Goal: Task Accomplishment & Management: Manage account settings

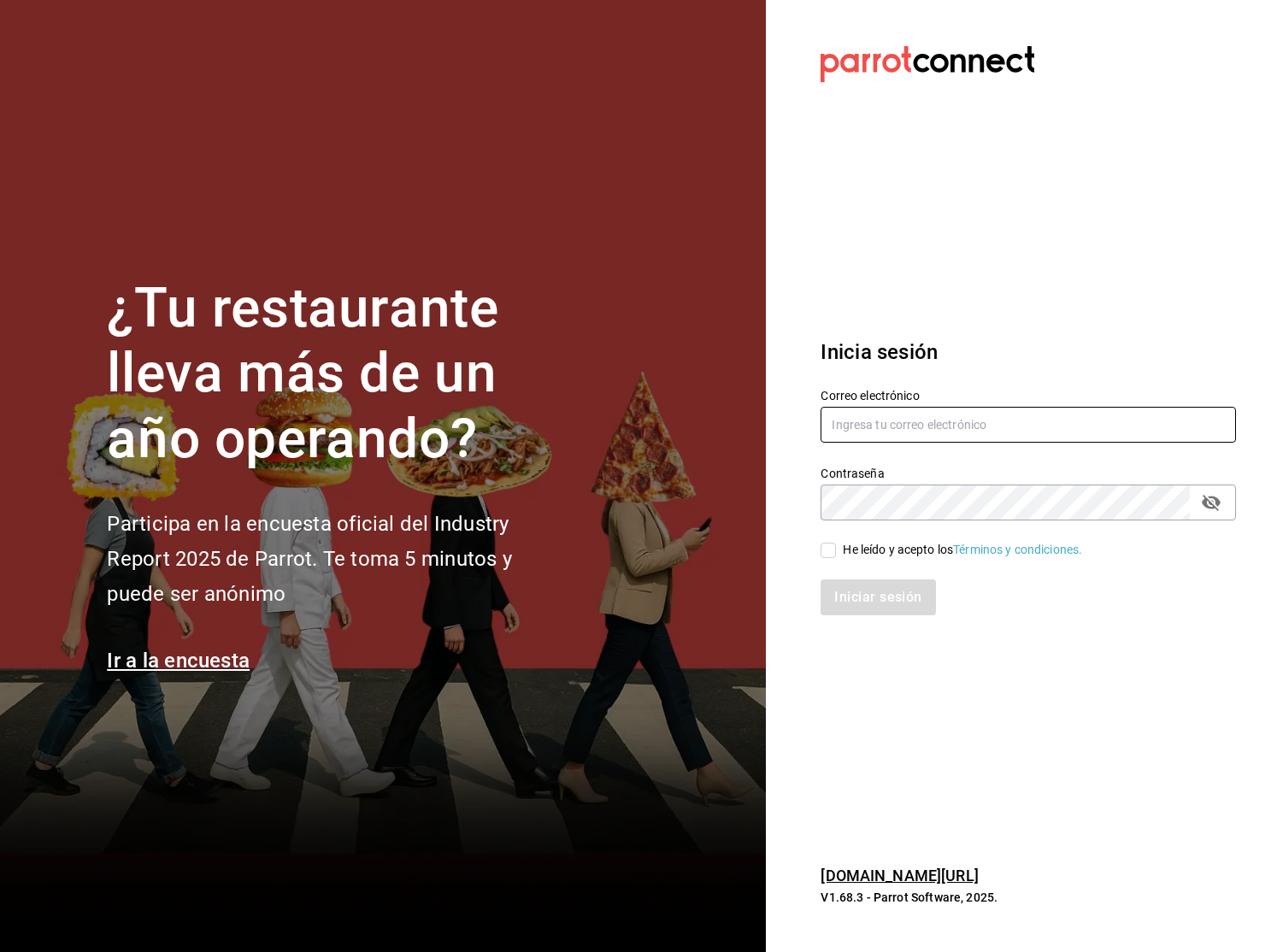
type input "[EMAIL_ADDRESS][DOMAIN_NAME]"
click at [826, 548] on input "He leído y acepto los Términos y condiciones." at bounding box center [828, 550] width 16 height 16
checkbox input "true"
click at [864, 605] on button "Iniciar sesión" at bounding box center [878, 597] width 116 height 36
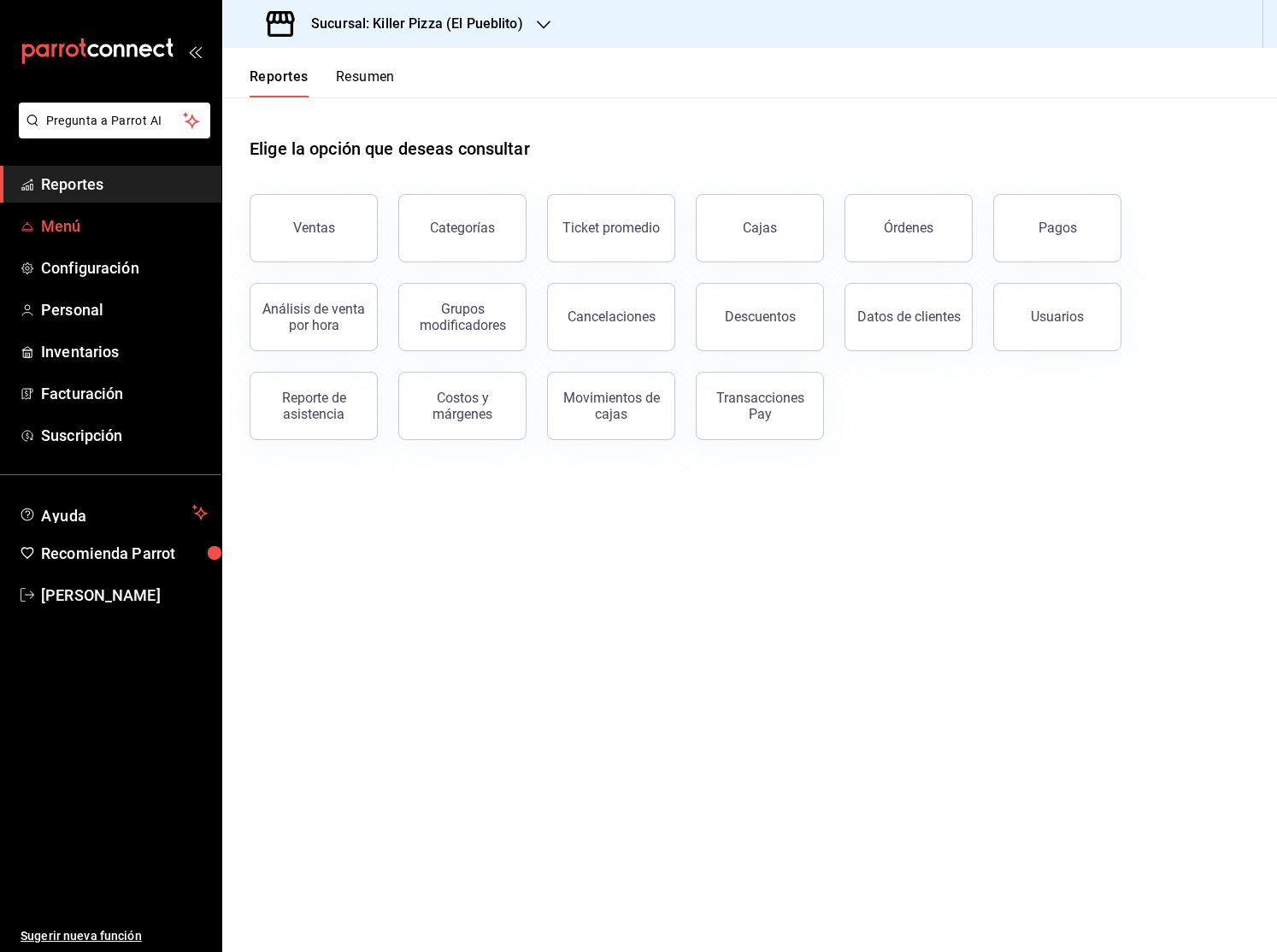
click at [125, 226] on span "Menú" at bounding box center [124, 226] width 166 height 23
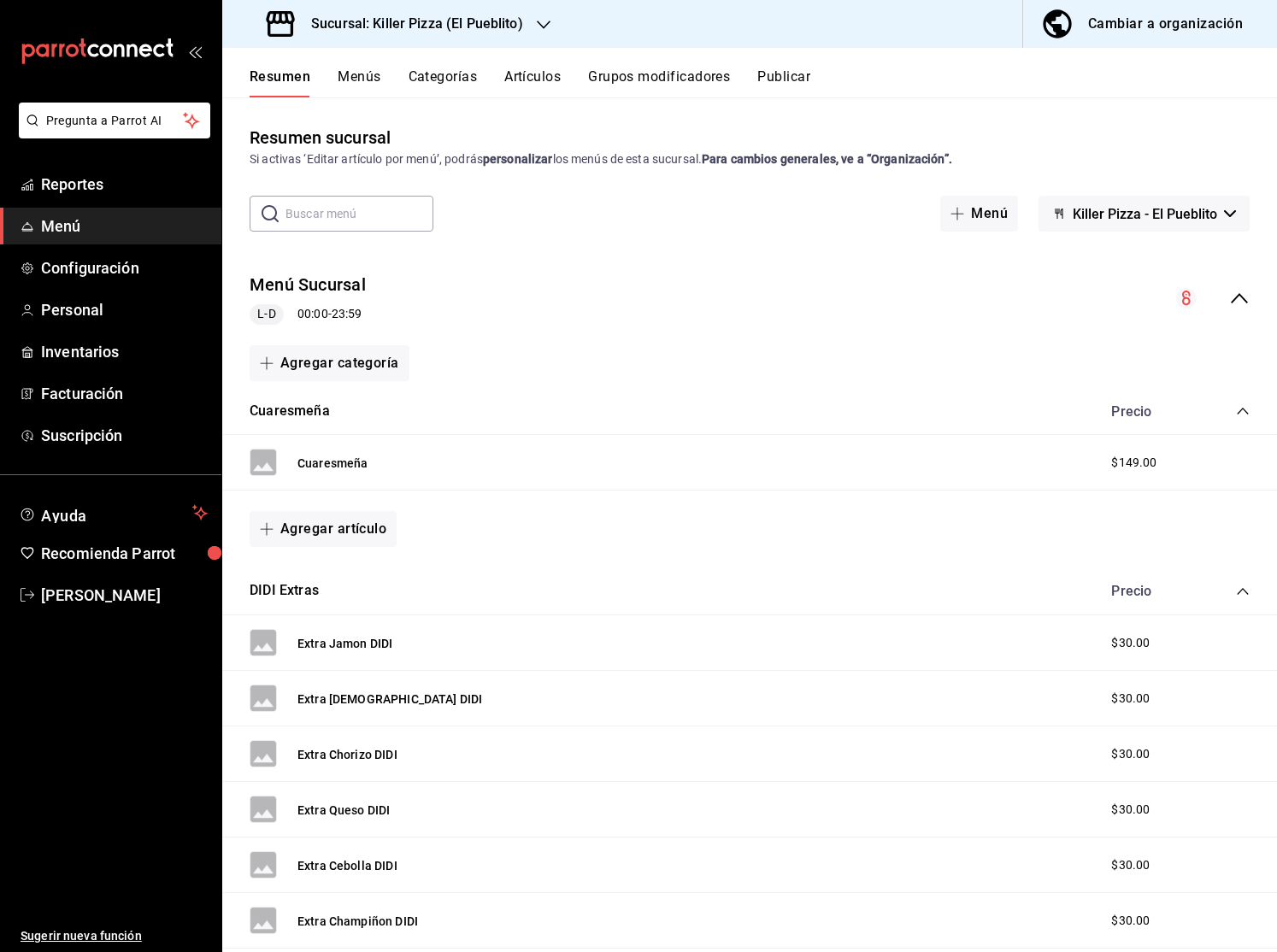
click at [800, 79] on button "Publicar" at bounding box center [784, 83] width 53 height 29
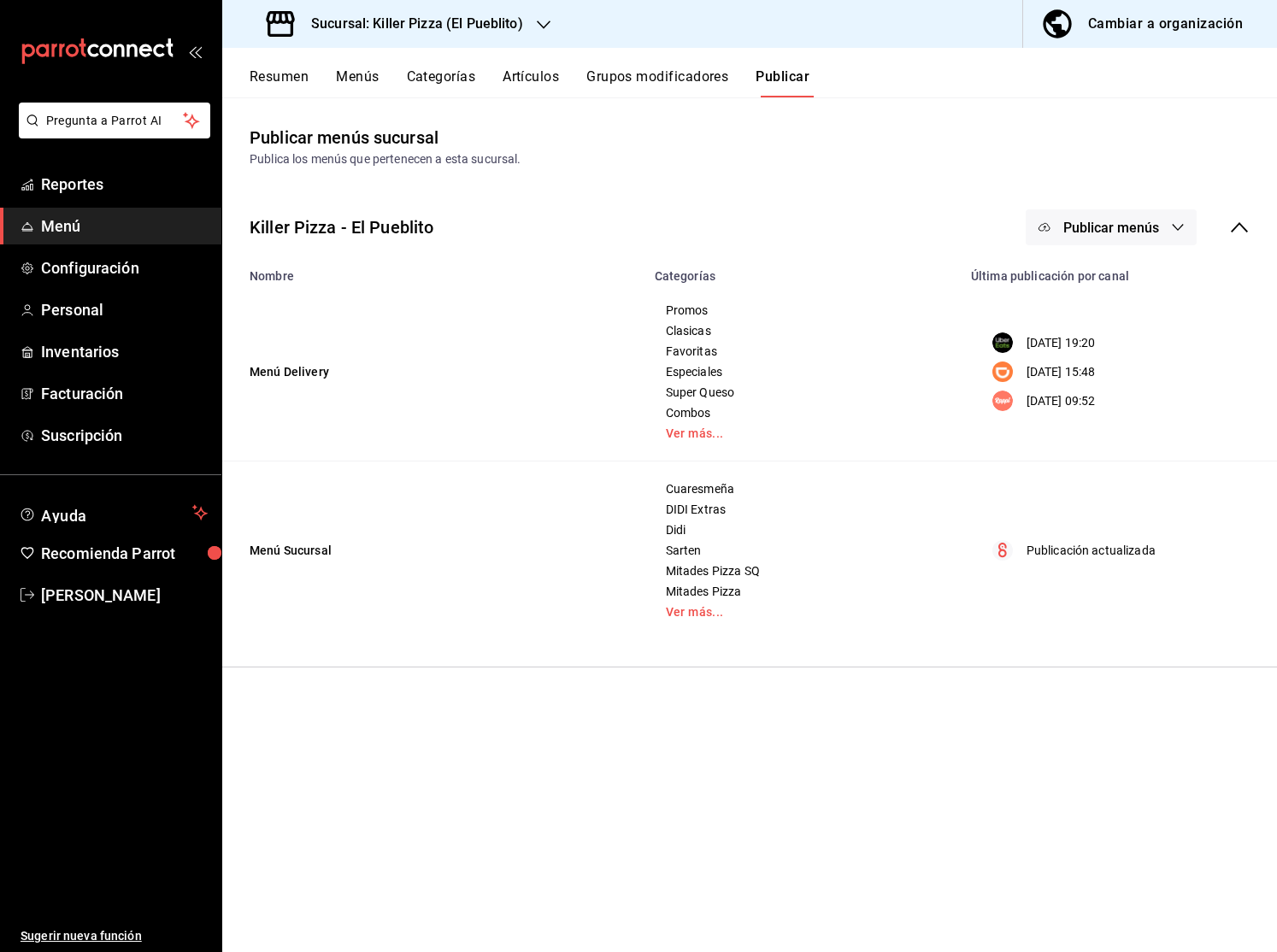
click at [357, 69] on button "Menús" at bounding box center [357, 83] width 43 height 29
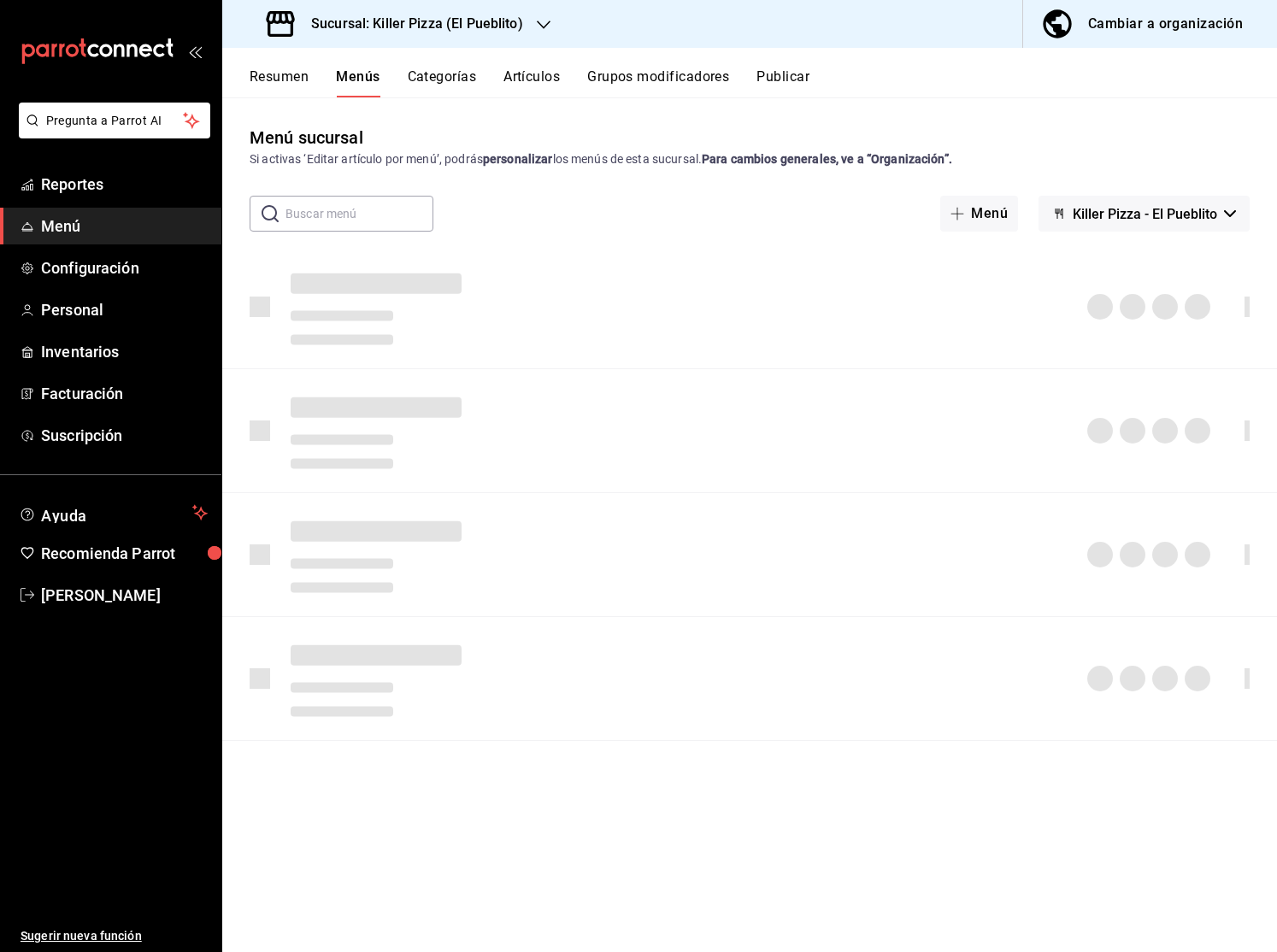
click at [777, 82] on button "Publicar" at bounding box center [783, 83] width 53 height 29
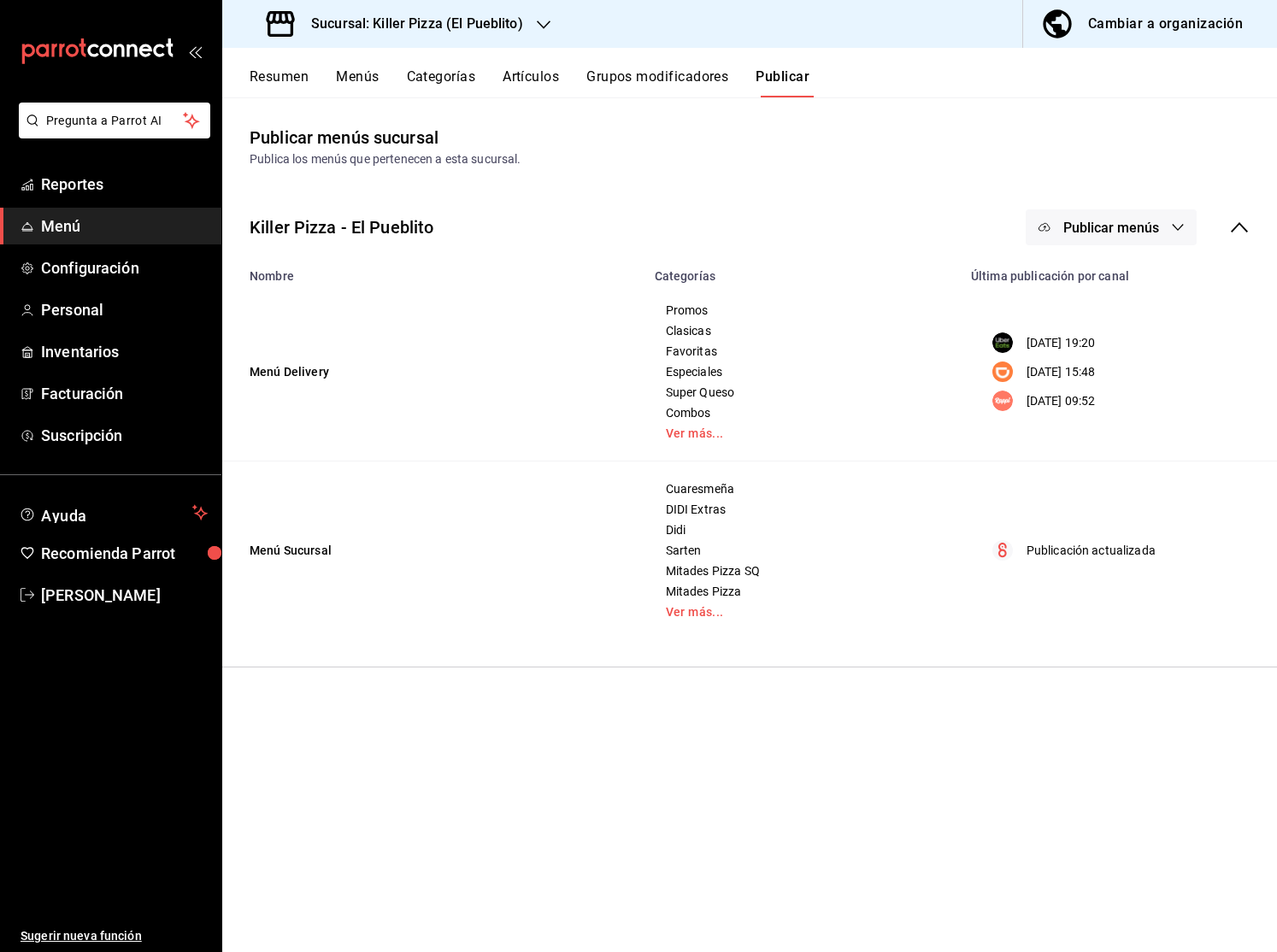
click at [1168, 242] on button "Publicar menús" at bounding box center [1111, 227] width 171 height 36
click at [709, 294] on div at bounding box center [638, 476] width 1277 height 952
click at [381, 87] on div "Resumen Menús Categorías Artículos Grupos modificadores Publicar" at bounding box center [763, 83] width 1027 height 29
click at [375, 81] on button "Menús" at bounding box center [357, 83] width 43 height 29
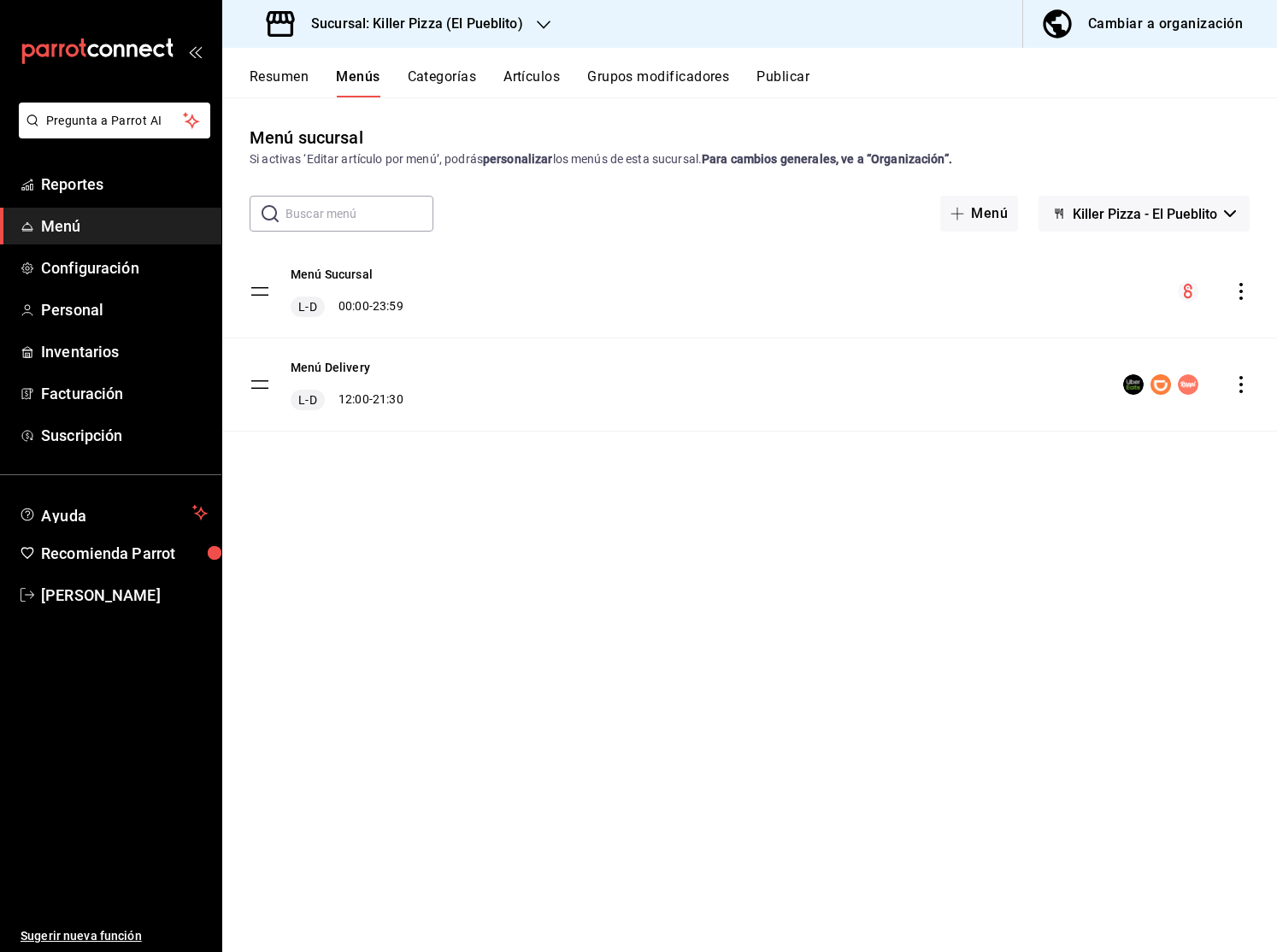
click at [1114, 209] on span "Killer Pizza - El Pueblito" at bounding box center [1145, 213] width 145 height 17
click at [804, 468] on div at bounding box center [638, 476] width 1277 height 952
click at [341, 369] on button "Menú Delivery" at bounding box center [330, 367] width 79 height 17
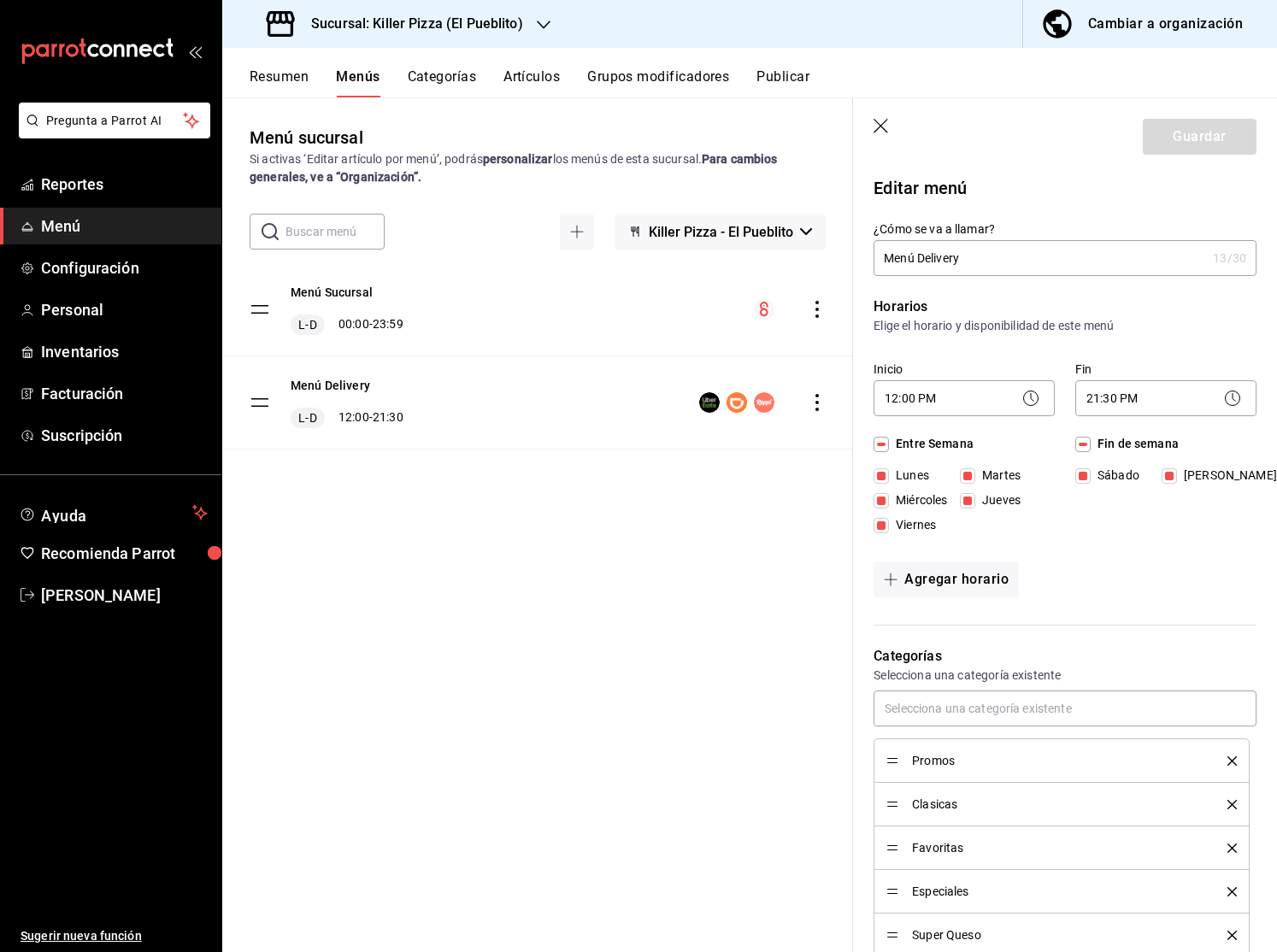
click at [1108, 541] on div "Horarios Elige el horario y disponibilidad de este menú Inicio 12:00 PM 12:00 F…" at bounding box center [1054, 450] width 403 height 349
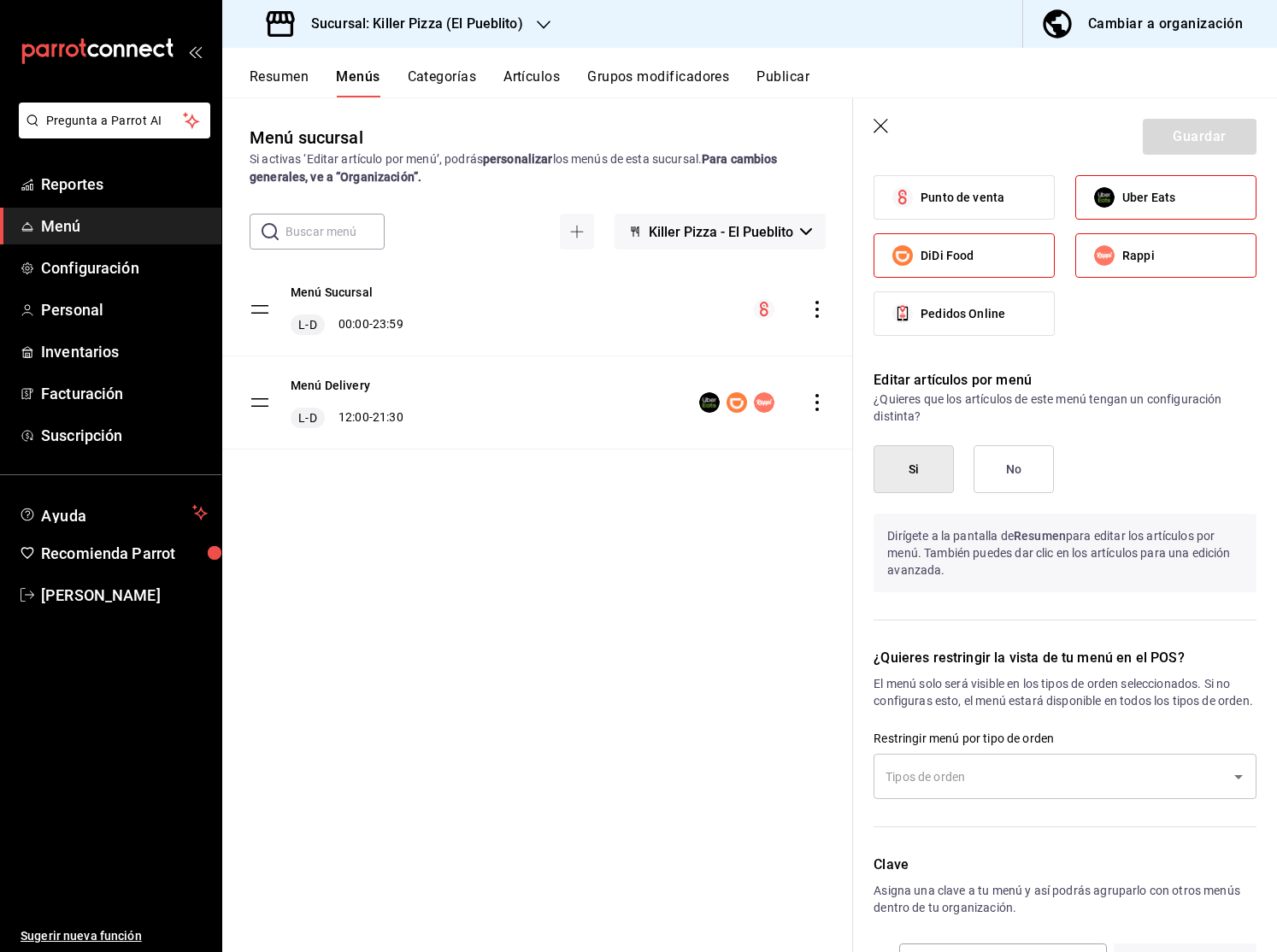
scroll to position [1142, 0]
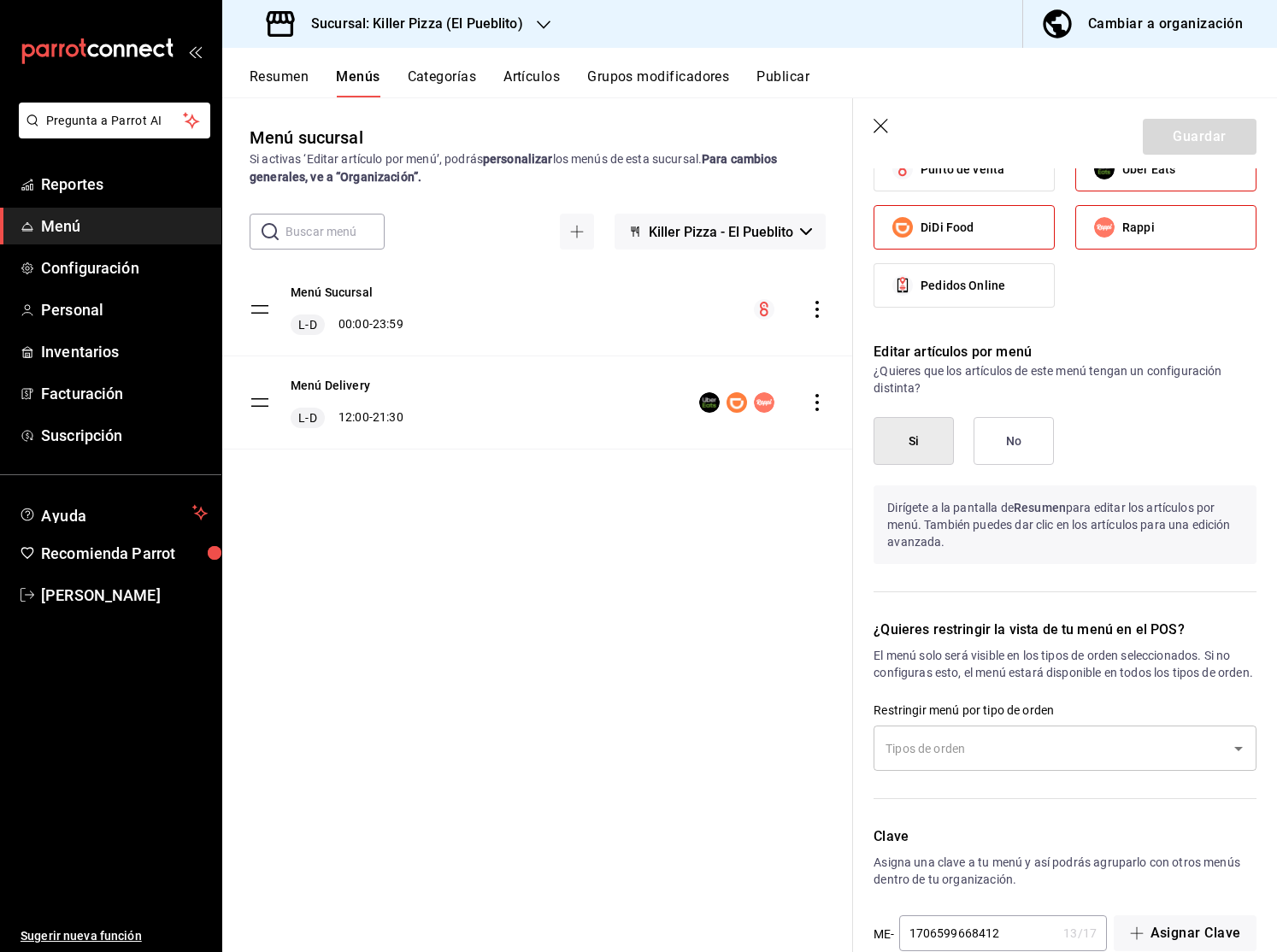
click at [872, 118] on header "Guardar" at bounding box center [1064, 133] width 424 height 70
click at [879, 118] on icon "button" at bounding box center [881, 126] width 17 height 17
checkbox input "false"
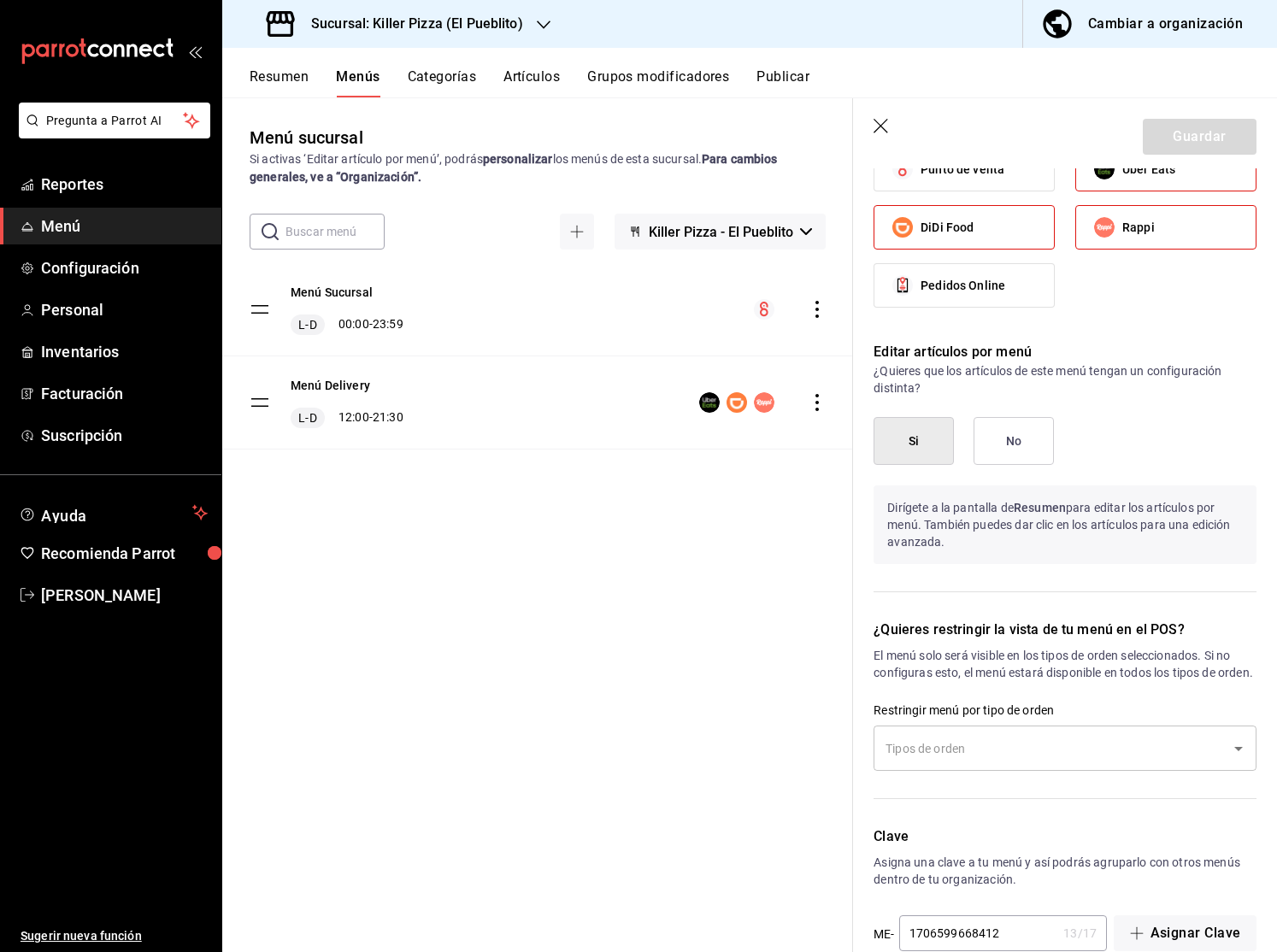
type input "1755810943108"
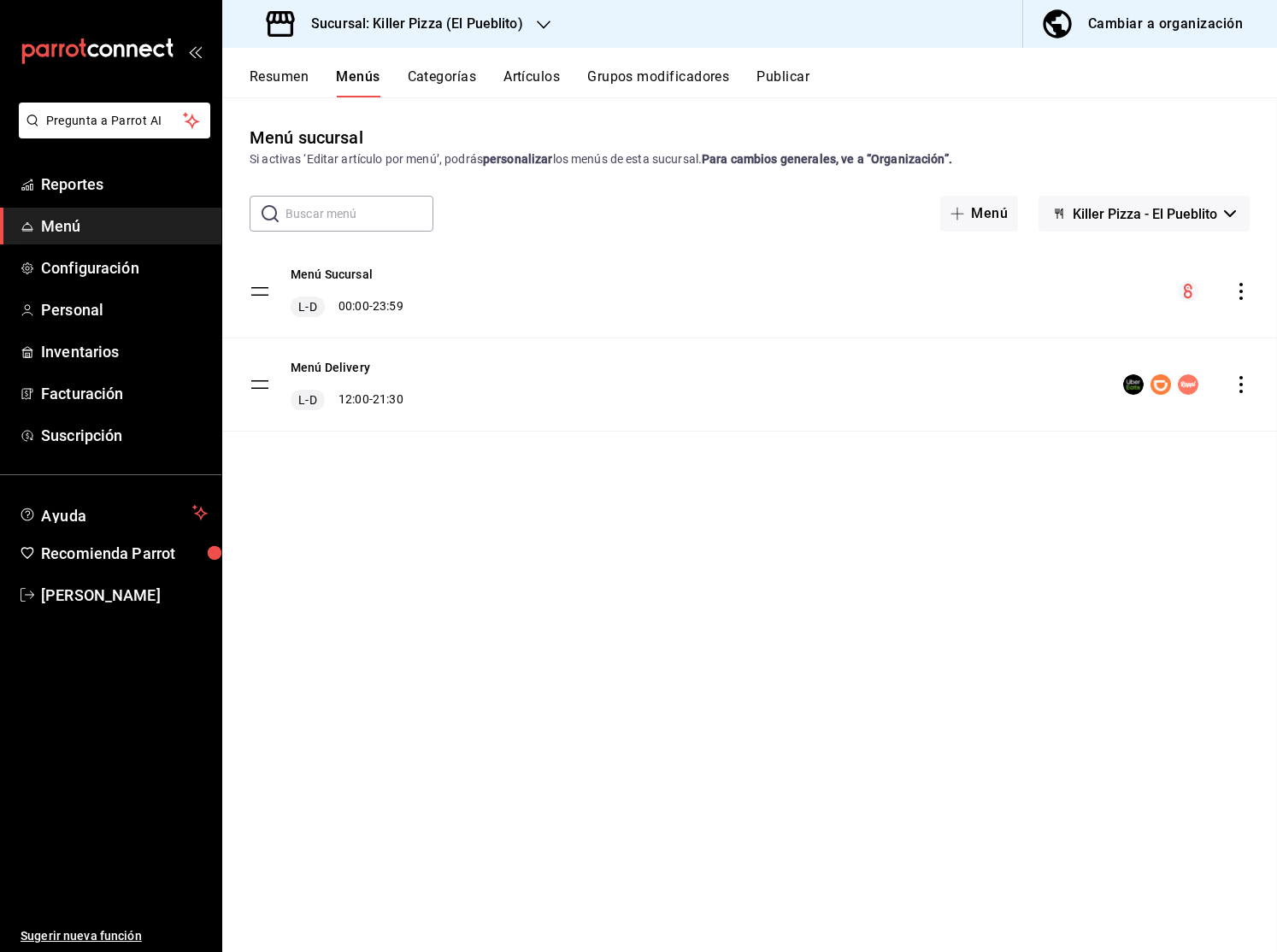
checkbox input "false"
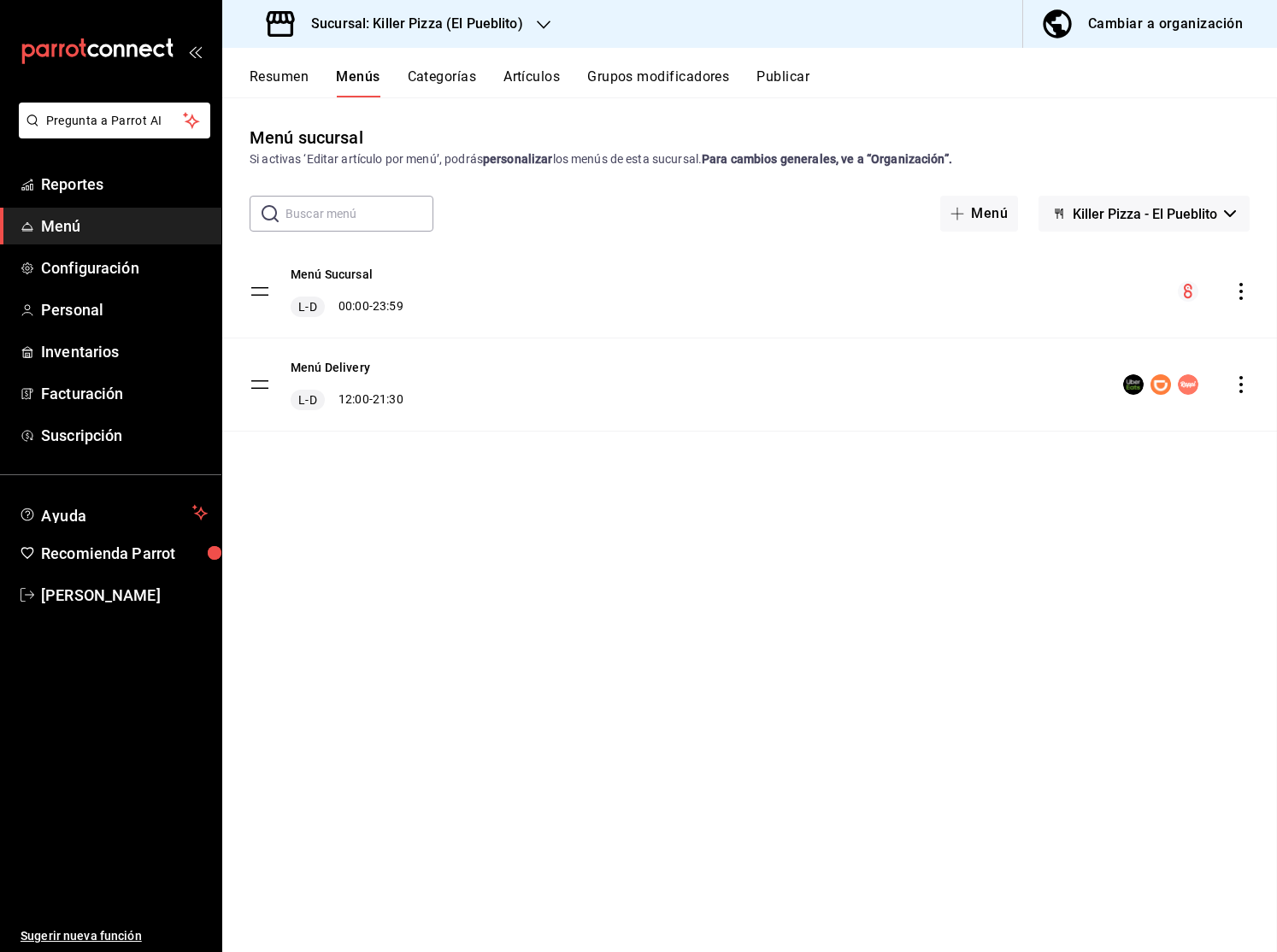
checkbox input "false"
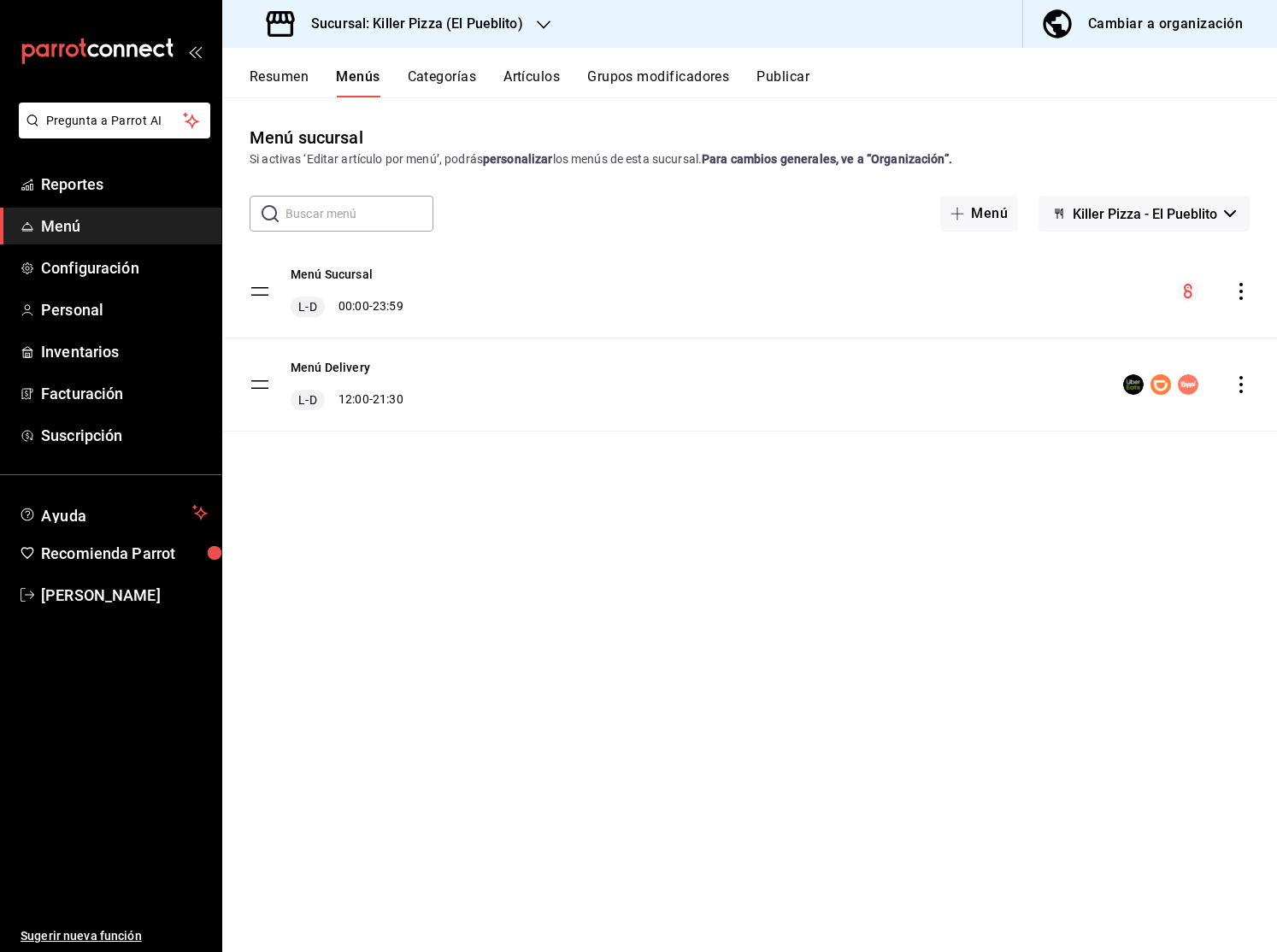
click at [1236, 376] on icon "actions" at bounding box center [1240, 384] width 17 height 17
click at [620, 439] on div at bounding box center [638, 476] width 1277 height 952
click at [347, 370] on button "Menú Delivery" at bounding box center [330, 367] width 79 height 17
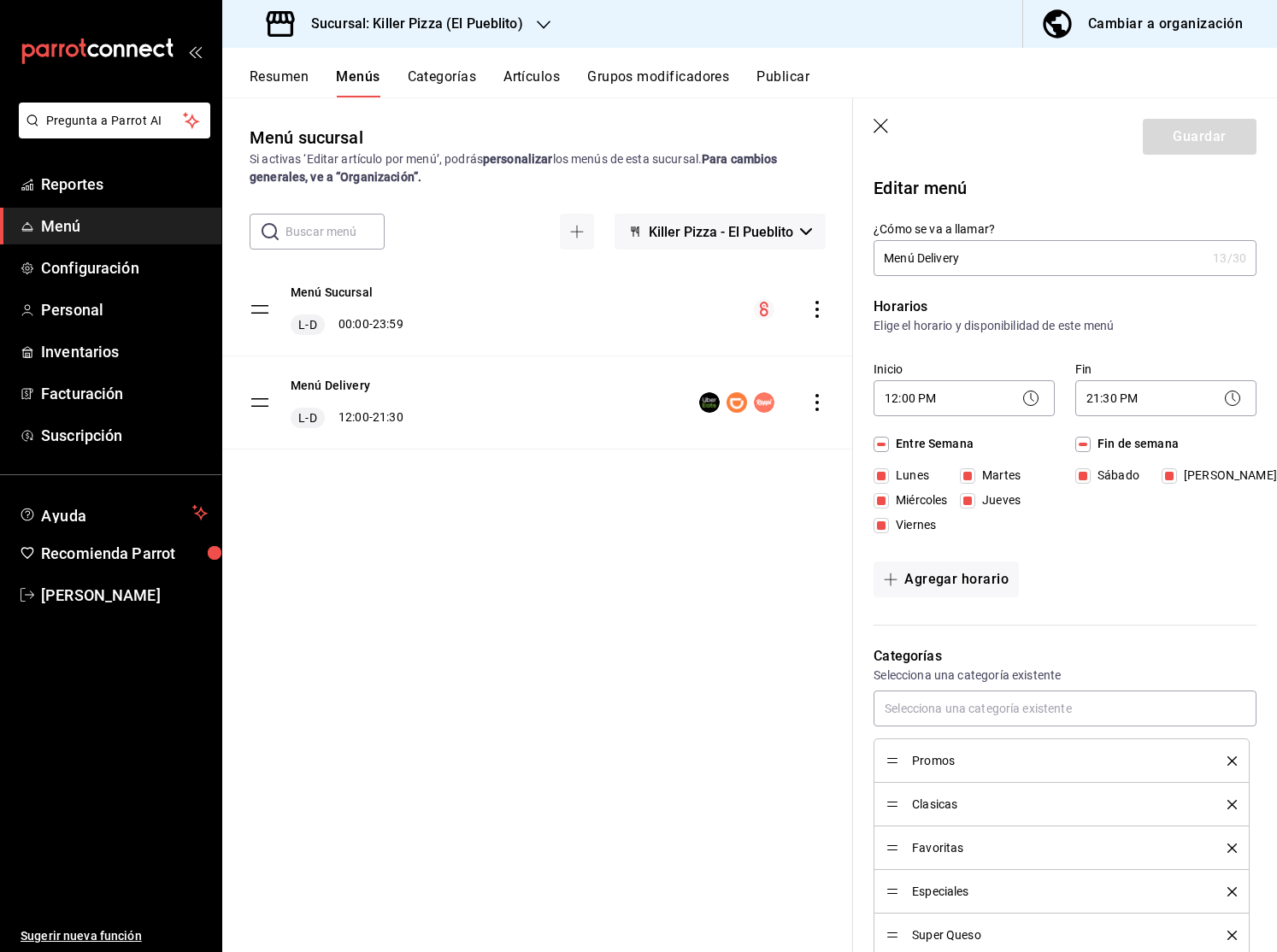
click at [525, 75] on button "Artículos" at bounding box center [531, 83] width 57 height 29
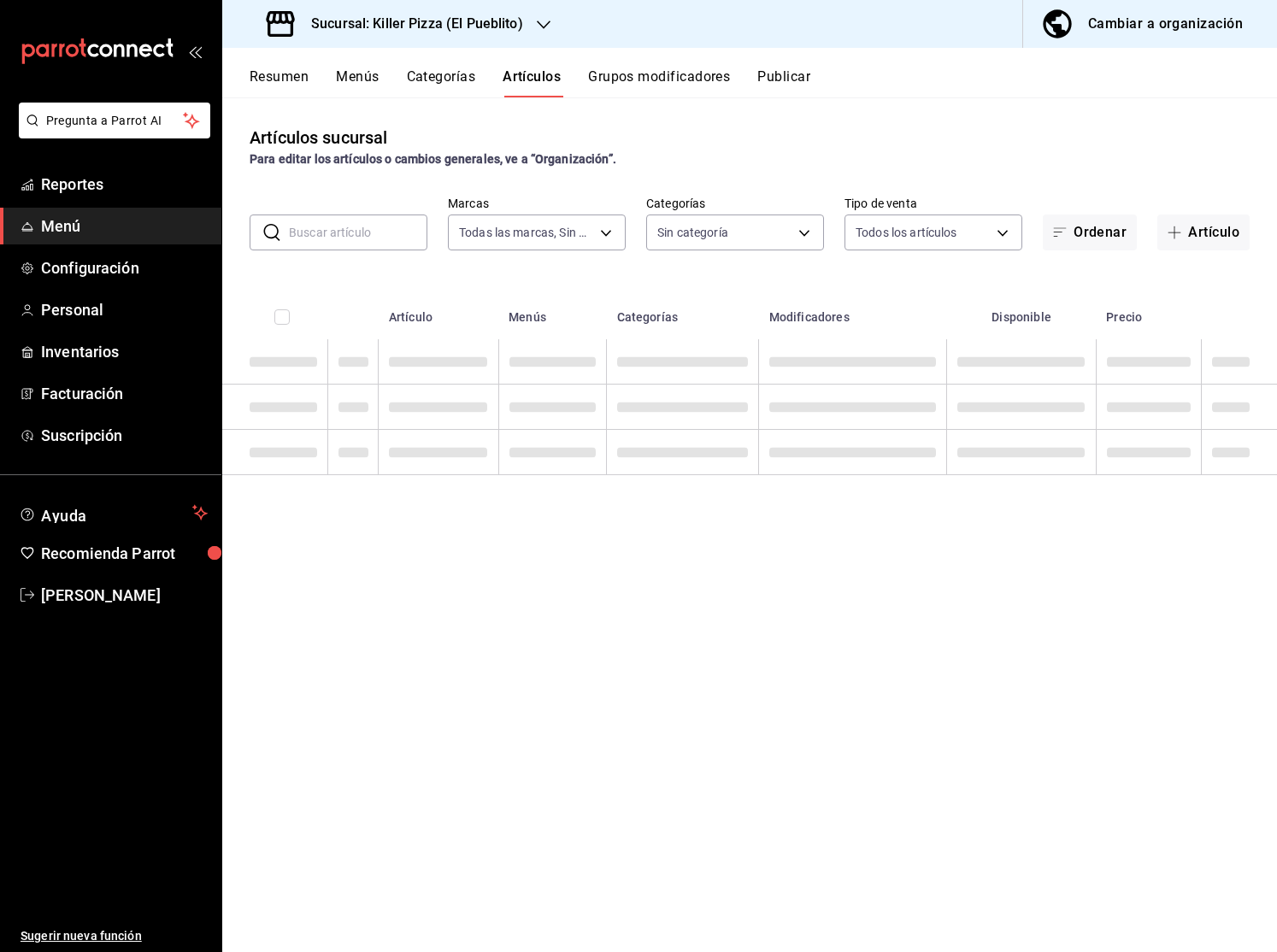
type input "fb565927-10db-4a1e-9361-babba7d8dbe1"
type input "aca61318-dd82-4009-8fb5-67b6e0717491,78dec963-e7c0-4d84-89ee-f2c1b9a395cc,4635c…"
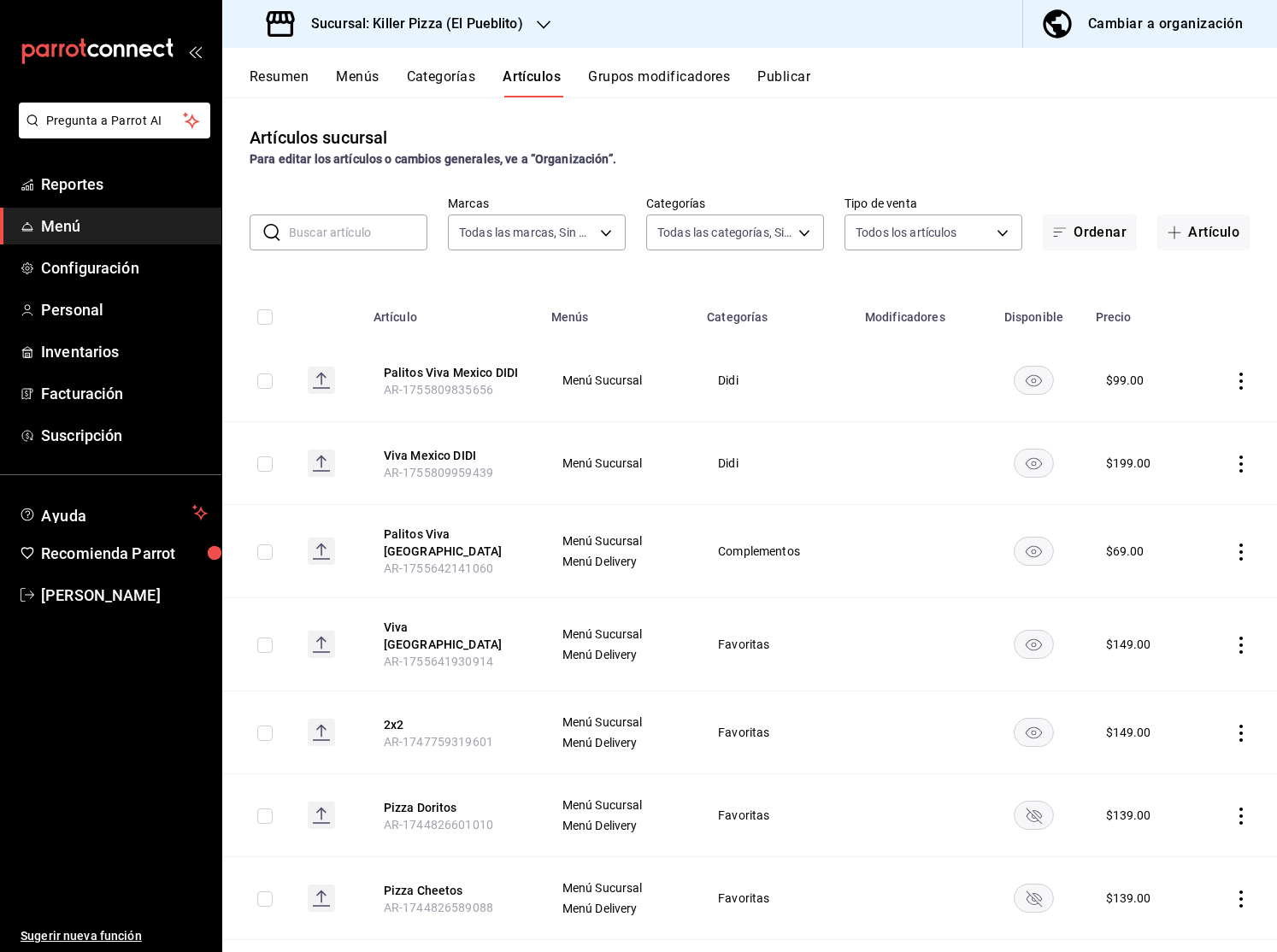
click at [1243, 380] on icon "actions" at bounding box center [1240, 381] width 17 height 17
click at [1243, 380] on div at bounding box center [638, 476] width 1277 height 952
click at [296, 77] on button "Resumen" at bounding box center [279, 83] width 59 height 29
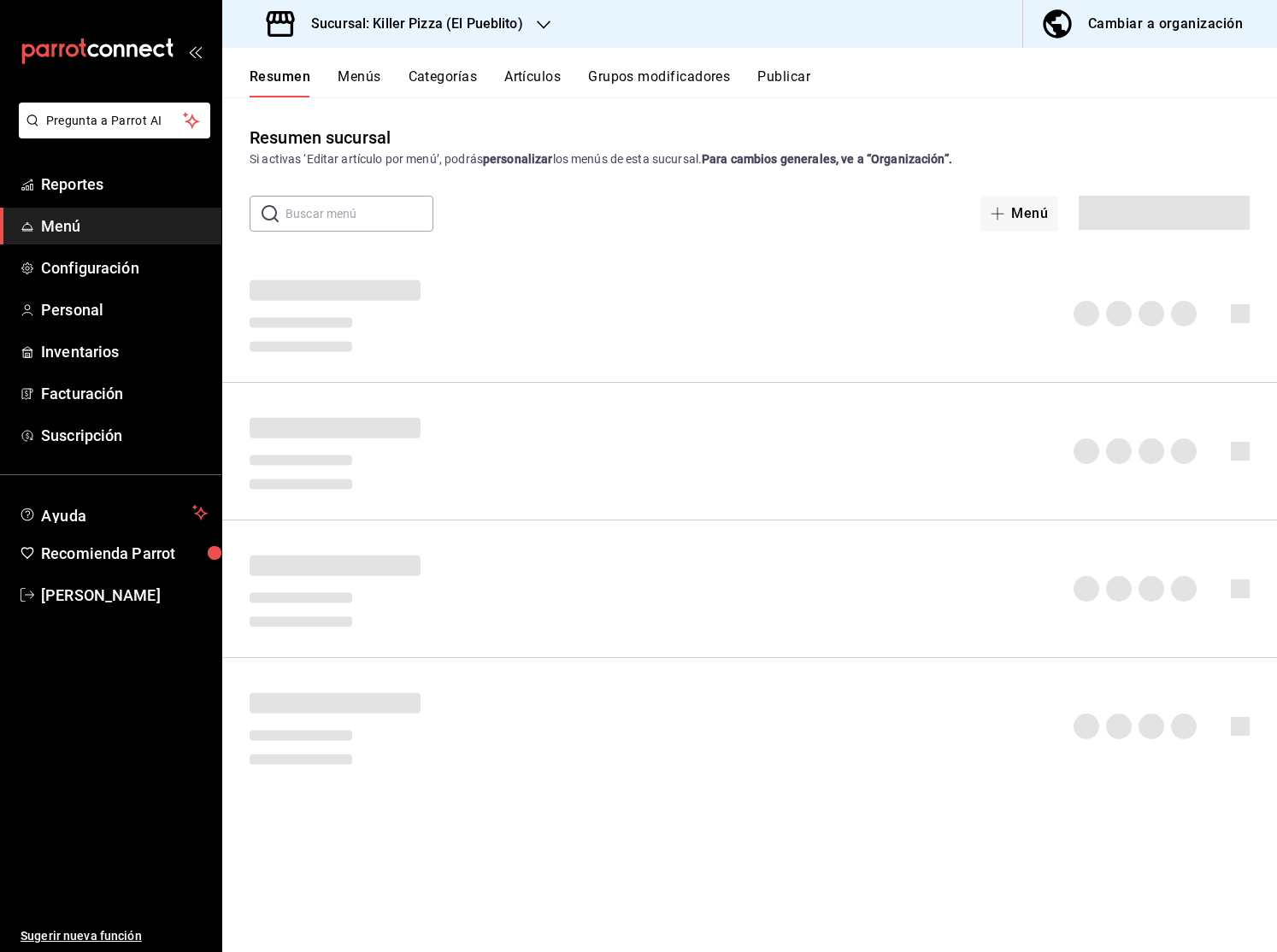
click at [490, 81] on div "Resumen Menús Categorías Artículos Grupos modificadores Publicar" at bounding box center [763, 83] width 1027 height 29
click at [540, 82] on button "Artículos" at bounding box center [532, 83] width 57 height 29
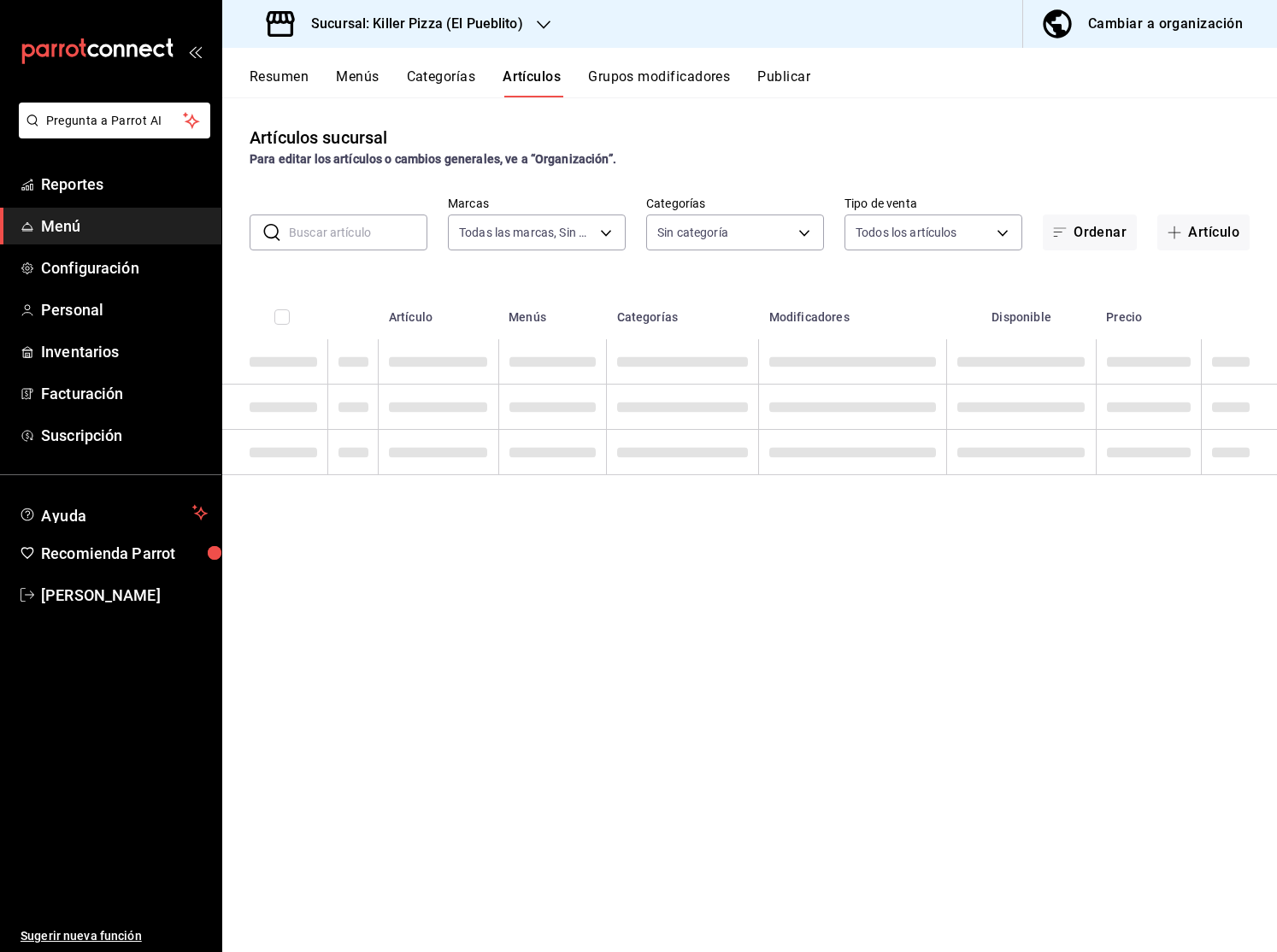
type input "fb565927-10db-4a1e-9361-babba7d8dbe1"
type input "aca61318-dd82-4009-8fb5-67b6e0717491,78dec963-e7c0-4d84-89ee-f2c1b9a395cc,4635c…"
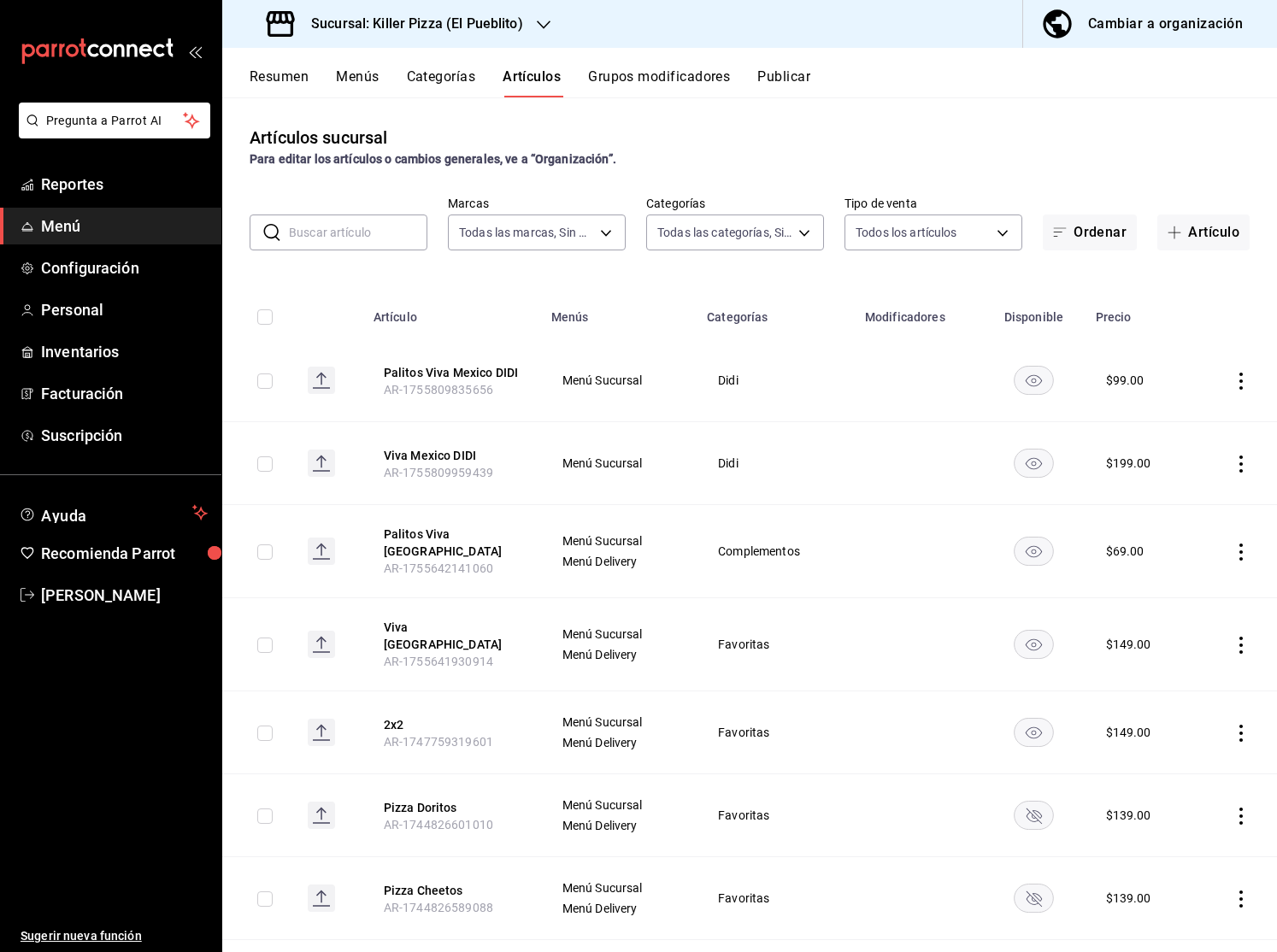
click at [1094, 29] on div "Cambiar a organización" at bounding box center [1165, 23] width 155 height 23
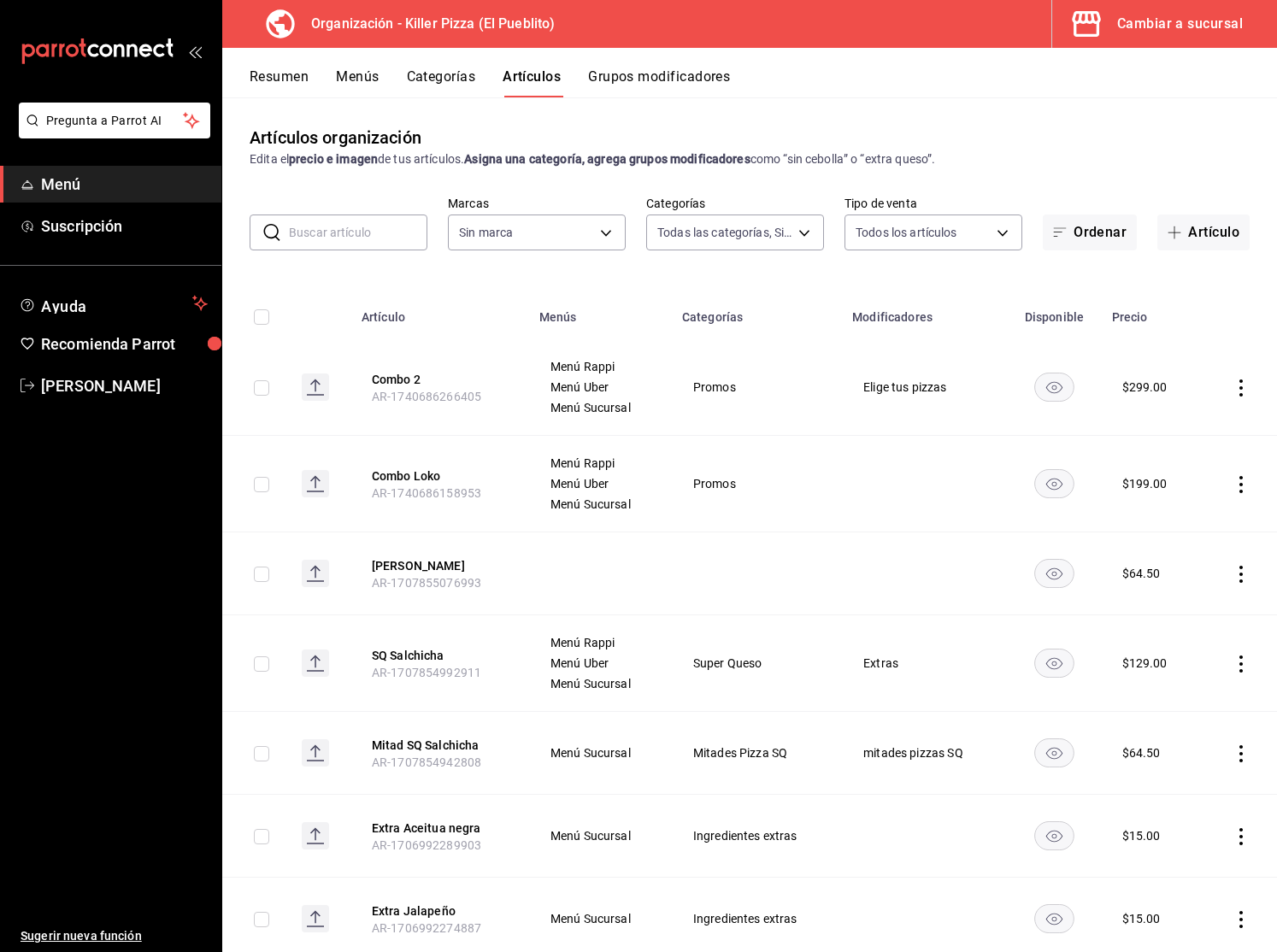
type input "b12b7d2d-b1bb-4982-80f6-86fa37441c2c,2731f3d3-4e88-465f-b2c7-aca91e5dbd29,e76b6…"
type input "7ca586db-cd3a-4ac4-90a3-d0ecd0c81aba"
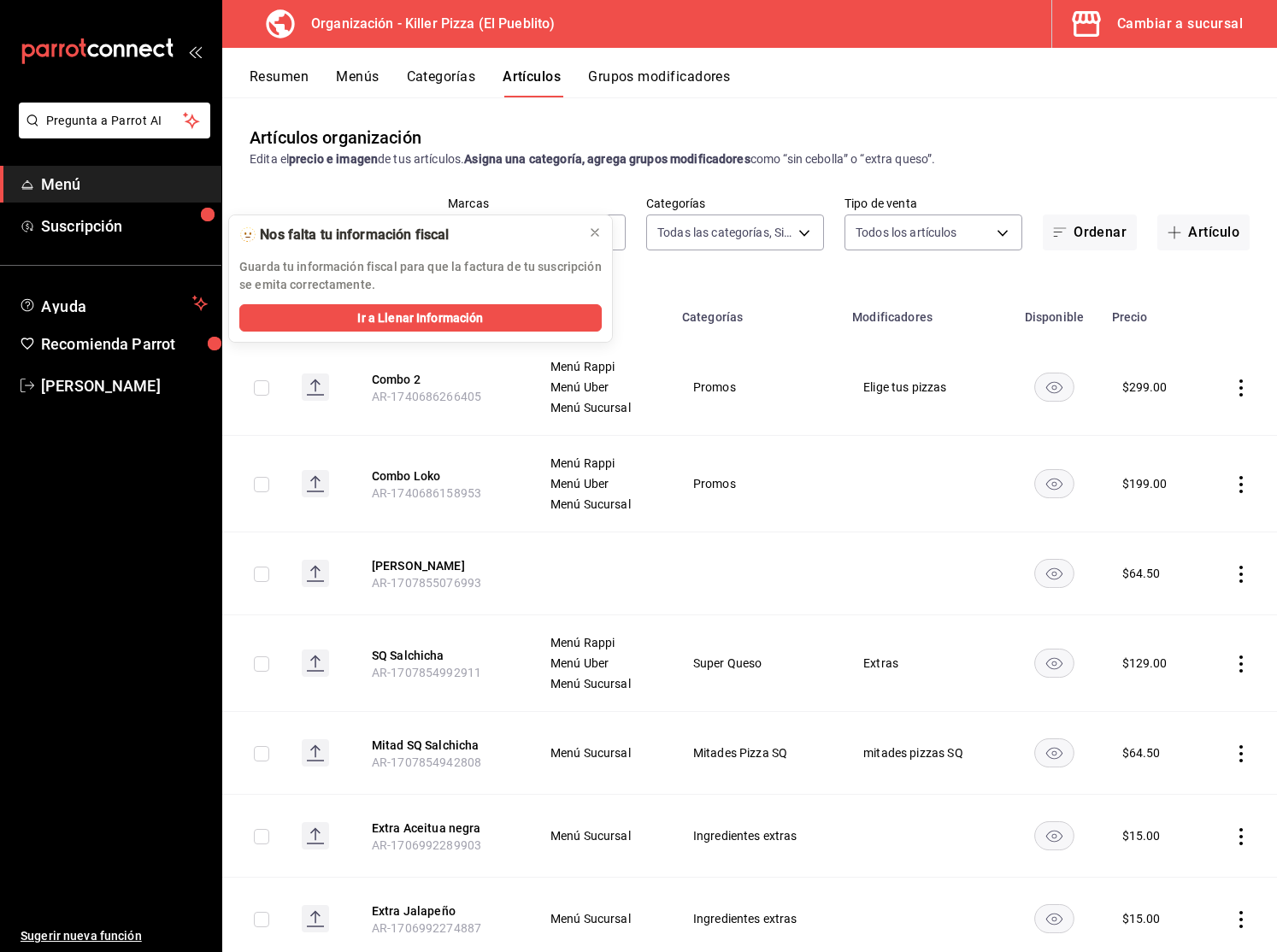
click at [1193, 236] on button "Artículo" at bounding box center [1203, 232] width 92 height 36
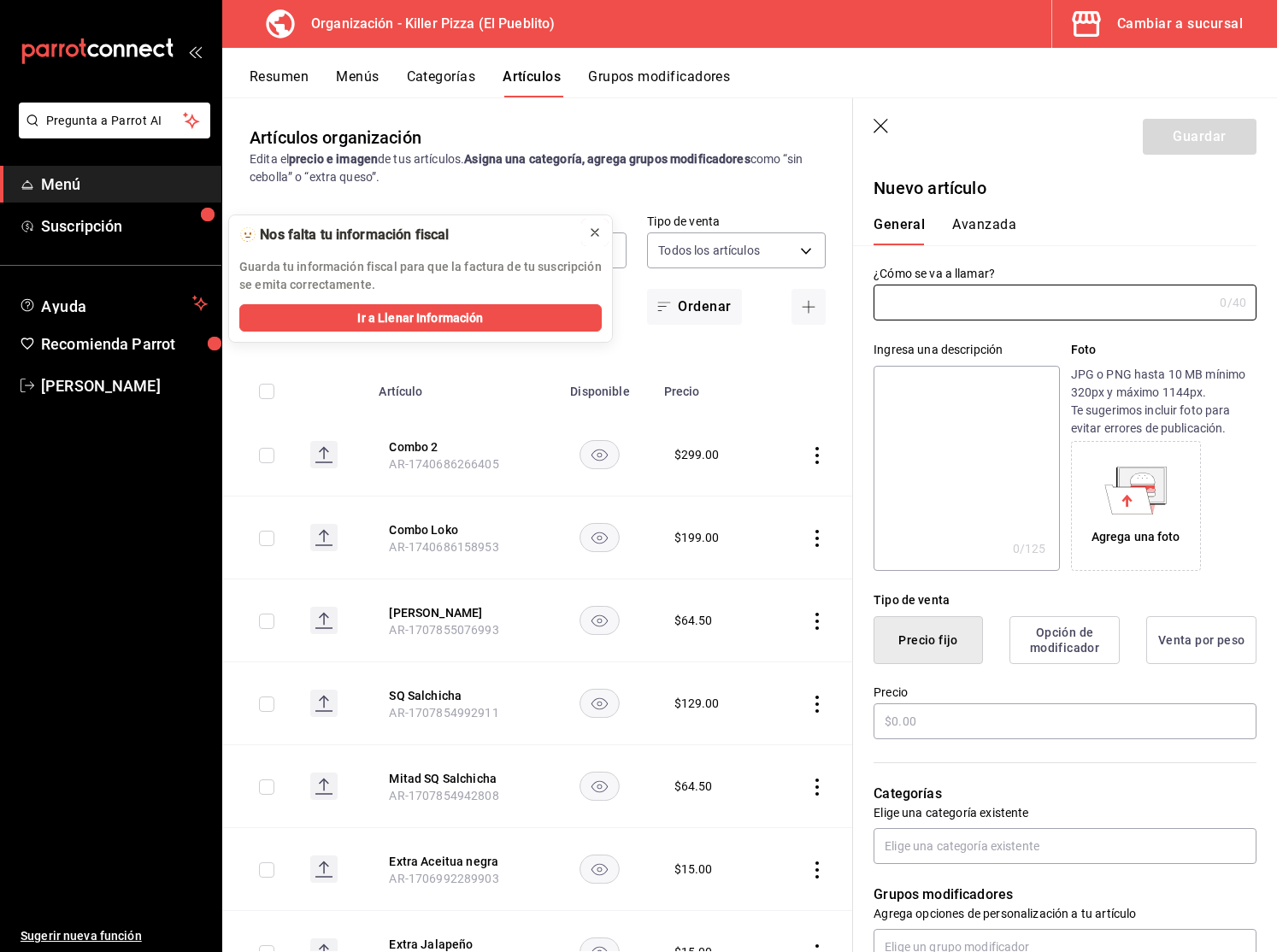
click at [597, 230] on icon at bounding box center [595, 233] width 14 height 14
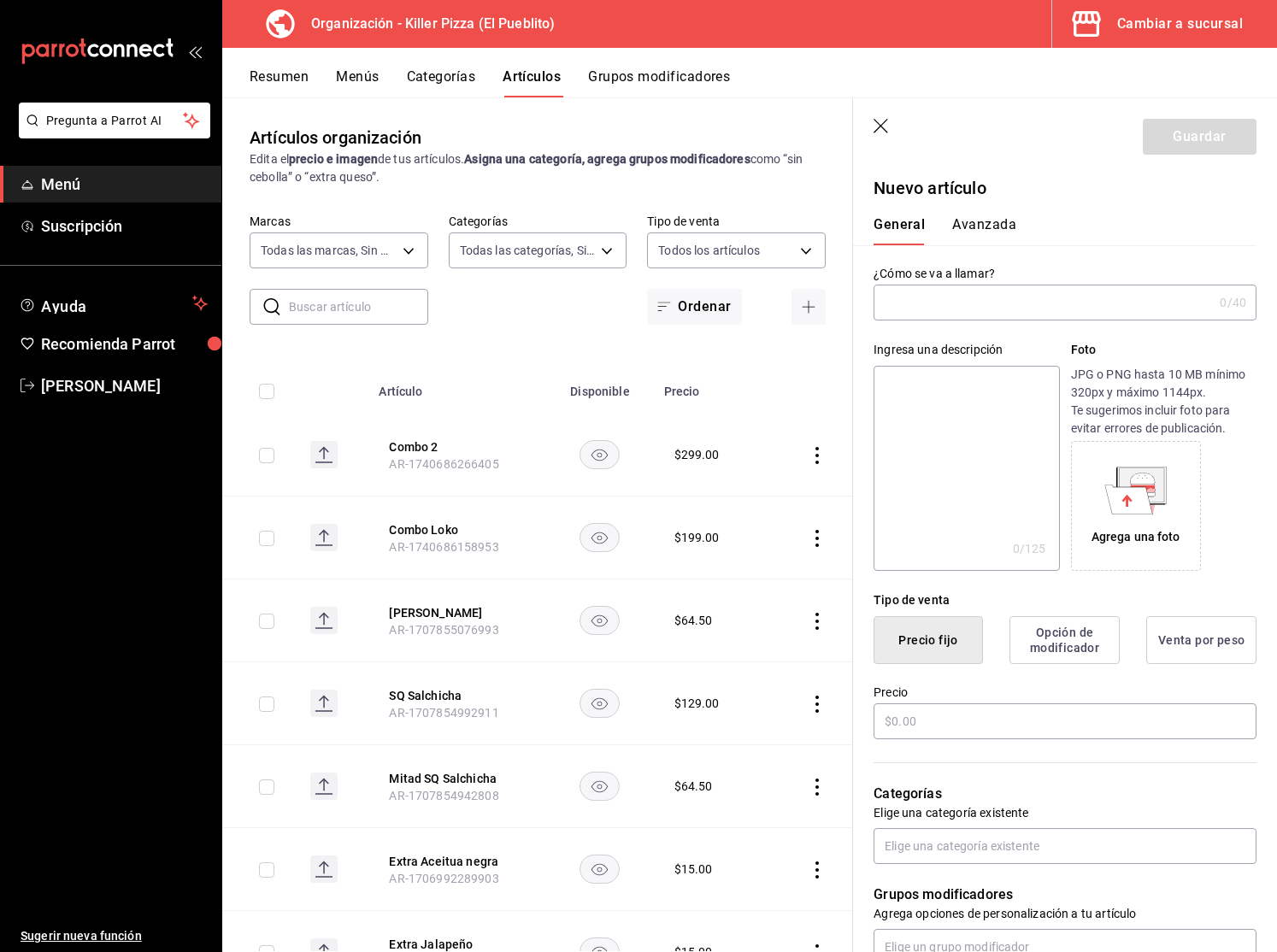
click at [906, 84] on div "Resumen Menús Categorías Artículos Grupos modificadores" at bounding box center [763, 83] width 1027 height 29
click at [549, 27] on h3 "Organización - Killer Pizza (El Pueblito)" at bounding box center [426, 23] width 257 height 21
click at [1140, 18] on div "Cambiar a sucursal" at bounding box center [1179, 23] width 125 height 23
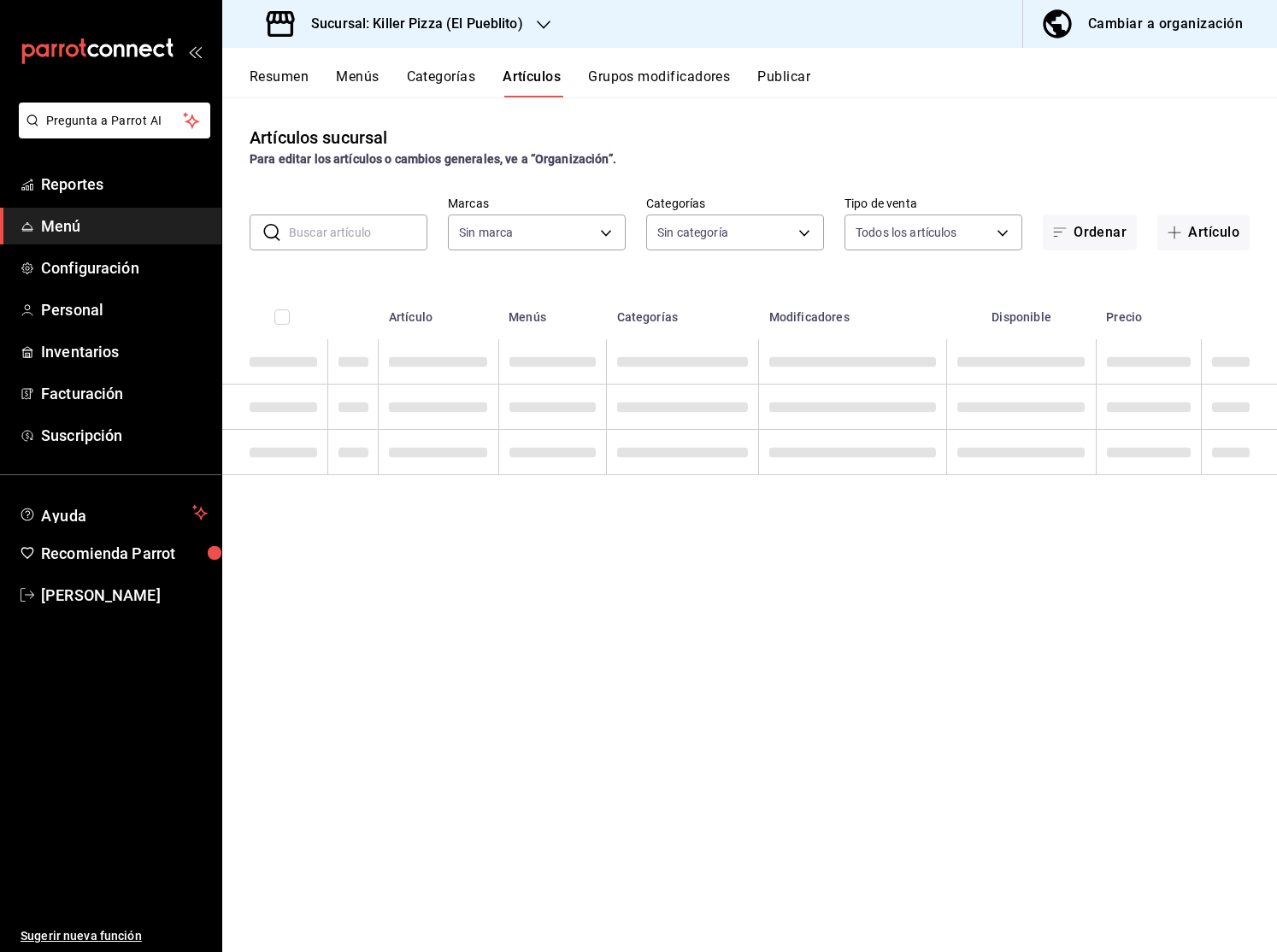
type input "aca61318-dd82-4009-8fb5-67b6e0717491,78dec963-e7c0-4d84-89ee-f2c1b9a395cc,4635c…"
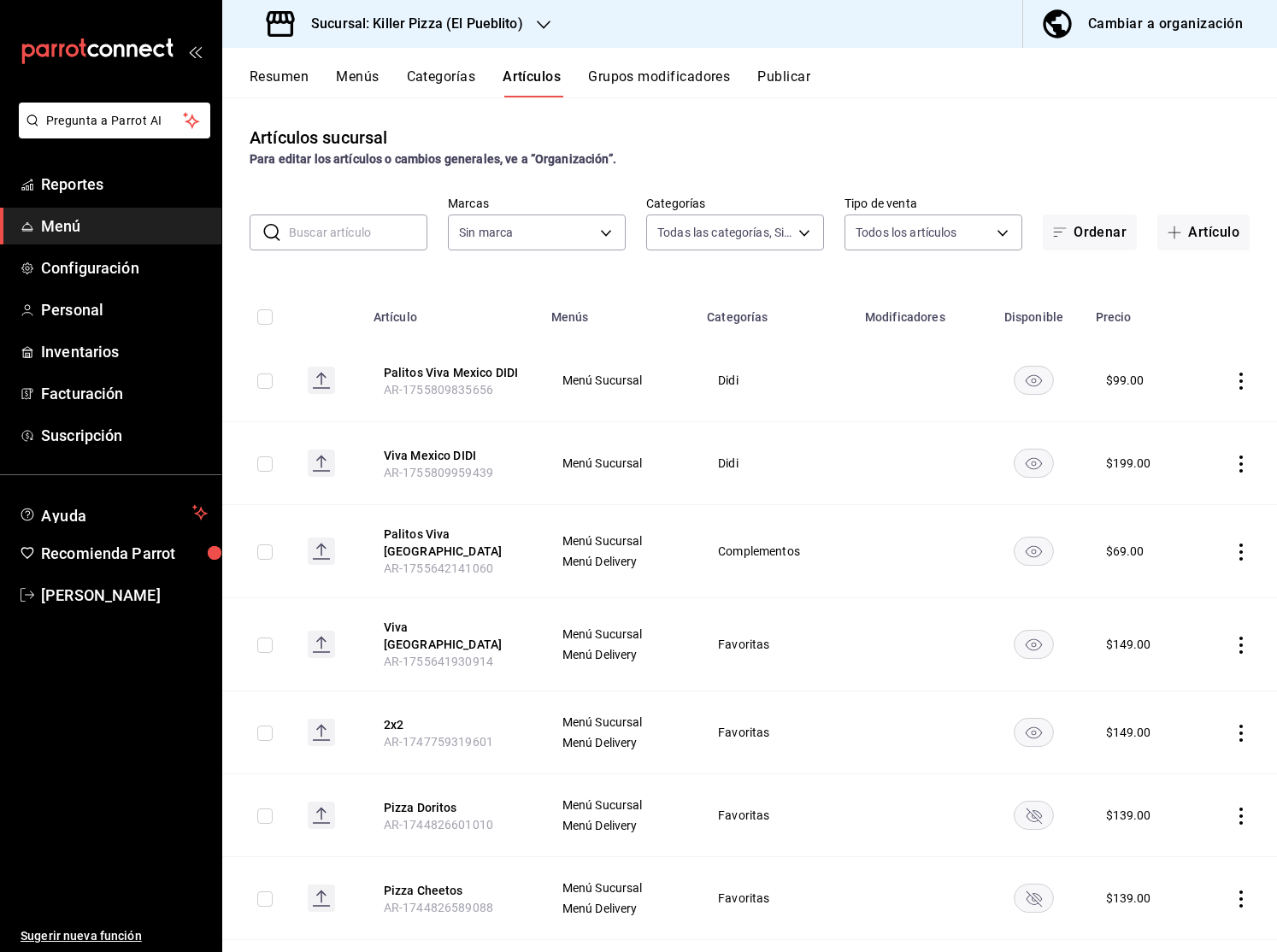
type input "fb565927-10db-4a1e-9361-babba7d8dbe1"
click at [1161, 226] on button "Artículo" at bounding box center [1203, 232] width 92 height 36
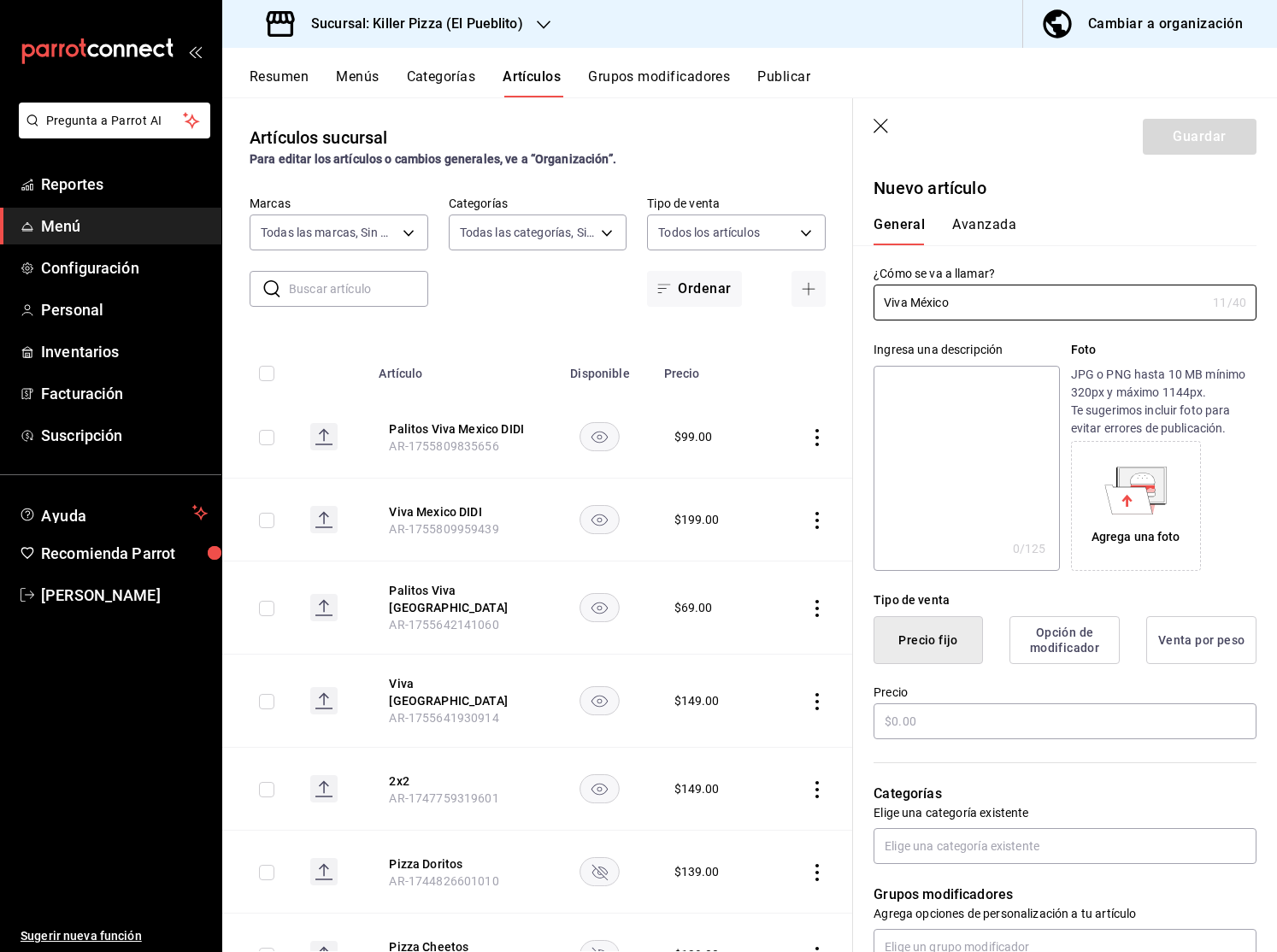
type input "Viva México"
click at [956, 378] on textarea at bounding box center [965, 469] width 185 height 205
paste textarea "Pizza grande clásica de pepperoni con orilla mexicana (queso rallado, chorizo y…"
type textarea "Pizza grande clásica de pepperoni con orilla mexicana (queso rallado, chorizo y…"
type textarea "x"
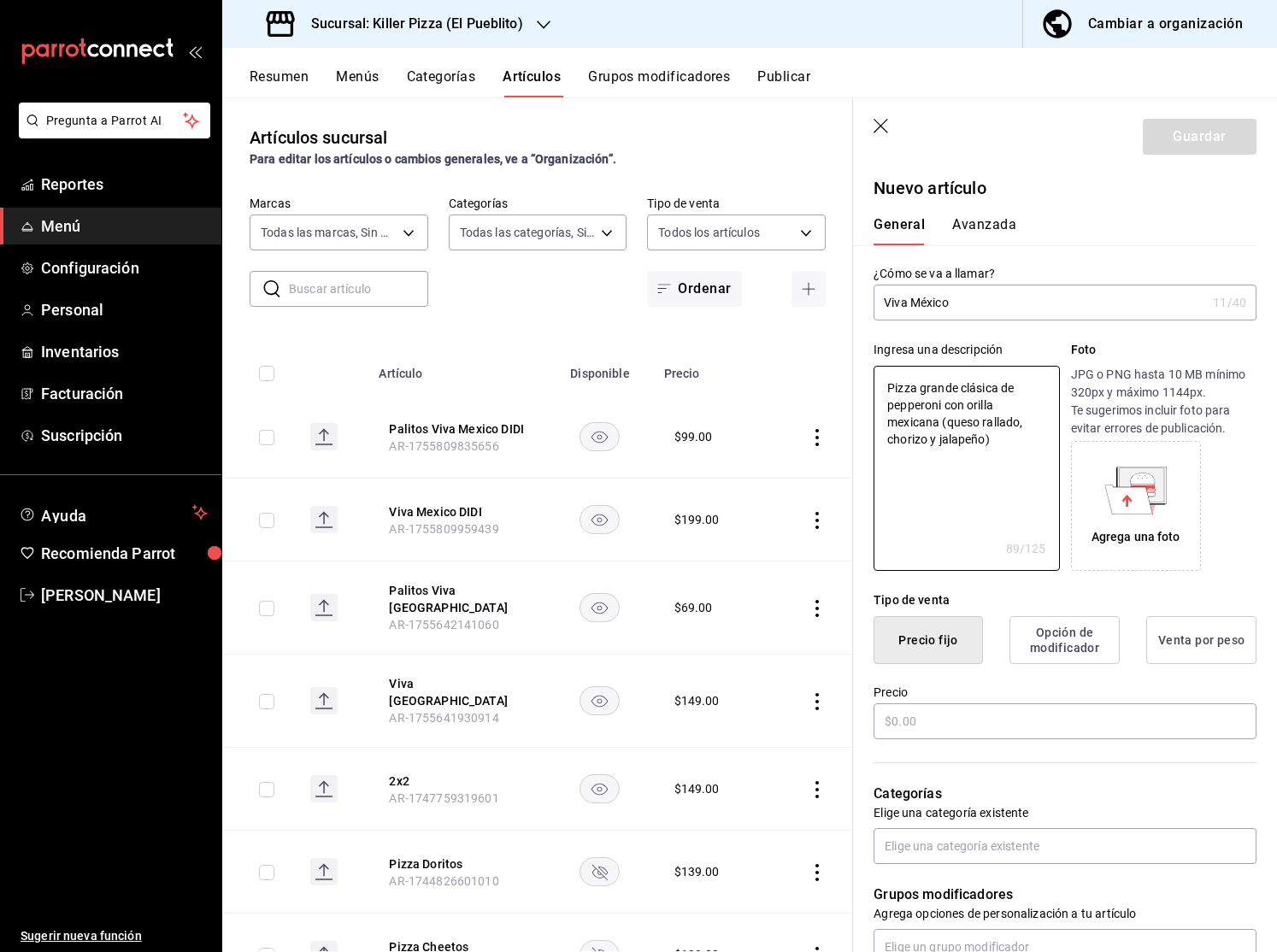
type textarea "Pizza grande clásica de pepperoni con orilla mexicana (queso rallado, chorizo y…"
click at [1126, 513] on icon at bounding box center [1128, 499] width 48 height 29
type textarea "x"
click at [956, 710] on input "text" at bounding box center [1064, 721] width 383 height 36
type input "$19.00"
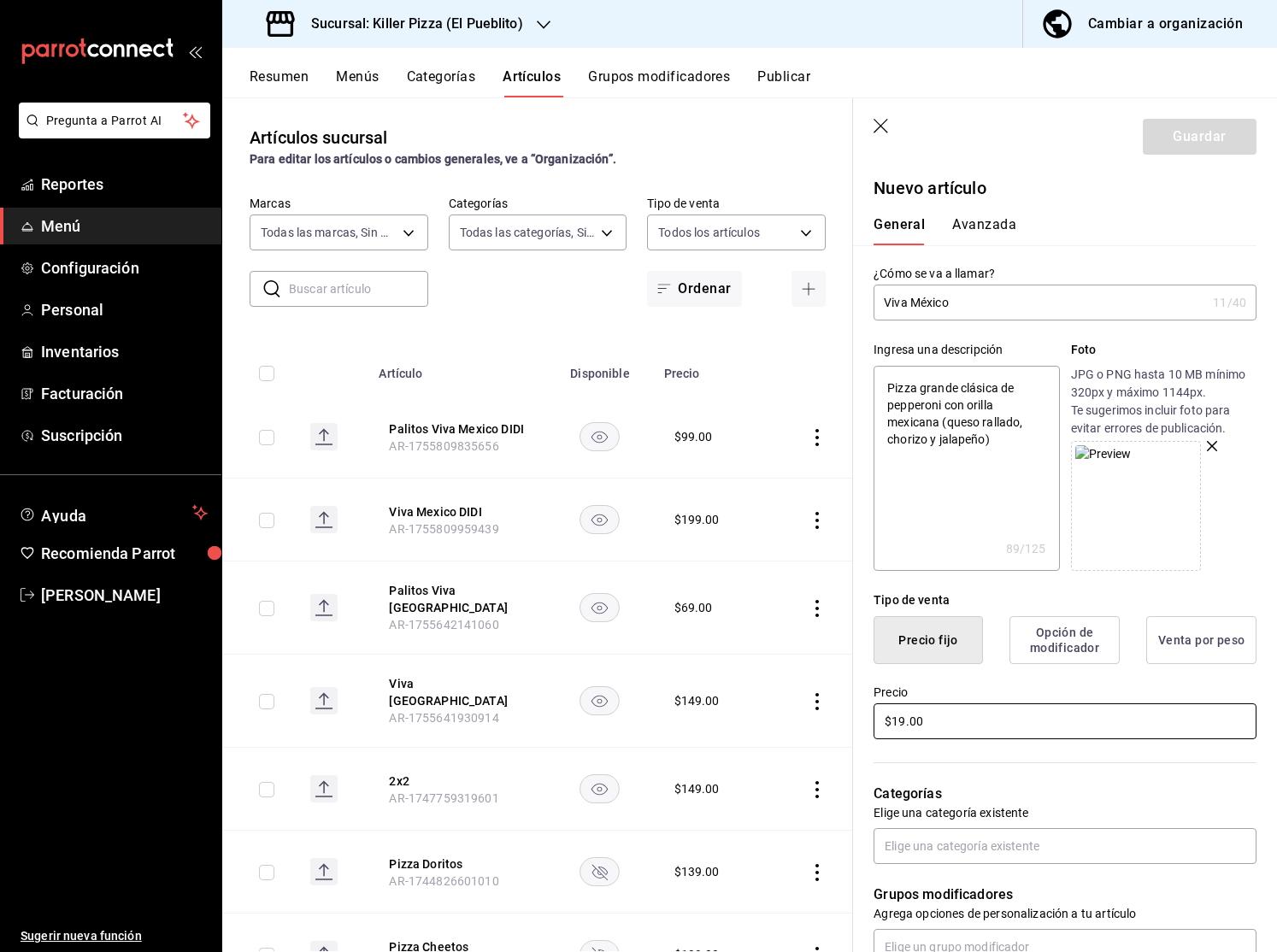
type textarea "x"
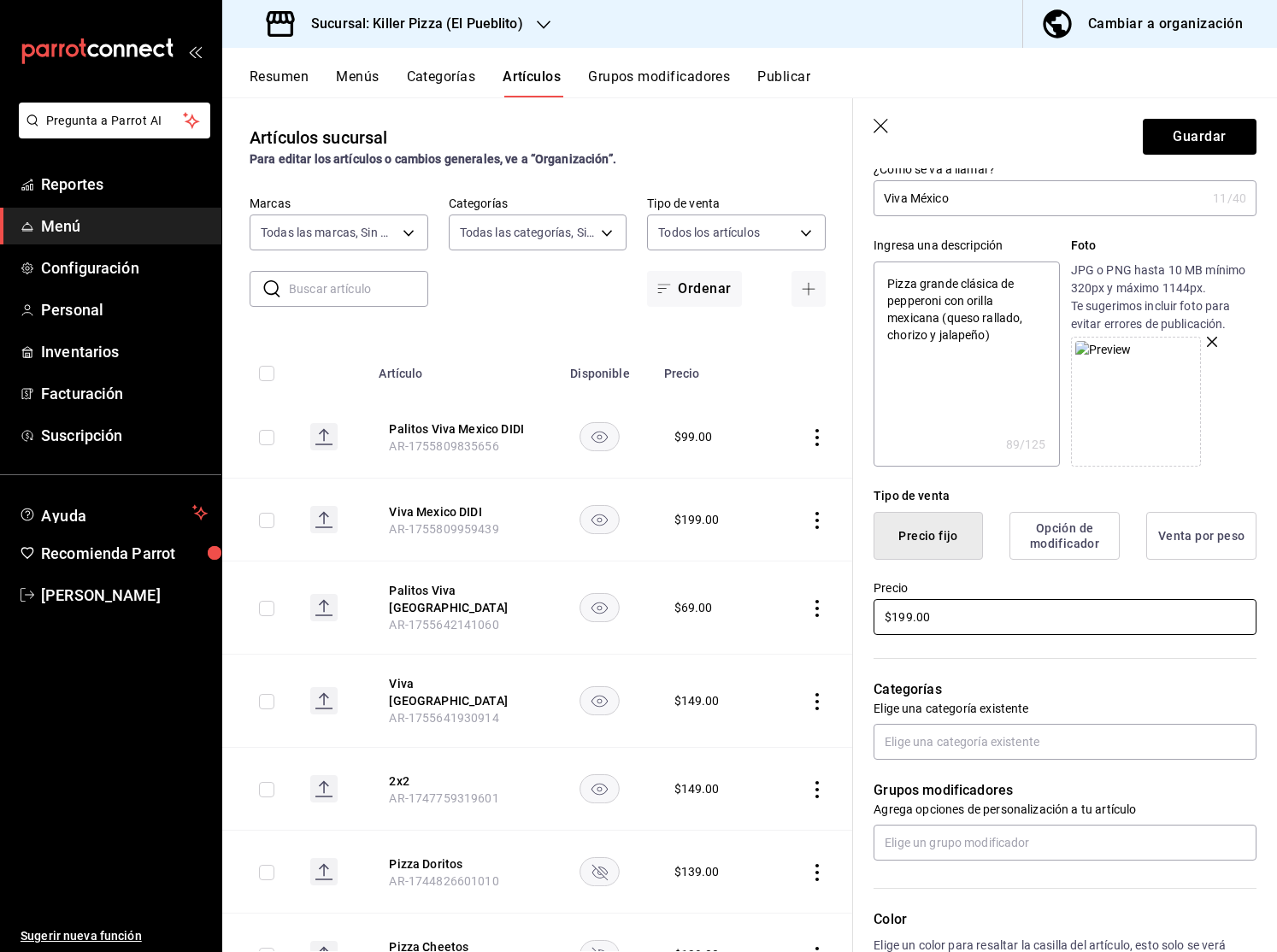
scroll to position [122, 0]
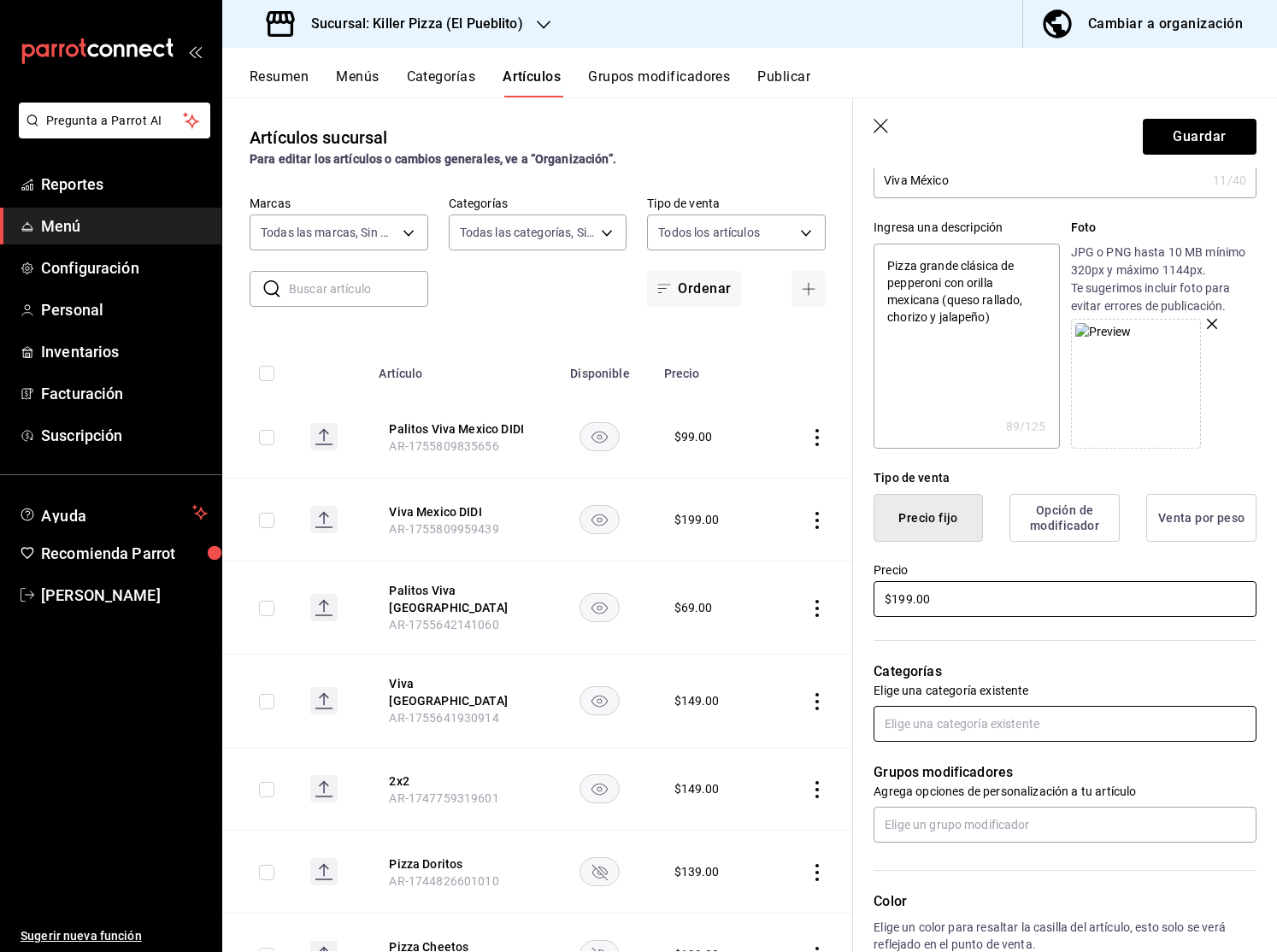
type input "$199.00"
click at [1054, 739] on input "text" at bounding box center [1064, 723] width 383 height 36
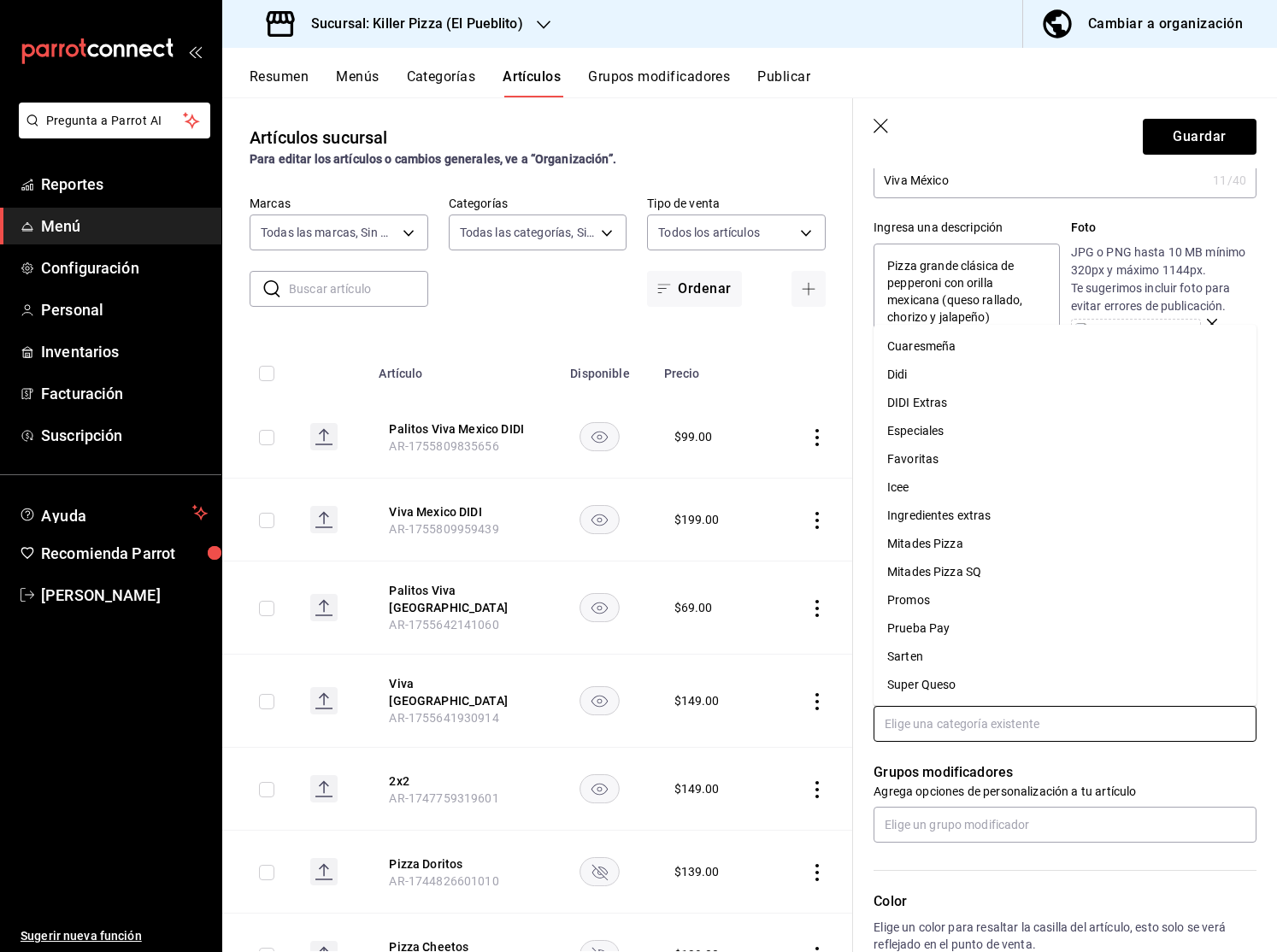
scroll to position [43, 0]
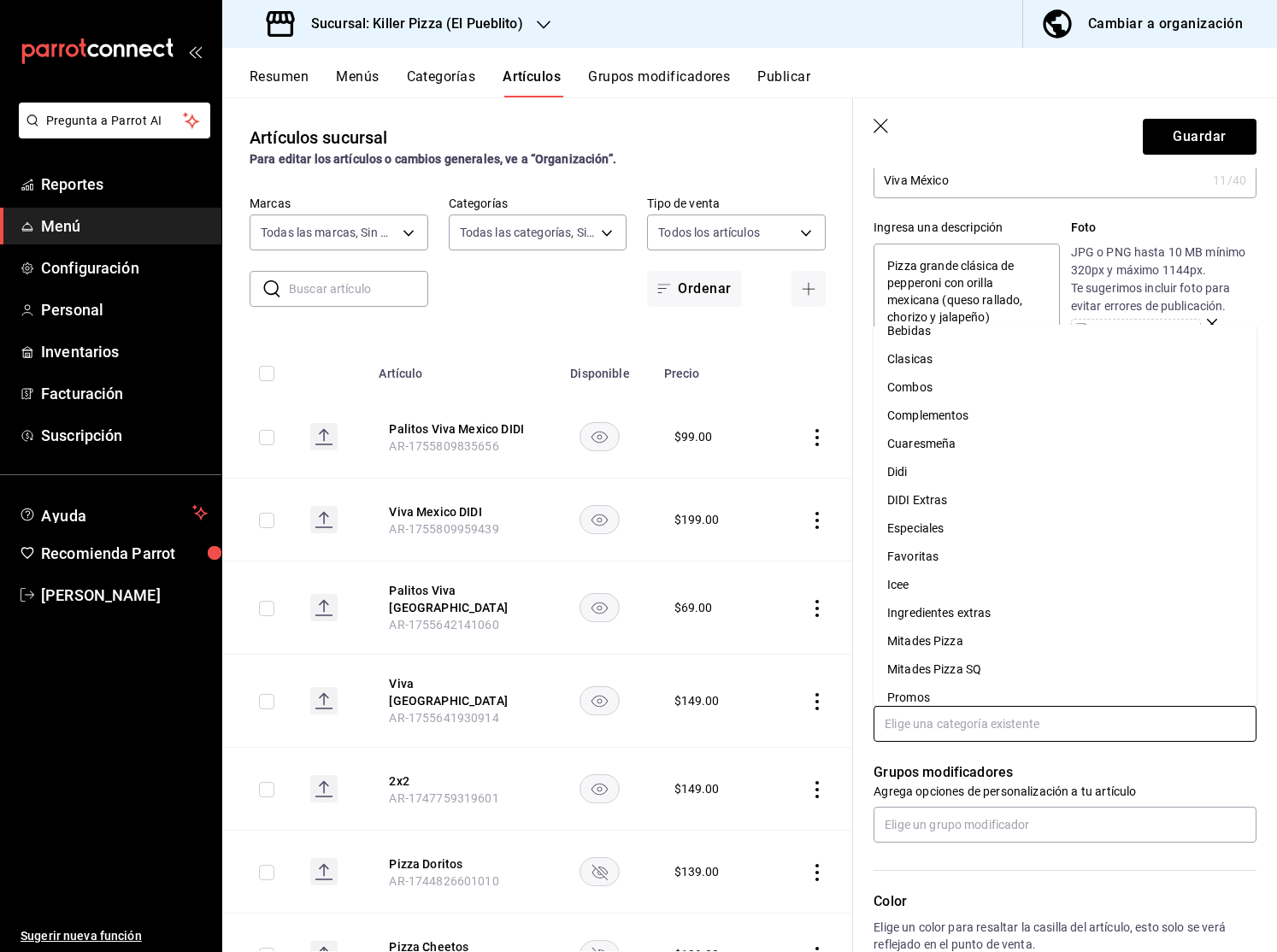
click at [987, 555] on li "Favoritas" at bounding box center [1064, 556] width 383 height 28
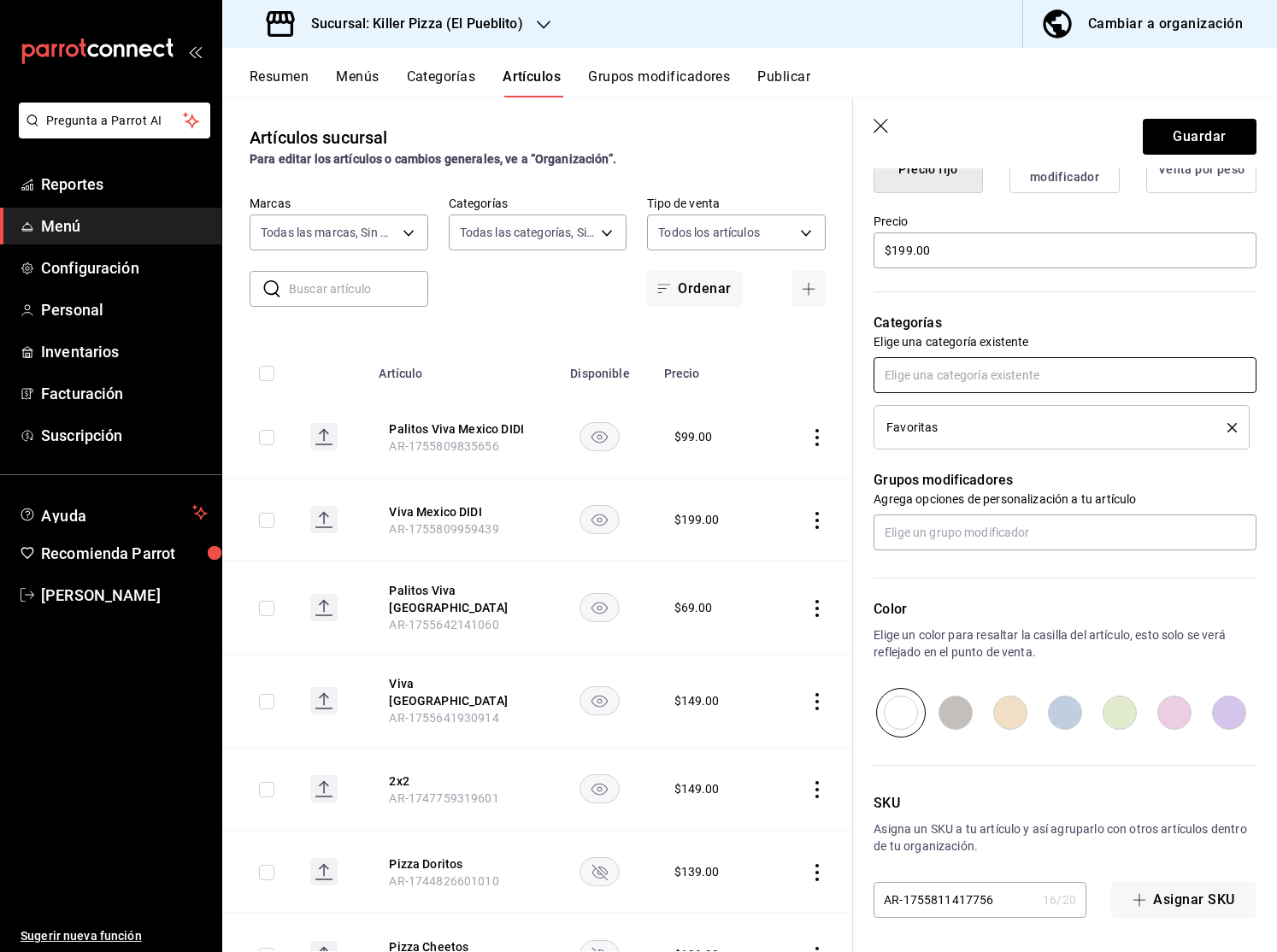
scroll to position [0, 0]
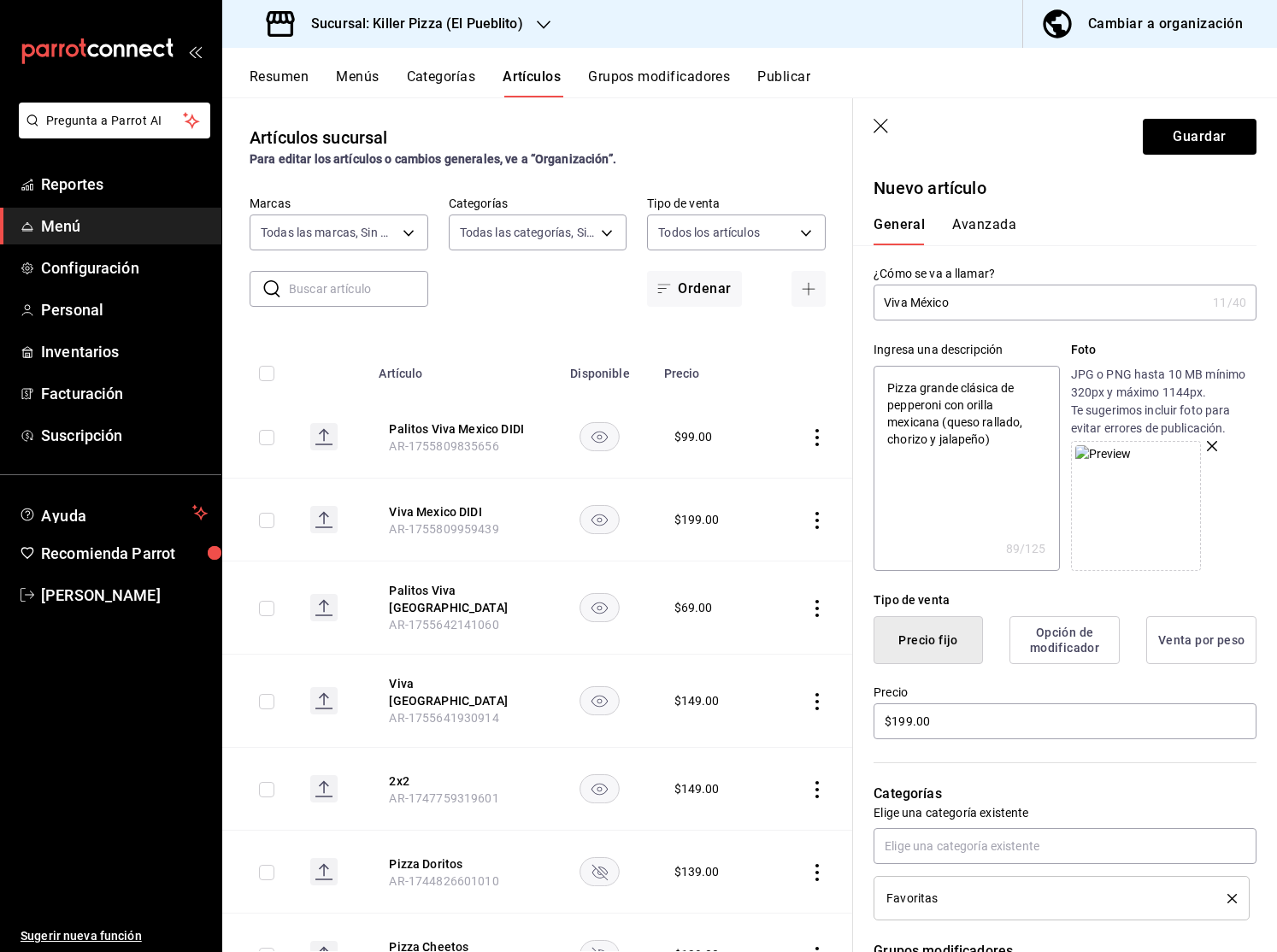
click at [886, 123] on icon "button" at bounding box center [881, 126] width 17 height 17
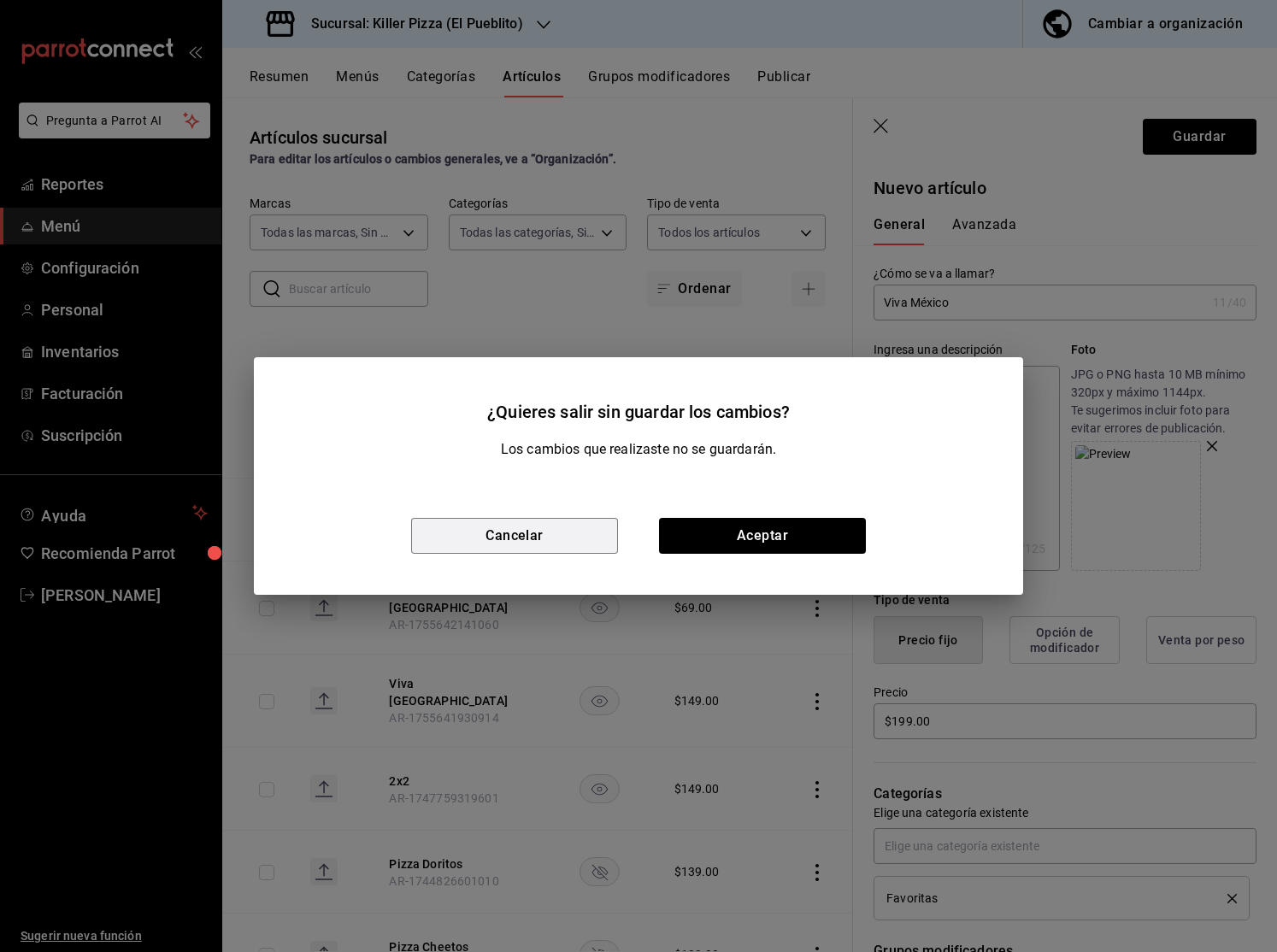
click at [595, 535] on button "Cancelar" at bounding box center [514, 535] width 206 height 36
type textarea "x"
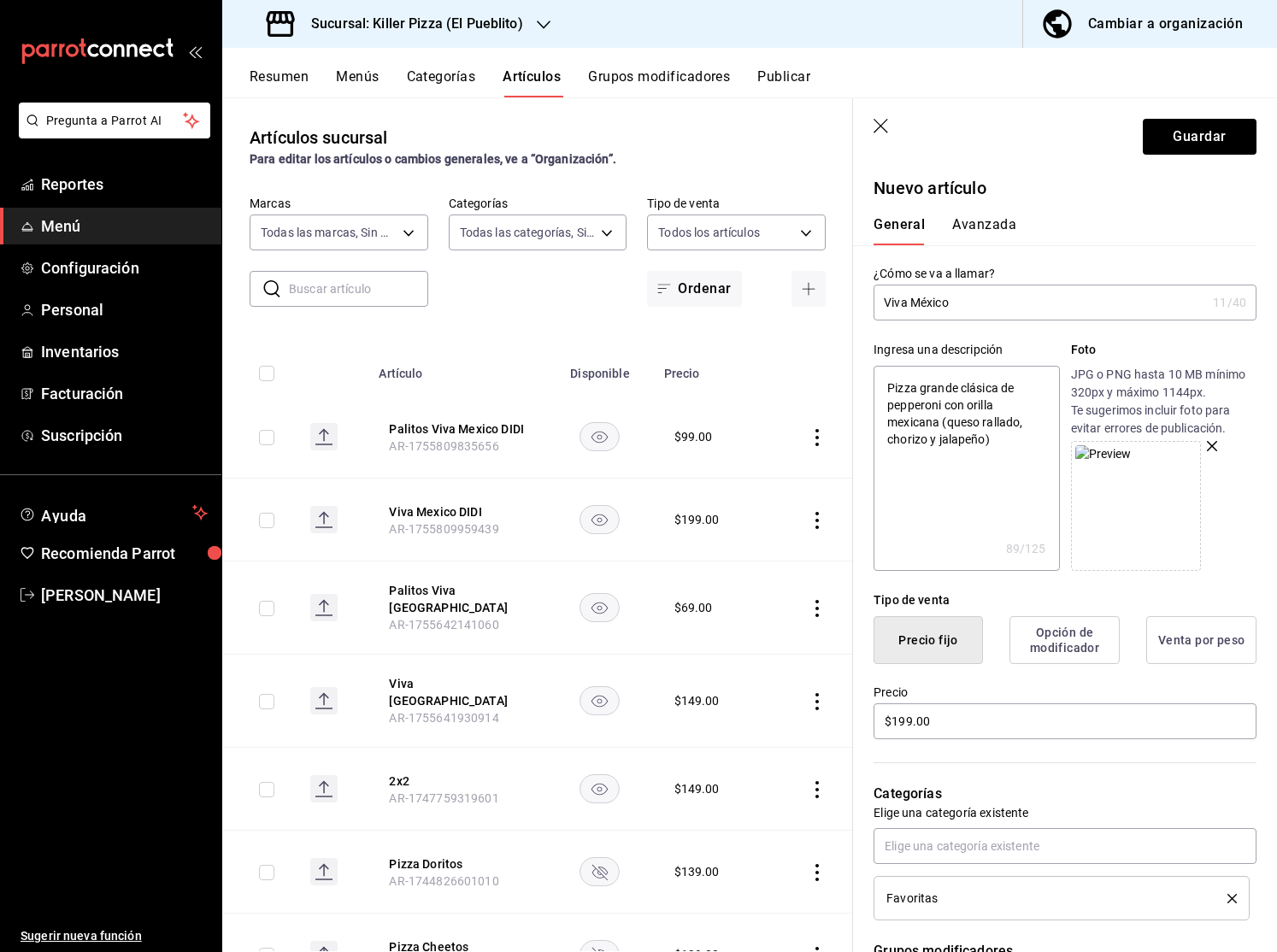
click at [900, 124] on header "Guardar" at bounding box center [1064, 133] width 424 height 70
click at [889, 125] on icon "button" at bounding box center [881, 126] width 17 height 17
type textarea "x"
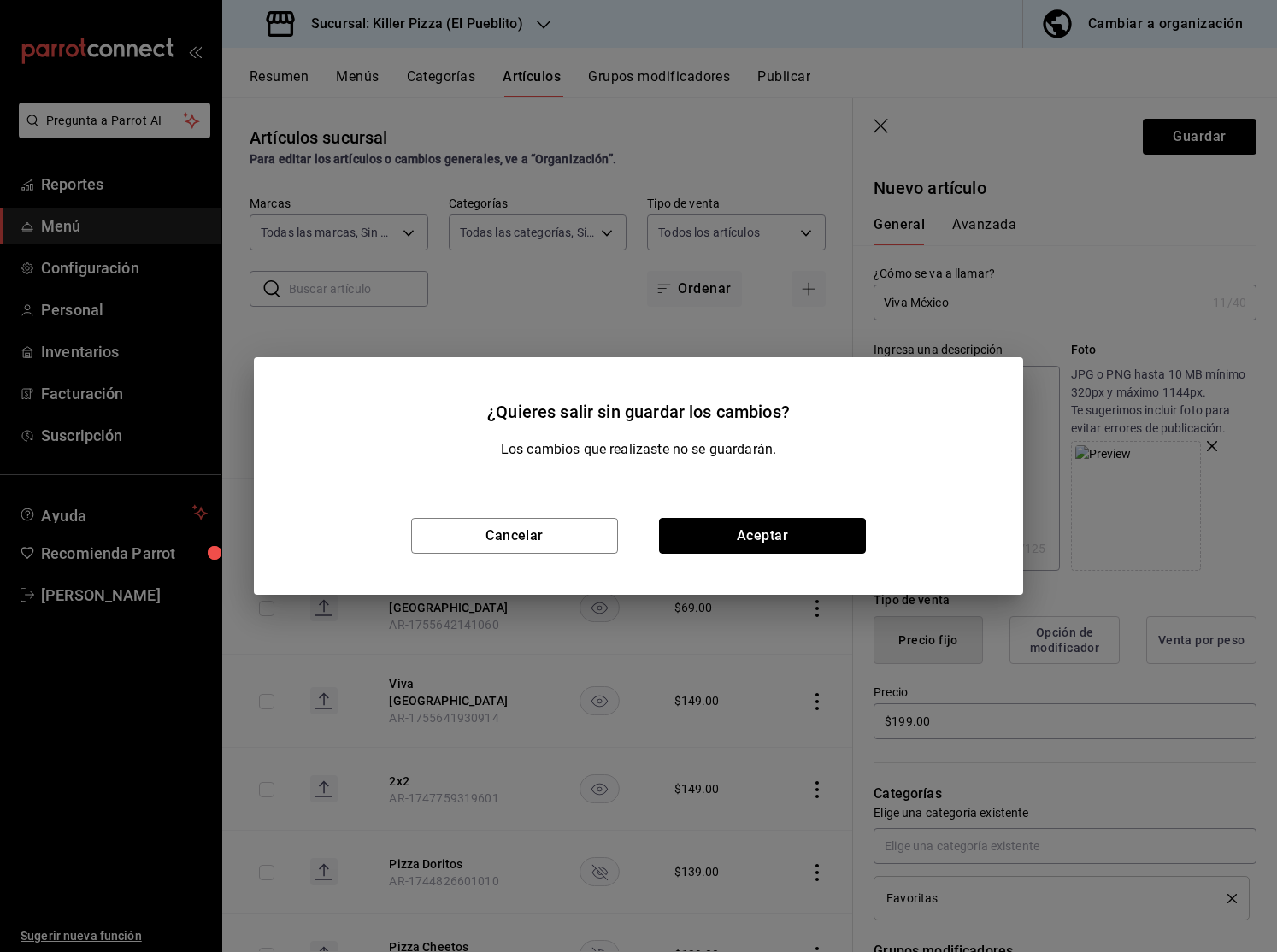
click at [753, 547] on button "Aceptar" at bounding box center [761, 535] width 206 height 36
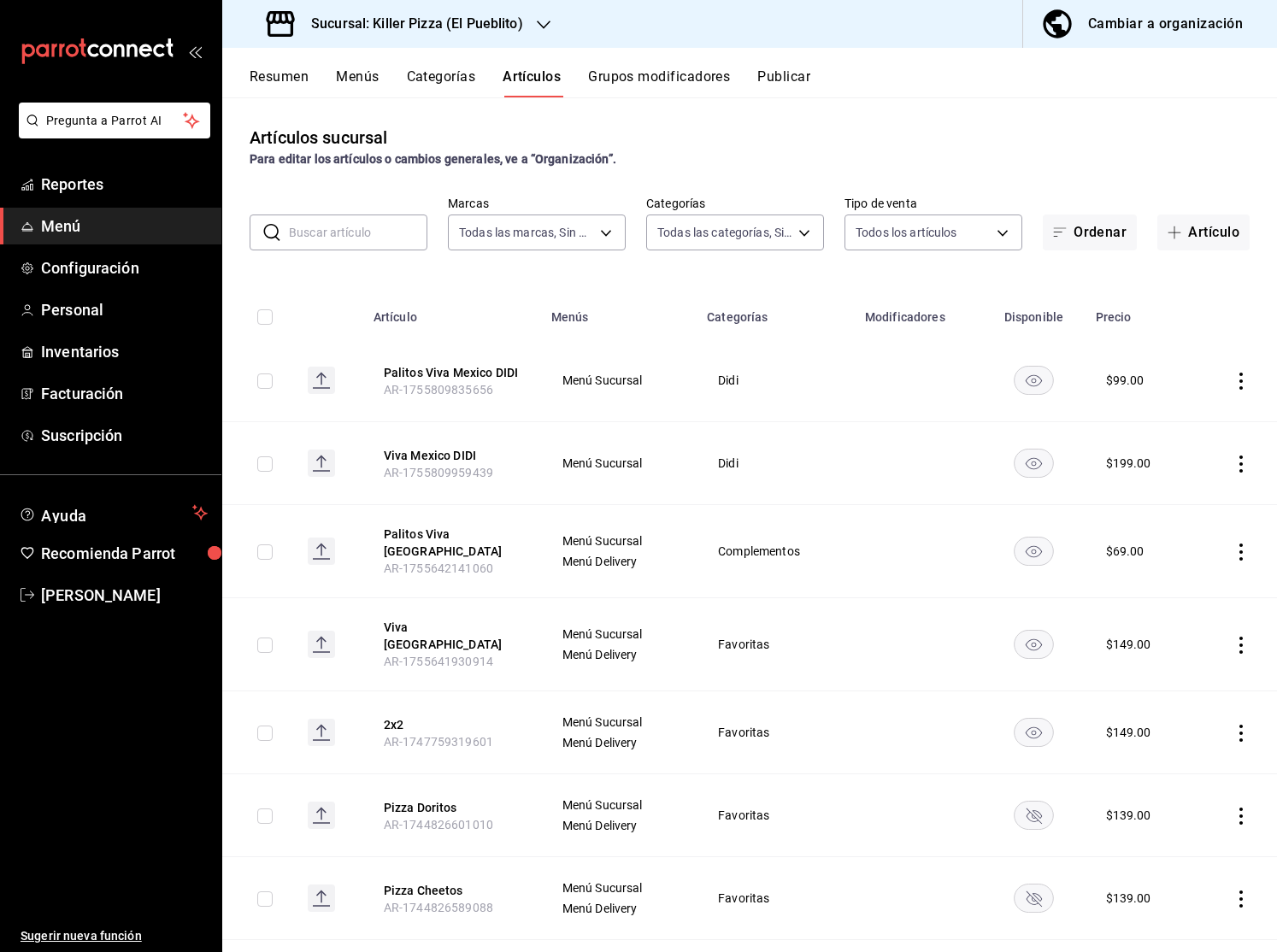
click at [1239, 384] on icon "actions" at bounding box center [1240, 381] width 17 height 17
click at [370, 80] on button "Menús" at bounding box center [357, 83] width 43 height 29
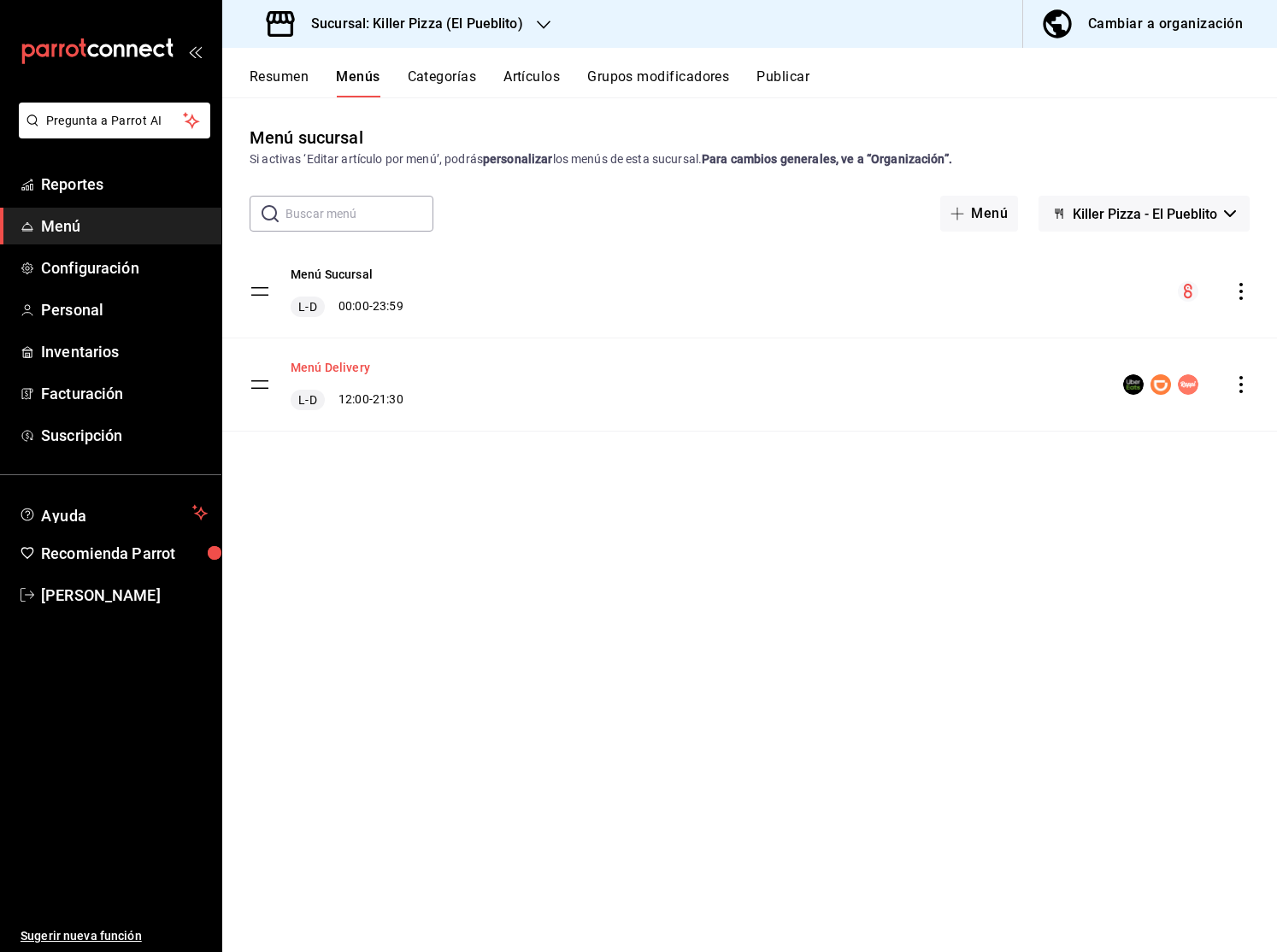
click at [349, 373] on button "Menú Delivery" at bounding box center [330, 367] width 79 height 17
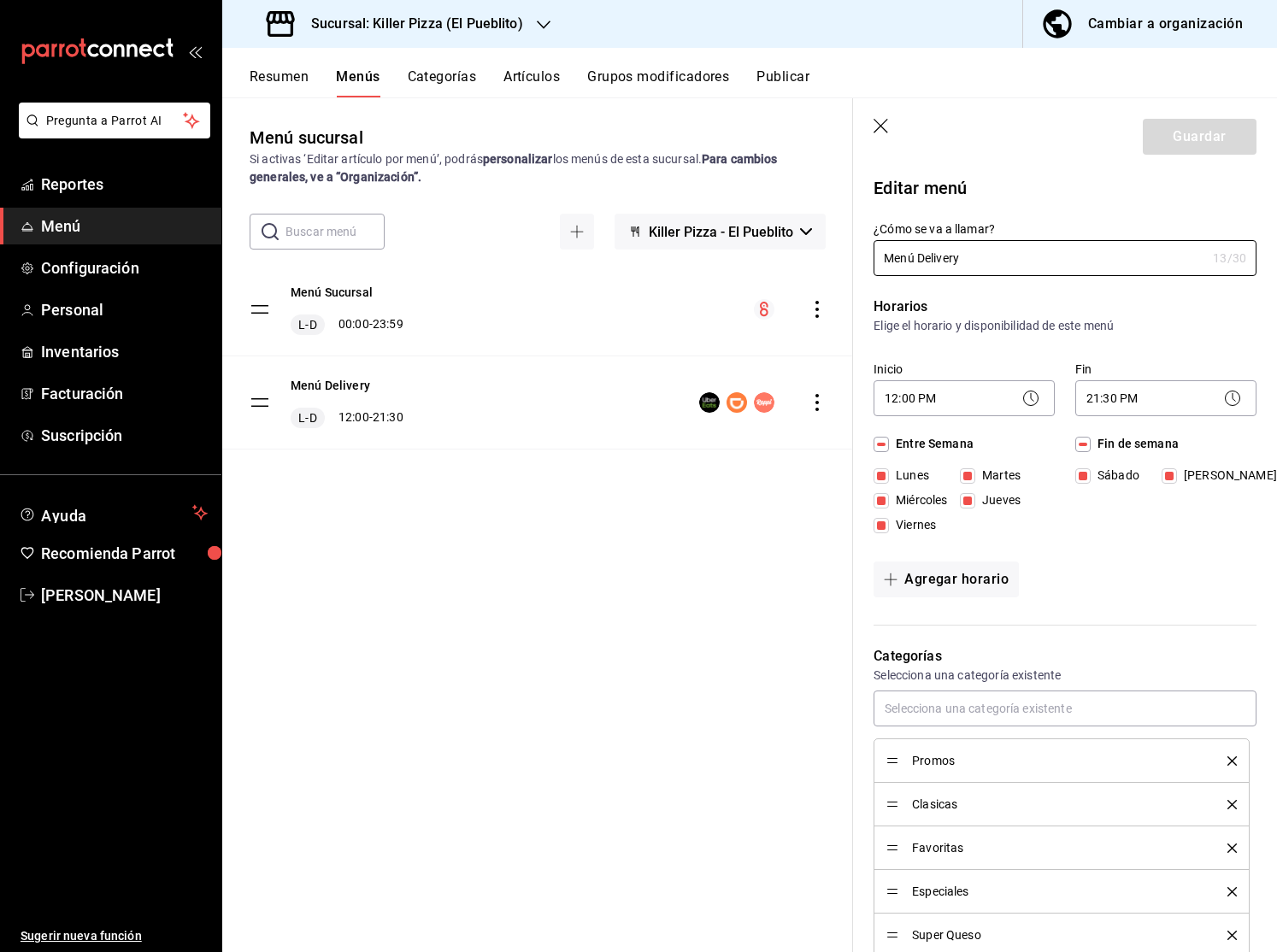
click at [263, 92] on button "Resumen" at bounding box center [279, 83] width 59 height 29
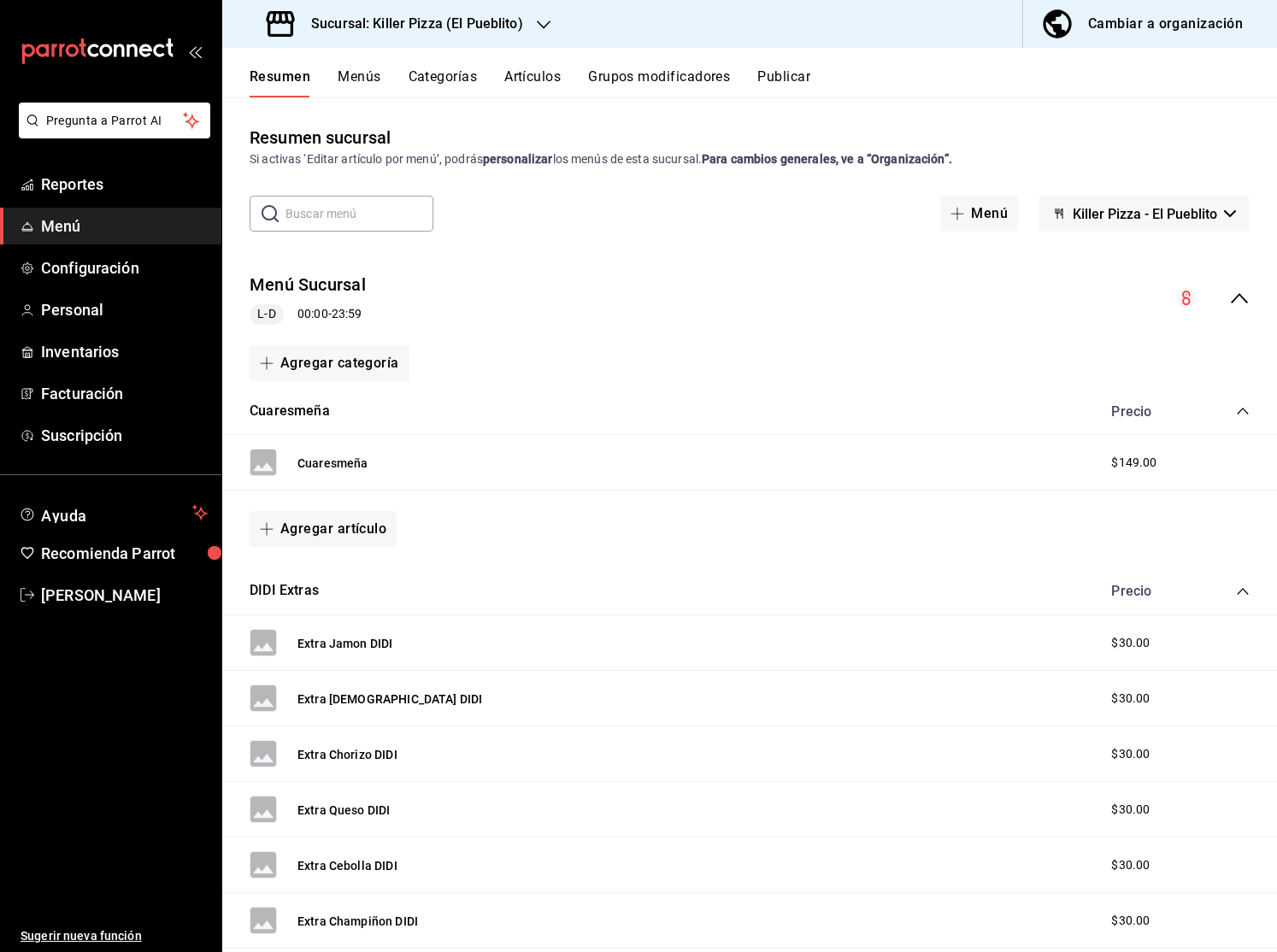
click at [1241, 303] on icon "collapse-menu-row" at bounding box center [1239, 297] width 21 height 21
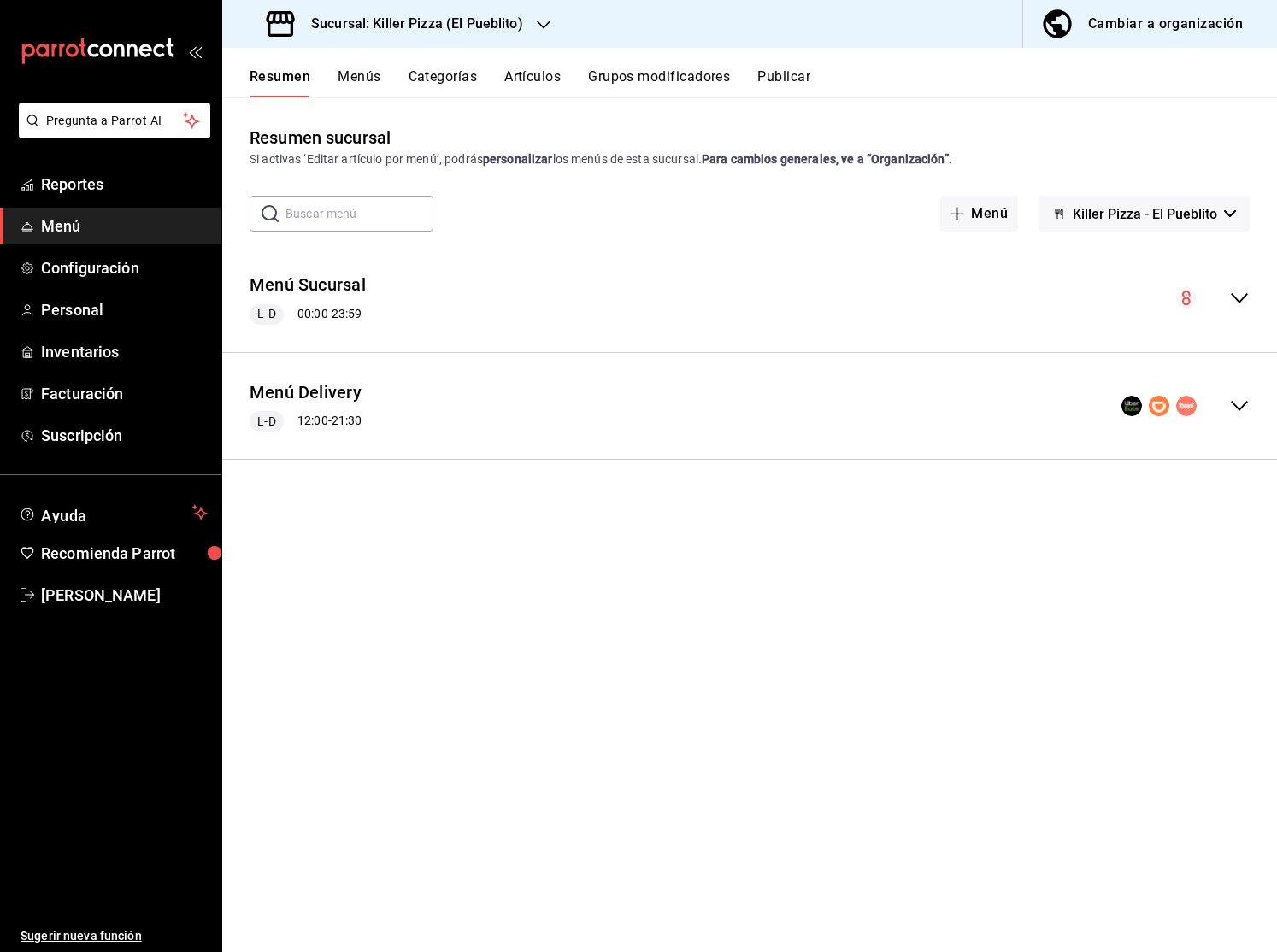
click at [1250, 404] on div "Menú Delivery L-D 12:00 - 21:30" at bounding box center [749, 406] width 1054 height 79
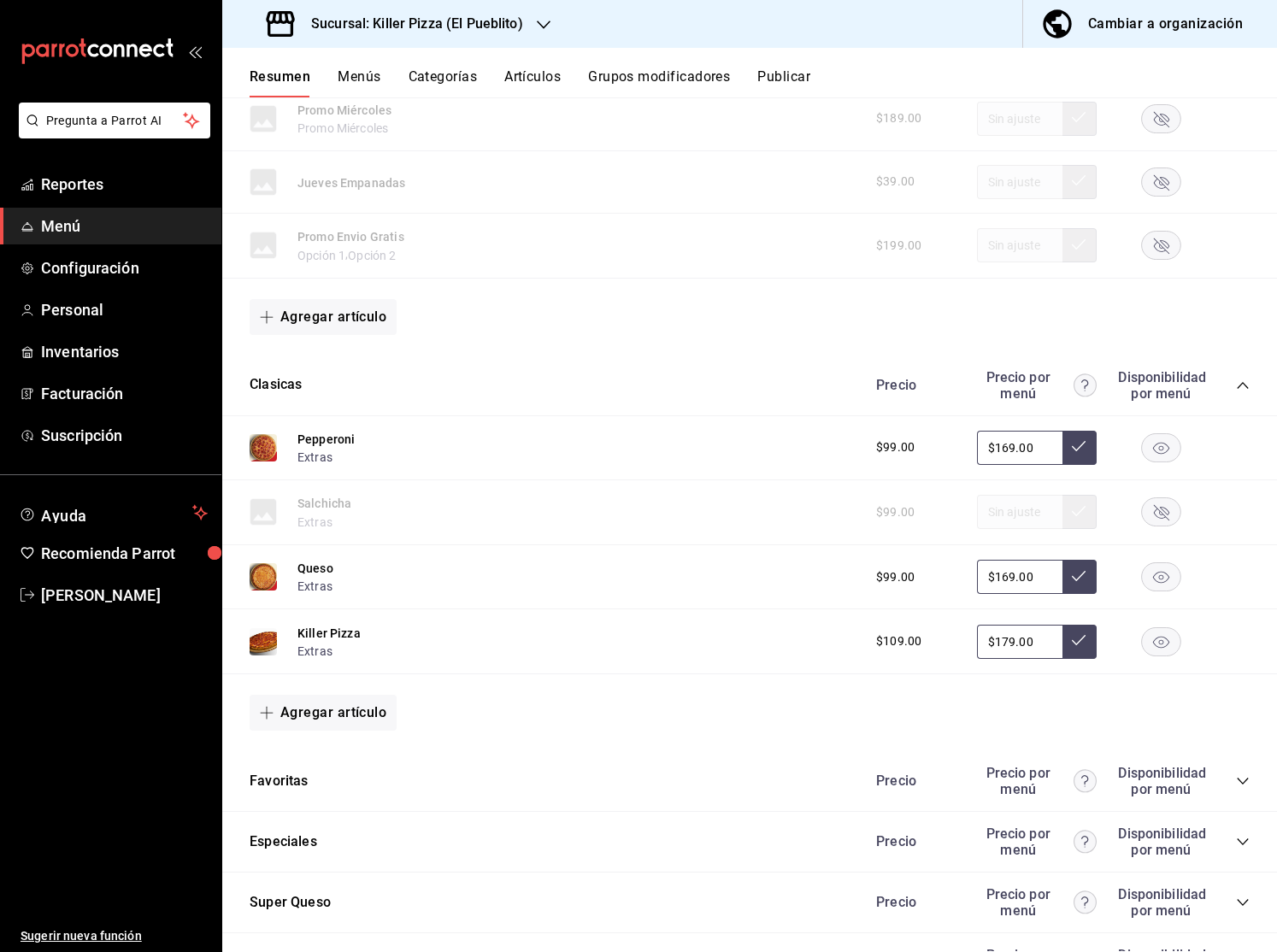
scroll to position [593, 0]
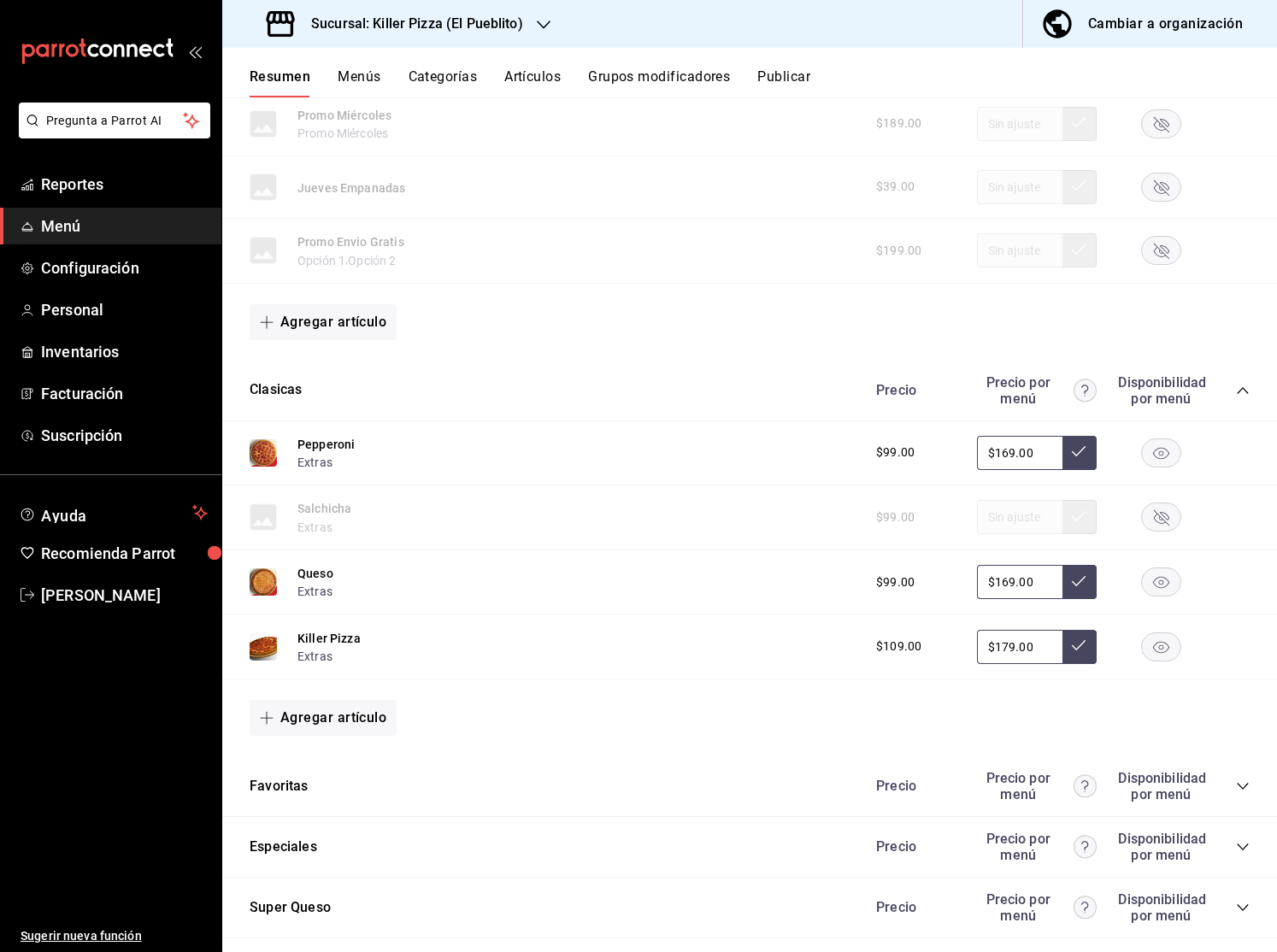
click at [1236, 393] on icon "collapse-category-row" at bounding box center [1243, 390] width 14 height 14
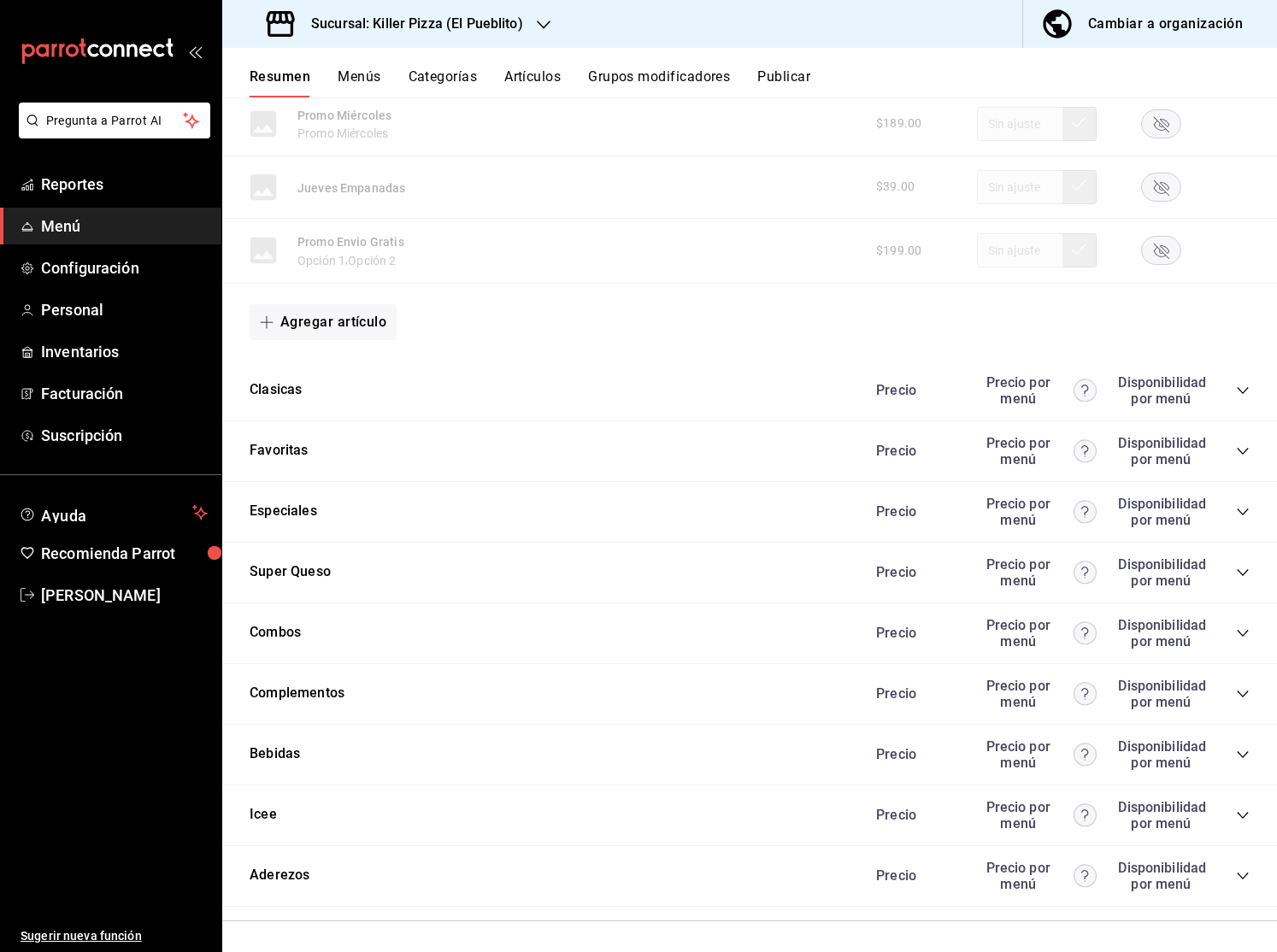
click at [1243, 449] on icon "collapse-category-row" at bounding box center [1243, 451] width 14 height 14
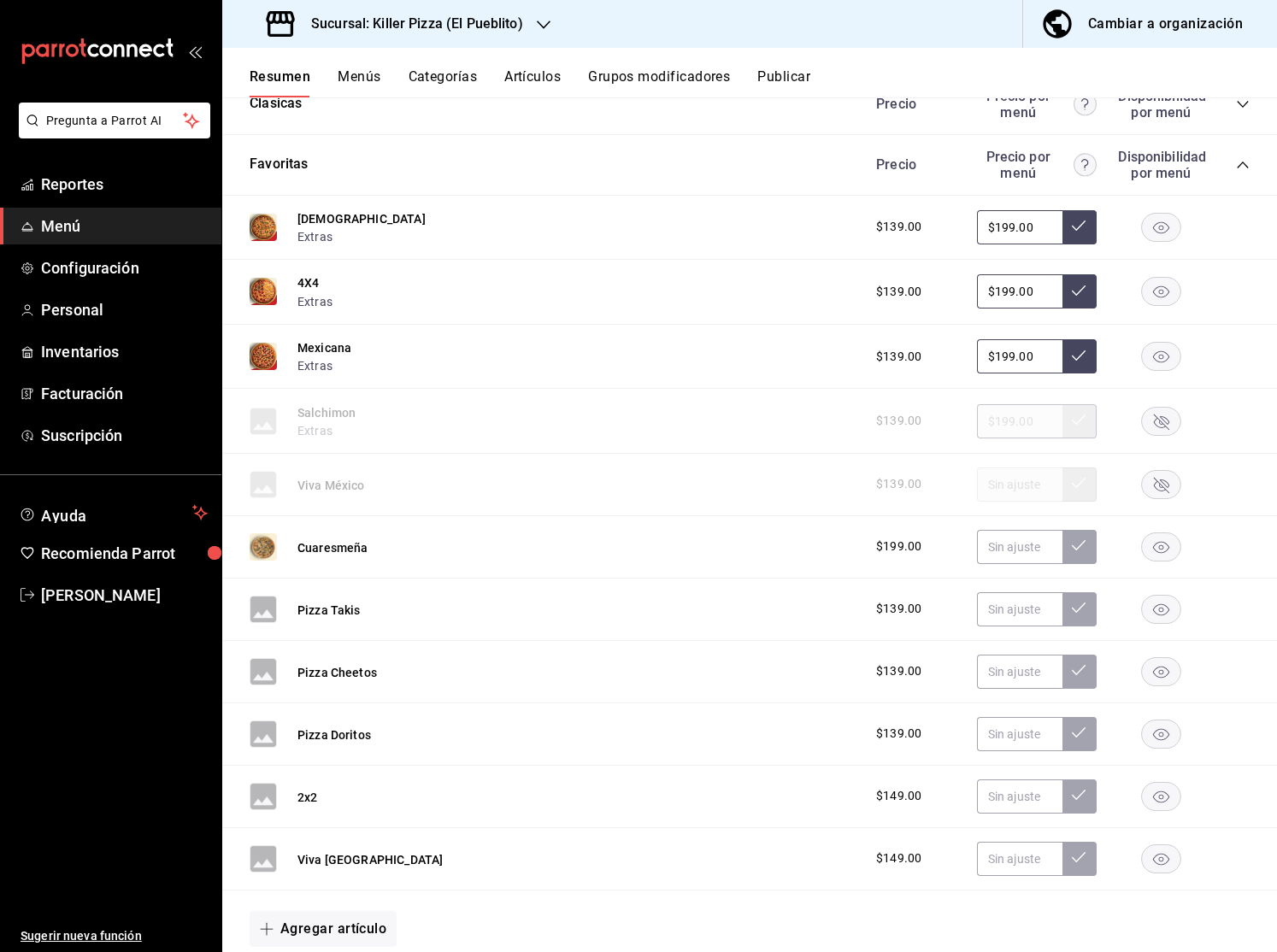
scroll to position [901, 0]
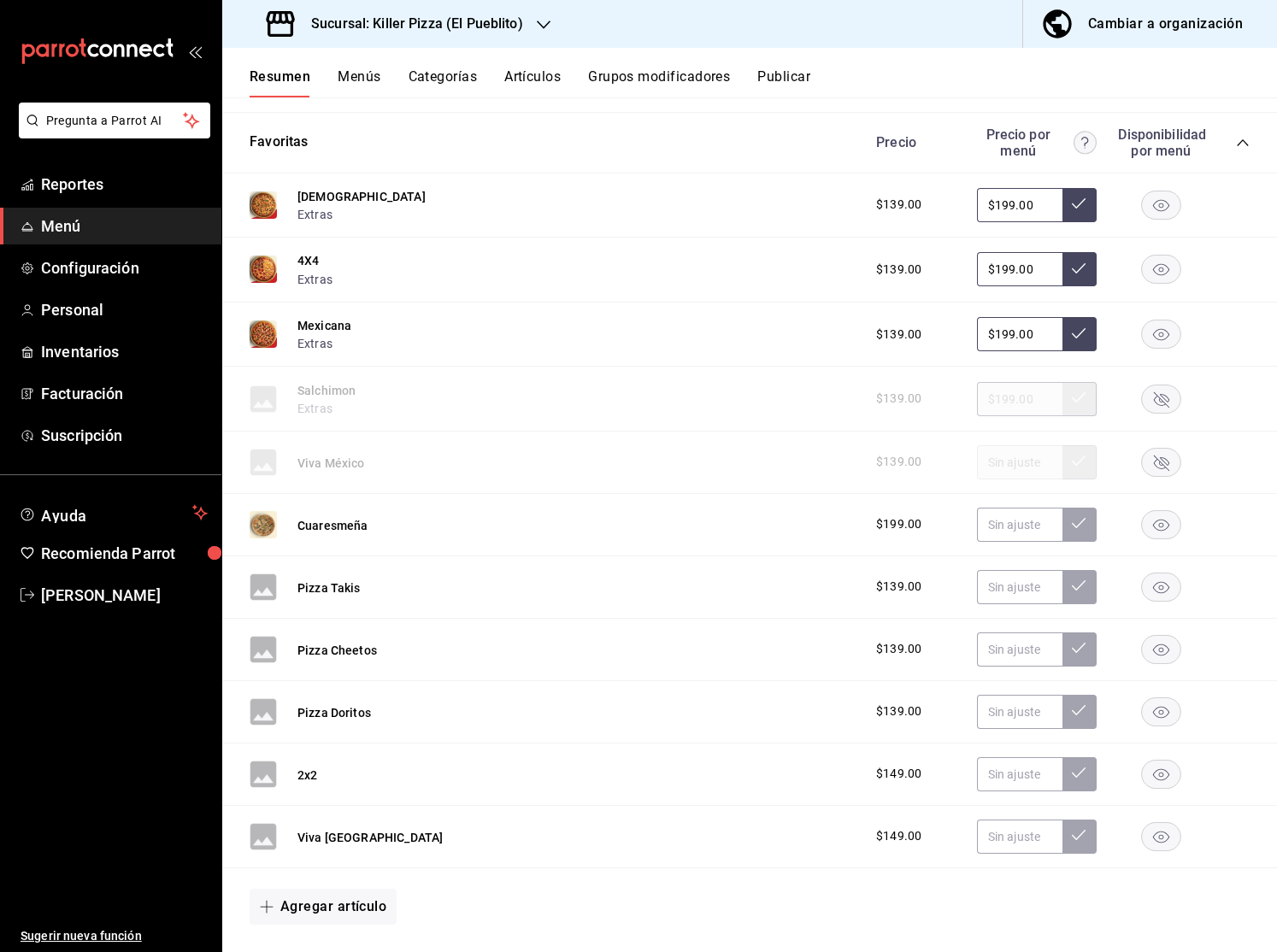
click at [1169, 528] on rect "button" at bounding box center [1162, 523] width 39 height 28
click at [361, 901] on button "Agregar artículo" at bounding box center [323, 906] width 147 height 36
click at [344, 910] on li "Artículo nuevo" at bounding box center [316, 910] width 134 height 42
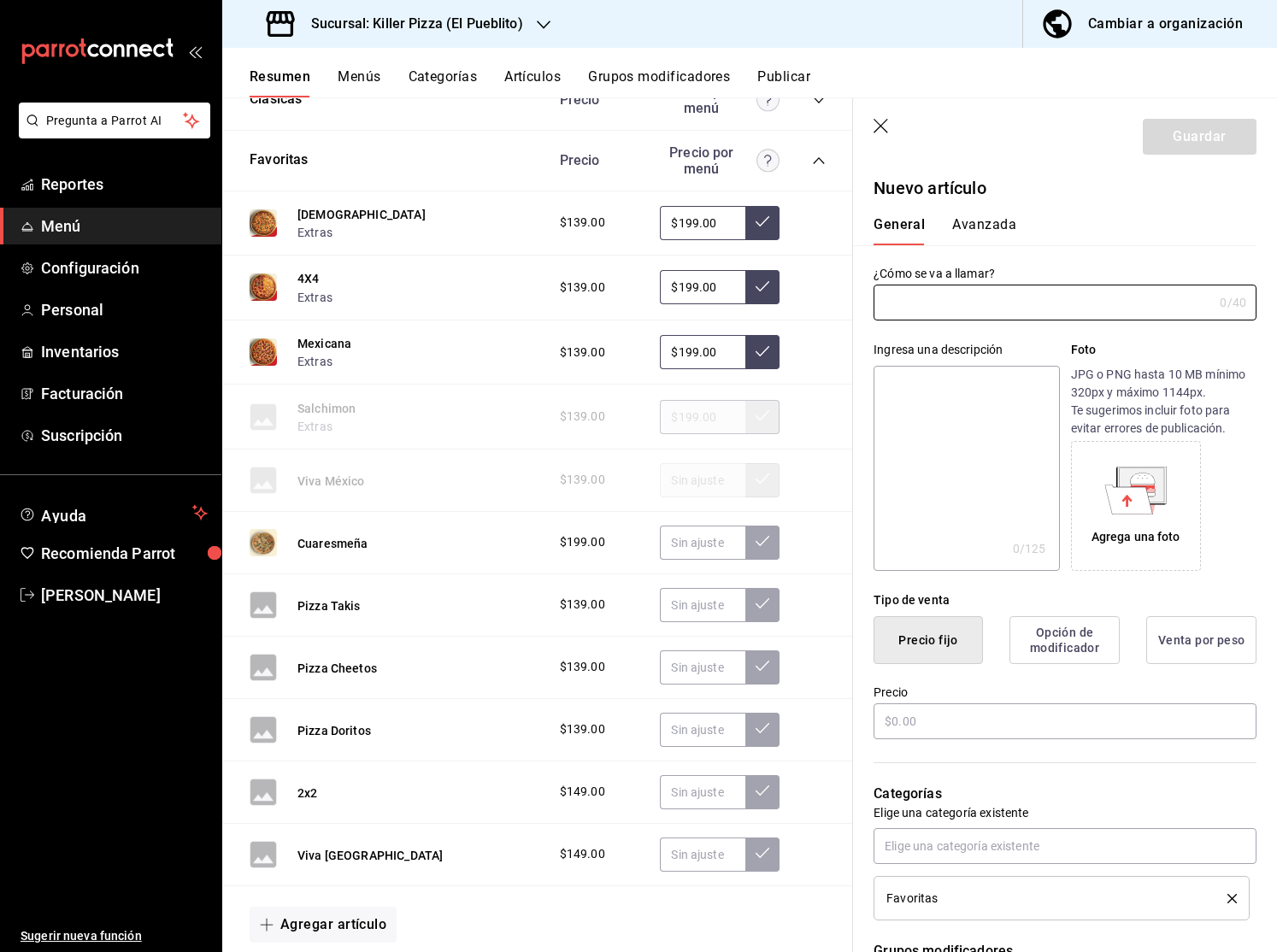
type input "v"
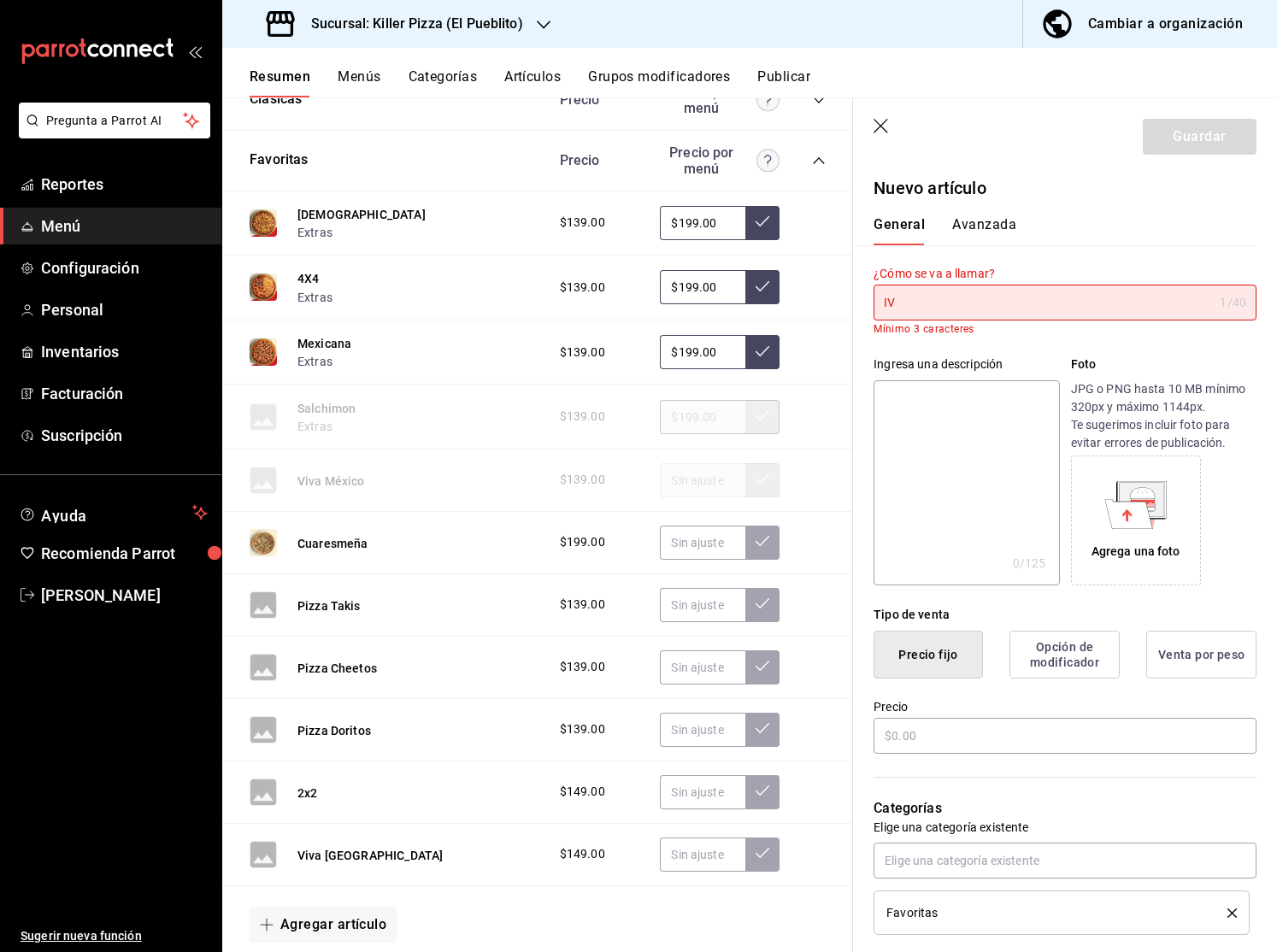
type input "I"
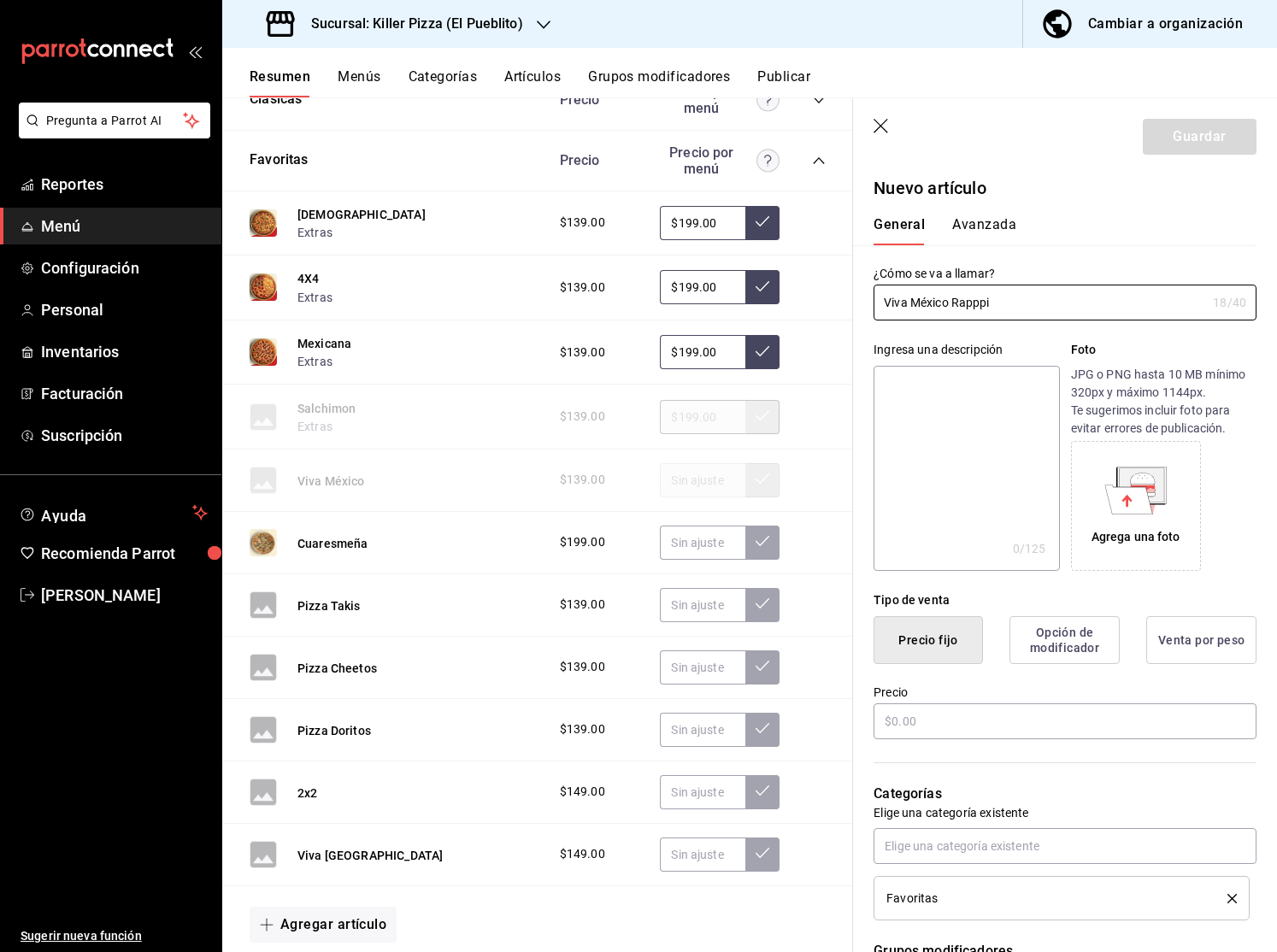
type input "Viva México Rapppi"
click at [1010, 430] on textarea at bounding box center [965, 469] width 185 height 205
paste textarea "Pizza grande clásica de pepperoni con orilla mexicana (queso rallado, chorizo y…"
type textarea "Pizza grande clásica de pepperoni con orilla mexicana (queso rallado, chorizo y…"
type textarea "x"
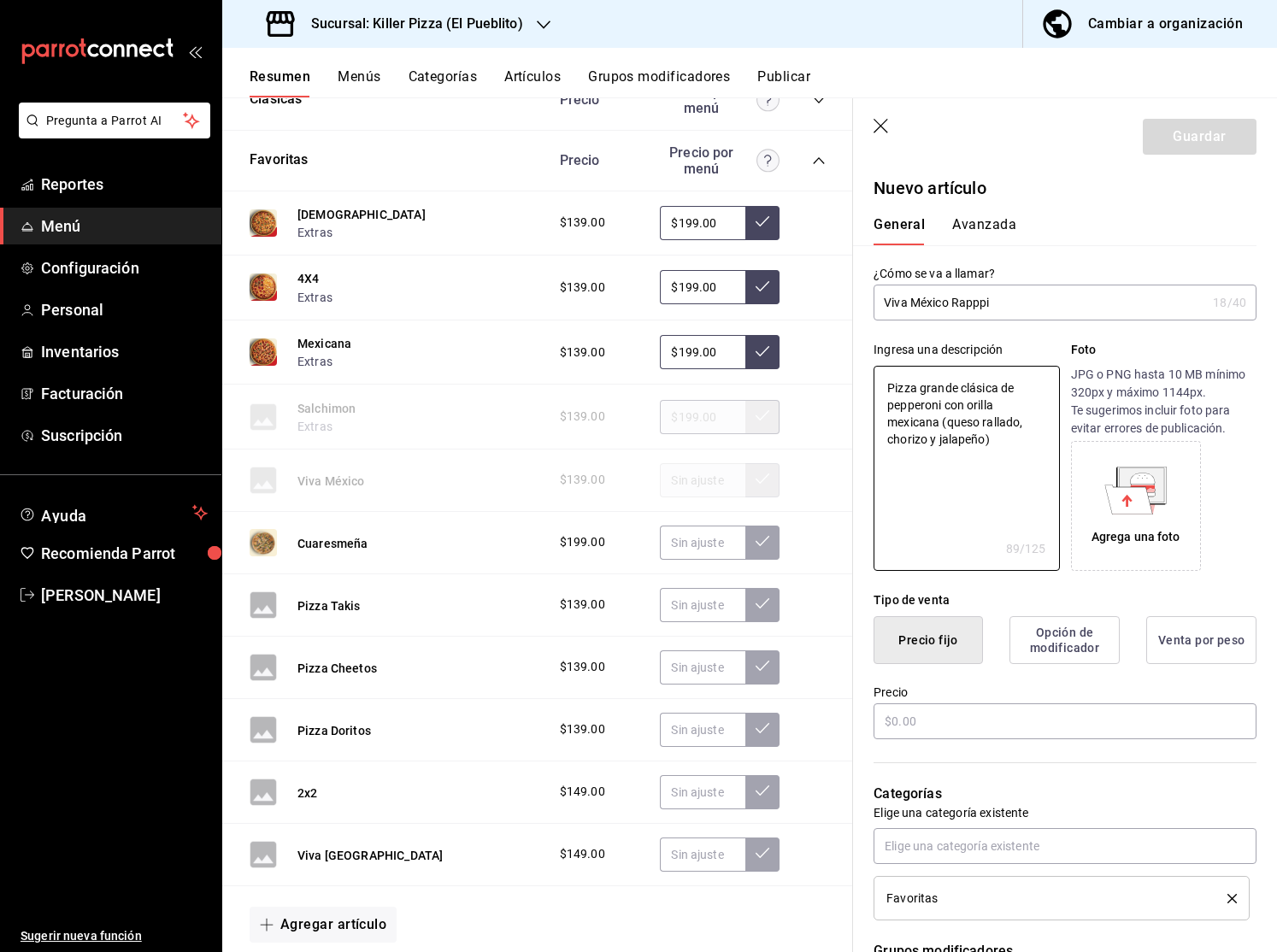
type textarea "Pizza grande clásica de pepperoni con orilla mexicana (queso rallado, chorizo y…"
click at [1126, 458] on div "Agrega una foto" at bounding box center [1135, 506] width 121 height 121
click at [934, 712] on input "text" at bounding box center [1064, 721] width 383 height 36
type textarea "x"
type input "$19.00"
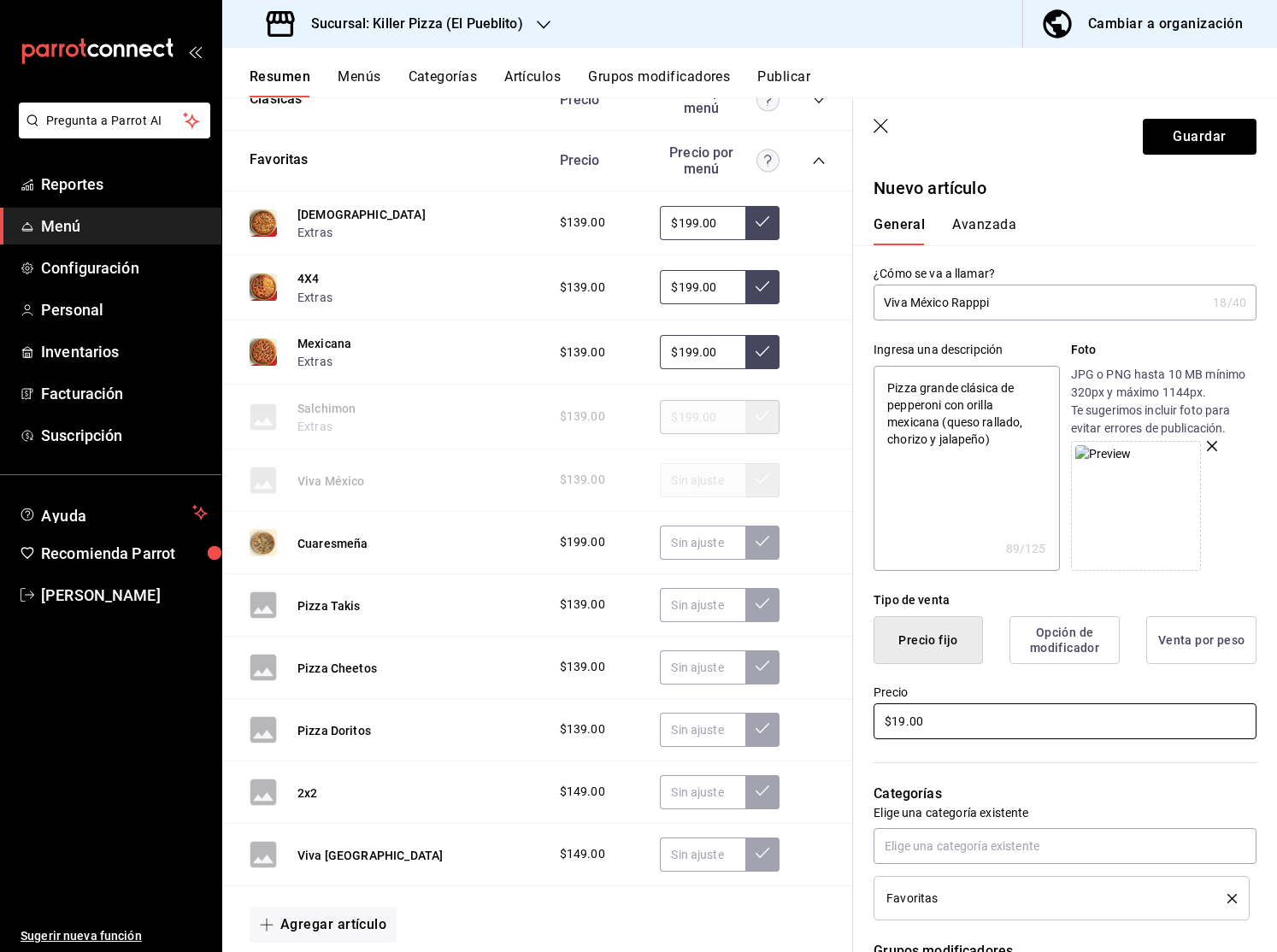
type textarea "x"
type input "$199.00"
click at [1038, 771] on div "Categorías Elige una categoría existente Favoritas" at bounding box center [1054, 831] width 403 height 178
click at [1209, 145] on button "Guardar" at bounding box center [1199, 136] width 114 height 36
type textarea "x"
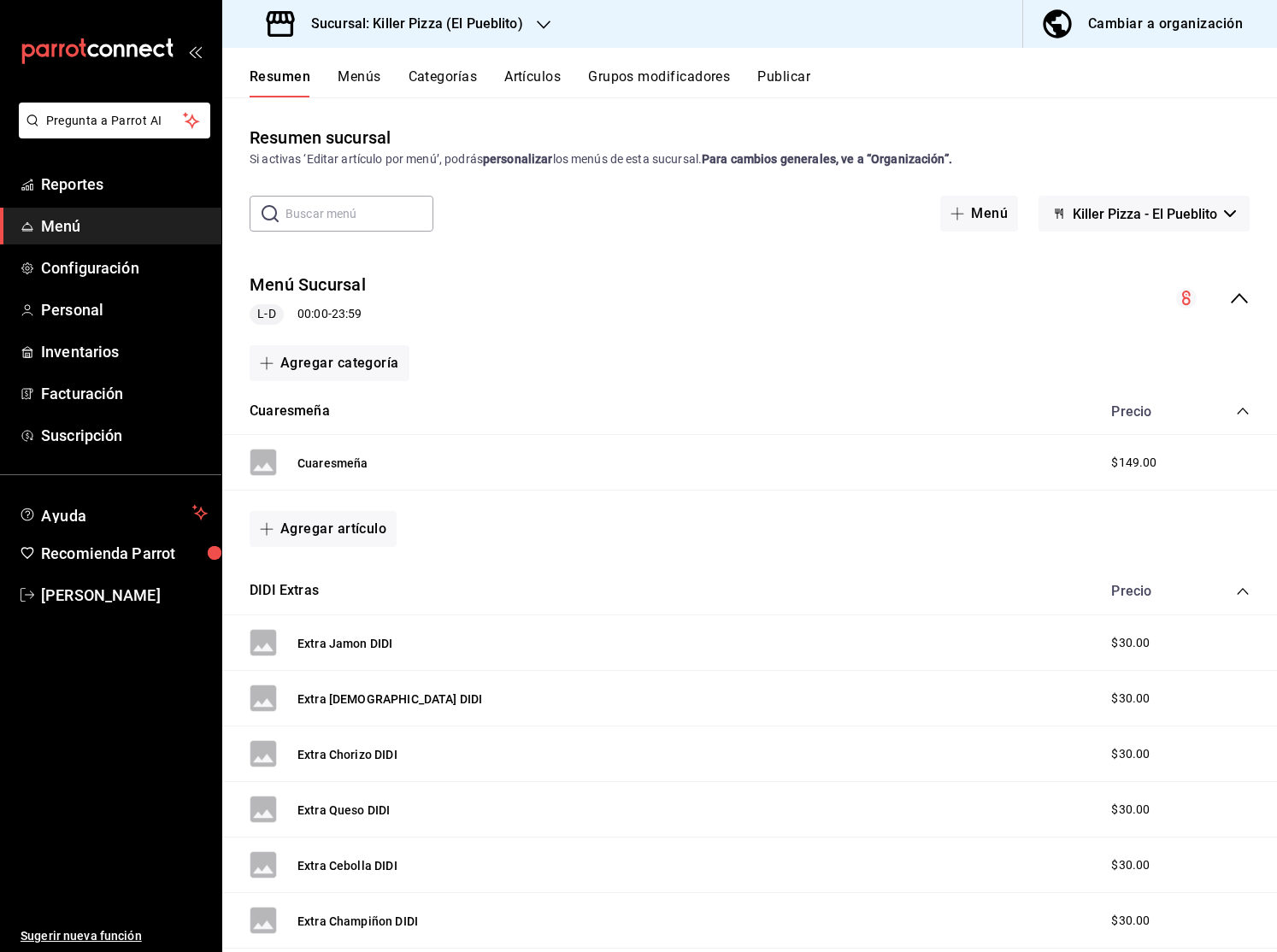
click at [1241, 587] on icon "collapse-category-row" at bounding box center [1243, 591] width 14 height 14
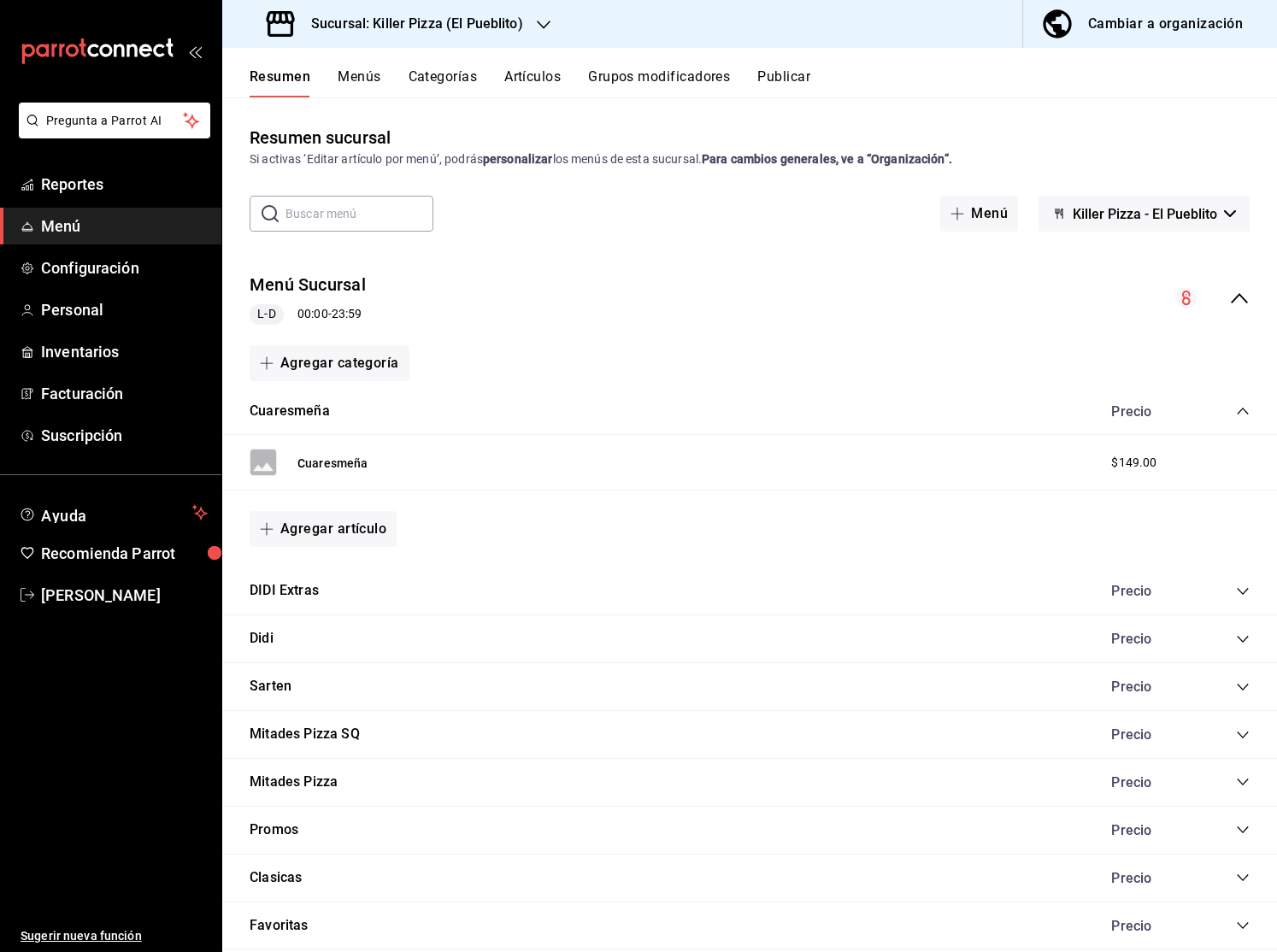
click at [1243, 297] on icon "collapse-menu-row" at bounding box center [1239, 297] width 21 height 21
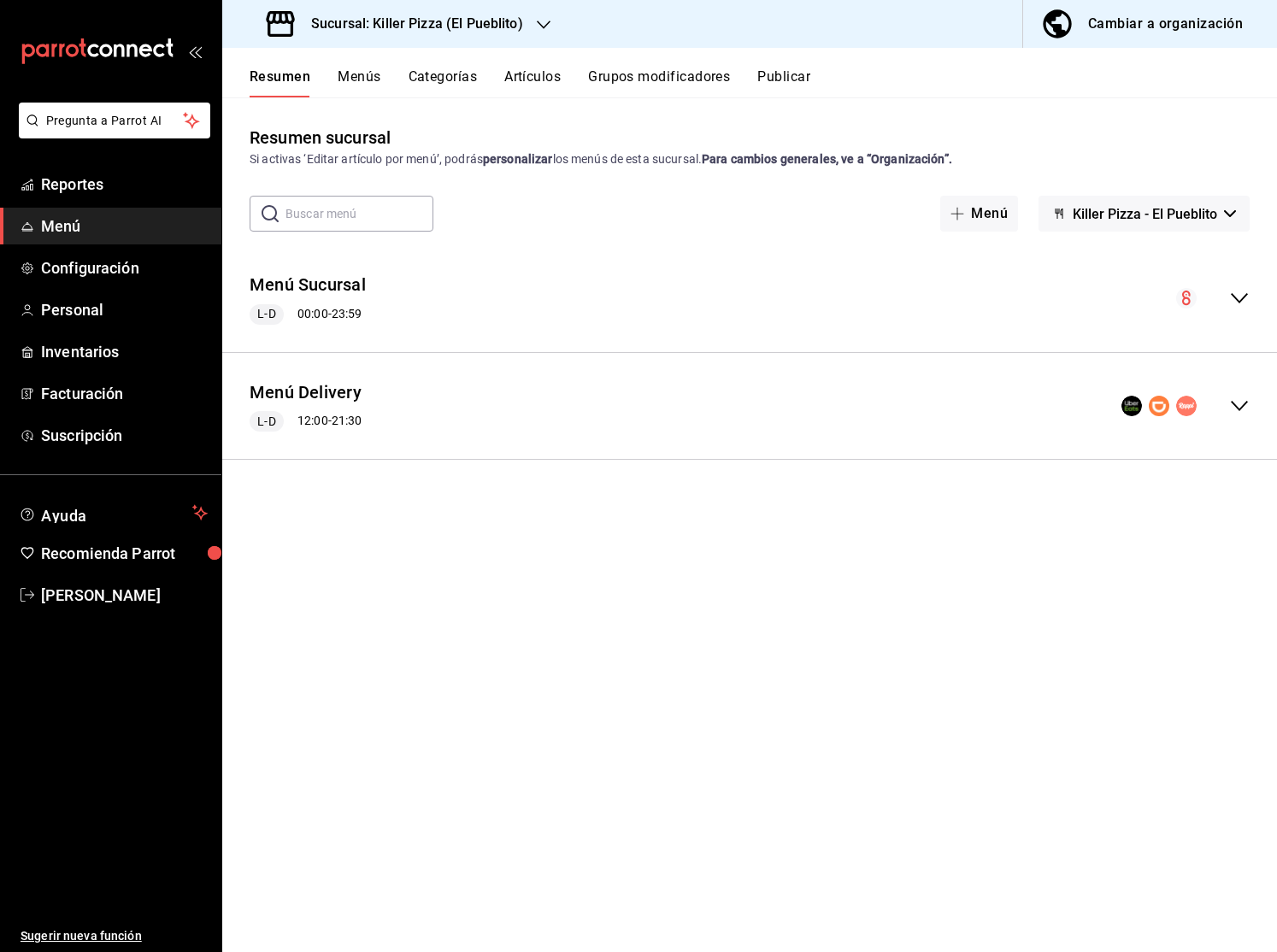
click at [1244, 407] on icon "collapse-menu-row" at bounding box center [1239, 405] width 21 height 21
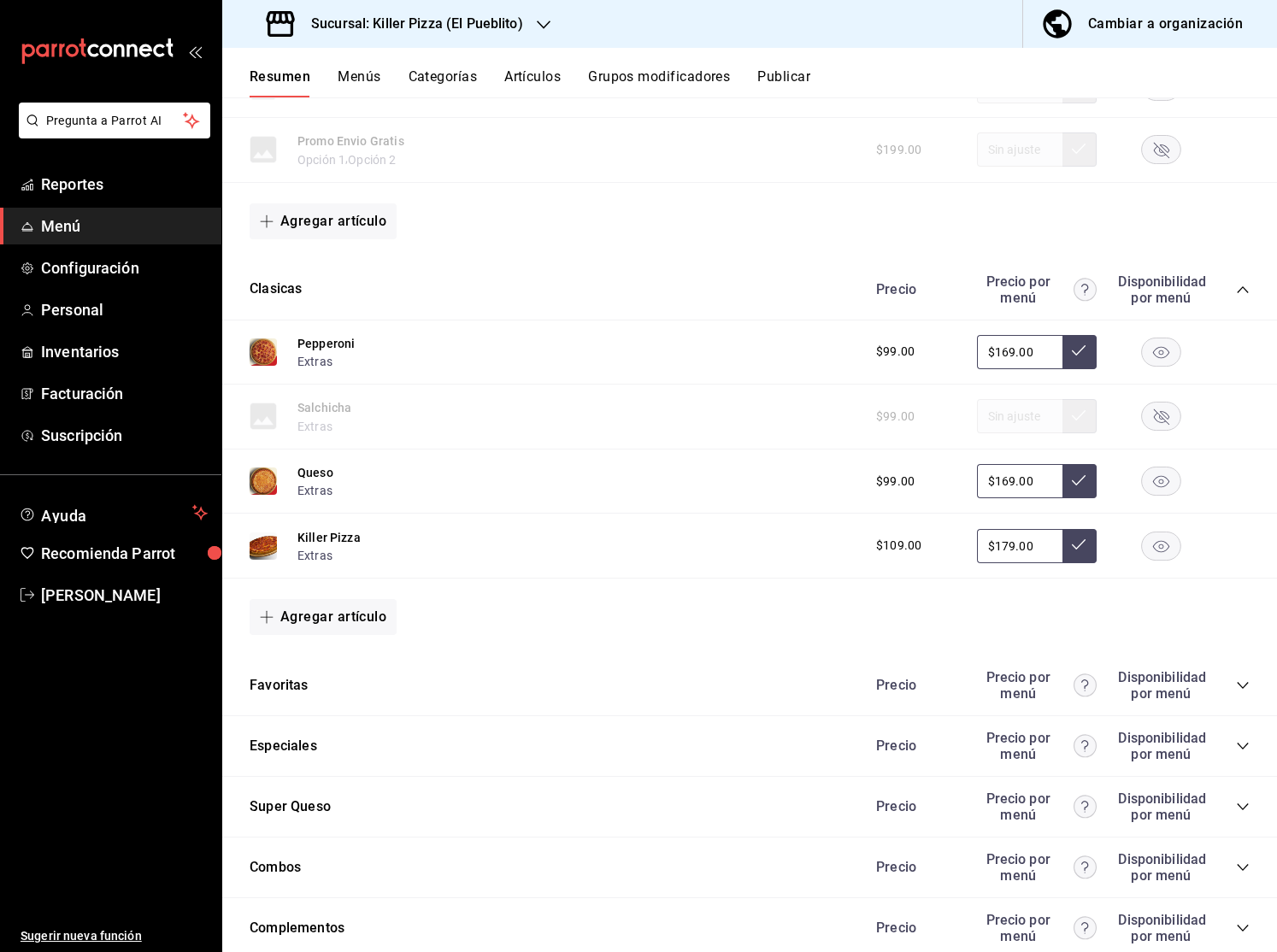
scroll to position [932, 0]
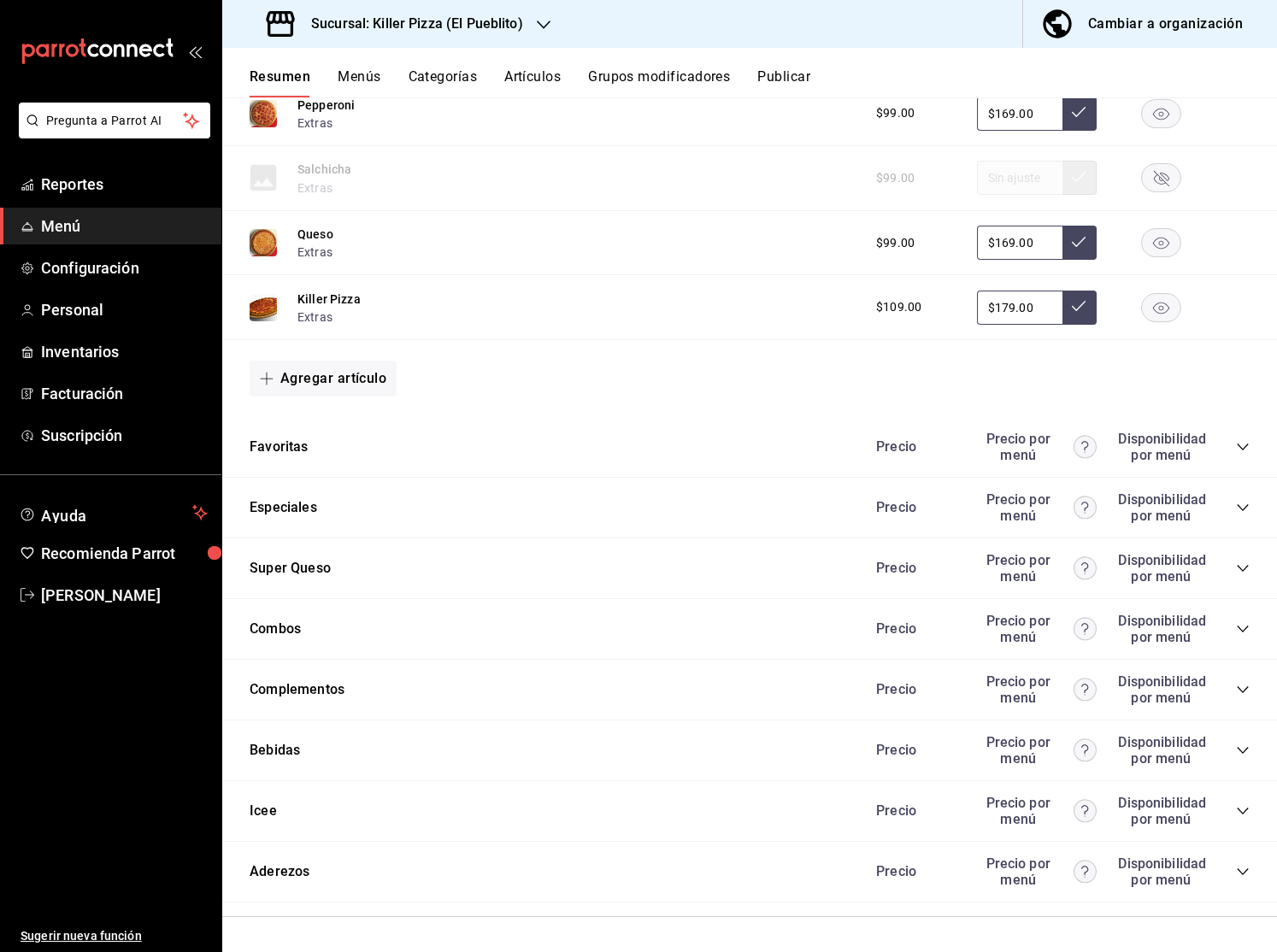
click at [1236, 693] on icon "collapse-category-row" at bounding box center [1243, 690] width 14 height 14
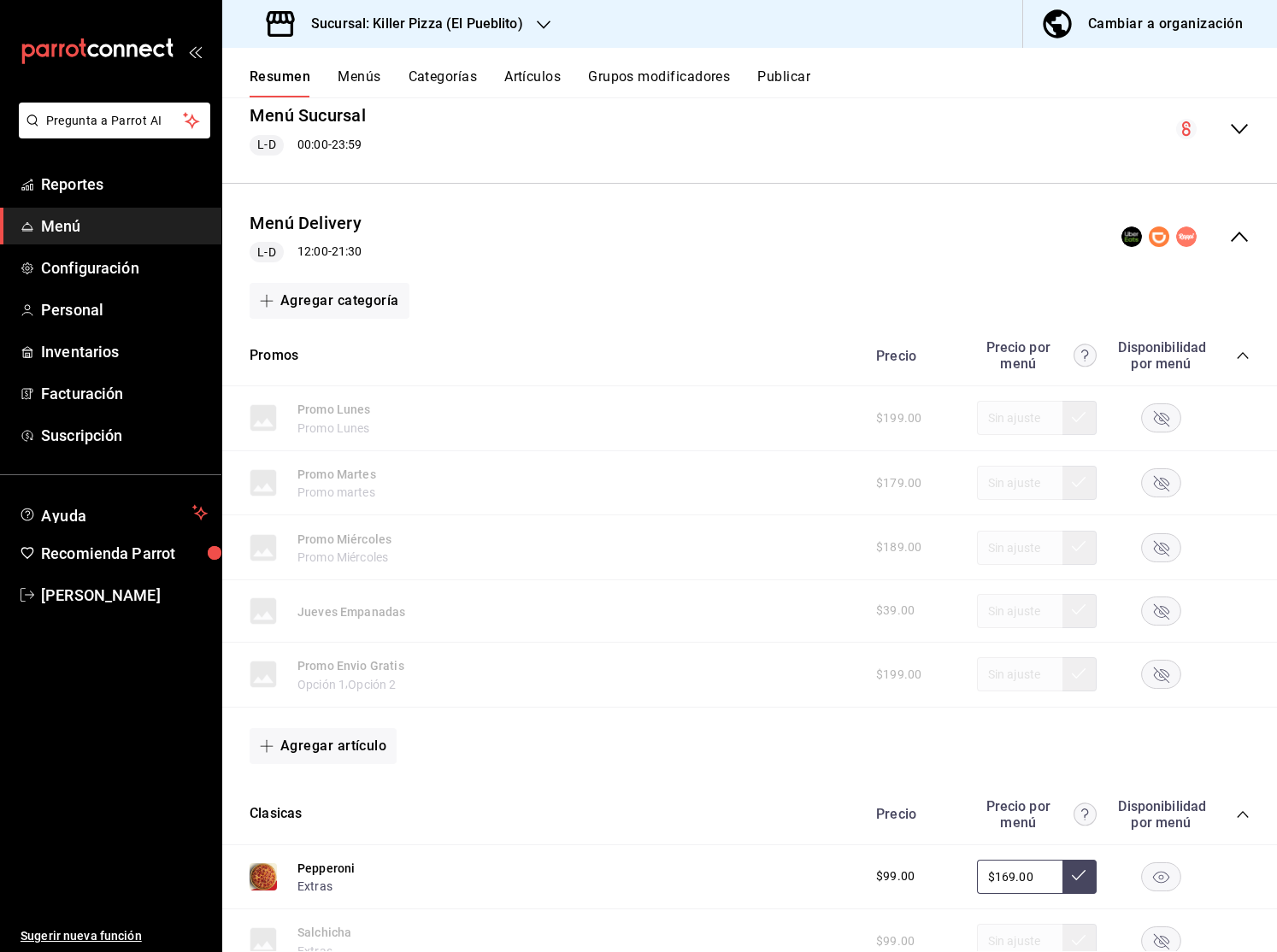
scroll to position [0, 0]
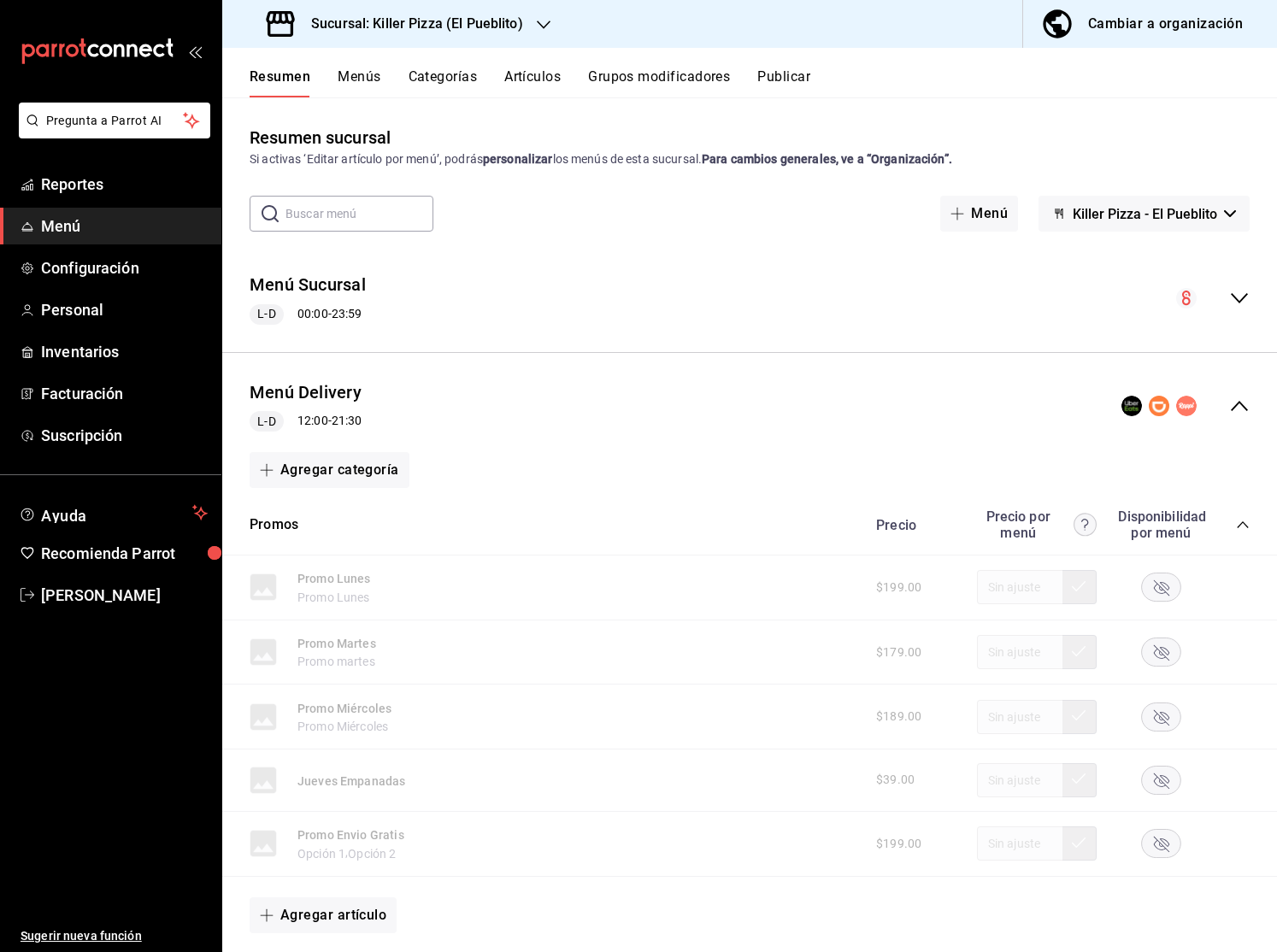
click at [1253, 414] on div "Menú Delivery L-D 12:00 - 21:30" at bounding box center [749, 406] width 1054 height 79
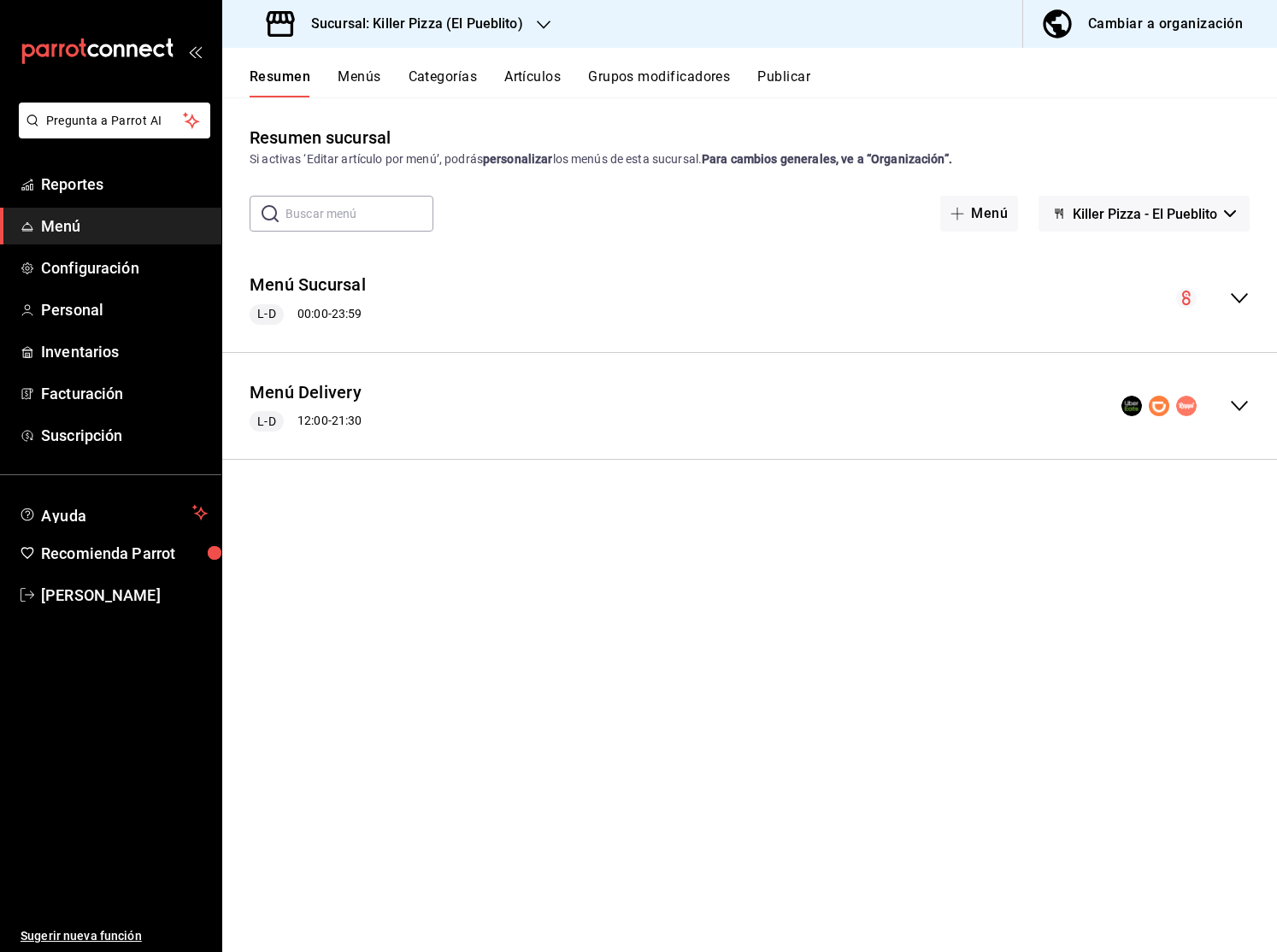
click at [1249, 410] on icon "collapse-menu-row" at bounding box center [1239, 405] width 21 height 21
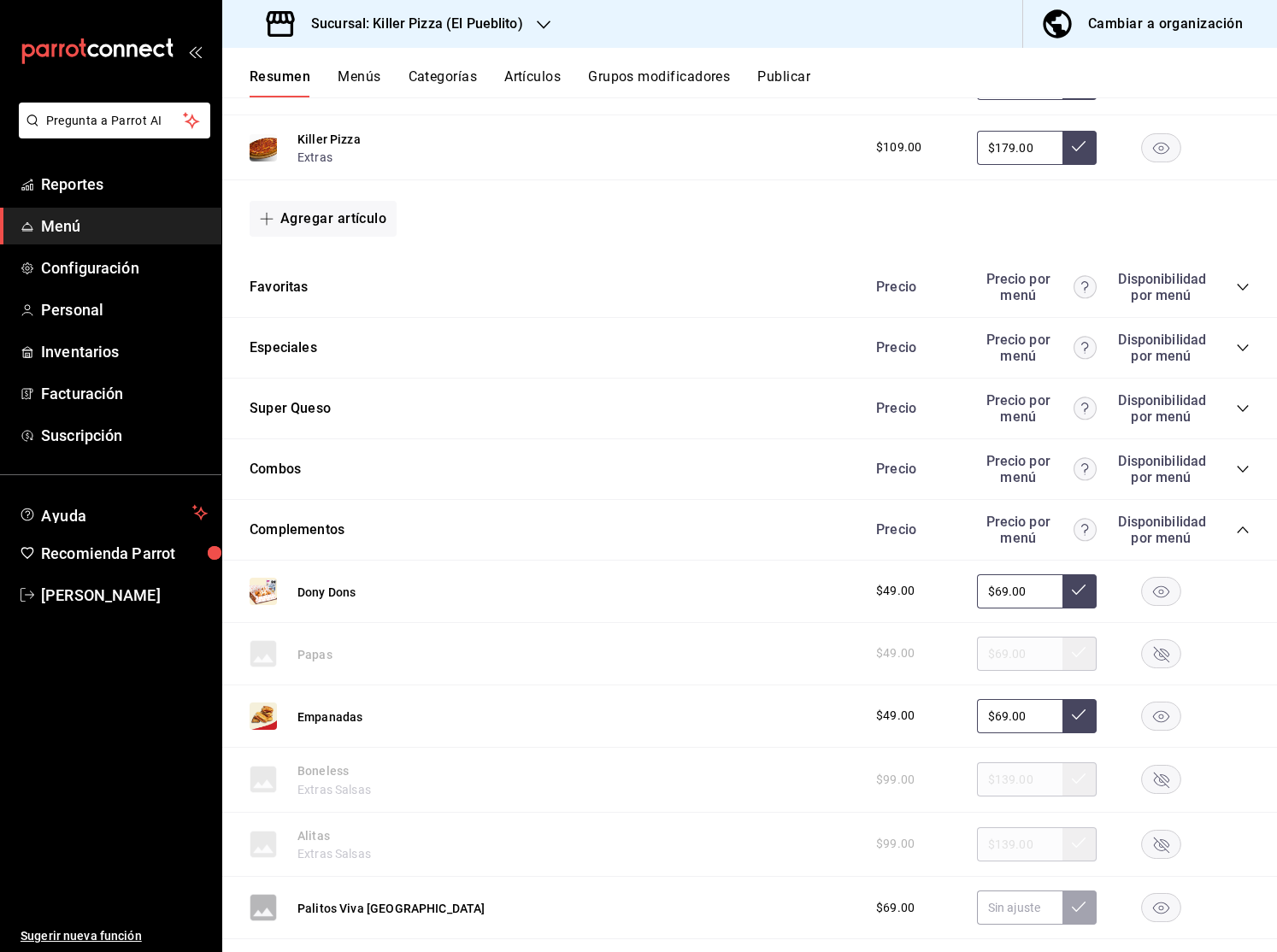
scroll to position [1387, 0]
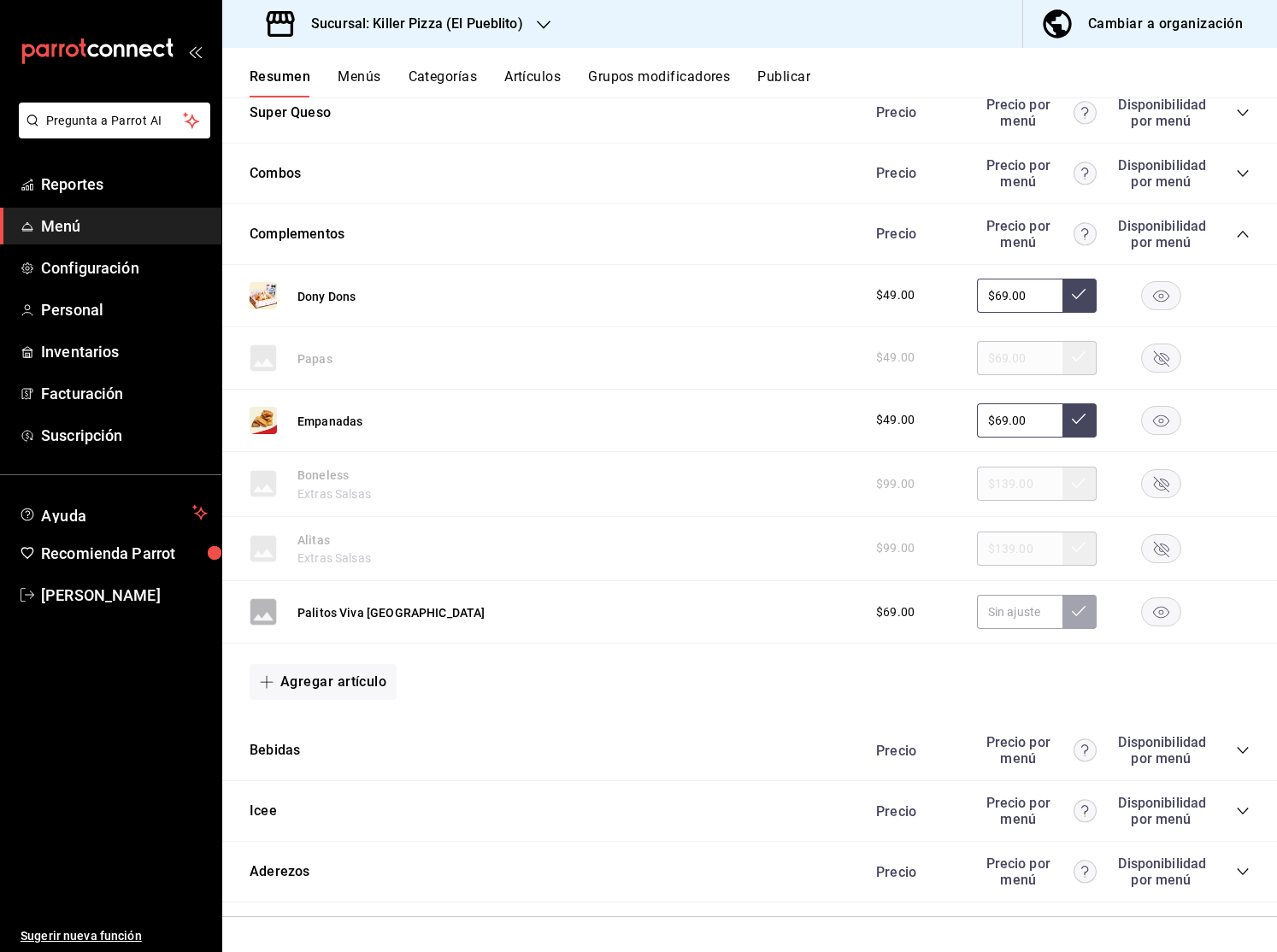
click at [358, 688] on button "Agregar artículo" at bounding box center [323, 681] width 147 height 36
drag, startPoint x: 342, startPoint y: 730, endPoint x: 577, endPoint y: 711, distance: 235.8
click at [583, 710] on div "Artículo existente Artículo nuevo" at bounding box center [638, 476] width 1277 height 952
click at [371, 772] on li "Artículo nuevo" at bounding box center [316, 769] width 134 height 42
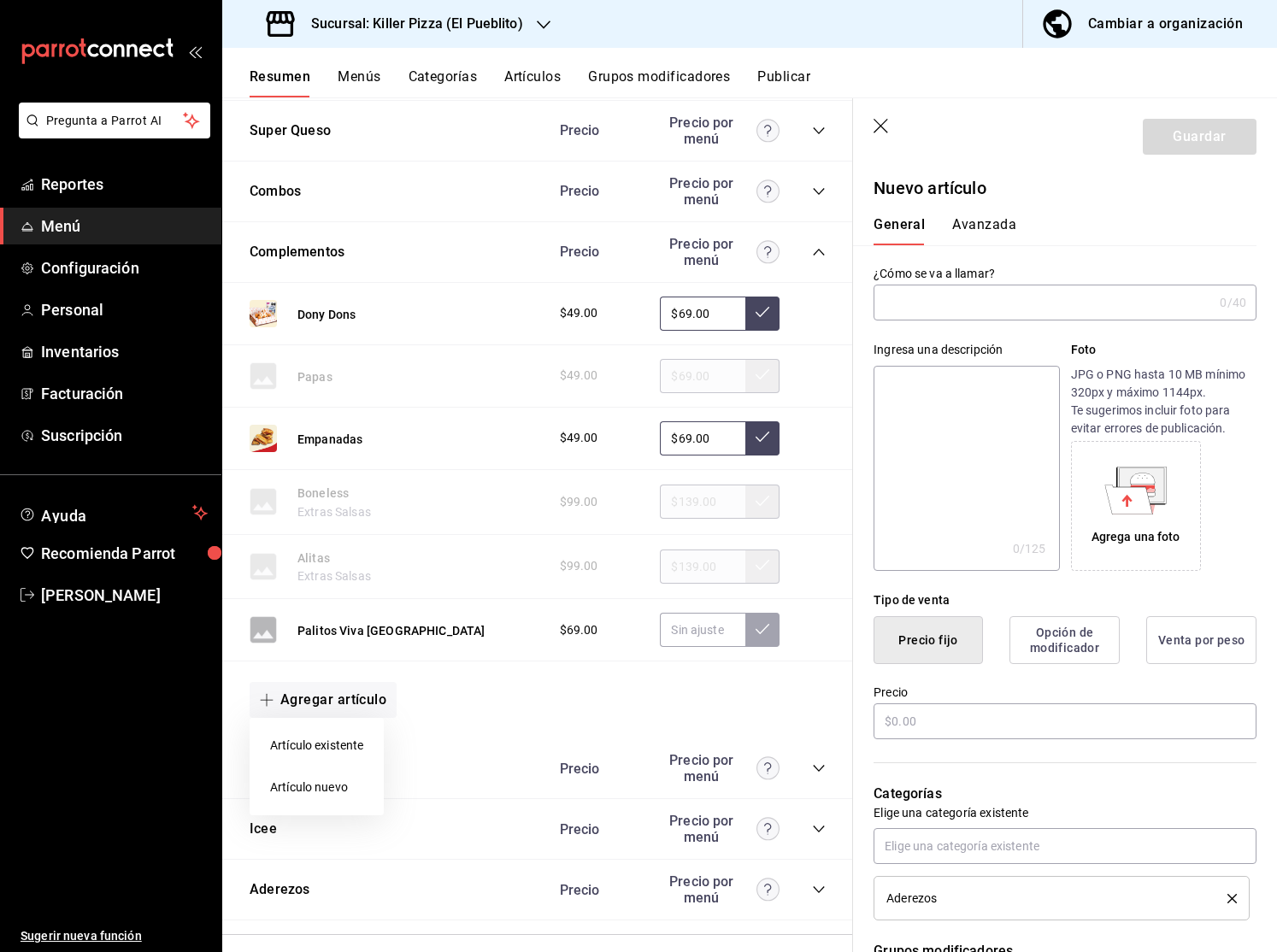
click at [938, 296] on div at bounding box center [638, 476] width 1277 height 952
click at [934, 297] on input "text" at bounding box center [1042, 302] width 340 height 34
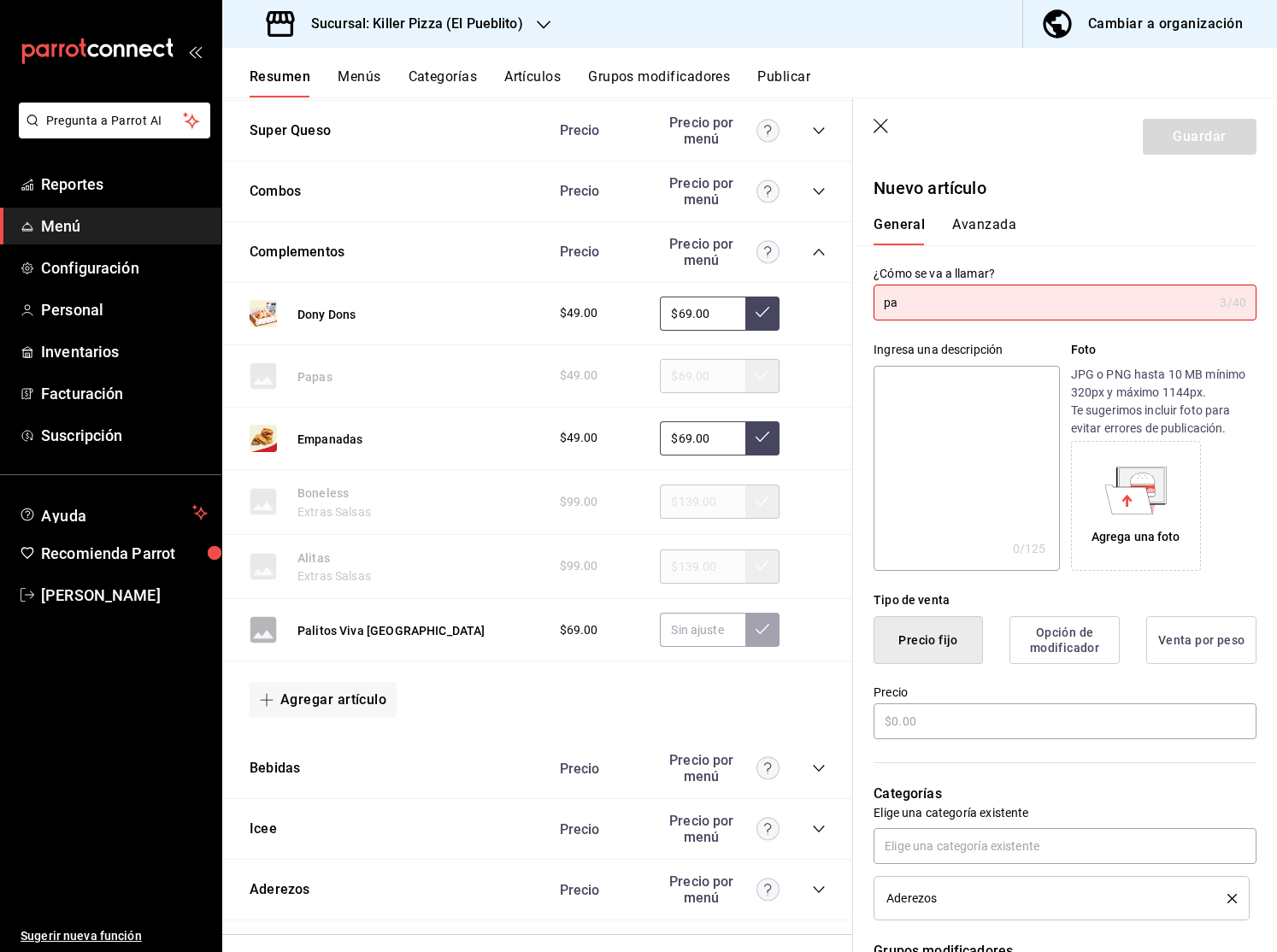
type input "p"
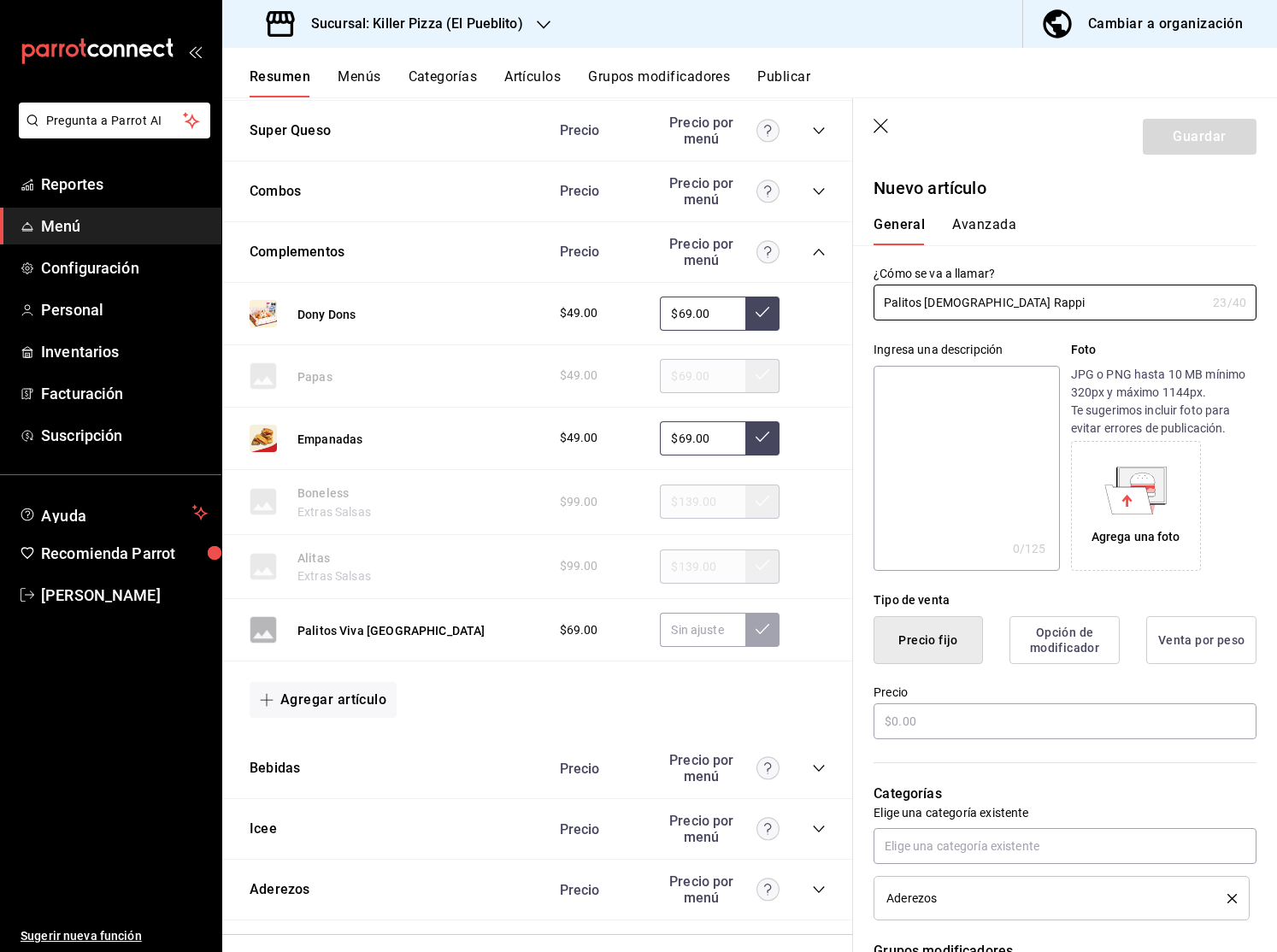
type input "Palitos Mexicanos Rappi"
click at [1169, 480] on div "Agrega una foto" at bounding box center [1135, 506] width 121 height 121
click at [930, 408] on textarea at bounding box center [965, 469] width 185 height 205
click at [936, 383] on textarea at bounding box center [965, 469] width 185 height 205
paste textarea "6 Piezas con queso rallado, chorizo y jalapeño. Recomendamos acompañarlo tu ade…"
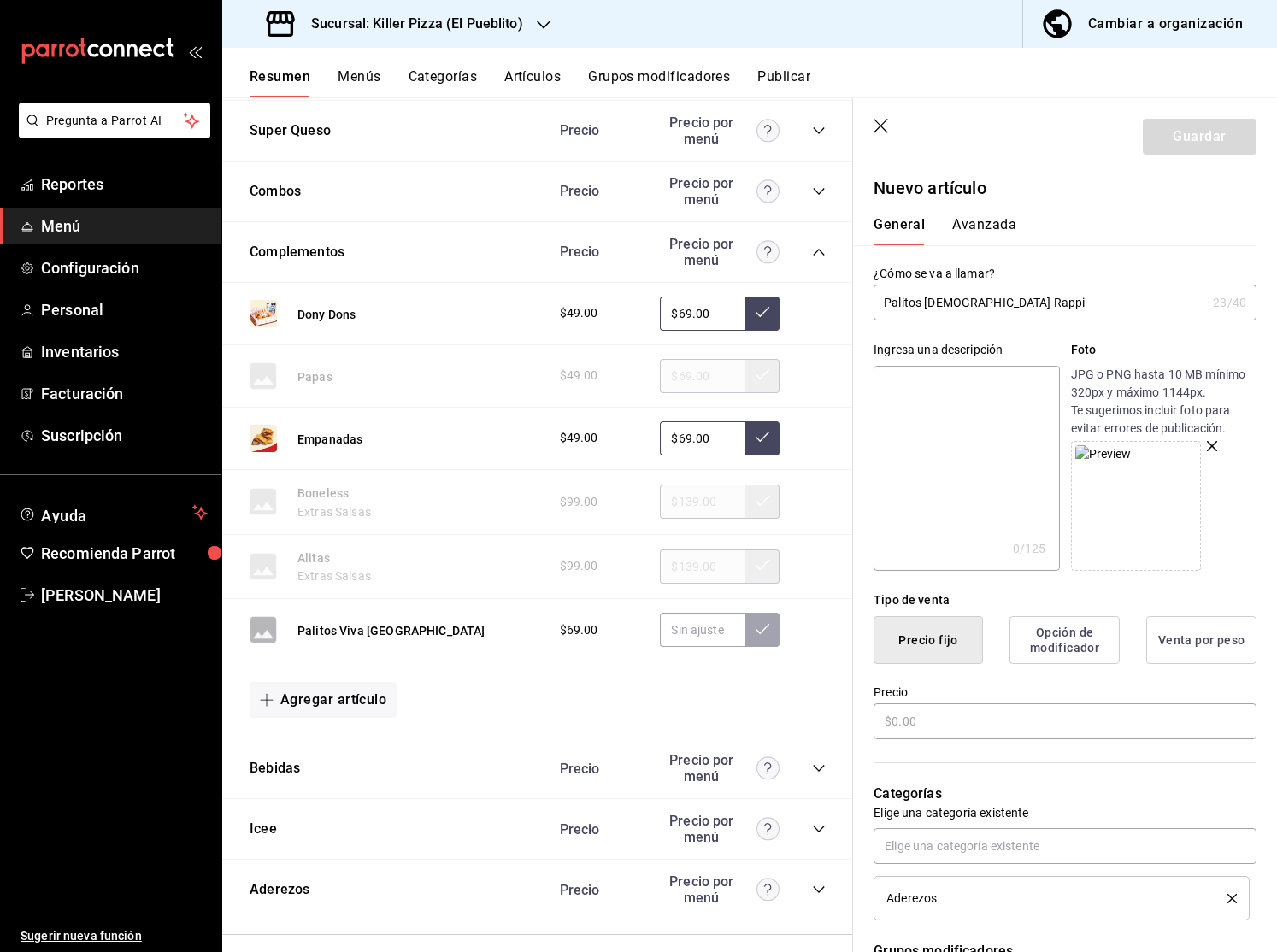
type textarea "6 Piezas con queso rallado, chorizo y jalapeño. Recomendamos acompañarlo tu ade…"
type textarea "x"
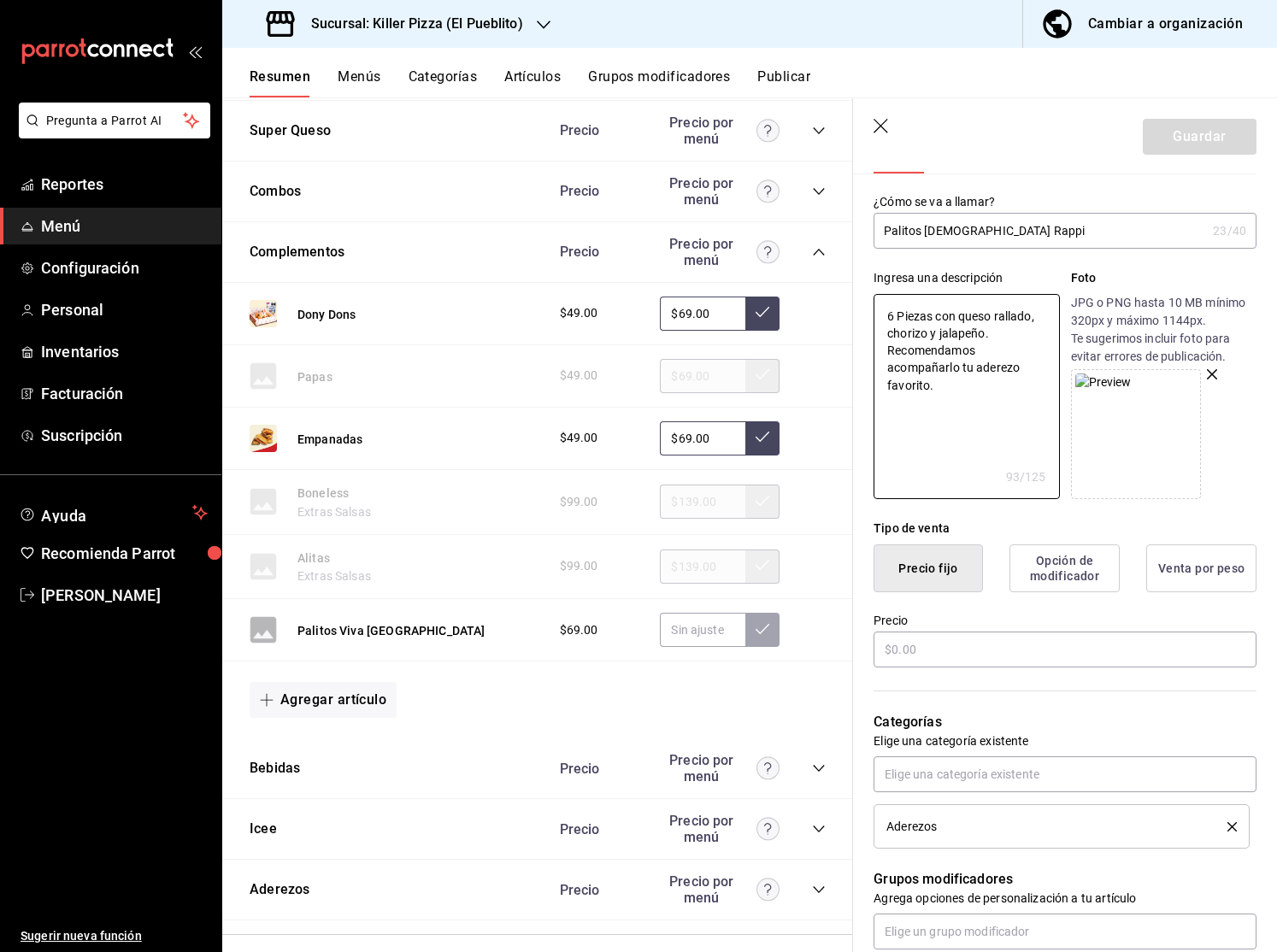
scroll to position [72, 0]
type textarea "6 Piezas con queso rallado, chorizo y jalapeño. Recomendamos acompañarlo tu ade…"
click at [1229, 823] on icon "delete" at bounding box center [1232, 826] width 10 height 10
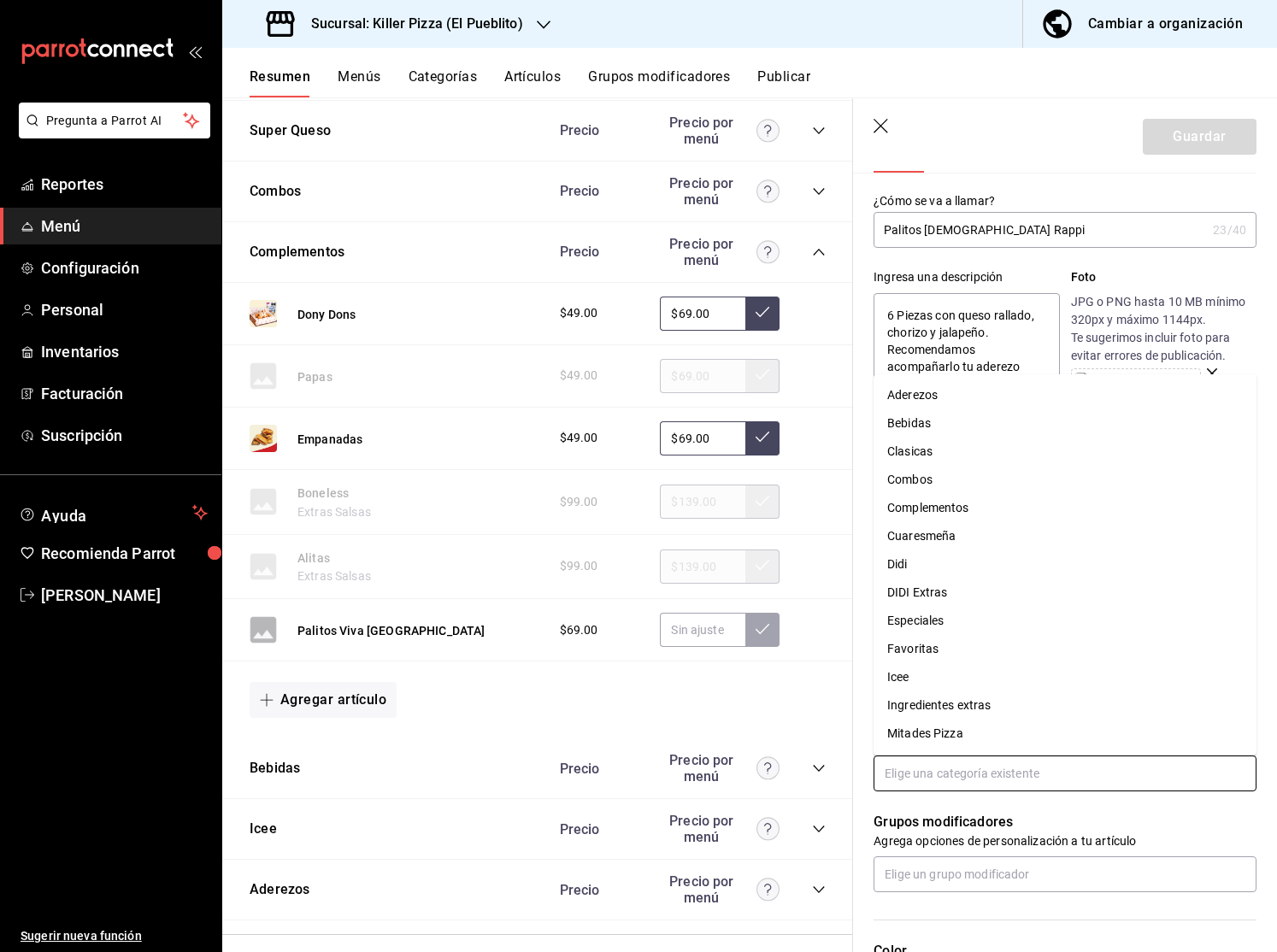
click at [1177, 770] on input "text" at bounding box center [1064, 773] width 383 height 36
click at [1009, 510] on li "Complementos" at bounding box center [1064, 508] width 383 height 28
type textarea "x"
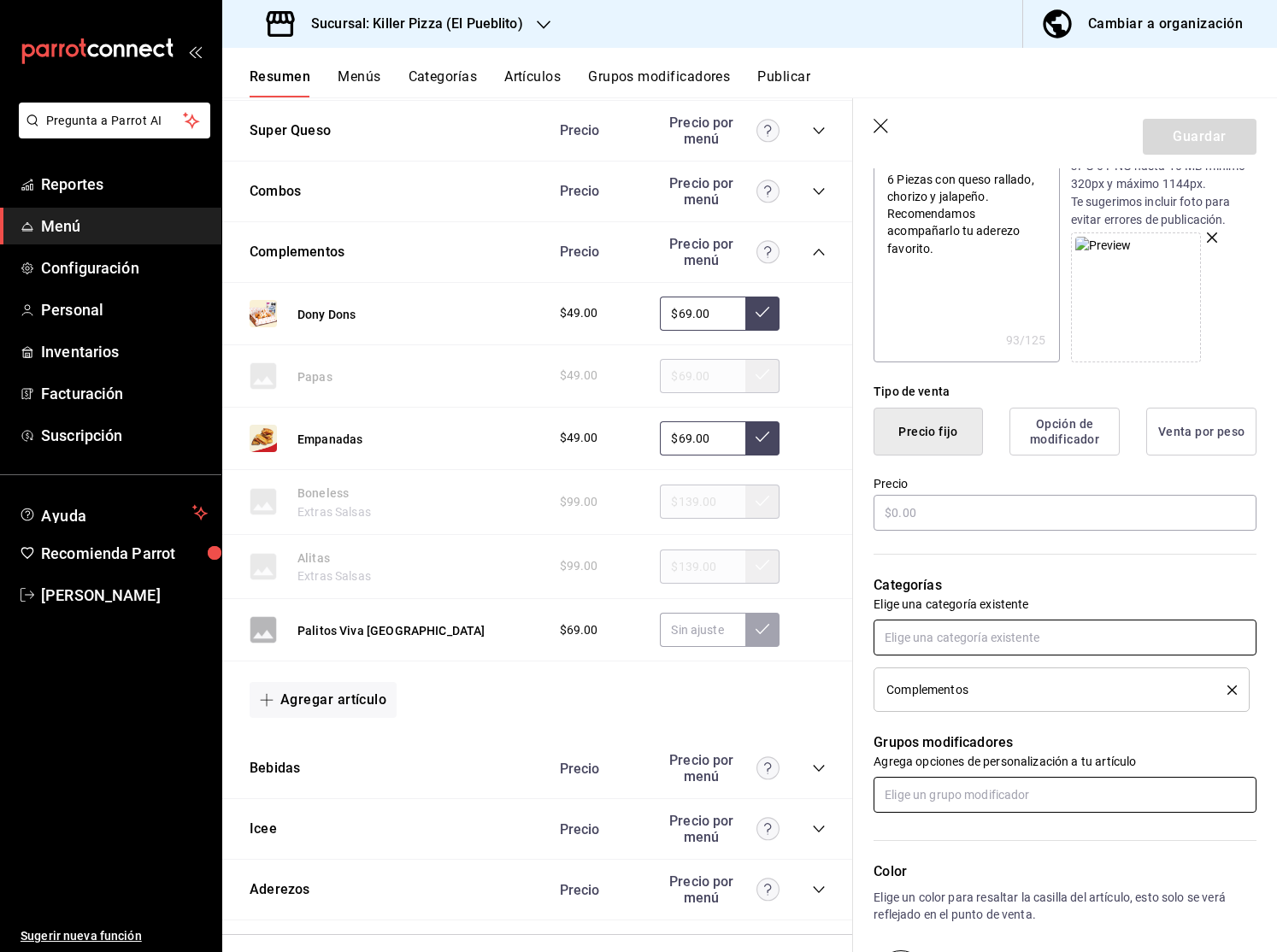
scroll to position [0, 0]
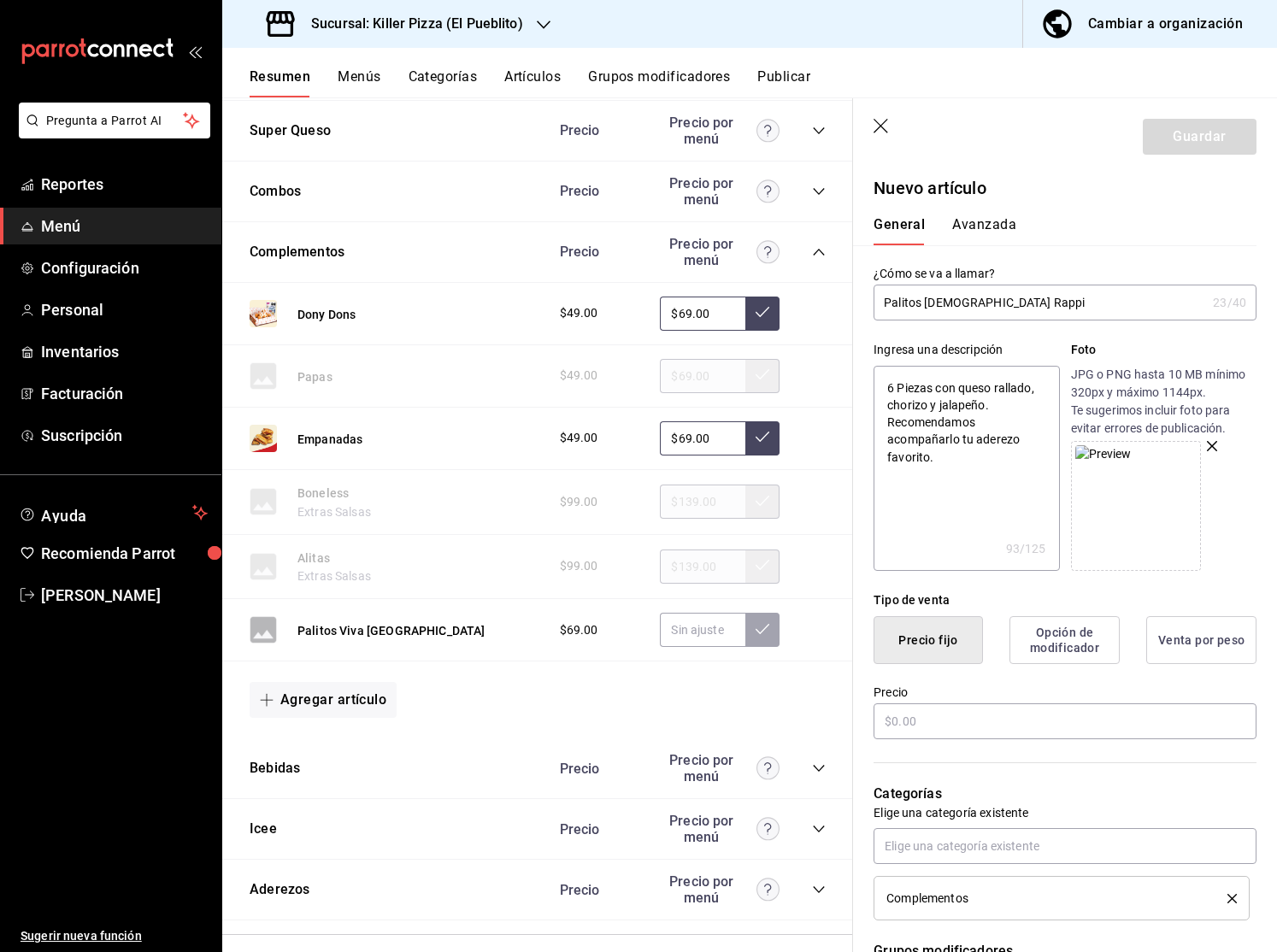
click at [1107, 318] on input "Palitos Mexicanos Rappi" at bounding box center [1039, 302] width 333 height 34
click at [994, 703] on input "text" at bounding box center [1064, 721] width 383 height 36
type input "$9.00"
type textarea "x"
type input "$99.00"
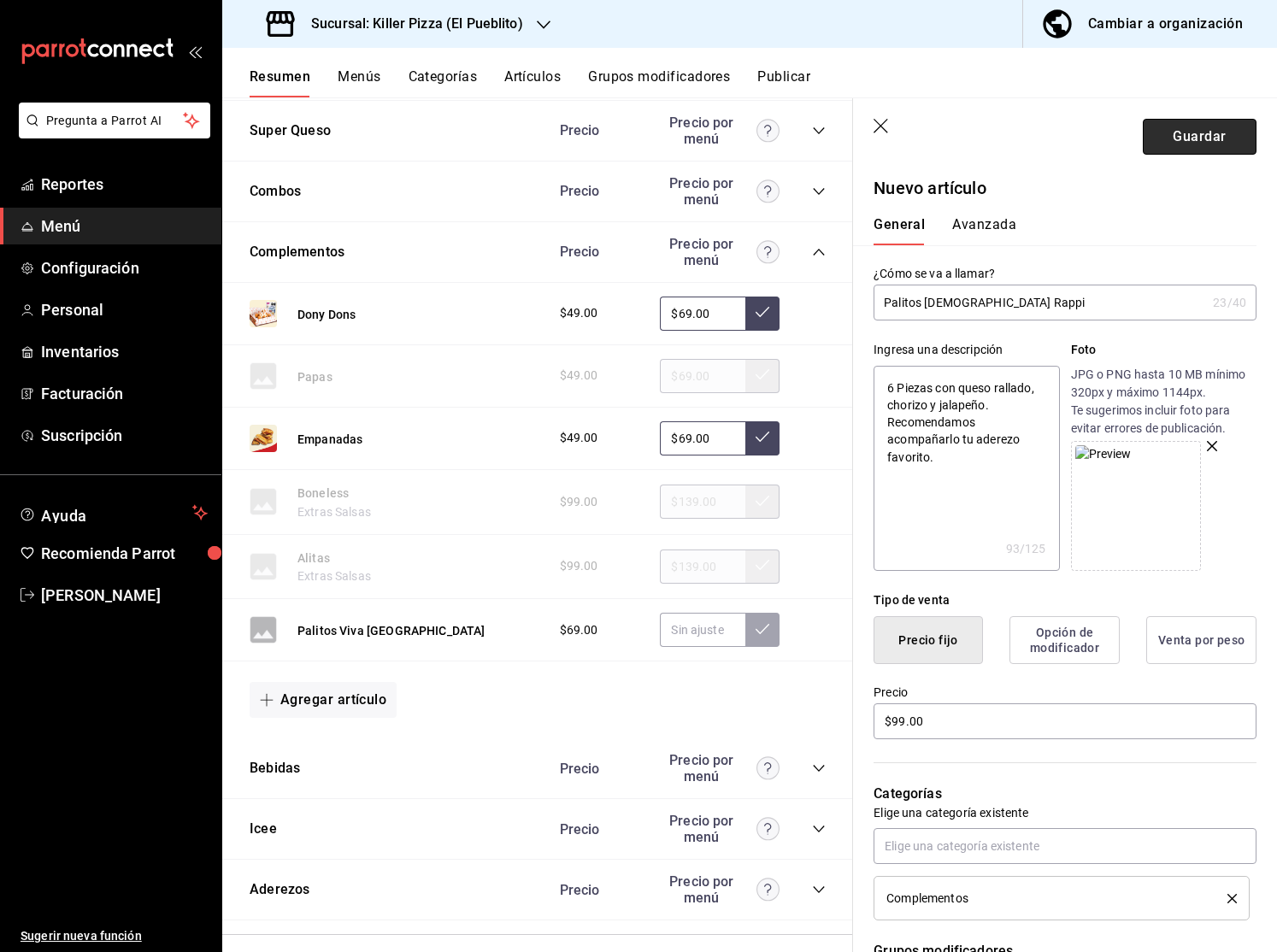
click at [1202, 135] on button "Guardar" at bounding box center [1199, 136] width 114 height 36
type textarea "x"
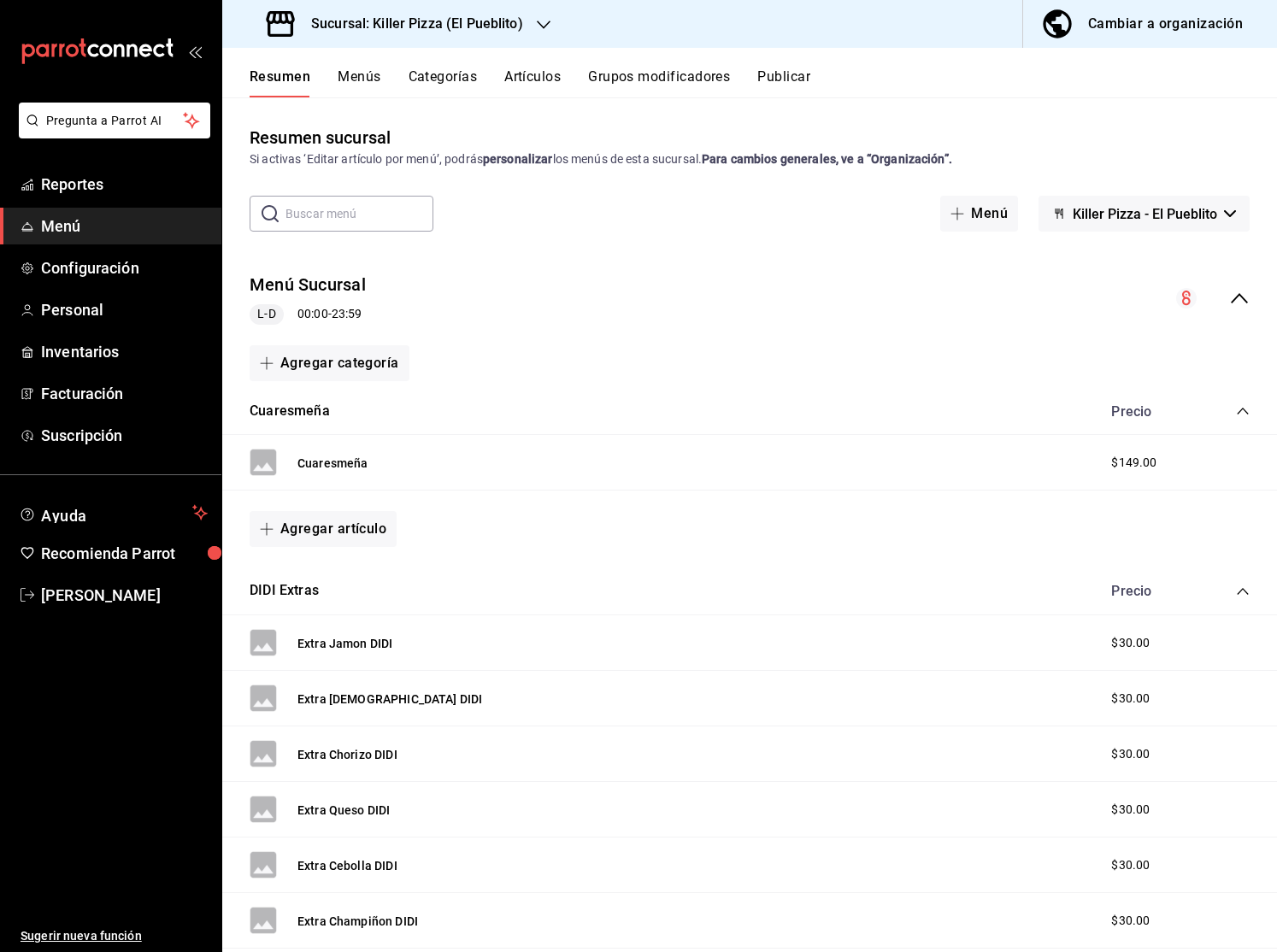
click at [1239, 297] on icon "collapse-menu-row" at bounding box center [1239, 297] width 21 height 21
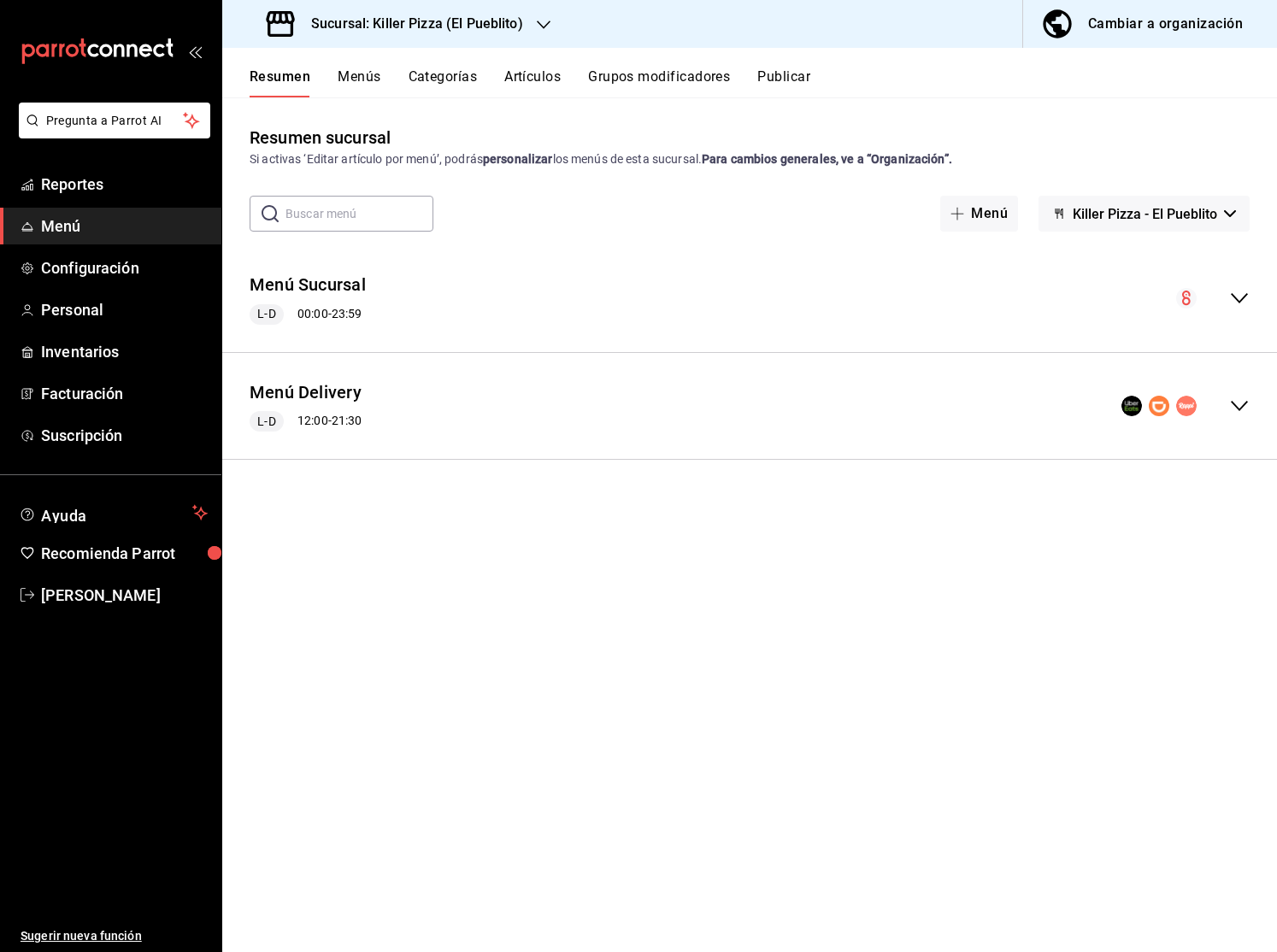
click at [1250, 417] on div "Menú Delivery L-D 12:00 - 21:30" at bounding box center [749, 406] width 1054 height 79
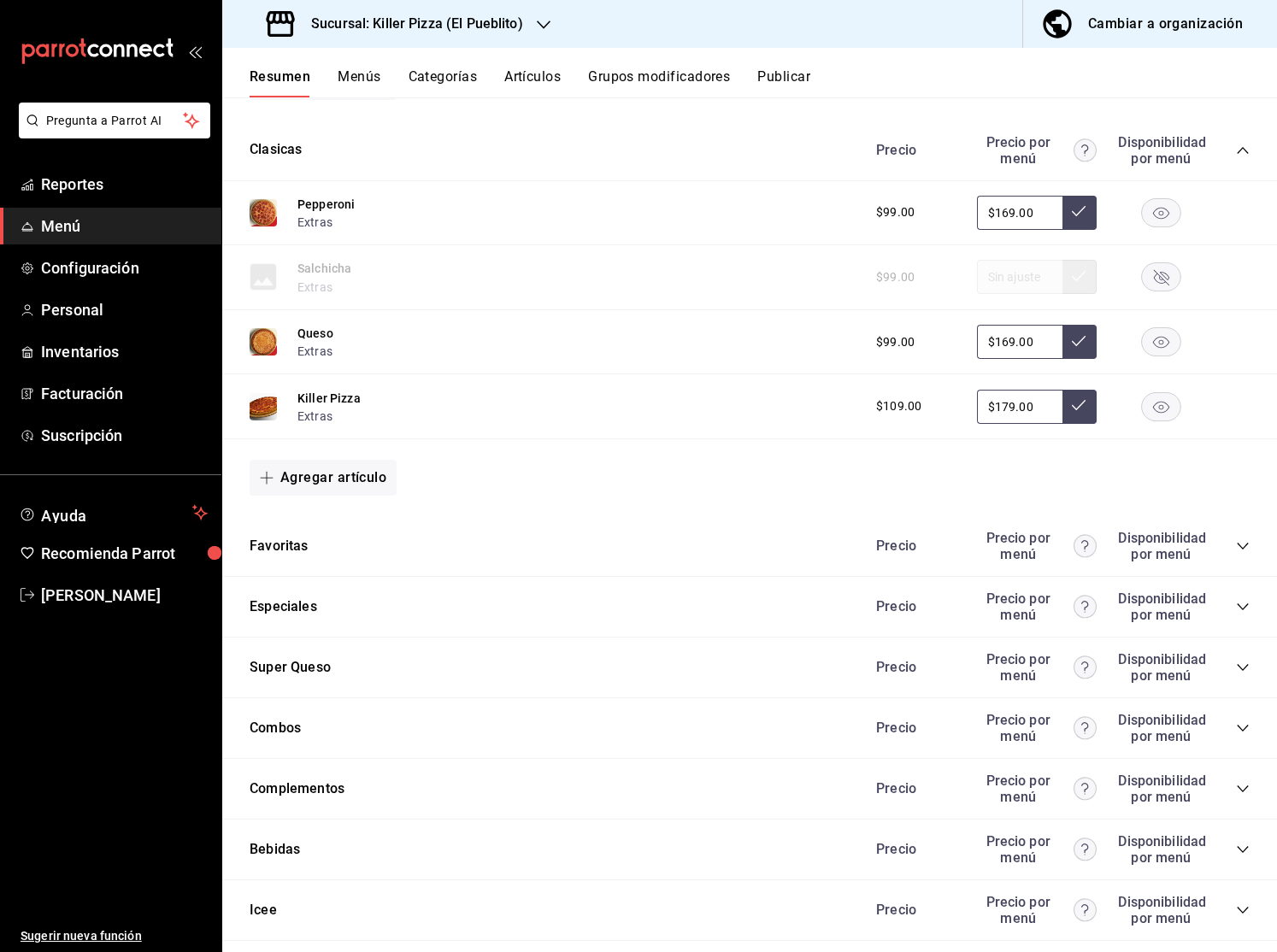
scroll to position [832, 0]
click at [1247, 546] on icon "collapse-category-row" at bounding box center [1243, 548] width 14 height 14
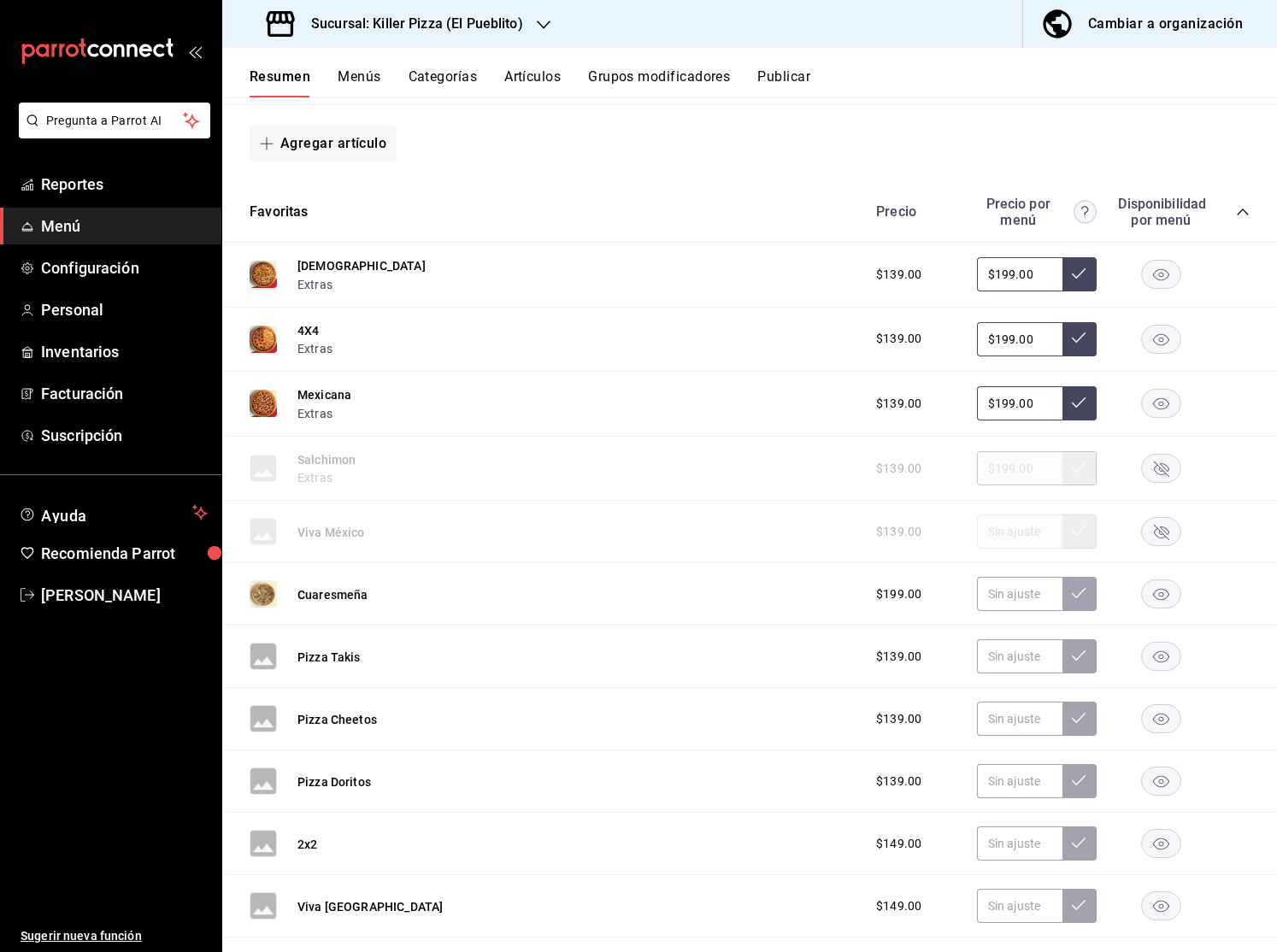
scroll to position [1156, 0]
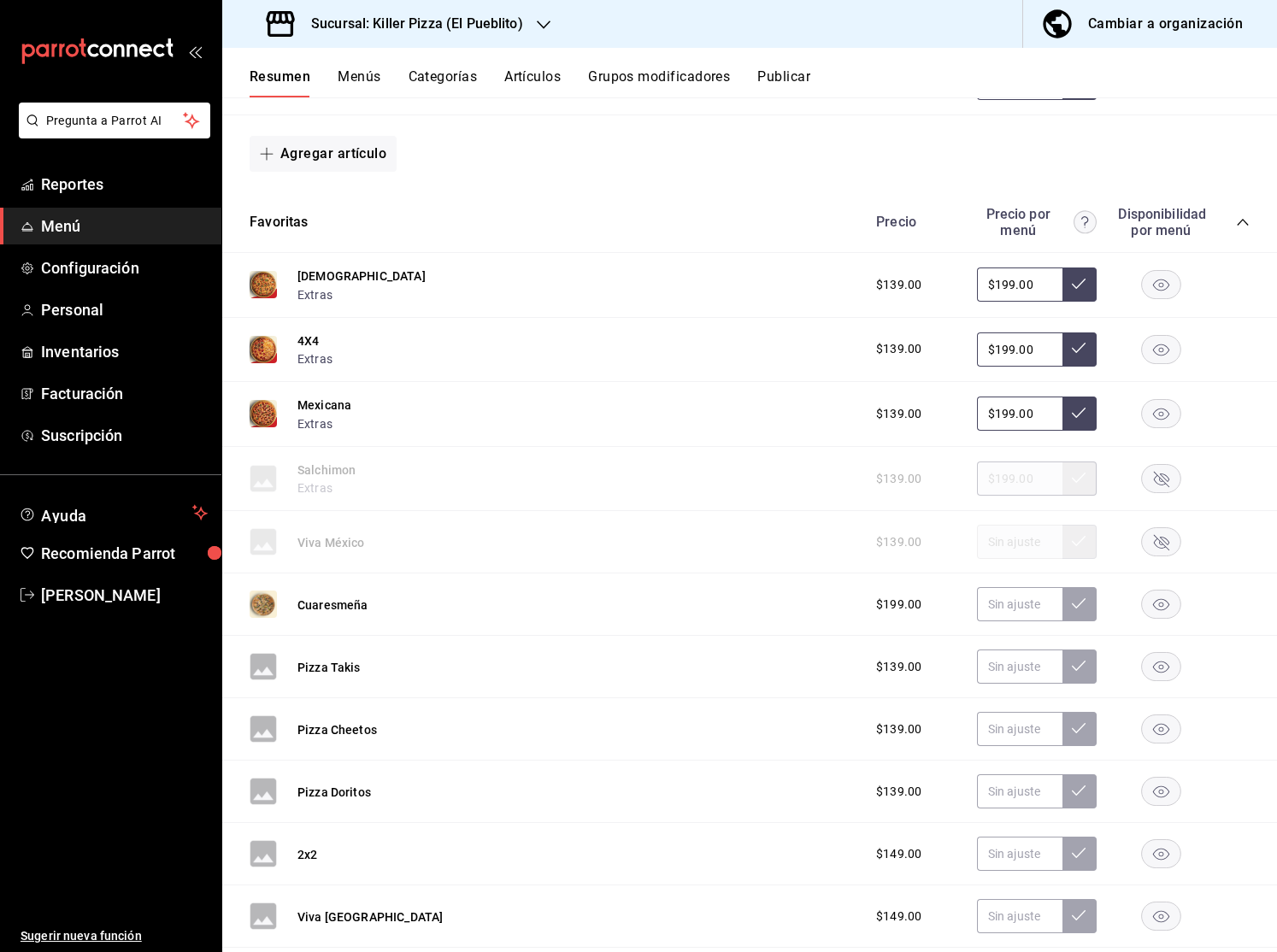
click at [1250, 228] on div "Favoritas Precio Precio por menú Disponibilidad por menú" at bounding box center [749, 222] width 1054 height 61
click at [1241, 224] on icon "collapse-category-row" at bounding box center [1243, 222] width 14 height 14
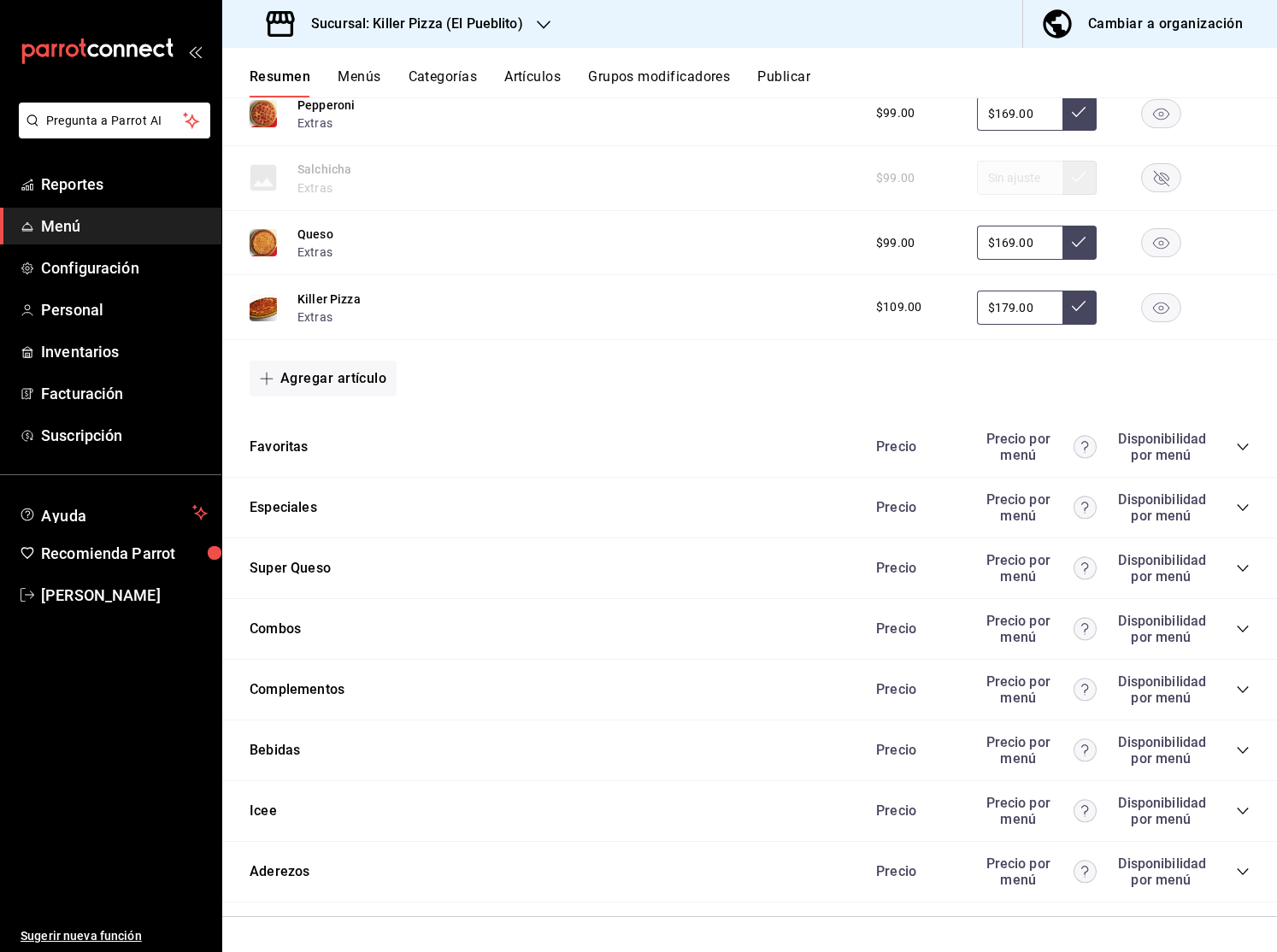
scroll to position [932, 0]
click at [1243, 690] on icon "collapse-category-row" at bounding box center [1241, 689] width 11 height 7
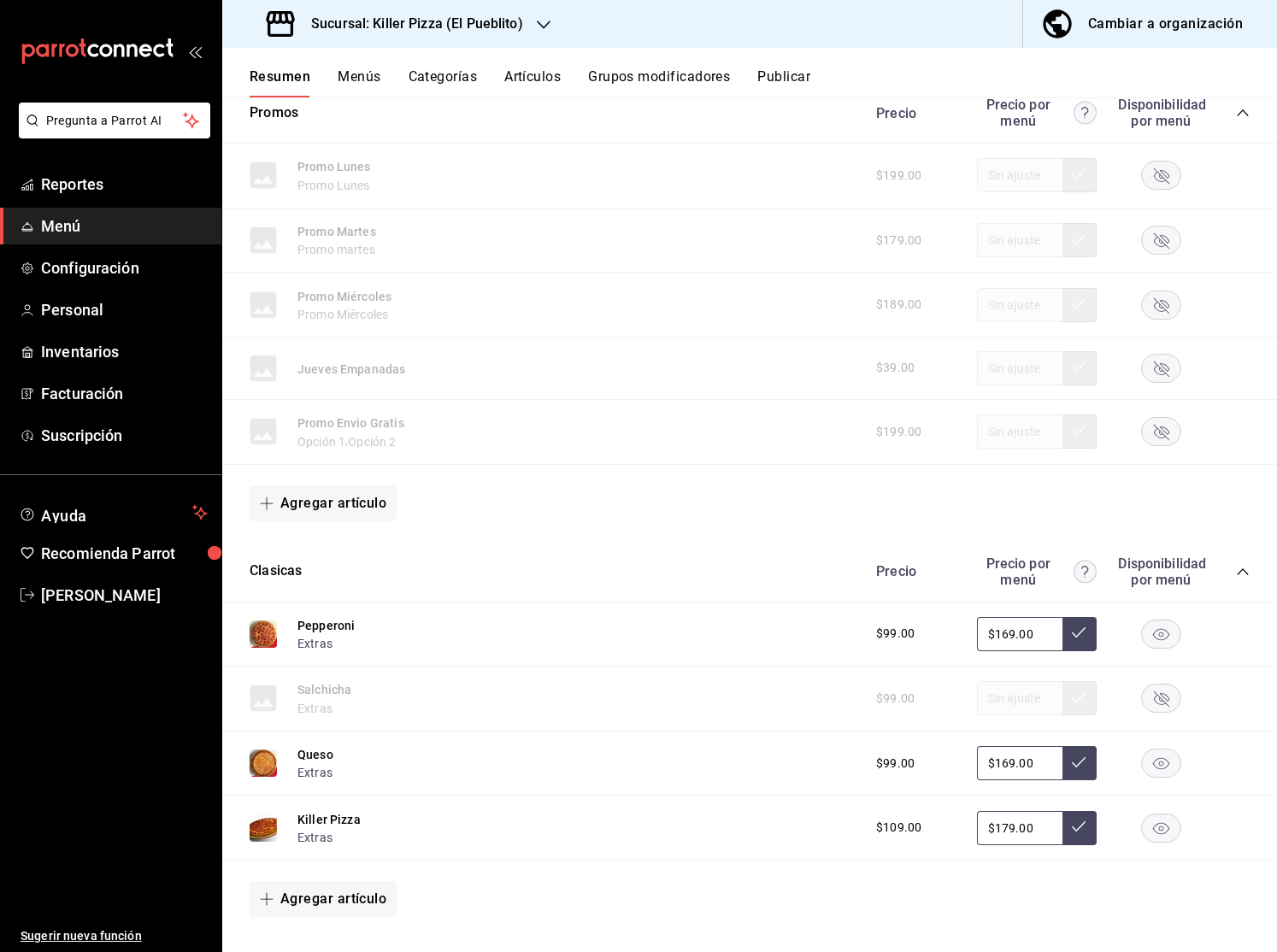
scroll to position [0, 0]
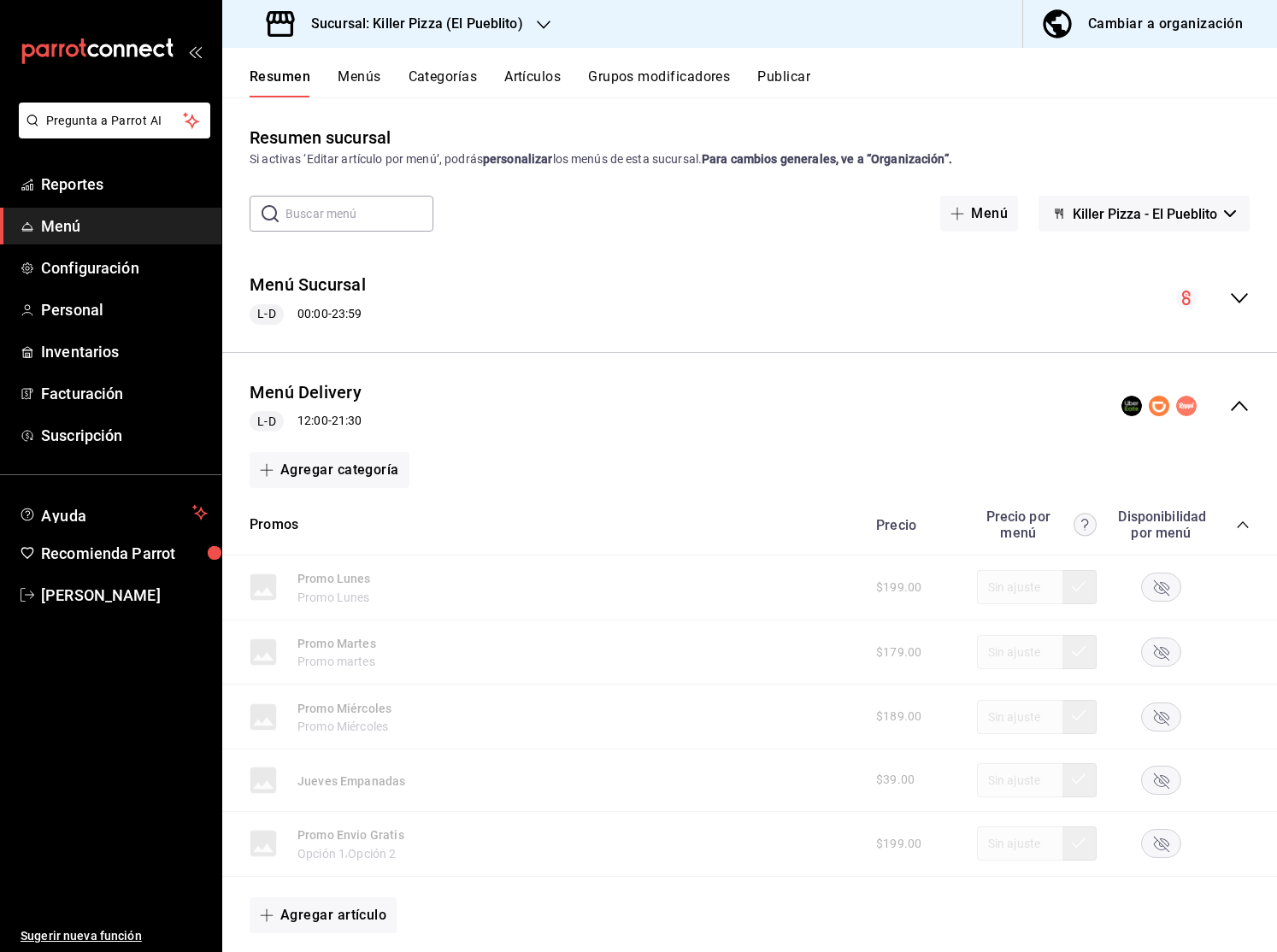
click at [1242, 402] on icon "collapse-menu-row" at bounding box center [1239, 405] width 21 height 21
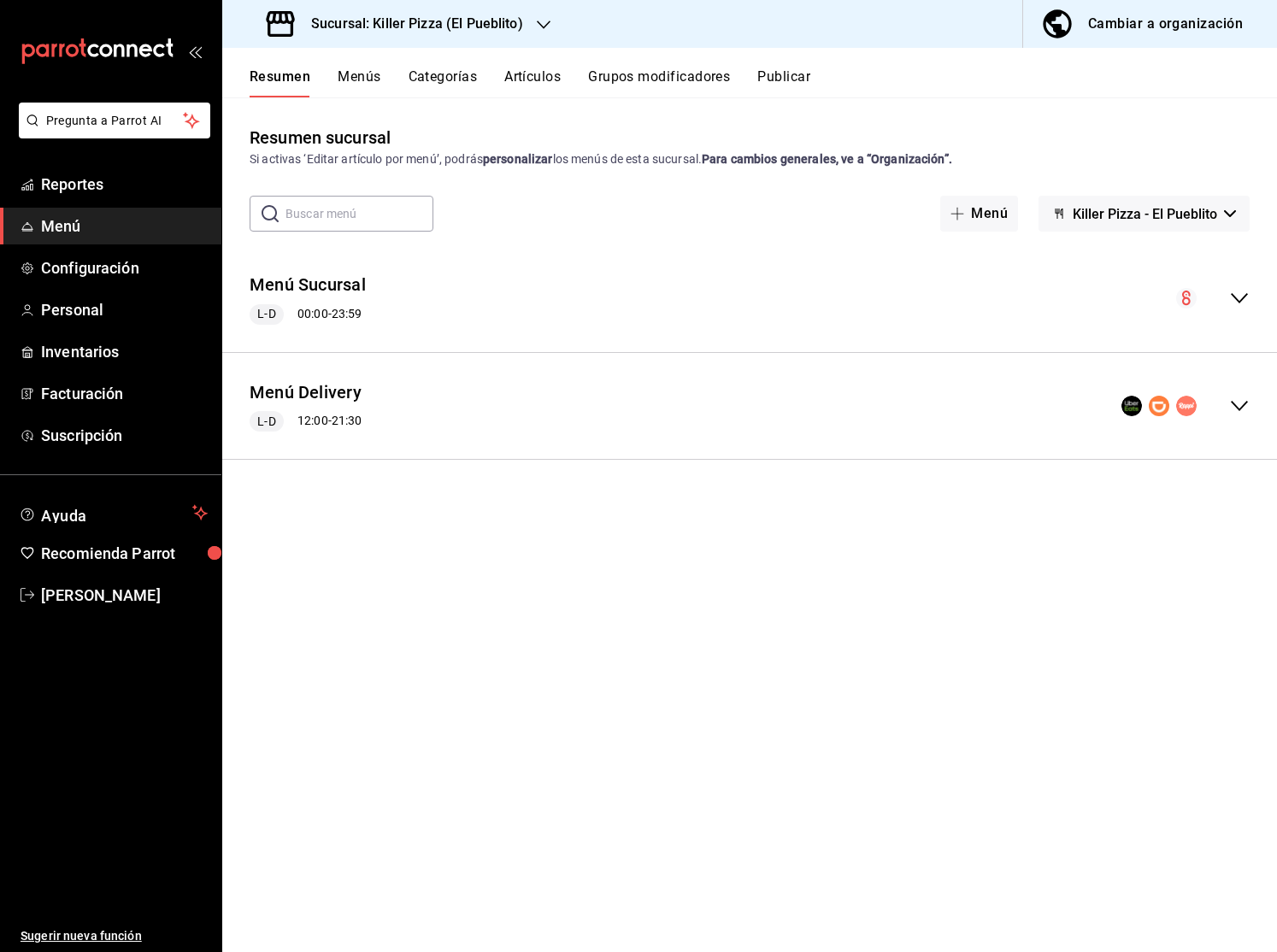
click at [1240, 402] on icon "collapse-menu-row" at bounding box center [1239, 405] width 21 height 21
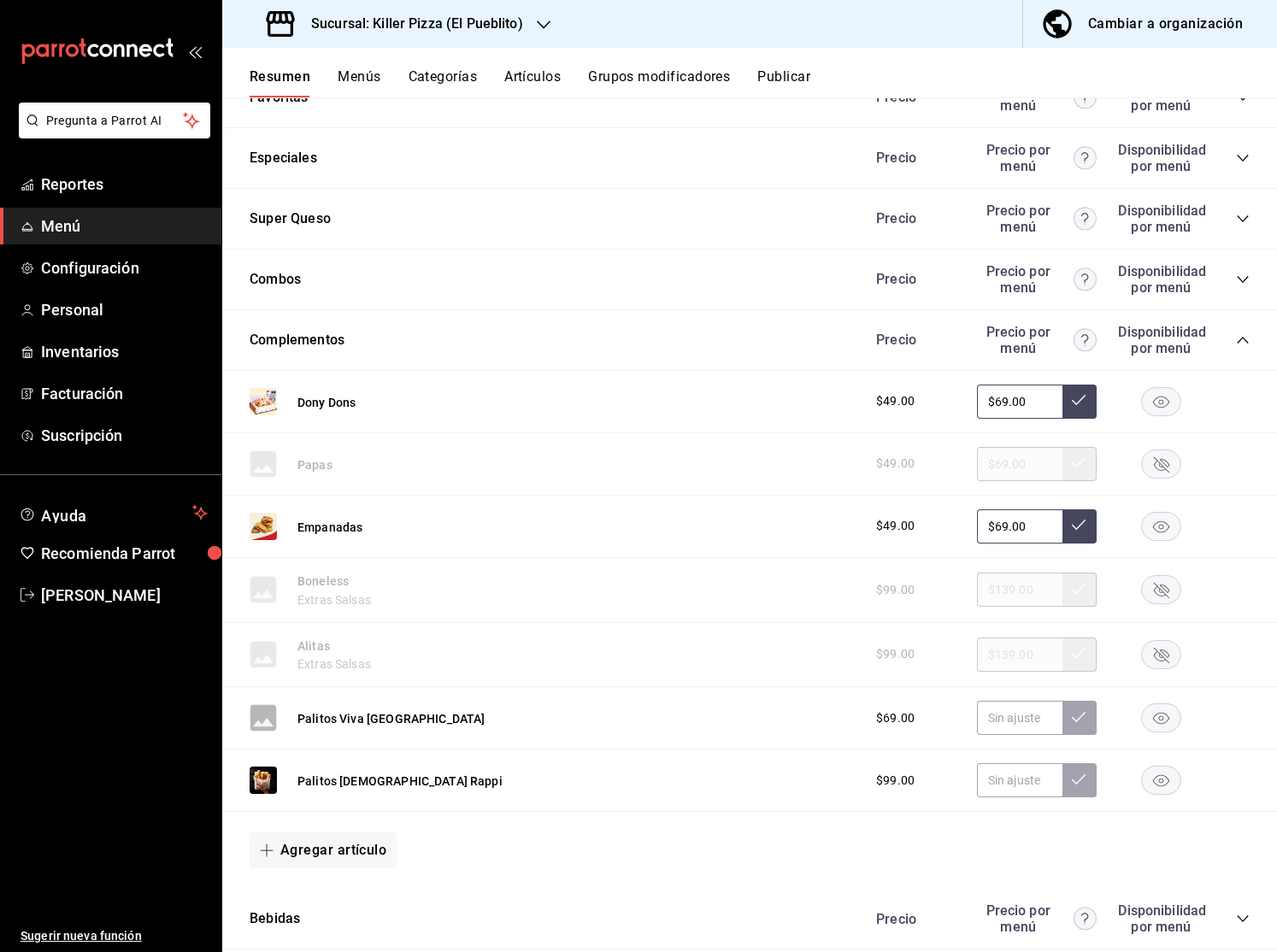
scroll to position [1358, 0]
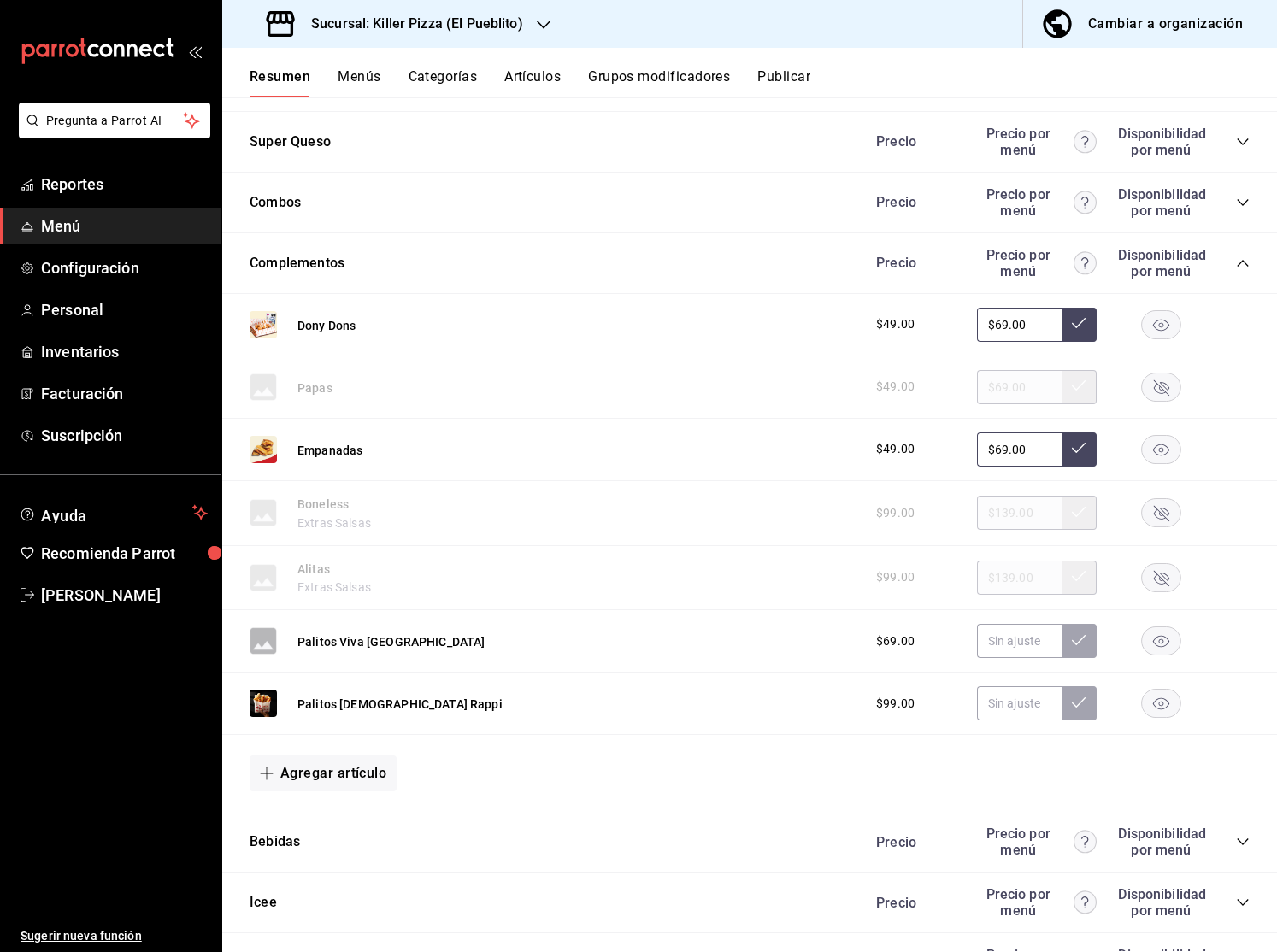
click at [1166, 637] on rect "button" at bounding box center [1162, 641] width 39 height 28
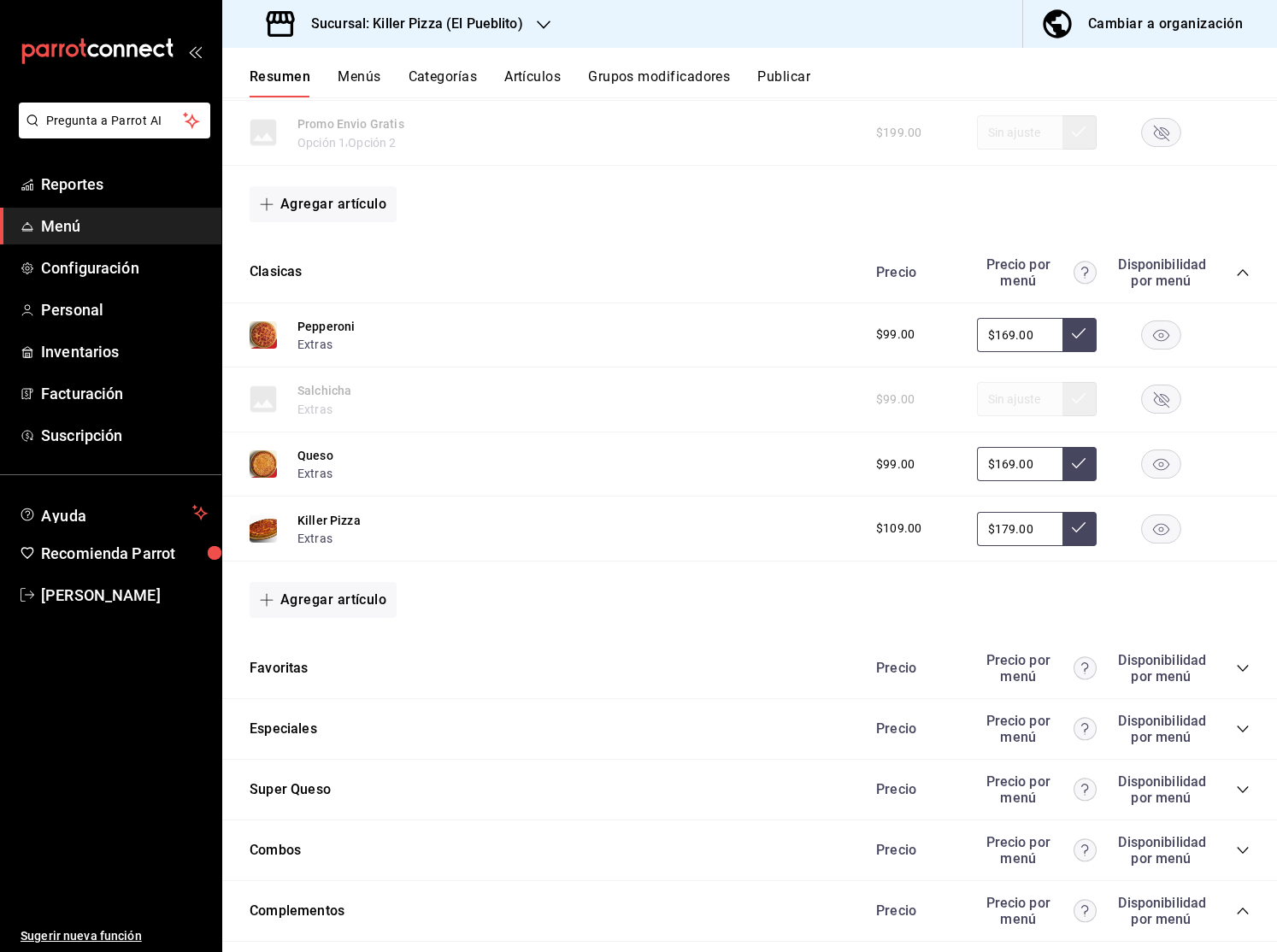
scroll to position [717, 0]
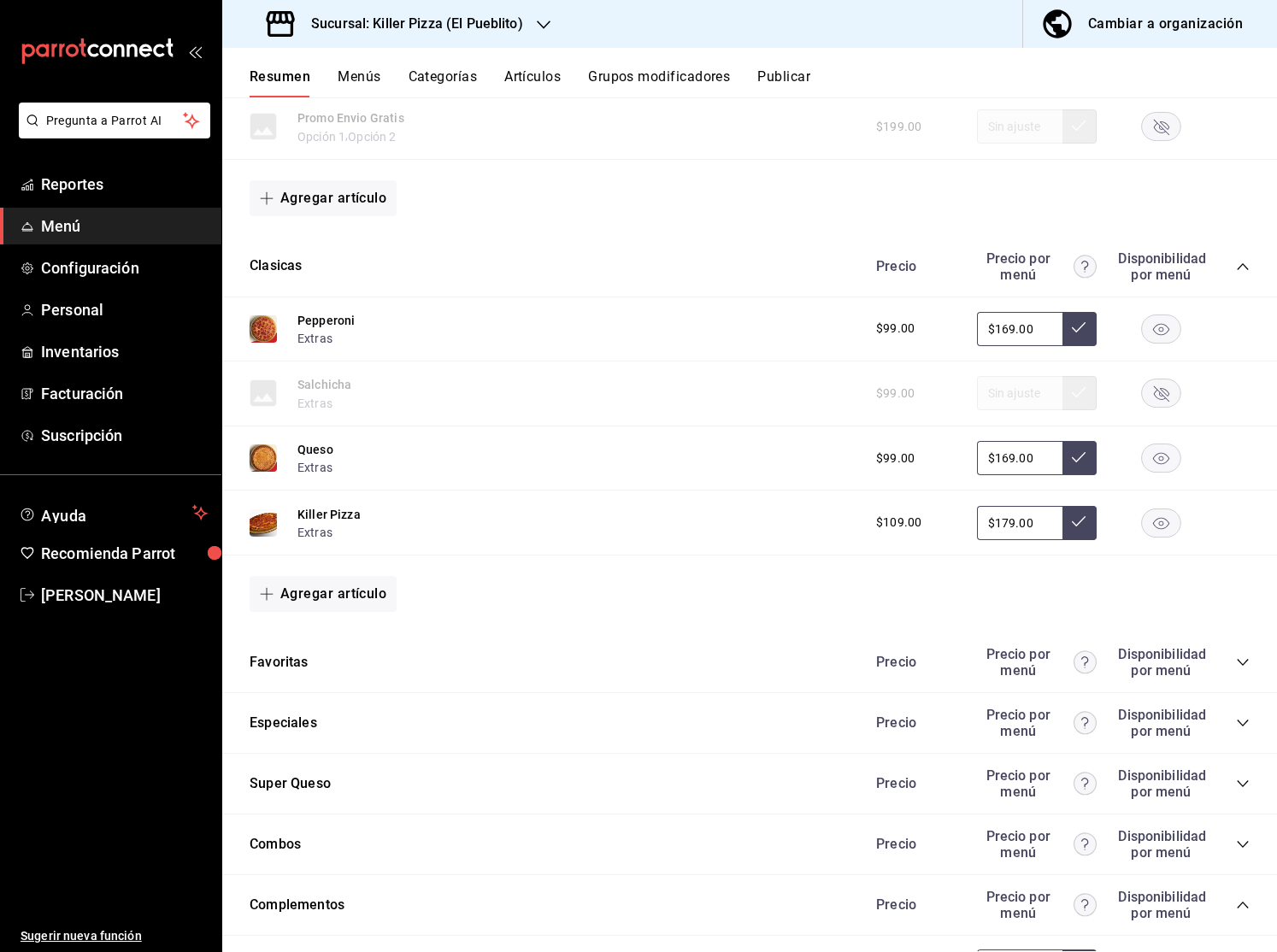
click at [1239, 658] on icon "collapse-category-row" at bounding box center [1243, 662] width 14 height 14
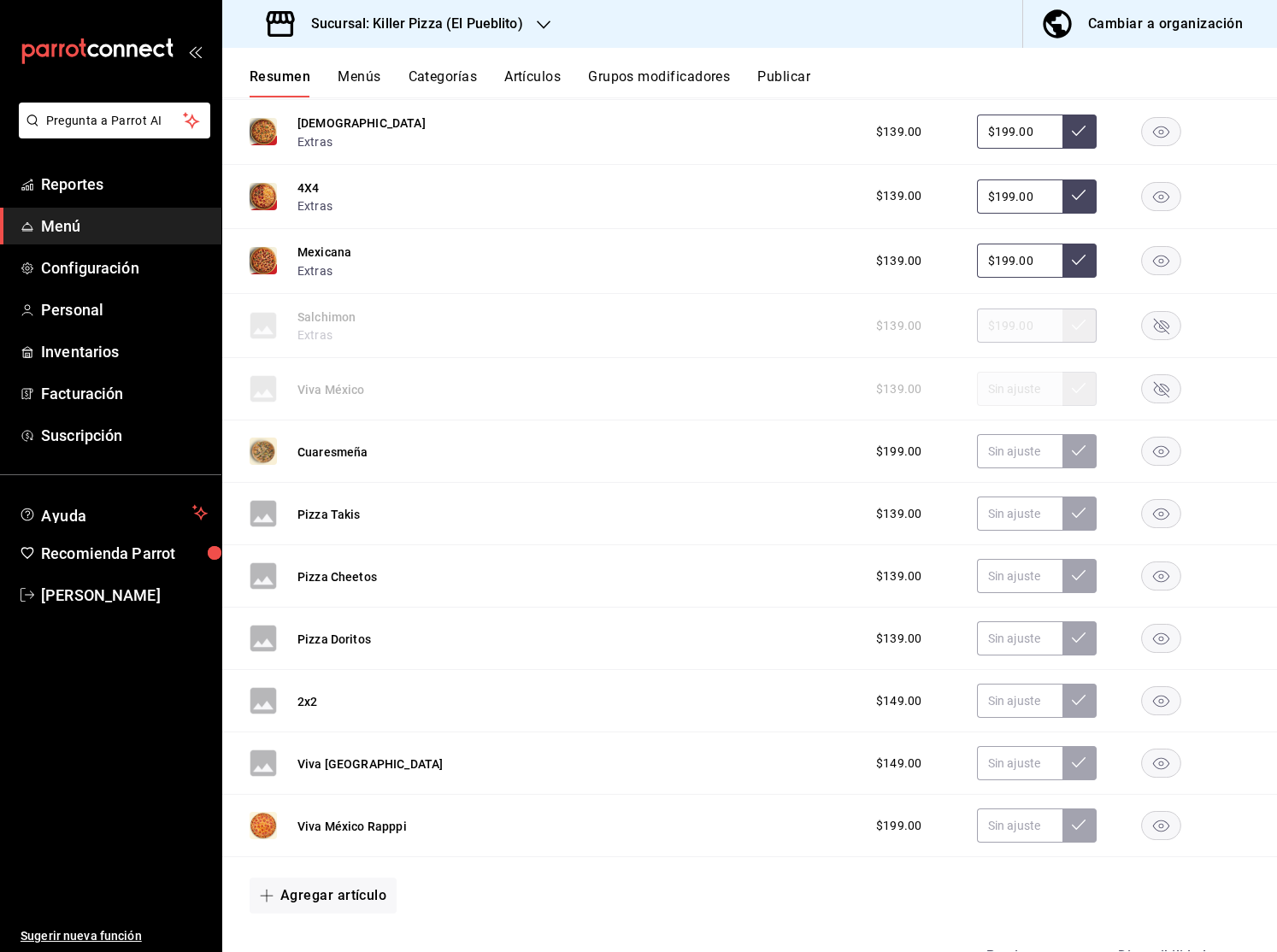
scroll to position [1311, 0]
click at [1160, 762] on rect "button" at bounding box center [1162, 761] width 39 height 28
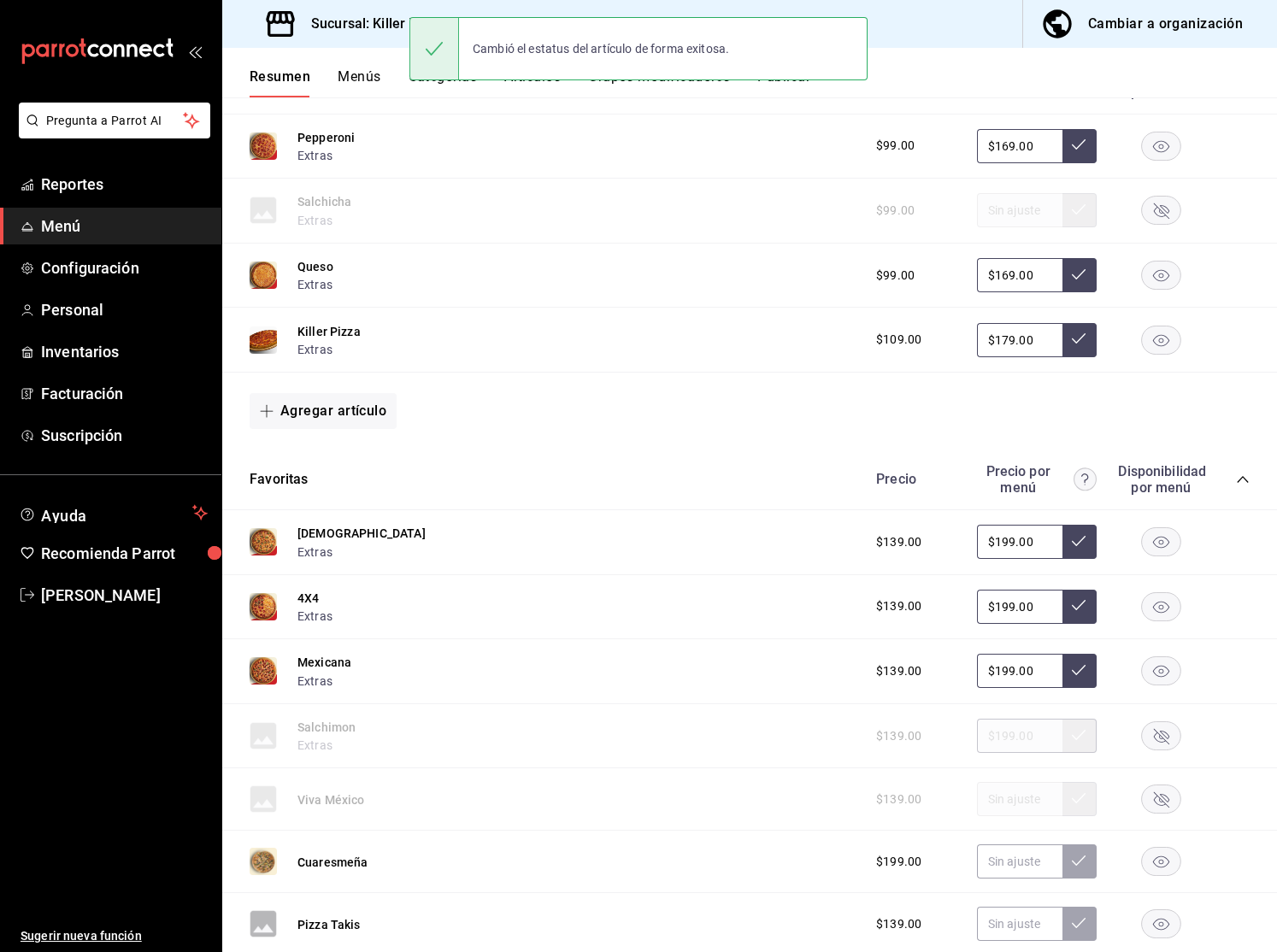
scroll to position [665, 0]
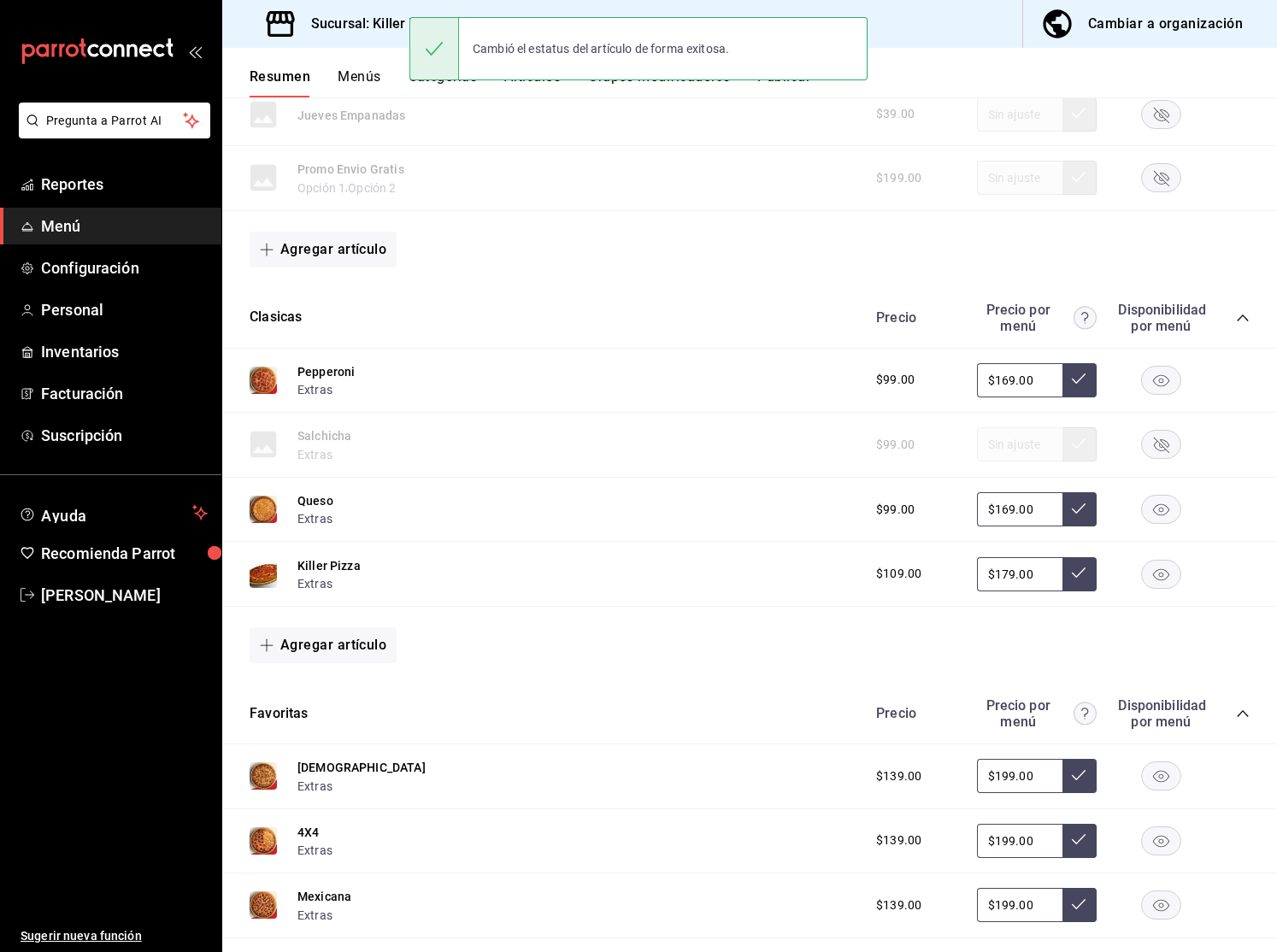
click at [1241, 712] on icon "collapse-category-row" at bounding box center [1243, 713] width 14 height 14
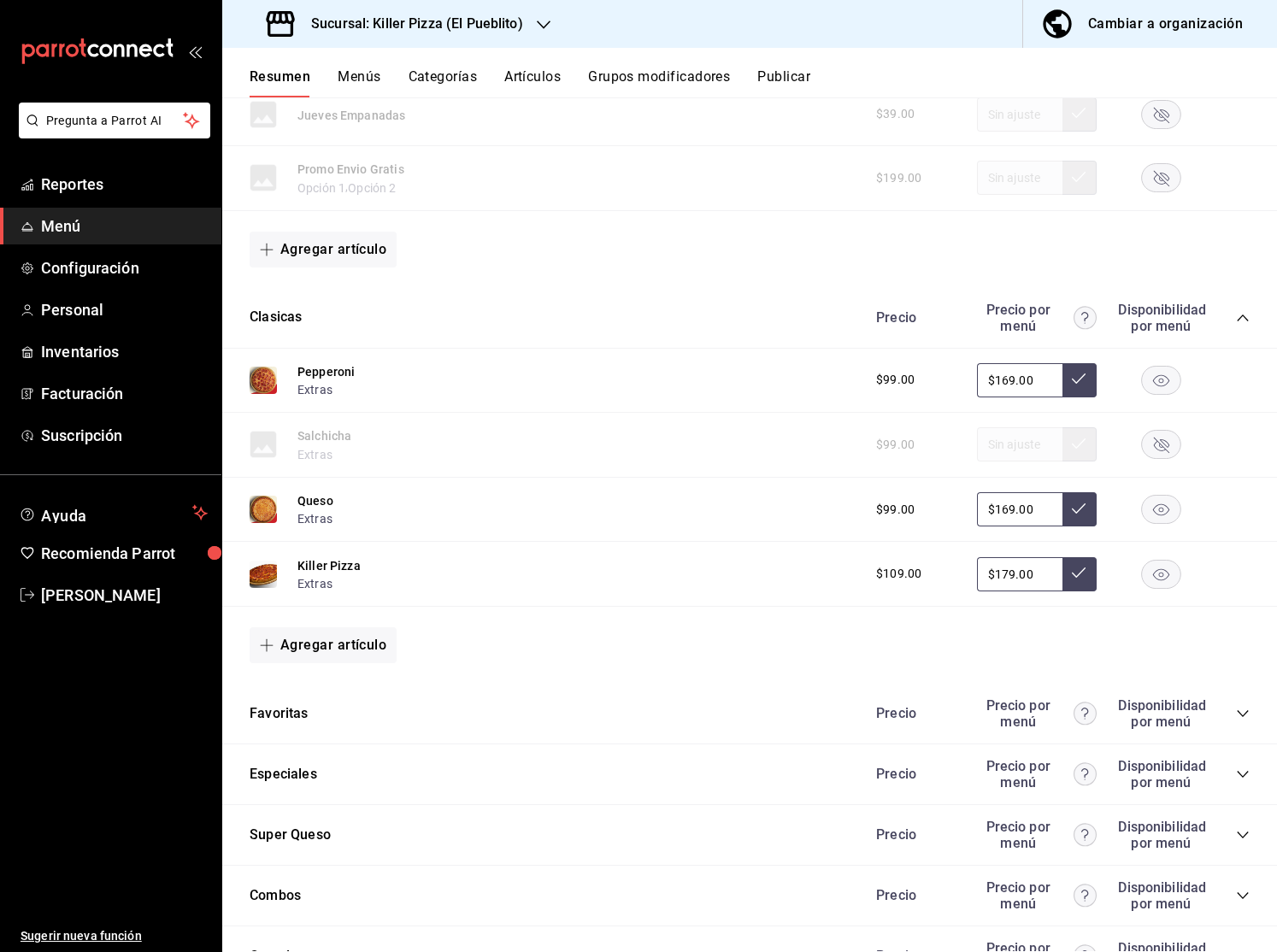
click at [1243, 315] on icon "collapse-category-row" at bounding box center [1243, 318] width 14 height 14
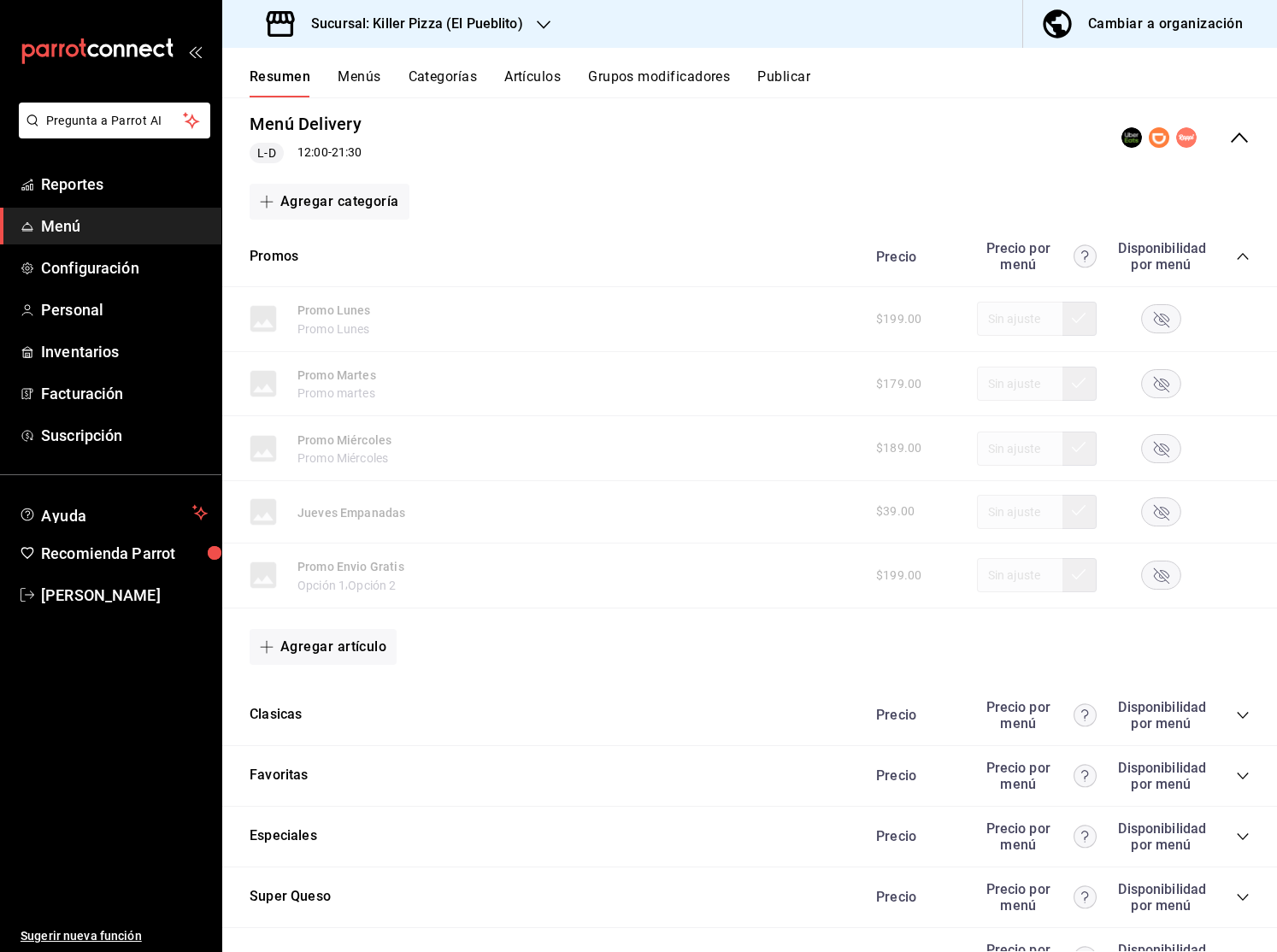
scroll to position [180, 0]
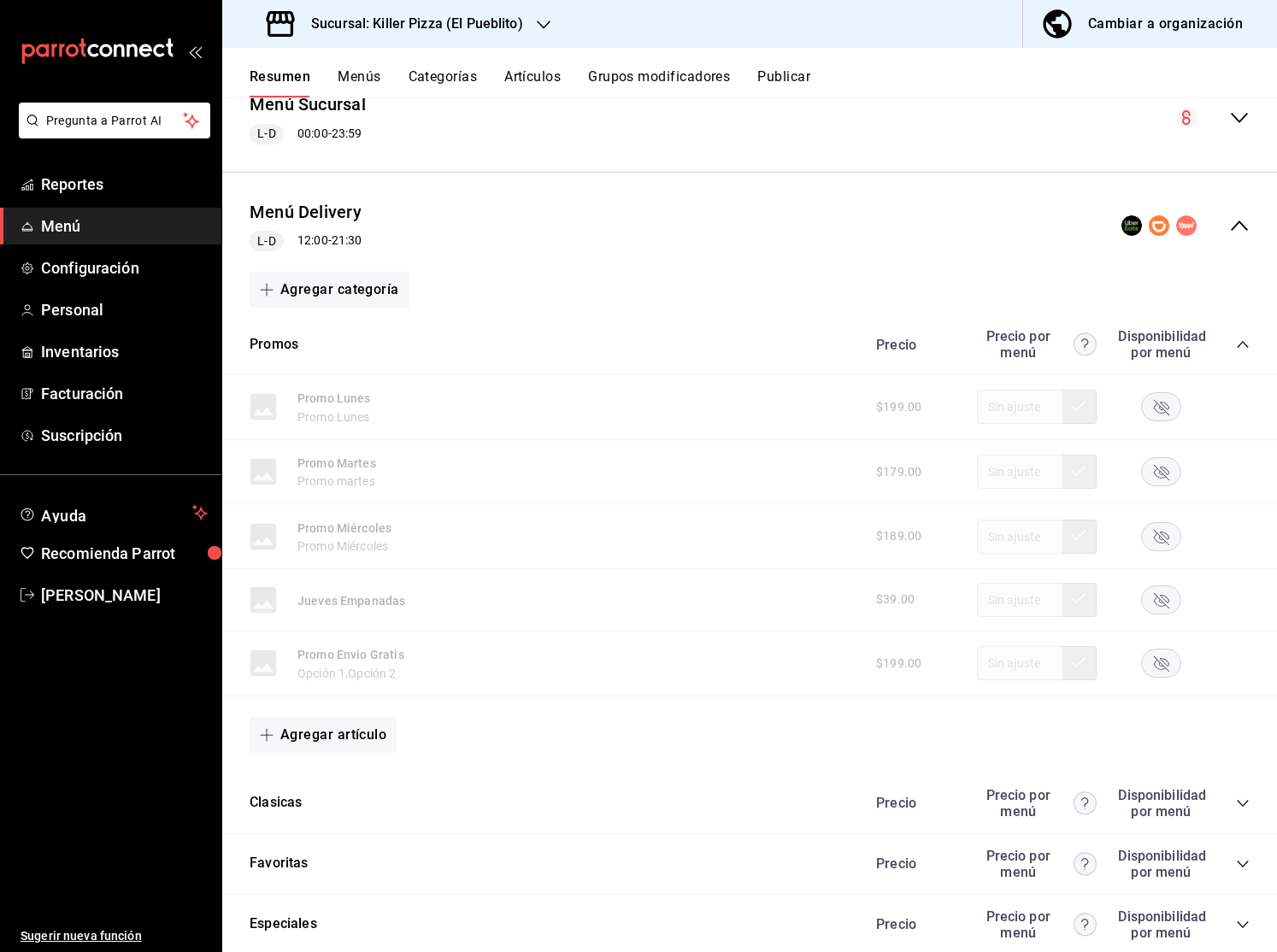
click at [1242, 223] on icon "collapse-menu-row" at bounding box center [1239, 225] width 21 height 21
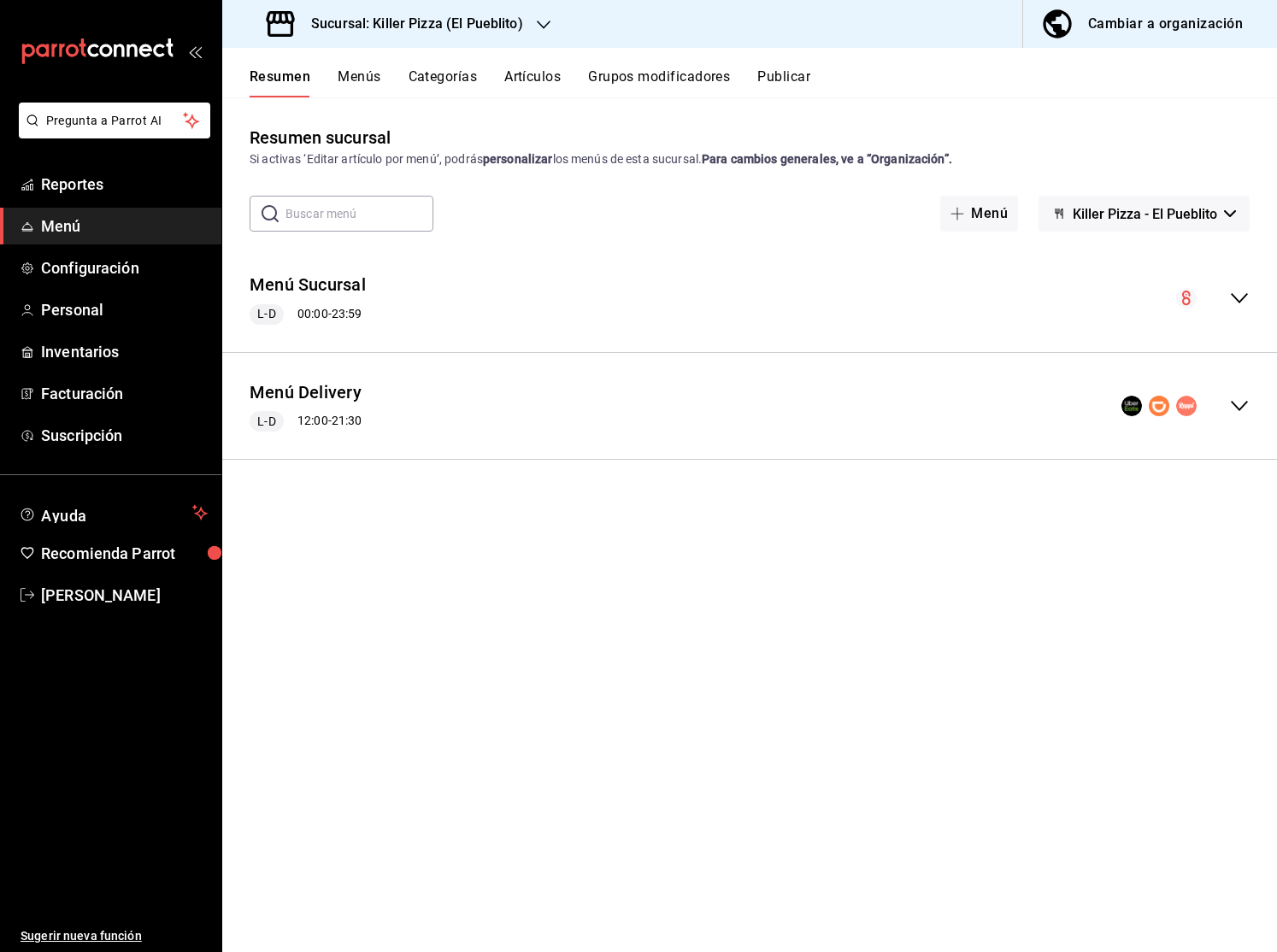
scroll to position [0, 0]
click at [786, 73] on button "Publicar" at bounding box center [784, 83] width 53 height 29
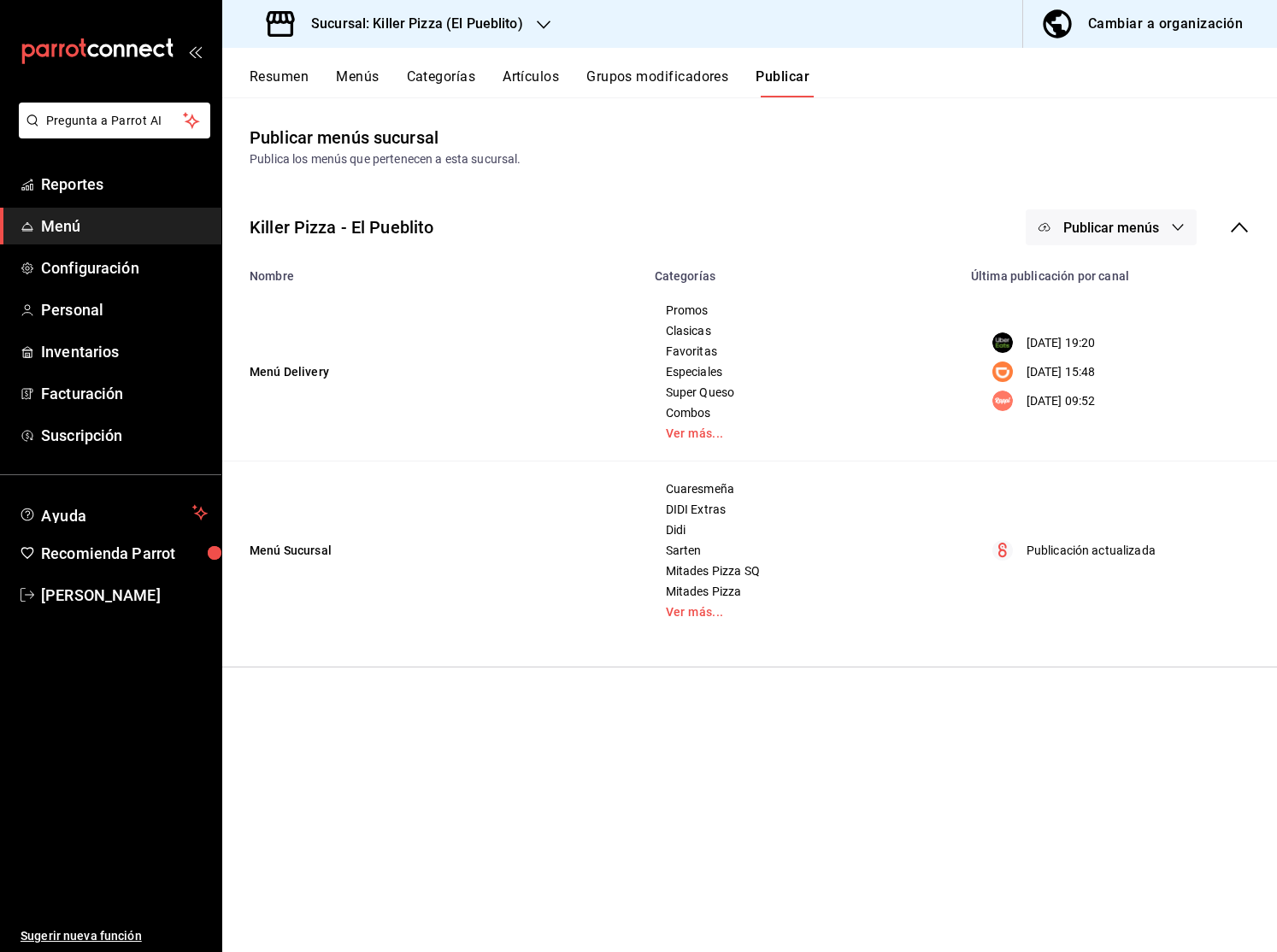
click at [1183, 232] on icon "button" at bounding box center [1177, 227] width 14 height 14
click at [1093, 387] on div at bounding box center [1071, 379] width 48 height 27
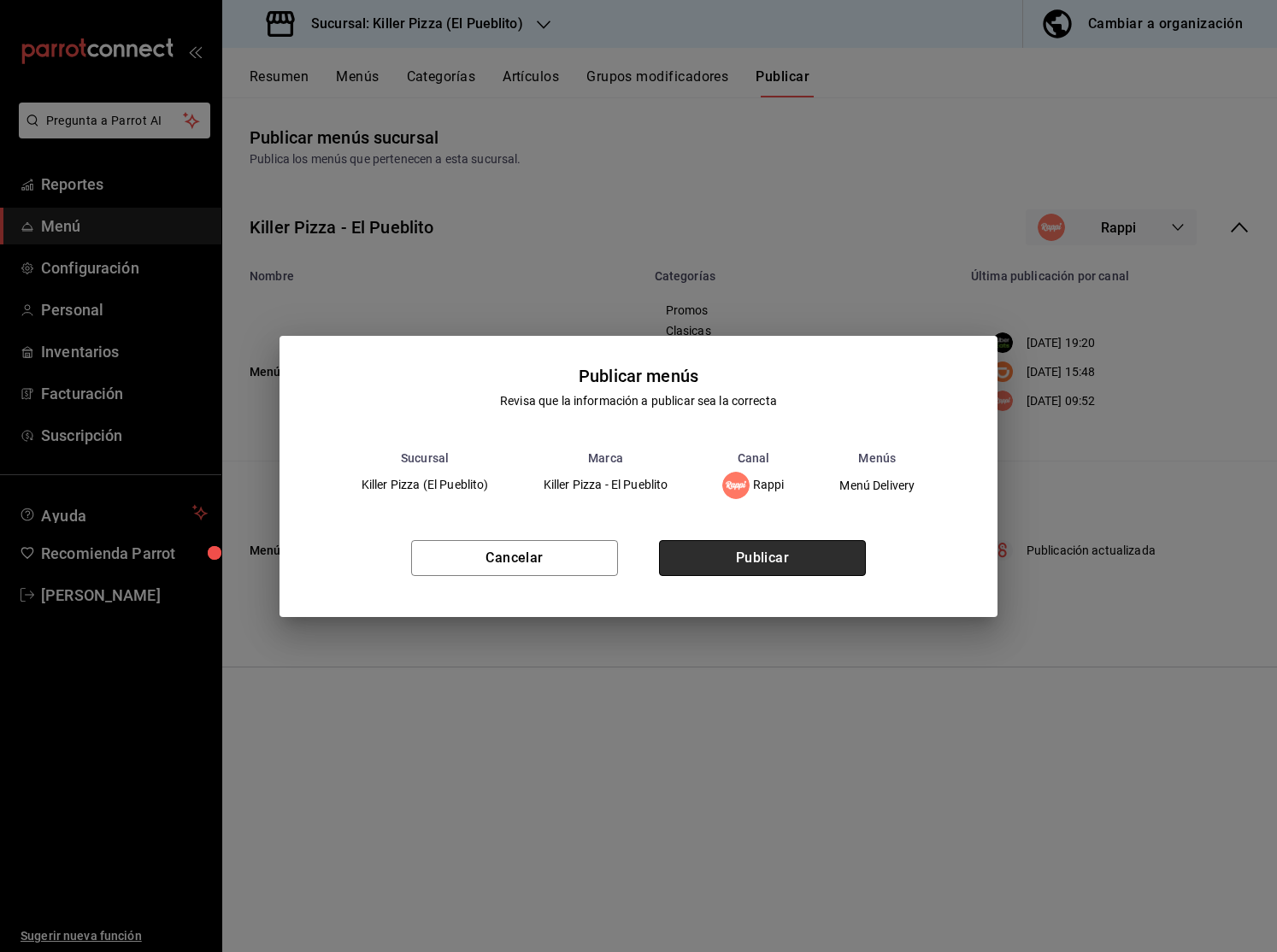
click at [719, 556] on button "Publicar" at bounding box center [761, 558] width 206 height 36
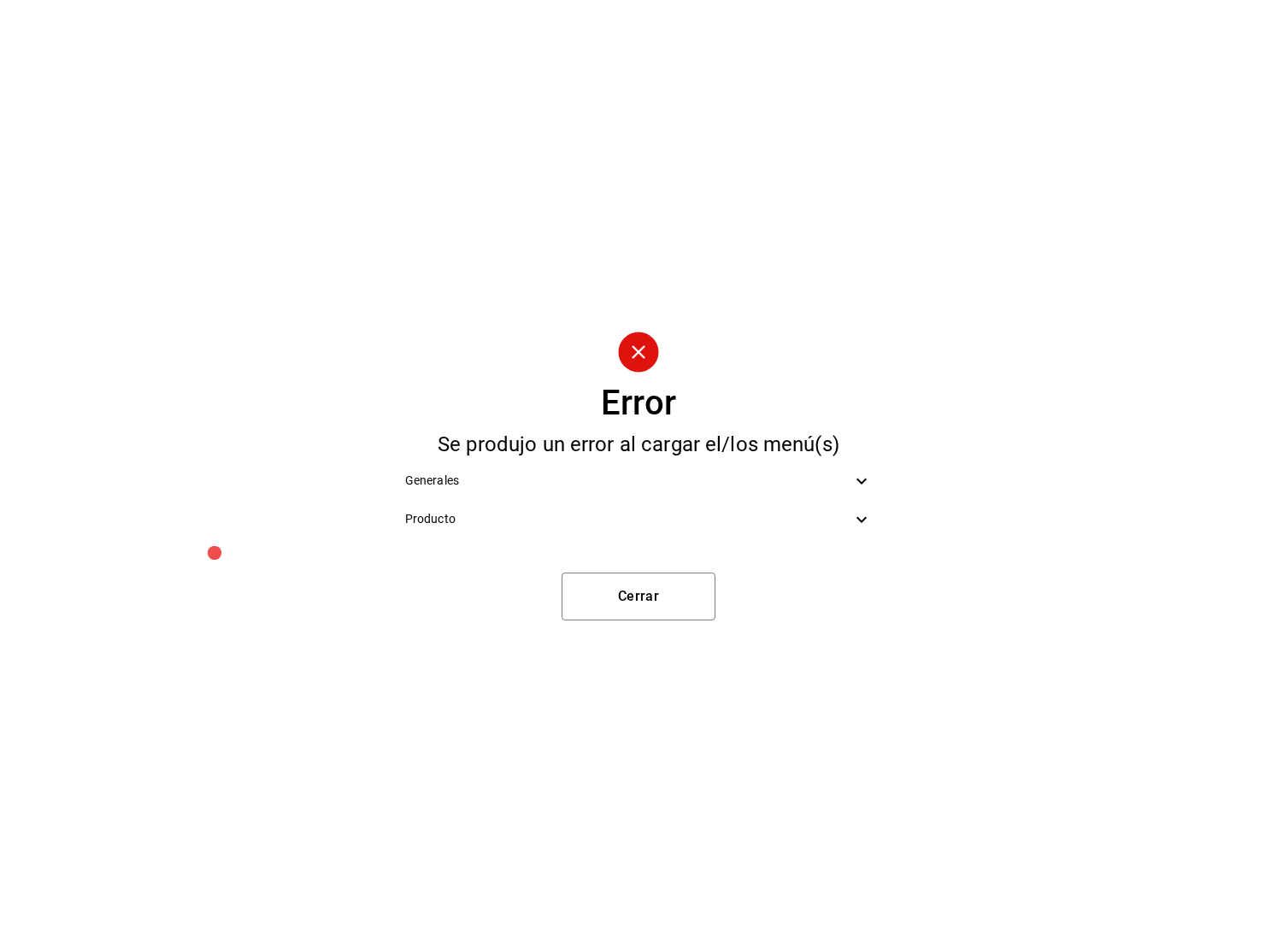
click at [845, 479] on span "Generales" at bounding box center [628, 480] width 446 height 18
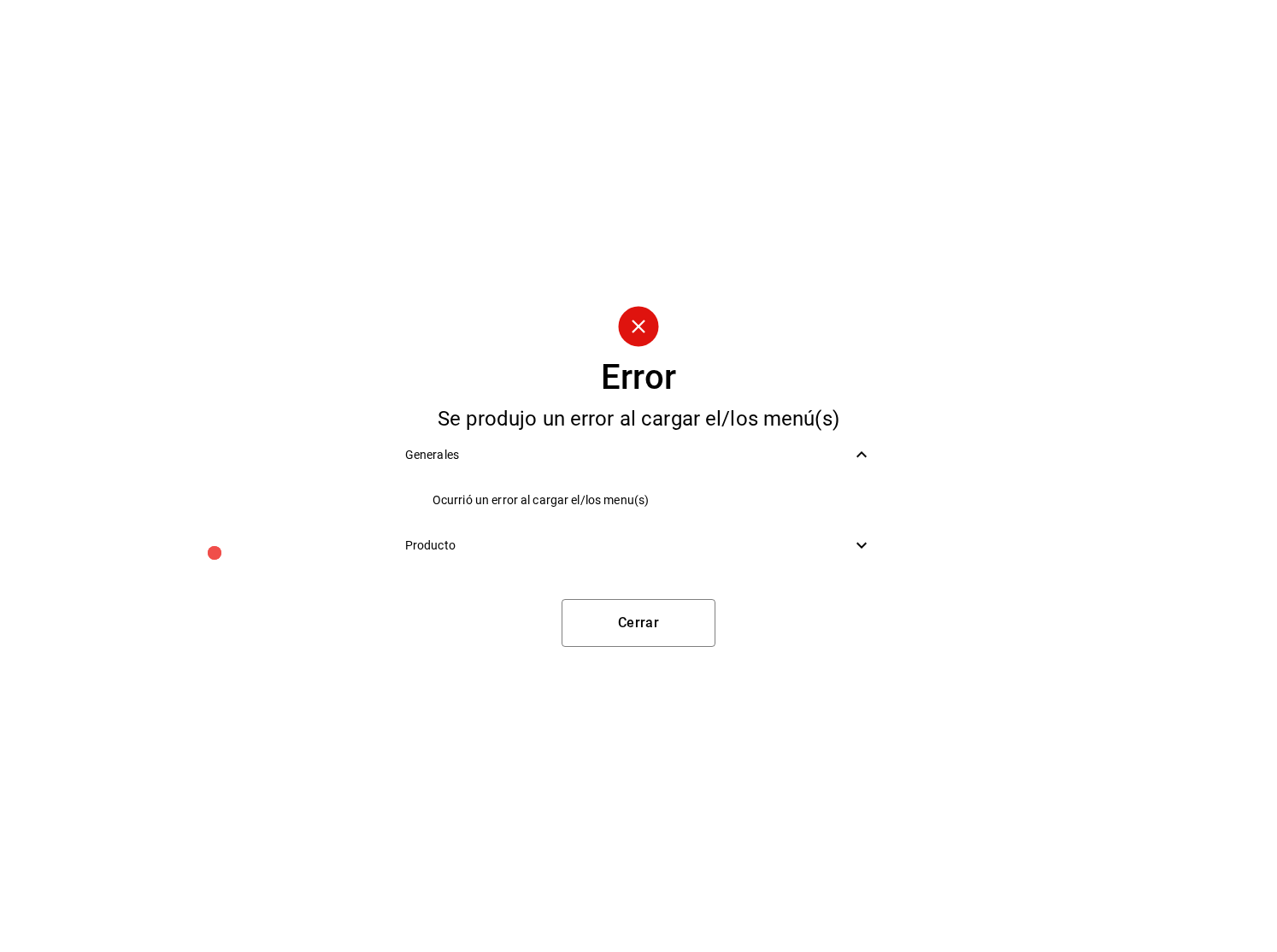
drag, startPoint x: 860, startPoint y: 521, endPoint x: 866, endPoint y: 537, distance: 17.1
click at [860, 520] on ul "Ocurrió un error al cargar el/los menu(s)" at bounding box center [638, 500] width 494 height 52
click at [866, 537] on icon at bounding box center [861, 545] width 21 height 21
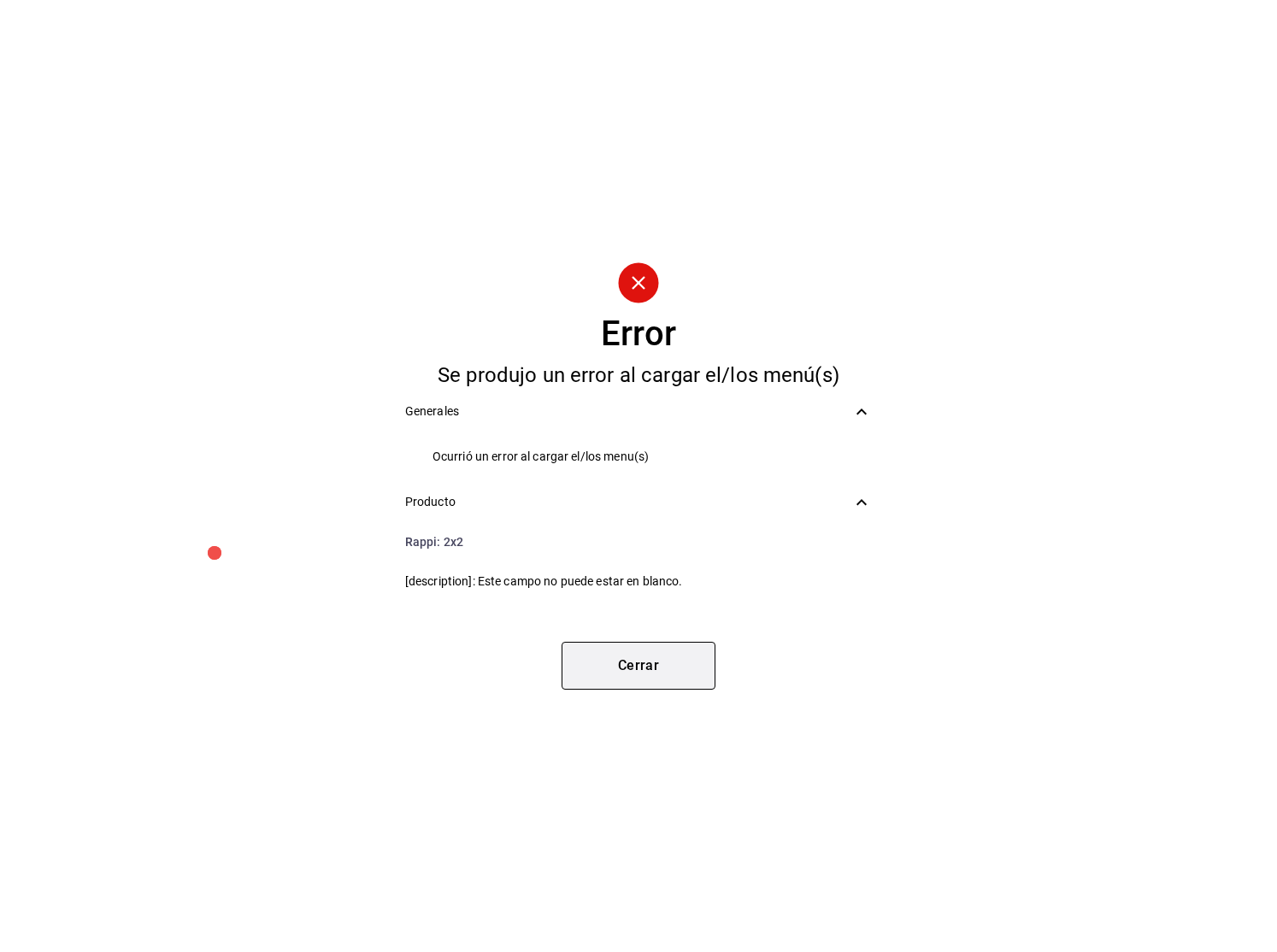
click at [707, 663] on button "Cerrar" at bounding box center [638, 665] width 154 height 48
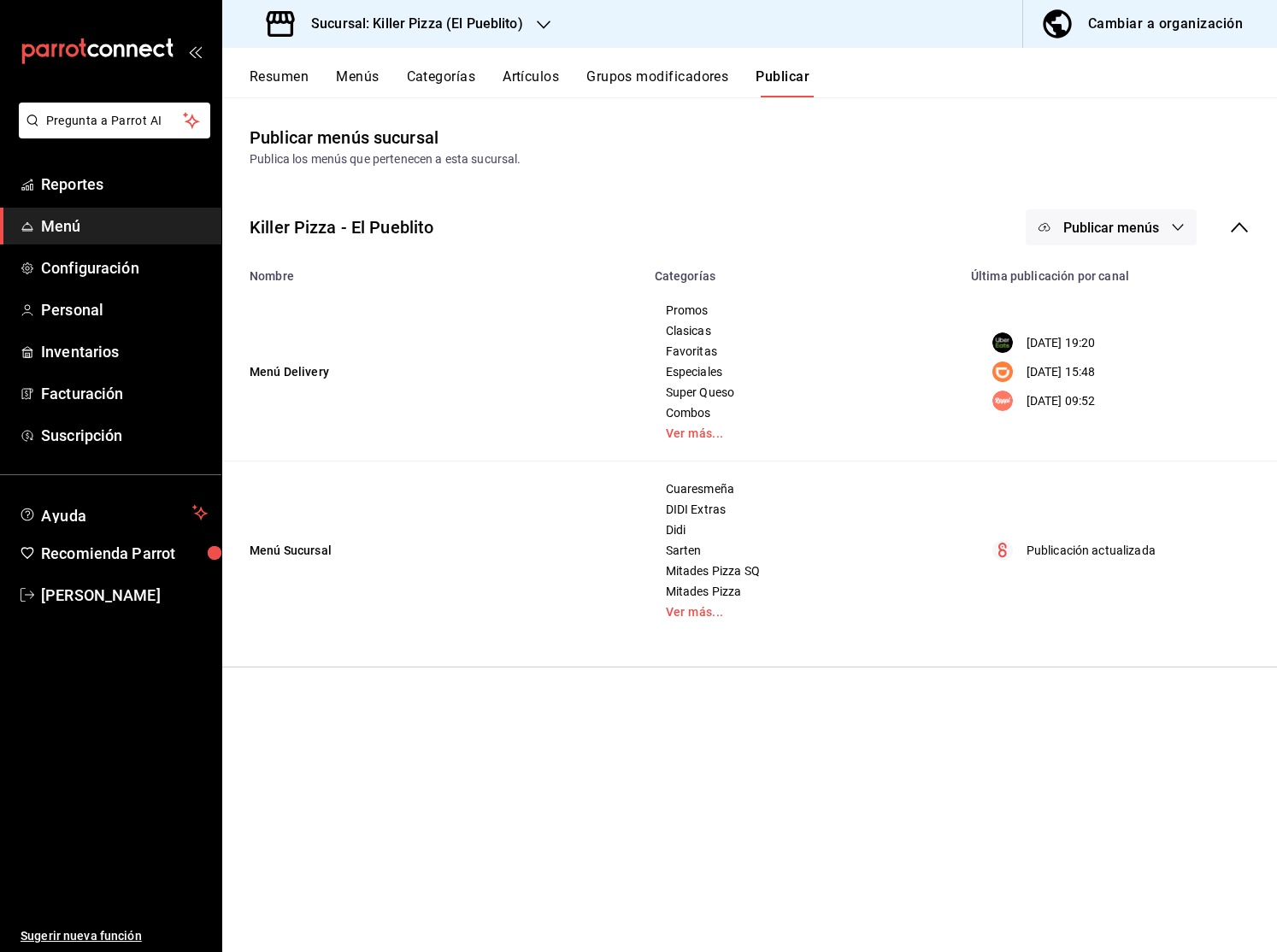
click at [329, 74] on div "Resumen Menús Categorías Artículos Grupos modificadores Publicar" at bounding box center [763, 83] width 1027 height 29
click at [353, 74] on button "Menús" at bounding box center [357, 83] width 43 height 29
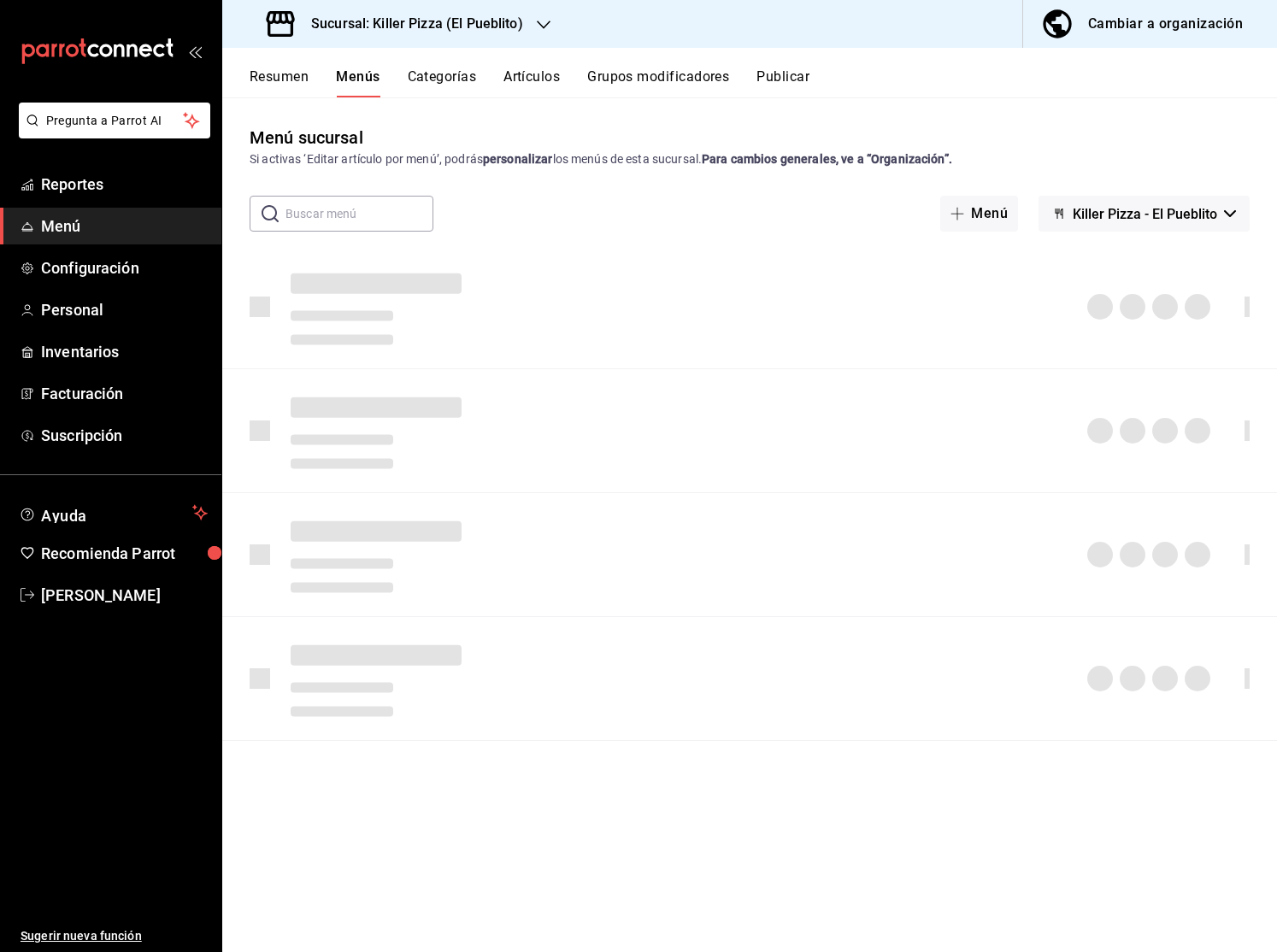
click at [273, 74] on button "Resumen" at bounding box center [279, 83] width 59 height 29
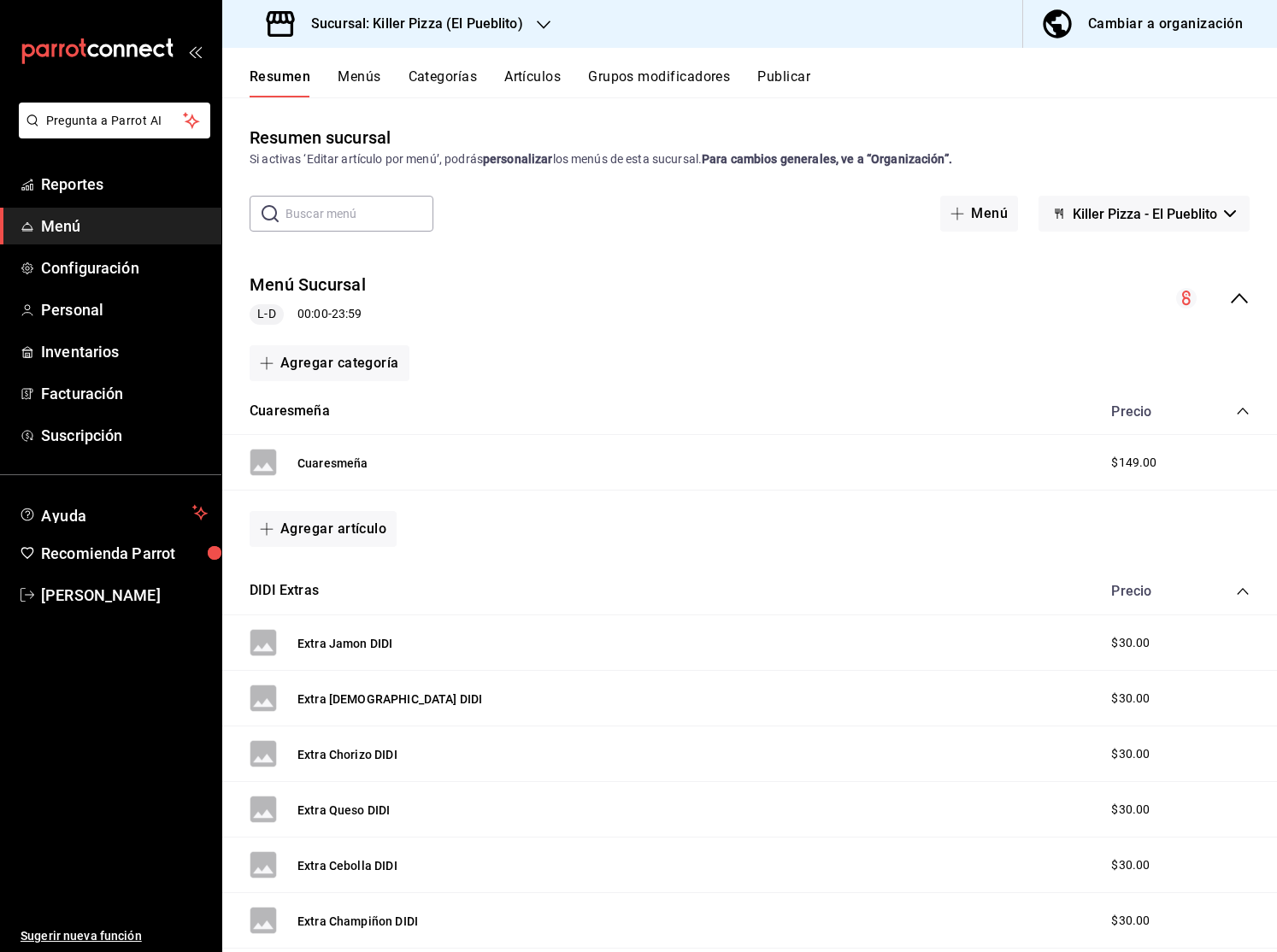
click at [1236, 314] on div "Menú Sucursal L-D 00:00 - 23:59" at bounding box center [749, 298] width 1054 height 79
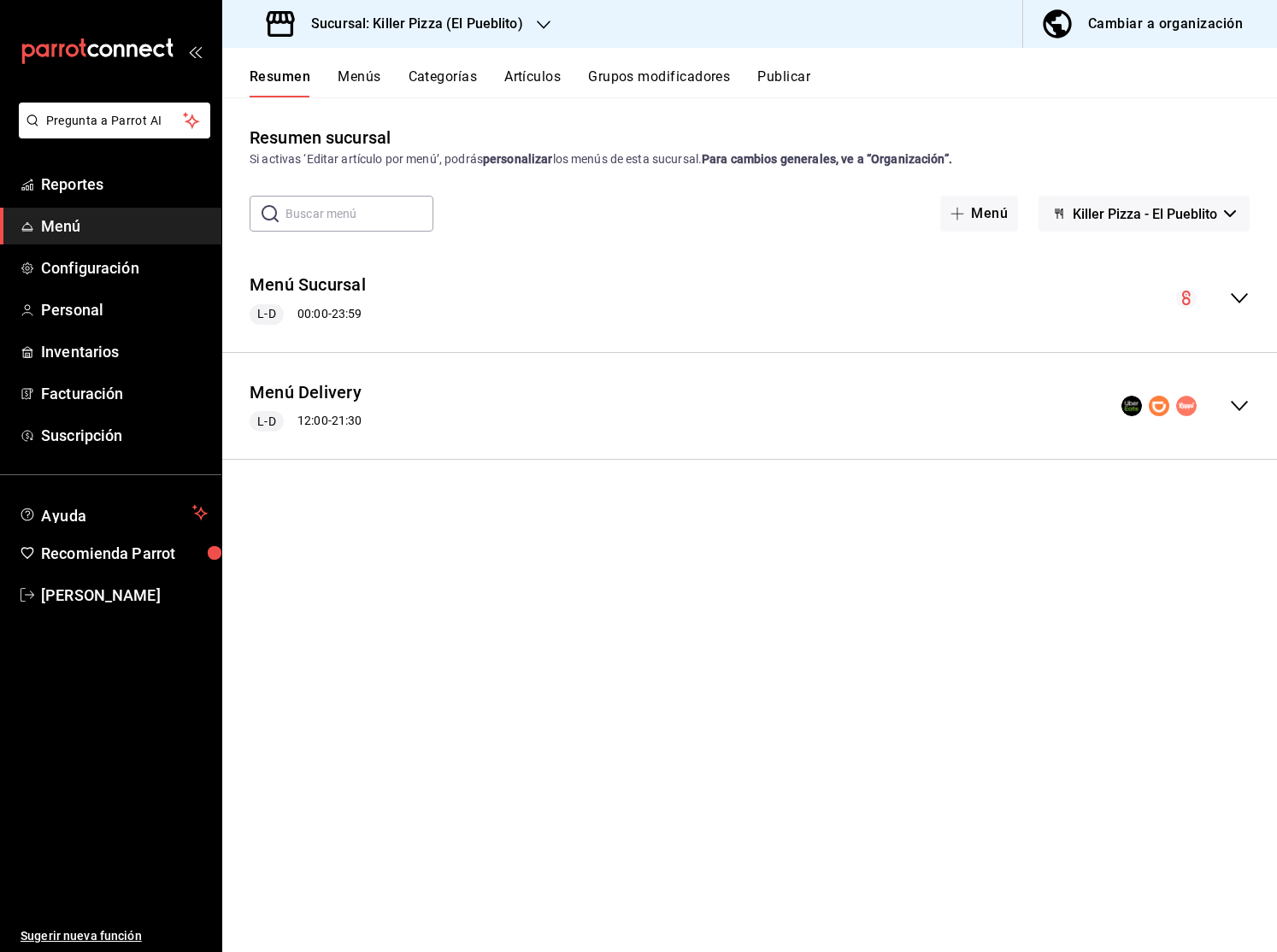
click at [1248, 426] on div "Menú Delivery L-D 12:00 - 21:30" at bounding box center [749, 406] width 1054 height 79
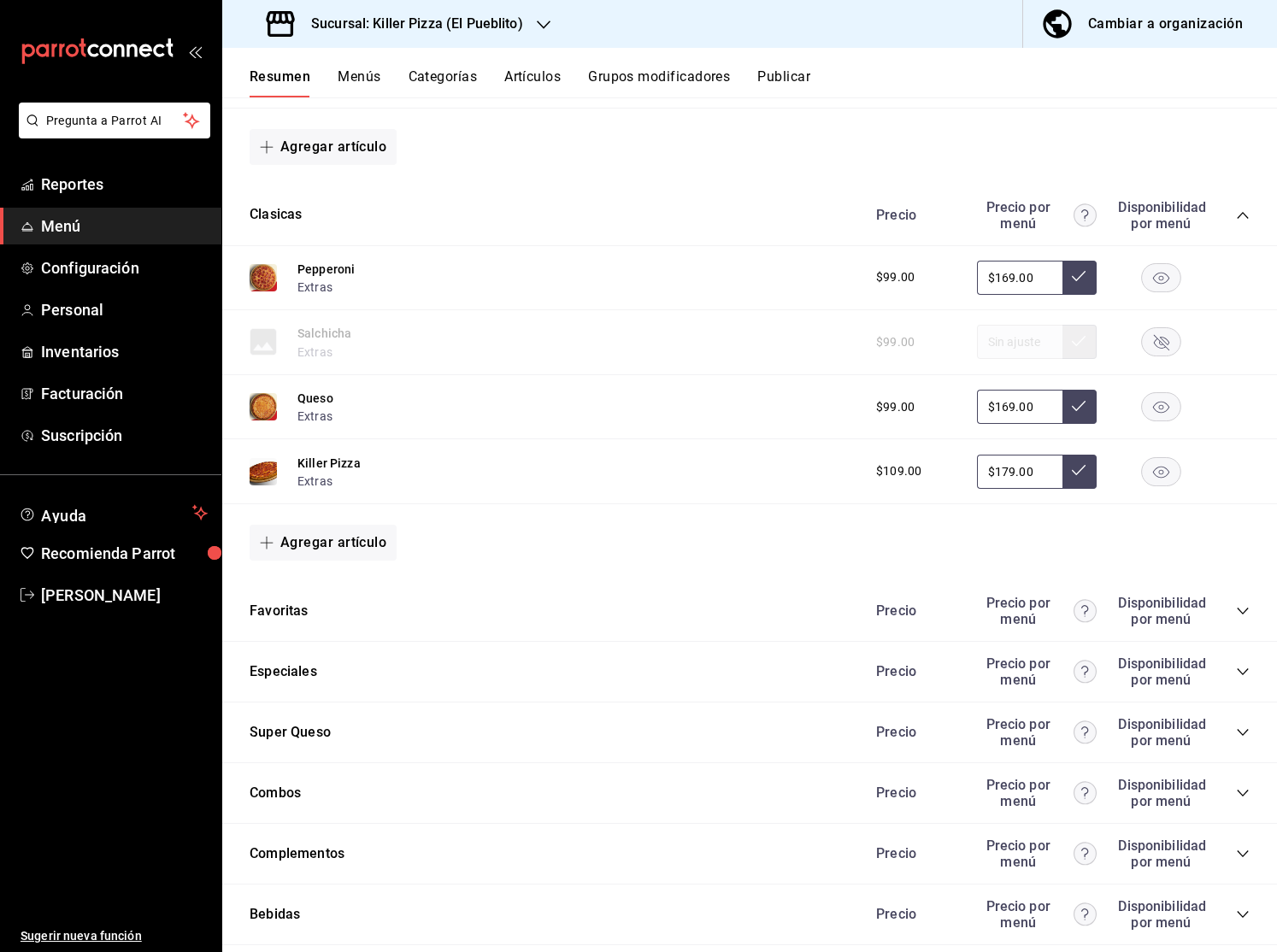
scroll to position [932, 0]
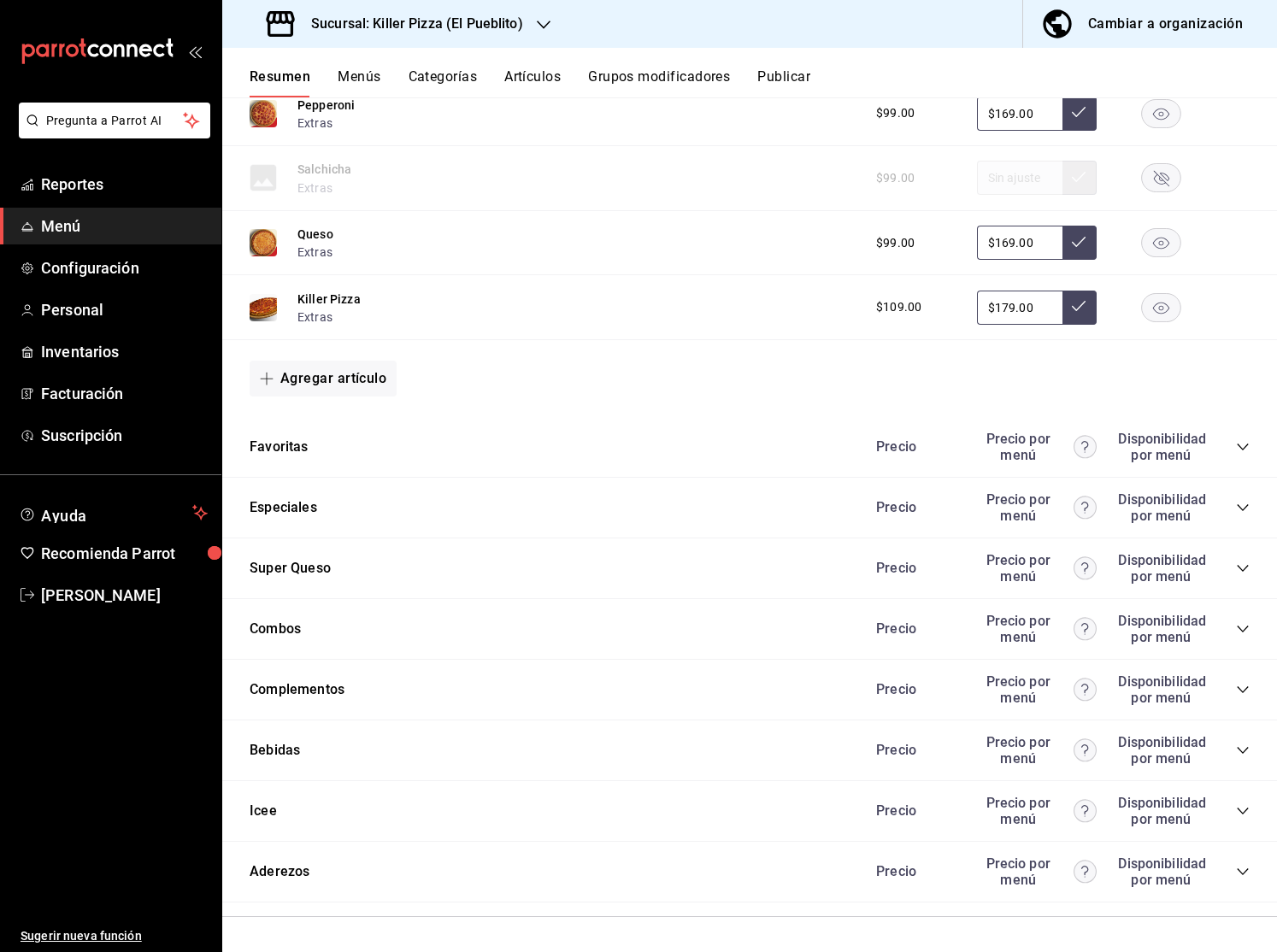
click at [1235, 447] on div "Precio Precio por menú Disponibilidad por menú" at bounding box center [1054, 446] width 390 height 32
click at [1243, 444] on icon "collapse-category-row" at bounding box center [1243, 447] width 14 height 14
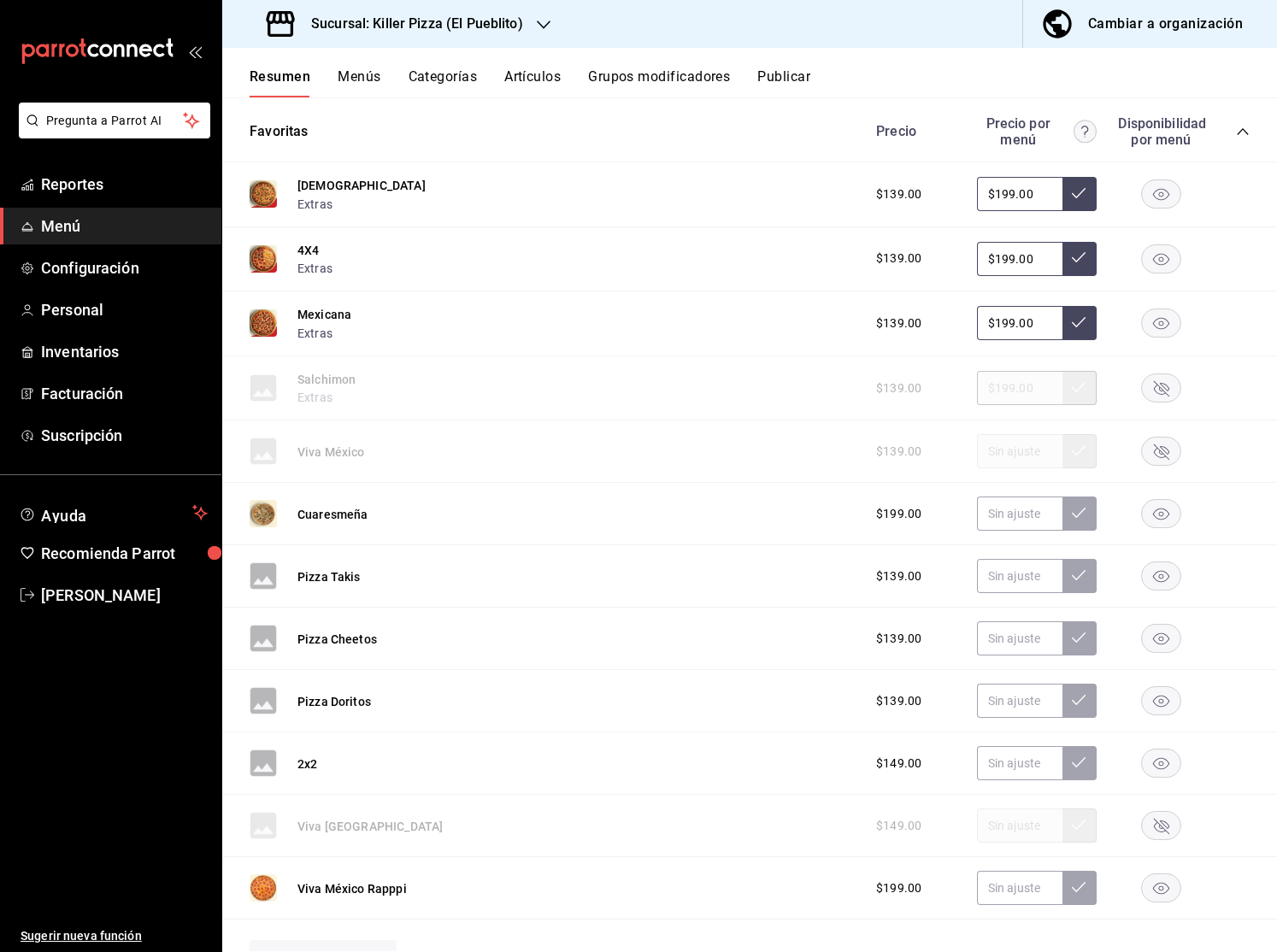
scroll to position [1258, 0]
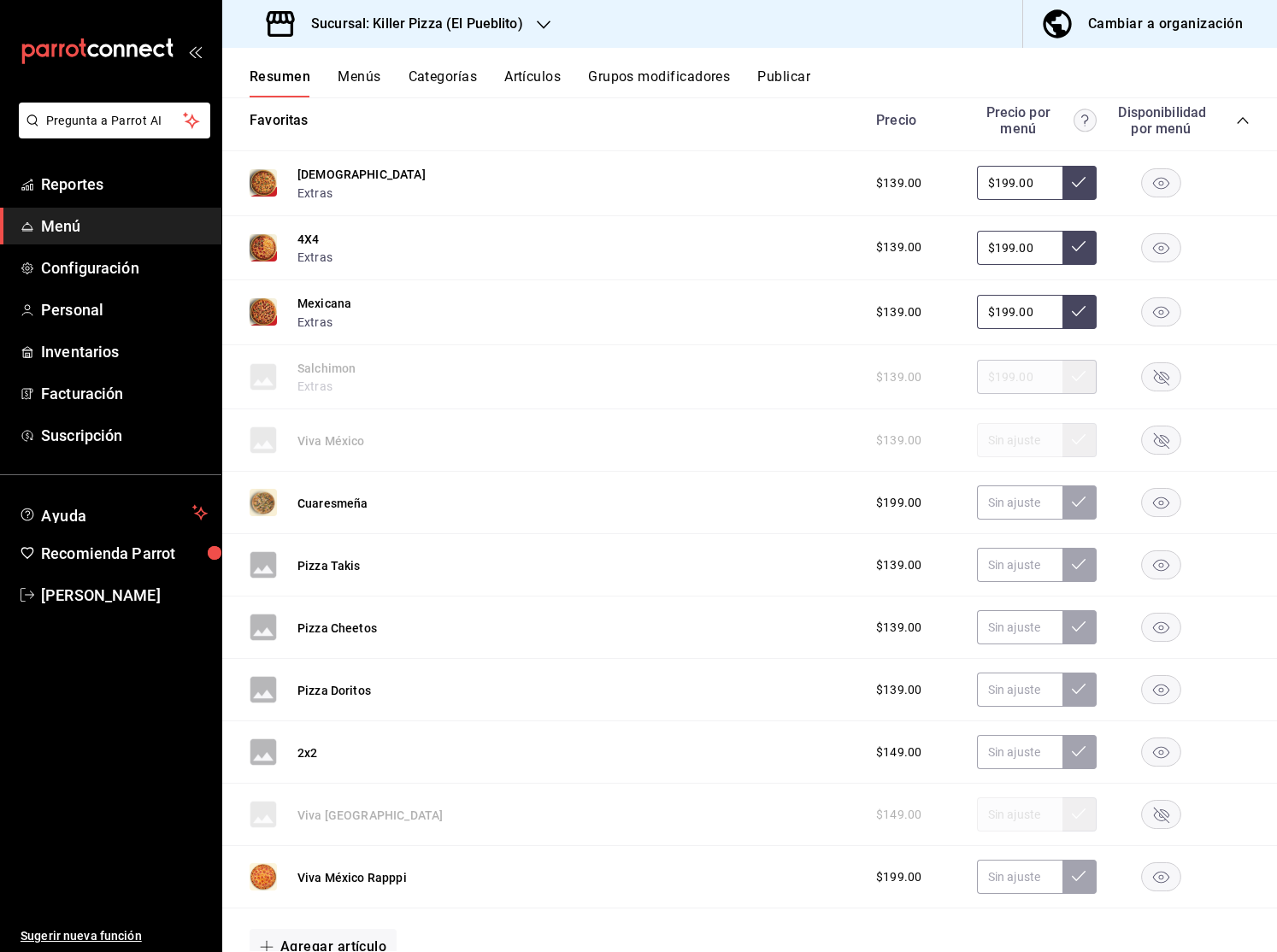
click at [1163, 751] on rect "button" at bounding box center [1162, 751] width 39 height 28
click at [1149, 693] on rect "button" at bounding box center [1162, 690] width 39 height 28
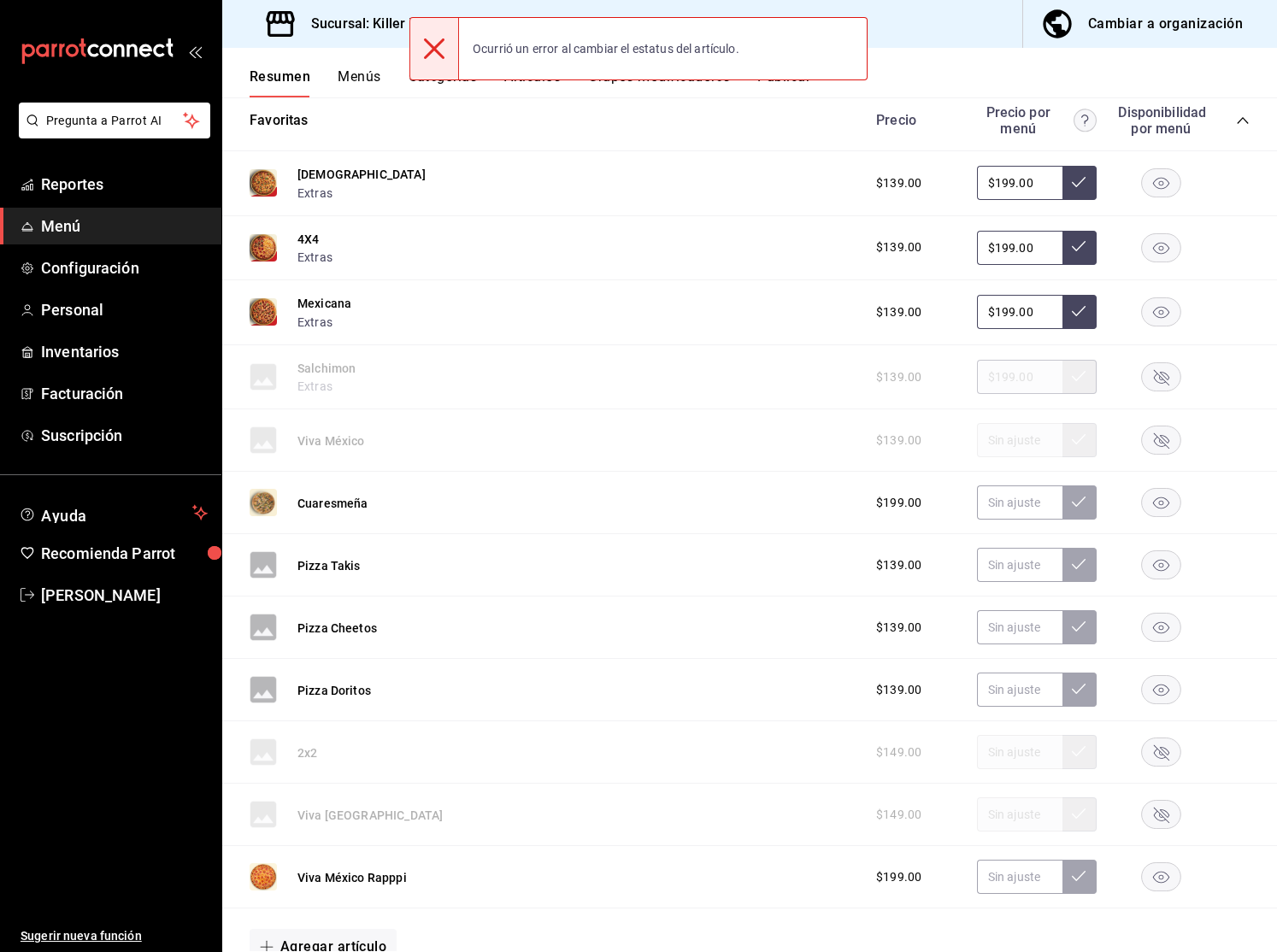
click at [1156, 629] on rect "button" at bounding box center [1162, 627] width 39 height 28
click at [1168, 569] on rect "button" at bounding box center [1162, 565] width 39 height 28
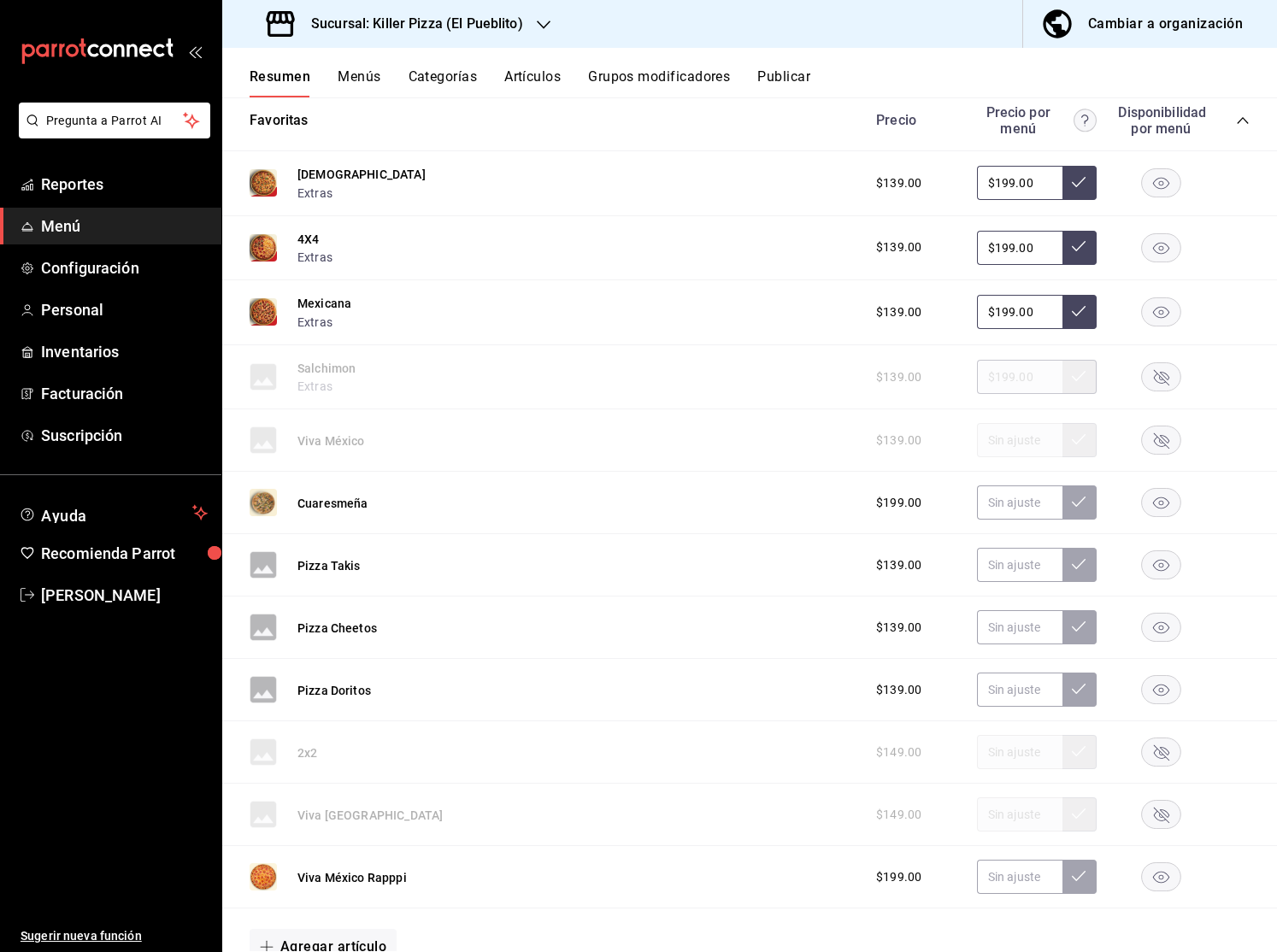
click at [1163, 570] on icon "button" at bounding box center [1161, 566] width 17 height 12
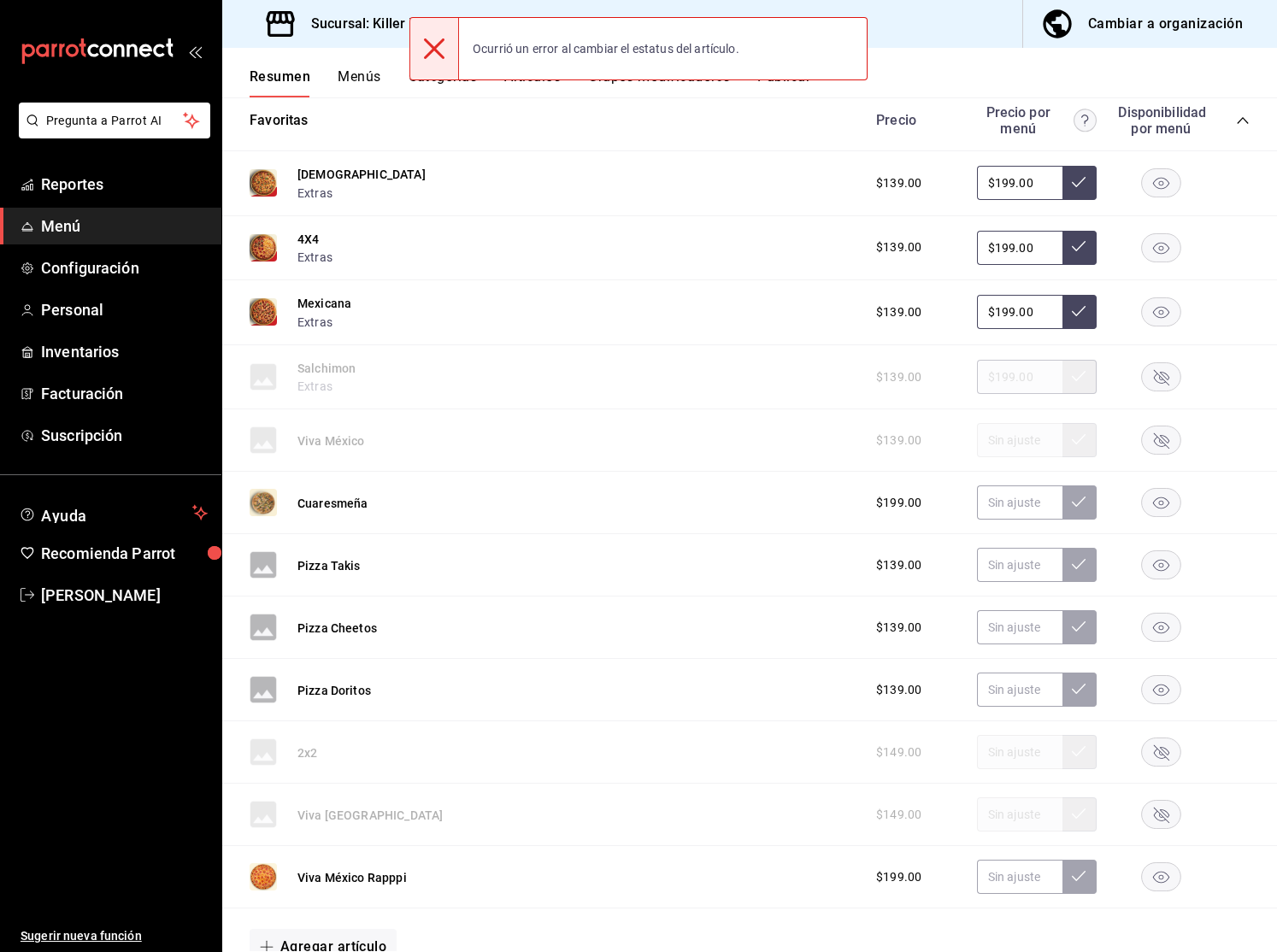
click at [1249, 121] on icon "collapse-category-row" at bounding box center [1243, 120] width 14 height 14
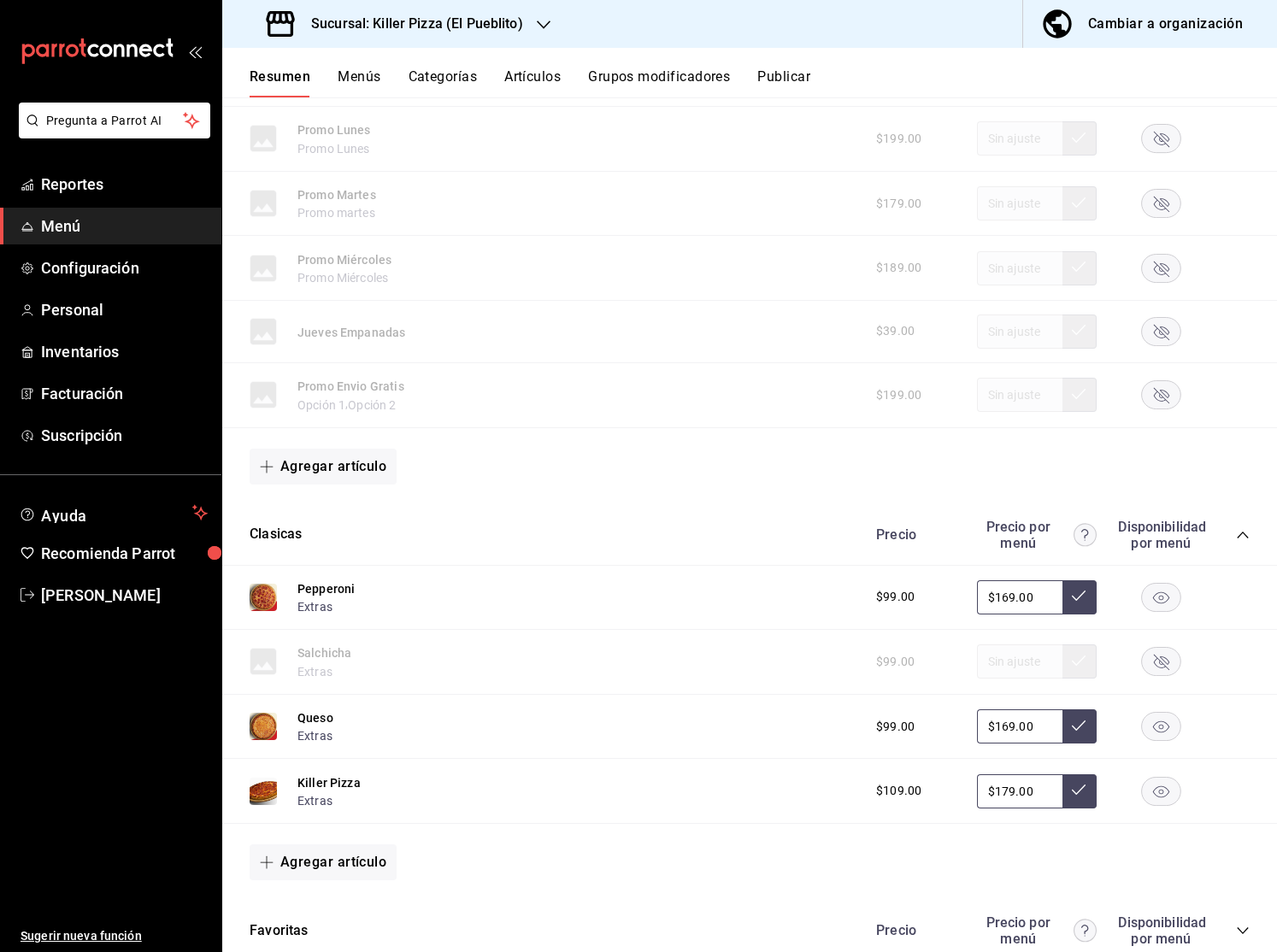
scroll to position [0, 0]
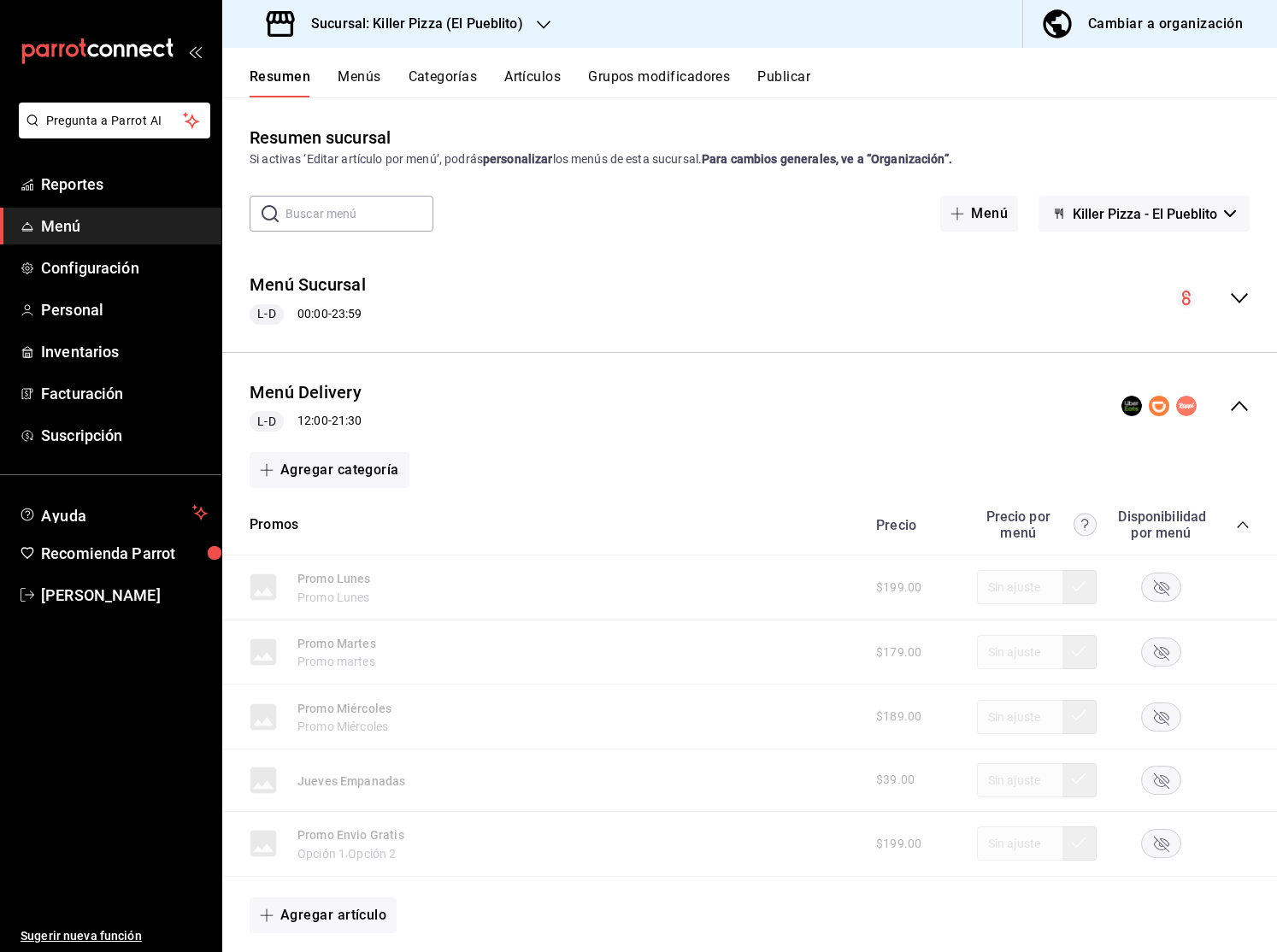
click at [1233, 399] on icon "collapse-menu-row" at bounding box center [1239, 405] width 21 height 21
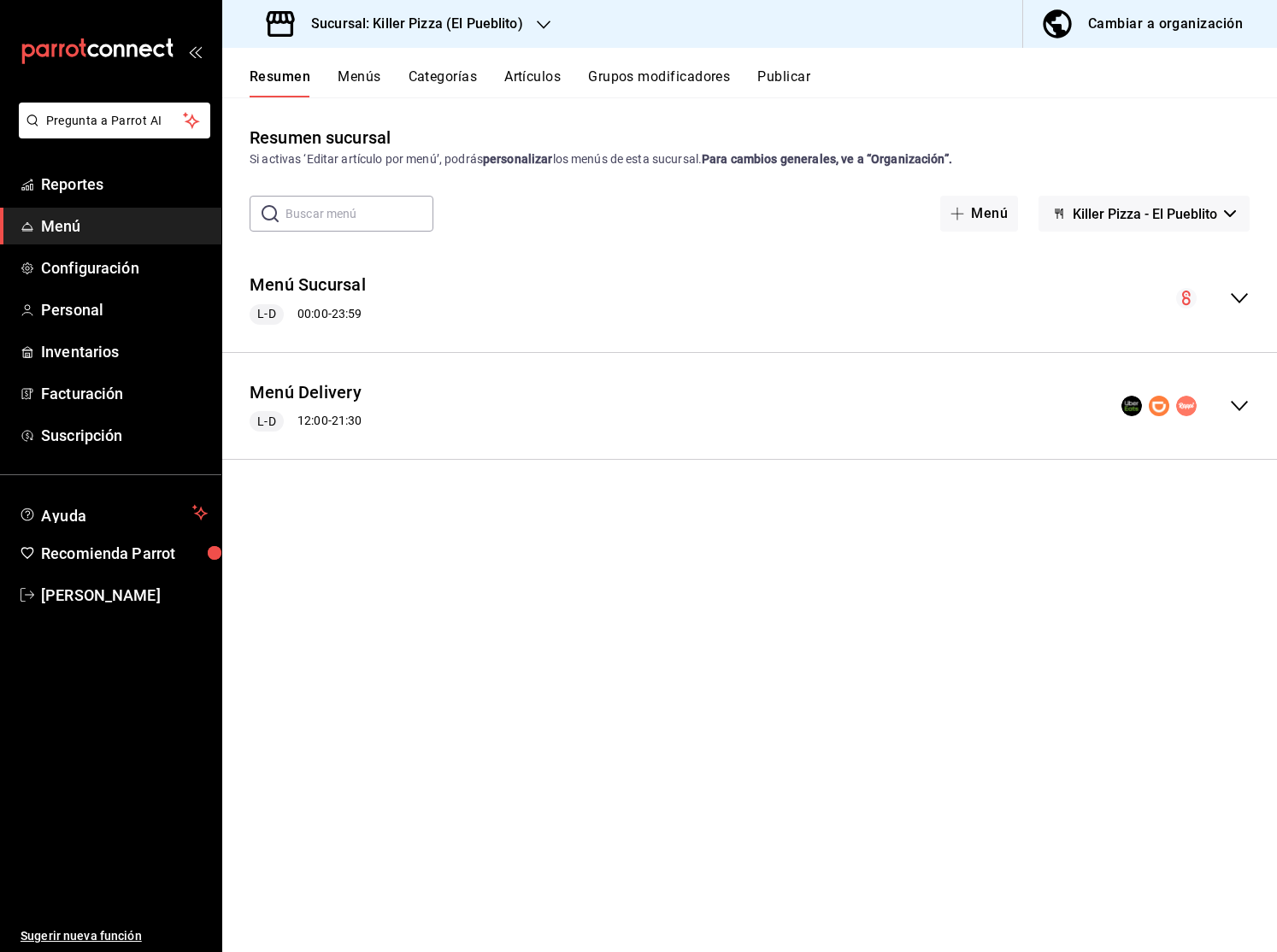
click at [782, 77] on button "Publicar" at bounding box center [784, 83] width 53 height 29
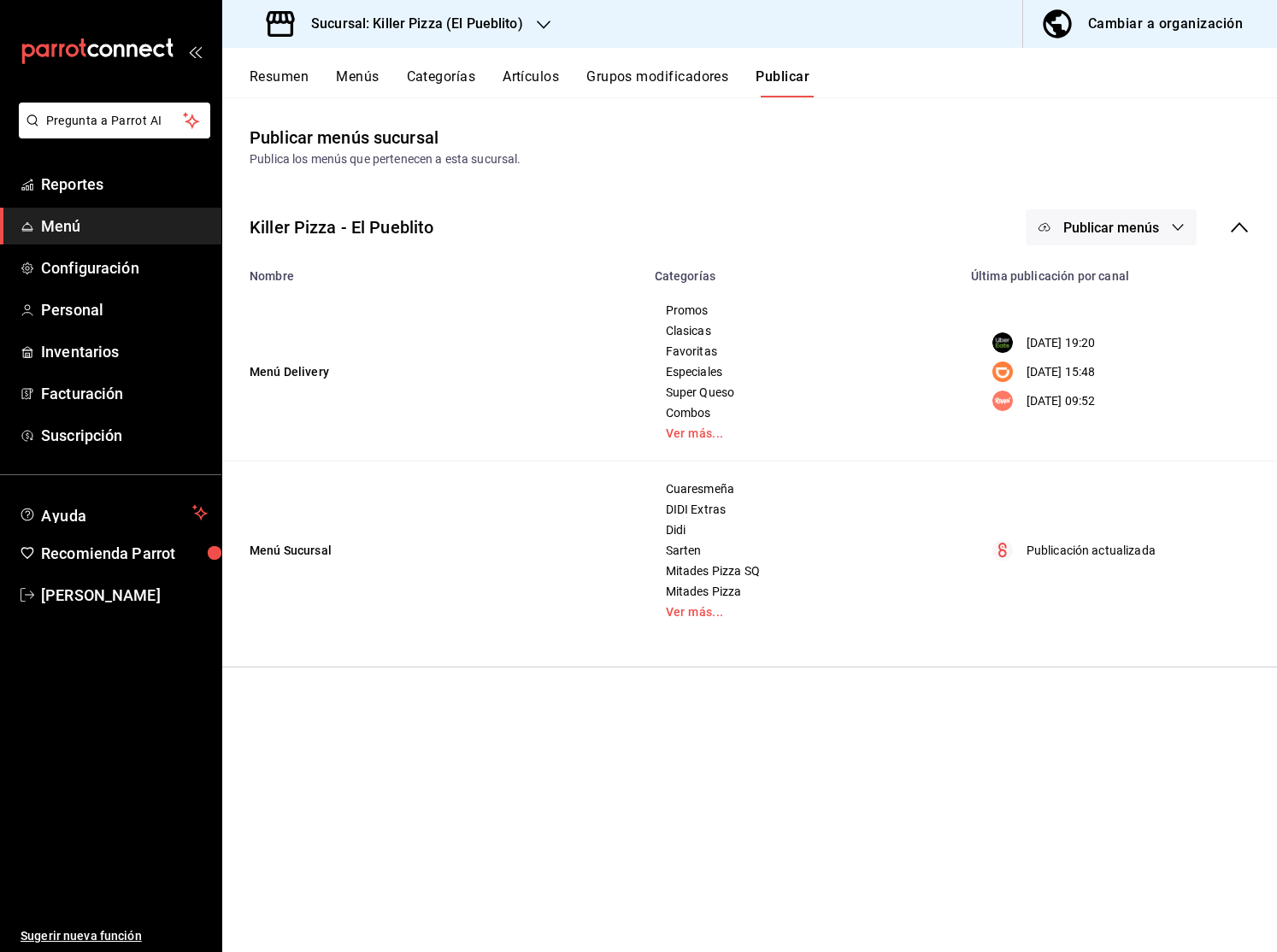
click at [1246, 230] on icon at bounding box center [1239, 227] width 21 height 21
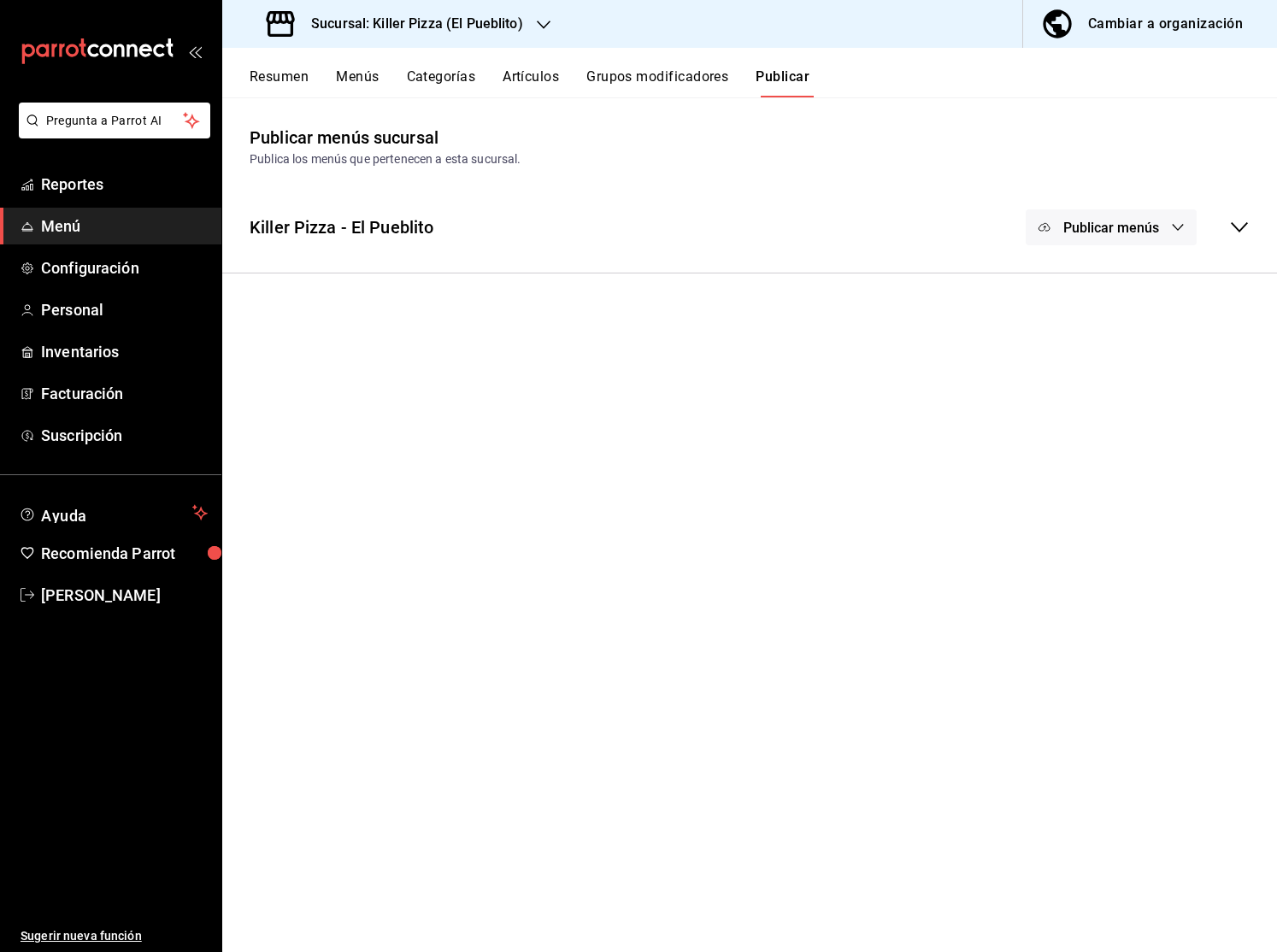
click at [1246, 230] on icon at bounding box center [1239, 227] width 21 height 21
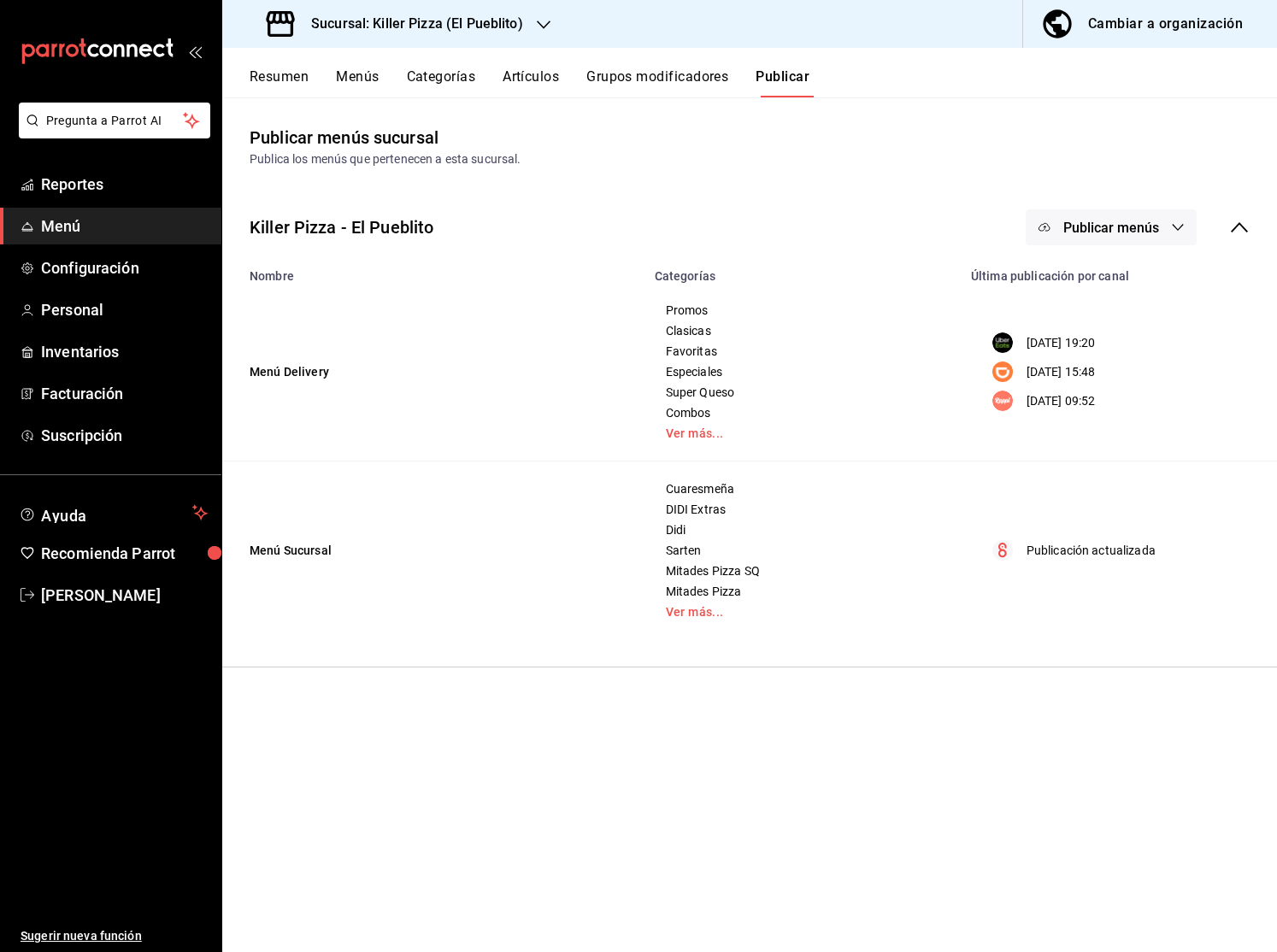
click at [1190, 226] on button "Publicar menús" at bounding box center [1111, 227] width 171 height 36
click at [1137, 377] on span "Rappi" at bounding box center [1136, 379] width 82 height 18
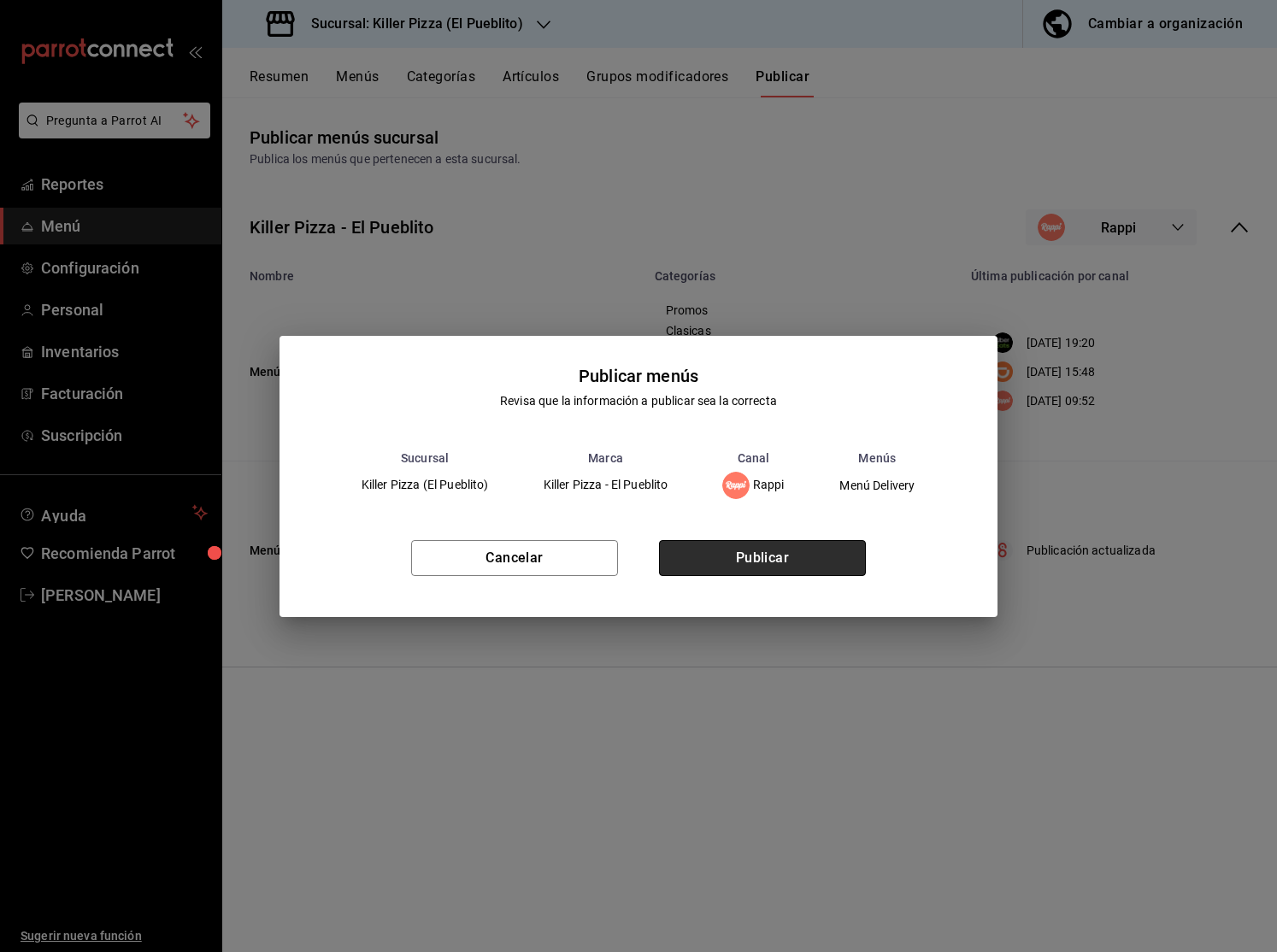
click at [806, 549] on button "Publicar" at bounding box center [761, 558] width 206 height 36
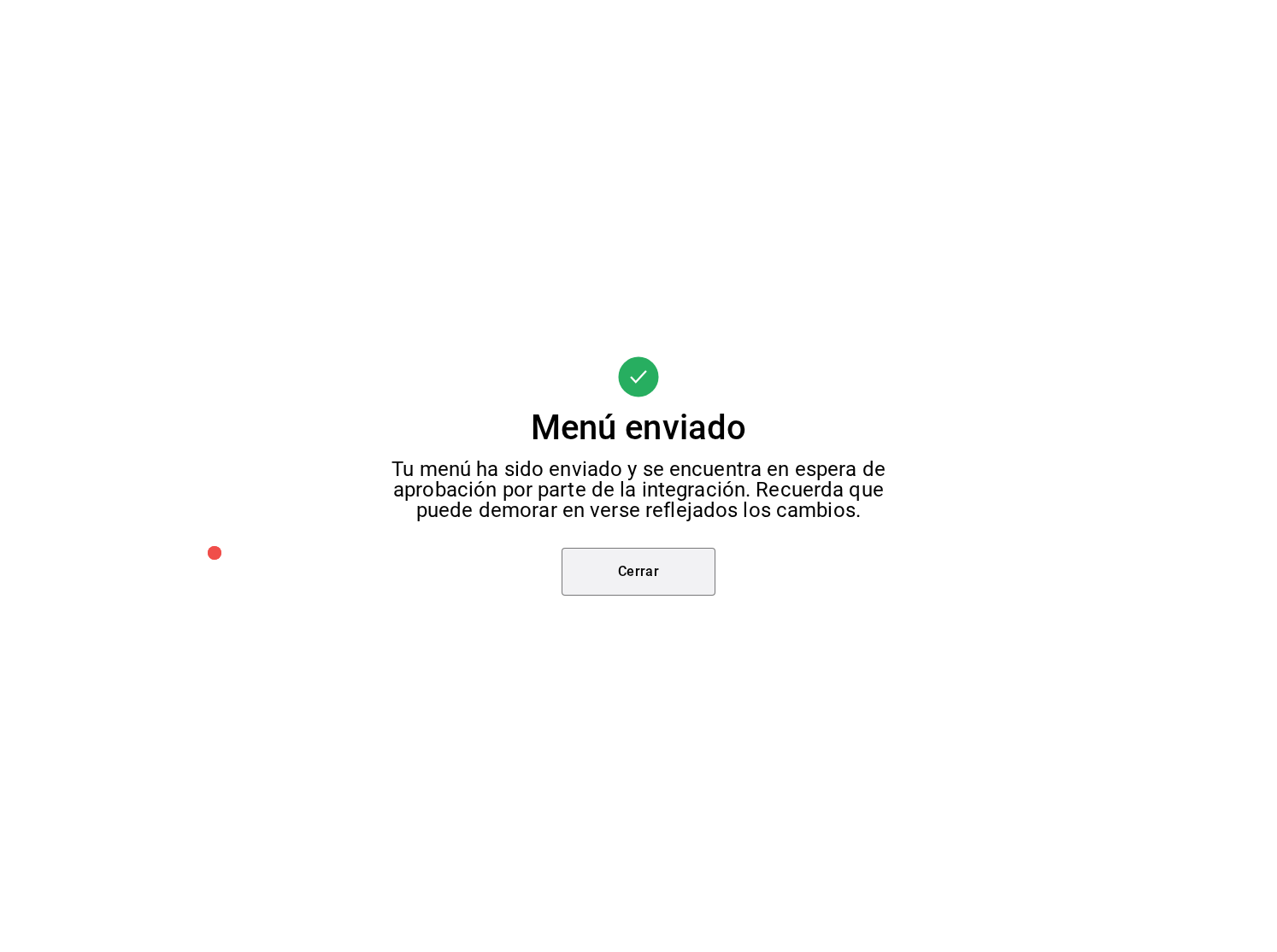
click at [660, 571] on button "Cerrar" at bounding box center [638, 571] width 154 height 48
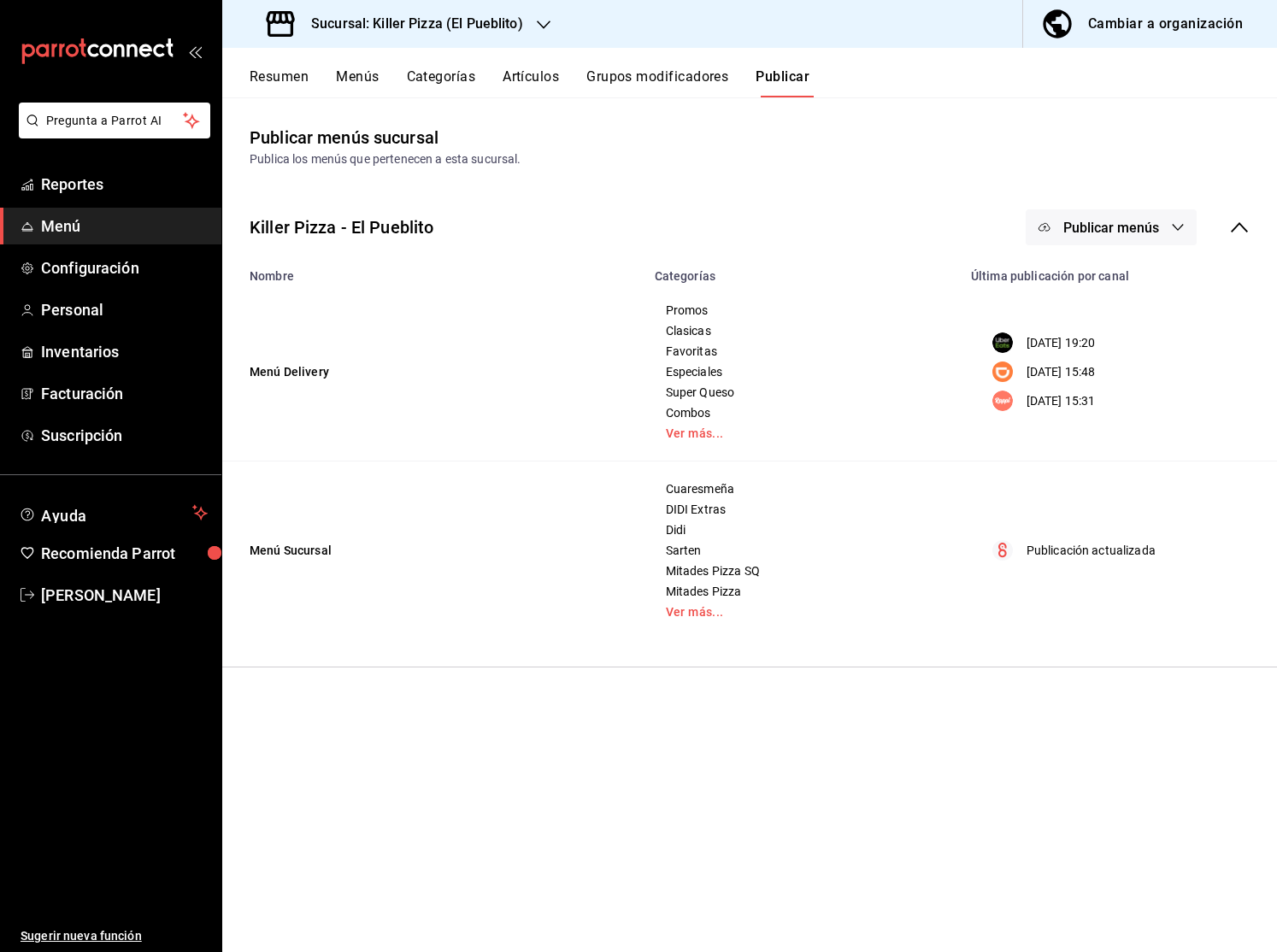
click at [509, 39] on div "Sucursal: Killer Pizza (El Pueblito)" at bounding box center [396, 23] width 321 height 48
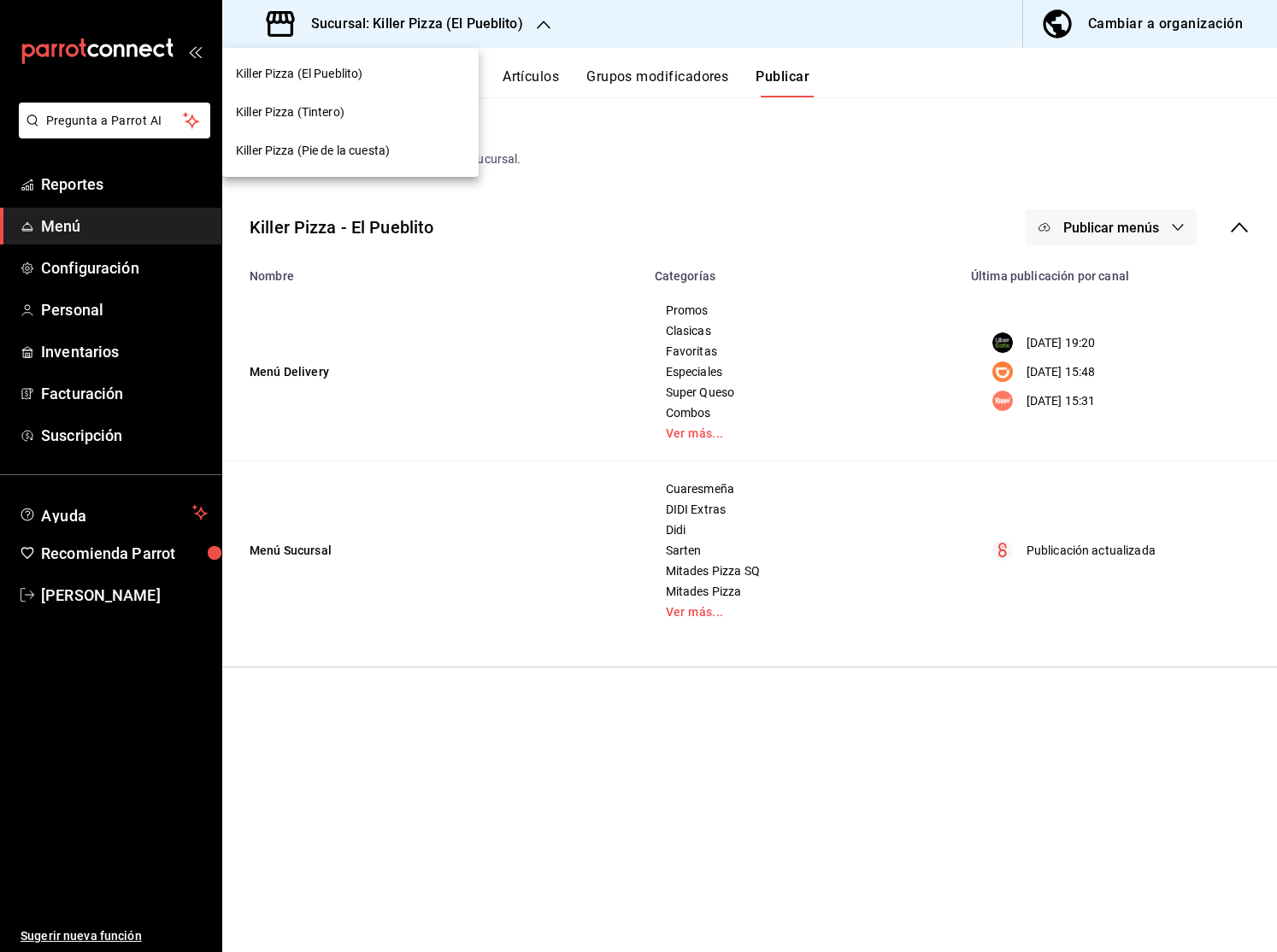
click at [376, 111] on div "Killer Pizza (Tintero)" at bounding box center [350, 113] width 229 height 18
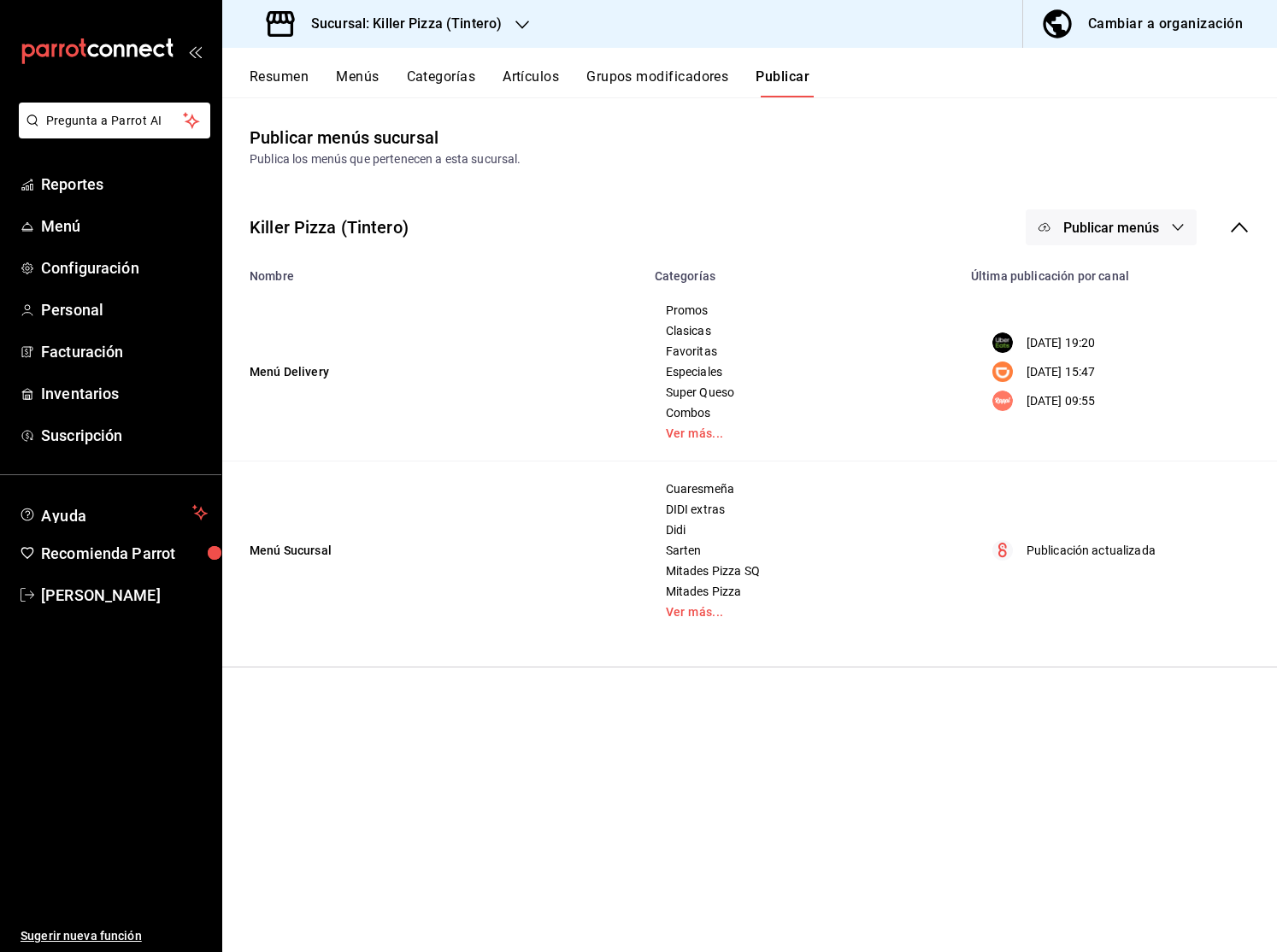
click at [309, 87] on div "Resumen Menús Categorías Artículos Grupos modificadores Publicar" at bounding box center [763, 83] width 1027 height 29
click at [306, 87] on button "Resumen" at bounding box center [279, 83] width 59 height 29
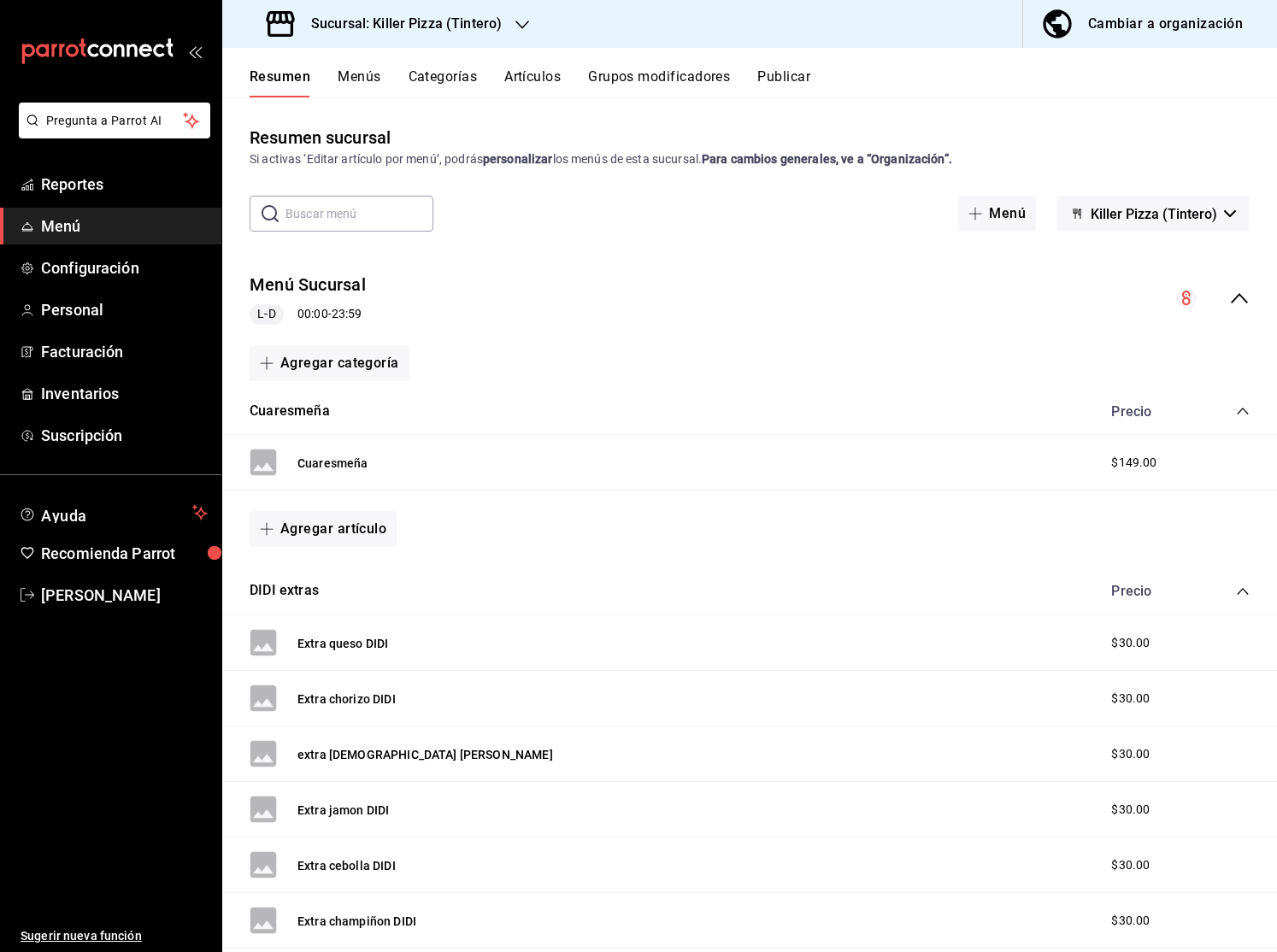
click at [1222, 293] on div "collapse-menu-row" at bounding box center [1211, 297] width 73 height 21
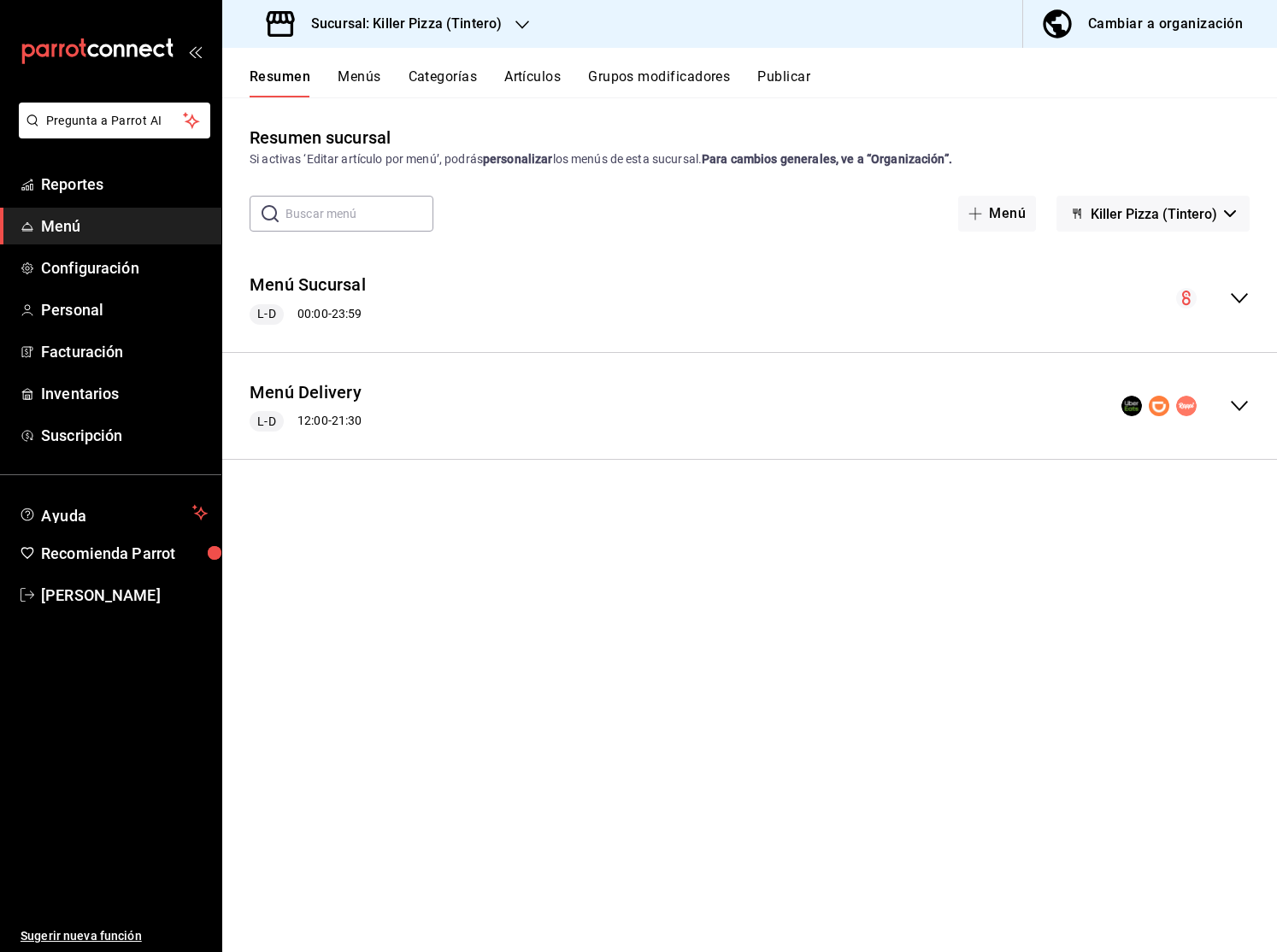
click at [1236, 403] on icon "collapse-menu-row" at bounding box center [1239, 405] width 21 height 21
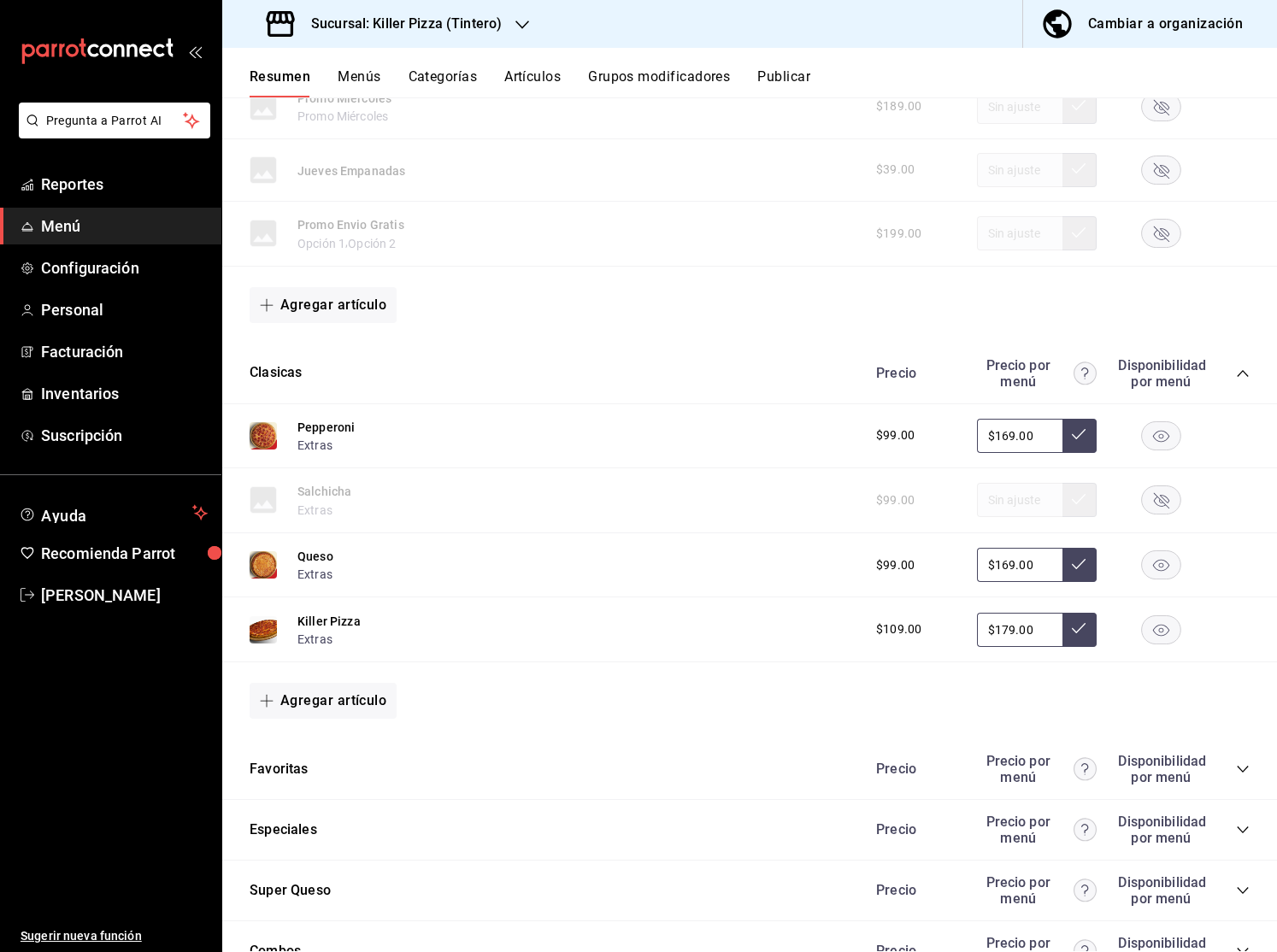
scroll to position [434, 0]
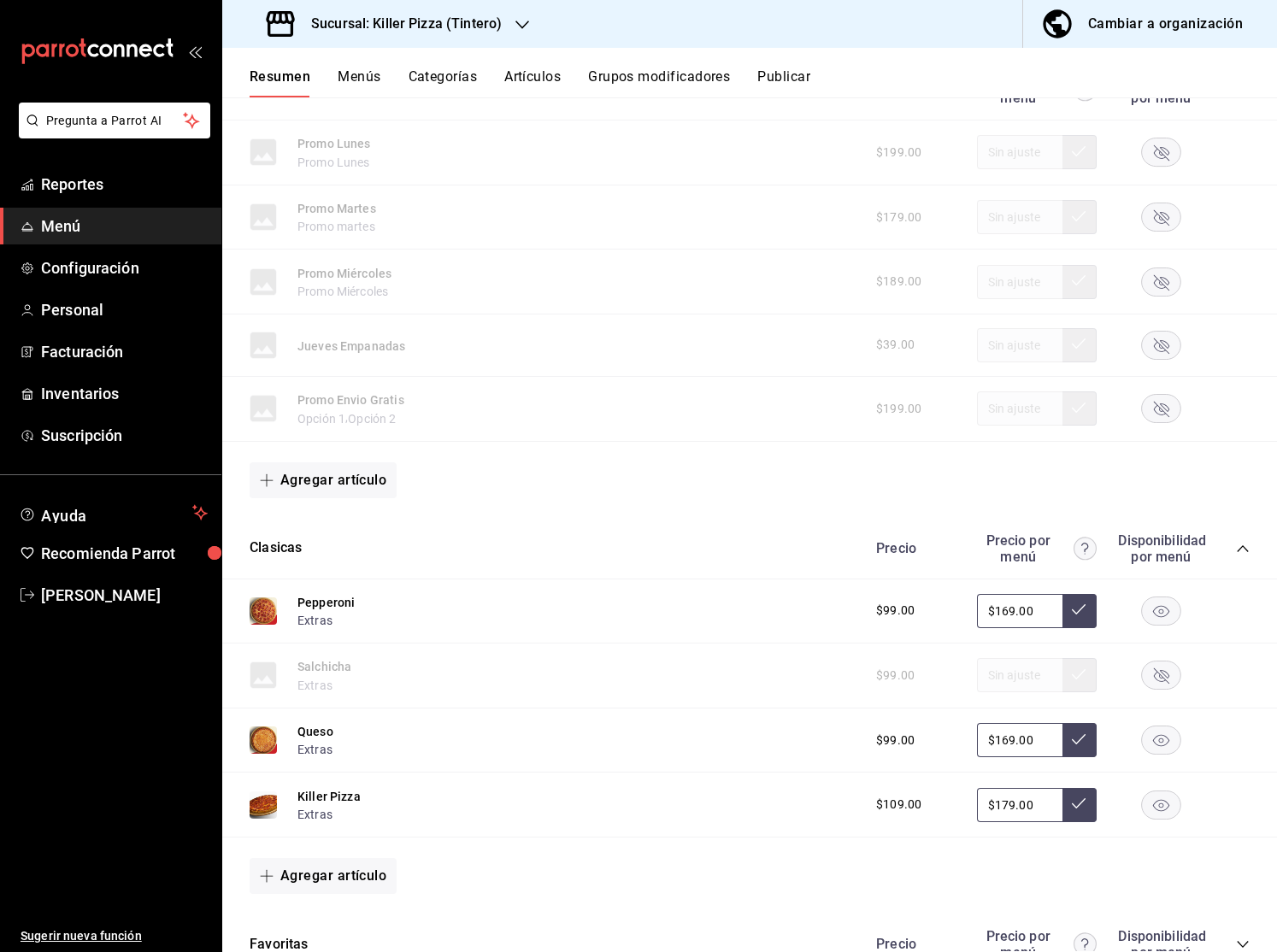
click at [1243, 544] on icon "collapse-category-row" at bounding box center [1243, 549] width 14 height 14
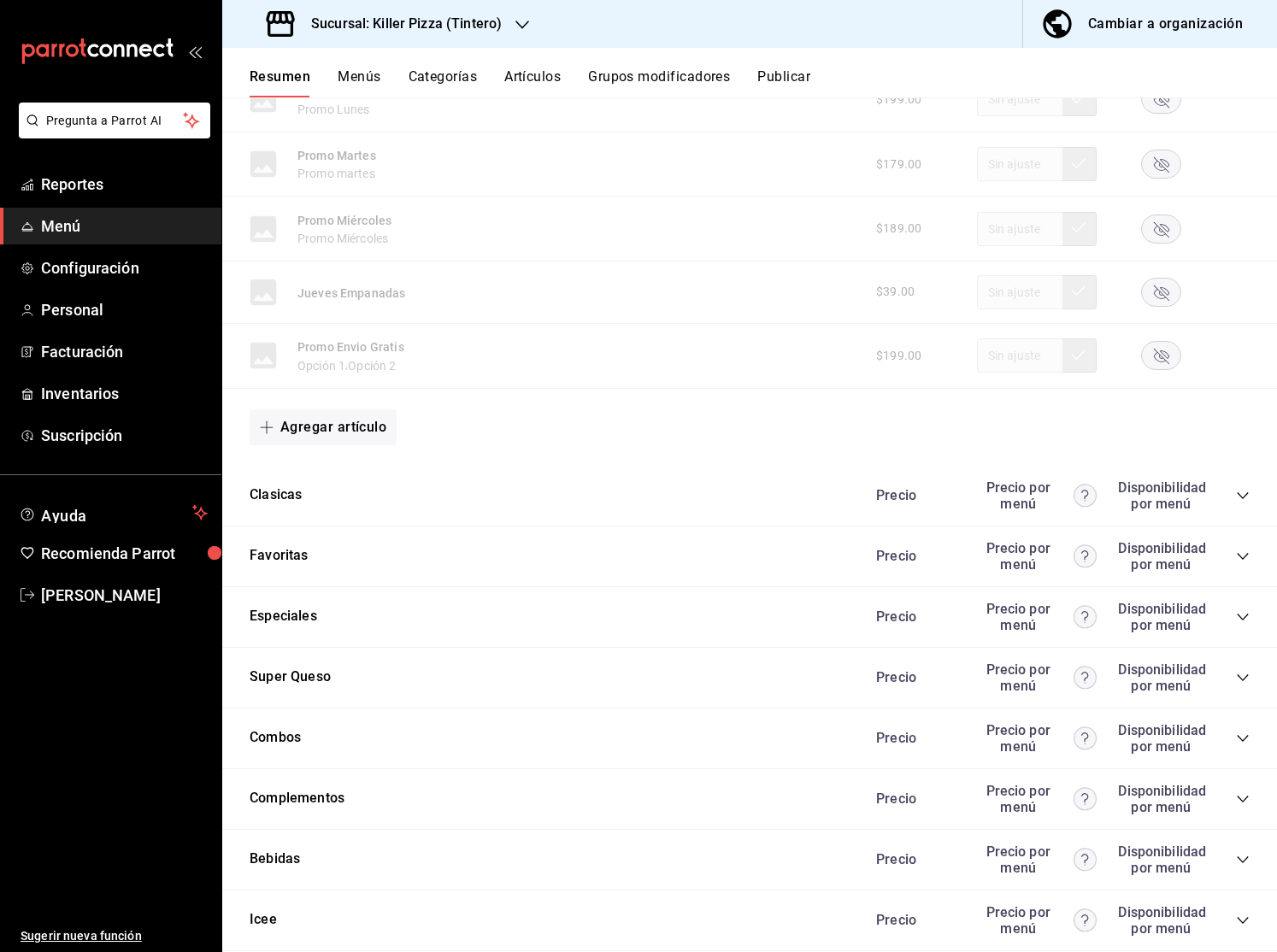
scroll to position [500, 0]
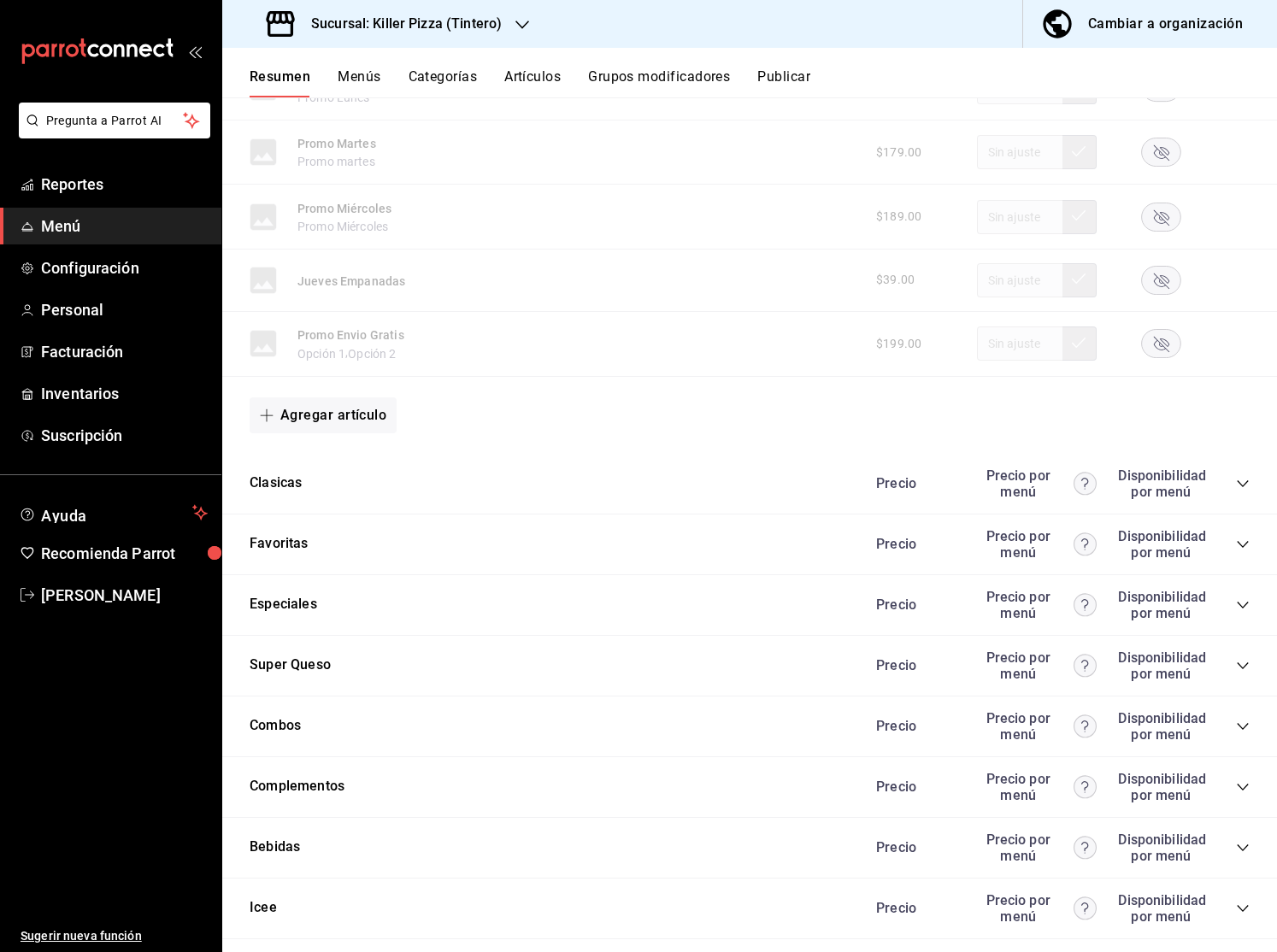
click at [1241, 544] on icon "collapse-category-row" at bounding box center [1243, 544] width 14 height 14
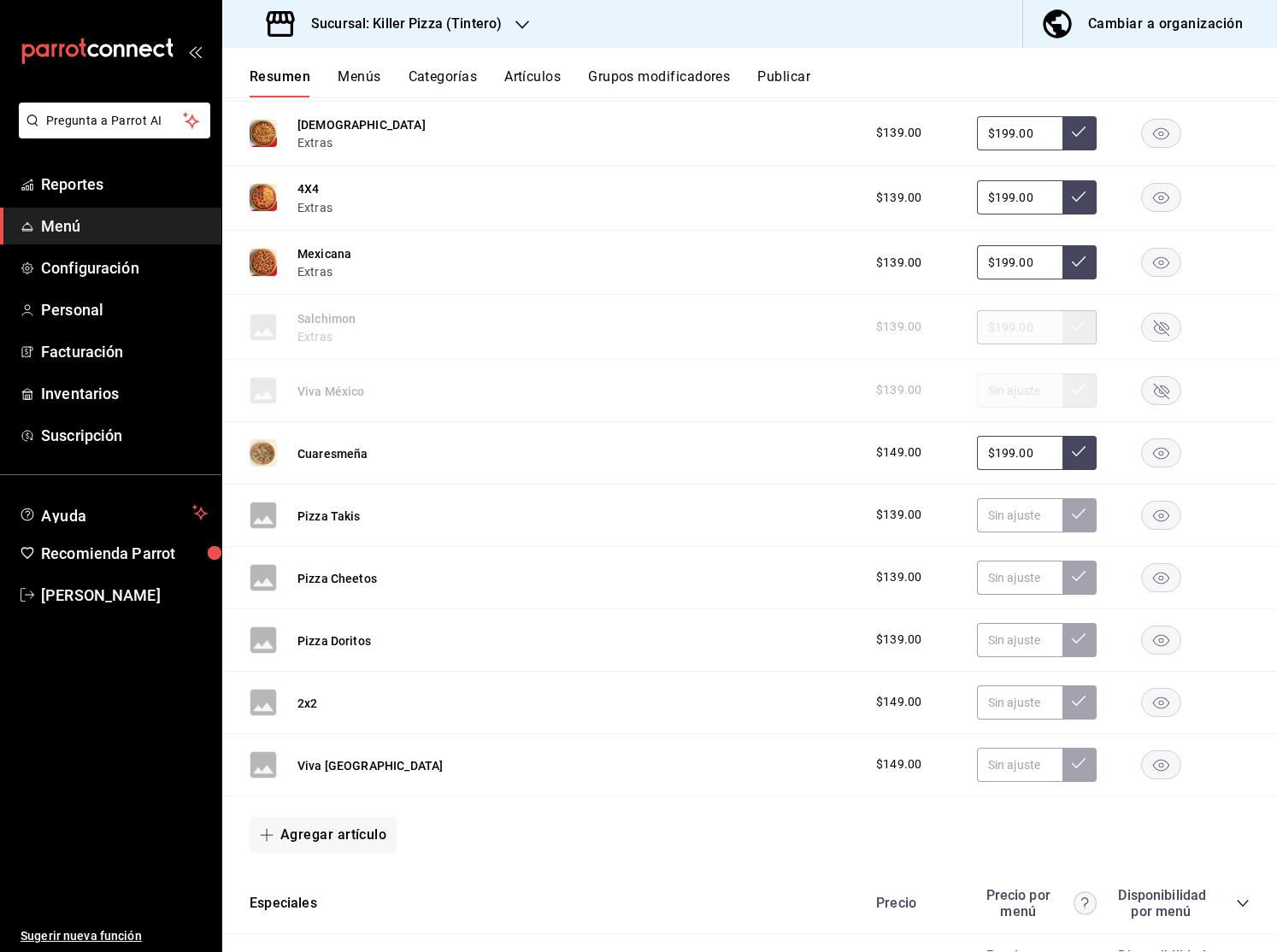
scroll to position [974, 0]
click at [273, 841] on button "Agregar artículo" at bounding box center [323, 834] width 147 height 36
click at [1191, 439] on div at bounding box center [638, 476] width 1277 height 952
click at [1168, 452] on icon "button" at bounding box center [1161, 452] width 40 height 29
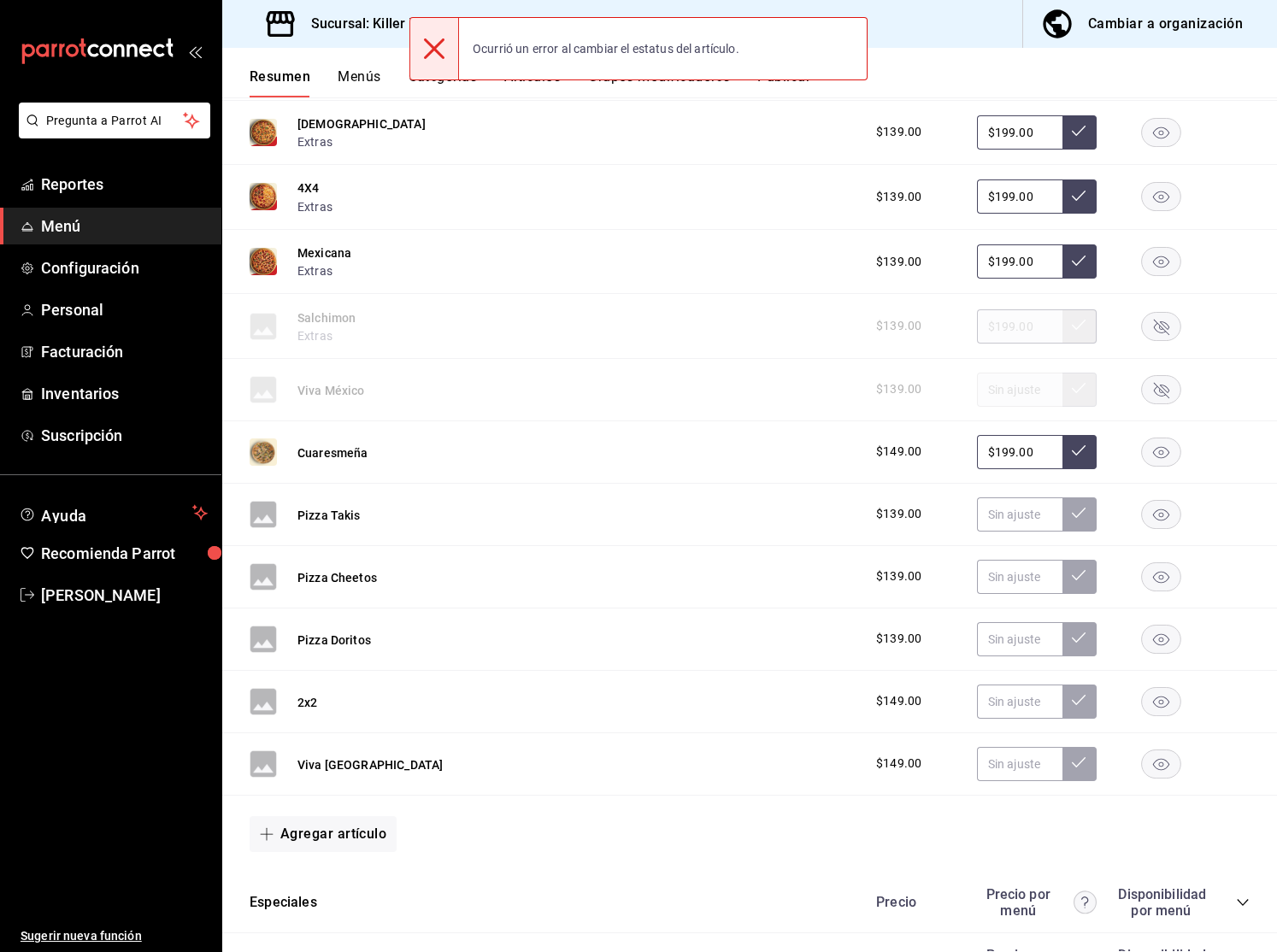
click at [350, 841] on button "Agregar artículo" at bounding box center [323, 834] width 147 height 36
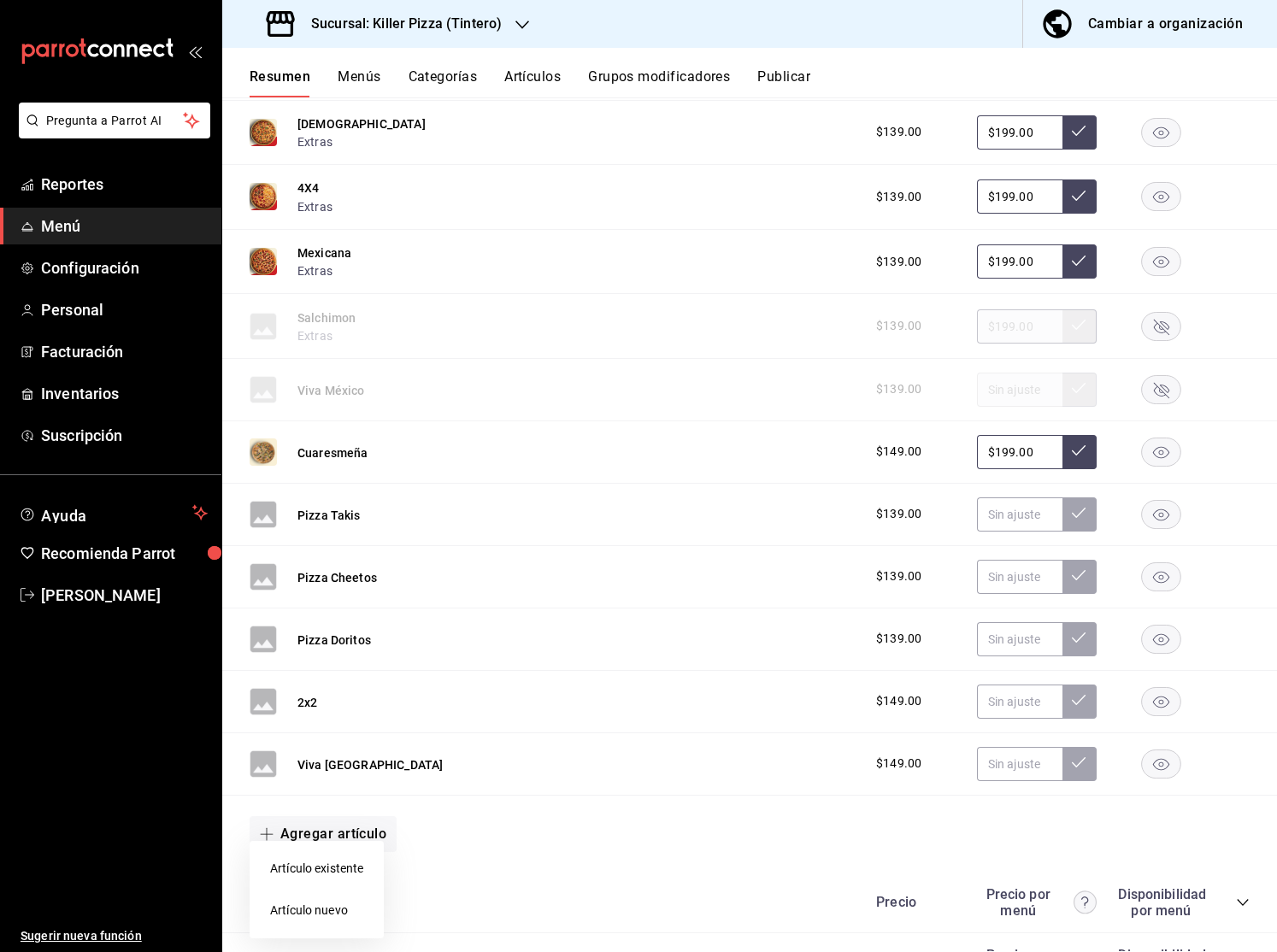
click at [317, 917] on li "Artículo nuevo" at bounding box center [316, 910] width 134 height 42
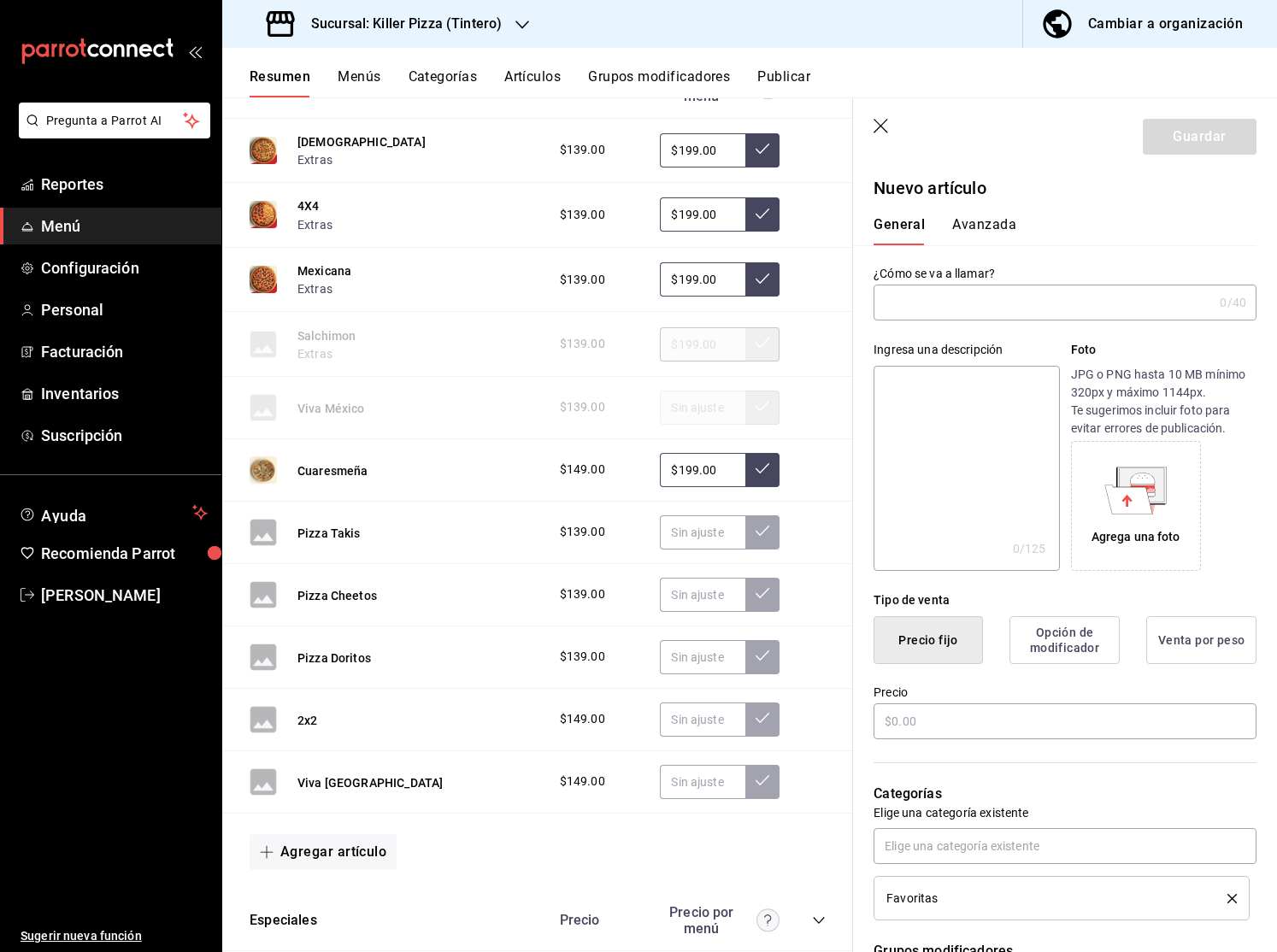
click at [934, 304] on input "text" at bounding box center [1042, 302] width 340 height 34
type input "v"
type input "Viva México Rappi"
click at [1125, 497] on icon at bounding box center [1126, 500] width 10 height 12
click at [971, 717] on input "text" at bounding box center [1064, 721] width 383 height 36
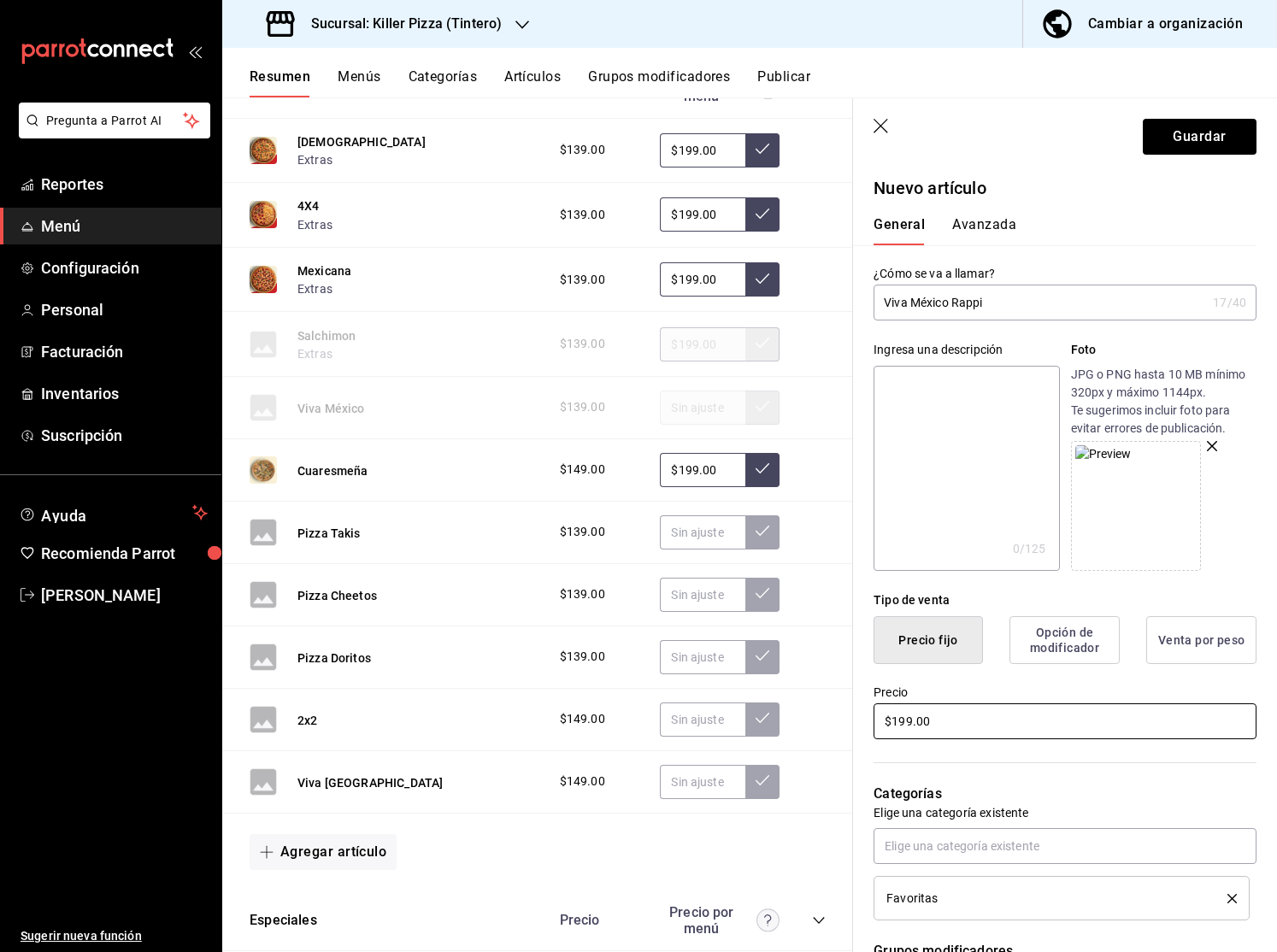
type input "$199.00"
click at [1015, 758] on div "Categorías Elige una categoría existente Favoritas" at bounding box center [1054, 831] width 403 height 178
click at [978, 421] on textarea at bounding box center [965, 469] width 185 height 205
paste textarea "Pizza grande clásica de pepperoni con orilla mexicana (queso rallado, chorizo y…"
type textarea "Pizza grande clásica de pepperoni con orilla mexicana (queso rallado, chorizo y…"
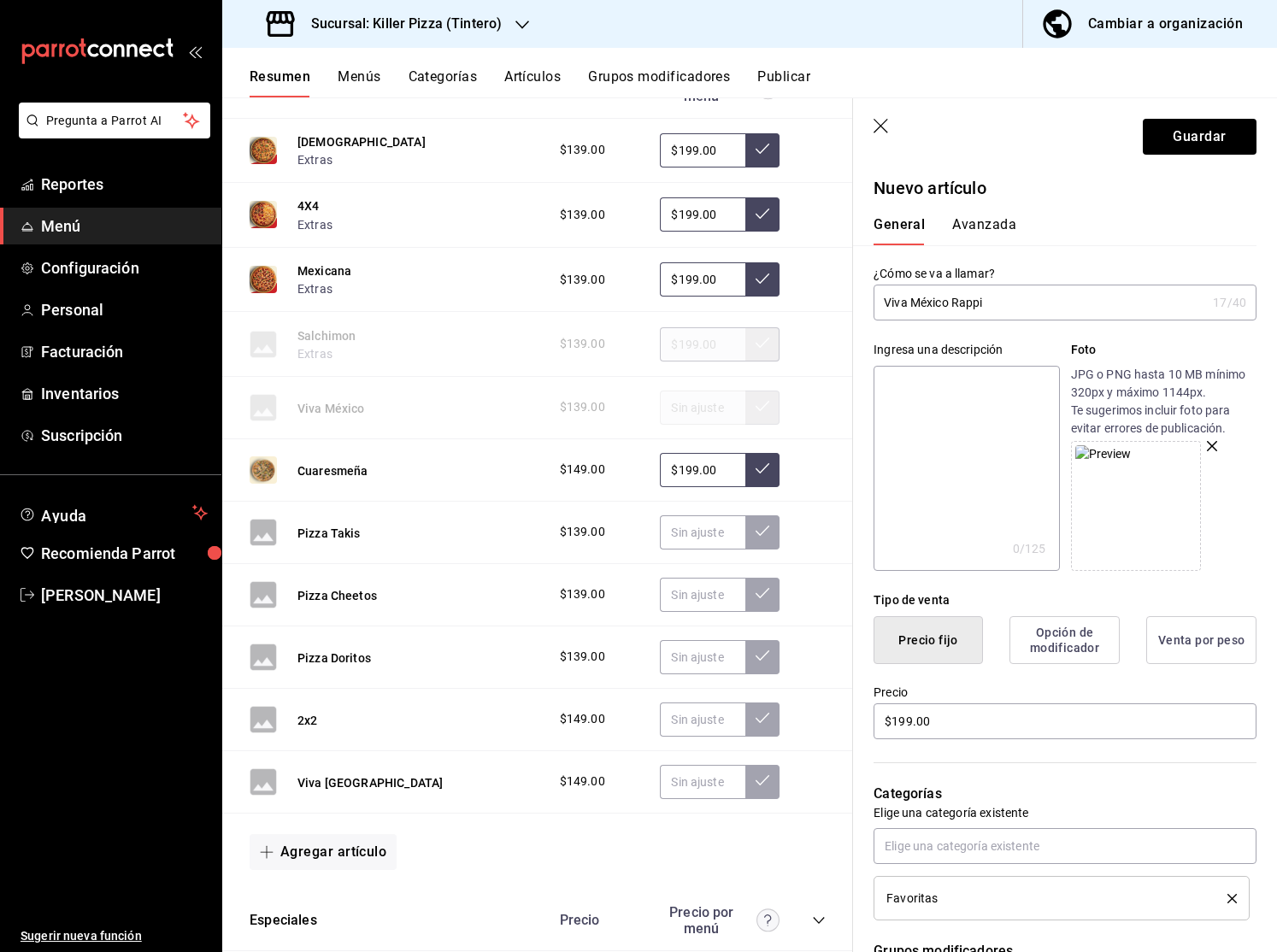
type textarea "x"
type textarea "Pizza grande clásica de pepperoni con orilla mexicana (queso rallado, chorizo y…"
click at [1202, 143] on button "Guardar" at bounding box center [1199, 136] width 114 height 36
type textarea "x"
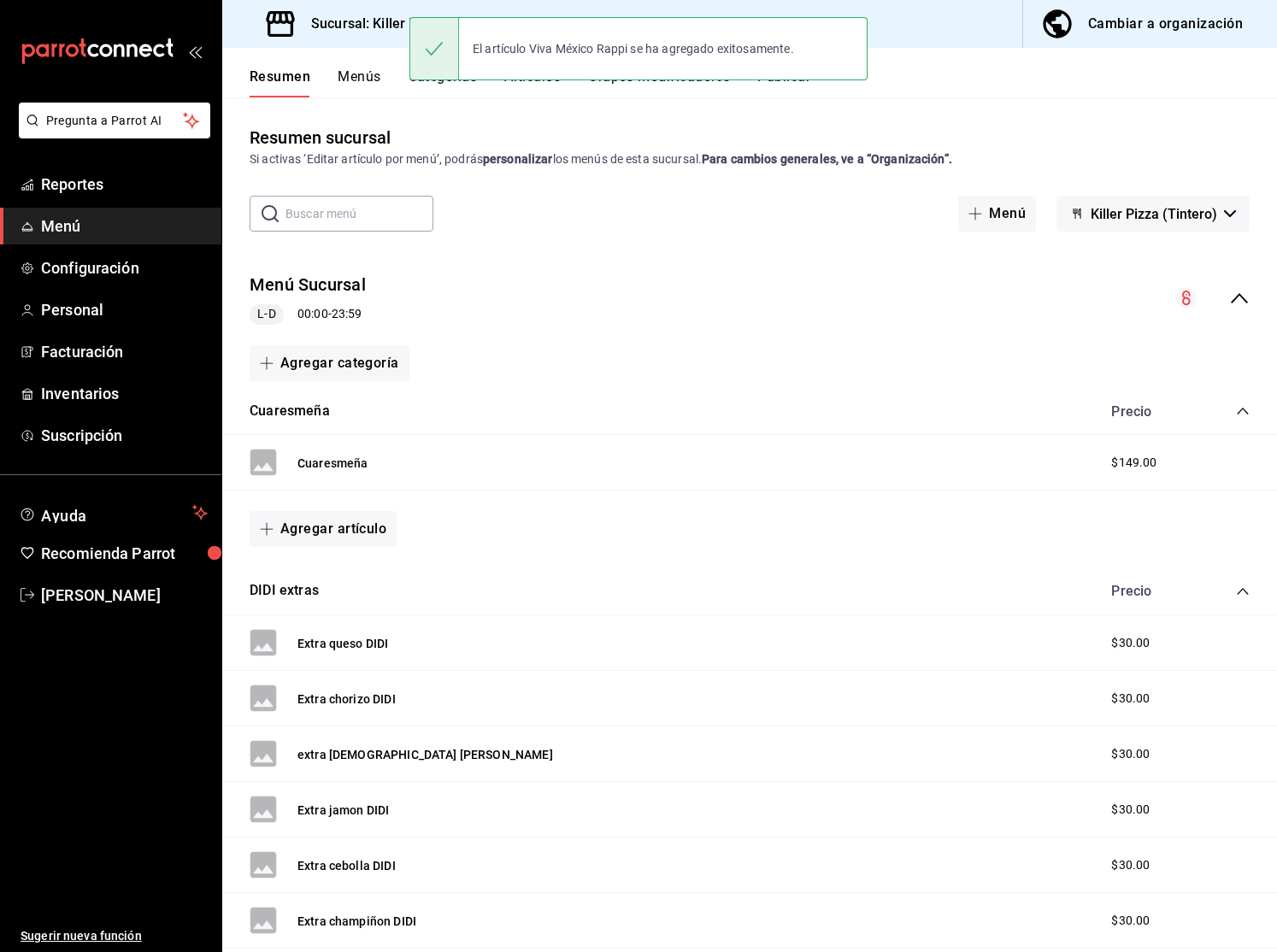
click at [1231, 293] on icon "collapse-menu-row" at bounding box center [1239, 297] width 21 height 21
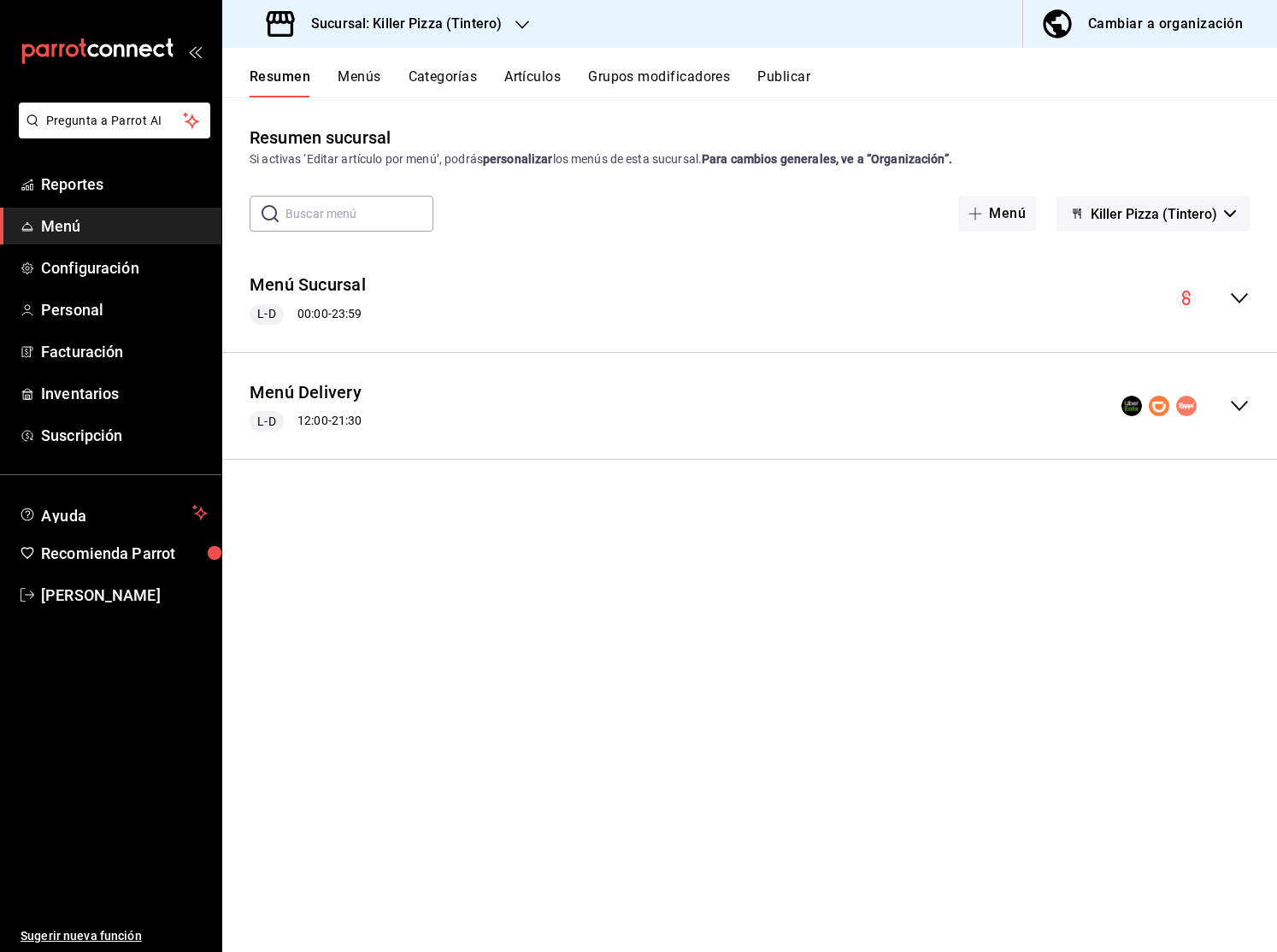
click at [1252, 404] on div "Menú Delivery L-D 12:00 - 21:30" at bounding box center [749, 406] width 1054 height 79
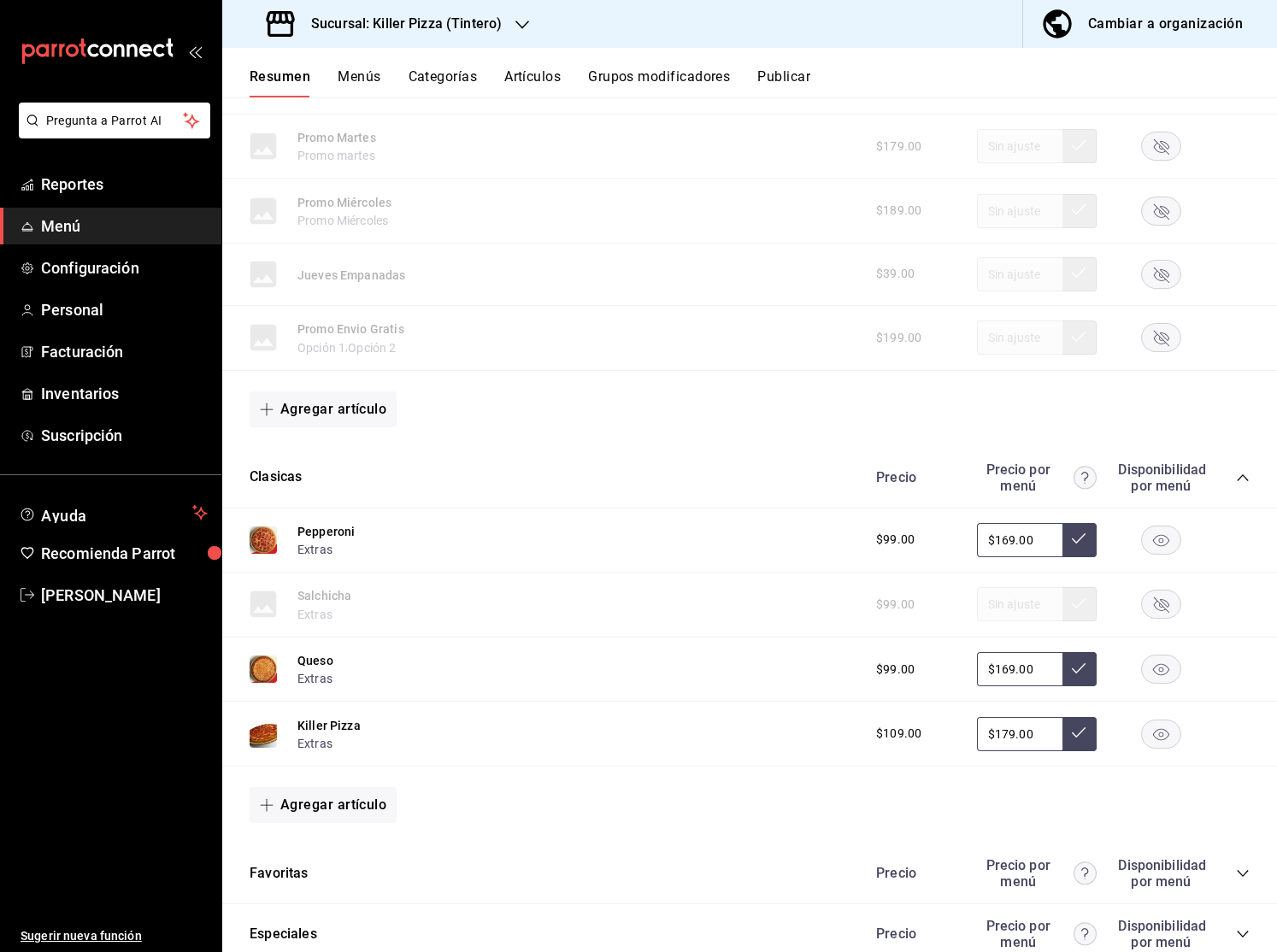
scroll to position [477, 0]
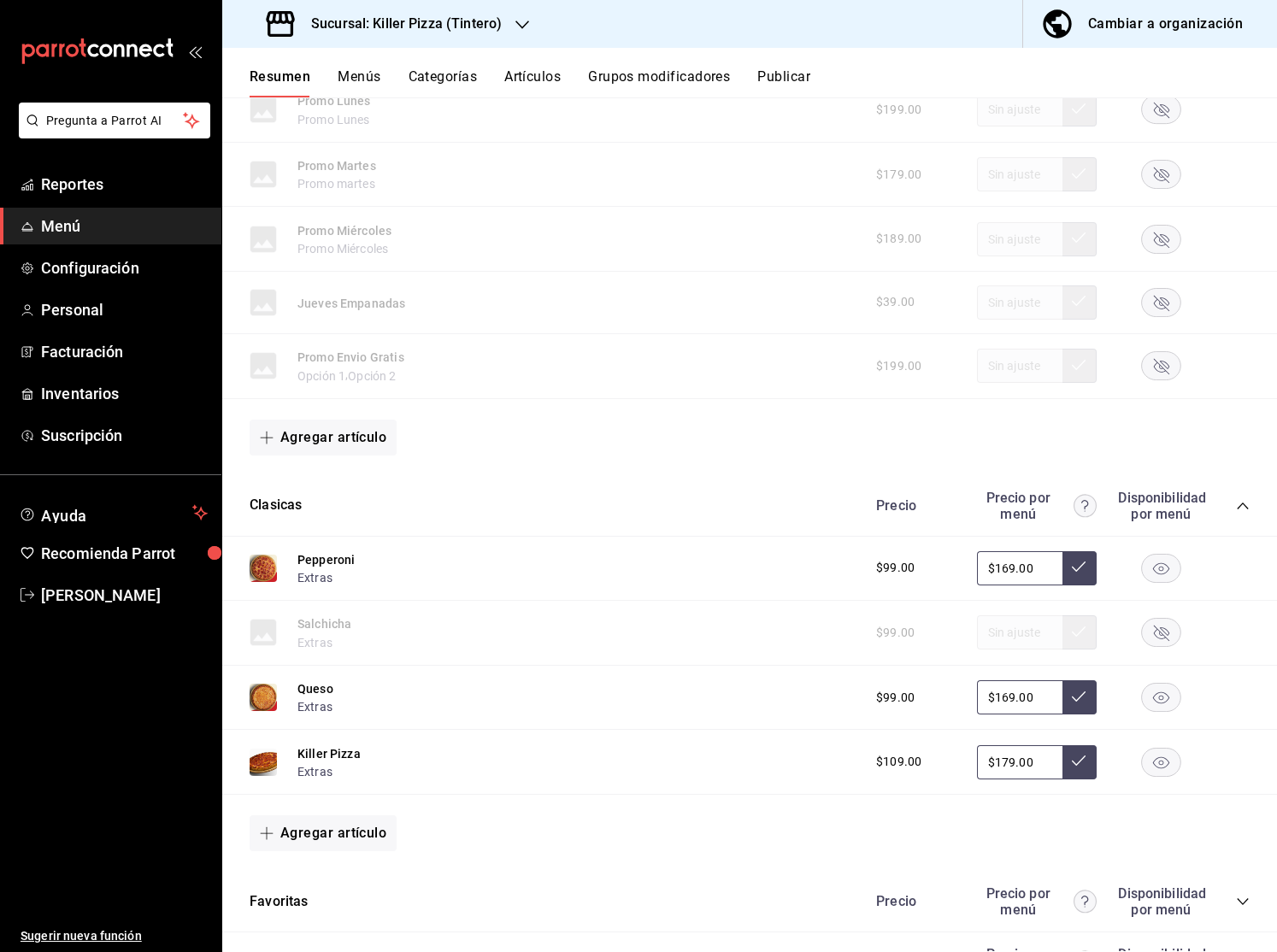
click at [1242, 500] on icon "collapse-category-row" at bounding box center [1243, 506] width 14 height 14
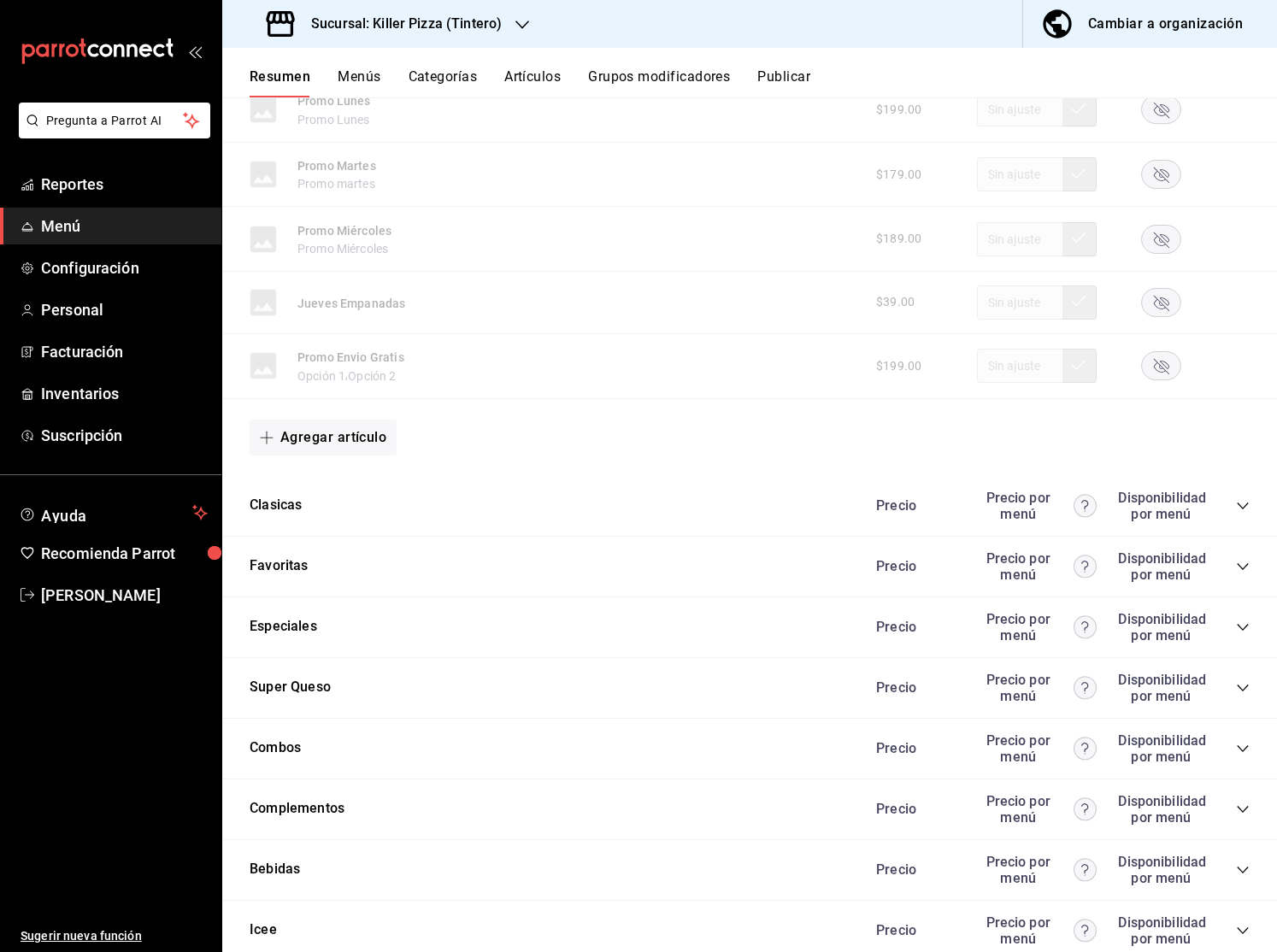
click at [1238, 808] on icon "collapse-category-row" at bounding box center [1243, 809] width 14 height 14
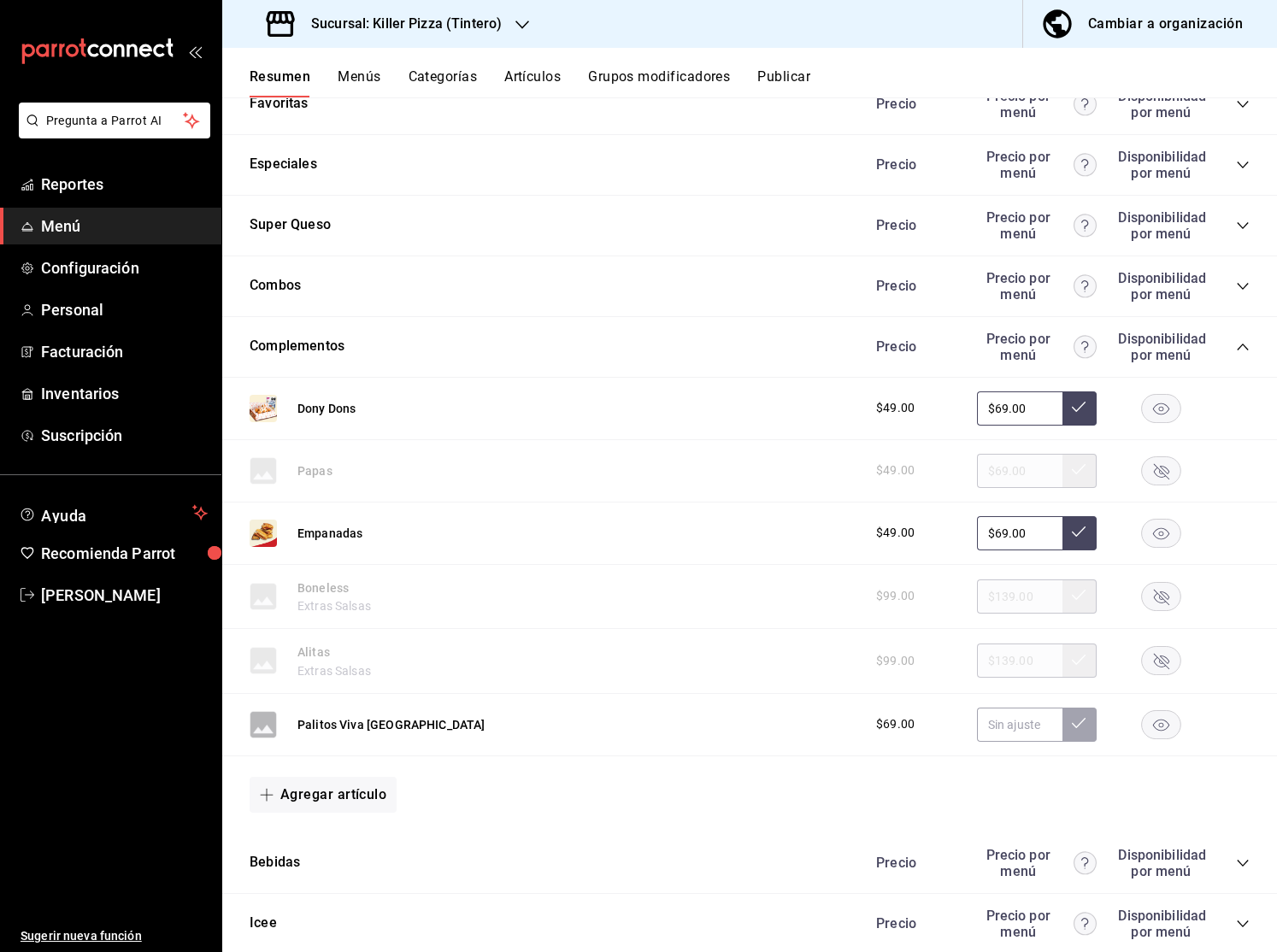
scroll to position [941, 0]
click at [350, 796] on button "Agregar artículo" at bounding box center [323, 793] width 147 height 36
click at [349, 839] on li "Artículo existente" at bounding box center [316, 839] width 134 height 42
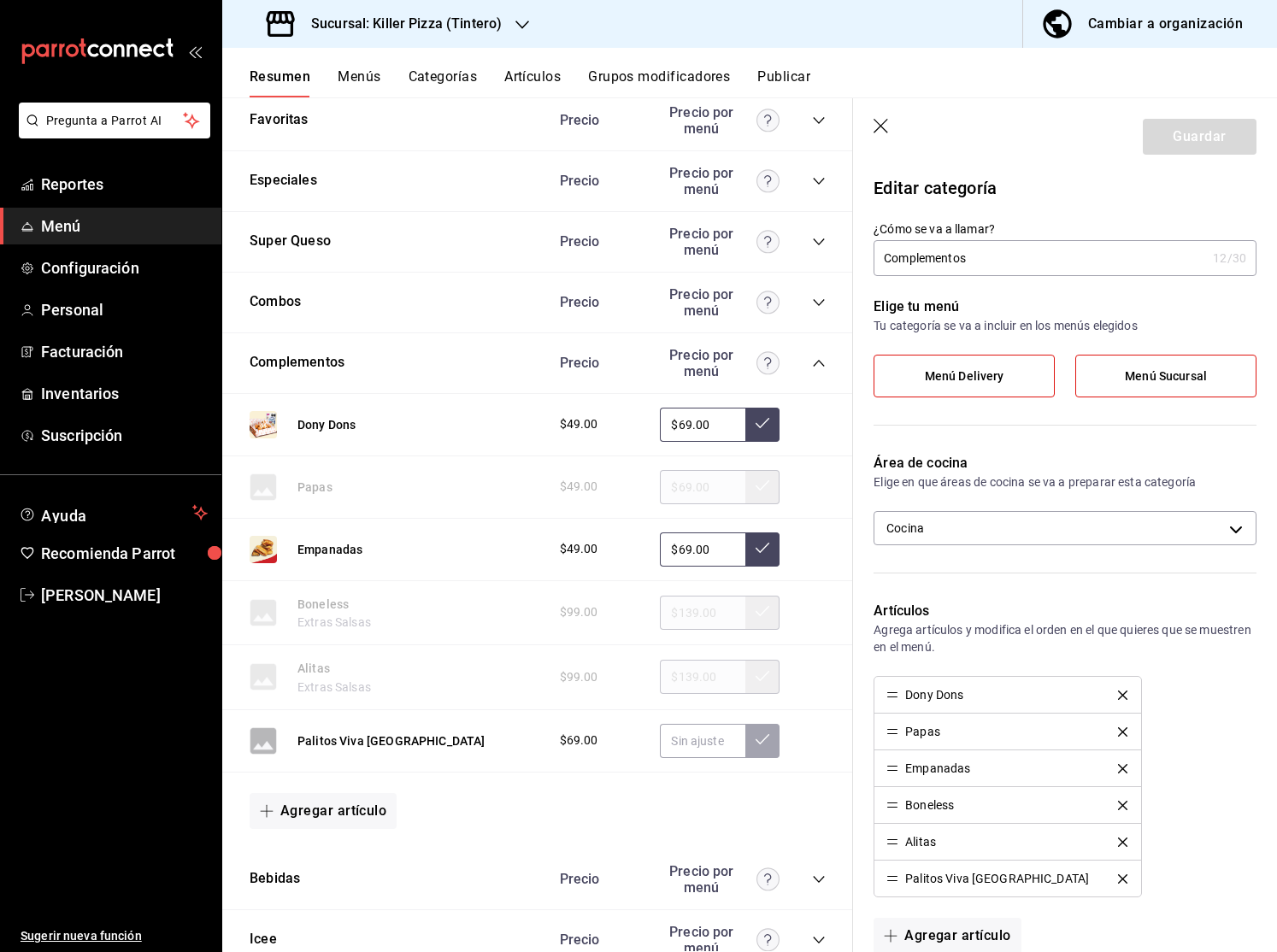
click at [879, 130] on icon "button" at bounding box center [881, 126] width 17 height 17
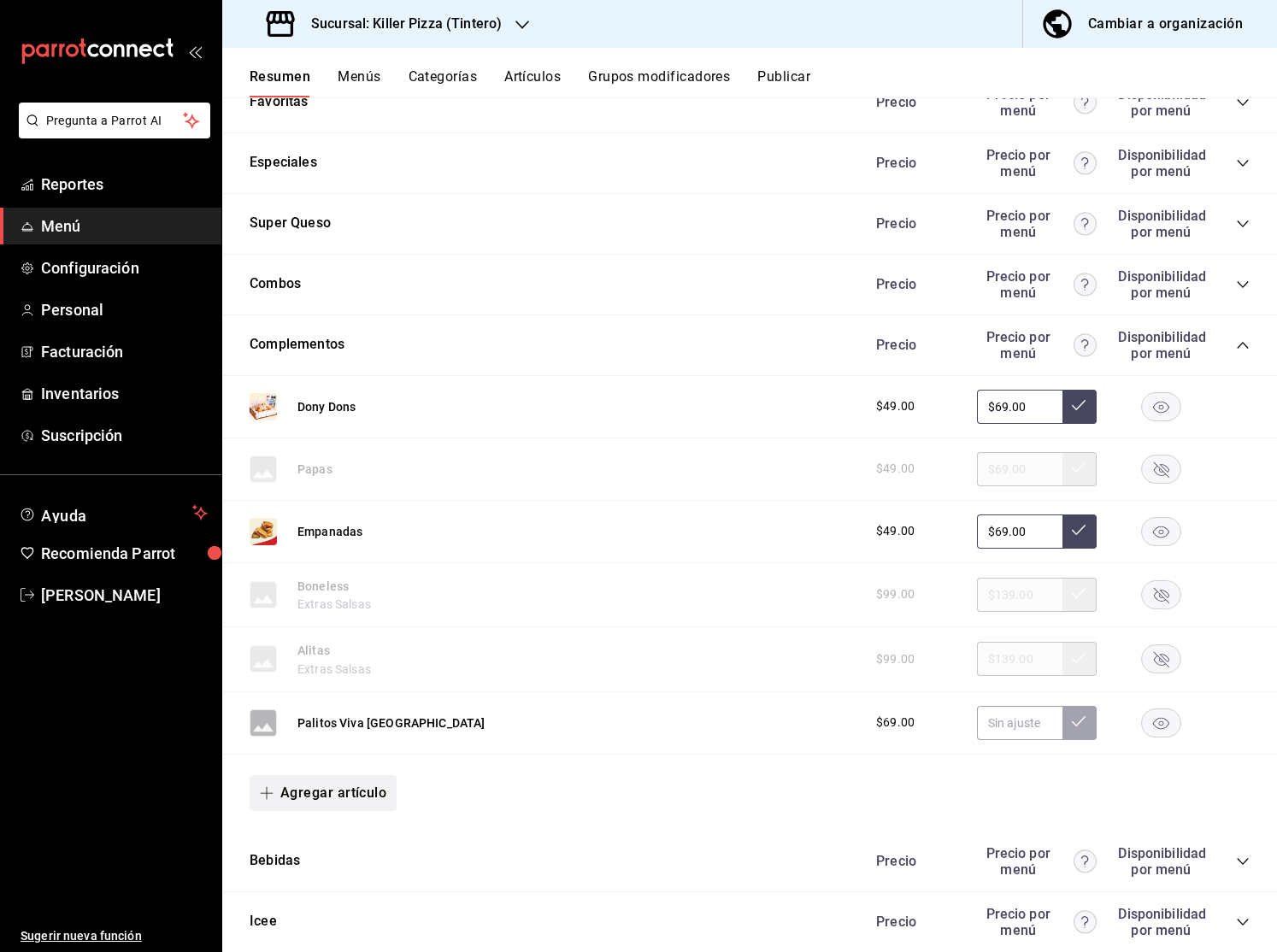
click at [378, 785] on button "Agregar artículo" at bounding box center [323, 793] width 147 height 36
drag, startPoint x: 336, startPoint y: 879, endPoint x: 332, endPoint y: 870, distance: 9.8
click at [337, 879] on li "Artículo nuevo" at bounding box center [316, 880] width 134 height 42
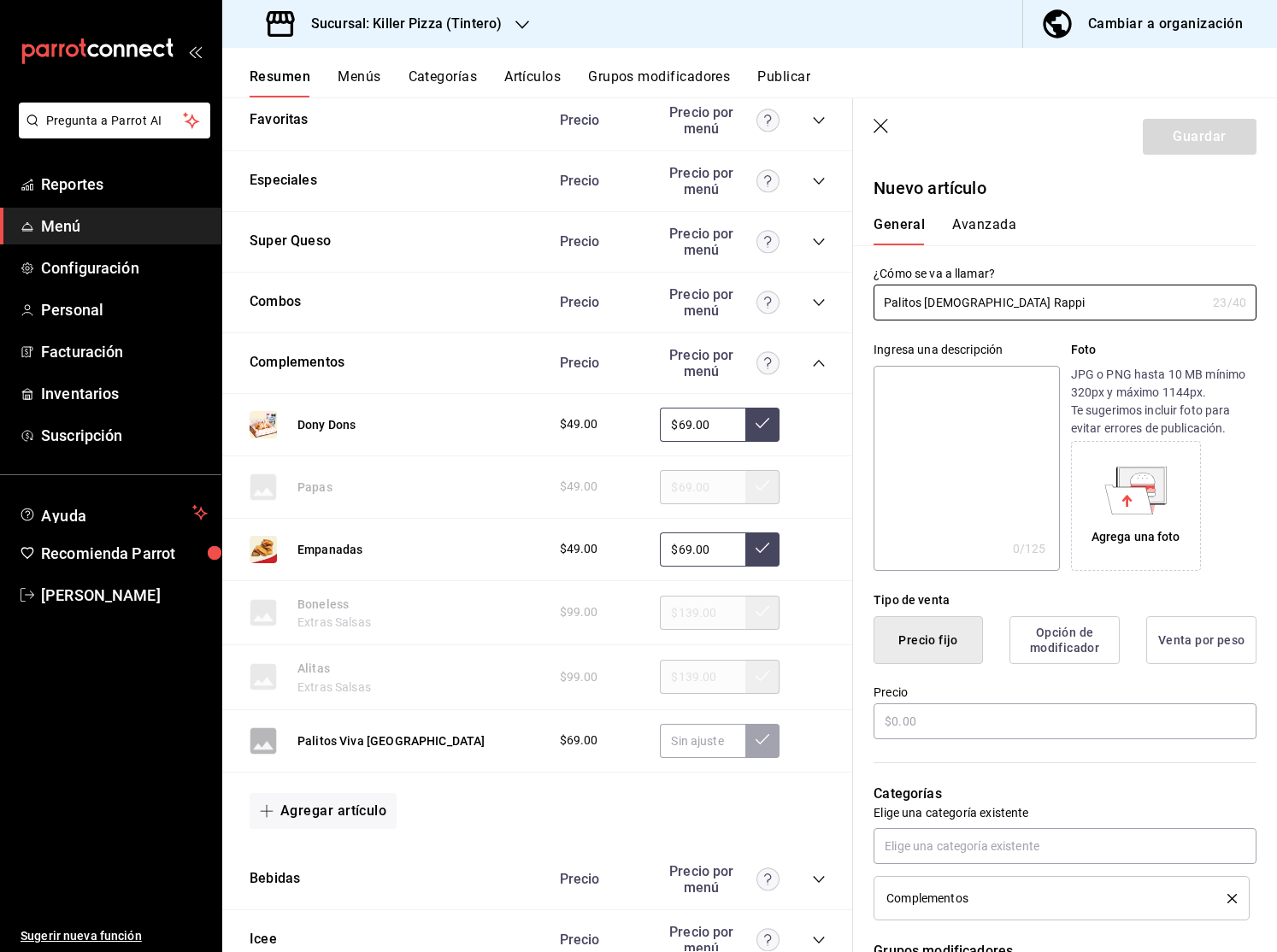
type input "Palitos Mexicanos Rappi"
click at [935, 495] on textarea at bounding box center [965, 469] width 185 height 205
paste textarea "6 Piezas con queso rallado, chorizo y jalapeño. Recomendamos acompañarlo tu ade…"
type textarea "6 Piezas con queso rallado, chorizo y jalapeño. Recomendamos acompañarlo tu ade…"
type textarea "x"
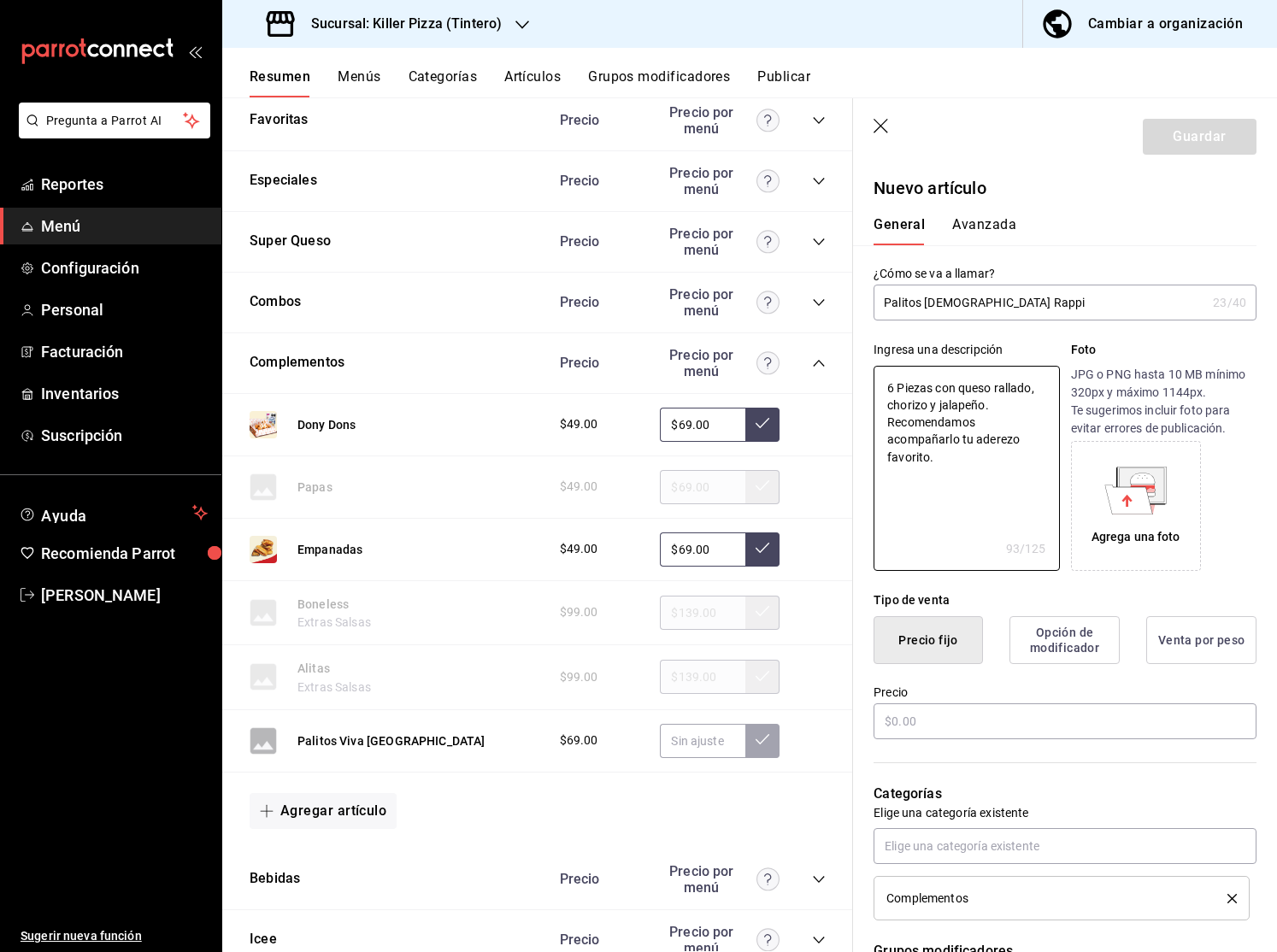
type textarea "6 Piezas con queso rallado, chorizo y jalapeño. Recomendamos acompañarlo tu ade…"
click at [1099, 548] on div "Agrega una foto" at bounding box center [1135, 506] width 121 height 121
type textarea "x"
click at [951, 715] on input "text" at bounding box center [1064, 721] width 383 height 36
type input "$9.00"
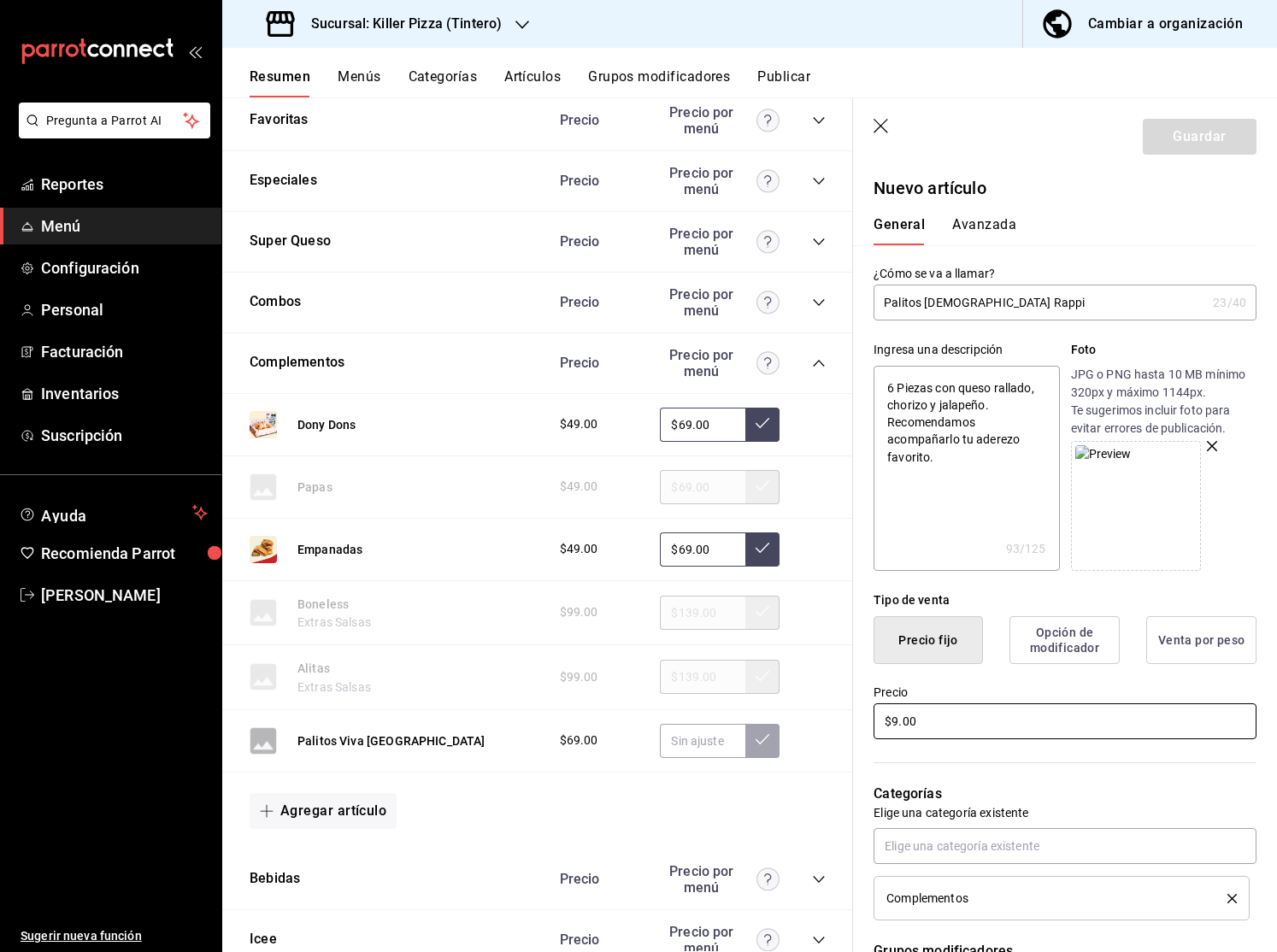
type textarea "x"
type input "$99.00"
click at [1226, 139] on button "Guardar" at bounding box center [1199, 136] width 114 height 36
type textarea "x"
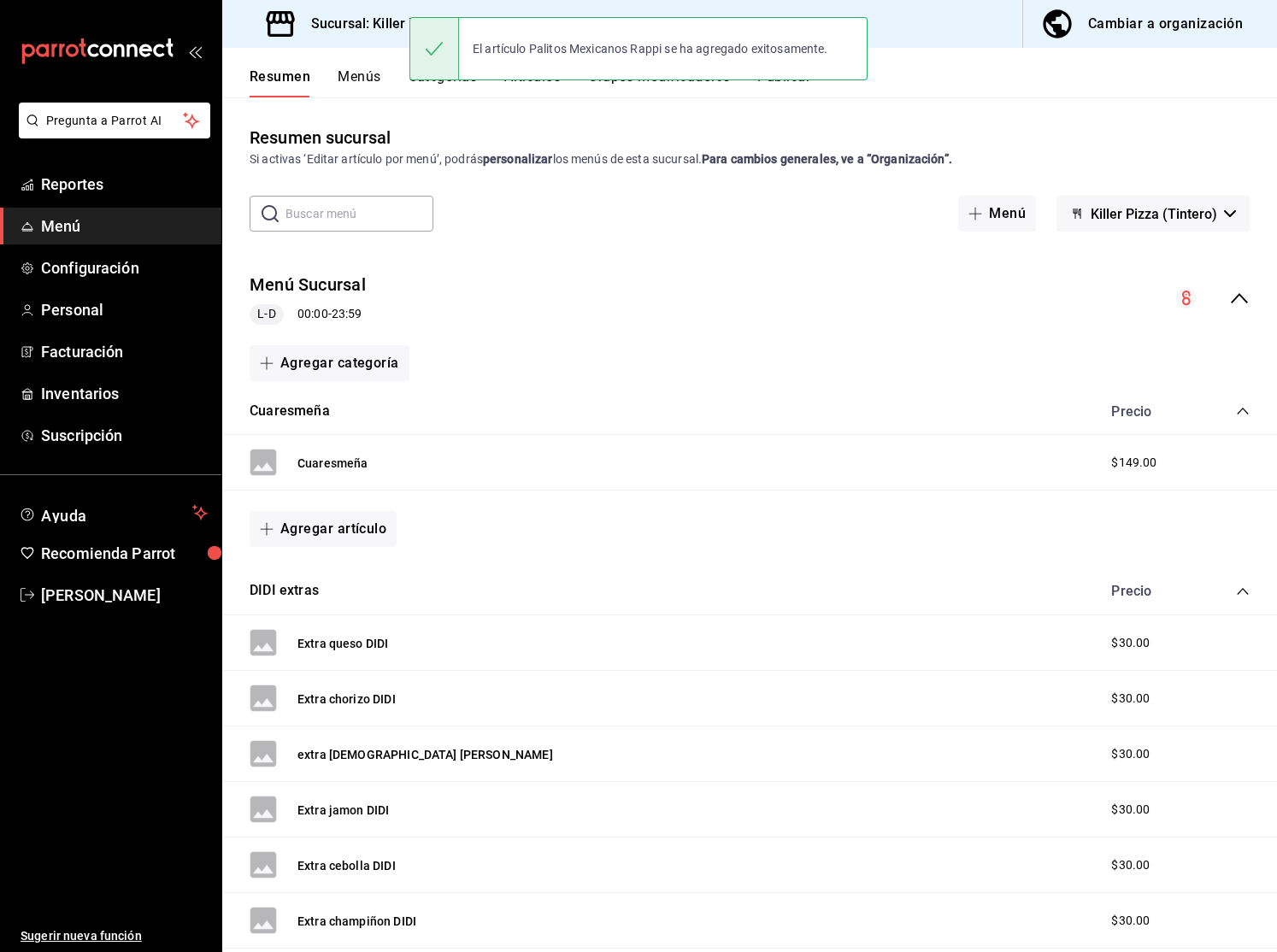
click at [806, 90] on button "Publicar" at bounding box center [784, 83] width 53 height 29
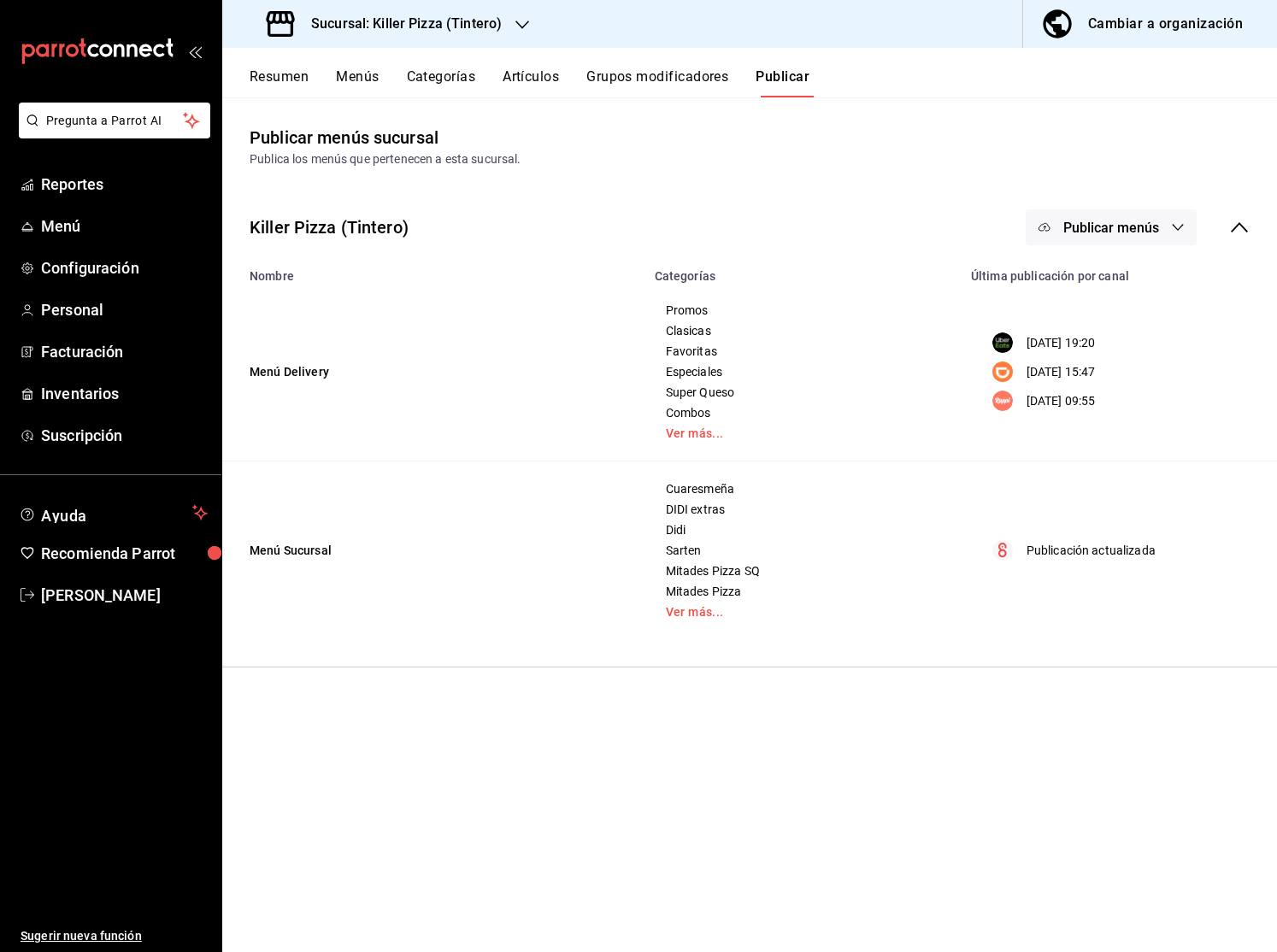
click at [1146, 228] on span "Publicar menús" at bounding box center [1111, 227] width 96 height 17
click at [1108, 375] on span "Rappi" at bounding box center [1136, 379] width 82 height 18
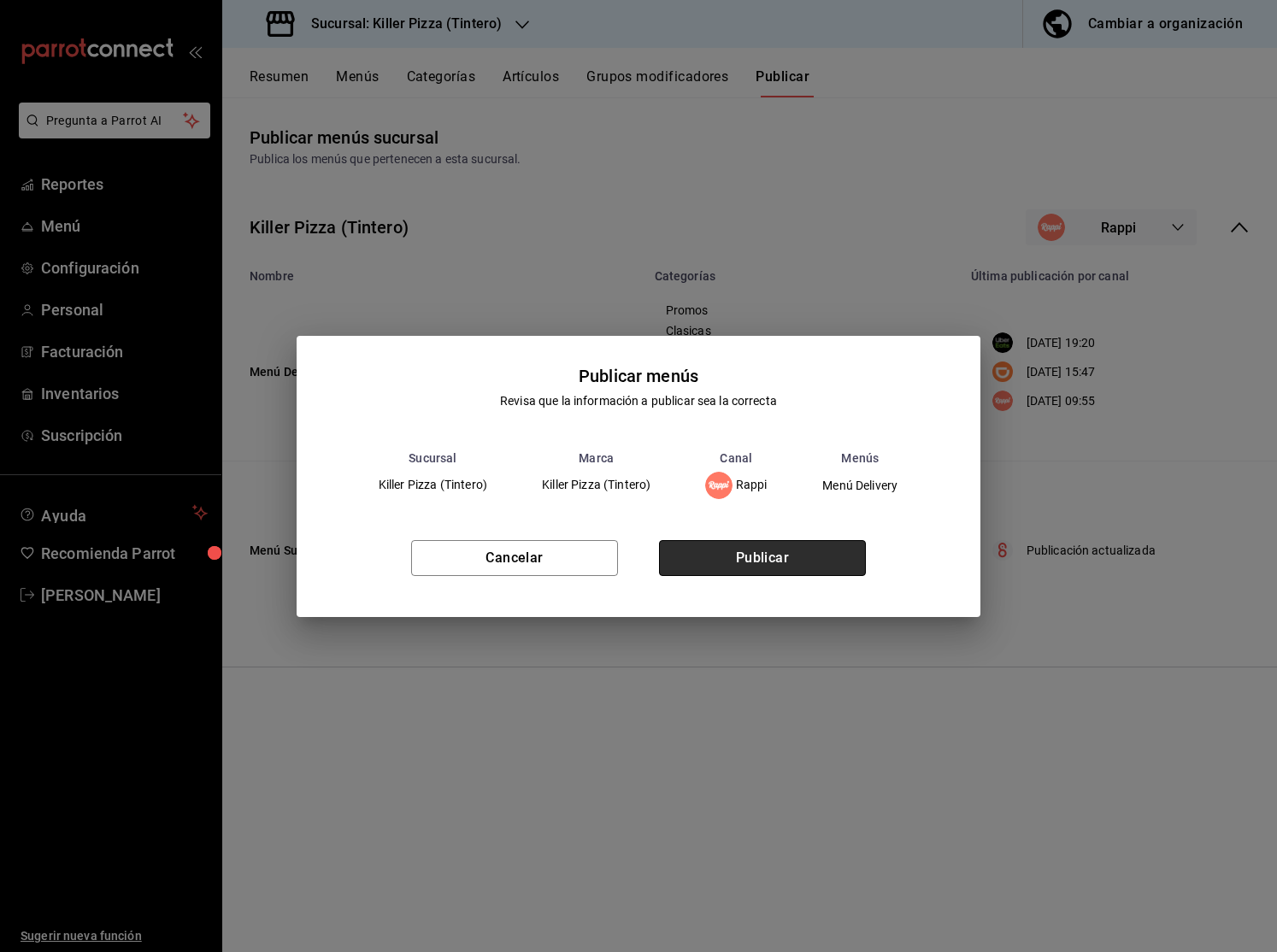
click at [792, 569] on button "Publicar" at bounding box center [761, 558] width 206 height 36
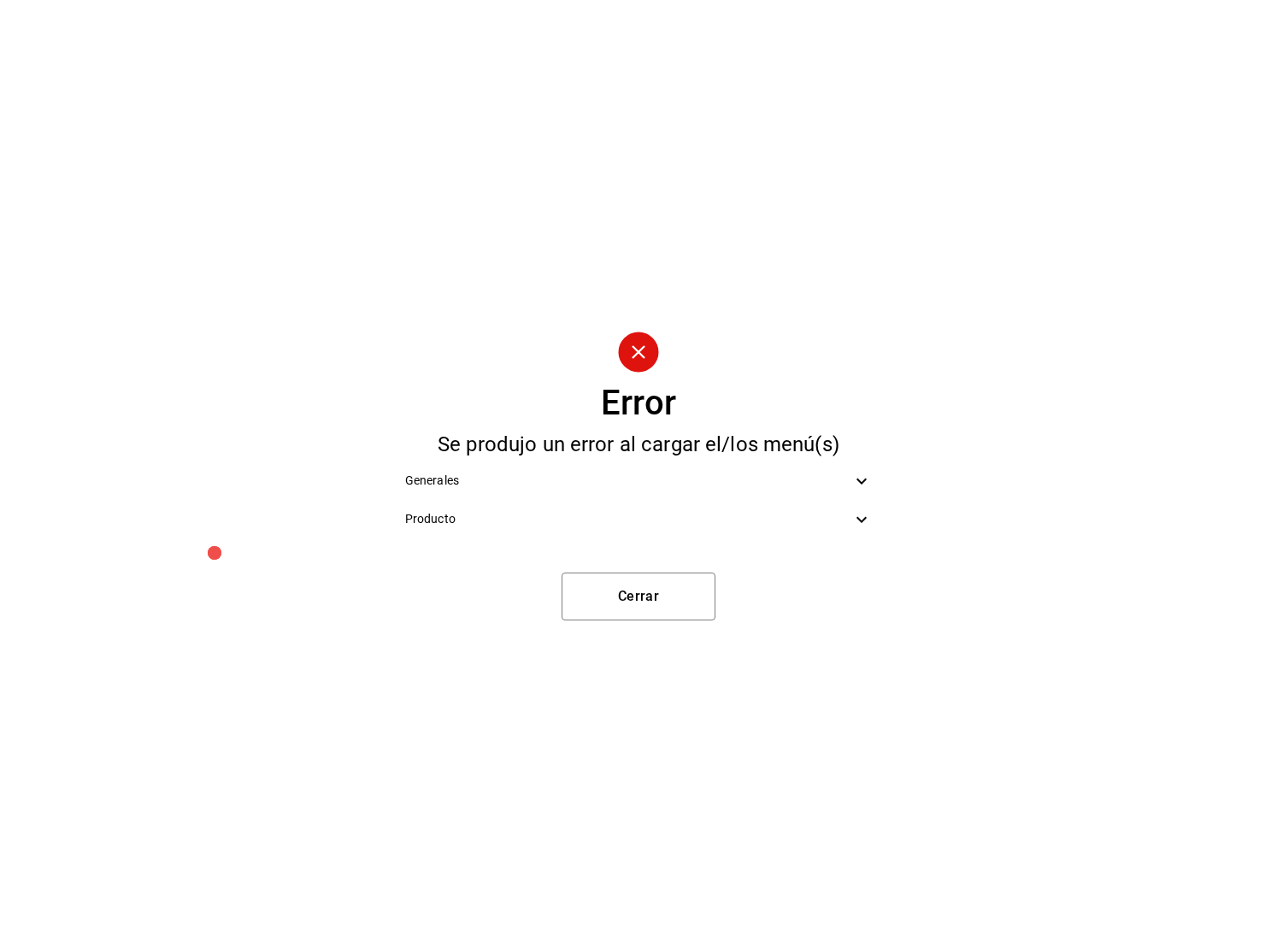
click at [796, 521] on span "Producto" at bounding box center [628, 519] width 446 height 18
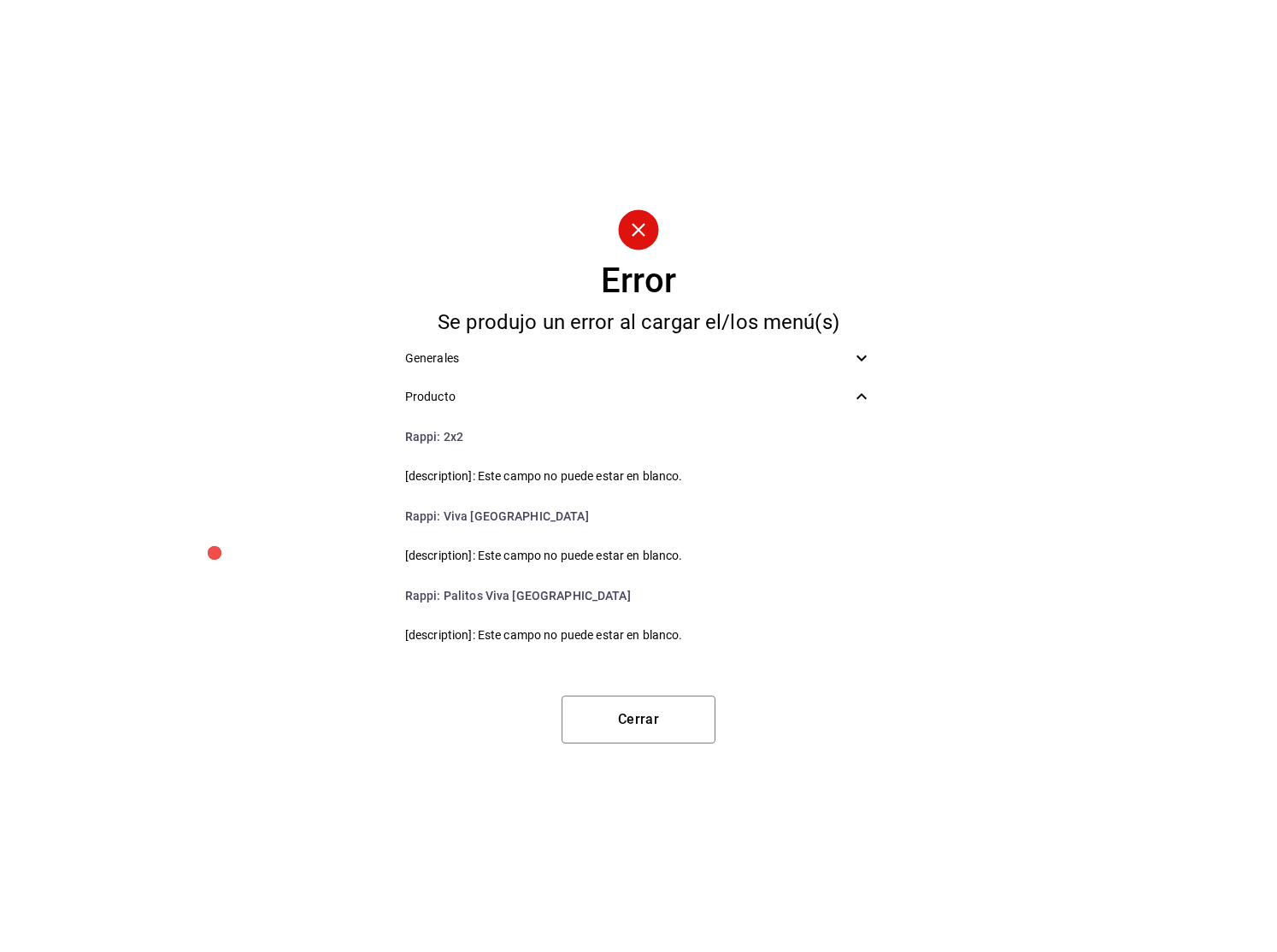
click at [871, 359] on icon at bounding box center [861, 357] width 21 height 21
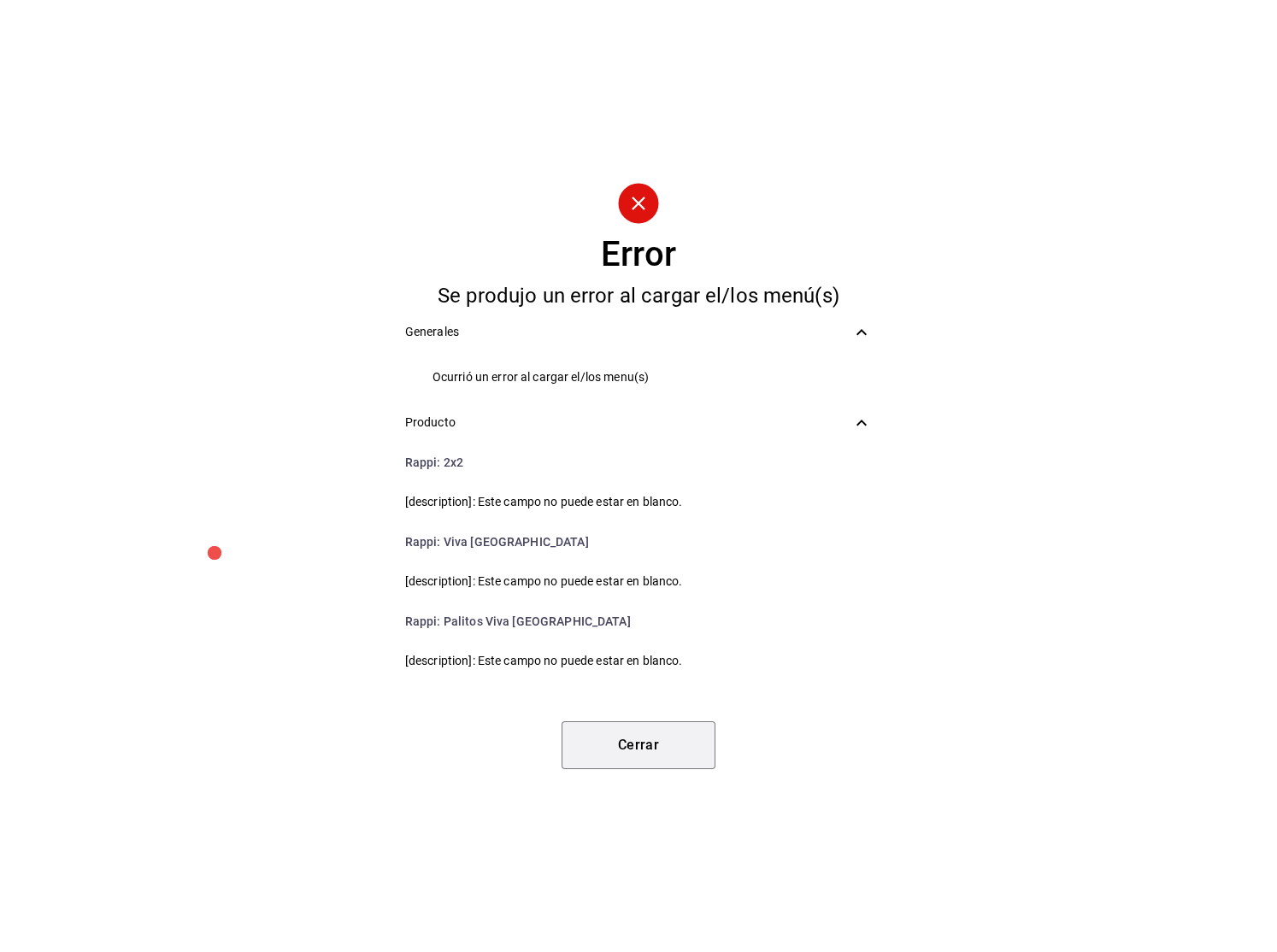
click at [677, 738] on button "Cerrar" at bounding box center [638, 745] width 154 height 48
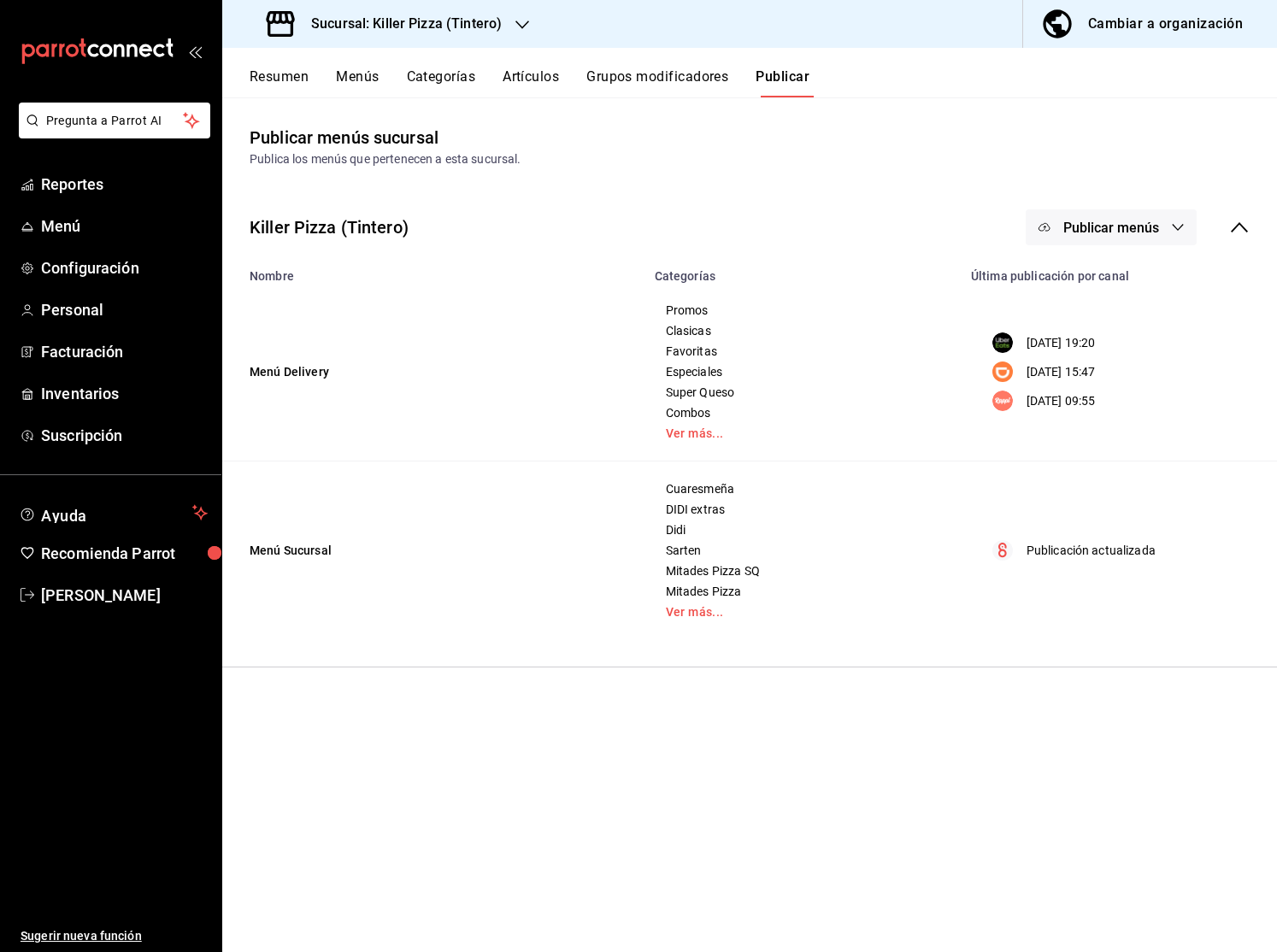
click at [306, 76] on button "Resumen" at bounding box center [279, 83] width 59 height 29
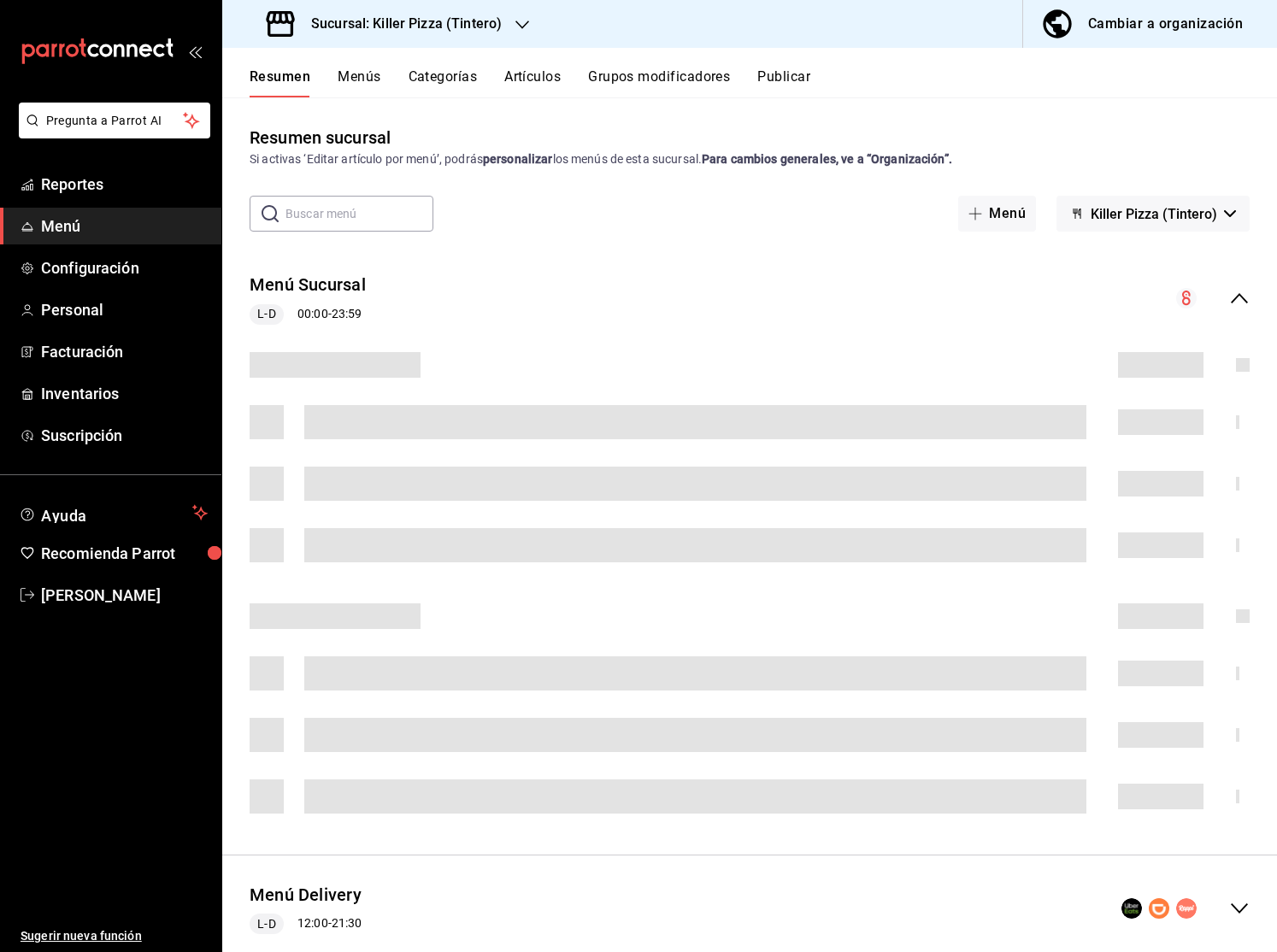
scroll to position [45, 0]
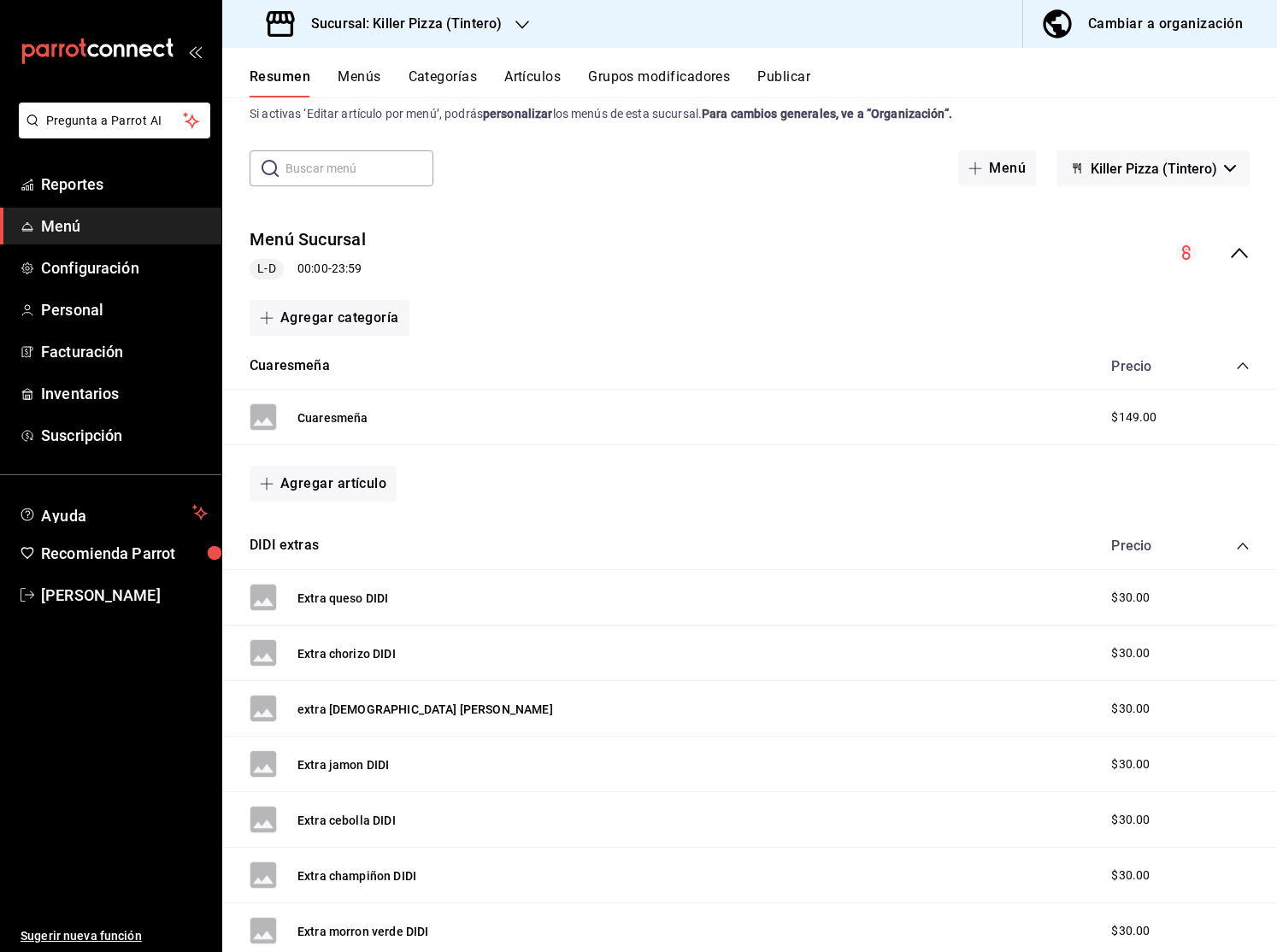
click at [1240, 249] on icon "collapse-menu-row" at bounding box center [1239, 252] width 21 height 21
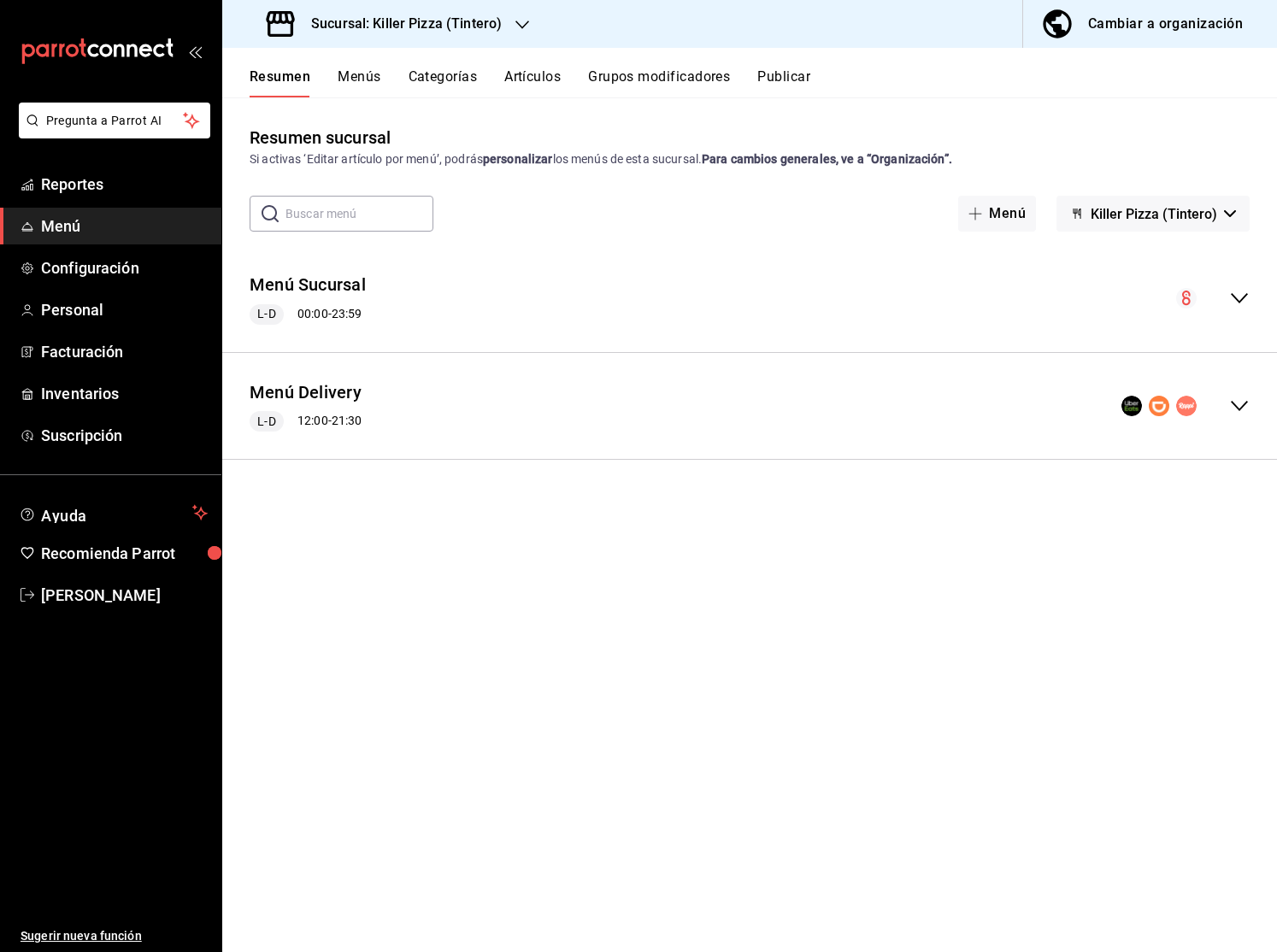
scroll to position [0, 0]
click at [1240, 391] on div "Menú Delivery L-D 12:00 - 21:30" at bounding box center [749, 406] width 1054 height 79
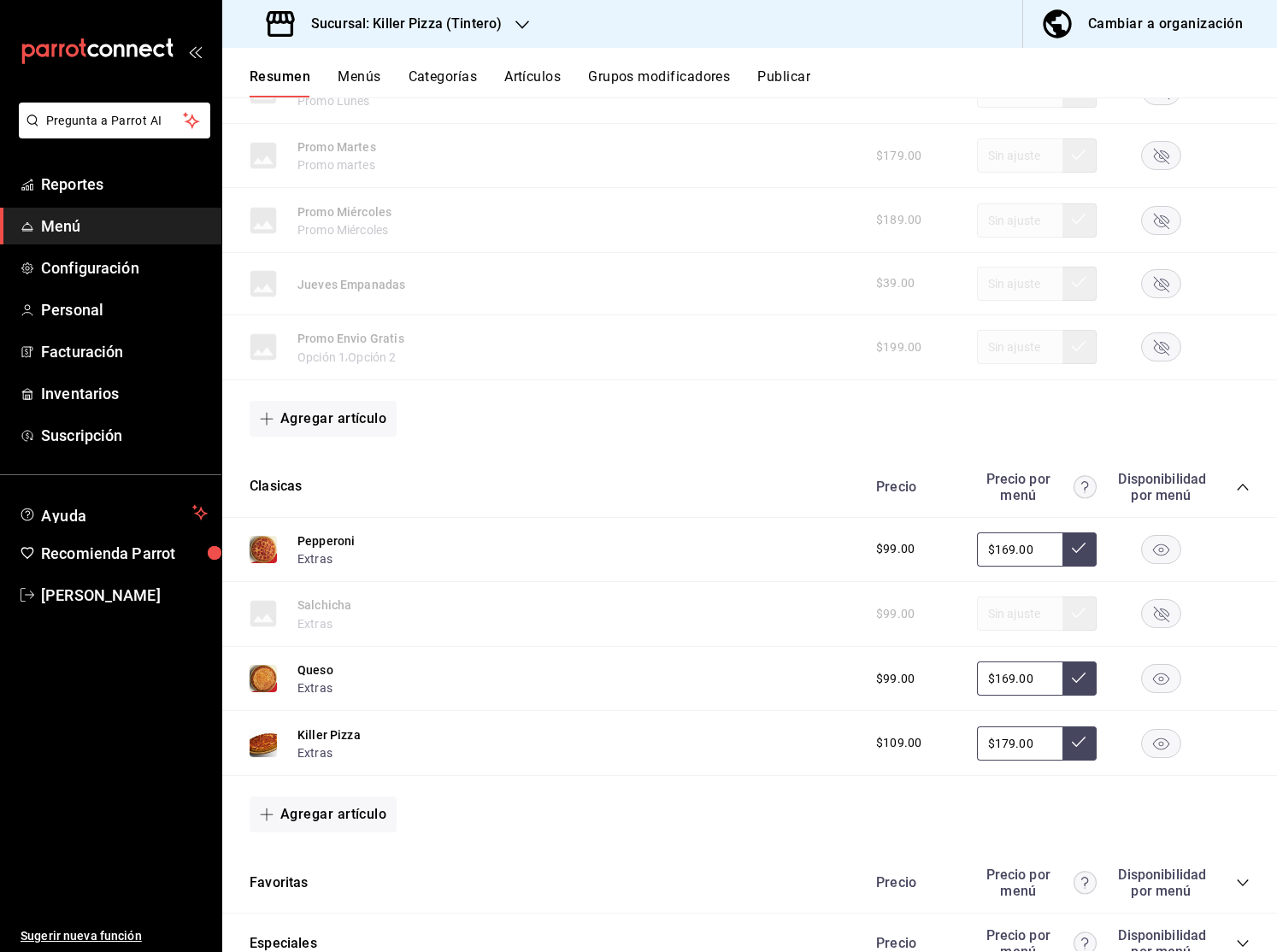
scroll to position [932, 0]
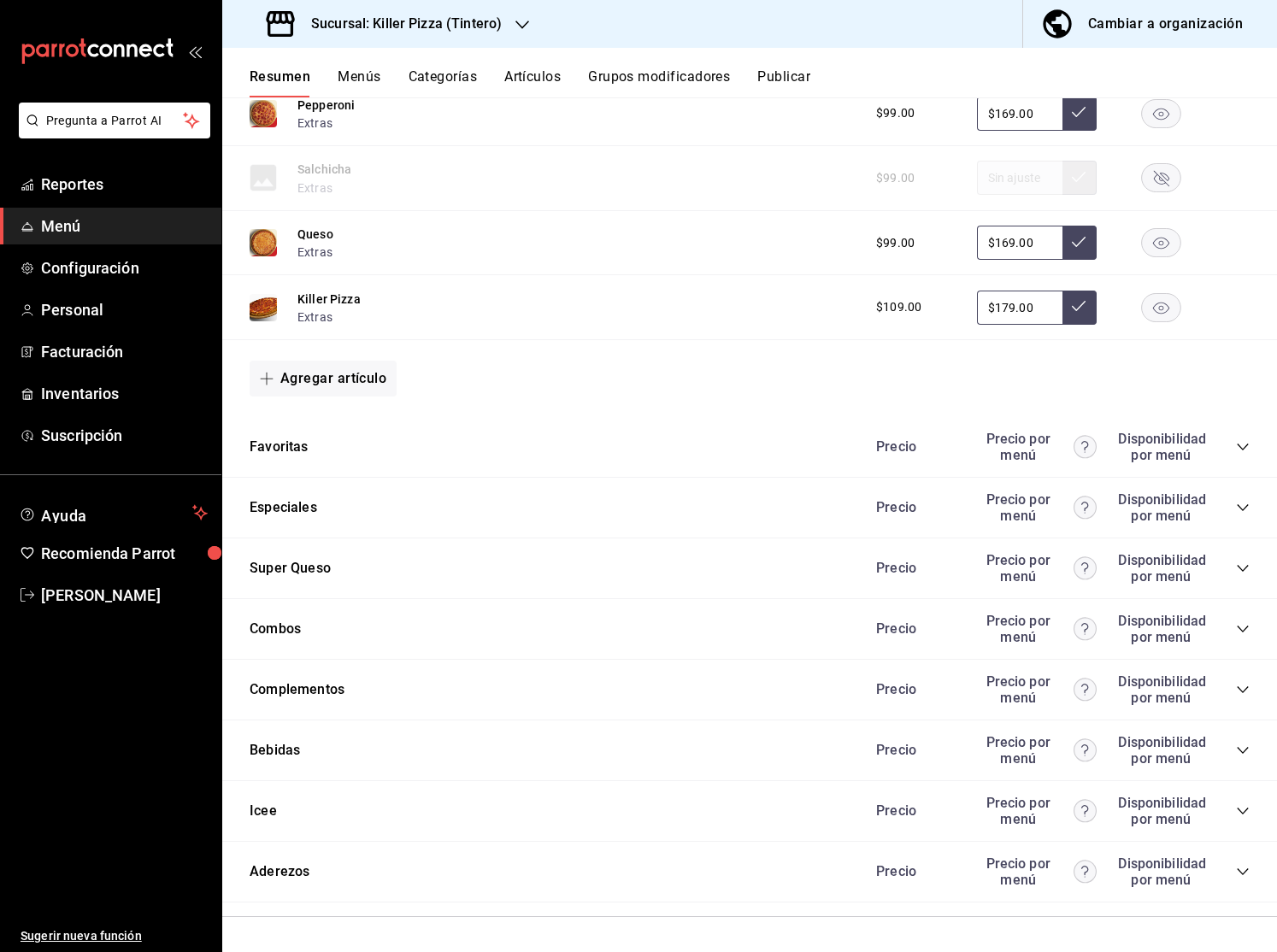
click at [564, 437] on div "Favoritas Precio Precio por menú Disponibilidad por menú" at bounding box center [749, 447] width 1054 height 61
click at [1246, 455] on div "Precio Precio por menú Disponibilidad por menú" at bounding box center [1054, 446] width 390 height 32
click at [1247, 447] on icon "collapse-category-row" at bounding box center [1243, 447] width 14 height 14
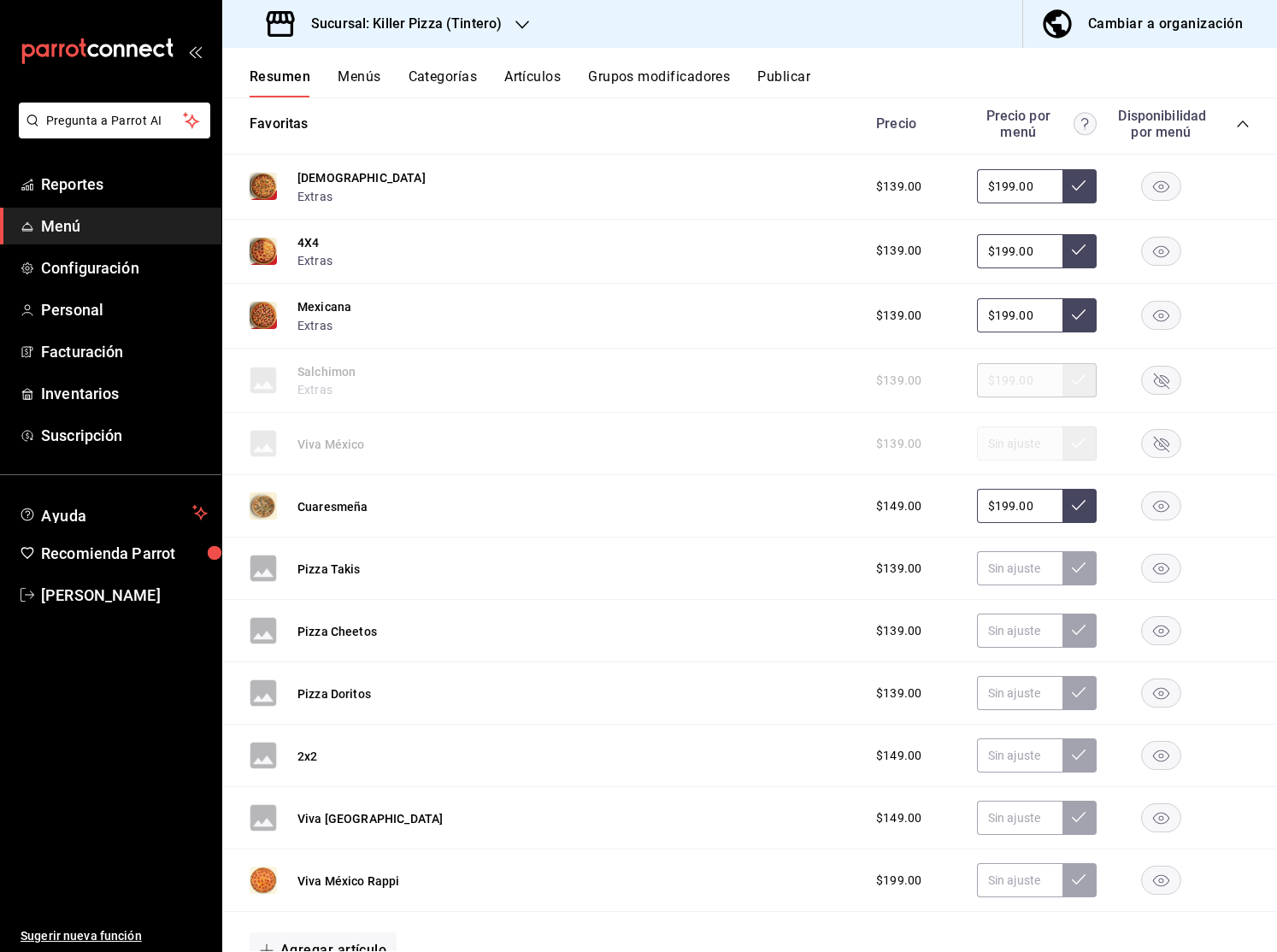
scroll to position [1331, 0]
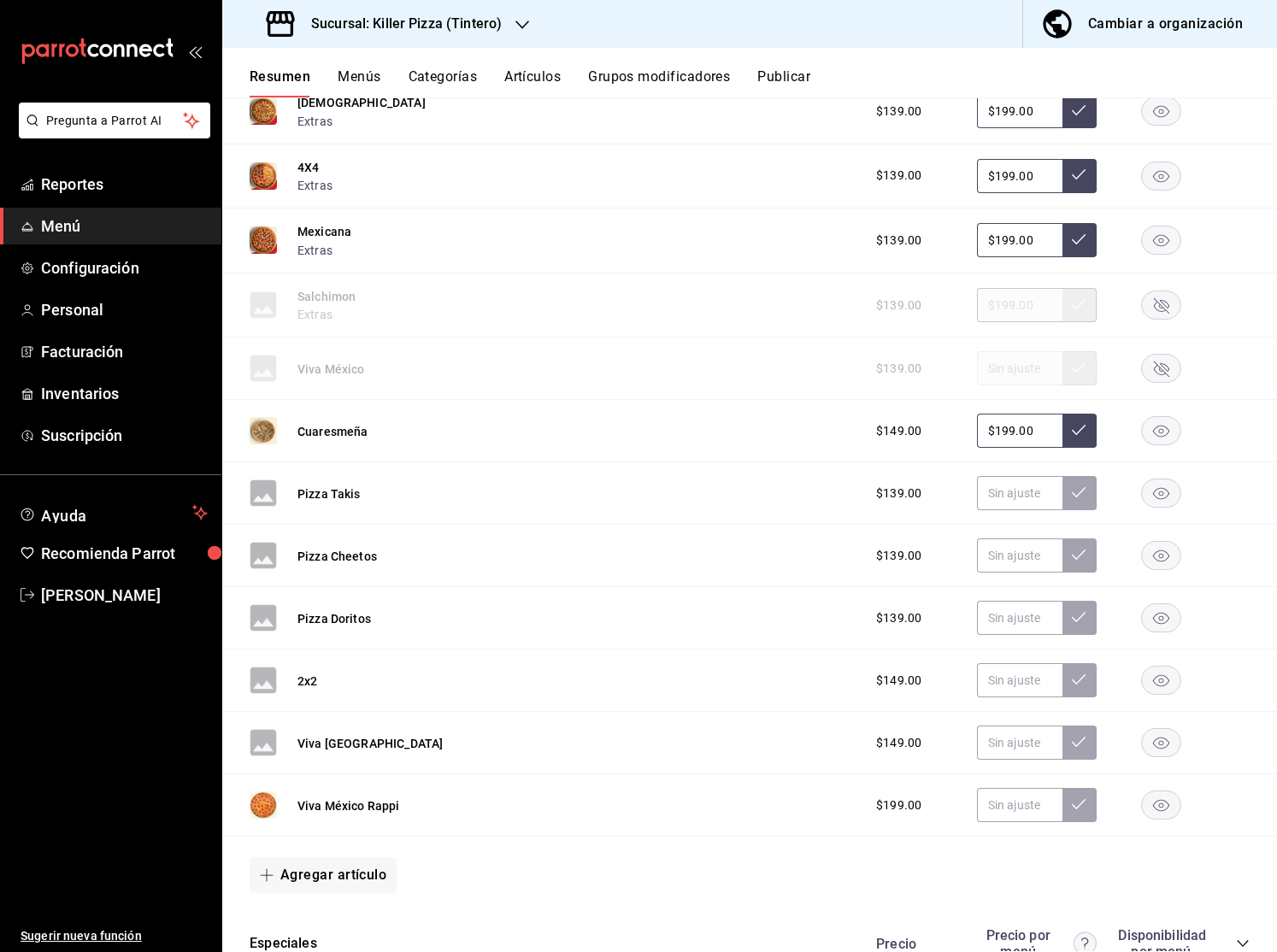
click at [1154, 682] on rect "button" at bounding box center [1162, 680] width 39 height 28
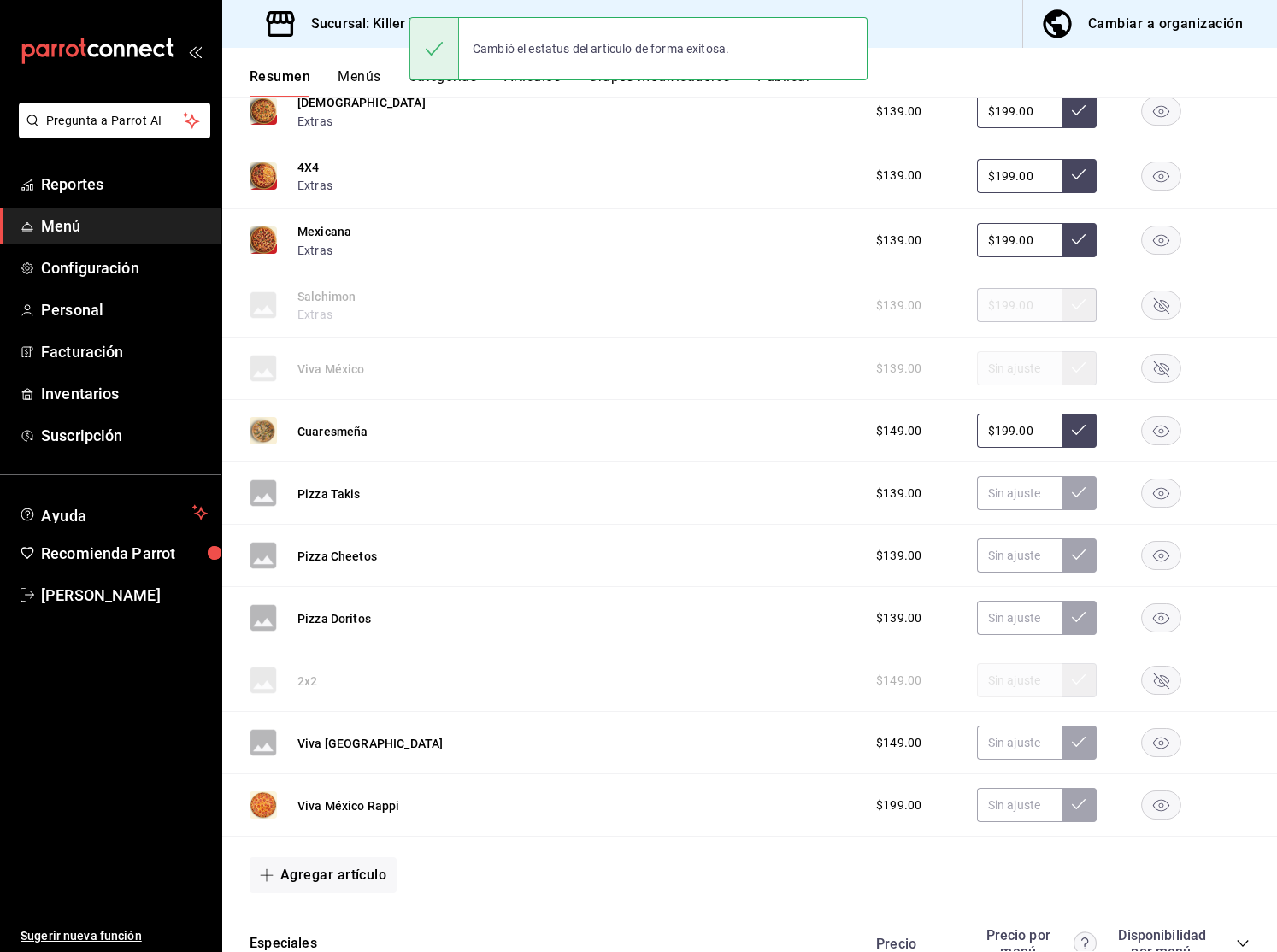
click at [1159, 751] on rect "button" at bounding box center [1162, 743] width 39 height 28
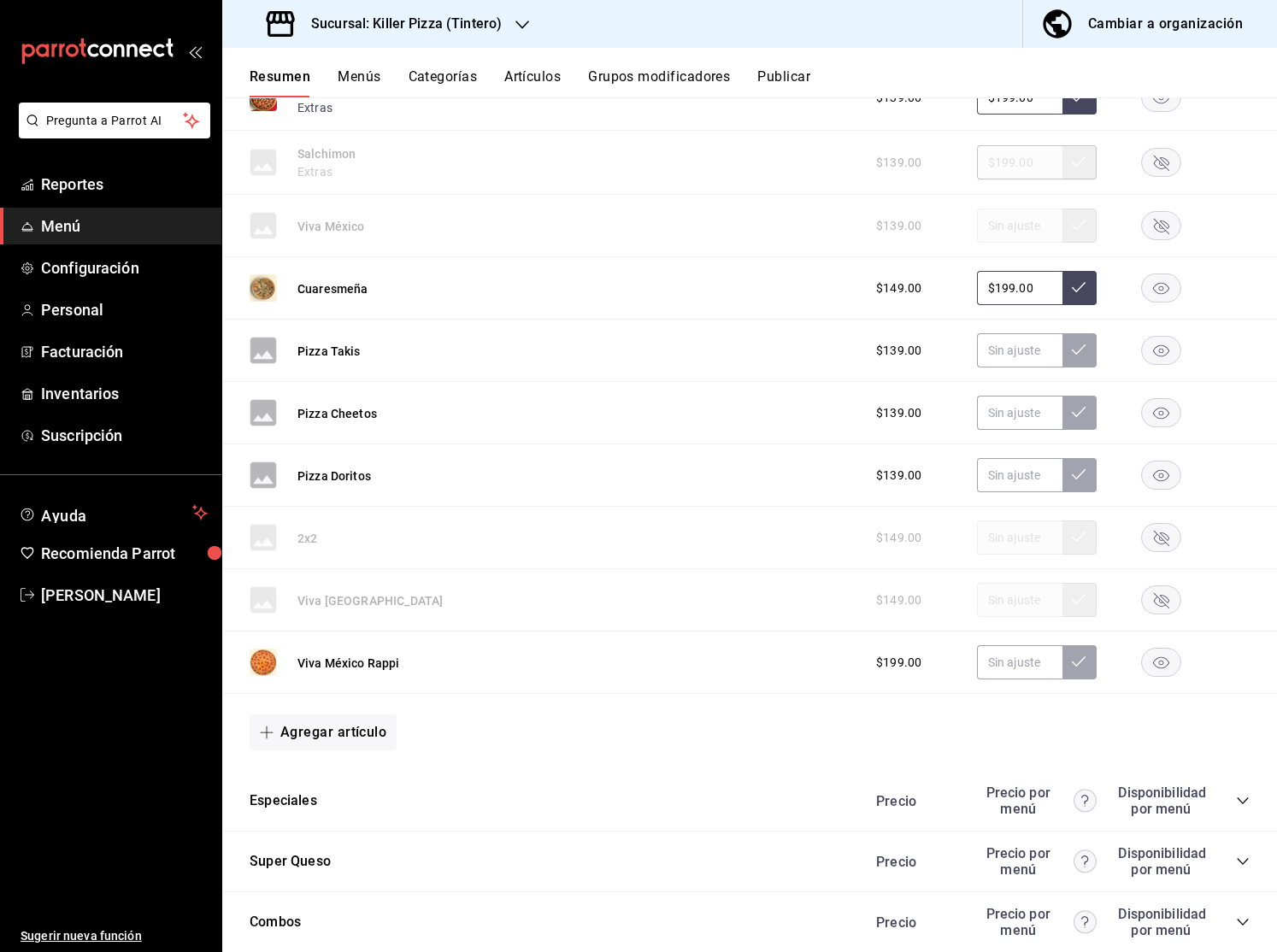
scroll to position [1766, 0]
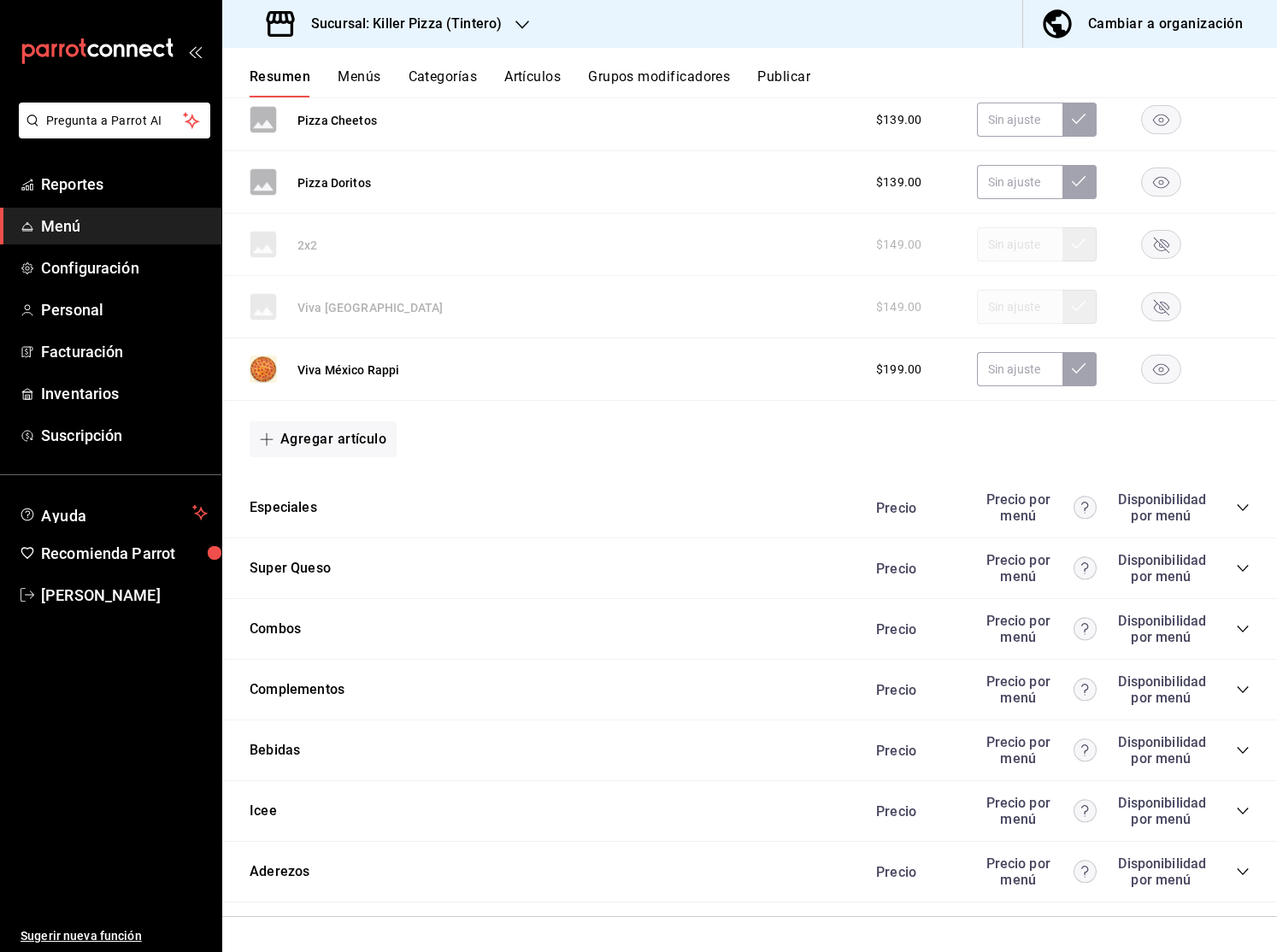
click at [1242, 696] on icon "collapse-category-row" at bounding box center [1243, 690] width 14 height 14
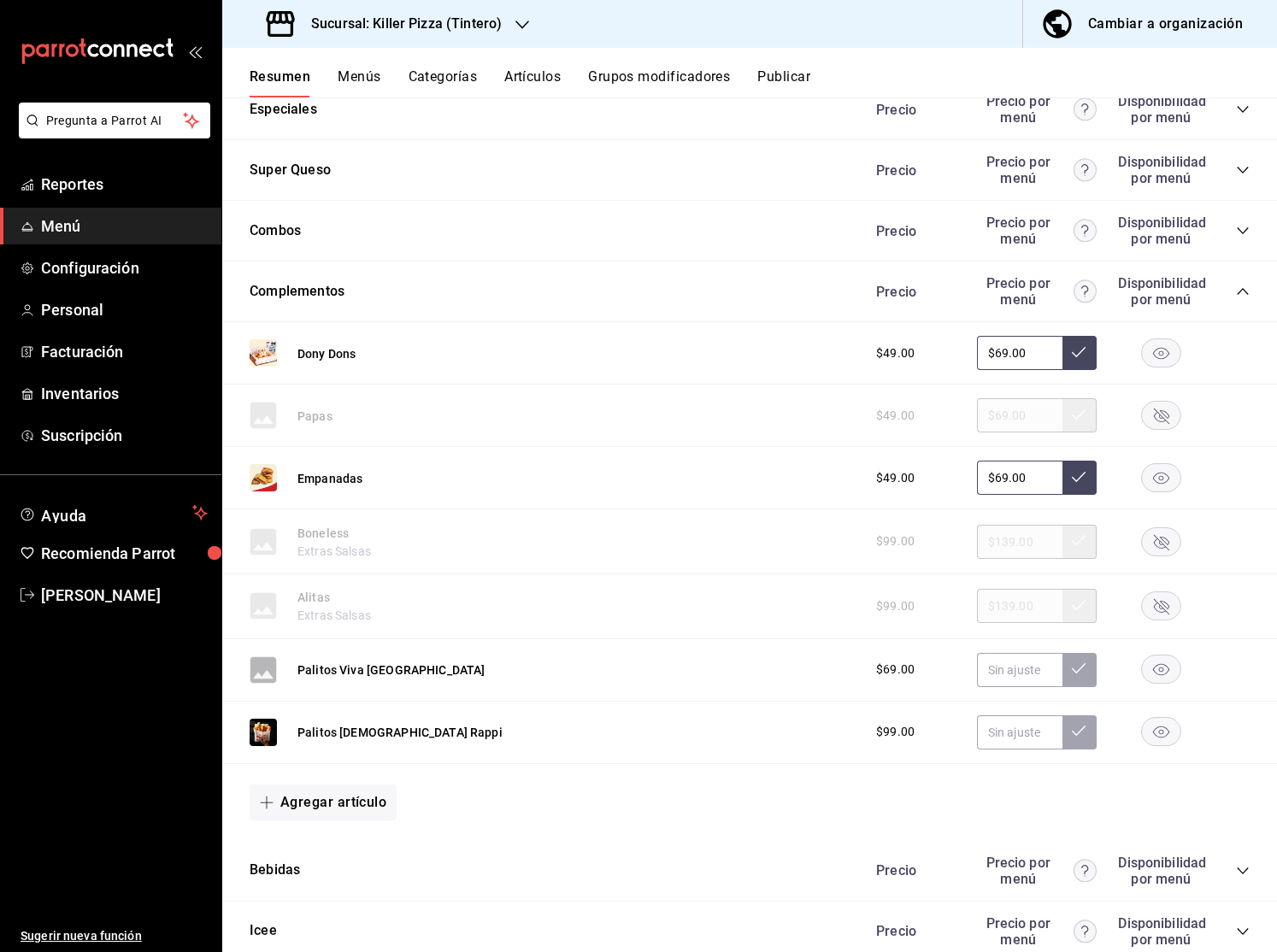
scroll to position [2193, 0]
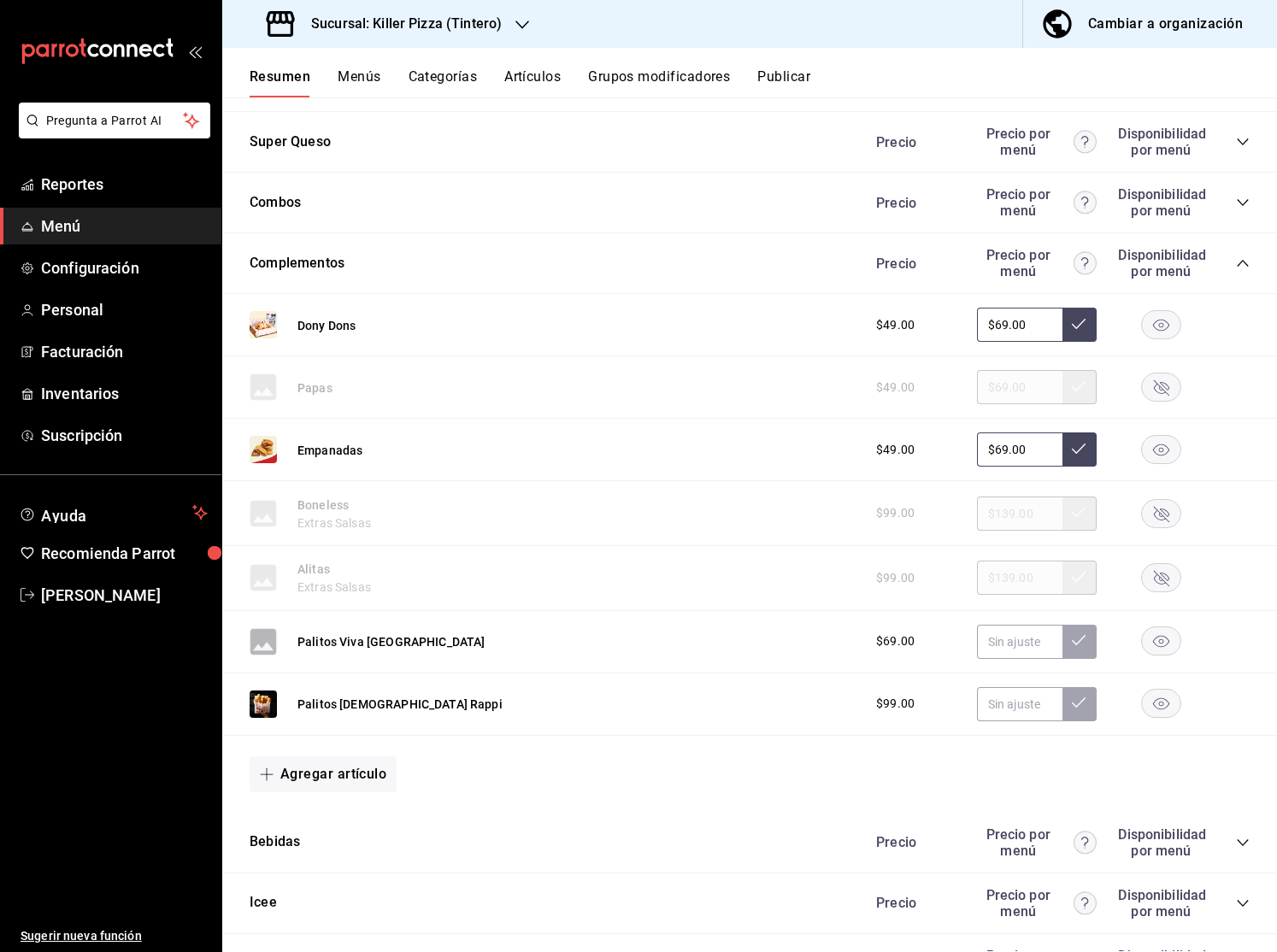
click at [674, 705] on div "Palitos Mexicanos Rappi $99.00" at bounding box center [749, 704] width 1054 height 63
click at [674, 706] on div "Palitos Mexicanos Rappi $99.00" at bounding box center [749, 704] width 1054 height 63
click at [408, 707] on button "Palitos Mexicanos Rappi" at bounding box center [400, 703] width 205 height 17
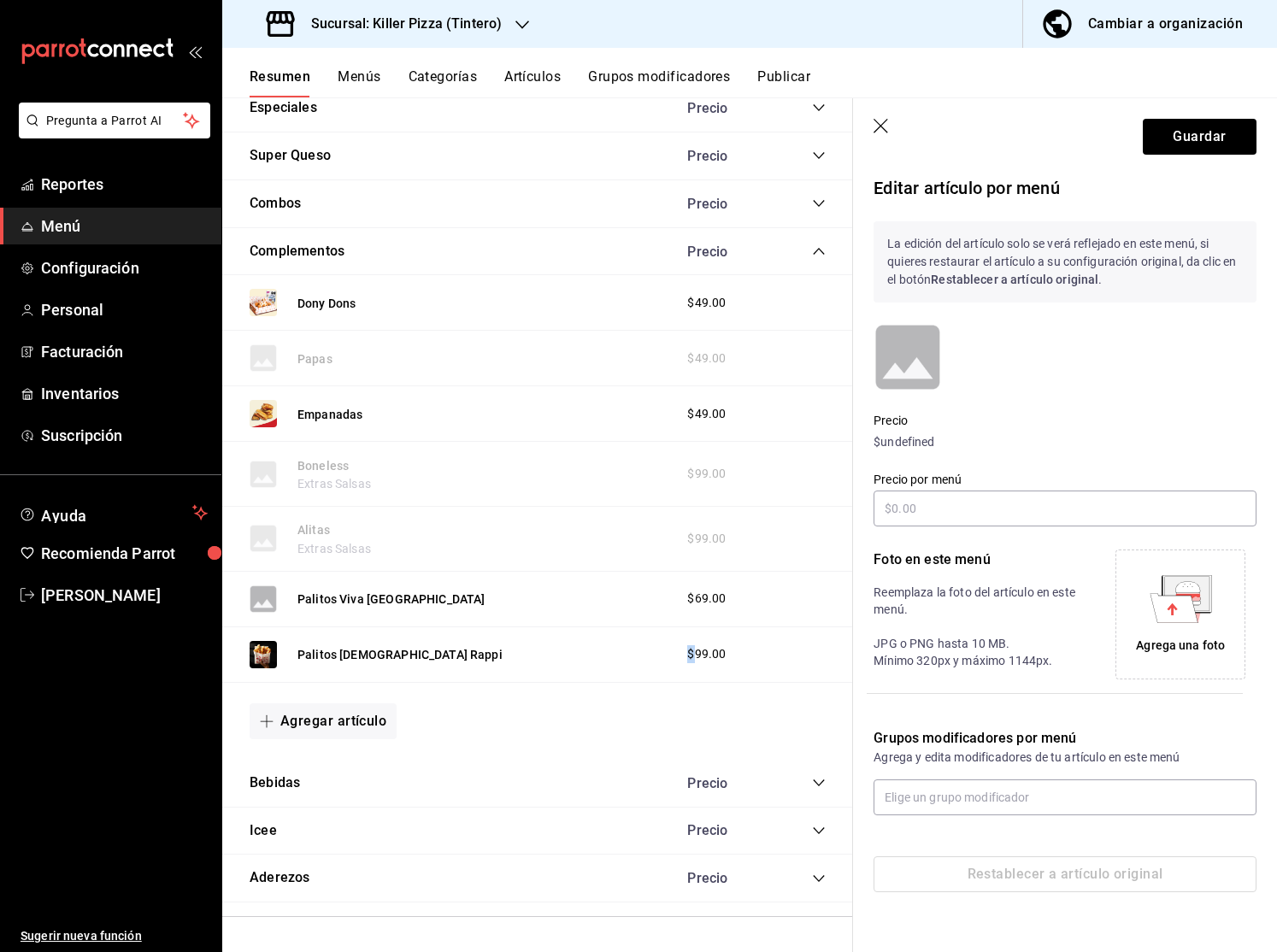
scroll to position [2059, 0]
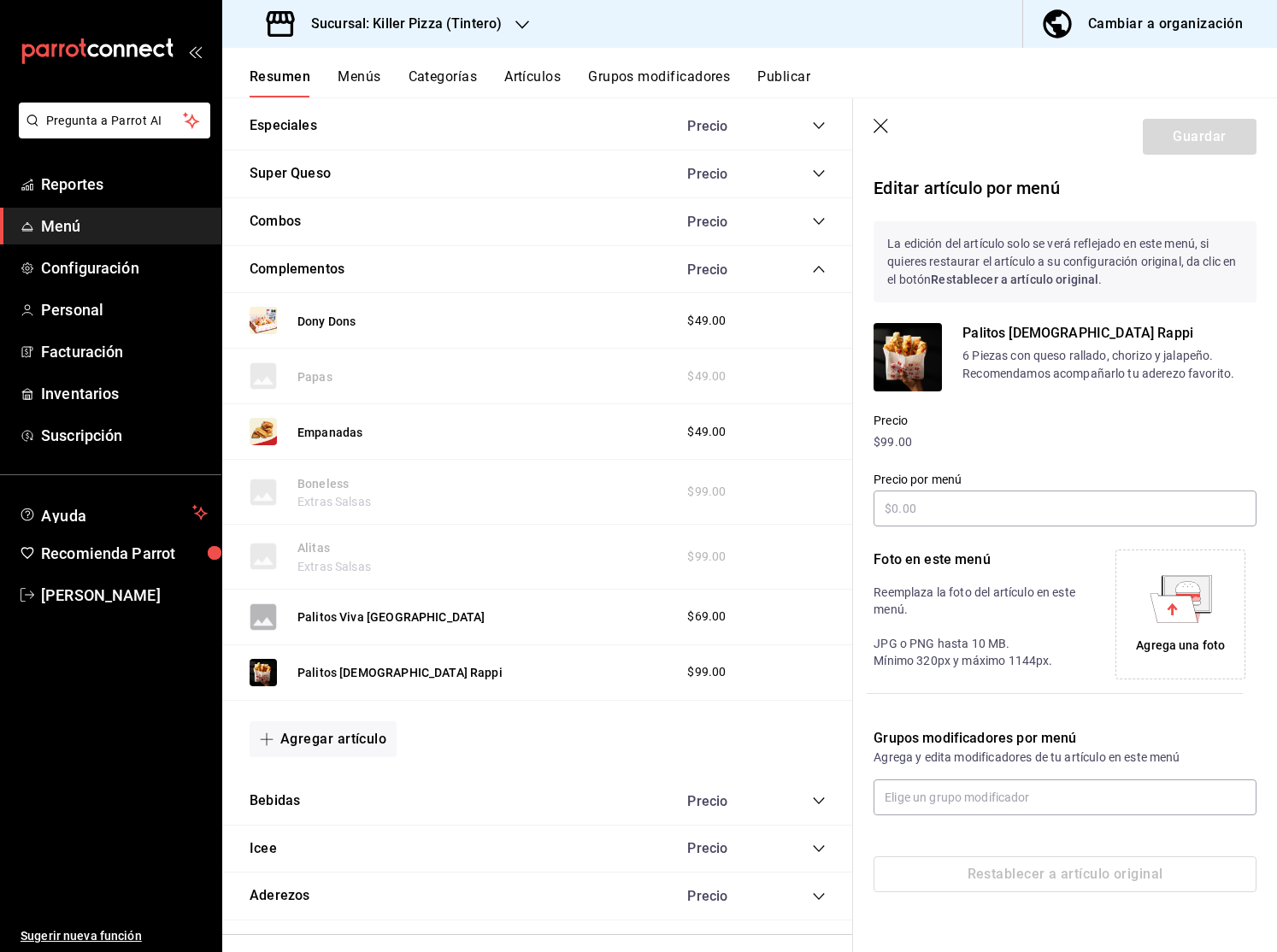
click at [1005, 641] on p "Reemplaza la foto del artículo en este menú. JPG o PNG hasta 10 MB. Mínimo 320p…" at bounding box center [979, 625] width 211 height 85
click at [969, 280] on strong "Restablecer a artículo original" at bounding box center [1014, 280] width 167 height 14
click at [887, 124] on icon "button" at bounding box center [881, 126] width 17 height 17
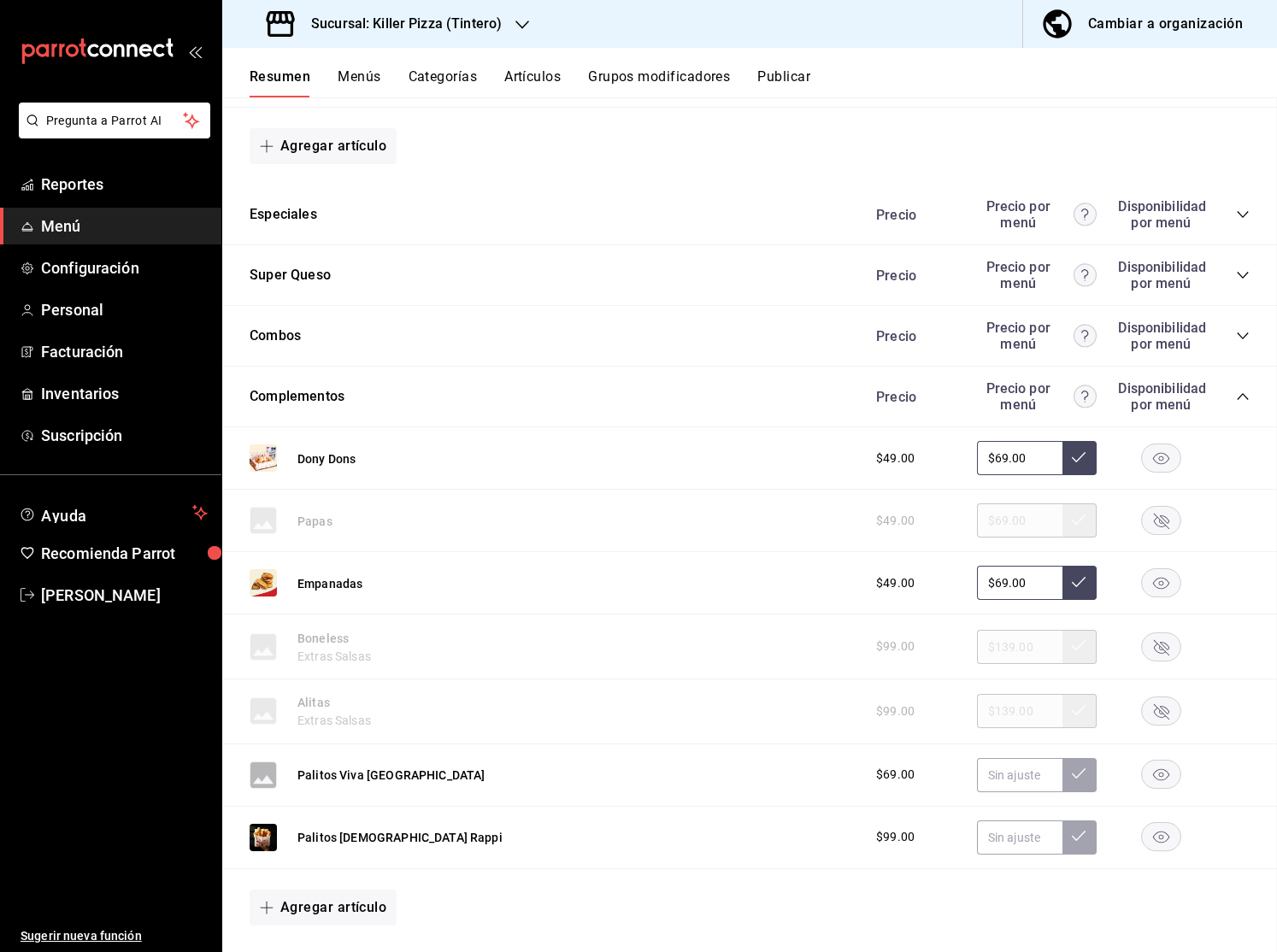
scroll to position [2158, 0]
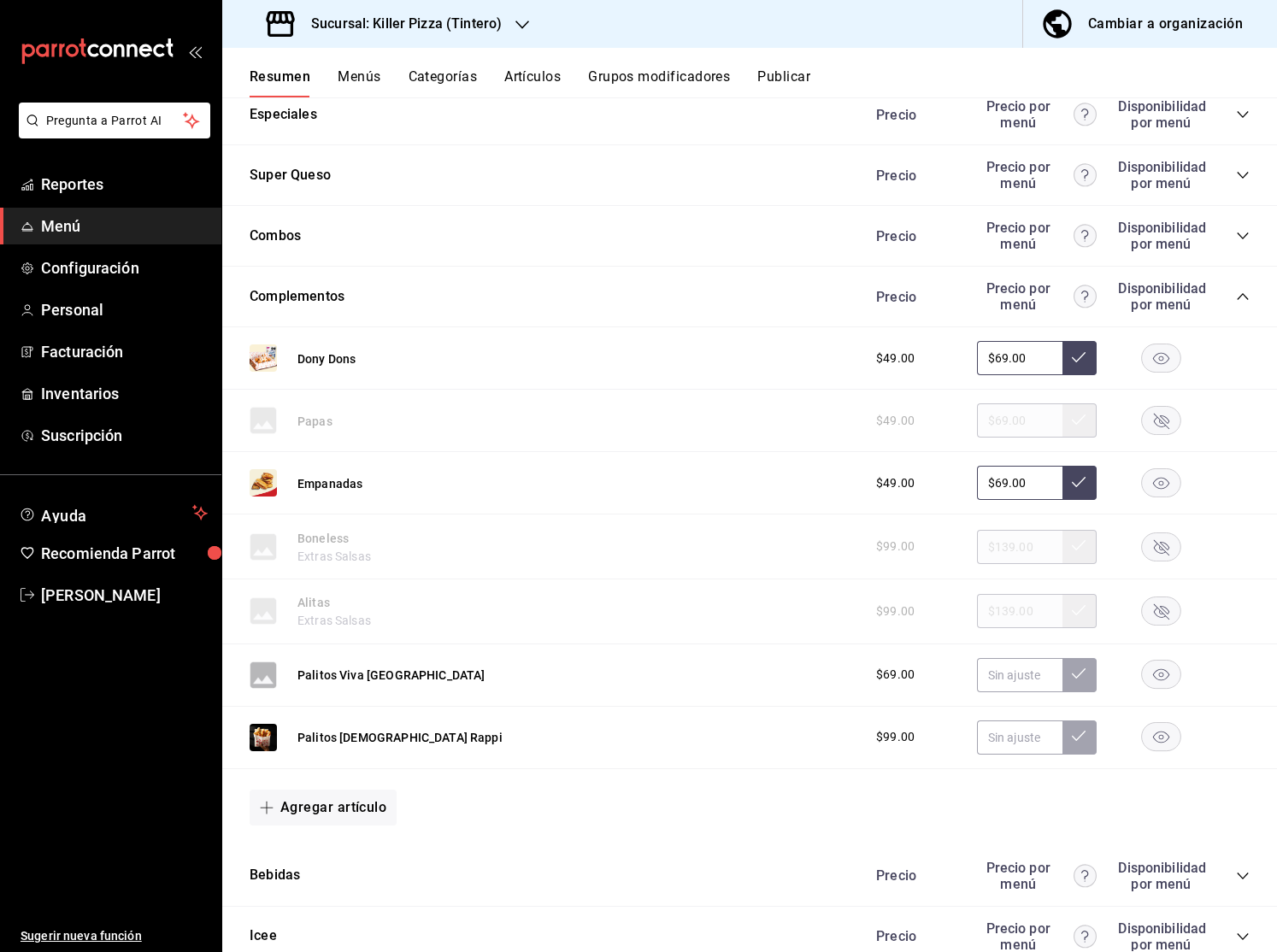
click at [1158, 741] on rect "button" at bounding box center [1162, 737] width 39 height 28
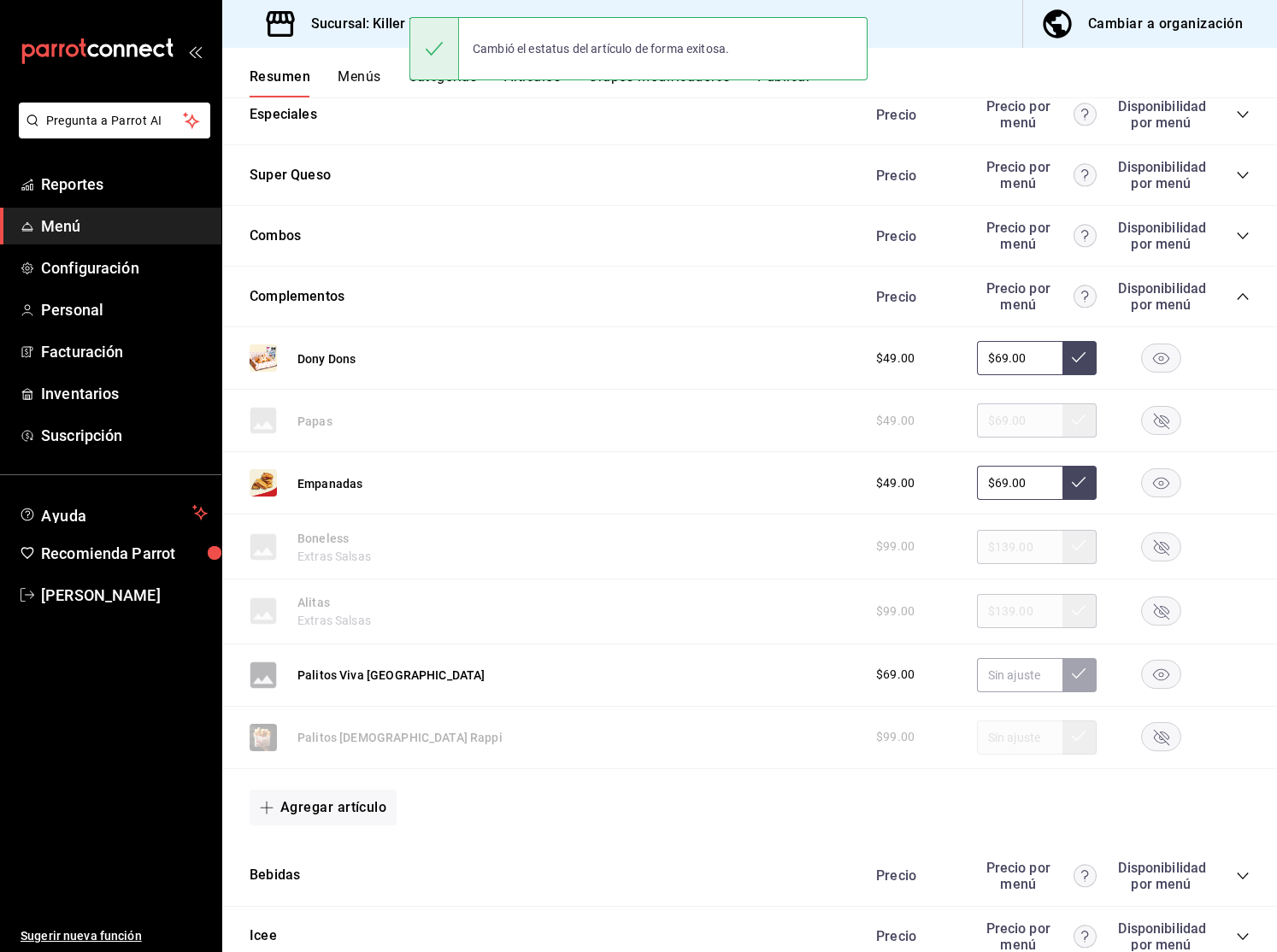
click at [1157, 741] on rect "button" at bounding box center [1162, 737] width 39 height 28
click at [913, 731] on span "$99.00" at bounding box center [894, 737] width 38 height 18
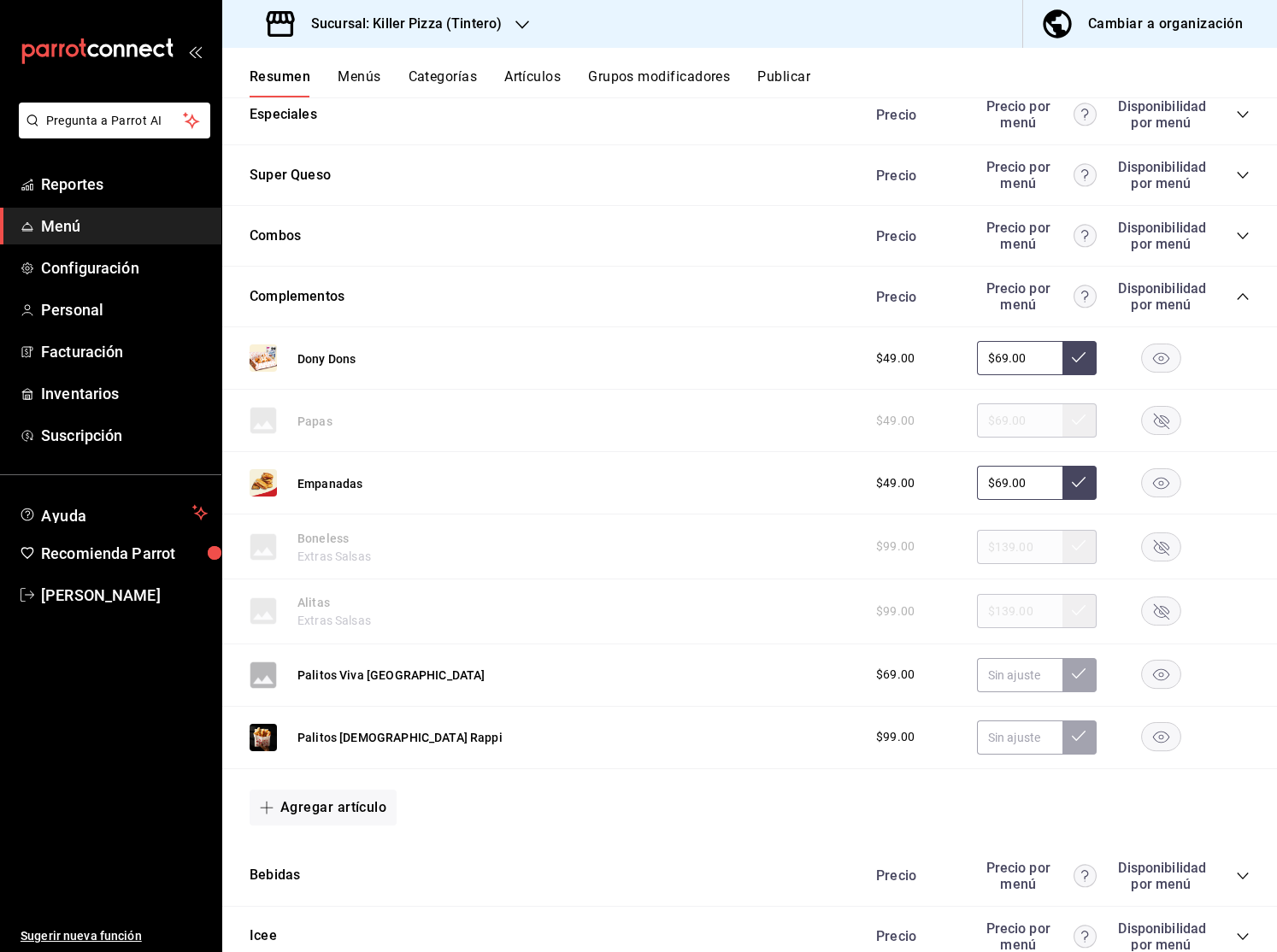
click at [404, 746] on div "Palitos Mexicanos Rappi" at bounding box center [376, 738] width 252 height 27
click at [405, 741] on button "Palitos Mexicanos Rappi" at bounding box center [400, 737] width 205 height 17
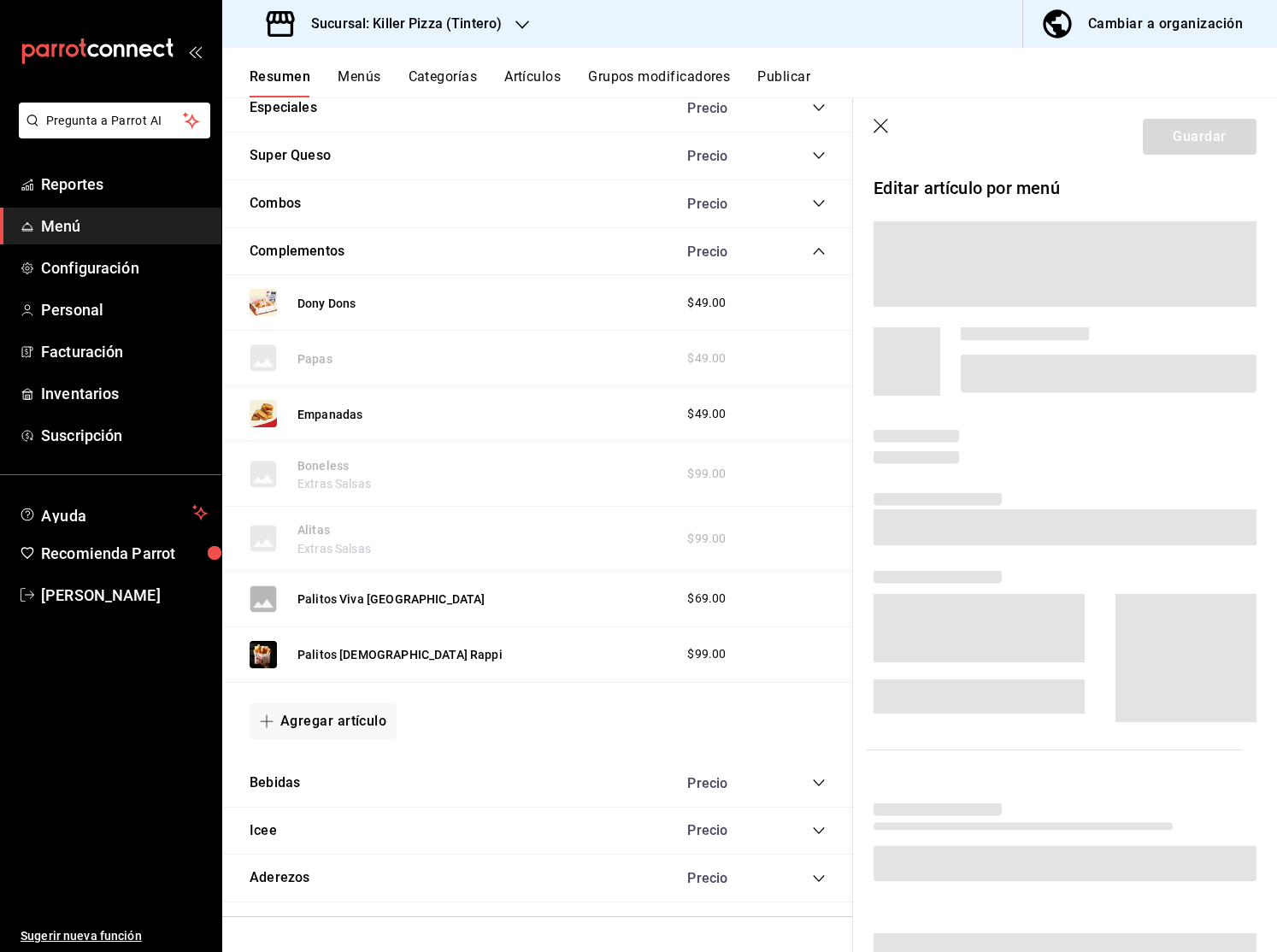
scroll to position [2052, 0]
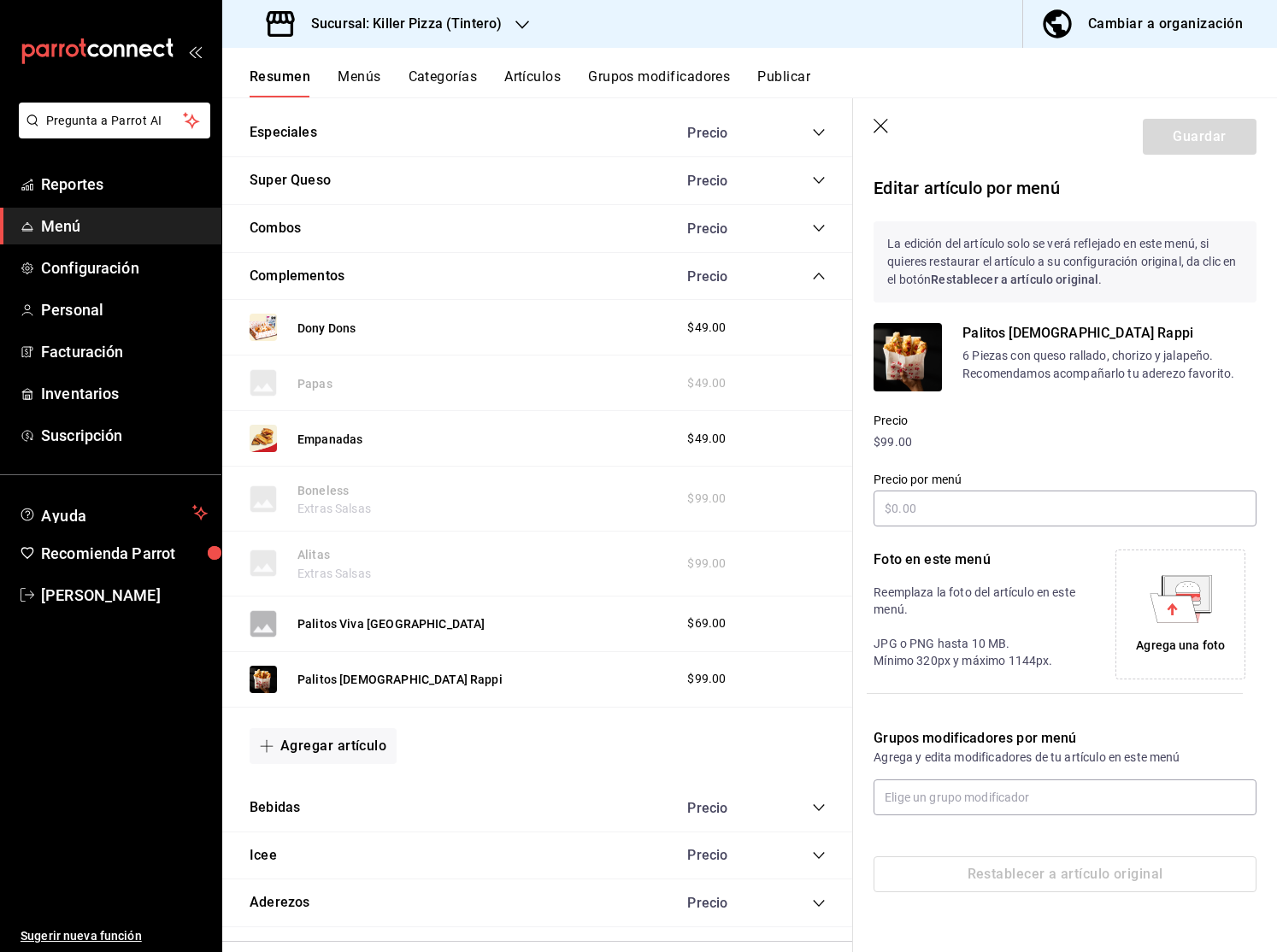
click at [877, 137] on header "Guardar" at bounding box center [1064, 133] width 424 height 70
click at [879, 119] on icon "button" at bounding box center [881, 126] width 17 height 17
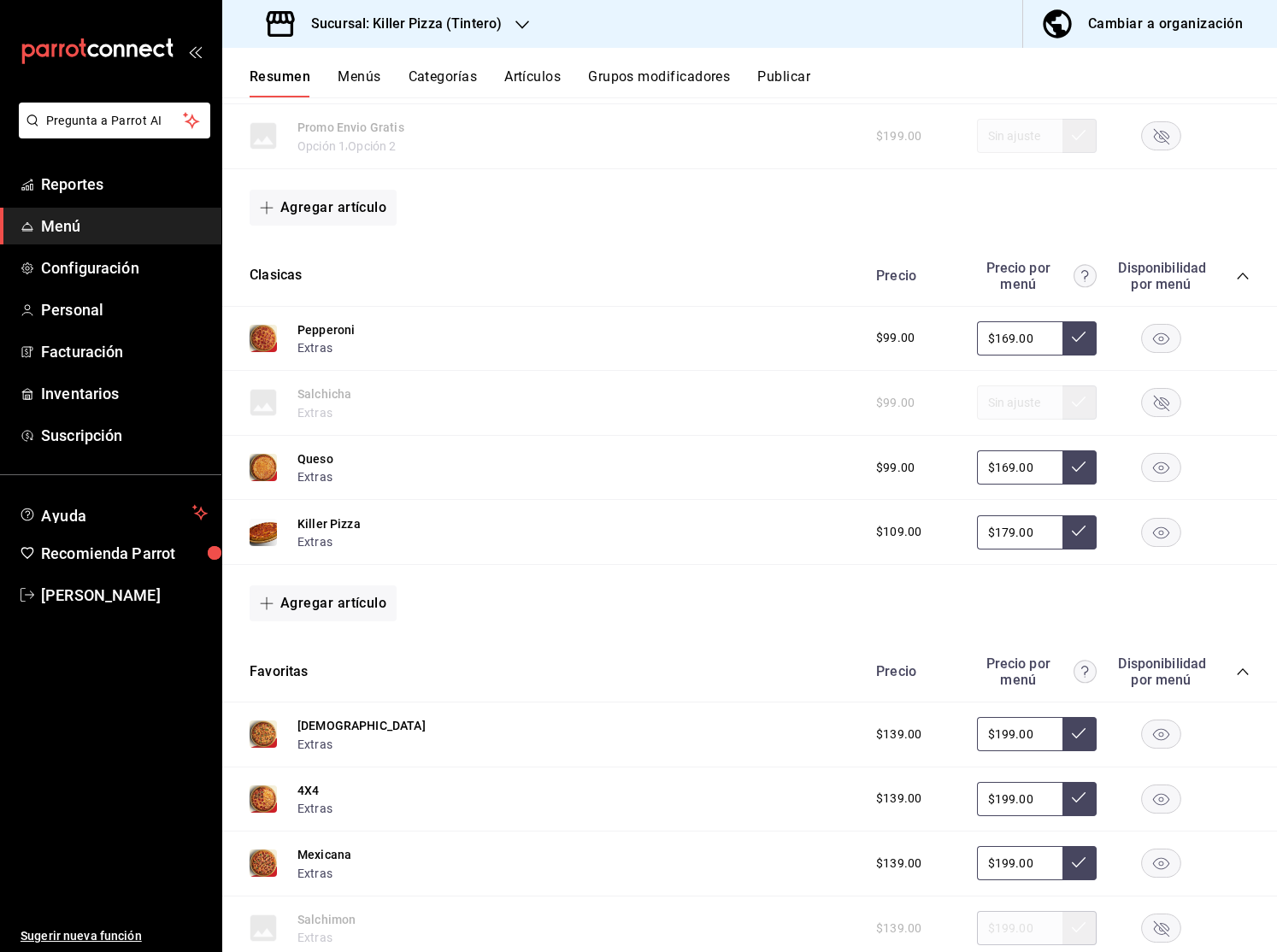
scroll to position [629, 0]
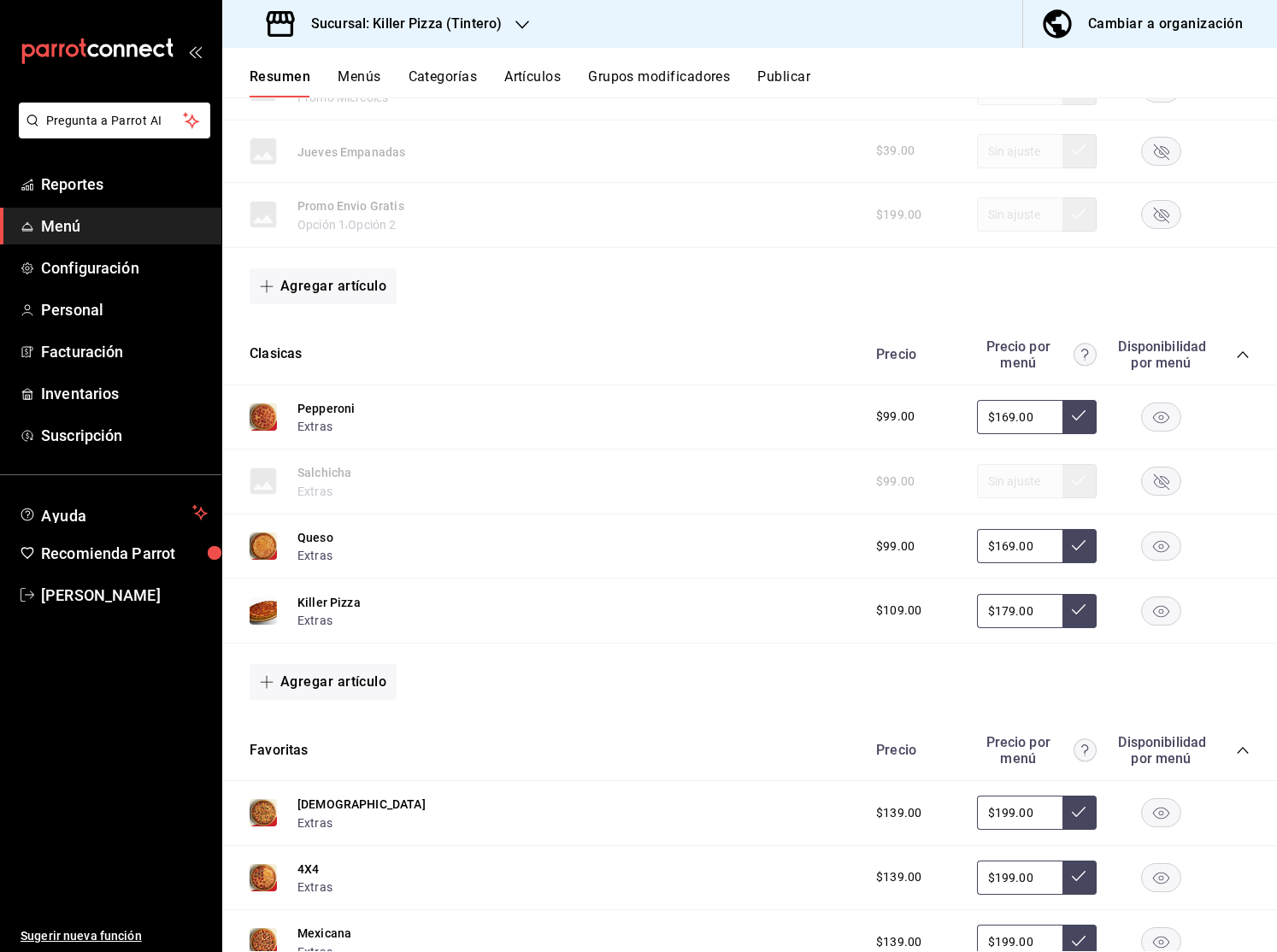
click at [775, 82] on button "Publicar" at bounding box center [784, 83] width 53 height 29
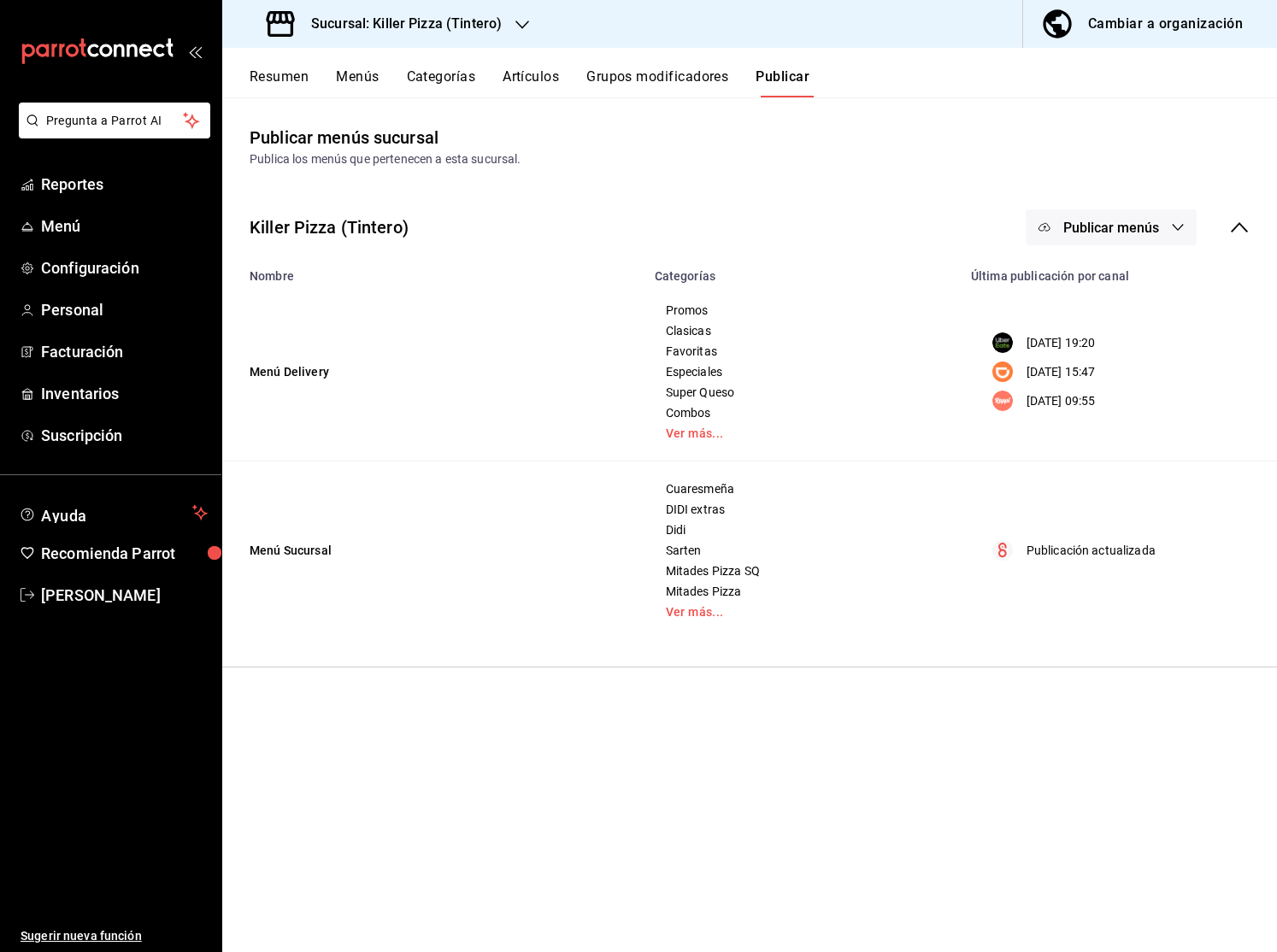
click at [1176, 228] on icon "button" at bounding box center [1177, 227] width 11 height 7
click at [1115, 366] on li "Rappi" at bounding box center [1112, 378] width 158 height 48
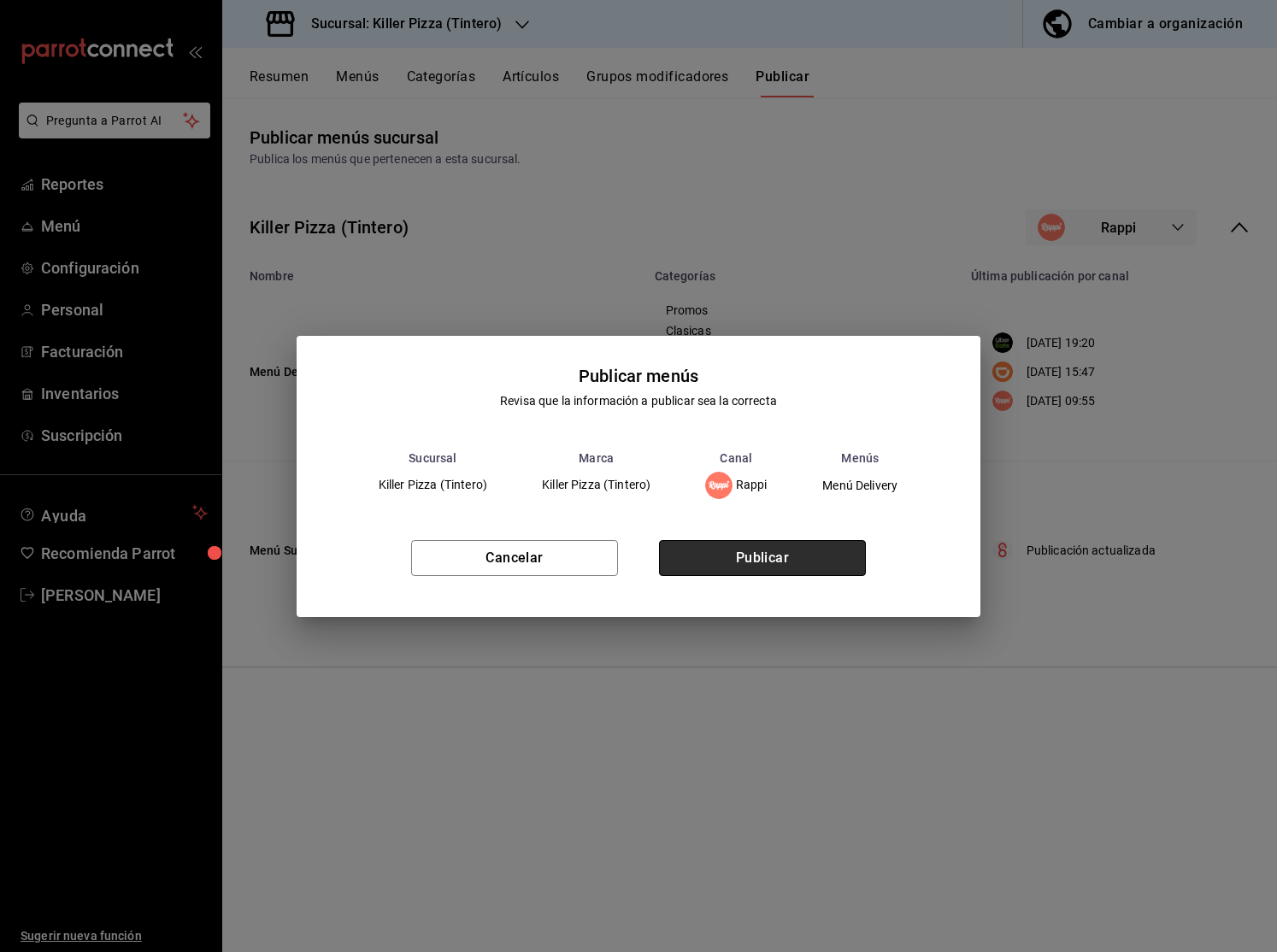
click at [764, 562] on button "Publicar" at bounding box center [761, 558] width 206 height 36
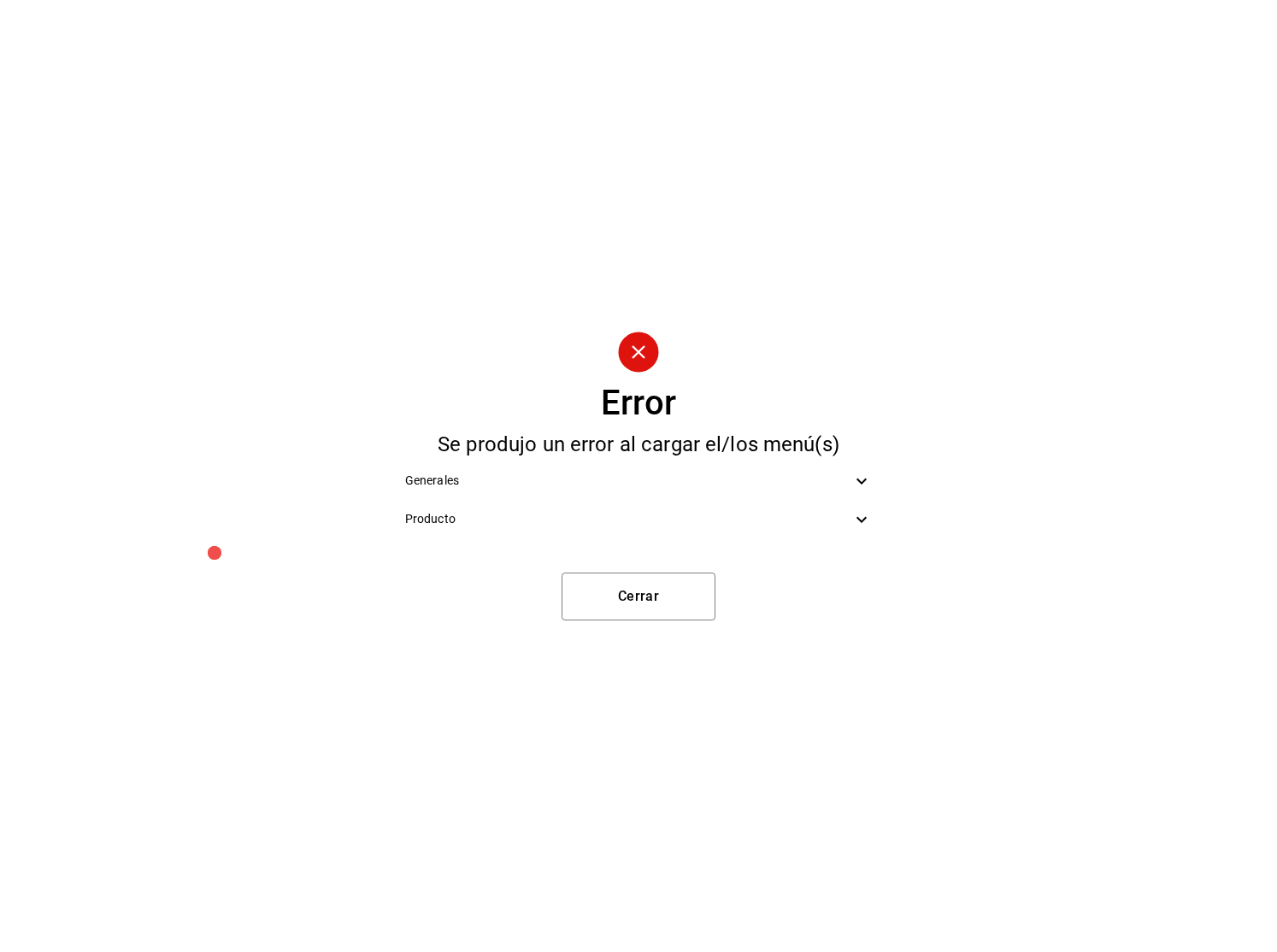
click at [731, 519] on span "Producto" at bounding box center [628, 519] width 446 height 18
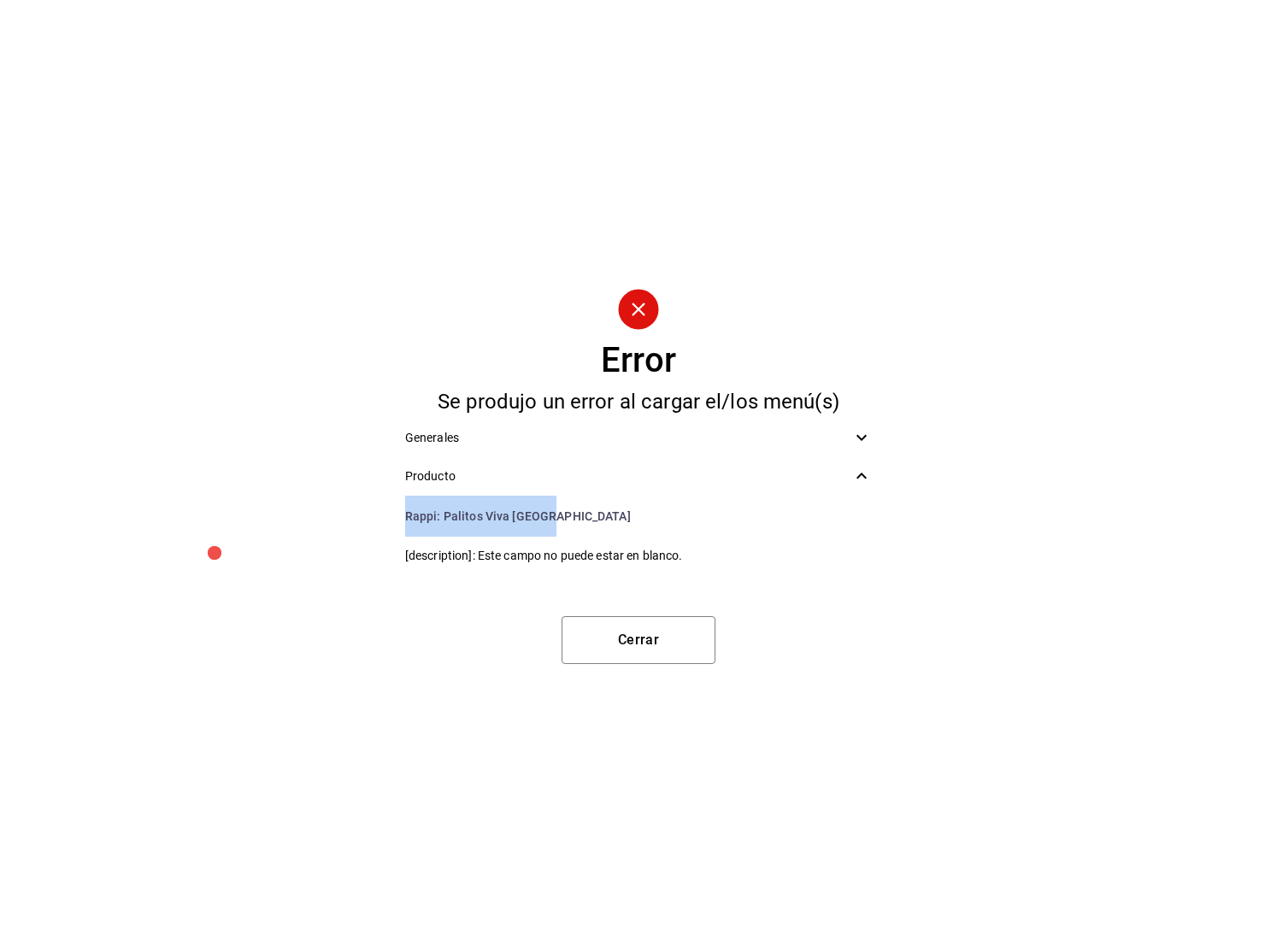
drag, startPoint x: 519, startPoint y: 511, endPoint x: 398, endPoint y: 491, distance: 122.6
click at [394, 495] on li "Rappi : Palitos Viva Mexico" at bounding box center [638, 516] width 494 height 41
click at [596, 641] on button "Cerrar" at bounding box center [638, 640] width 154 height 48
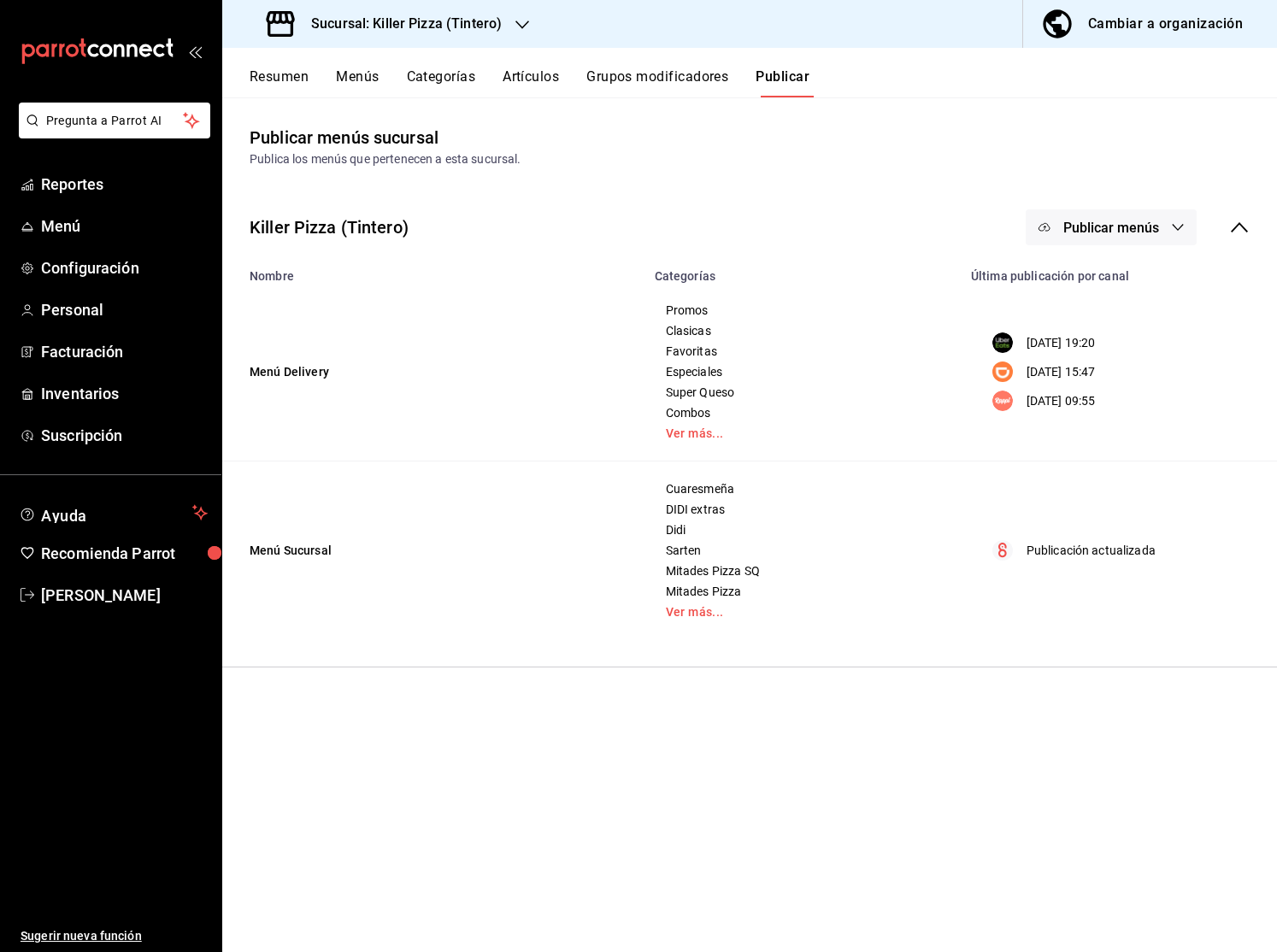
click at [353, 71] on button "Menús" at bounding box center [357, 83] width 43 height 29
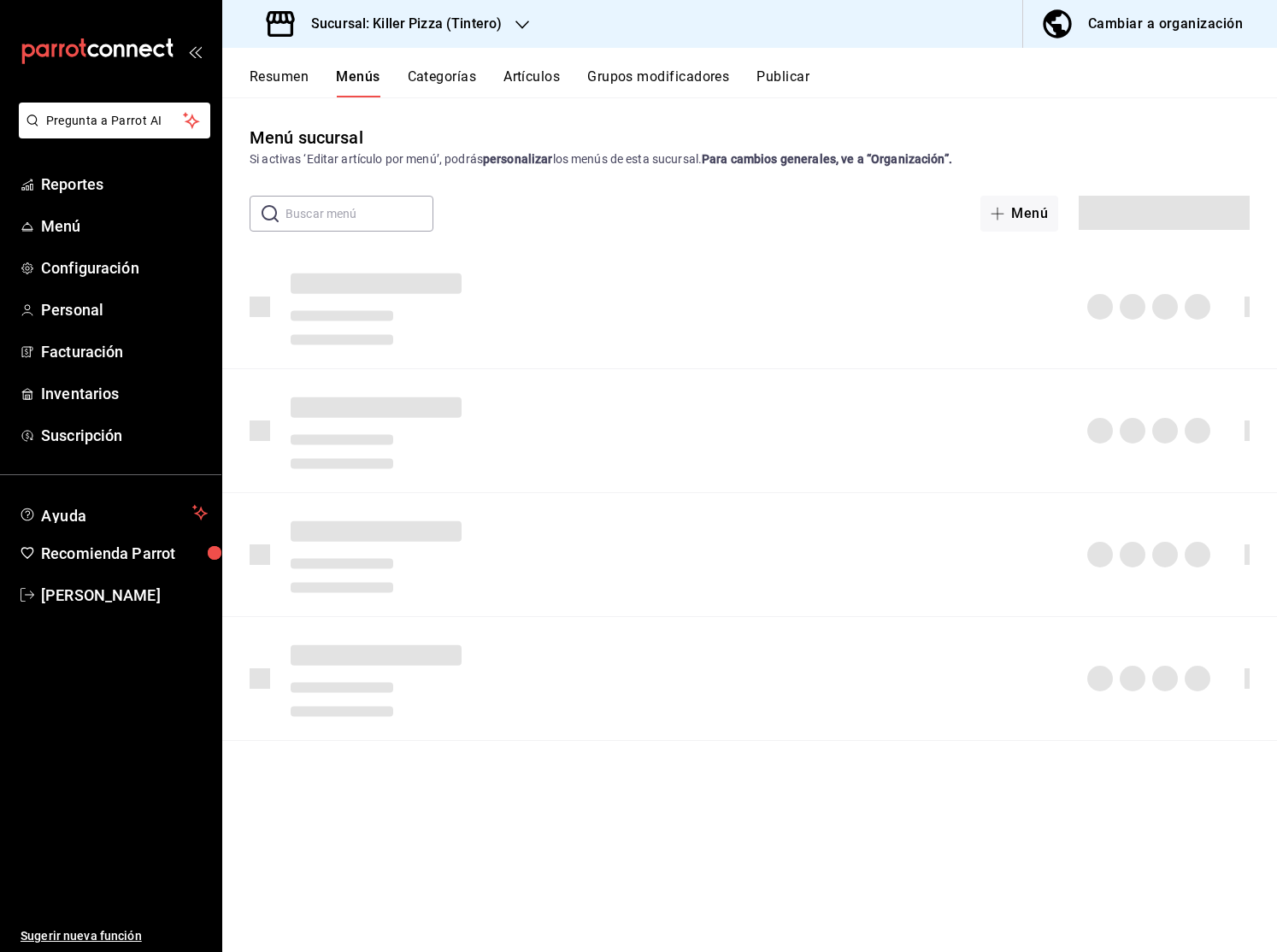
click at [287, 71] on button "Resumen" at bounding box center [279, 83] width 59 height 29
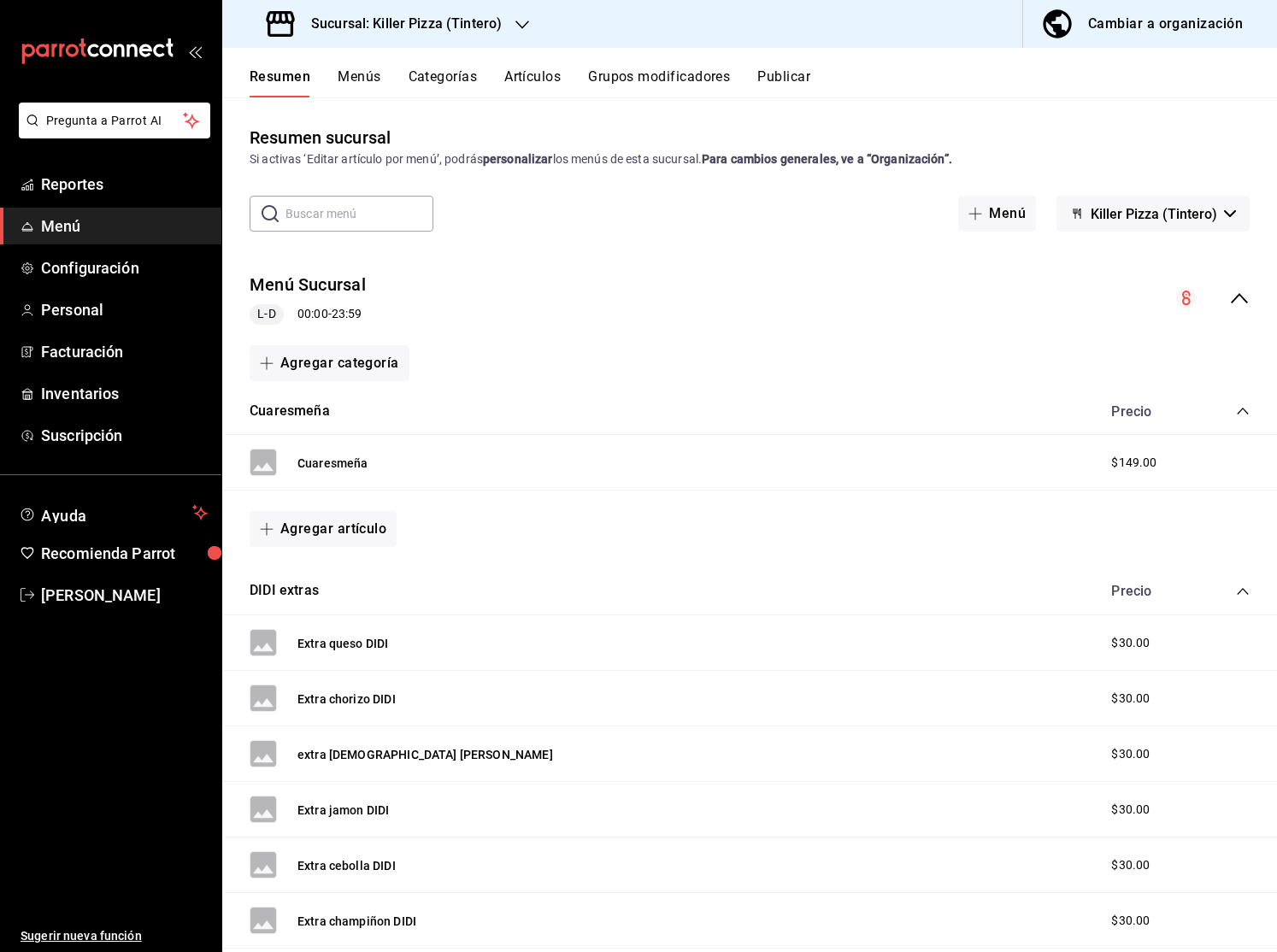
click at [1253, 284] on div "Menú Sucursal L-D 00:00 - 23:59" at bounding box center [749, 298] width 1054 height 79
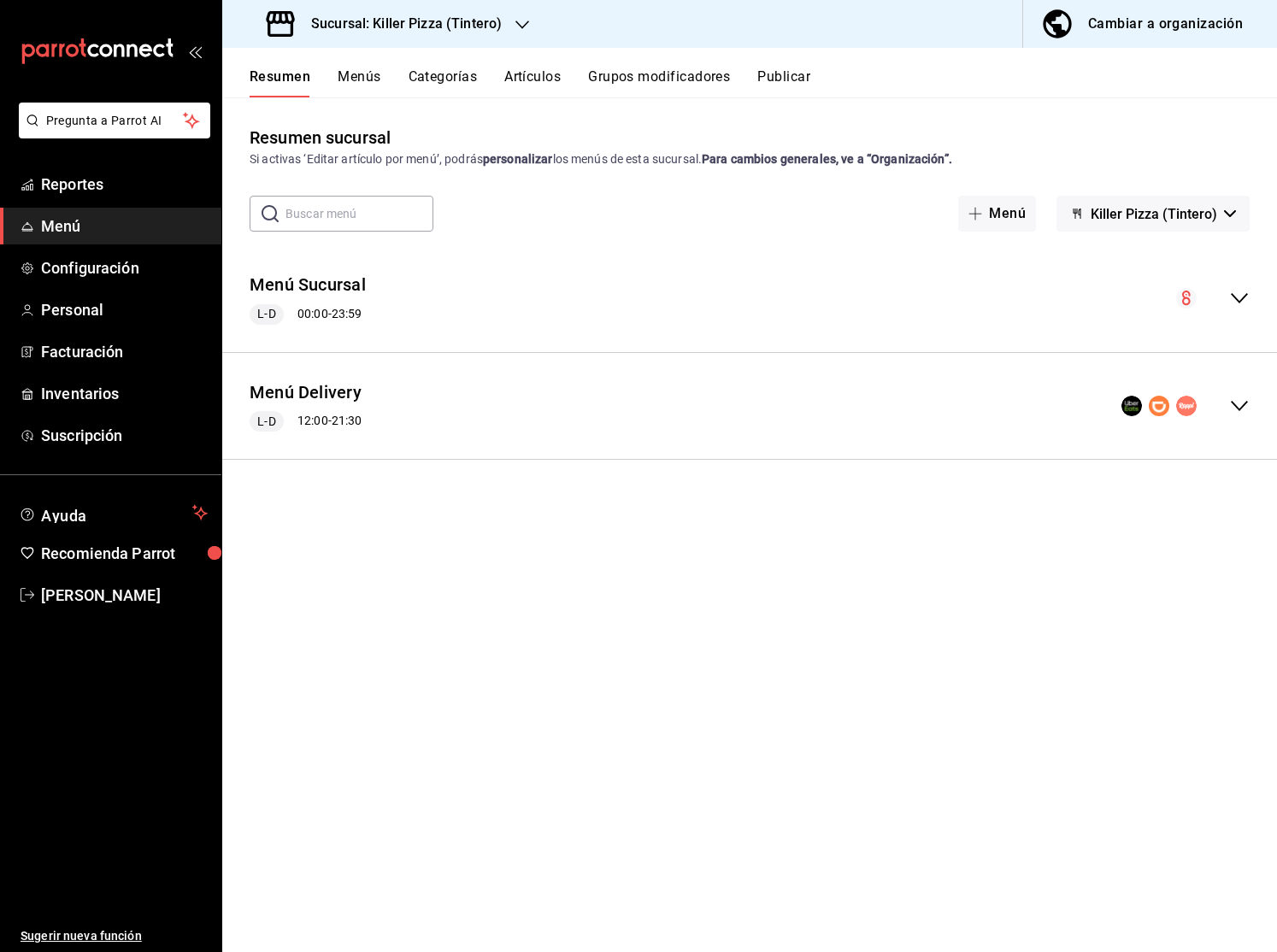
click at [1231, 404] on icon "collapse-menu-row" at bounding box center [1239, 405] width 21 height 21
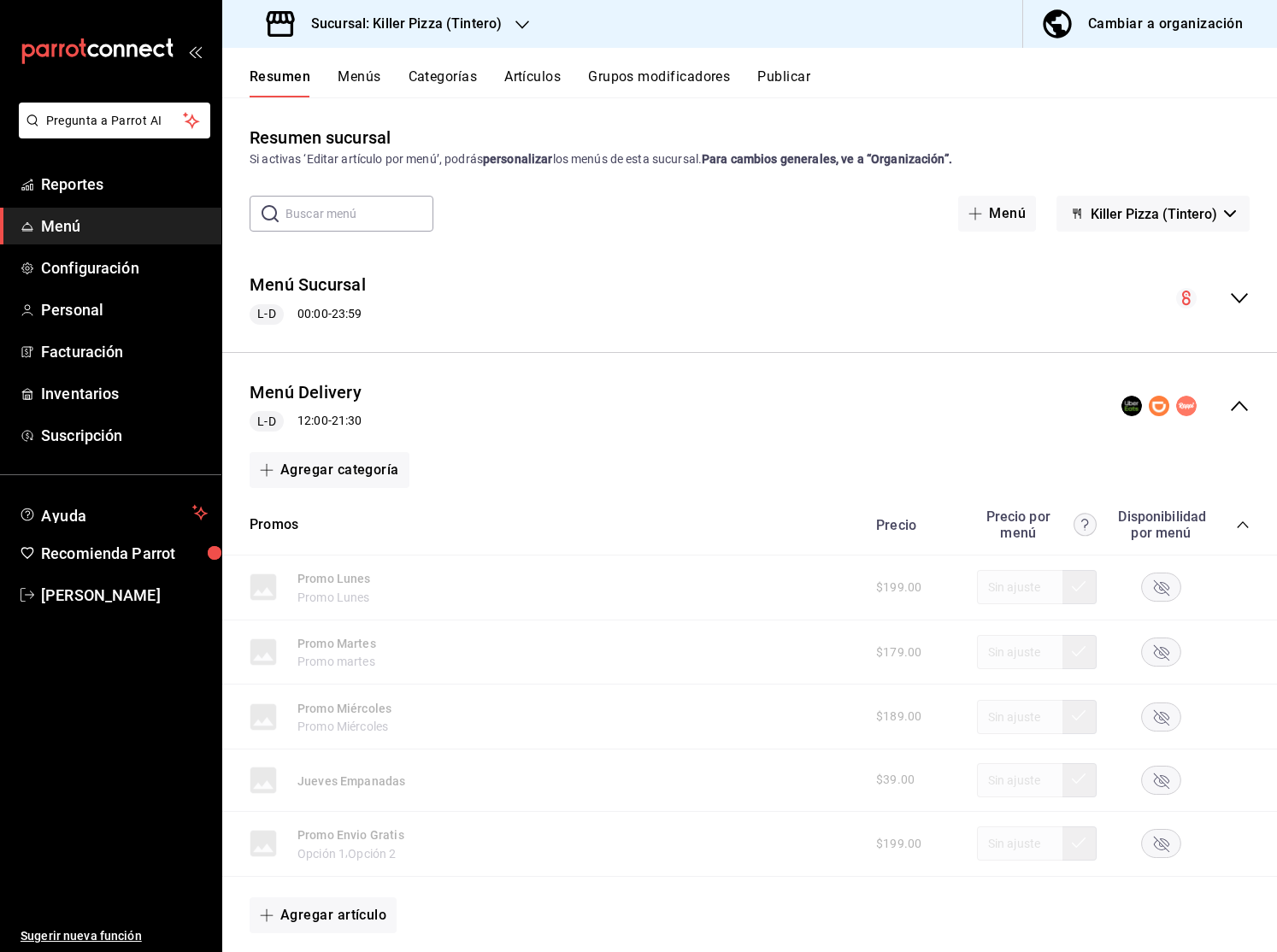
click at [1243, 521] on icon "collapse-category-row" at bounding box center [1243, 524] width 14 height 14
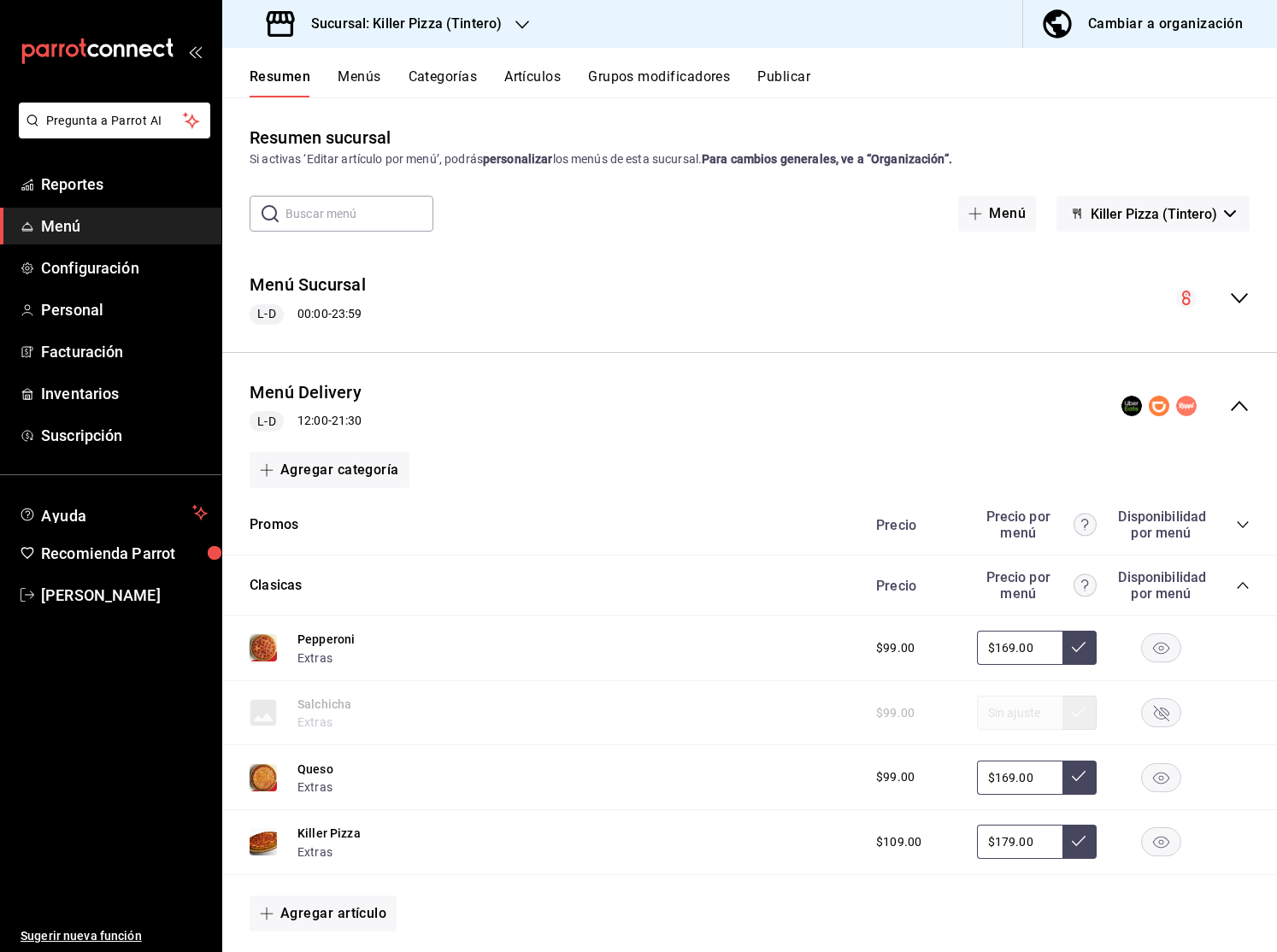
click at [1231, 586] on div "Precio Precio por menú Disponibilidad por menú" at bounding box center [1054, 585] width 390 height 32
click at [1237, 585] on icon "collapse-category-row" at bounding box center [1243, 585] width 14 height 14
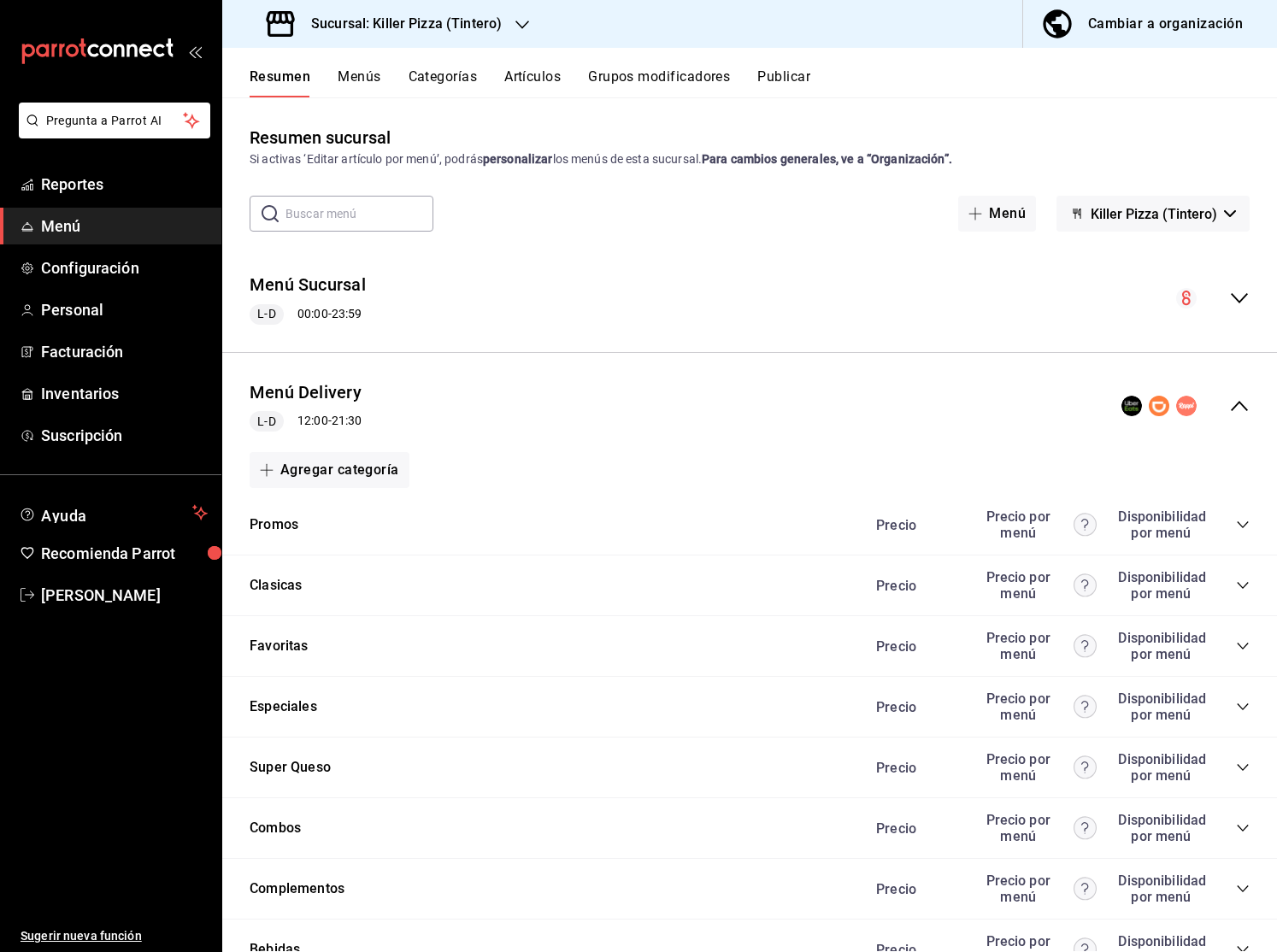
scroll to position [32, 0]
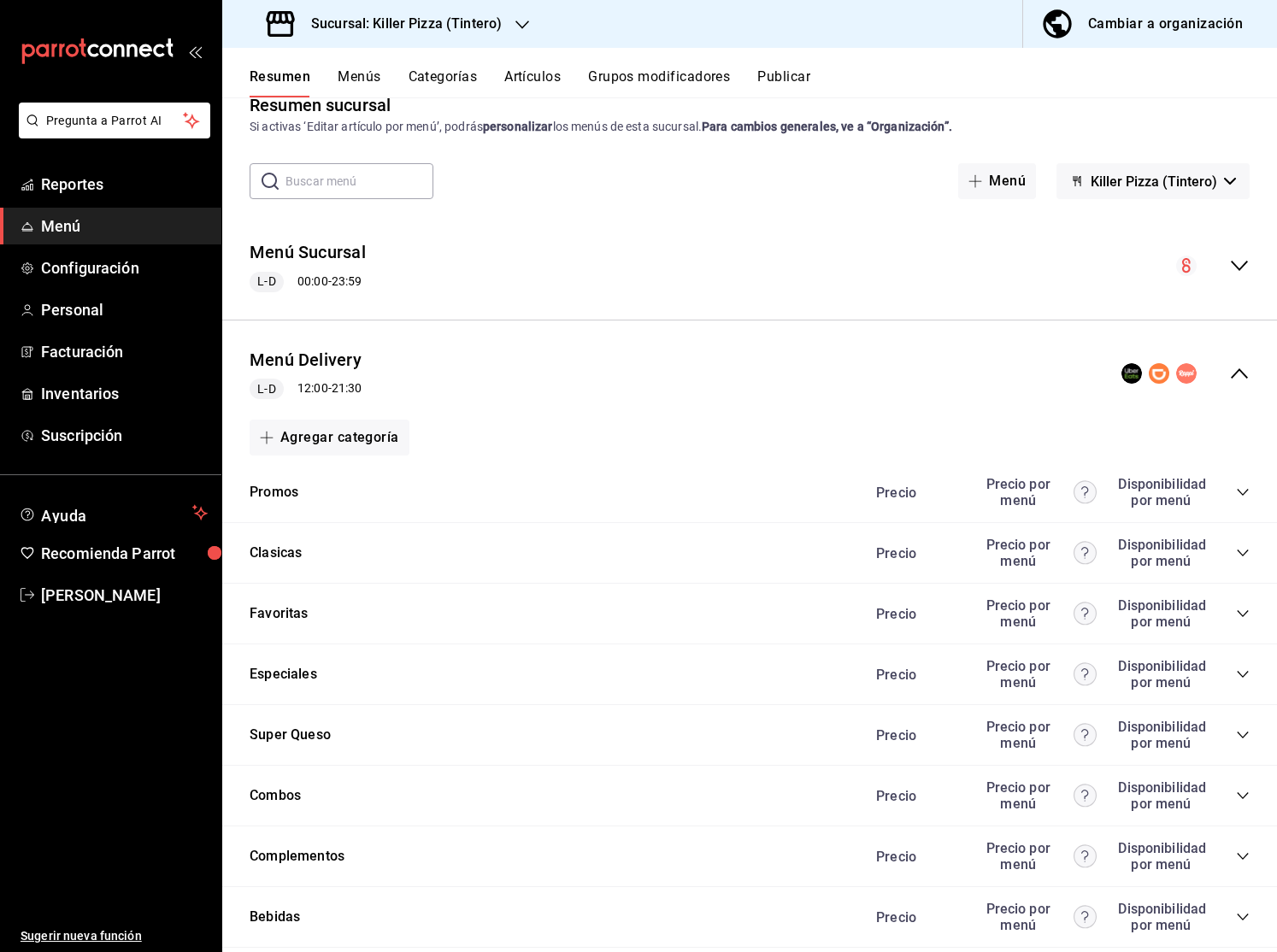
click at [1246, 852] on icon "collapse-category-row" at bounding box center [1243, 856] width 14 height 14
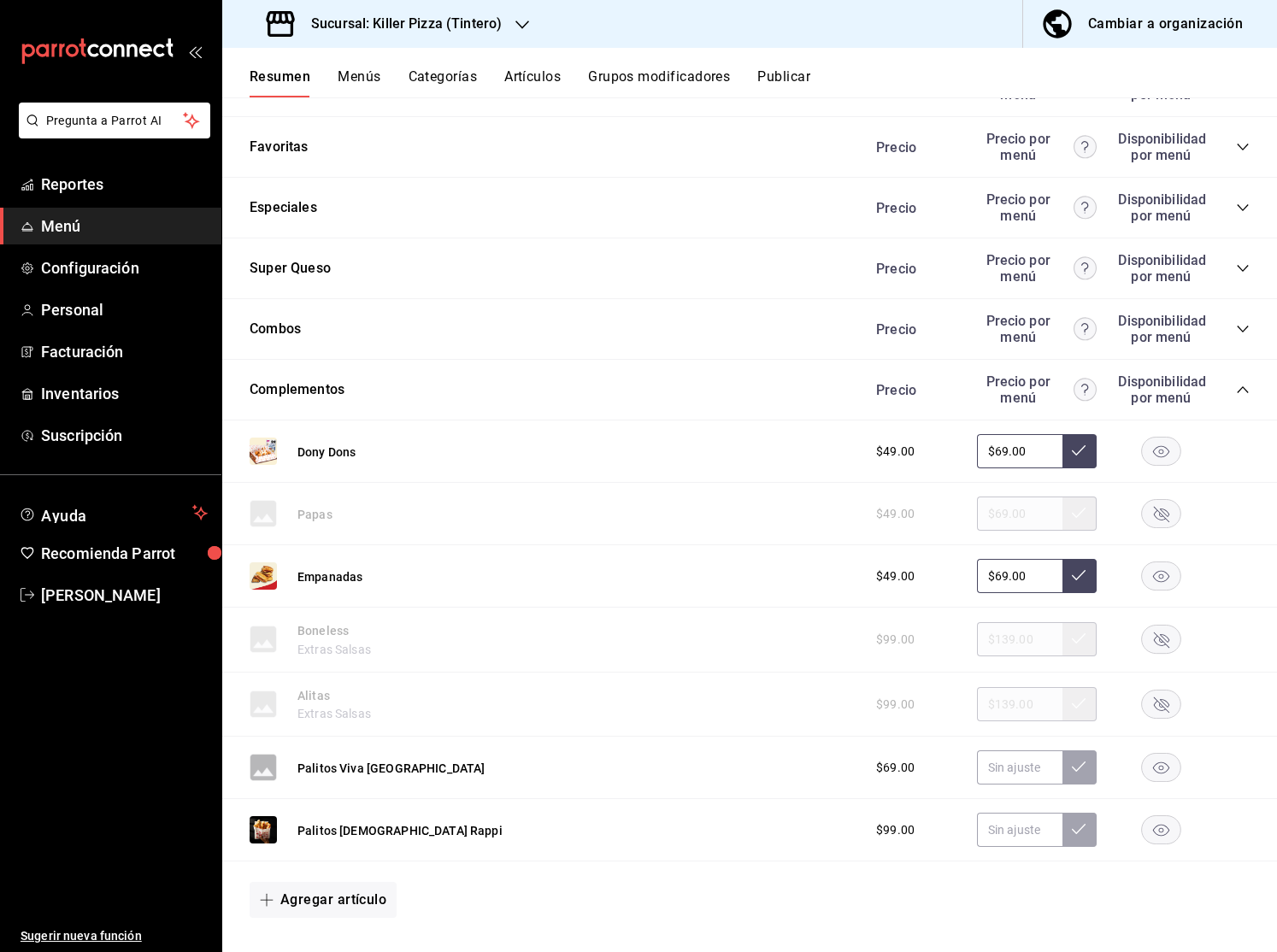
scroll to position [510, 0]
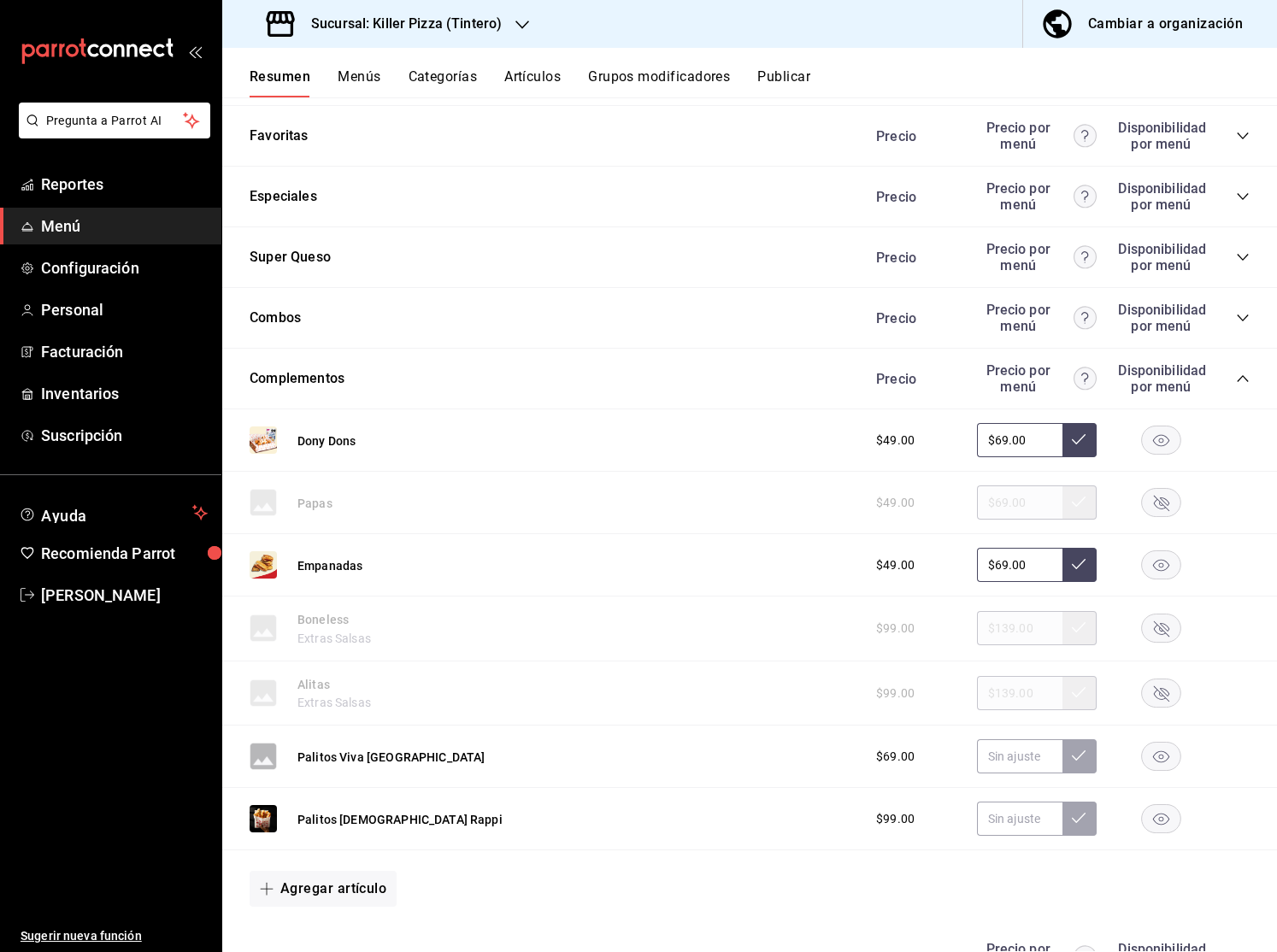
click at [1153, 752] on rect "button" at bounding box center [1162, 756] width 39 height 28
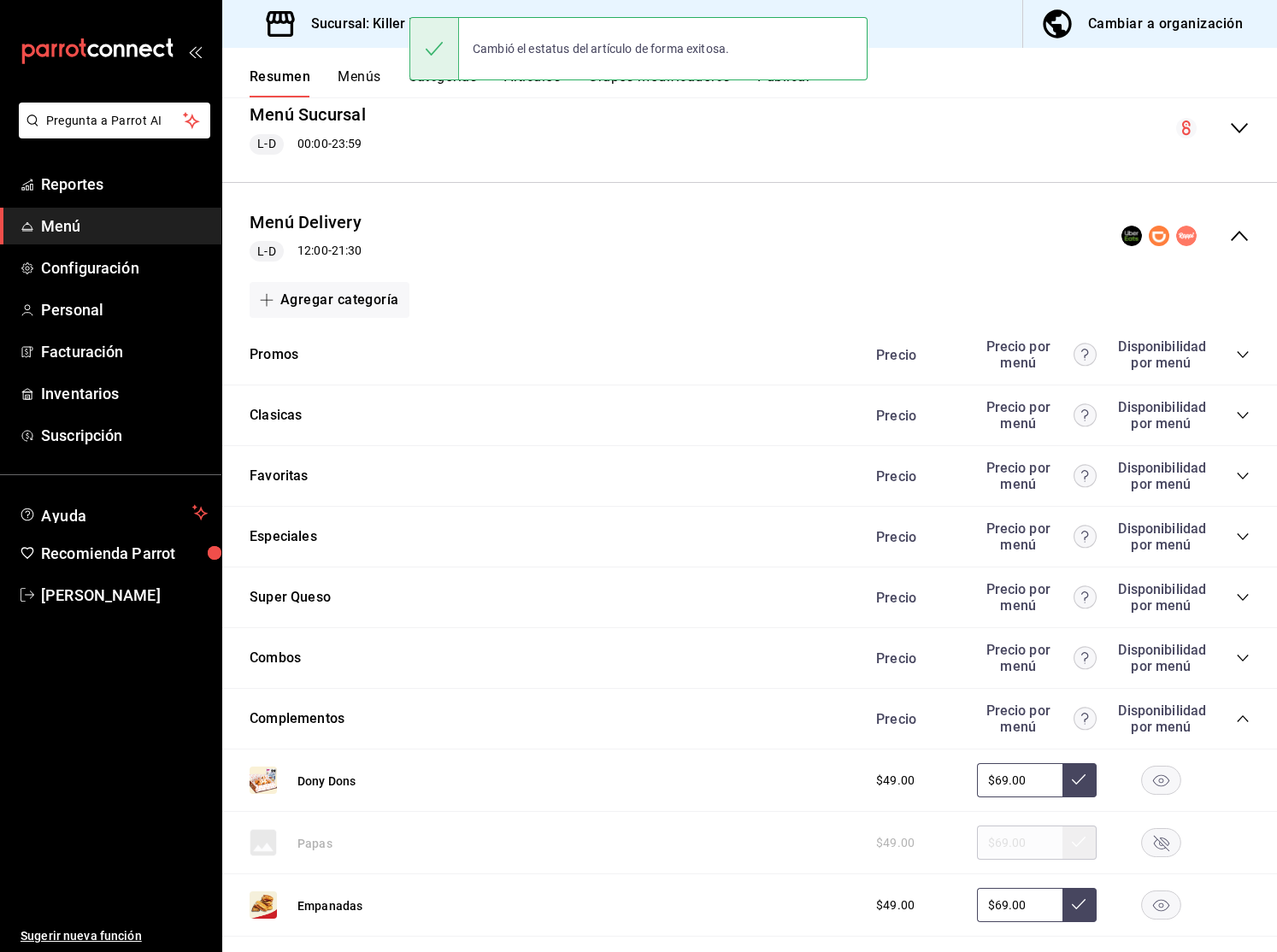
scroll to position [23, 0]
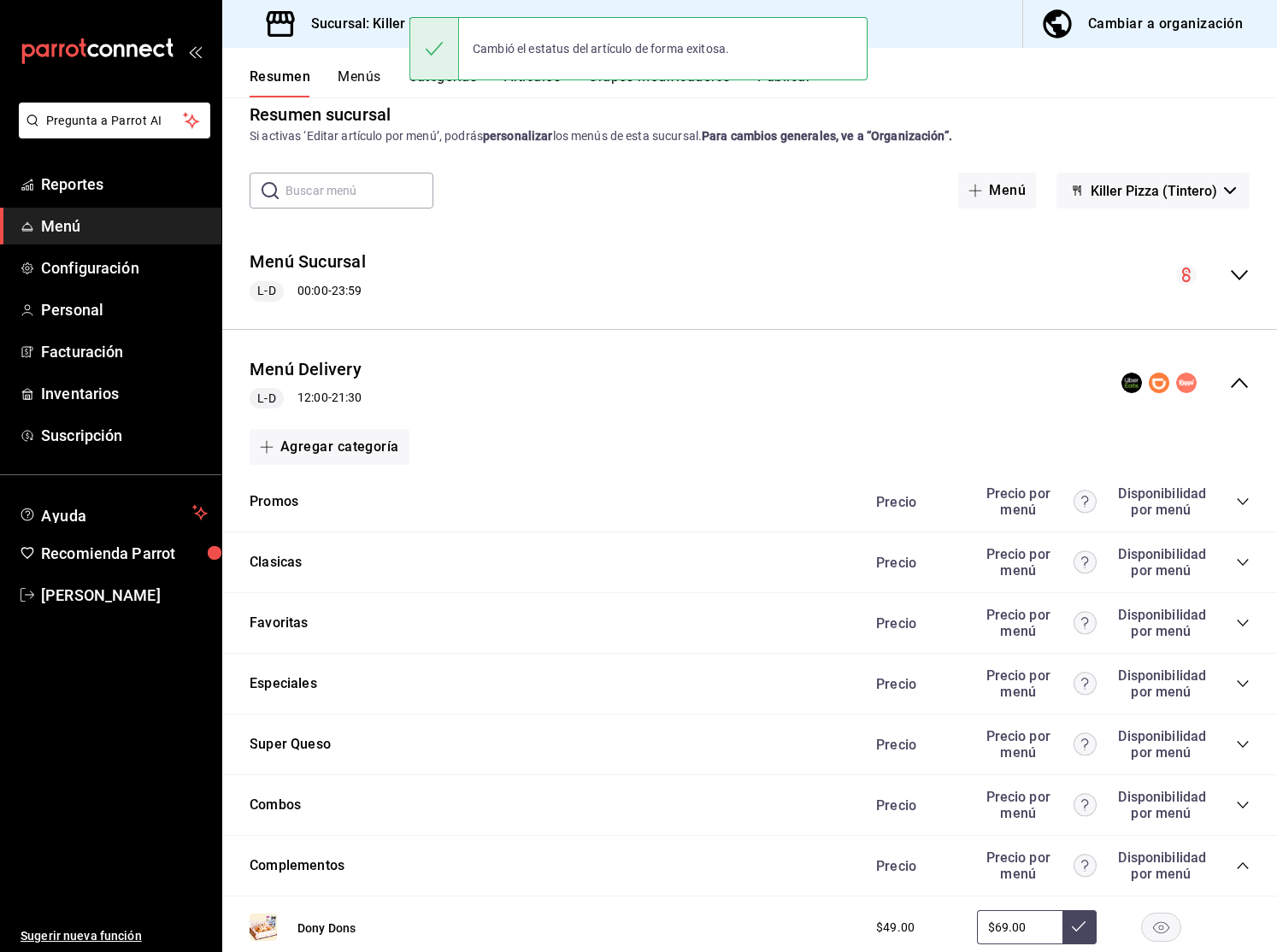
click at [1249, 385] on icon "collapse-menu-row" at bounding box center [1239, 383] width 21 height 21
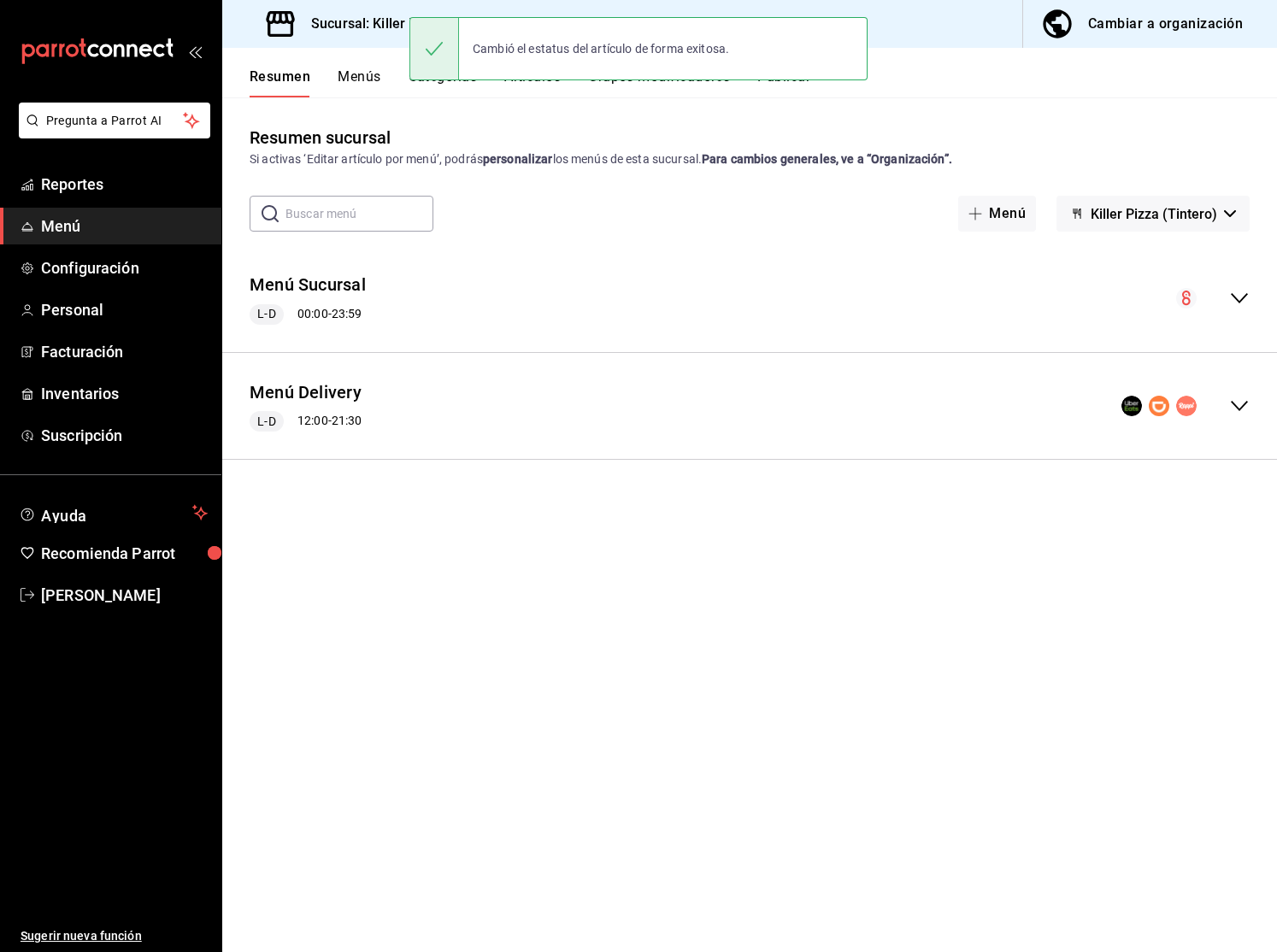
scroll to position [0, 0]
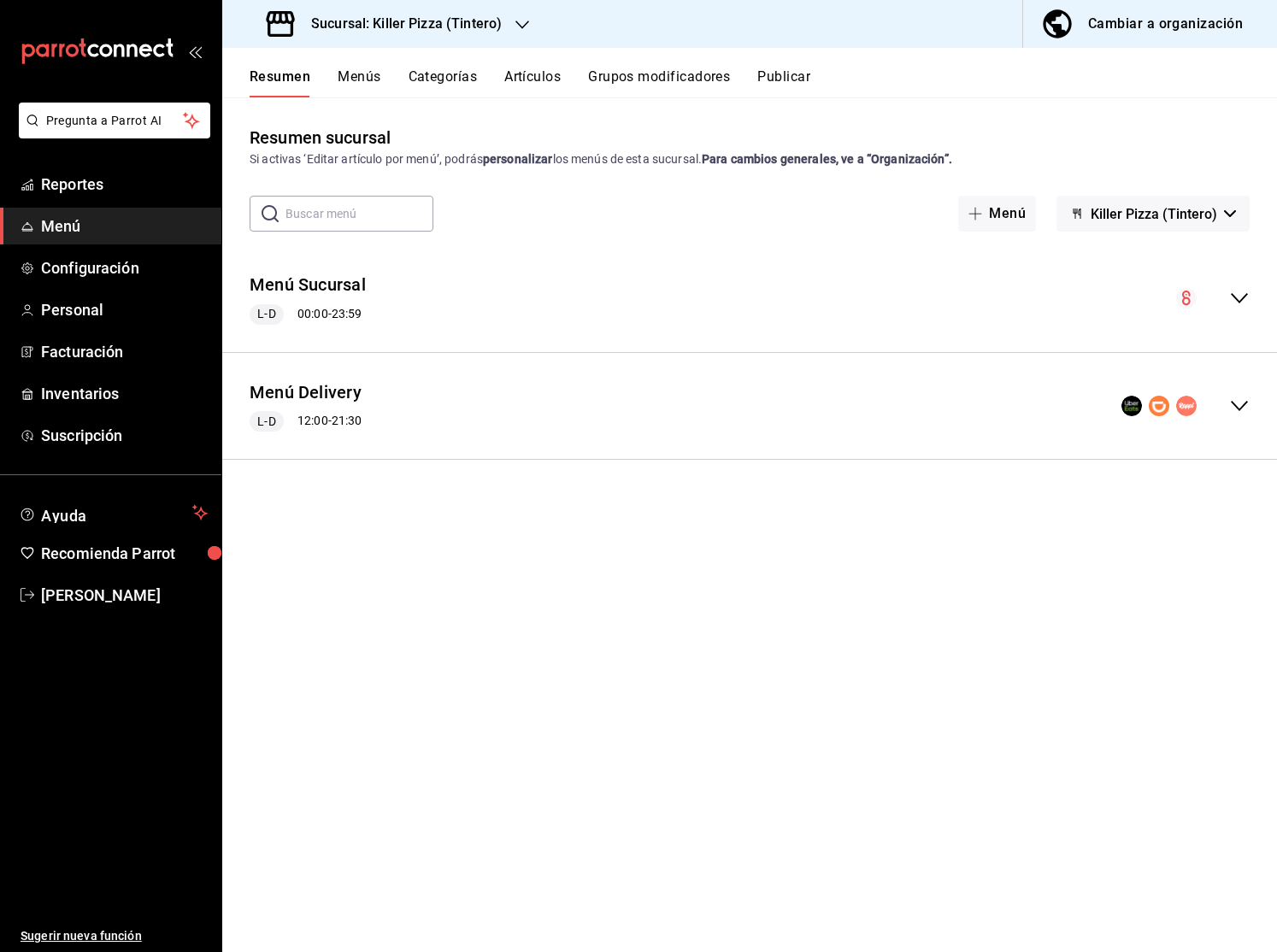
click at [771, 82] on button "Publicar" at bounding box center [784, 83] width 53 height 29
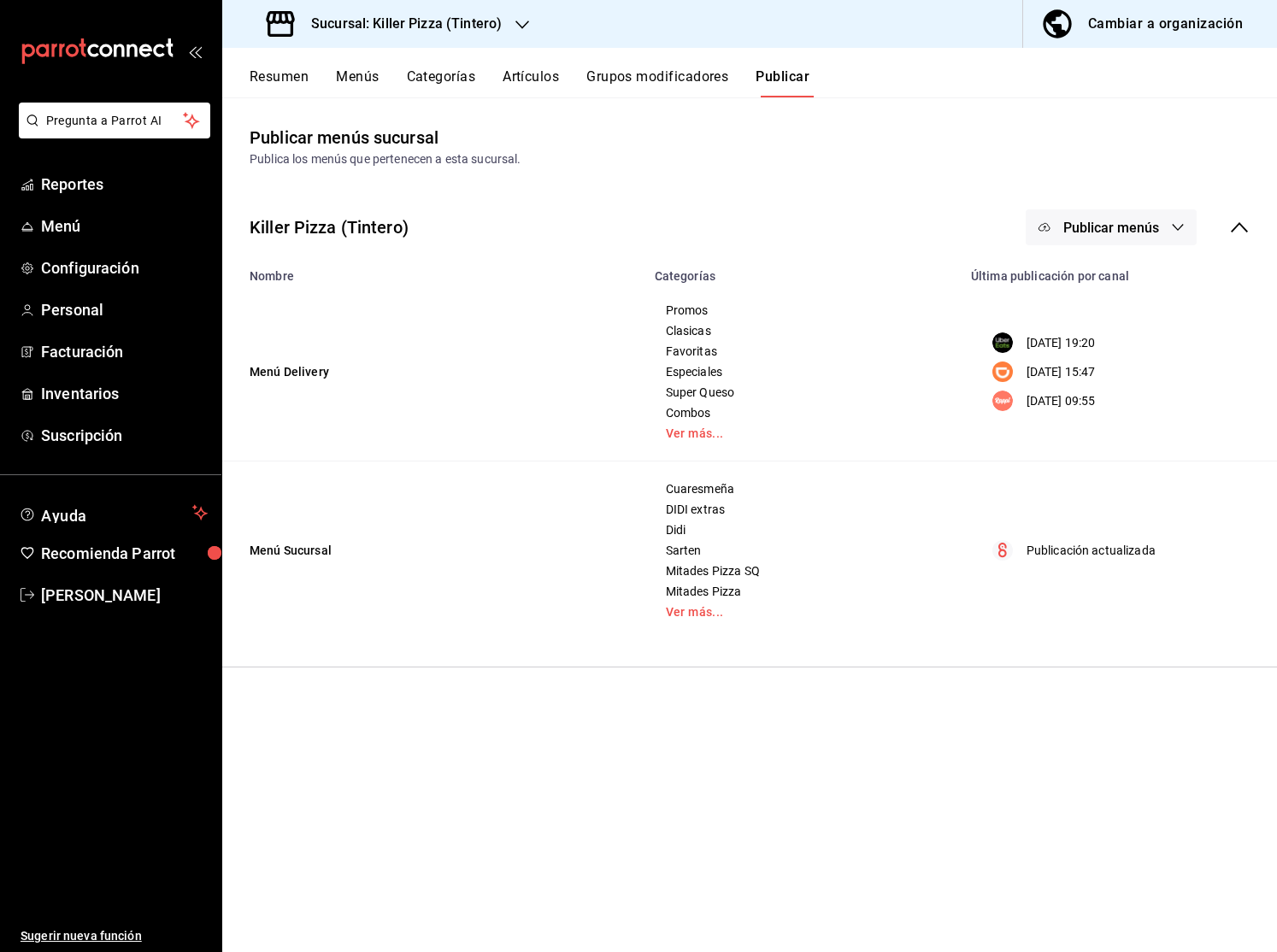
click at [1146, 225] on span "Publicar menús" at bounding box center [1111, 227] width 96 height 17
click at [1102, 375] on span "Rappi" at bounding box center [1136, 379] width 82 height 18
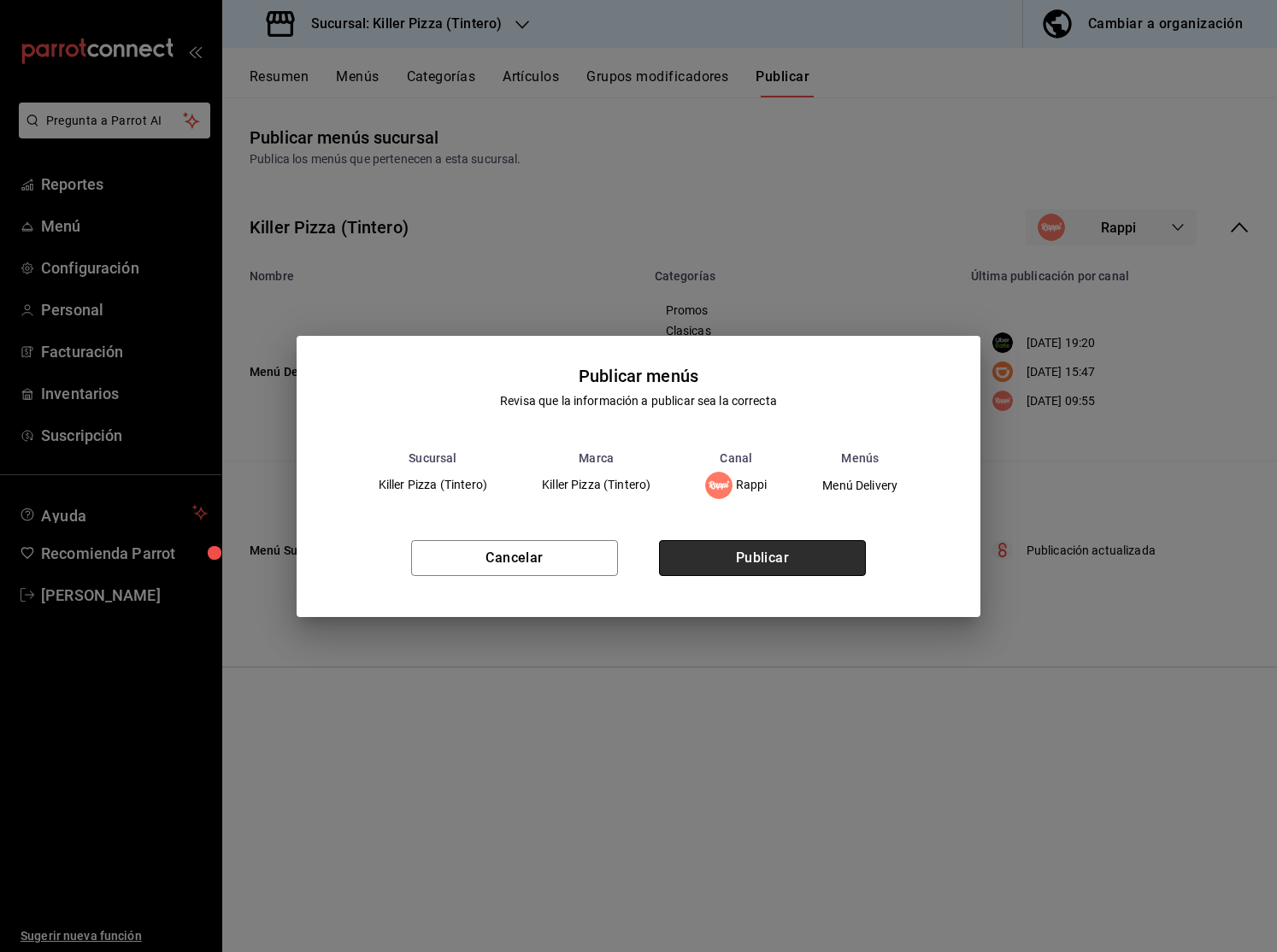
click at [761, 545] on button "Publicar" at bounding box center [761, 558] width 206 height 36
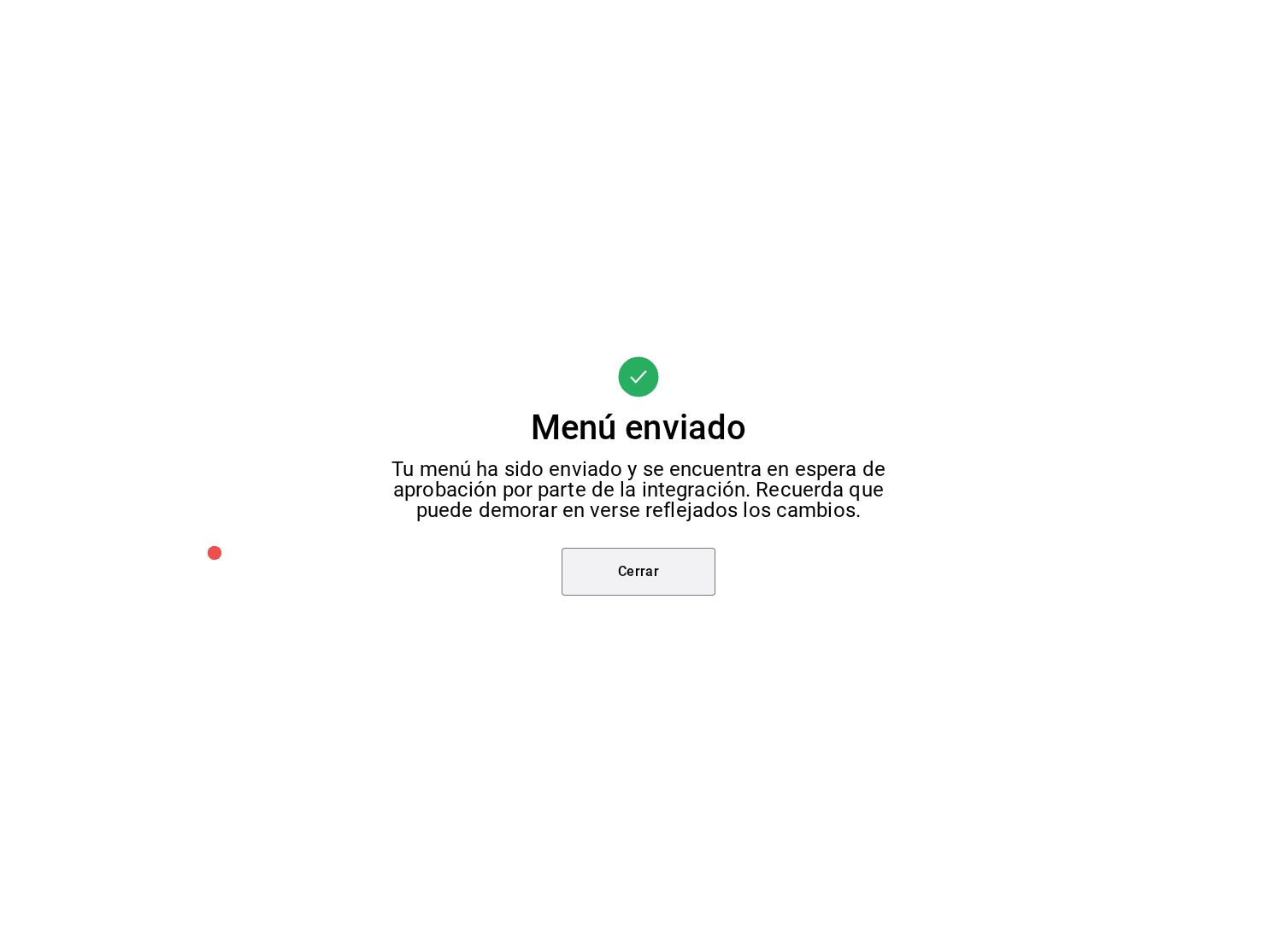
click at [690, 561] on button "Cerrar" at bounding box center [638, 571] width 154 height 48
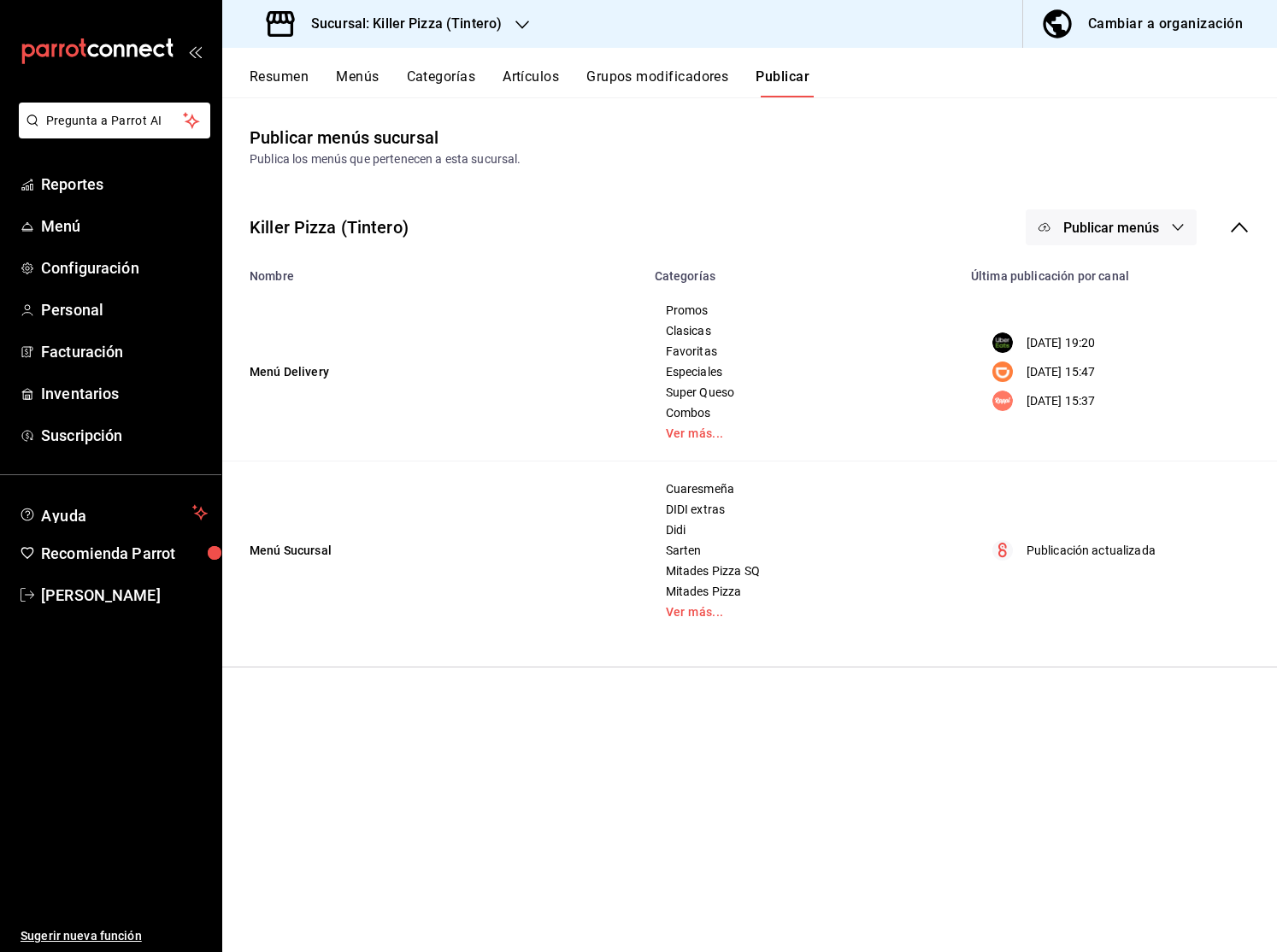
click at [513, 13] on div "Sucursal: Killer Pizza (Tintero)" at bounding box center [386, 23] width 299 height 48
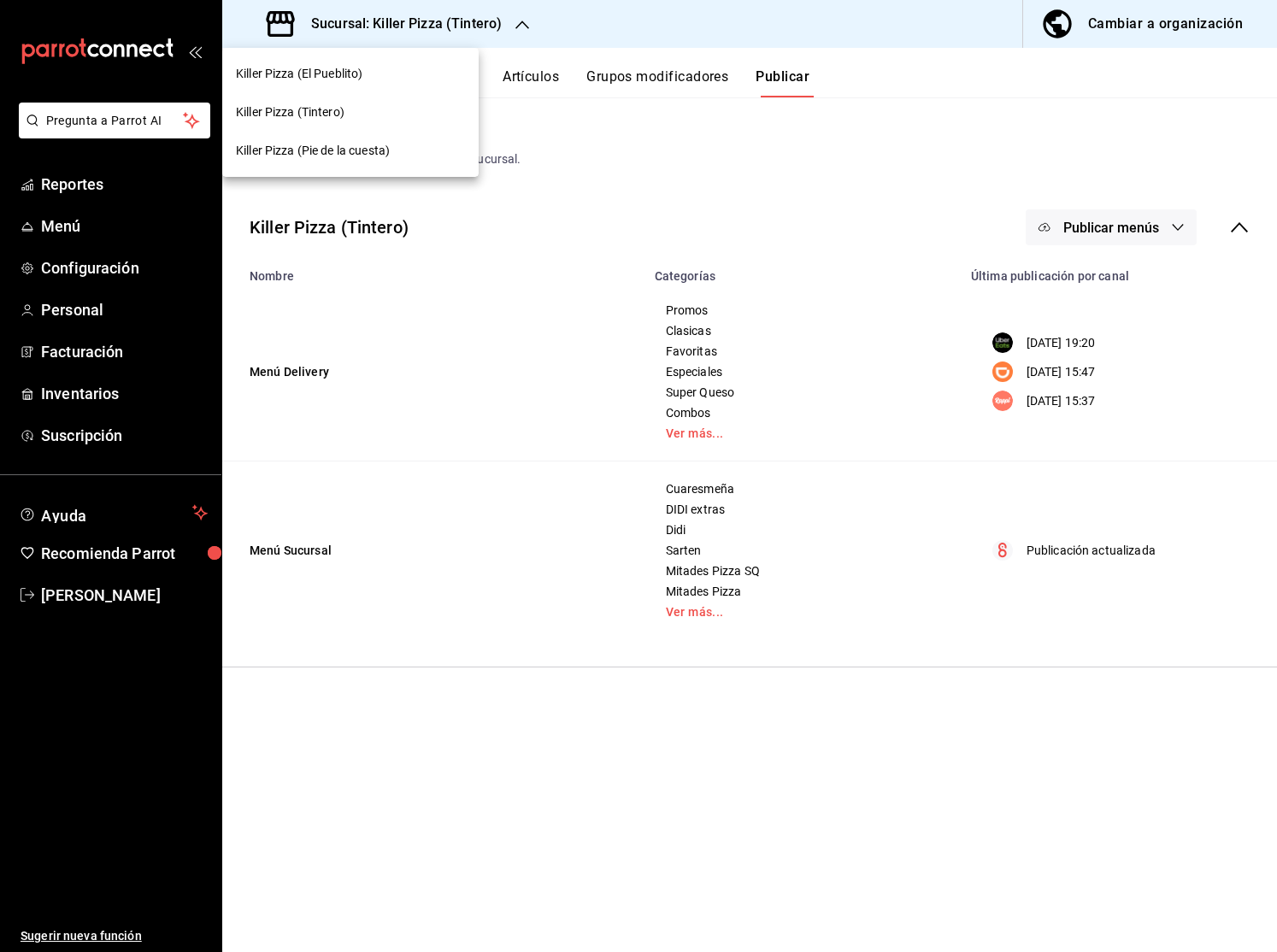
click at [404, 143] on div "Killer Pizza (Pie de la cuesta)" at bounding box center [350, 151] width 229 height 18
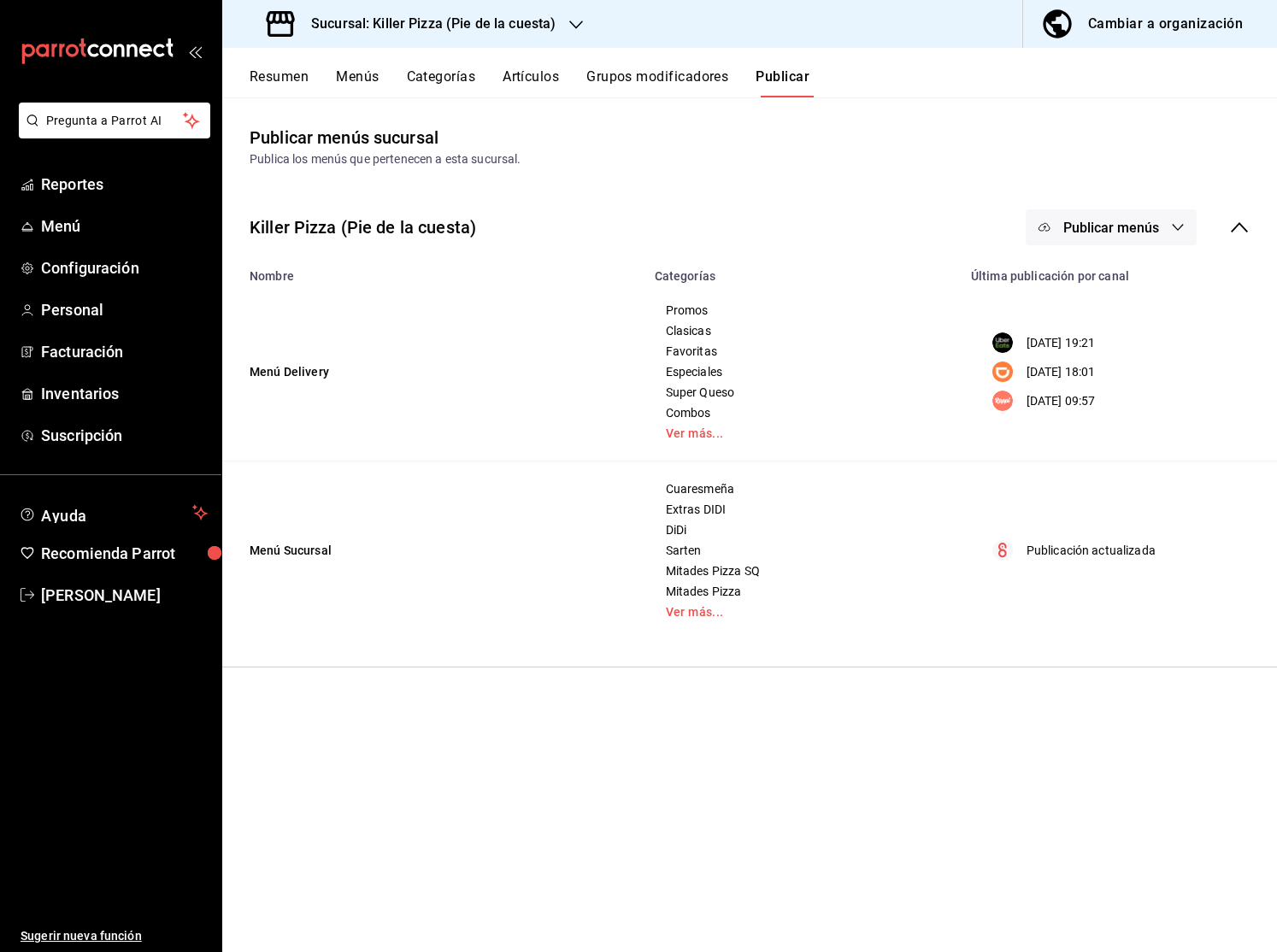
click at [303, 84] on button "Resumen" at bounding box center [279, 83] width 59 height 29
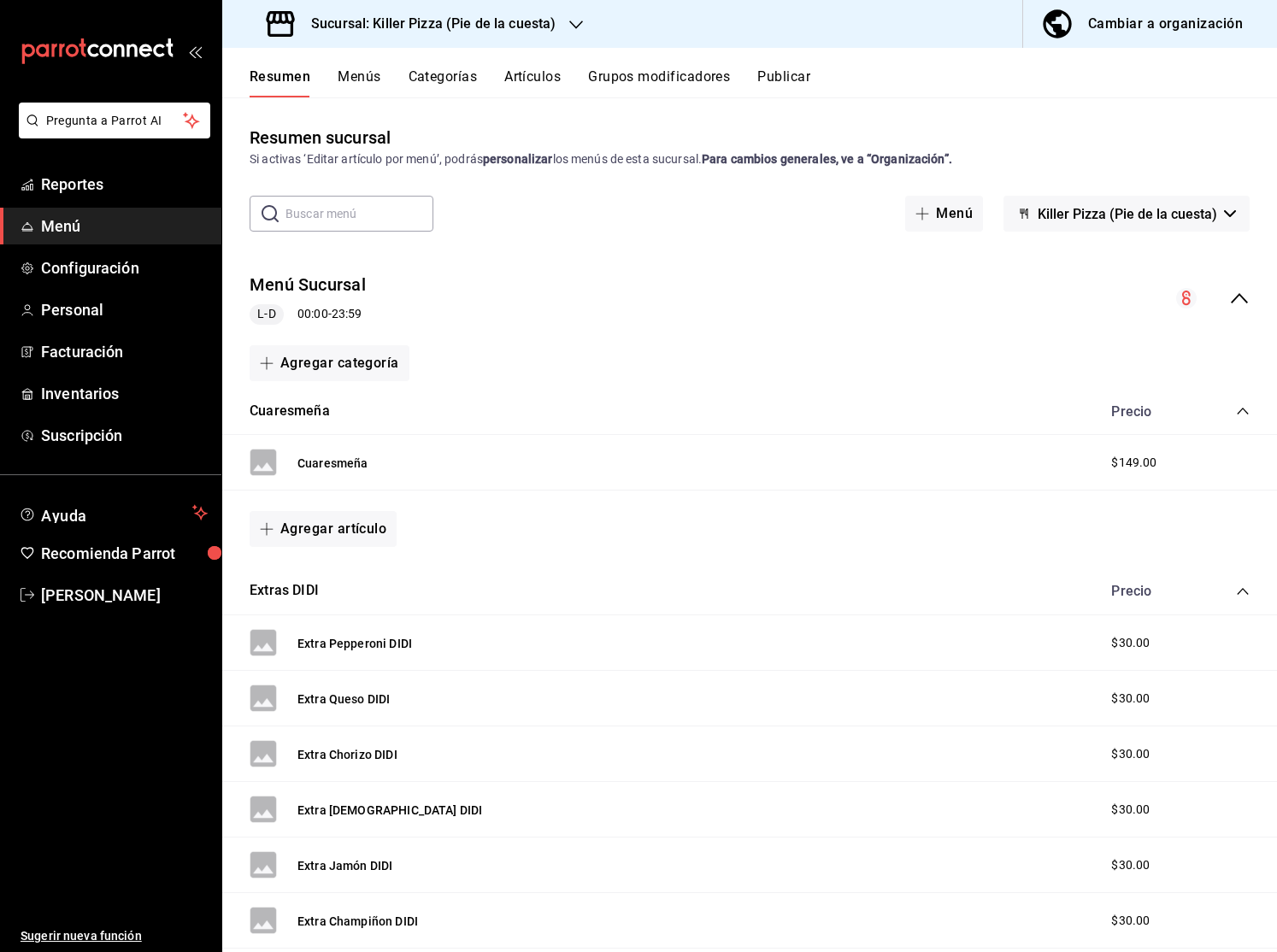
click at [1246, 295] on icon "collapse-menu-row" at bounding box center [1239, 297] width 21 height 21
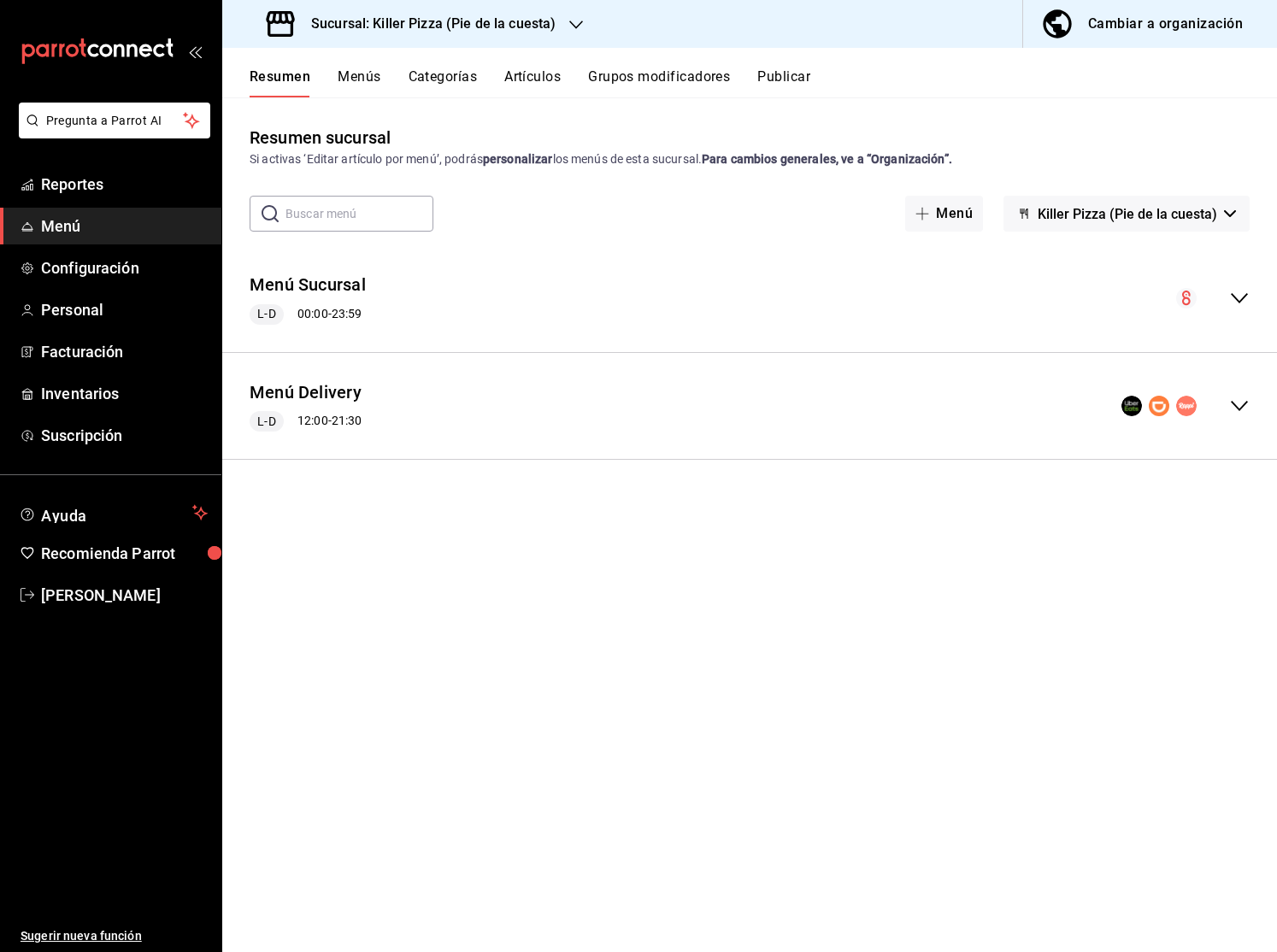
click at [1249, 408] on icon "collapse-menu-row" at bounding box center [1239, 405] width 21 height 21
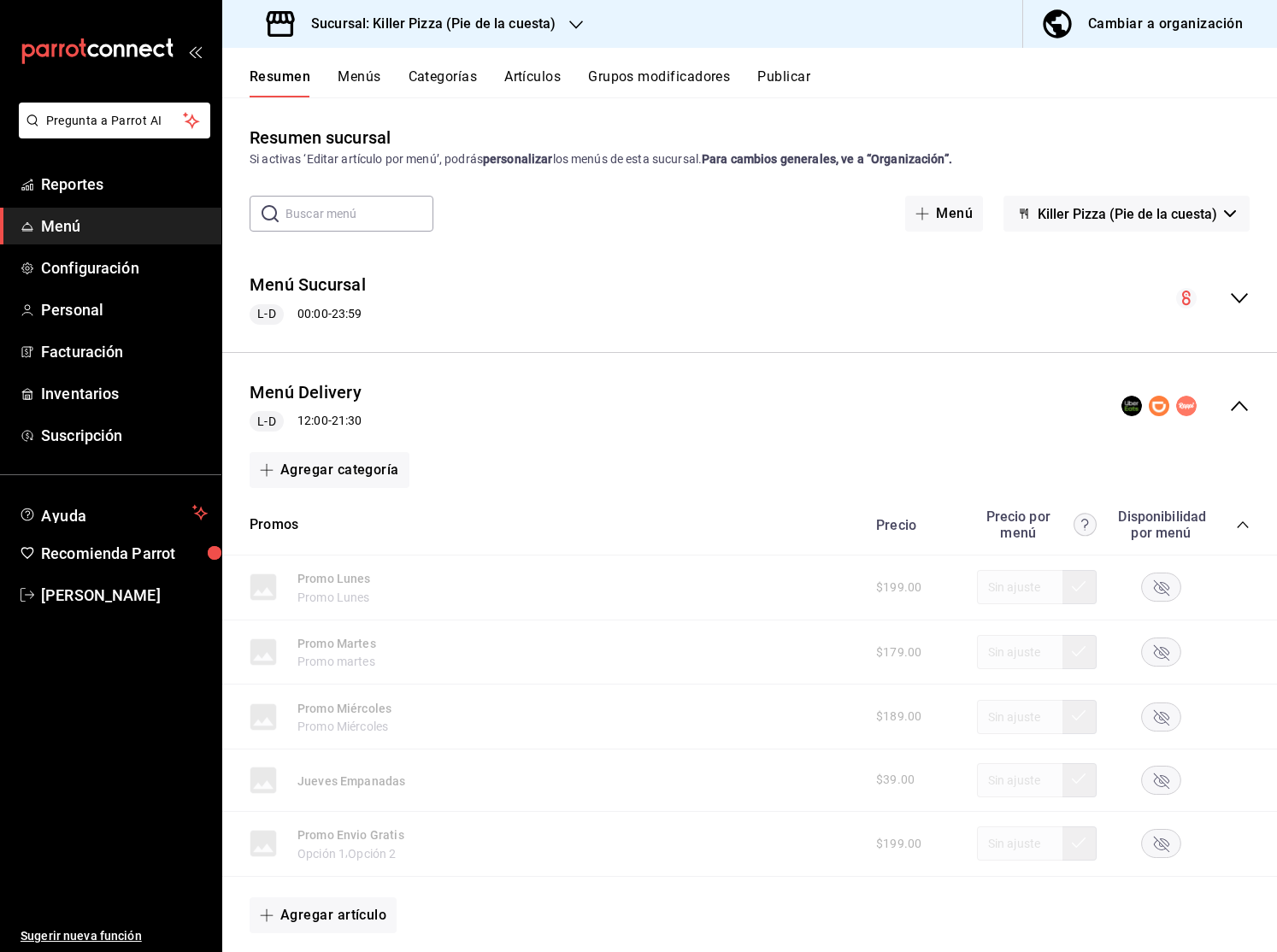
scroll to position [1, 0]
click at [1230, 523] on div "Precio Precio por menú Disponibilidad por menú" at bounding box center [1054, 523] width 390 height 32
click at [1240, 522] on icon "collapse-category-row" at bounding box center [1243, 523] width 14 height 14
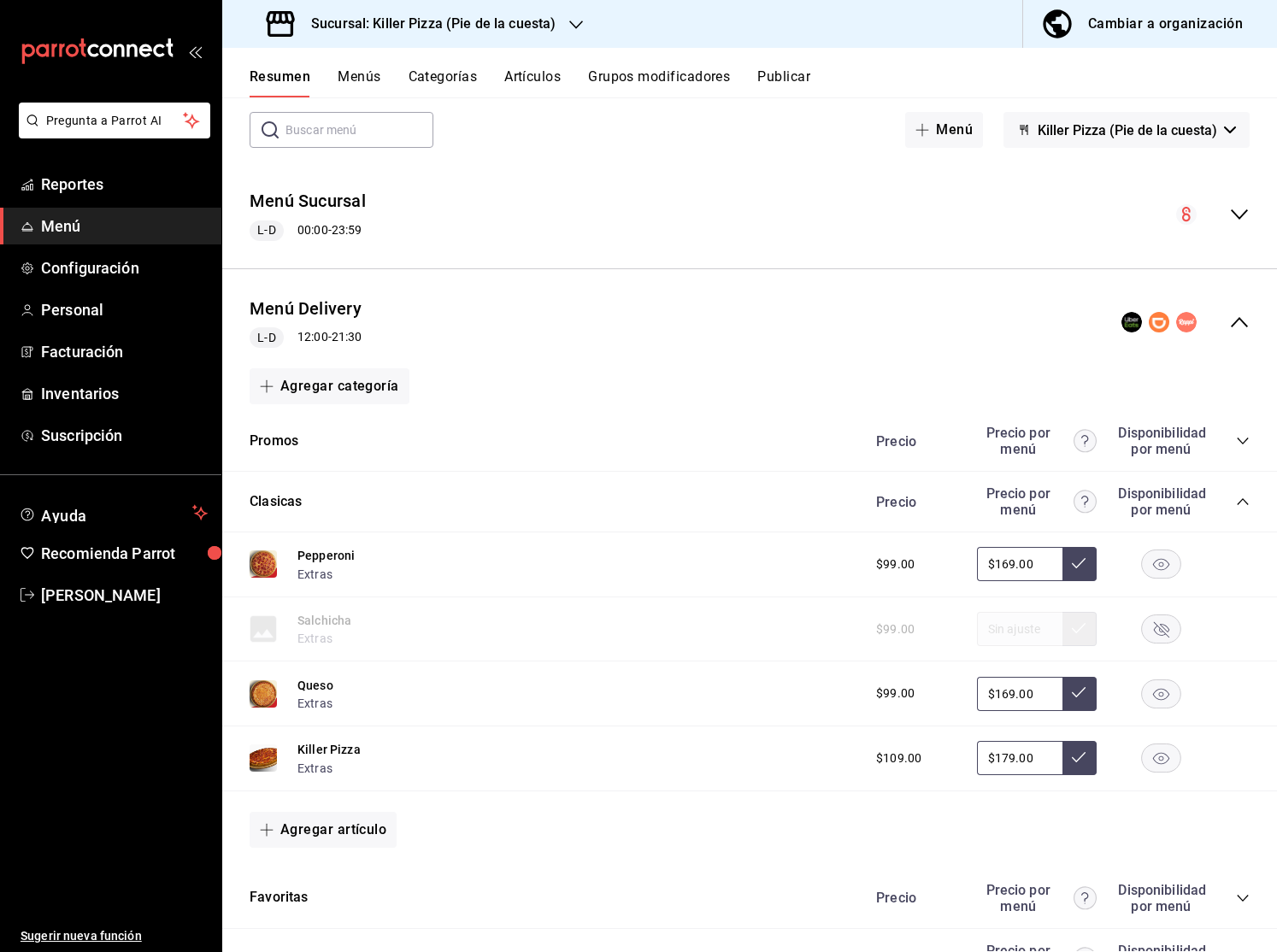
scroll to position [86, 0]
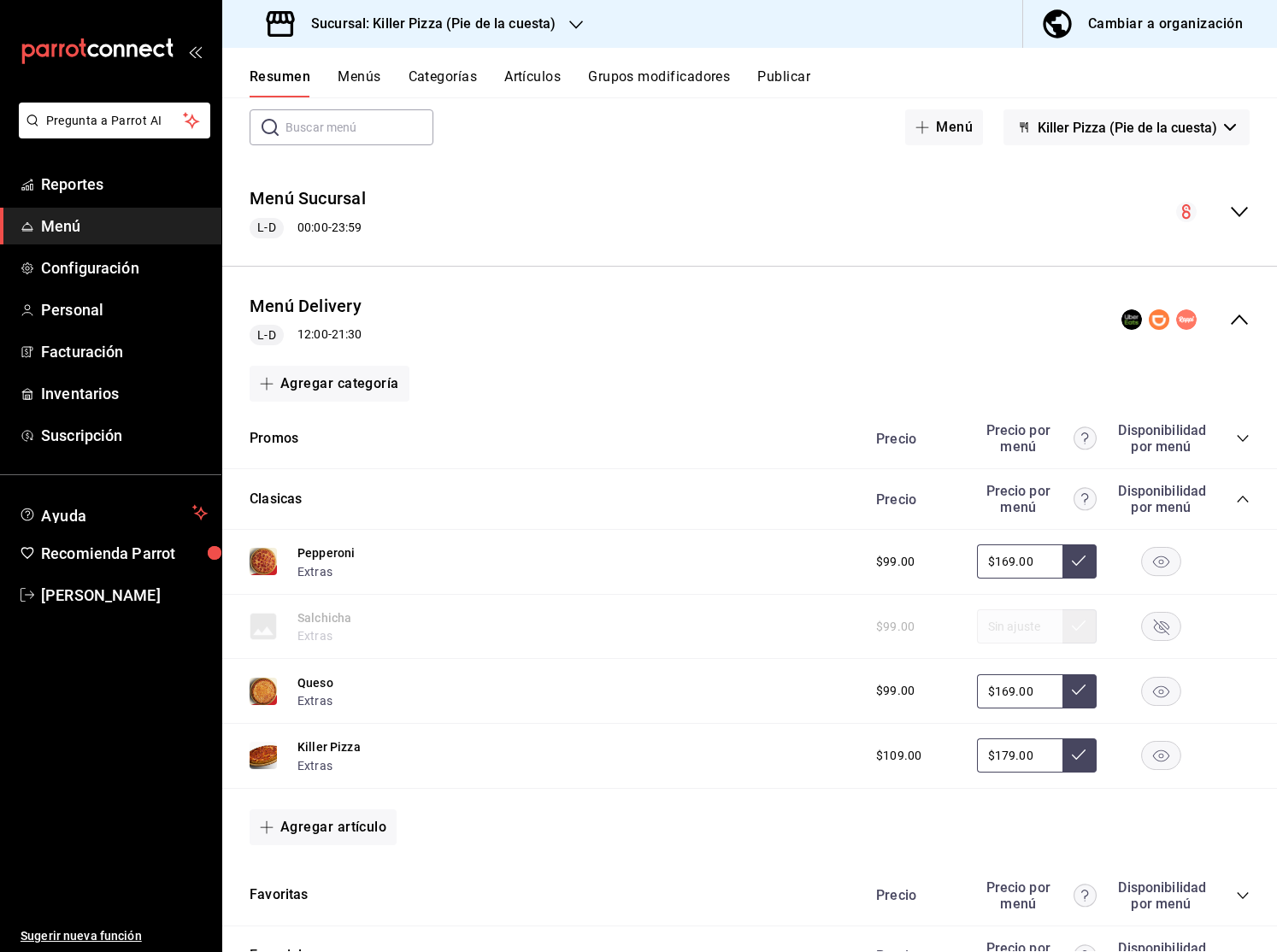
click at [1244, 501] on icon "collapse-category-row" at bounding box center [1243, 499] width 14 height 14
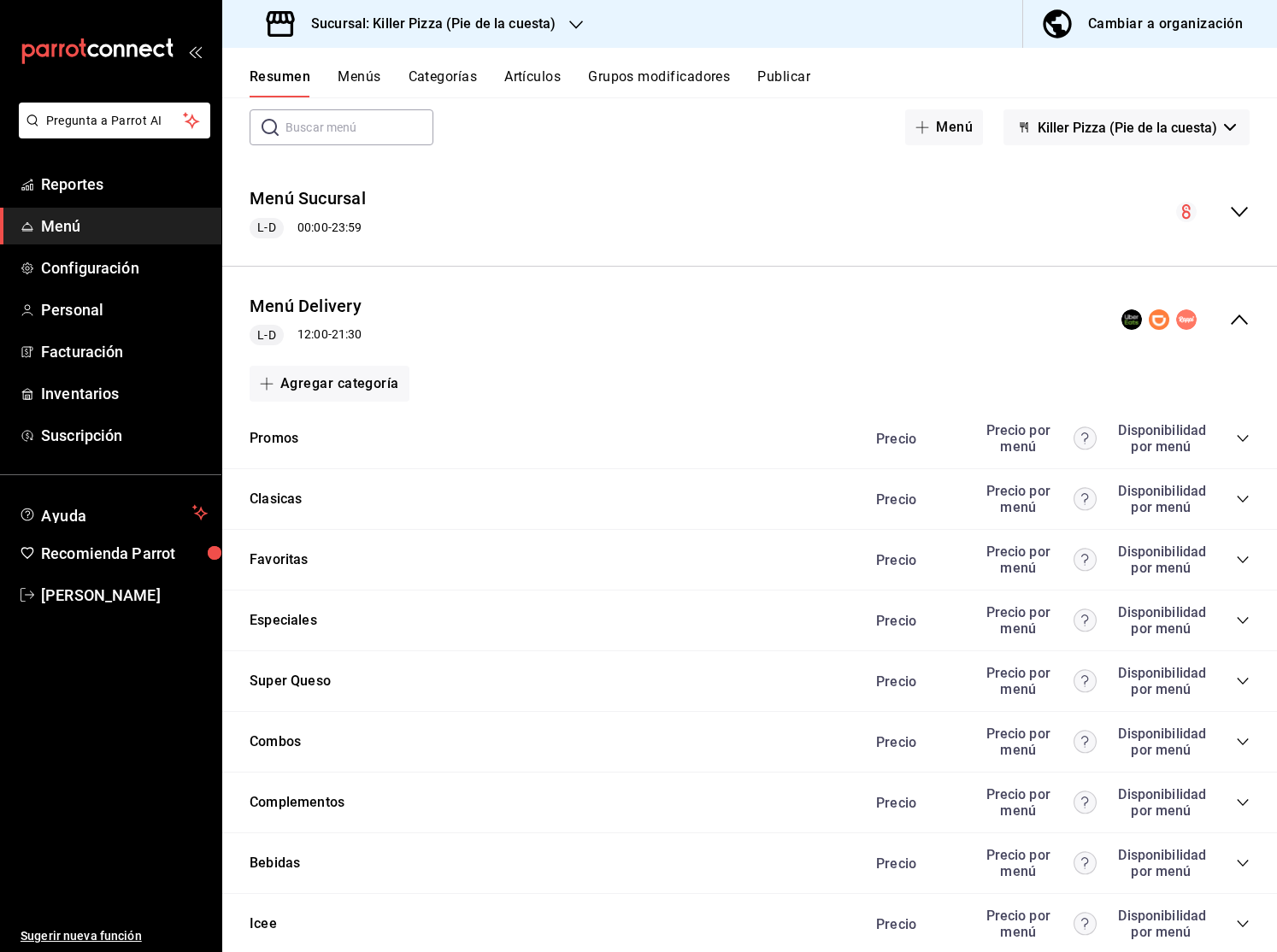
click at [1243, 556] on icon "collapse-category-row" at bounding box center [1243, 560] width 14 height 14
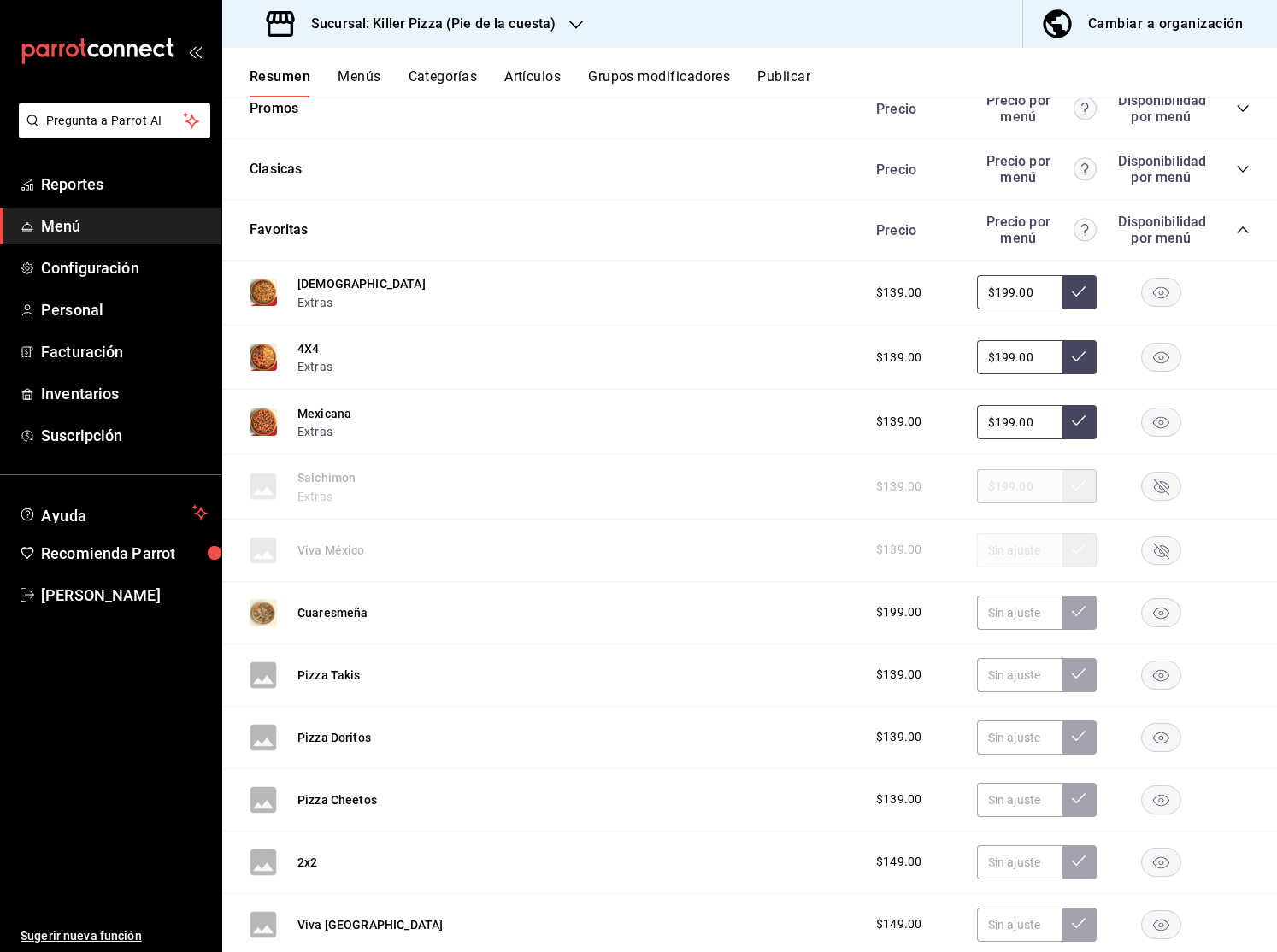
scroll to position [420, 0]
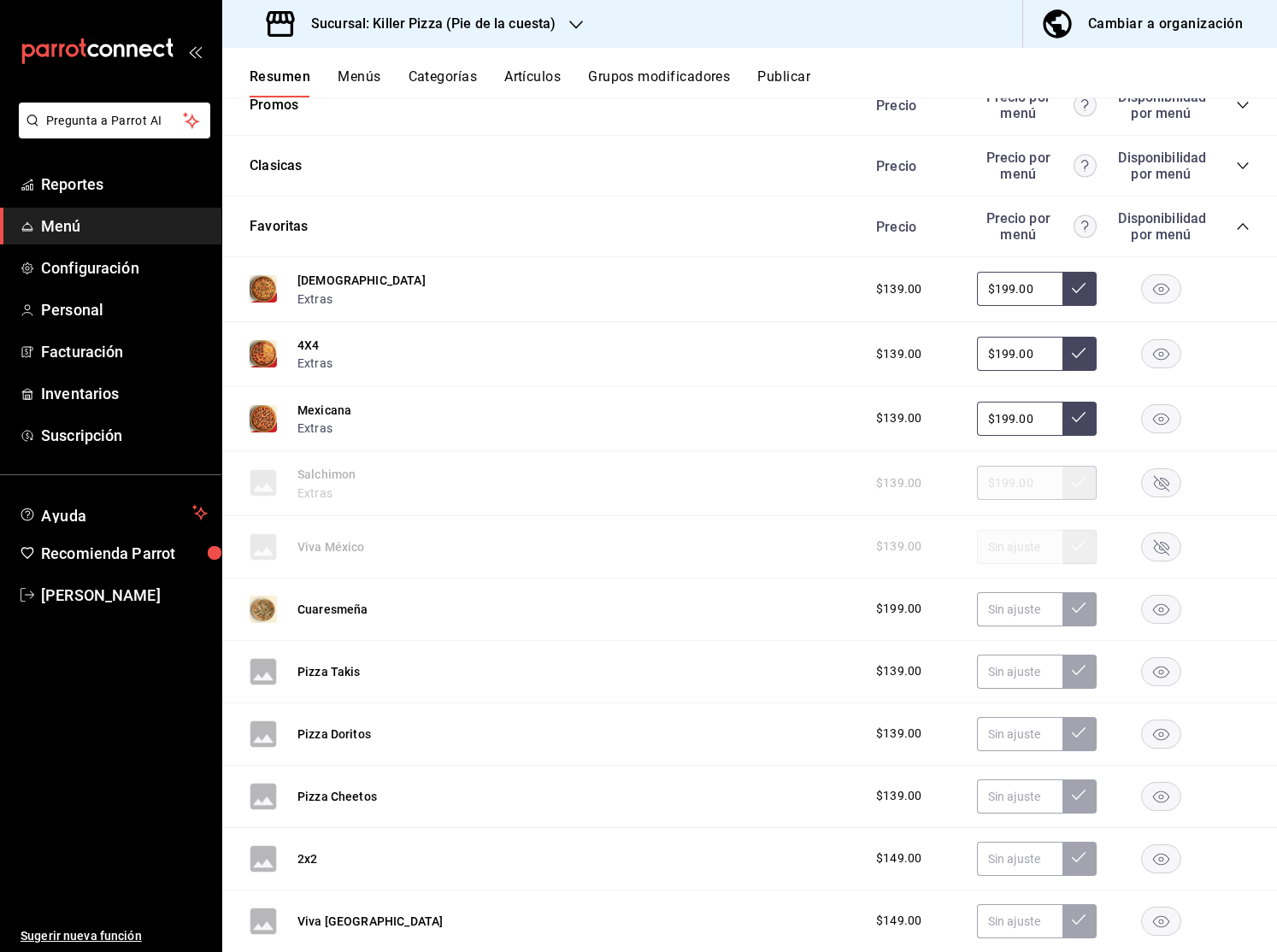
click at [1170, 608] on rect "button" at bounding box center [1162, 609] width 39 height 28
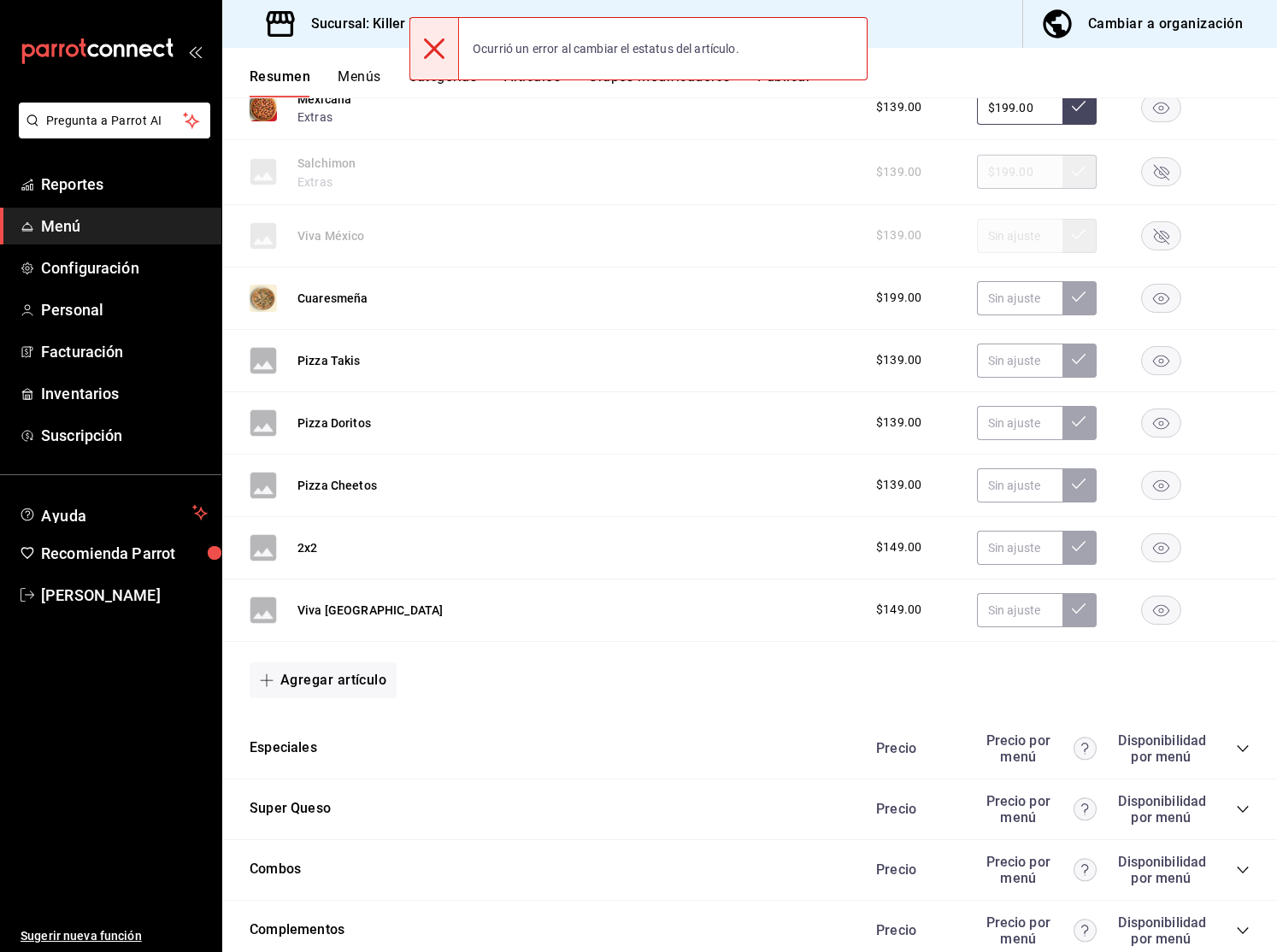
scroll to position [782, 0]
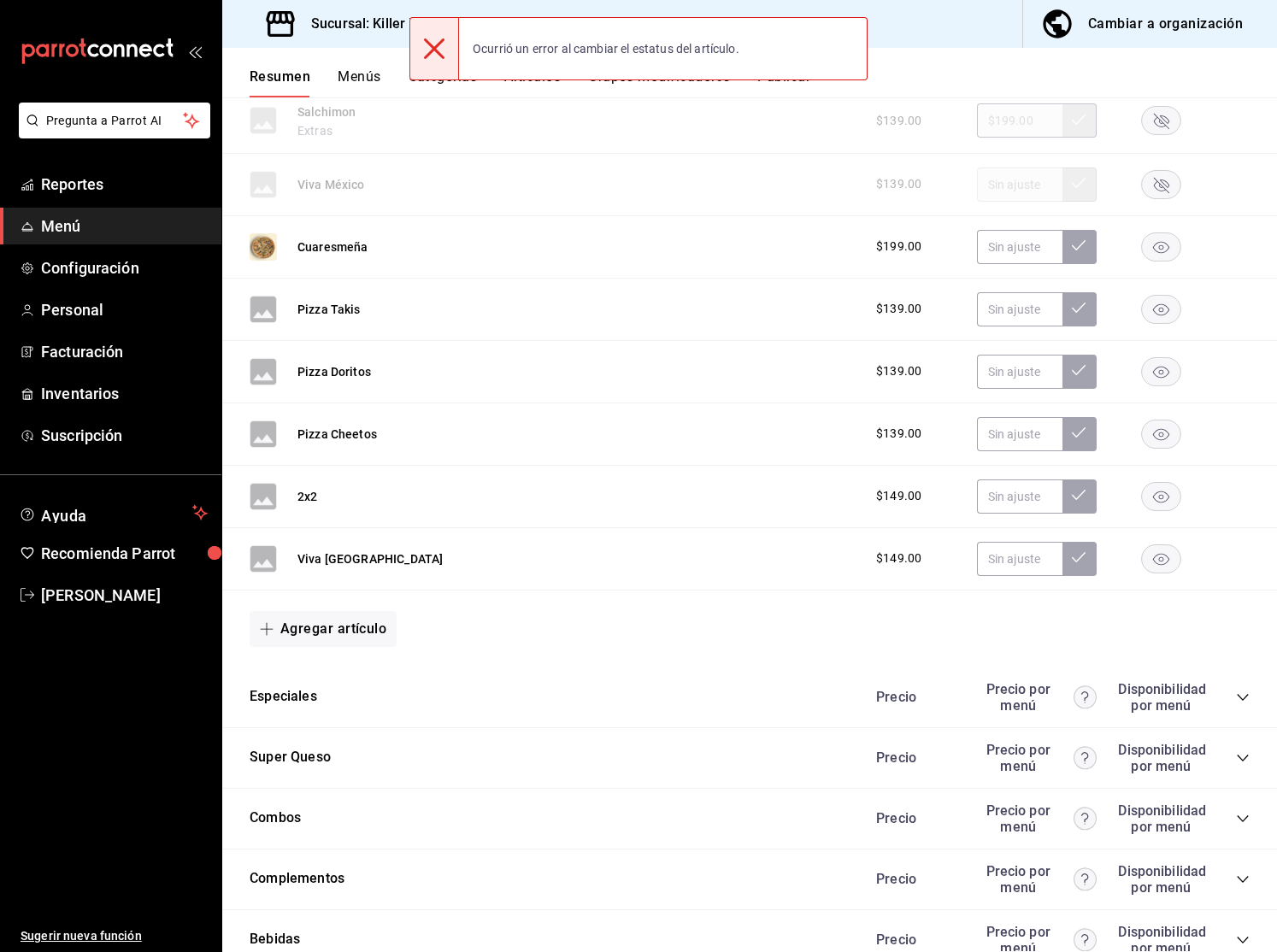
click at [376, 620] on button "Agregar artículo" at bounding box center [323, 628] width 147 height 36
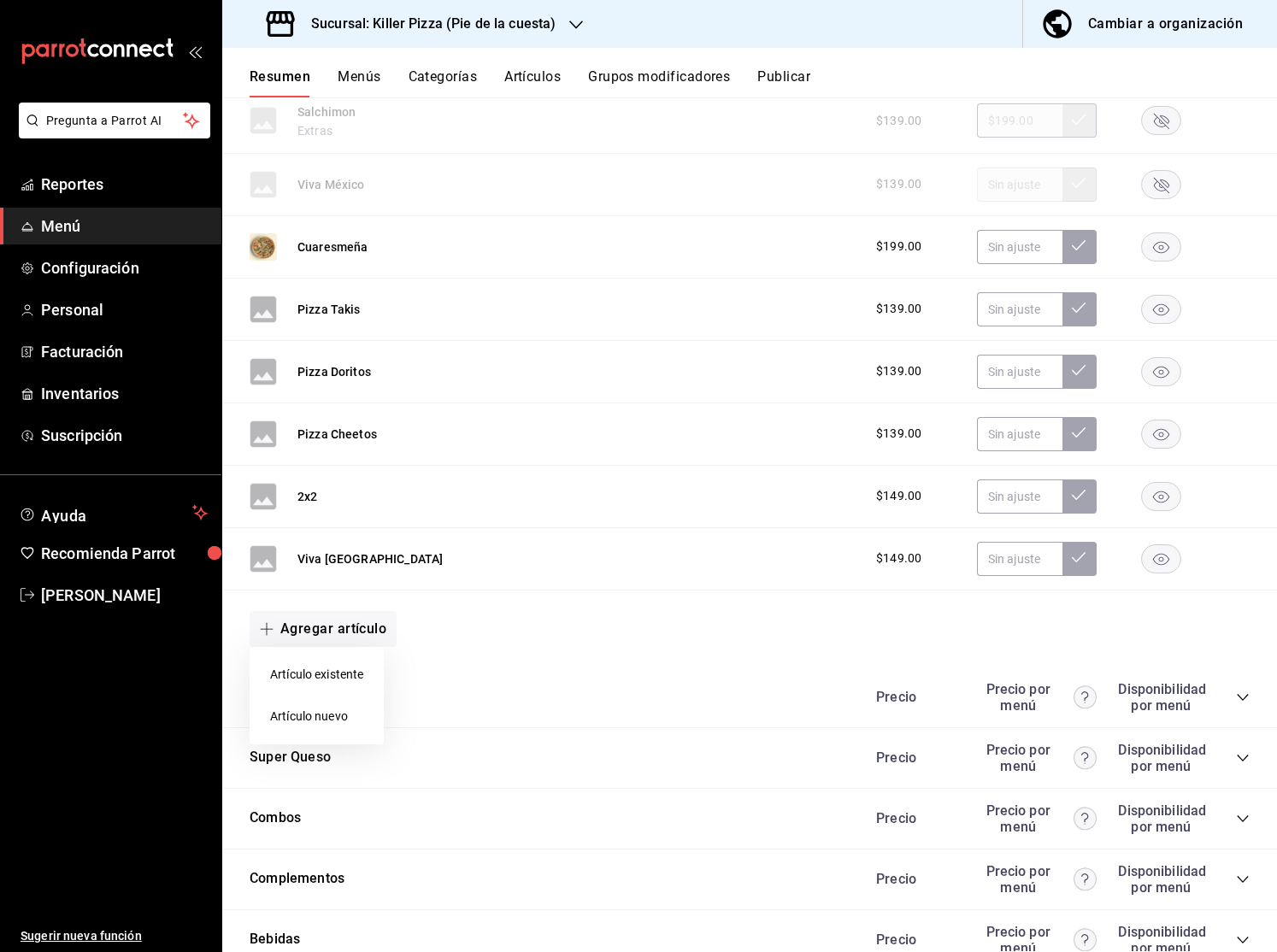
click at [337, 706] on li "Artículo nuevo" at bounding box center [316, 716] width 134 height 42
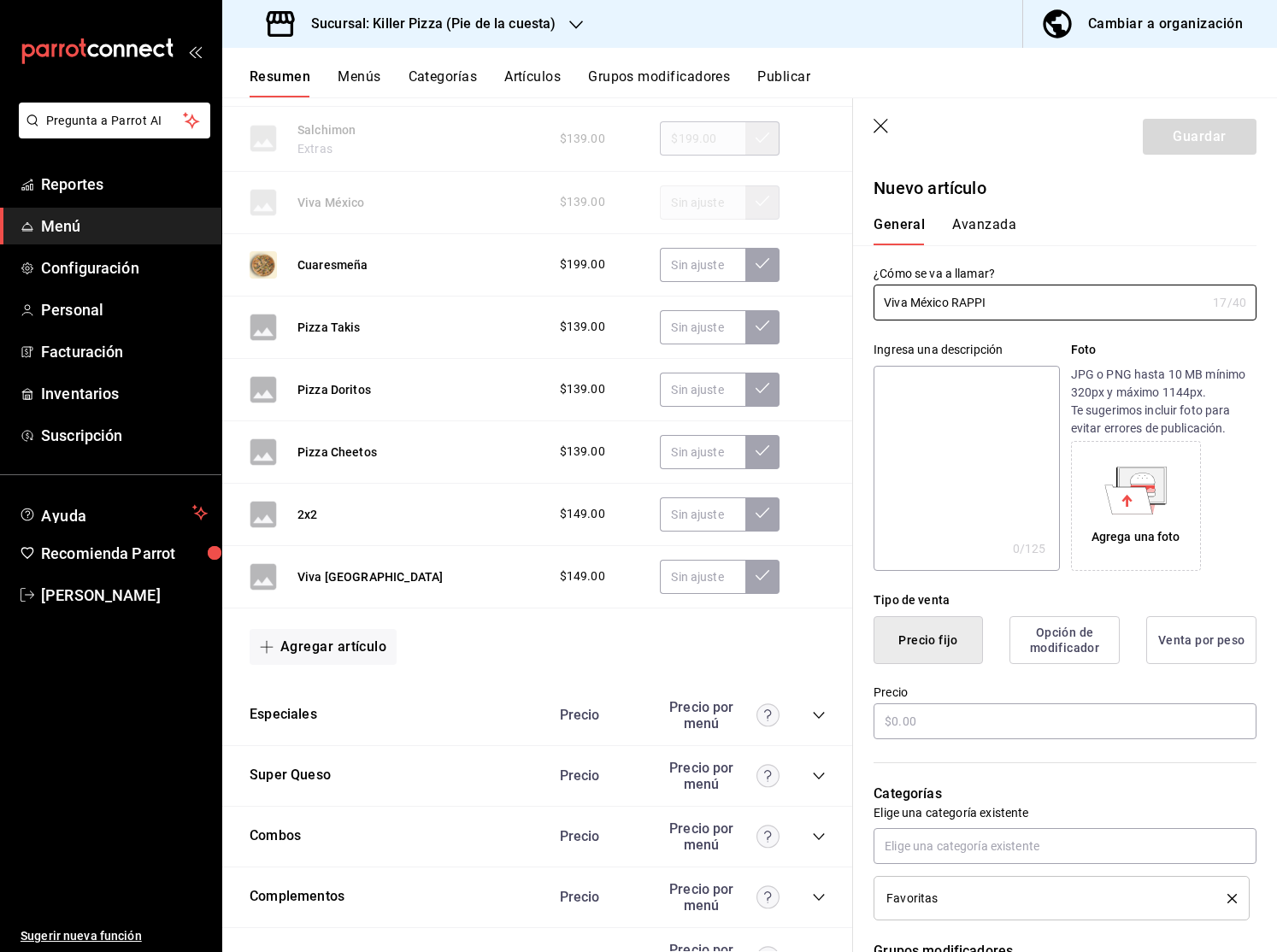
type input "Viva México RAPPI"
click at [1019, 443] on textarea at bounding box center [965, 469] width 185 height 205
click at [930, 429] on textarea at bounding box center [965, 469] width 185 height 205
paste textarea "Pizza grande clásica de pepperoni con orilla mexicana (queso rallado, chorizo y…"
type textarea "Pizza grande clásica de pepperoni con orilla mexicana (queso rallado, chorizo y…"
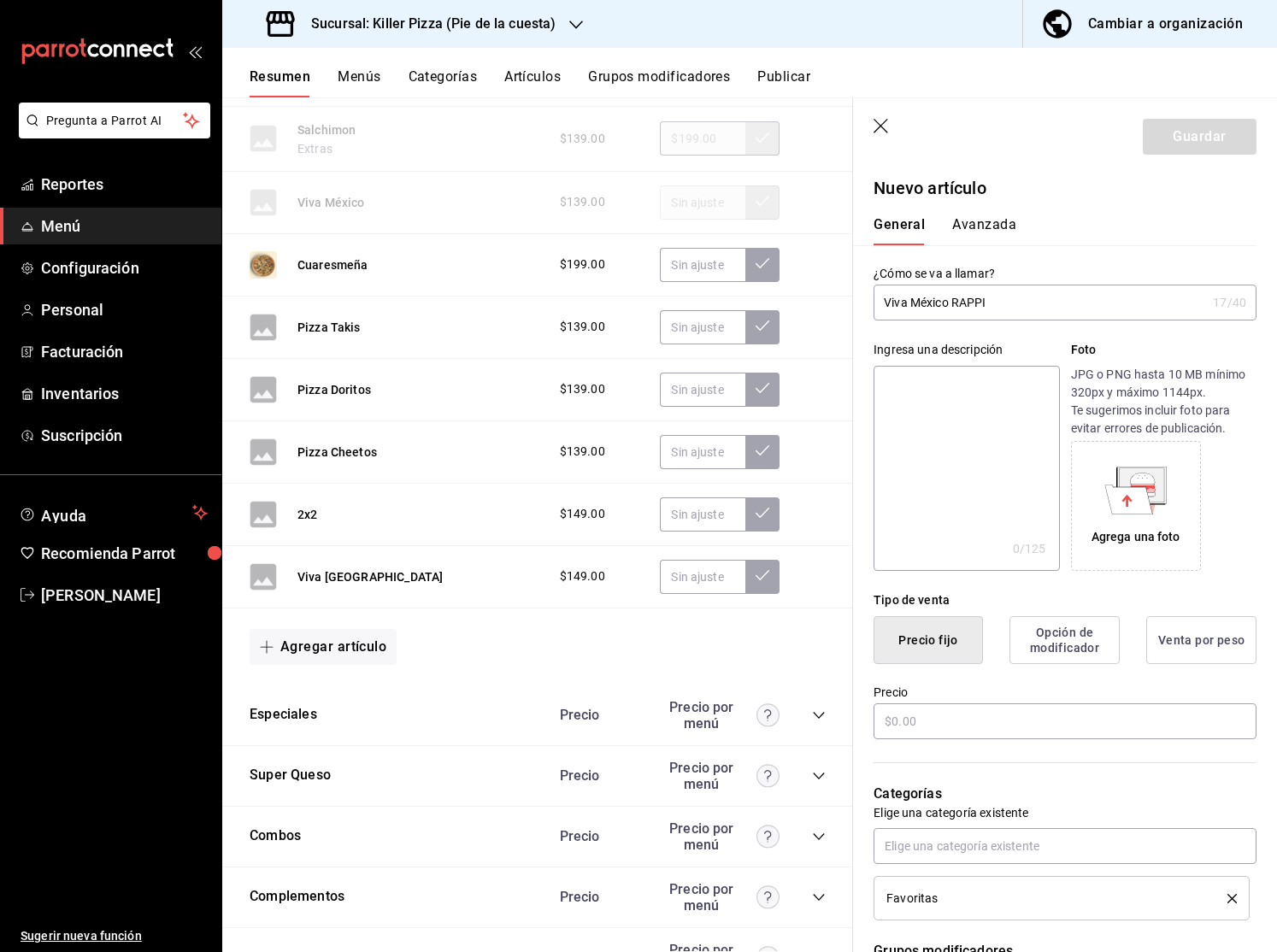
type textarea "x"
type textarea "Pizza grande clásica de pepperoni con orilla mexicana (queso rallado, chorizo y…"
type textarea "x"
click at [949, 718] on input "text" at bounding box center [1064, 721] width 383 height 36
type input "$99.00"
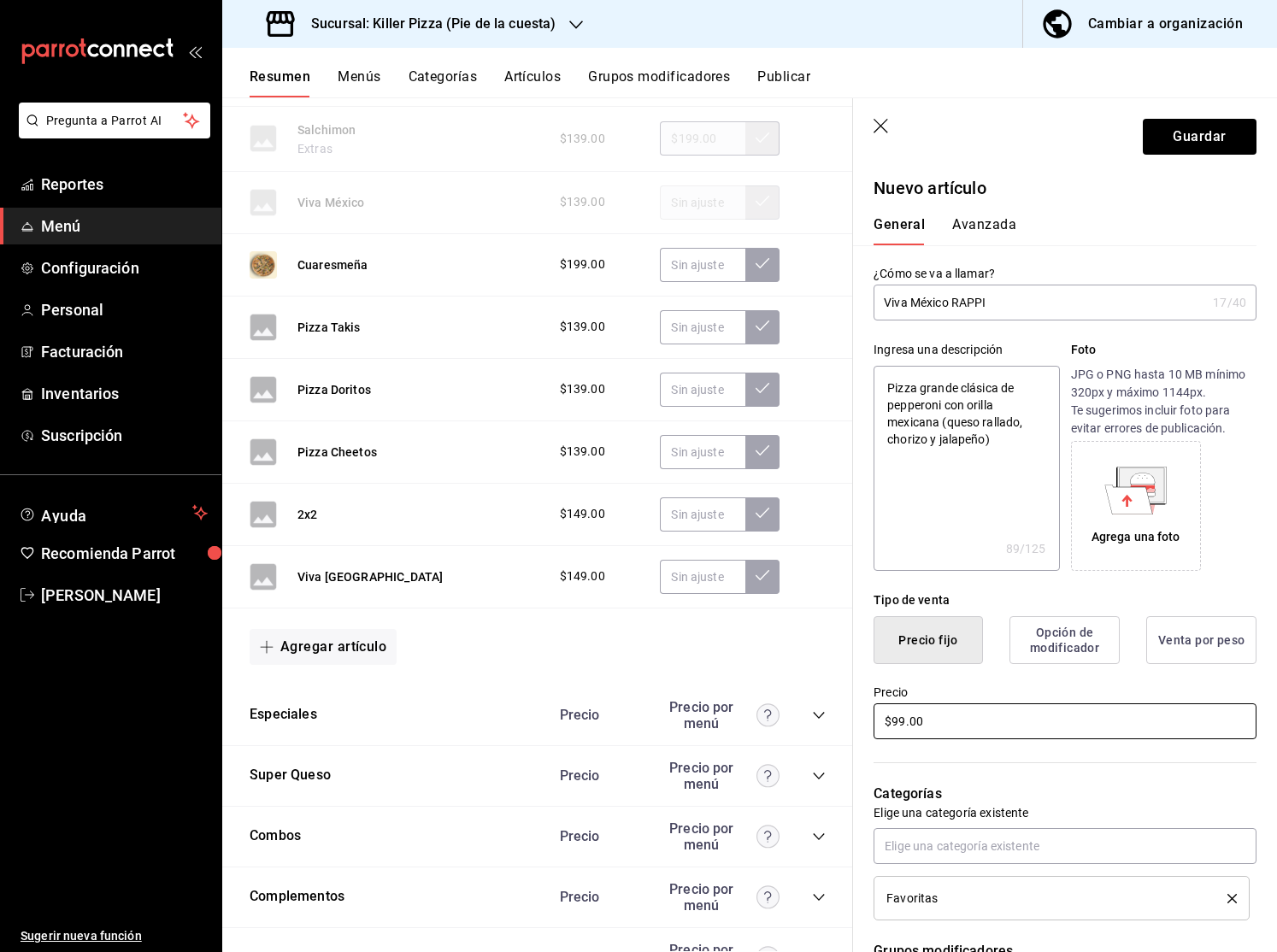
type textarea "x"
type input "$9.00"
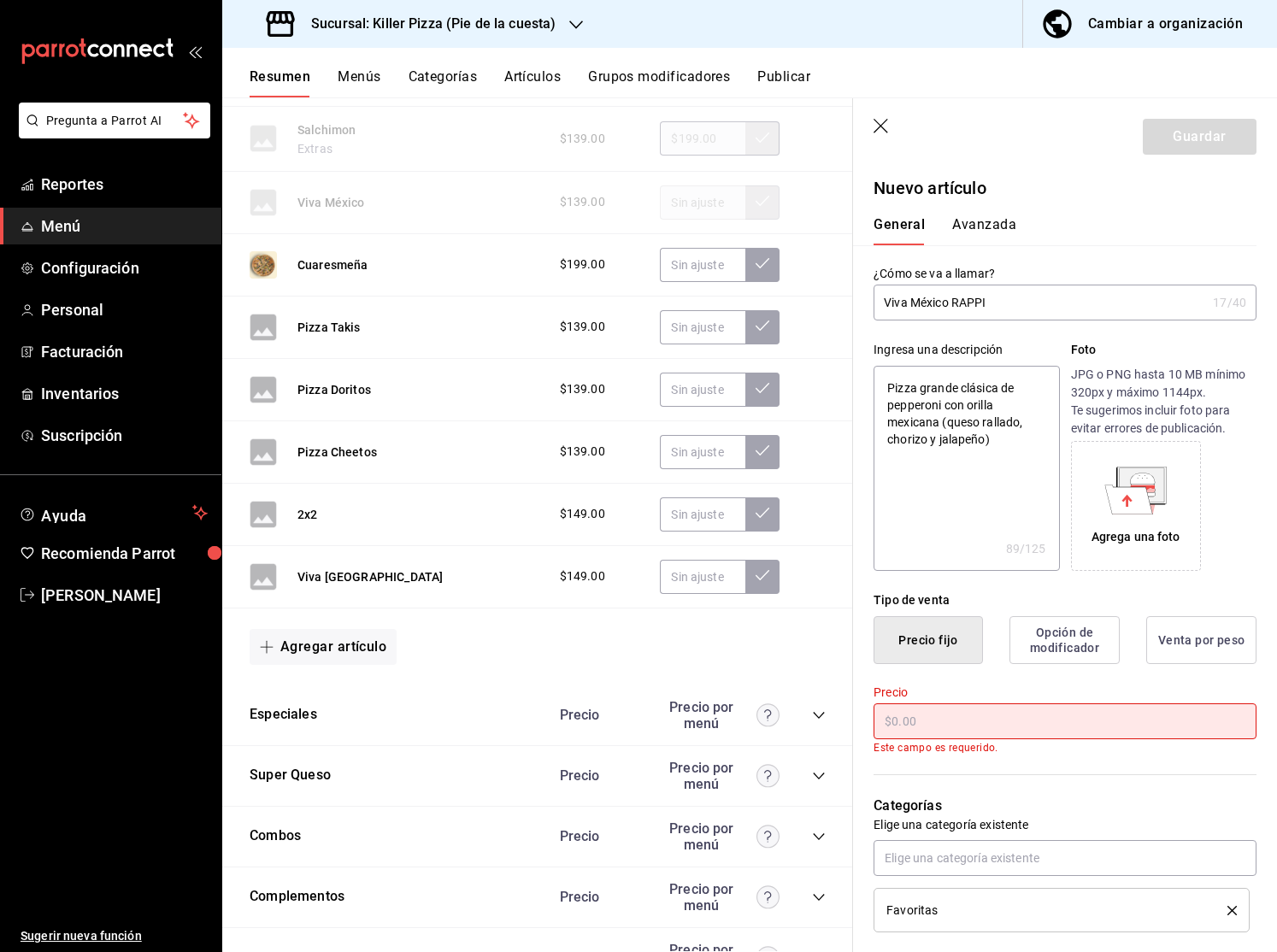
type textarea "x"
type input "$1.00"
type textarea "x"
type input "$19.00"
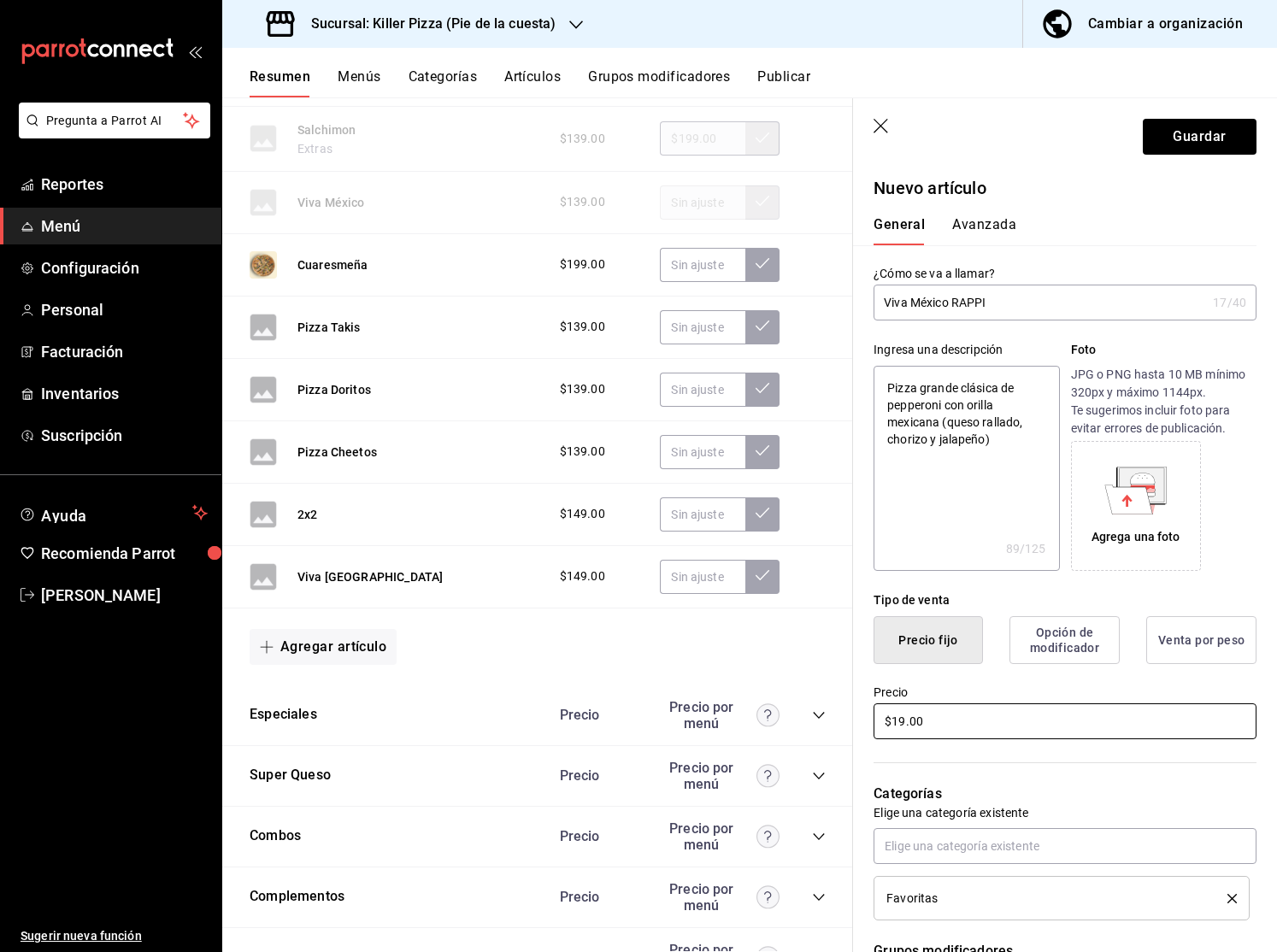
type textarea "x"
type input "$199.00"
click at [982, 791] on p "Categorías" at bounding box center [1064, 793] width 383 height 21
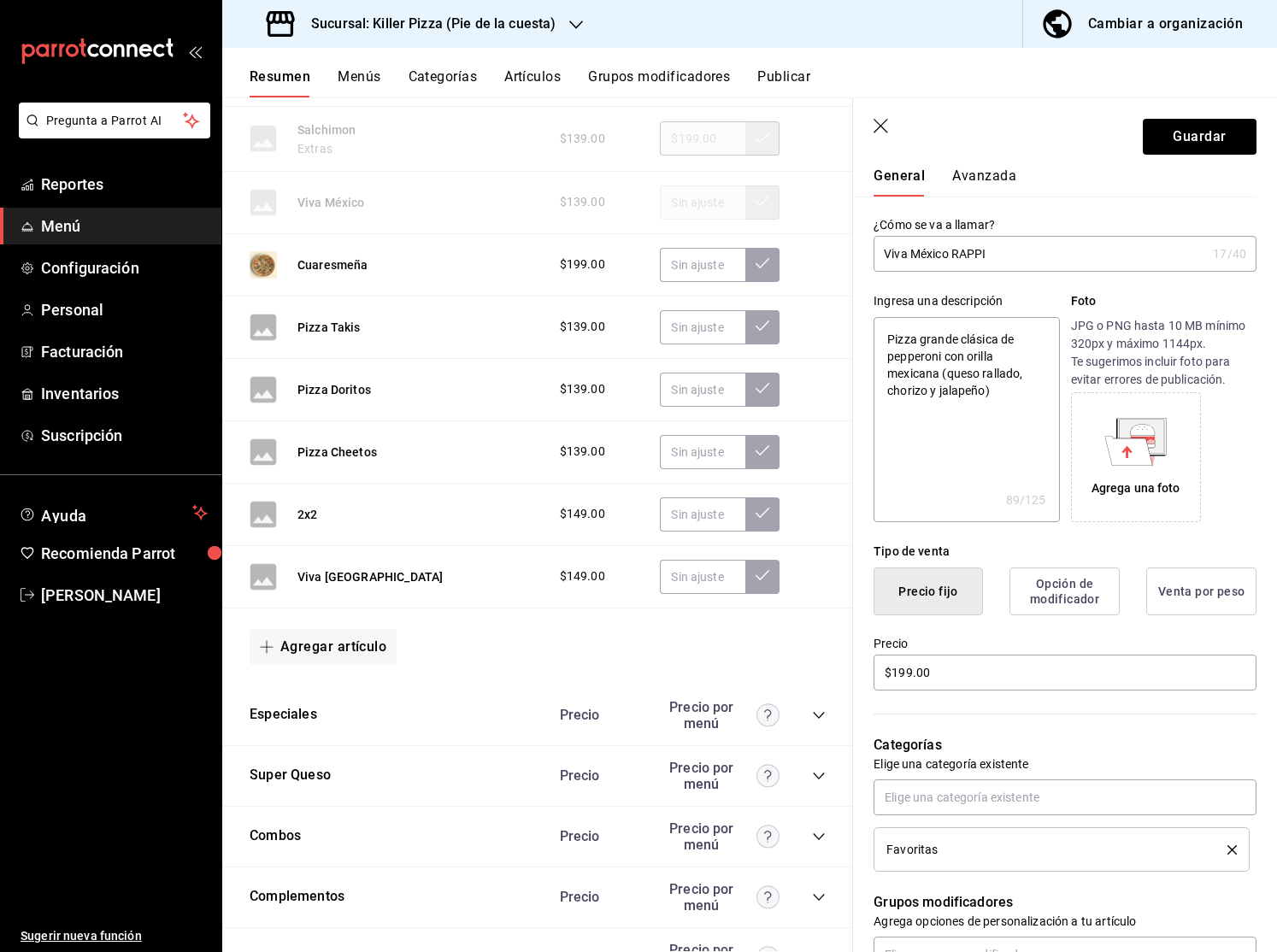
scroll to position [52, 0]
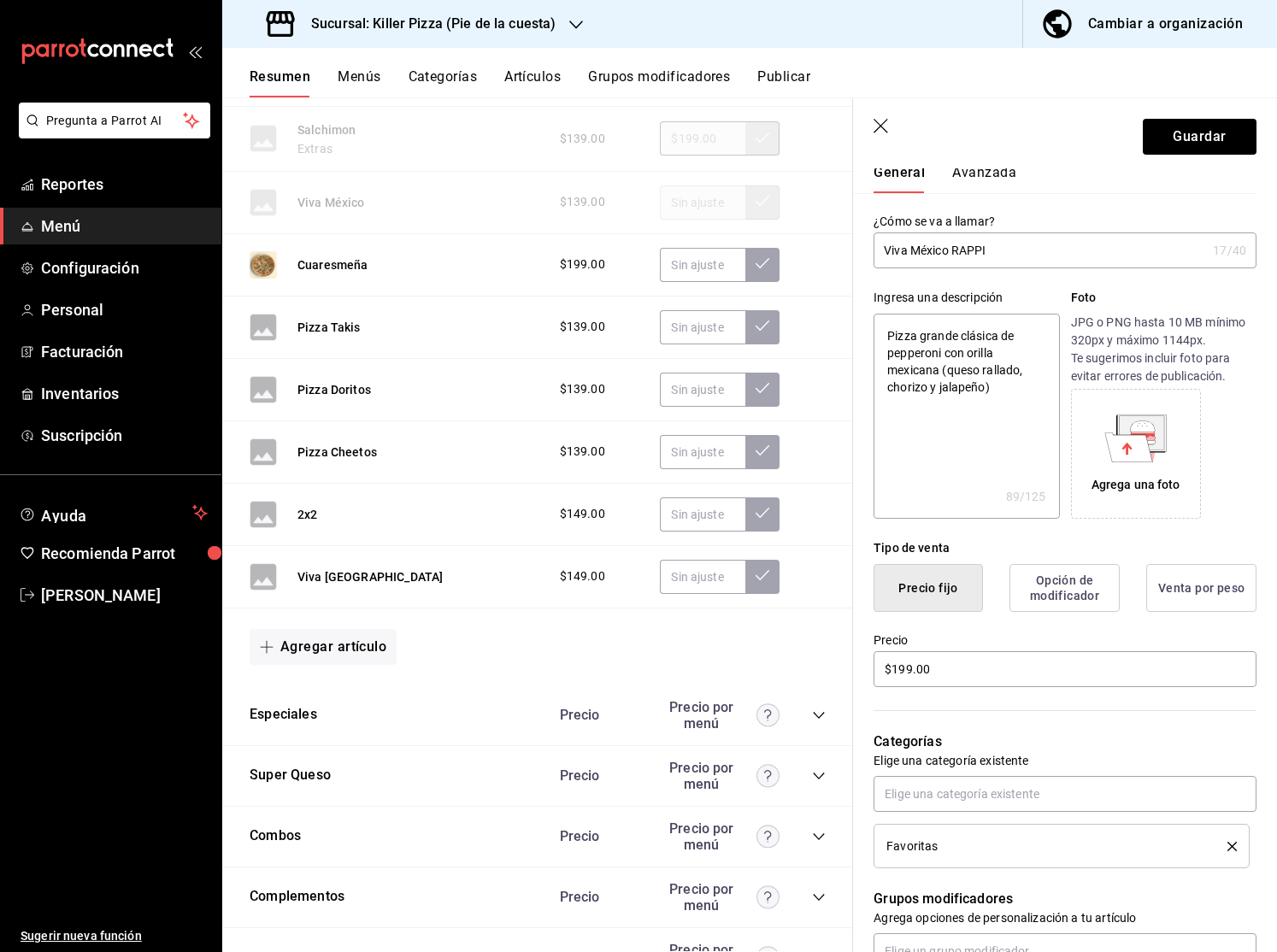
click at [1149, 474] on div "Agrega una foto" at bounding box center [1135, 454] width 121 height 121
click at [1196, 144] on button "Guardar" at bounding box center [1199, 136] width 114 height 36
type textarea "x"
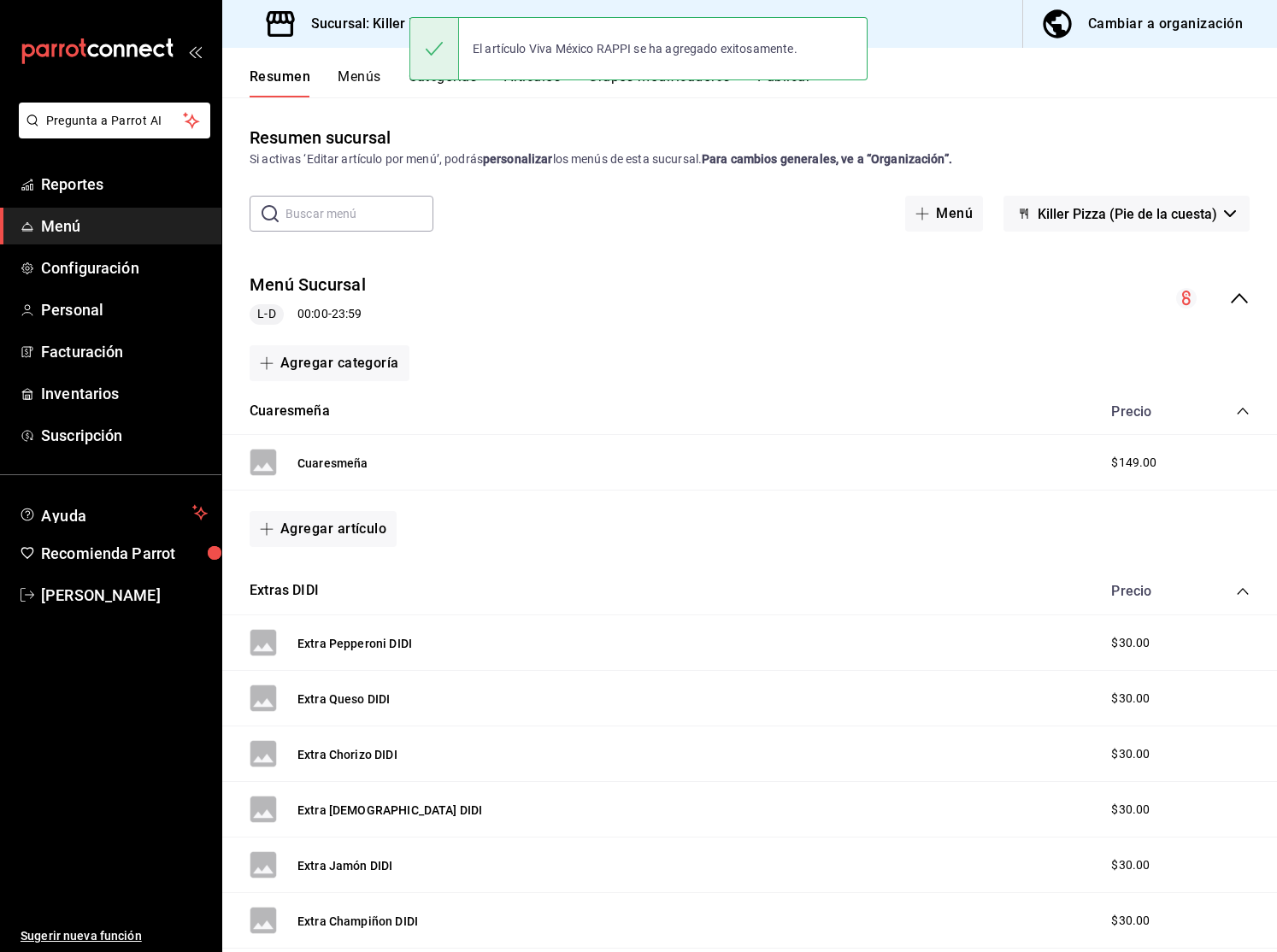
click at [1246, 293] on icon "collapse-menu-row" at bounding box center [1239, 297] width 21 height 21
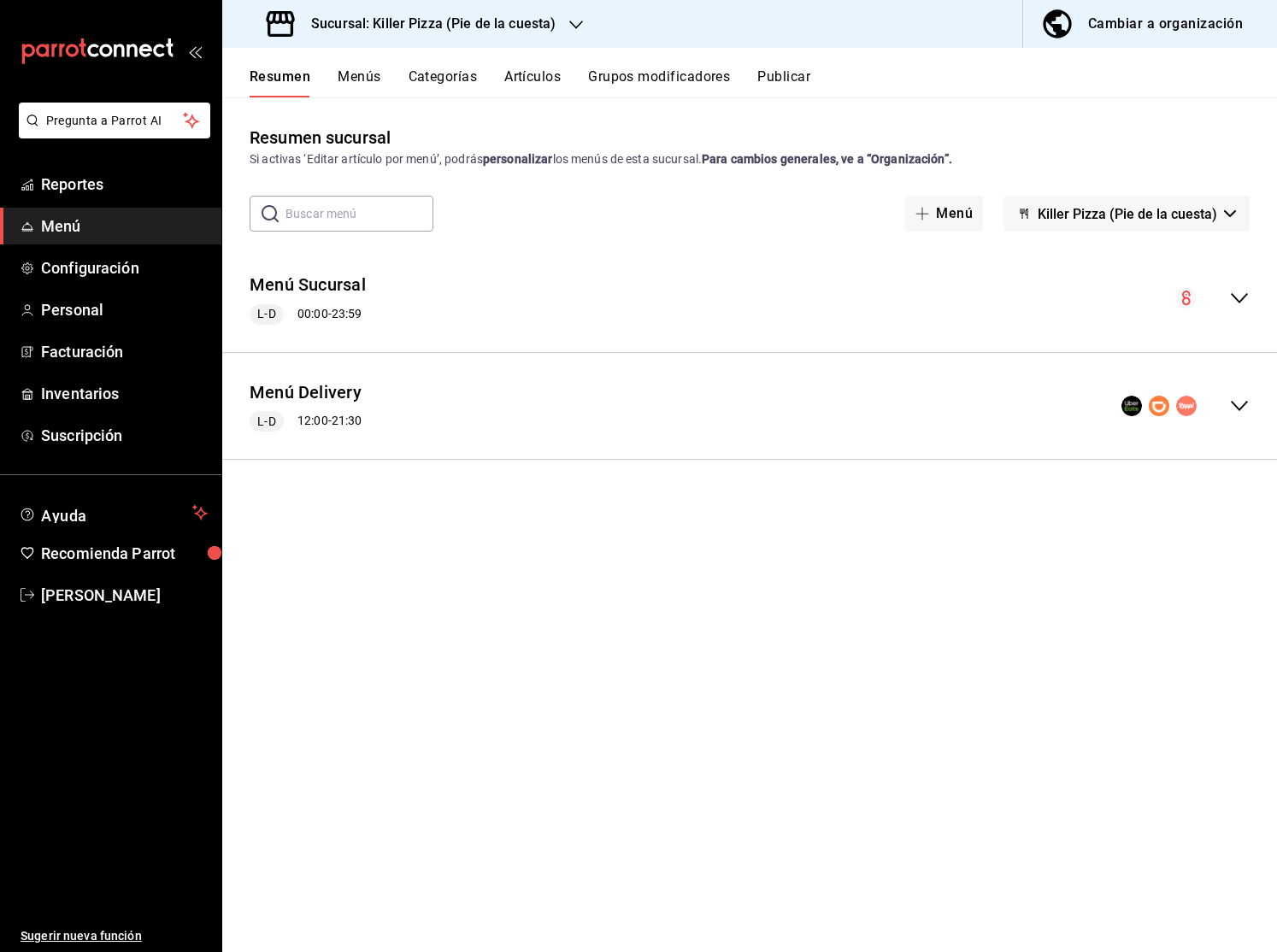
click at [1238, 413] on icon "collapse-menu-row" at bounding box center [1239, 405] width 21 height 21
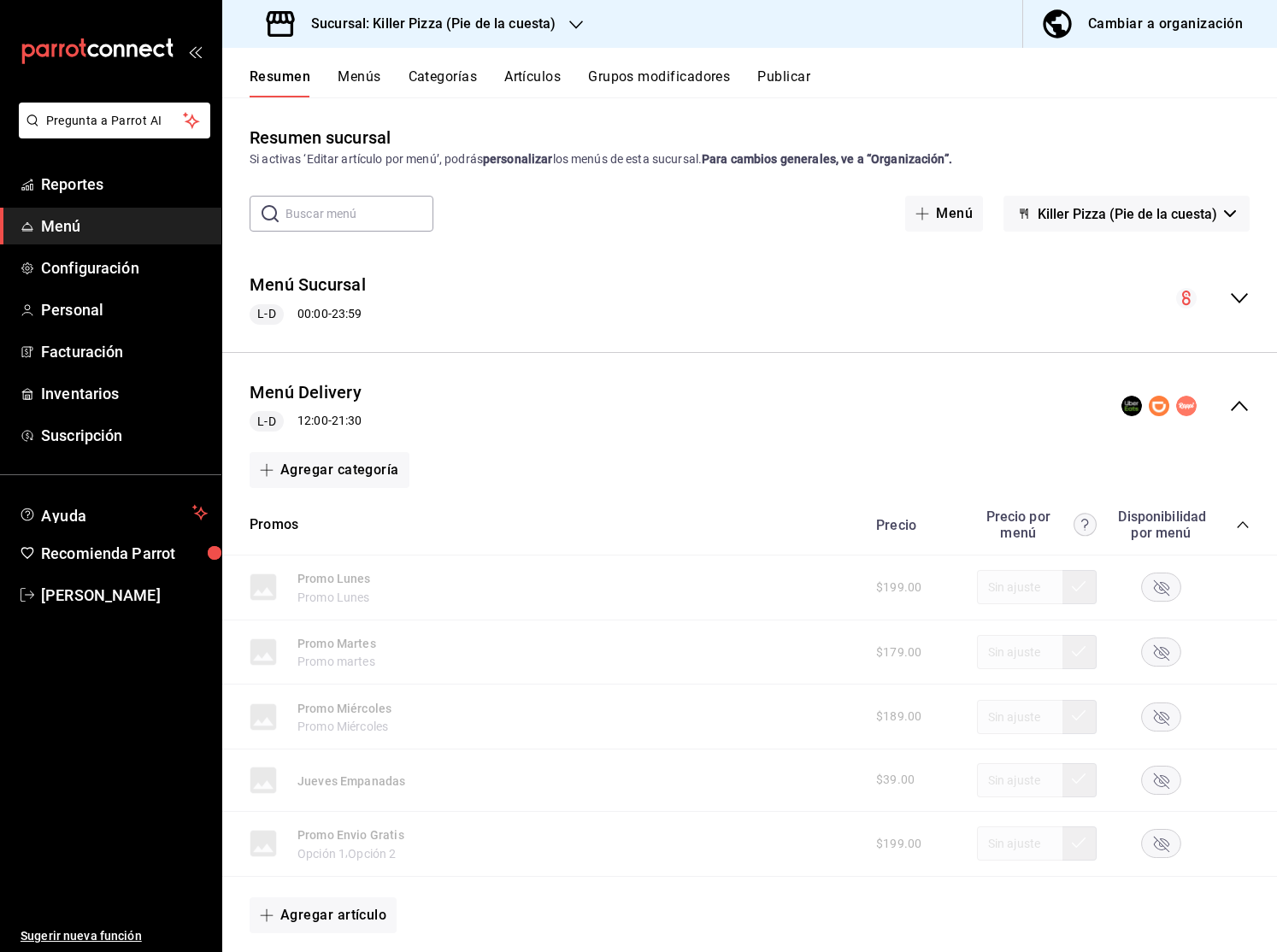
click at [1247, 528] on icon "collapse-category-row" at bounding box center [1243, 524] width 14 height 14
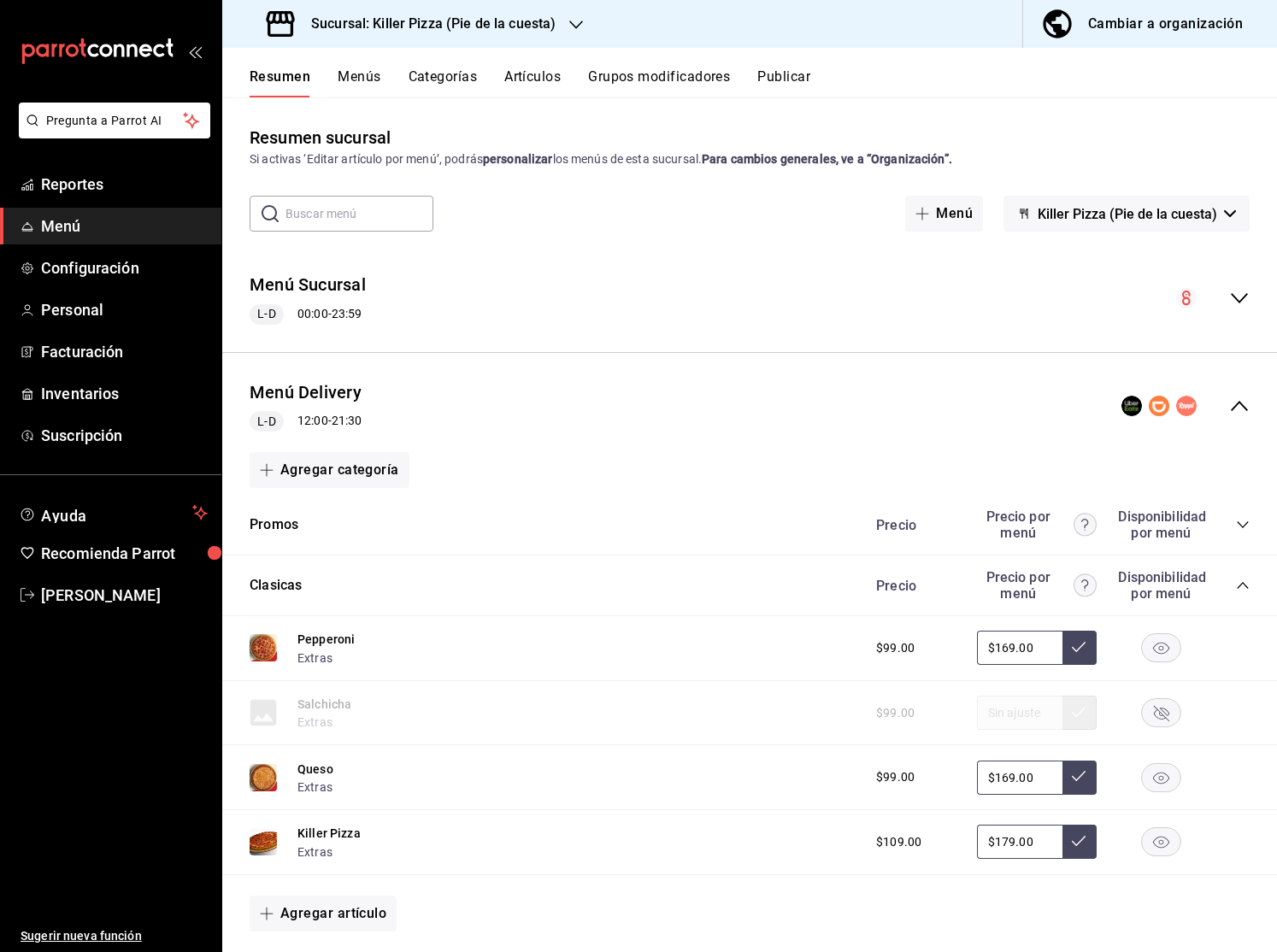
click at [1243, 578] on icon "collapse-category-row" at bounding box center [1243, 585] width 14 height 14
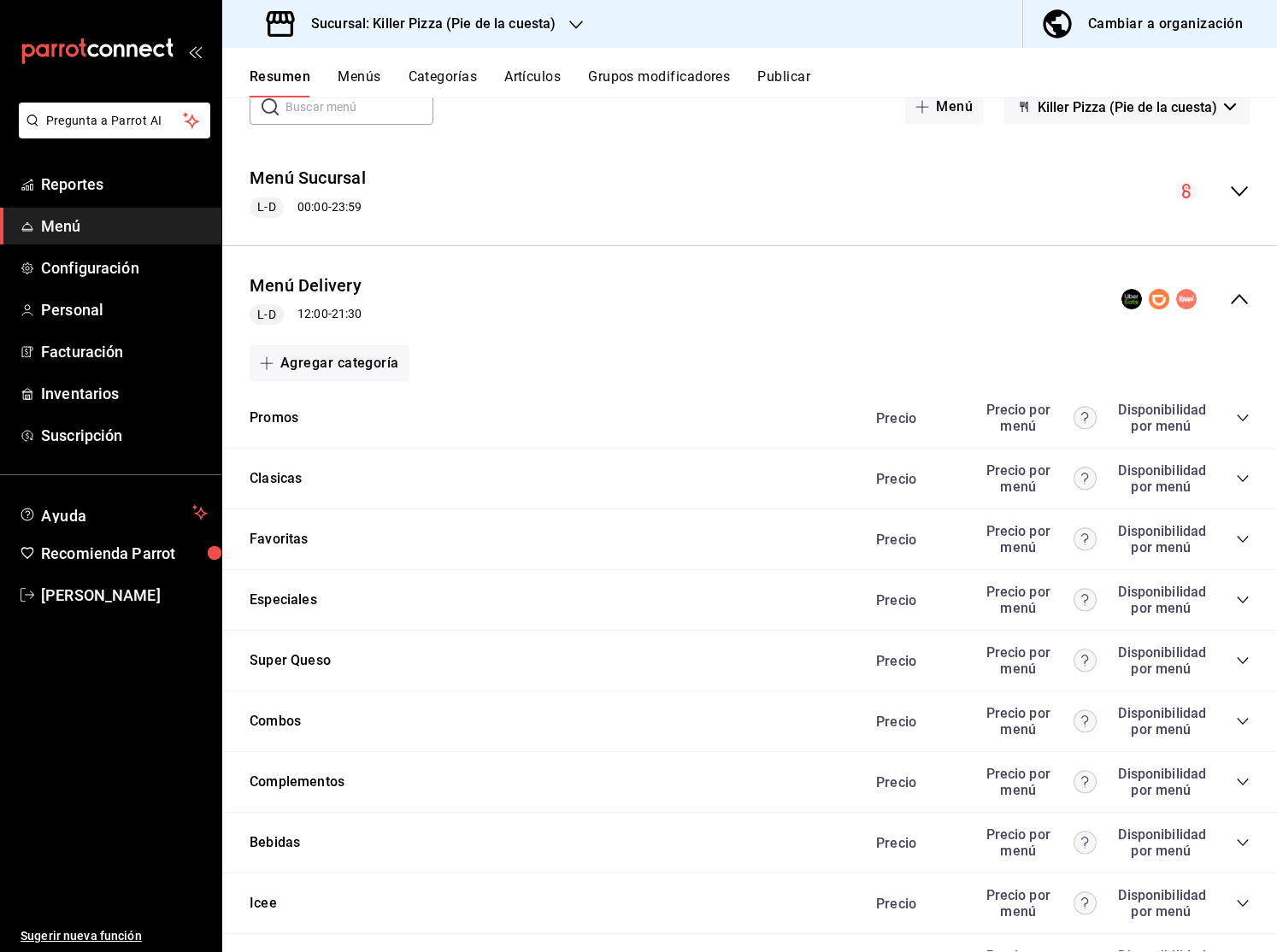
scroll to position [199, 0]
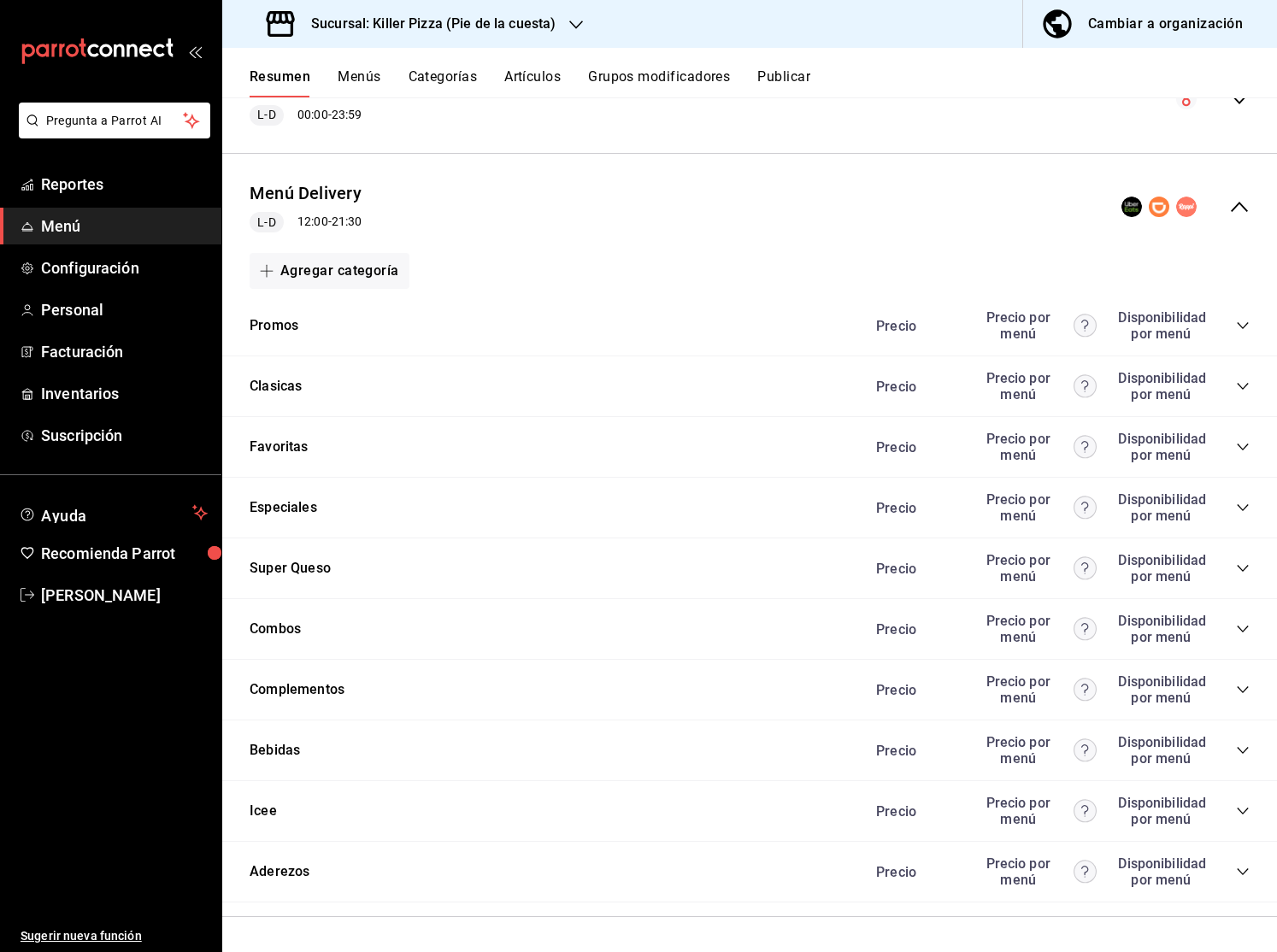
click at [1233, 686] on div "Precio Precio por menú Disponibilidad por menú" at bounding box center [1054, 689] width 390 height 32
click at [1238, 686] on icon "collapse-category-row" at bounding box center [1243, 690] width 14 height 14
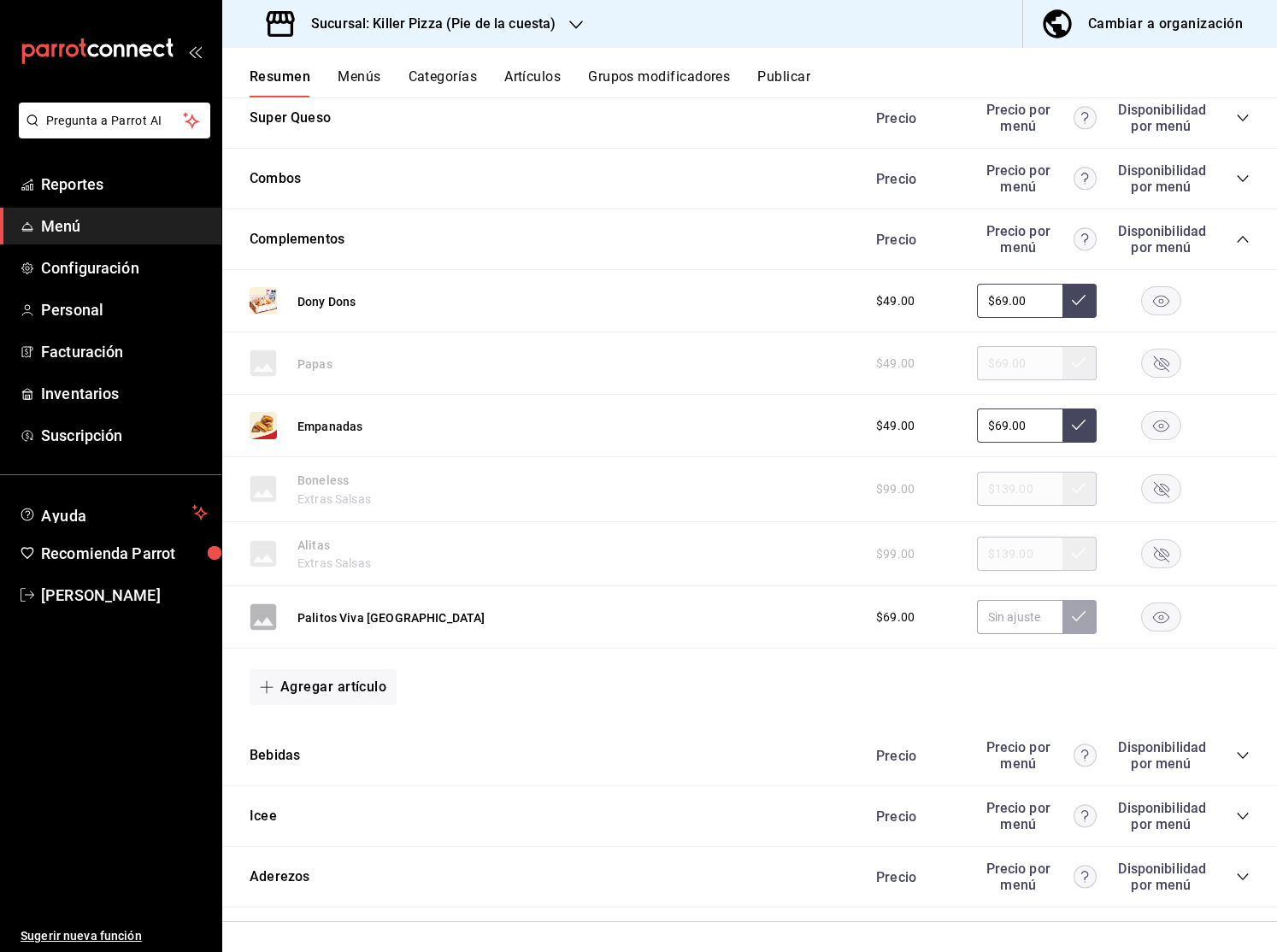
scroll to position [655, 0]
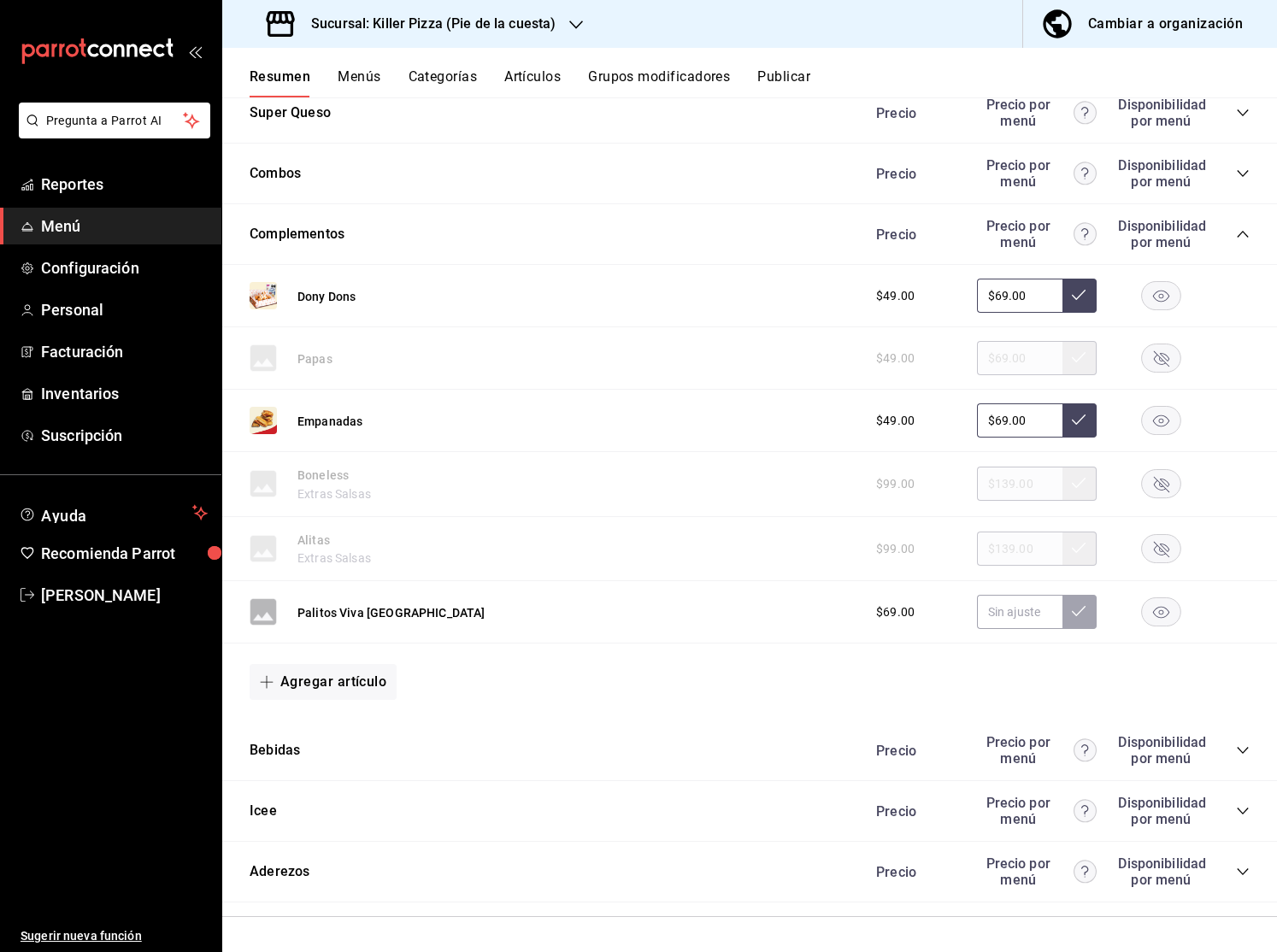
click at [363, 679] on button "Agregar artículo" at bounding box center [323, 681] width 147 height 36
click at [362, 772] on li "Artículo nuevo" at bounding box center [316, 769] width 134 height 42
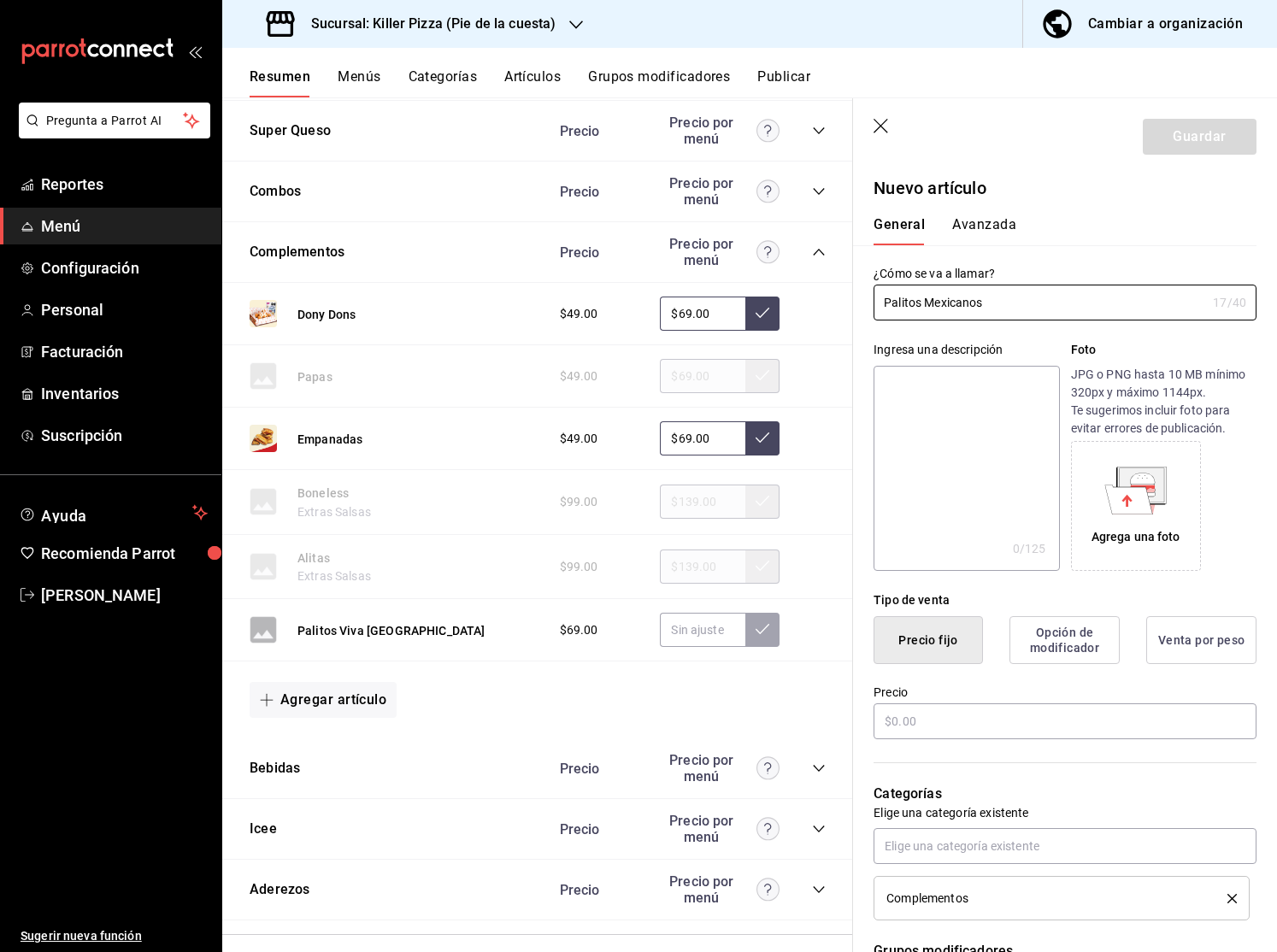
type input "Palitos Mexicanos"
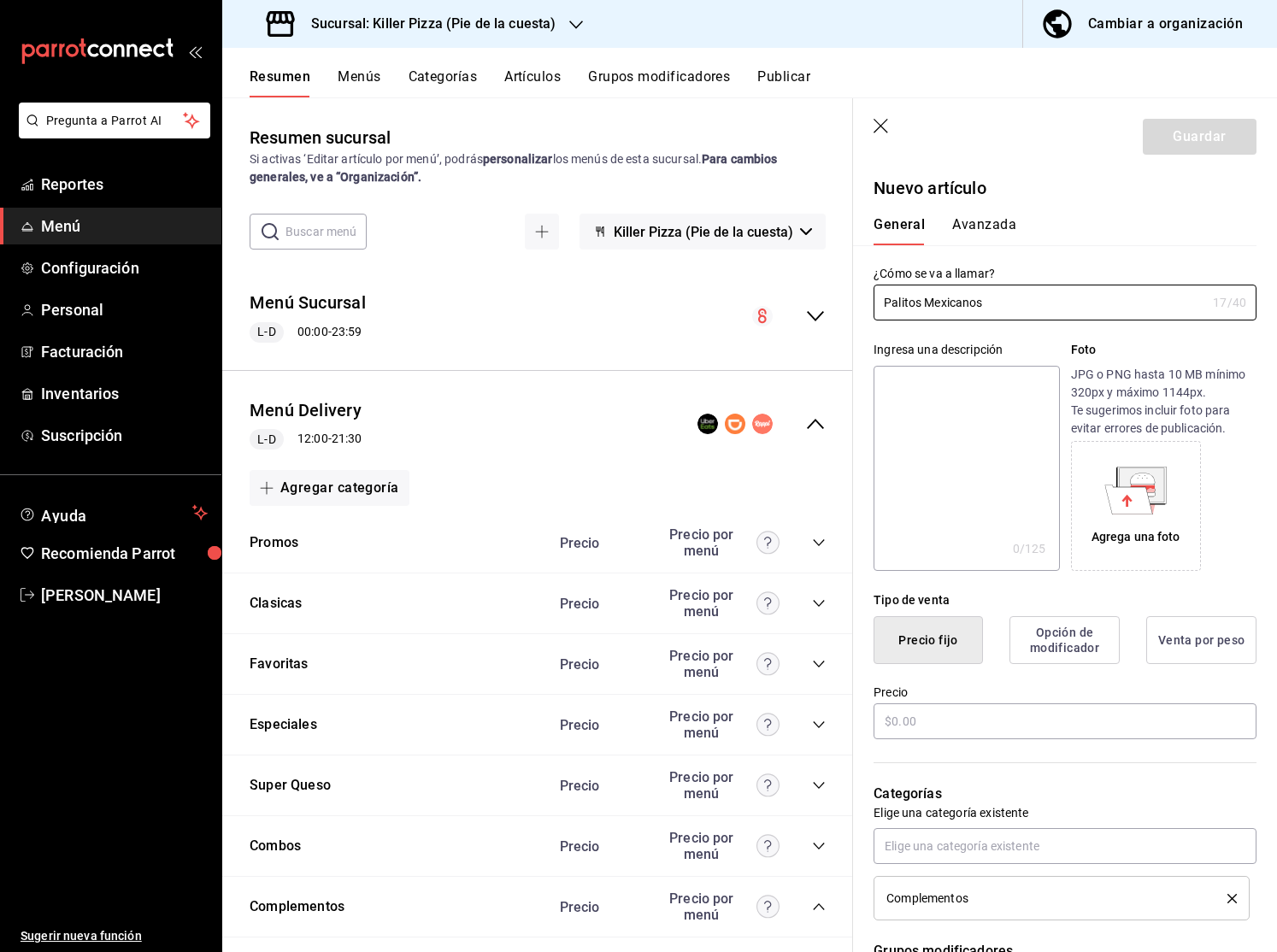
scroll to position [655, 0]
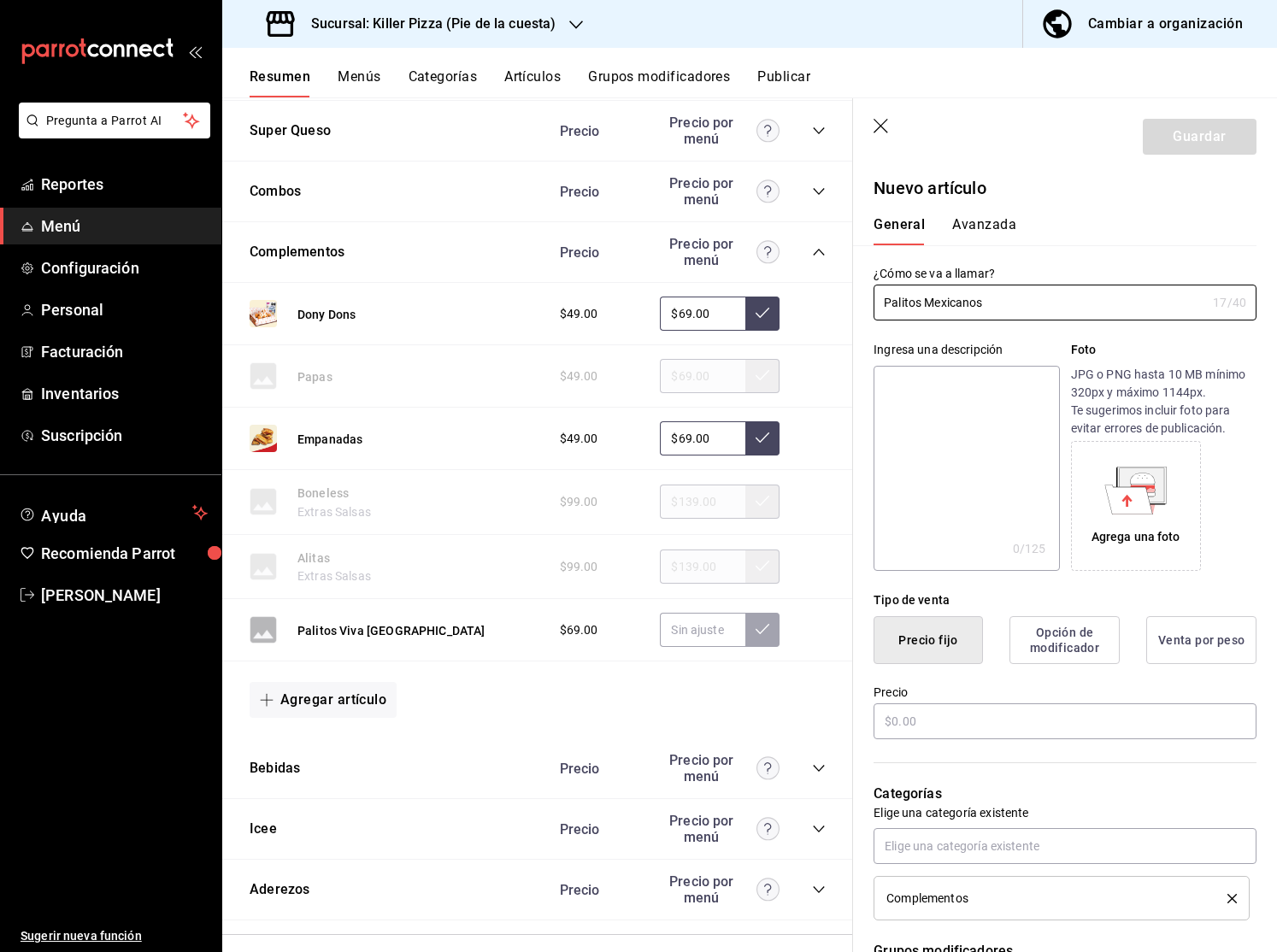
click at [980, 466] on textarea at bounding box center [965, 469] width 185 height 205
paste textarea "6 Piezas con queso rallado, chorizo y jalapeño. Recomendamos acompañarlo tu ade…"
type textarea "6 Piezas con queso rallado, chorizo y jalapeño. Recomendamos acompañarlo tu ade…"
click at [1138, 488] on icon at bounding box center [1128, 499] width 48 height 29
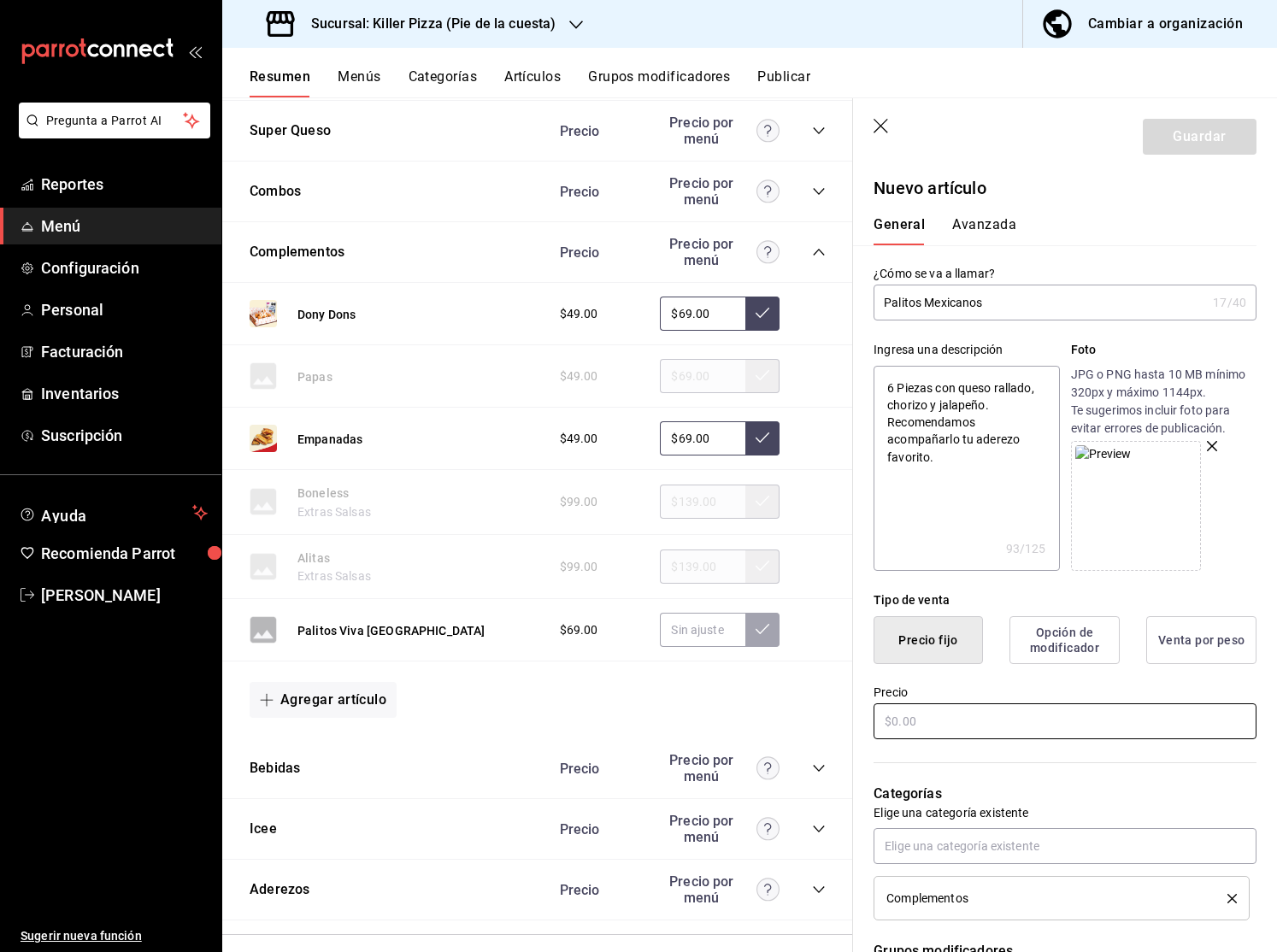
click at [964, 715] on input "text" at bounding box center [1064, 721] width 383 height 36
type input "$99.00"
click at [984, 762] on div "Categorías Elige una categoría existente Complementos" at bounding box center [1054, 831] width 403 height 178
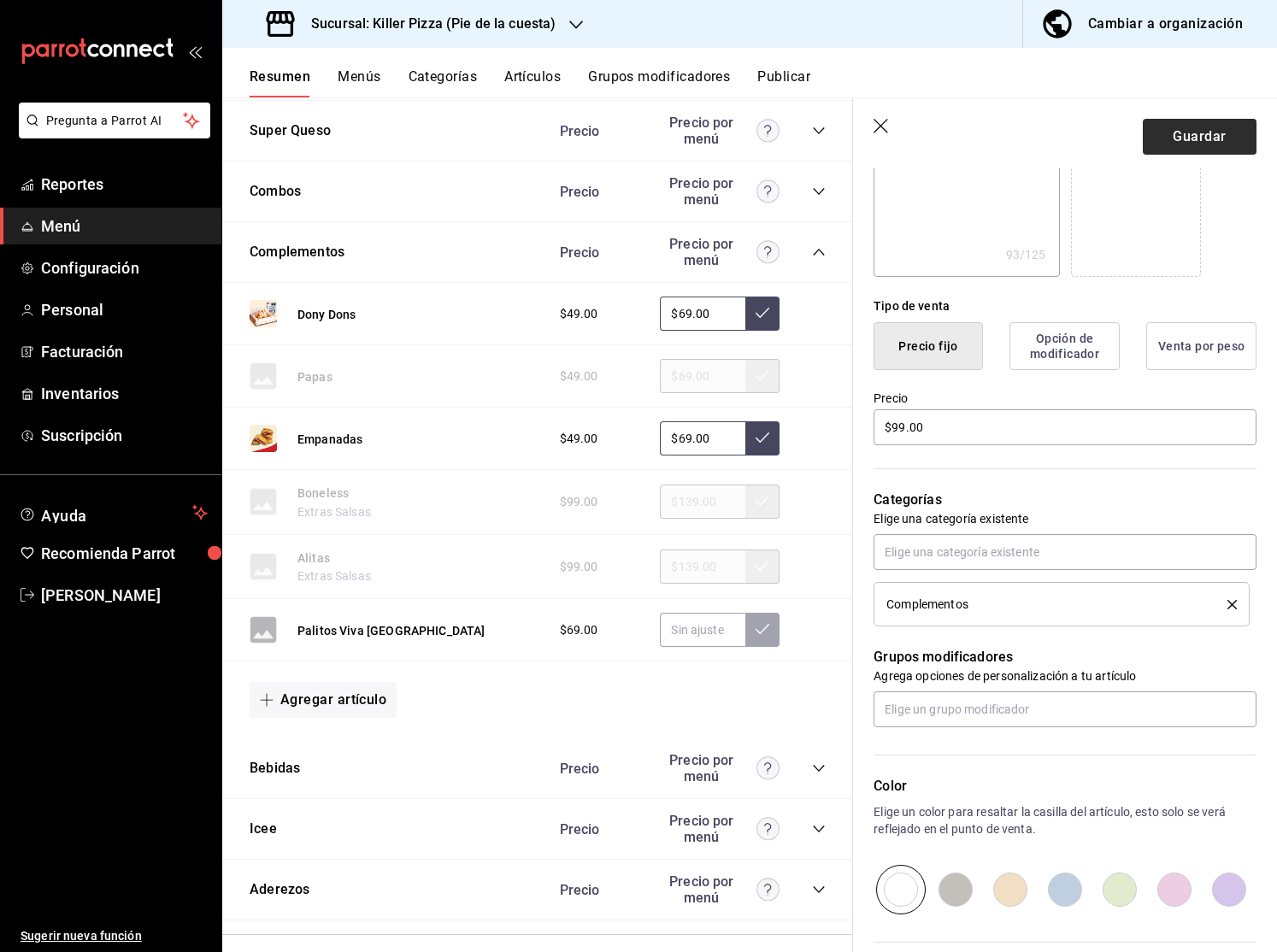
scroll to position [295, 0]
click at [1190, 126] on button "Guardar" at bounding box center [1199, 136] width 114 height 36
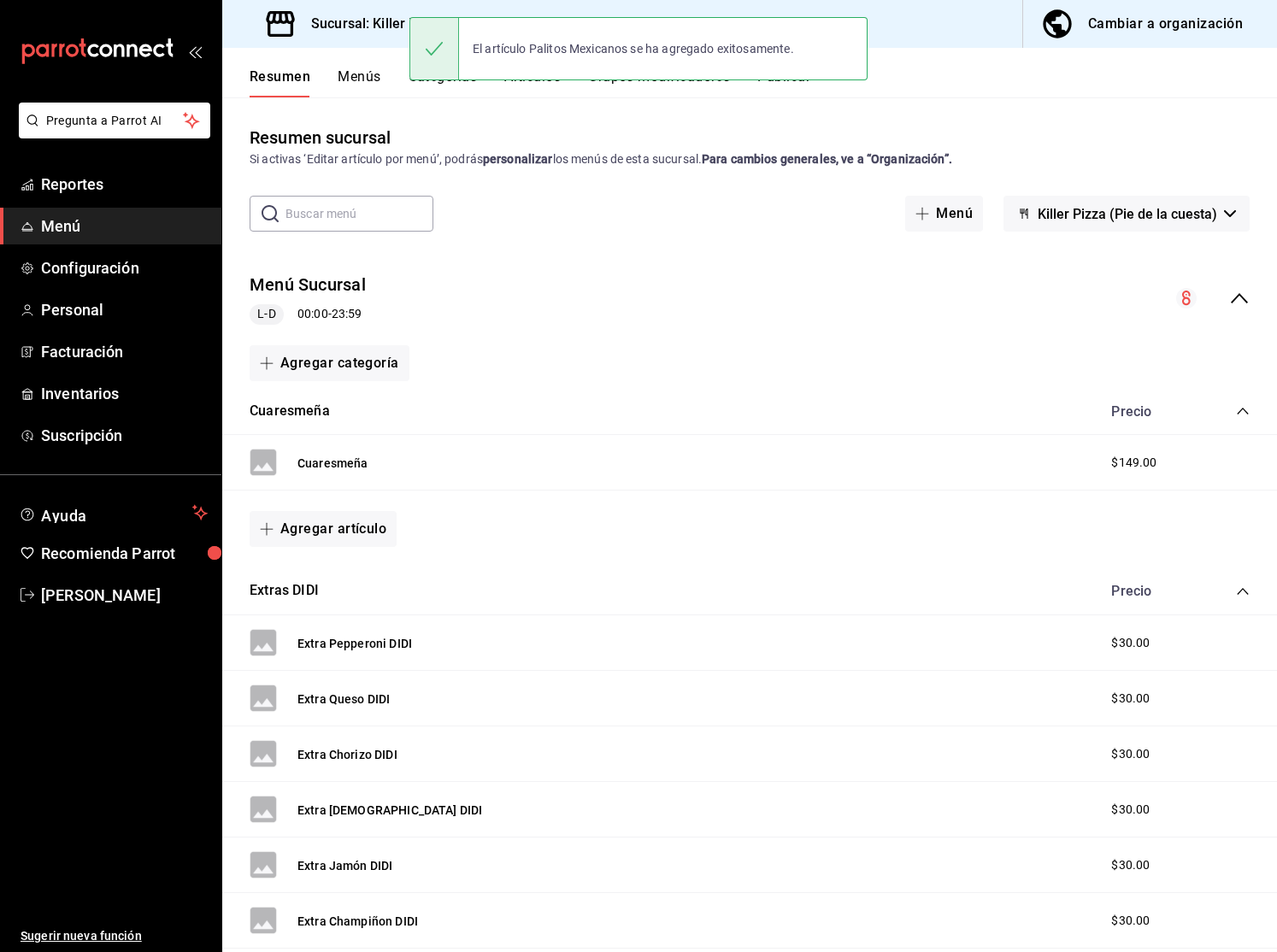
click at [792, 84] on div "El artículo Palitos Mexicanos se ha agregado exitosamente." at bounding box center [638, 48] width 458 height 73
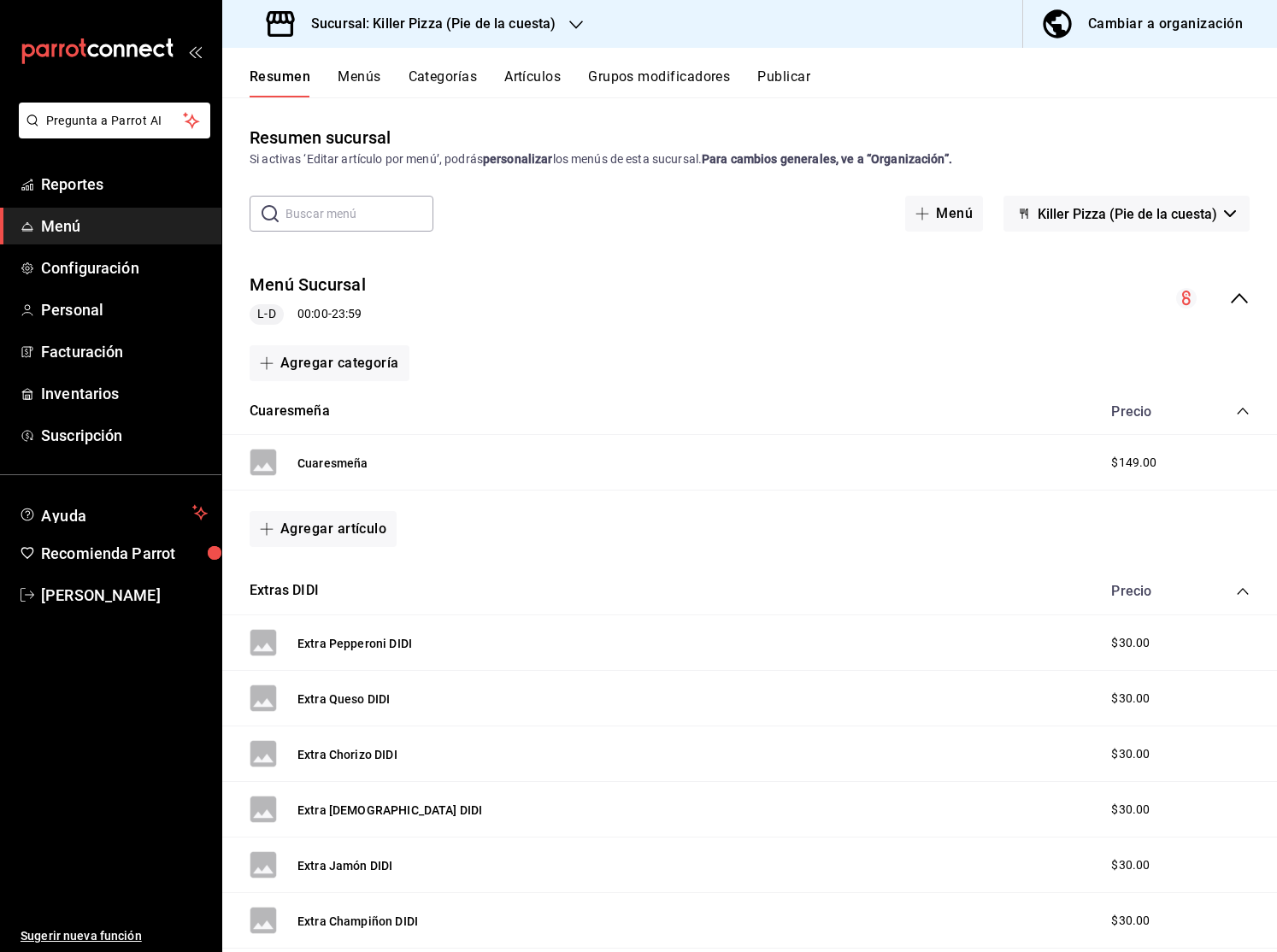
click at [792, 83] on div "El artículo Palitos Mexicanos se ha agregado exitosamente." at bounding box center [638, 48] width 458 height 73
click at [792, 81] on button "Publicar" at bounding box center [784, 83] width 53 height 29
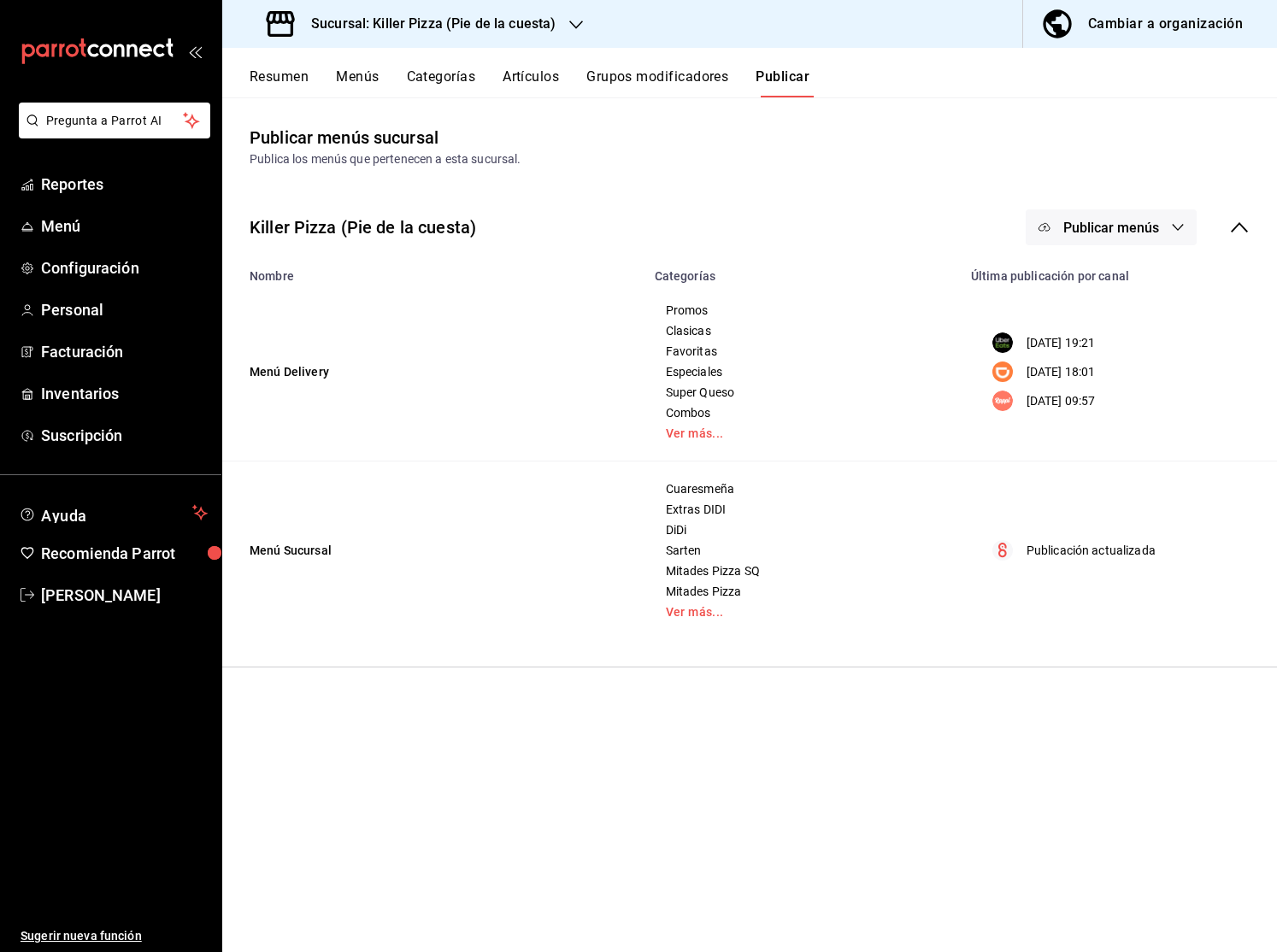
click at [1149, 231] on span "Publicar menús" at bounding box center [1111, 227] width 96 height 17
click at [1090, 375] on div at bounding box center [1071, 379] width 48 height 27
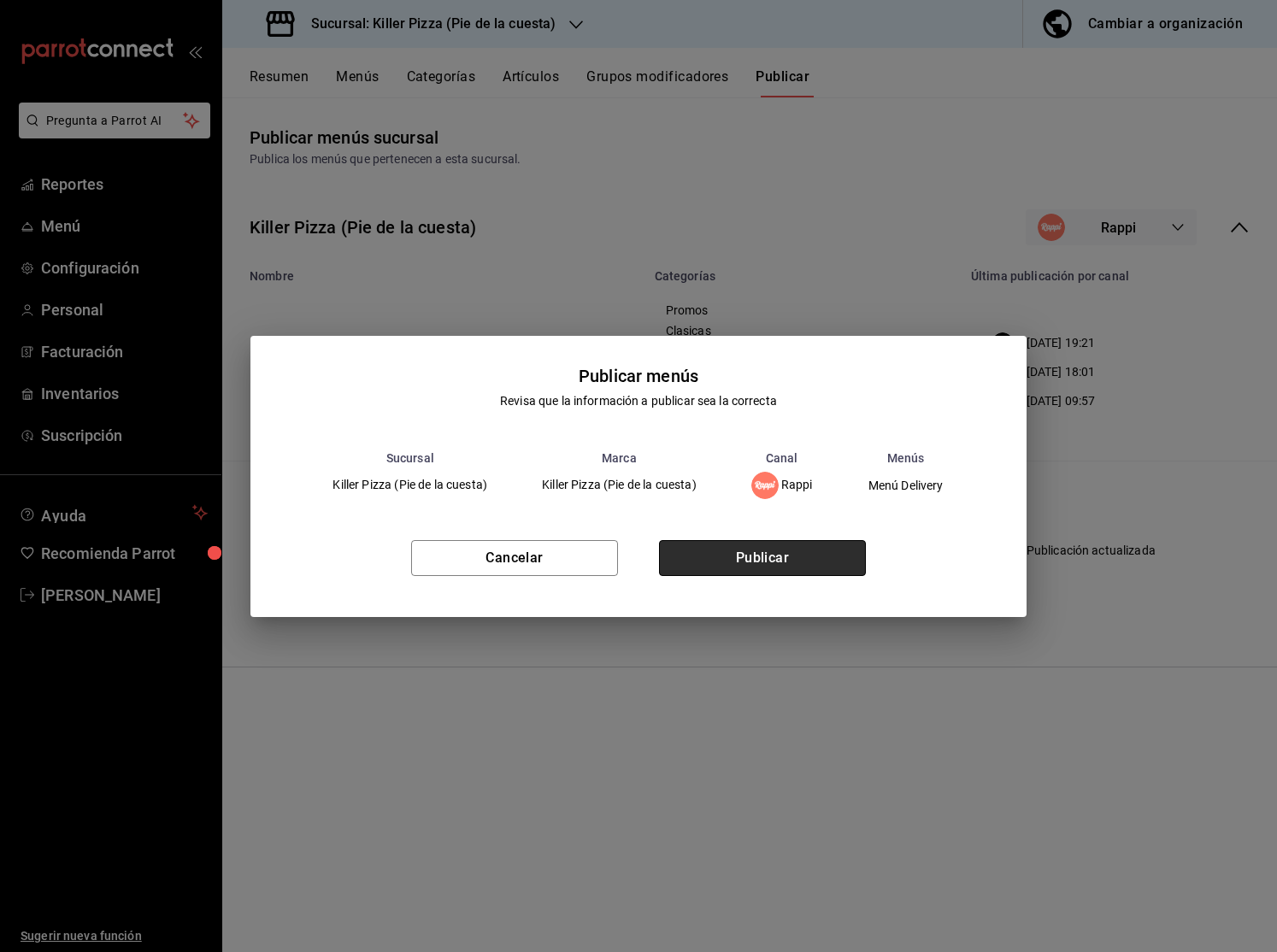
click at [814, 554] on button "Publicar" at bounding box center [761, 558] width 206 height 36
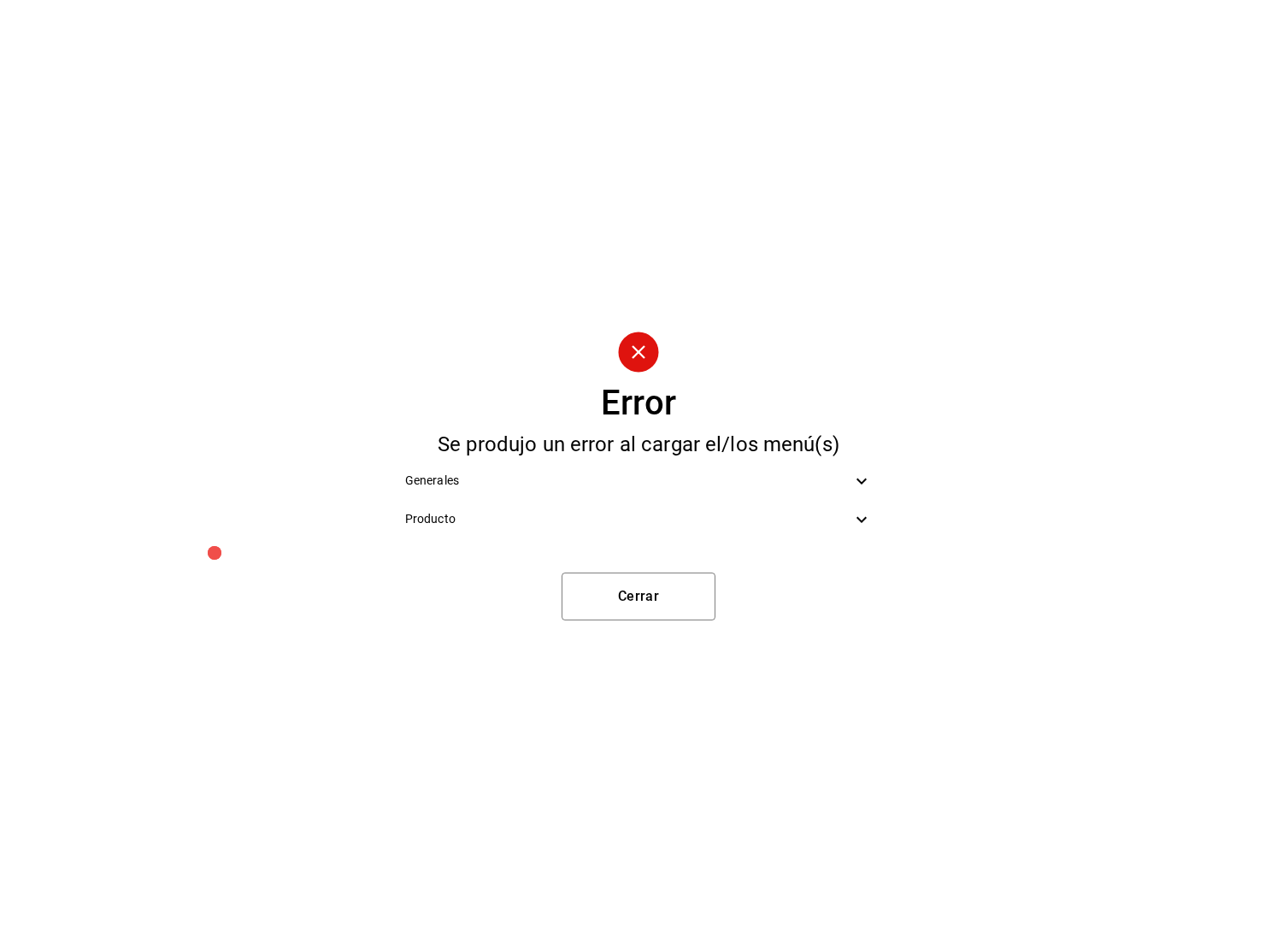
click at [605, 547] on div "Error Se produjo un error al cargar el/los menú(s) Generales Producto Cerrar" at bounding box center [638, 476] width 1277 height 952
click at [596, 524] on span "Producto" at bounding box center [628, 519] width 446 height 18
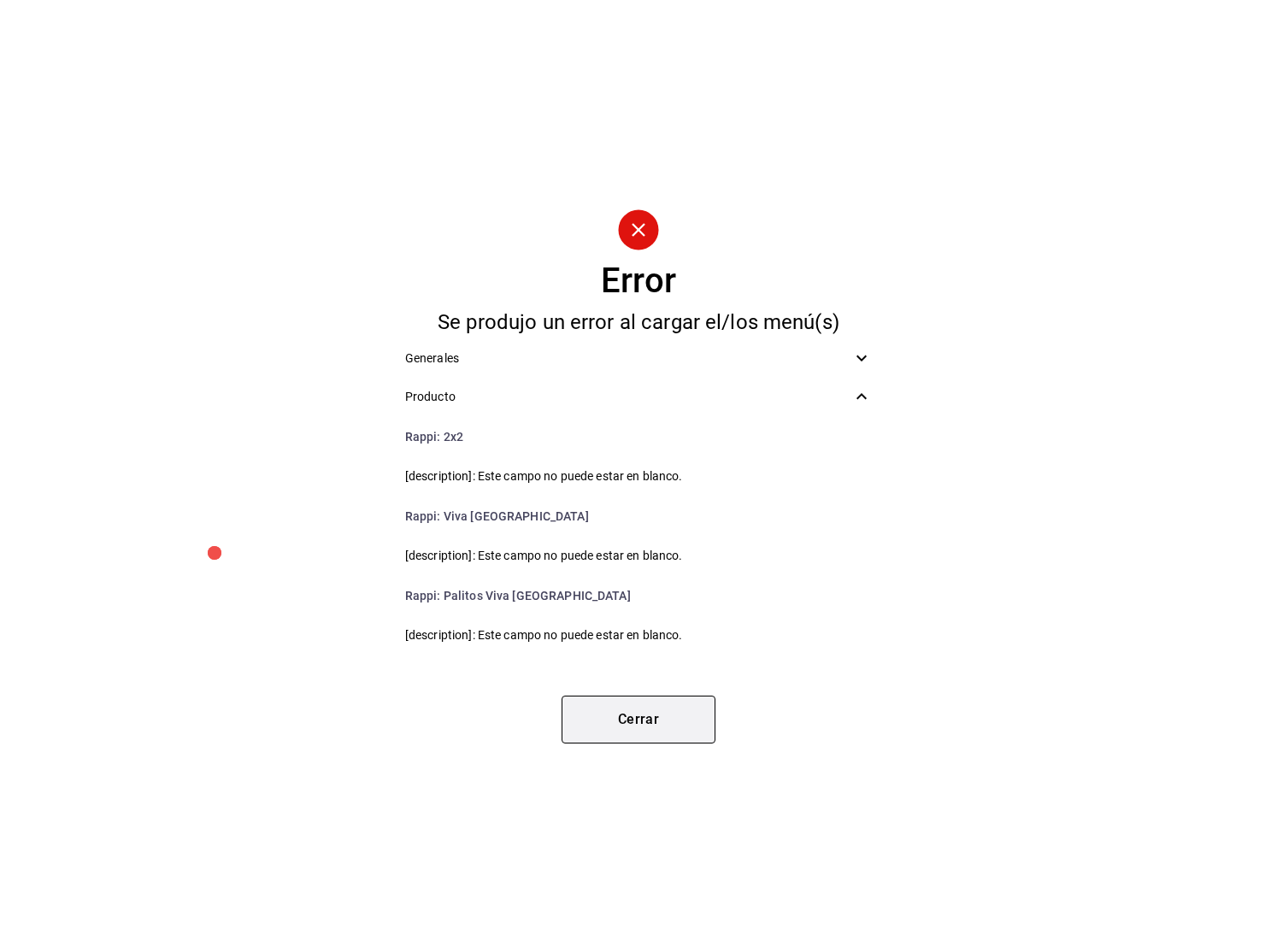
click at [666, 720] on button "Cerrar" at bounding box center [638, 719] width 154 height 48
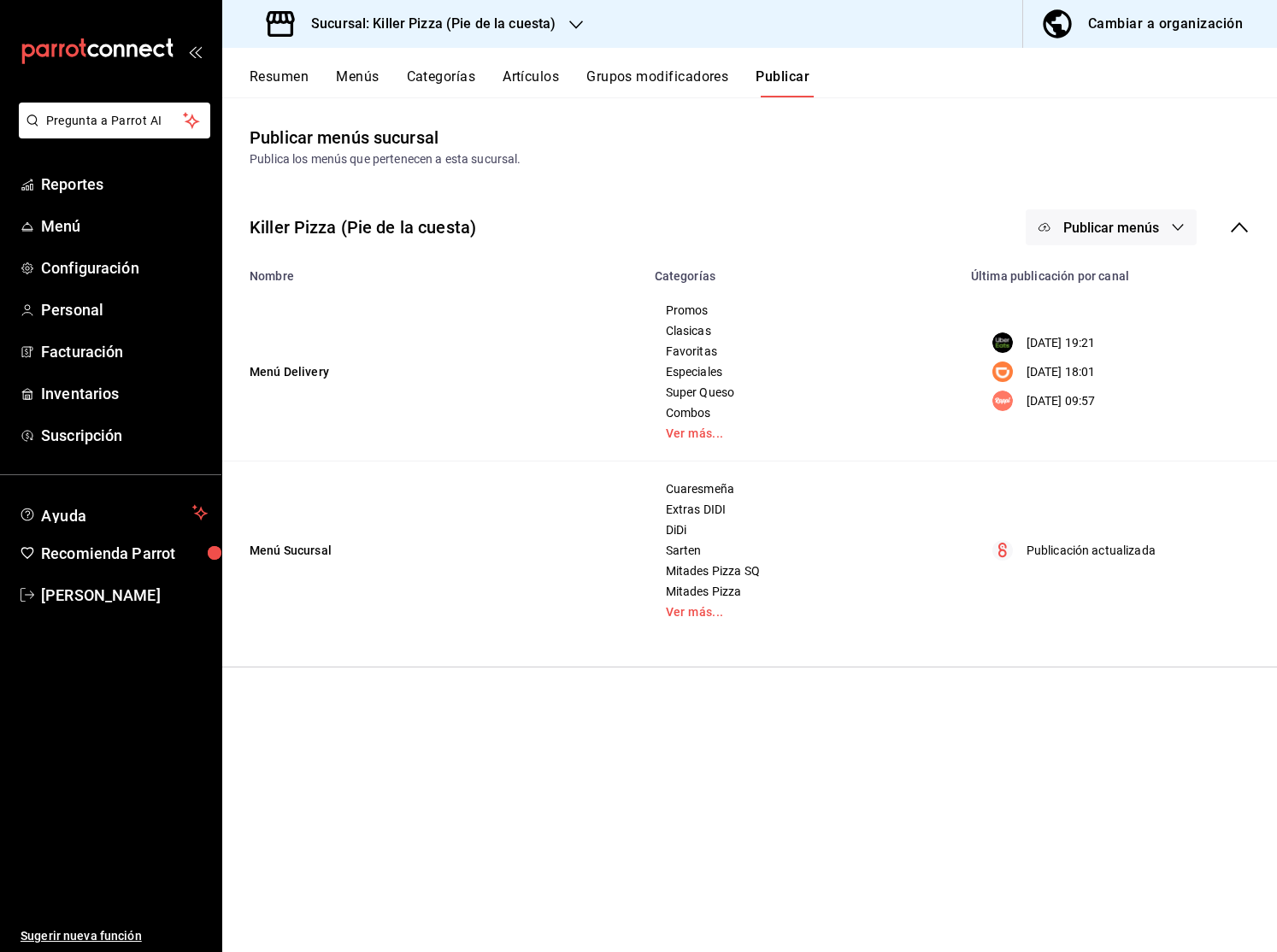
click at [292, 70] on button "Resumen" at bounding box center [279, 83] width 59 height 29
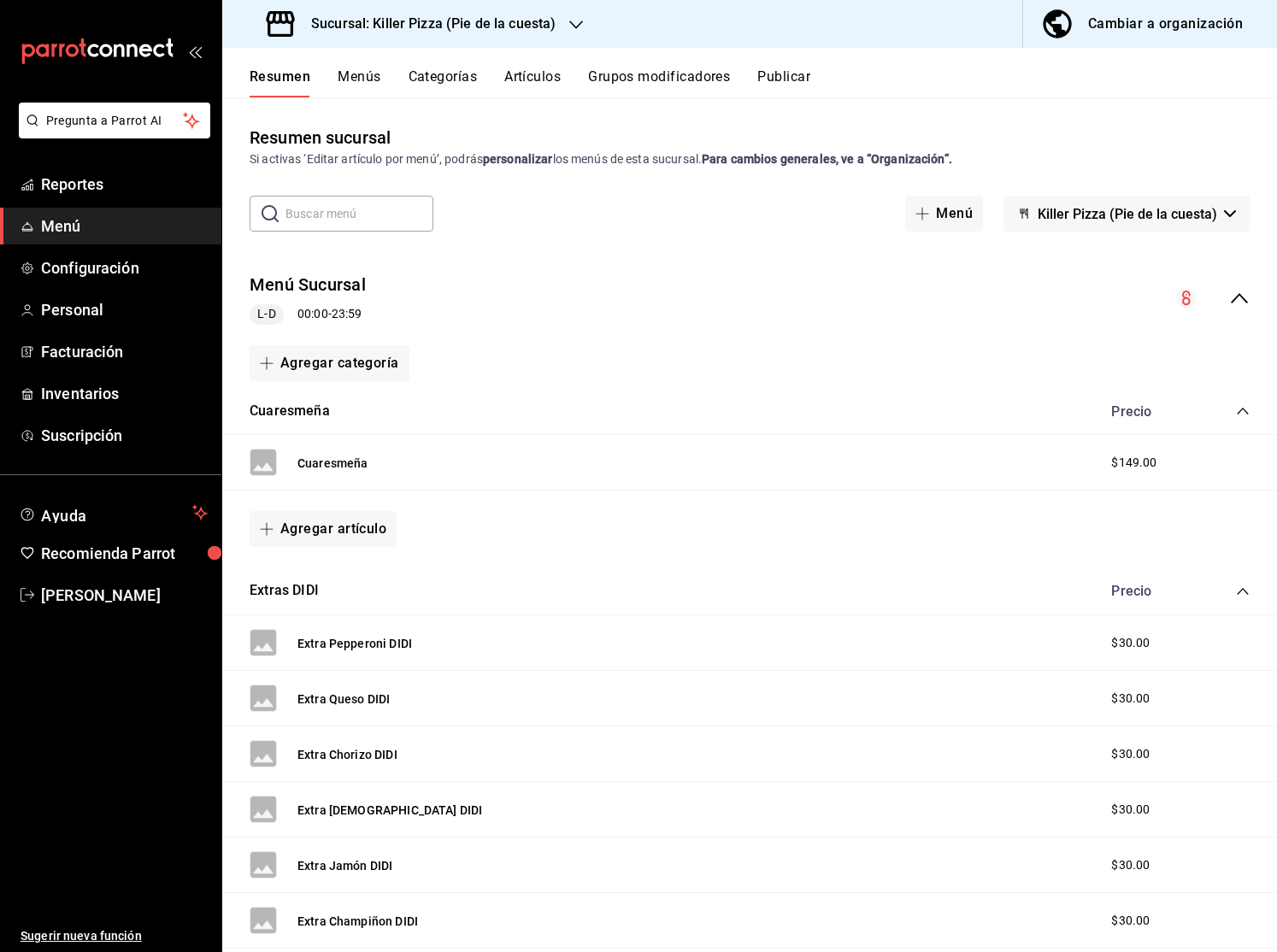
click at [1247, 301] on icon "collapse-menu-row" at bounding box center [1239, 297] width 21 height 21
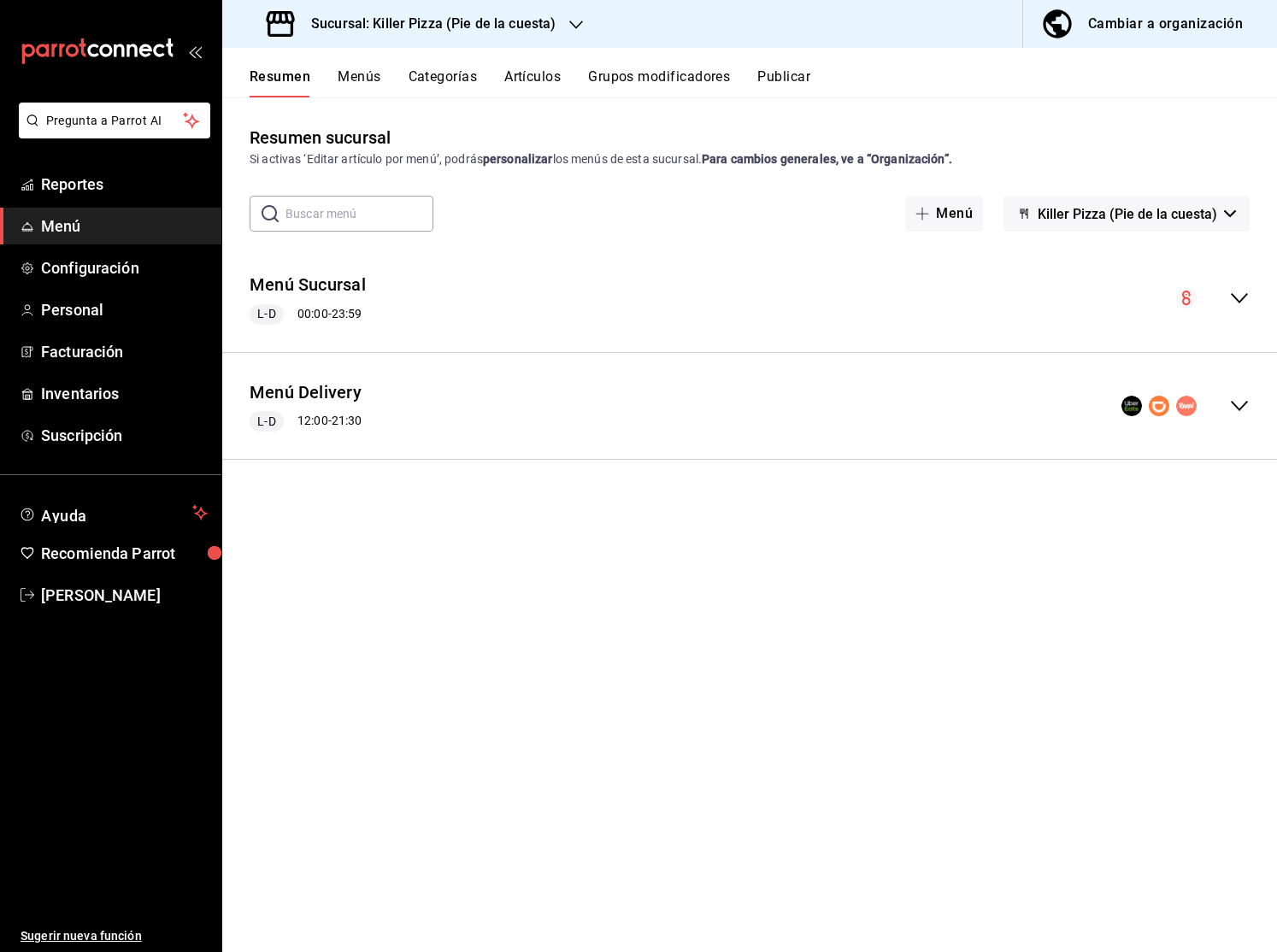
click at [1237, 407] on icon "collapse-menu-row" at bounding box center [1239, 405] width 21 height 21
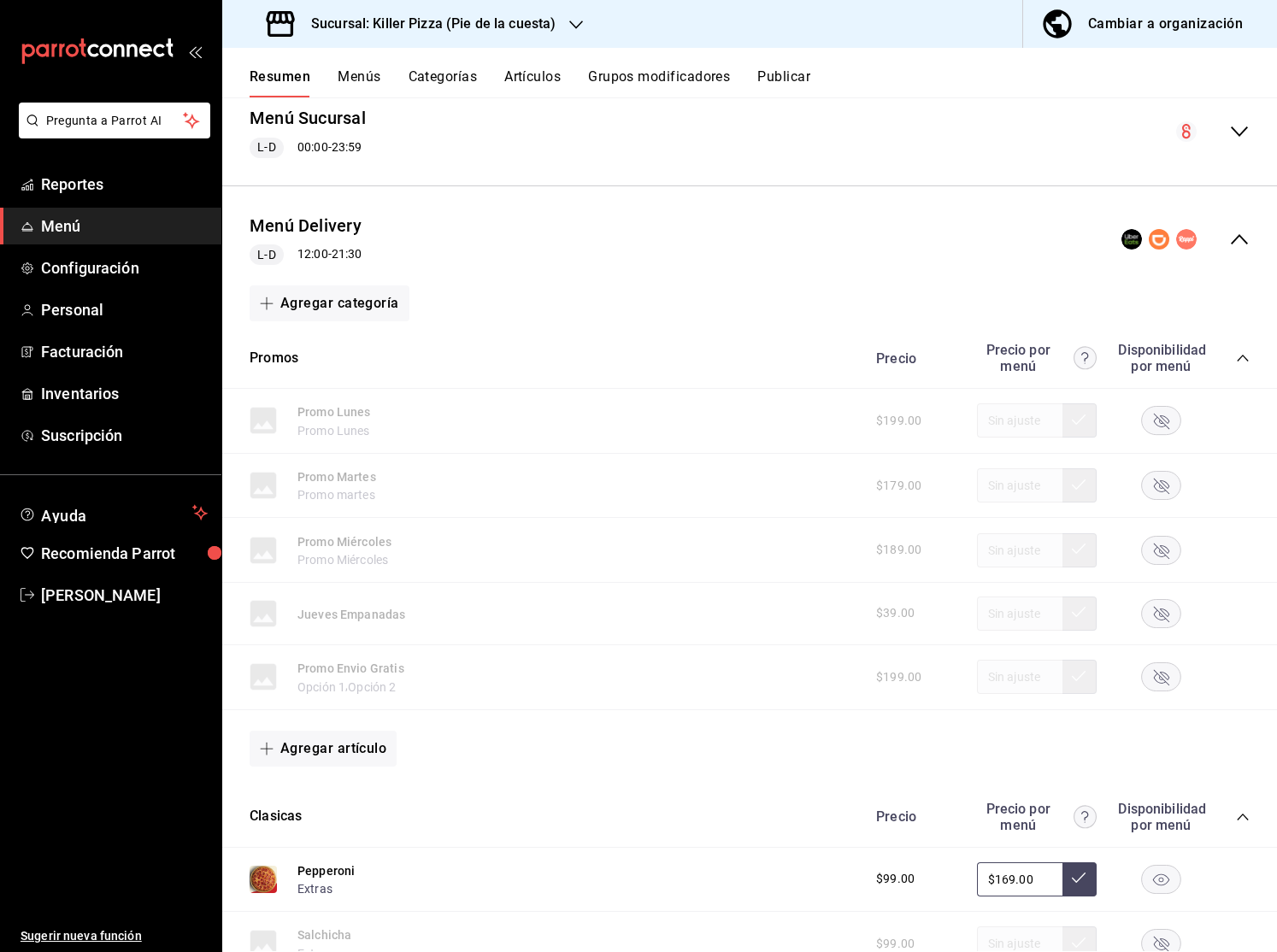
scroll to position [433, 0]
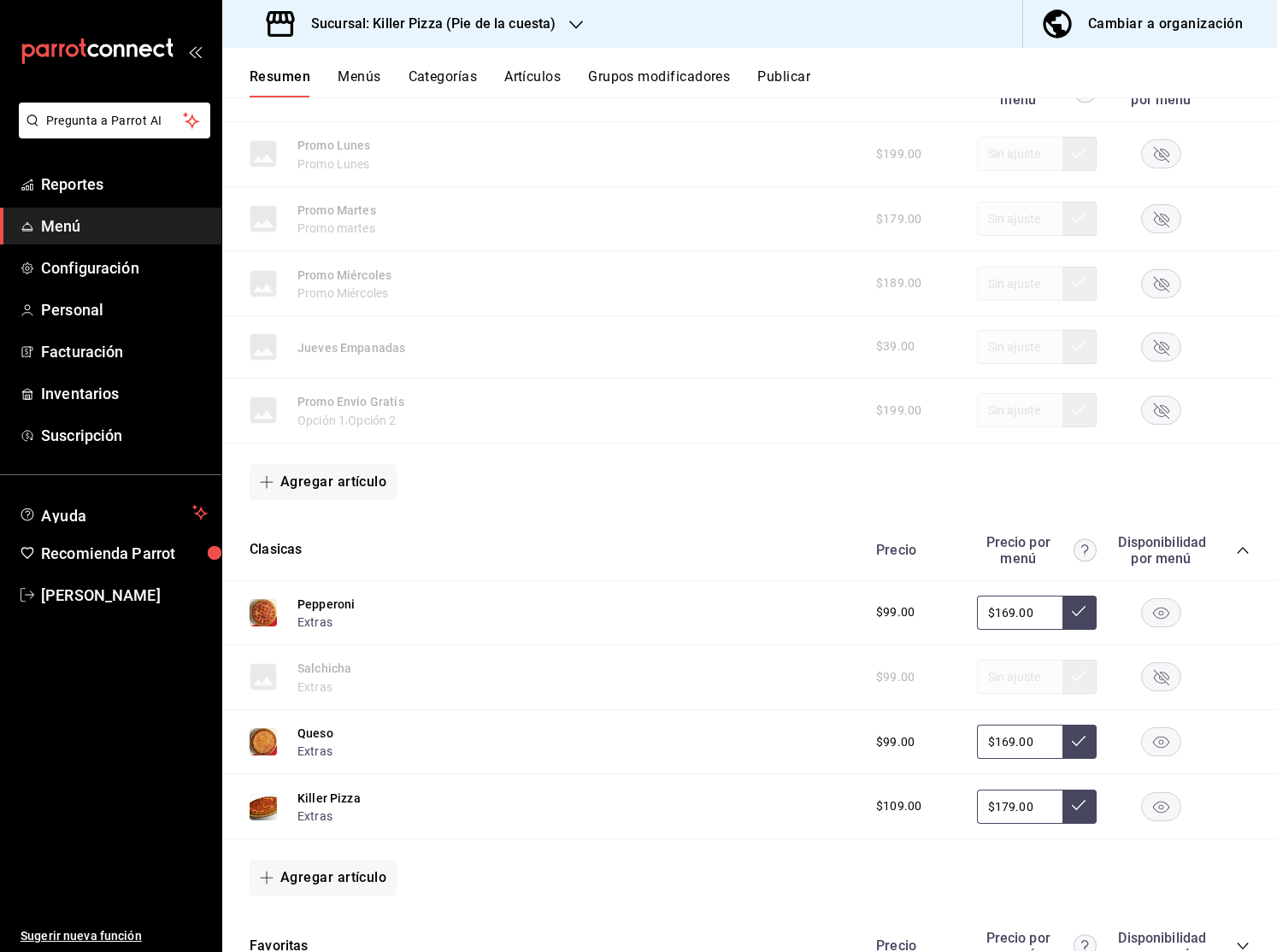
click at [1240, 543] on icon "collapse-category-row" at bounding box center [1243, 550] width 14 height 14
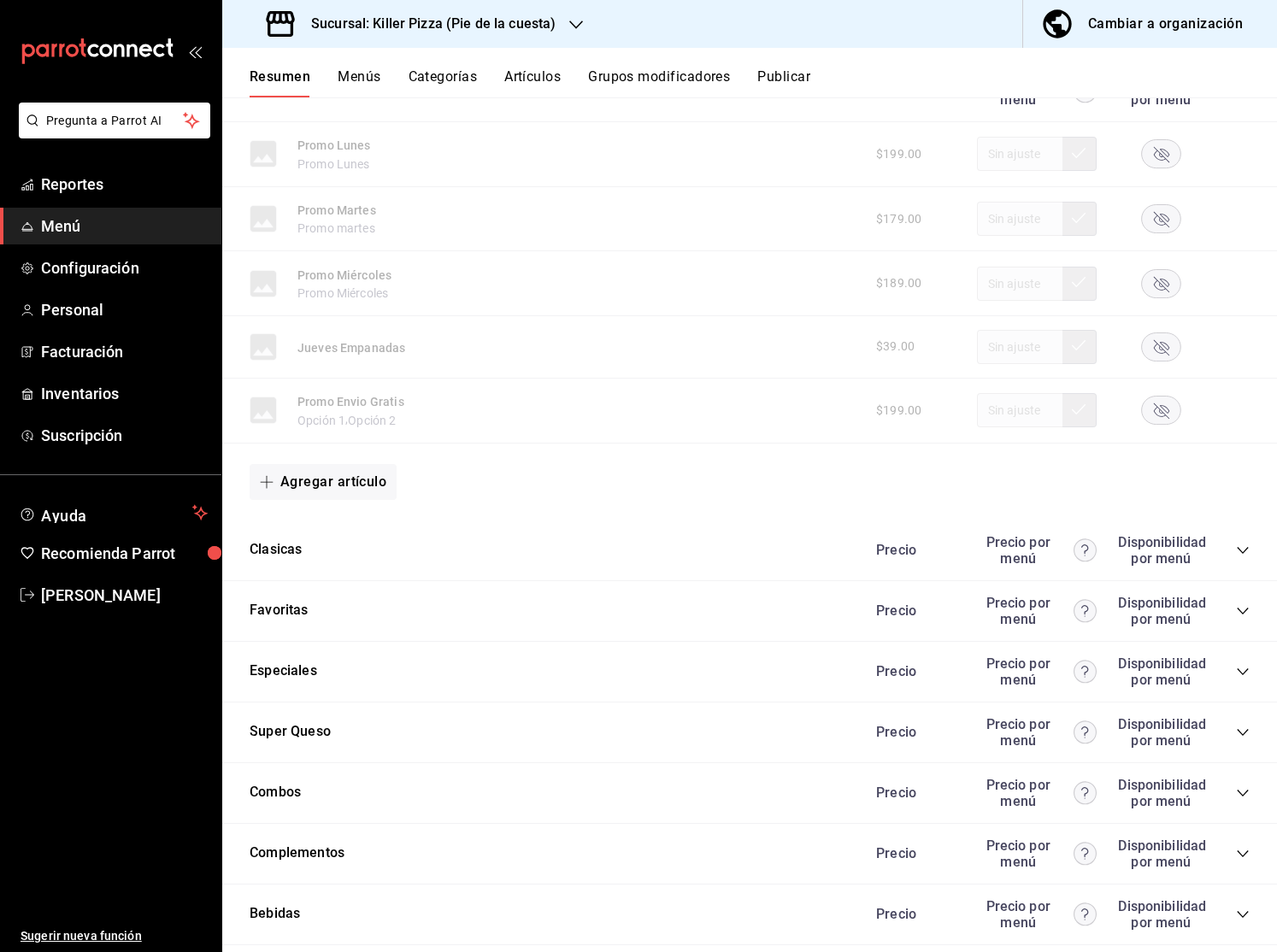
click at [1242, 610] on icon "collapse-category-row" at bounding box center [1243, 611] width 14 height 14
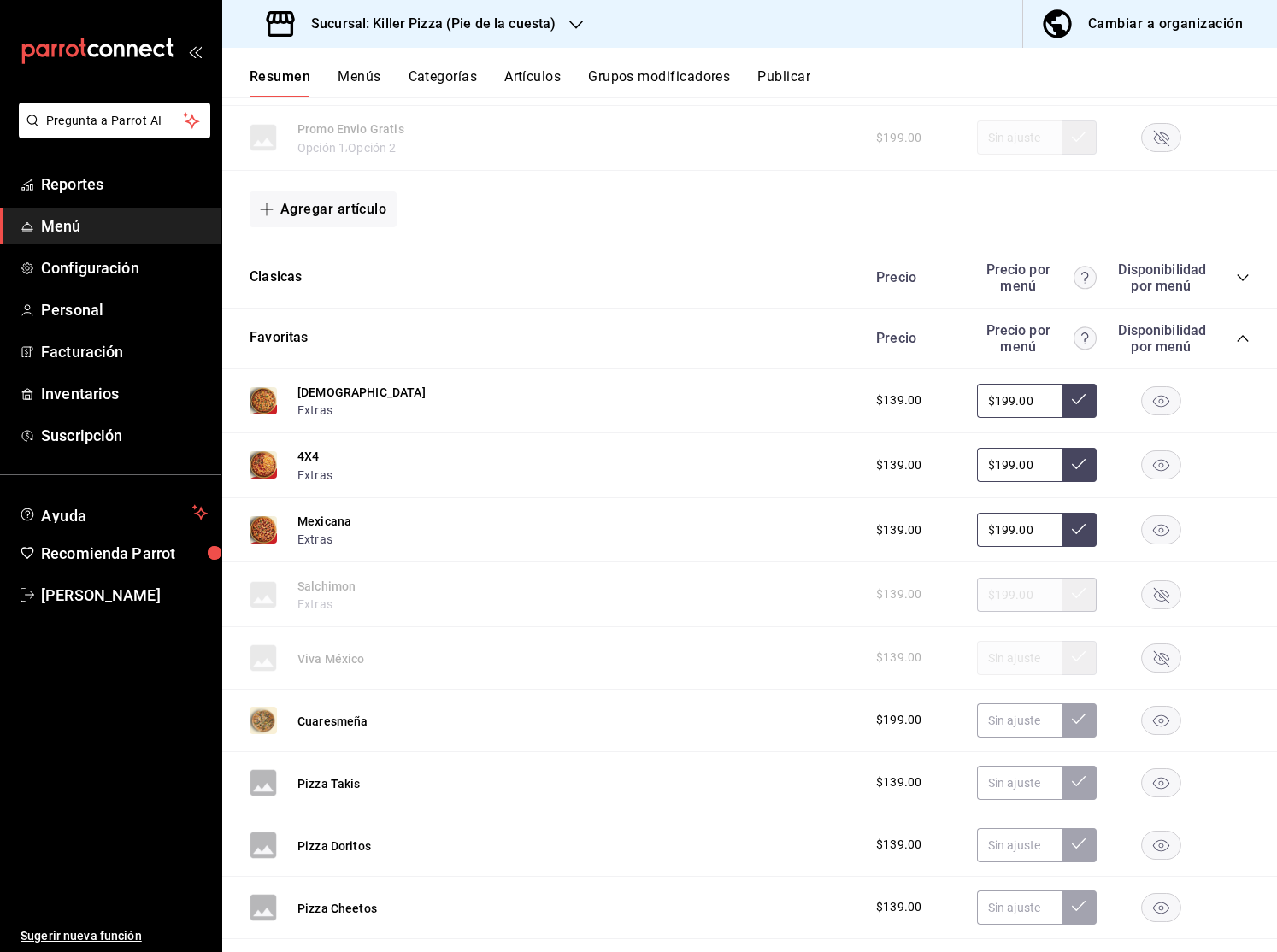
scroll to position [711, 0]
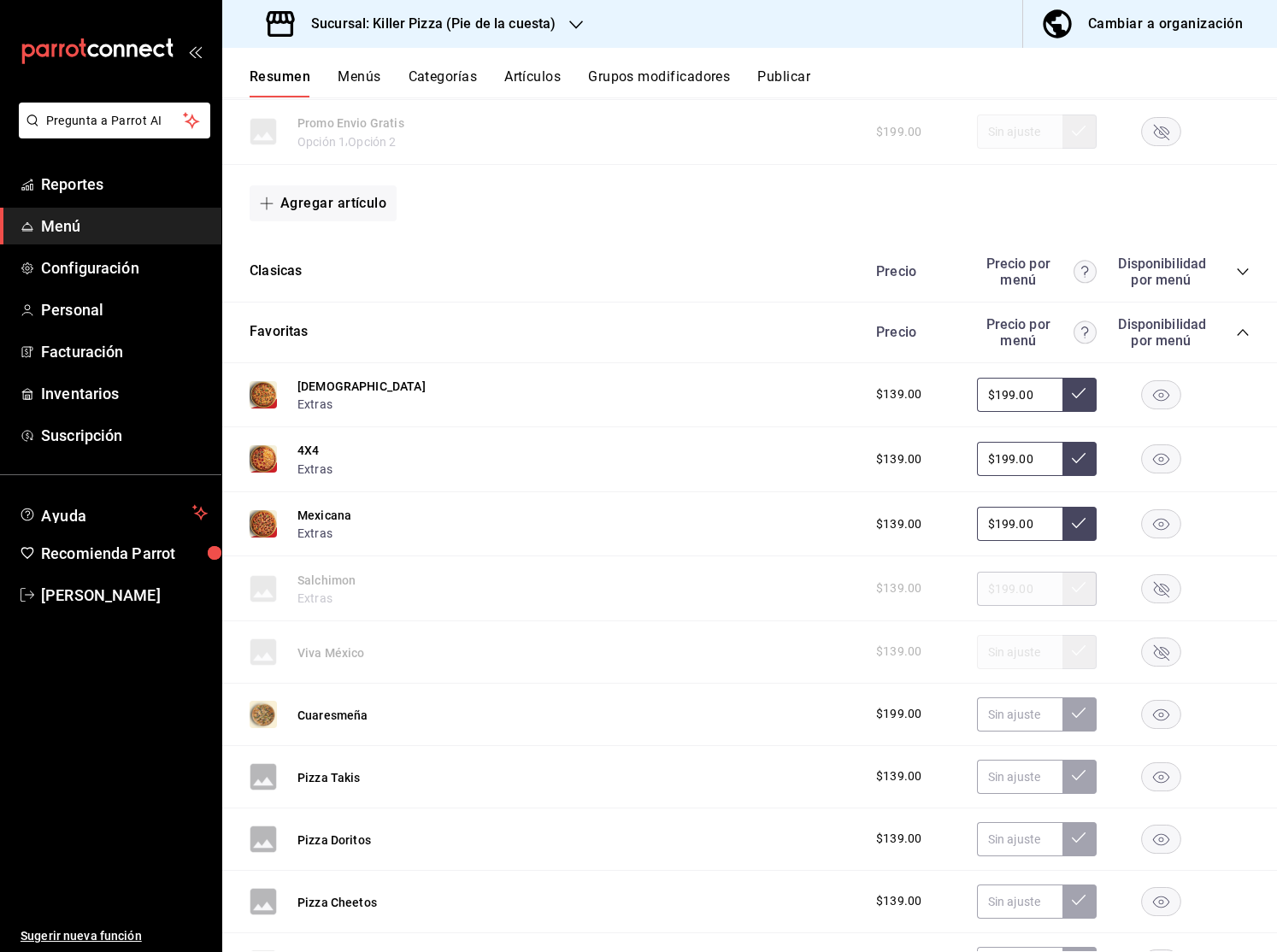
click at [1149, 708] on rect "button" at bounding box center [1162, 713] width 39 height 28
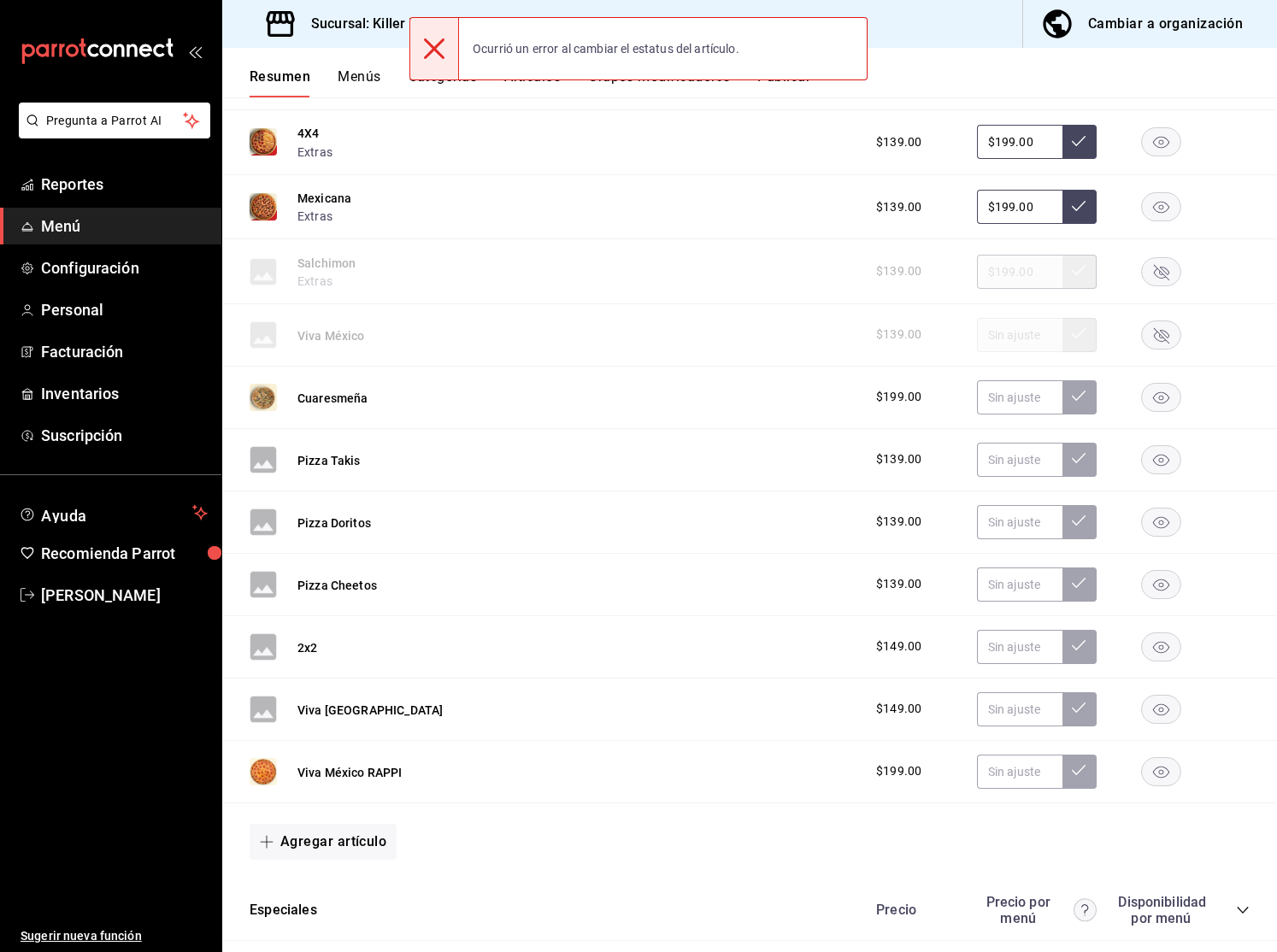
scroll to position [1031, 0]
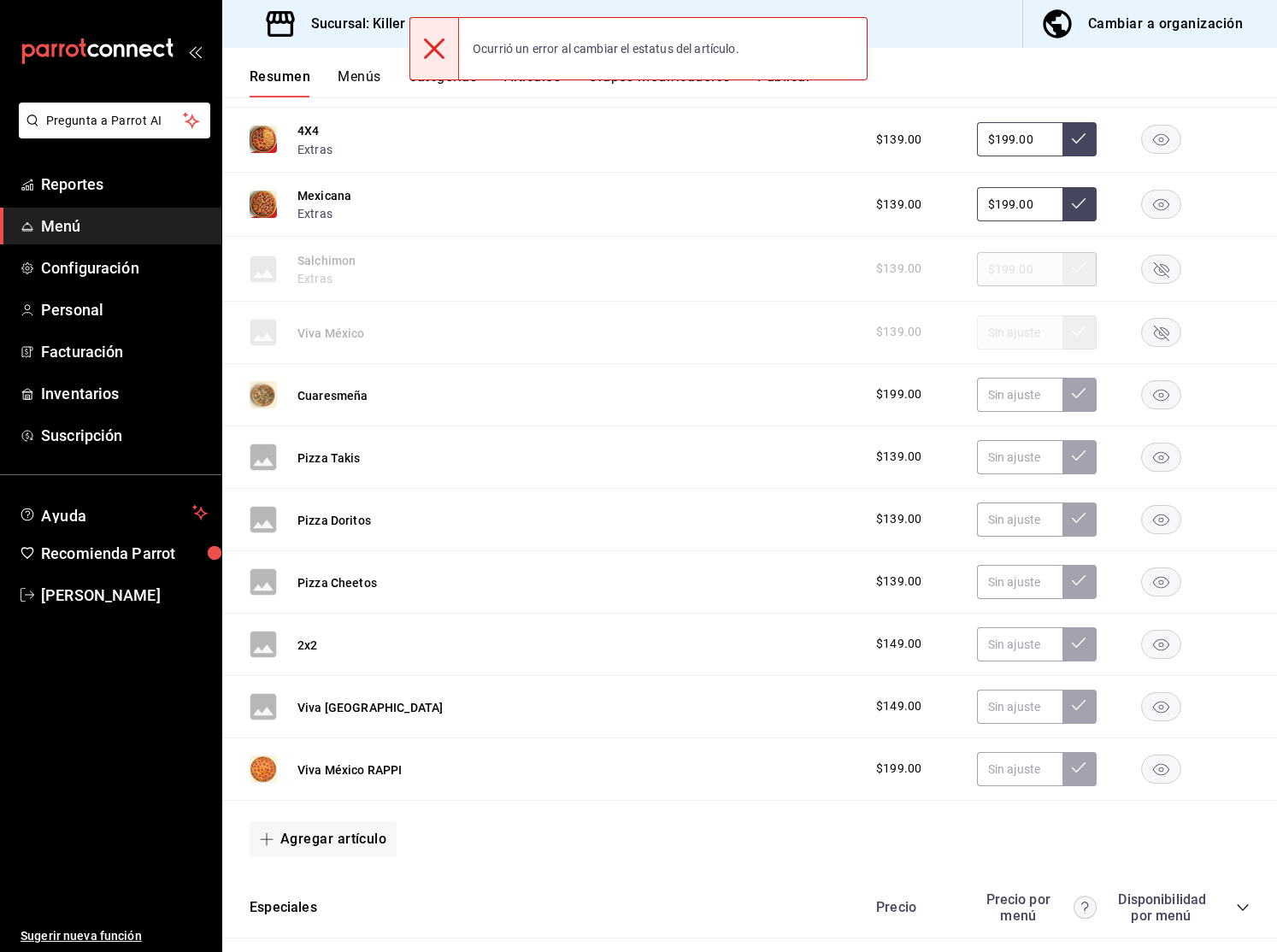
click at [1165, 650] on rect "button" at bounding box center [1162, 644] width 39 height 28
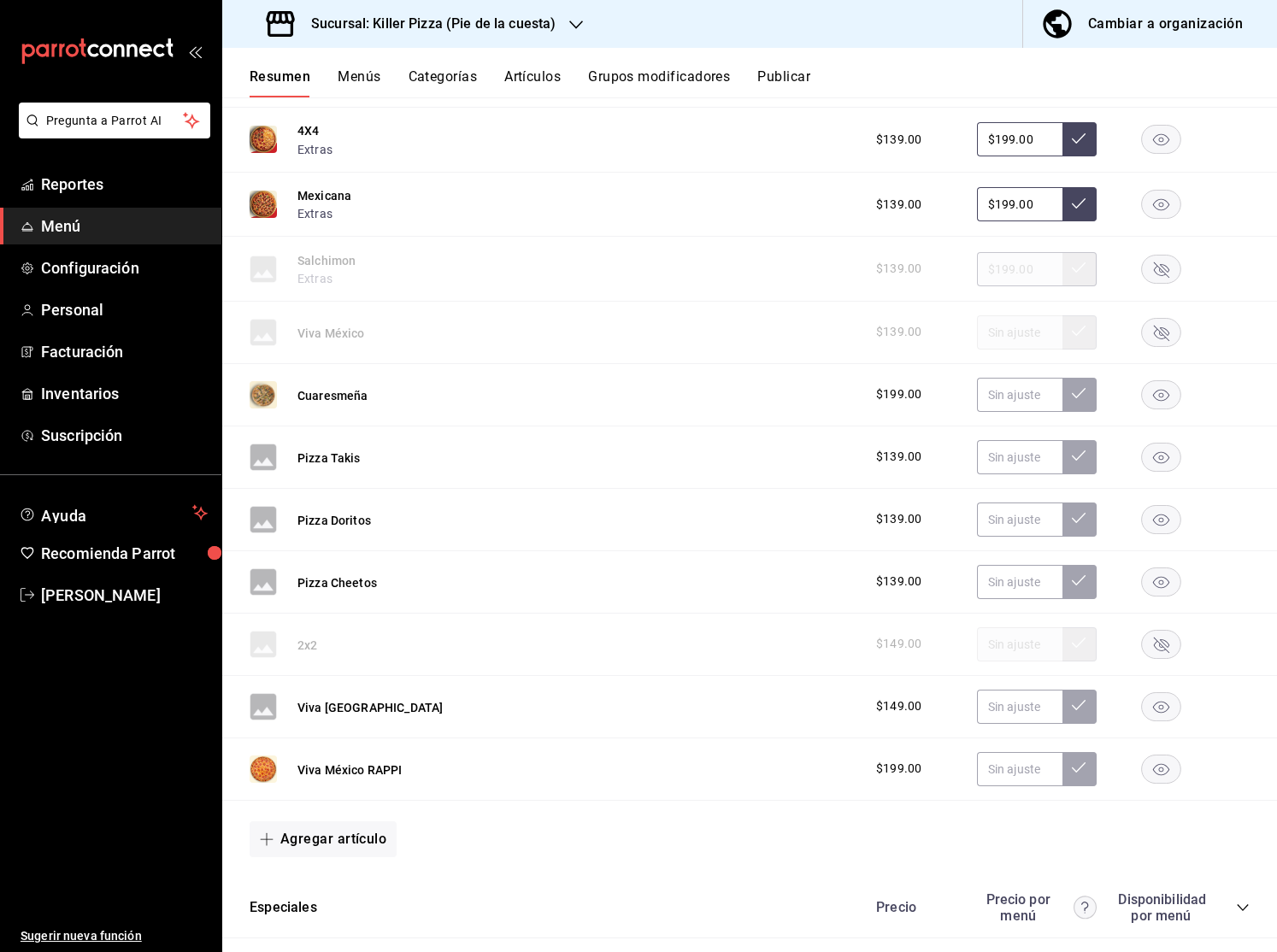
click at [1151, 707] on rect "button" at bounding box center [1162, 705] width 39 height 28
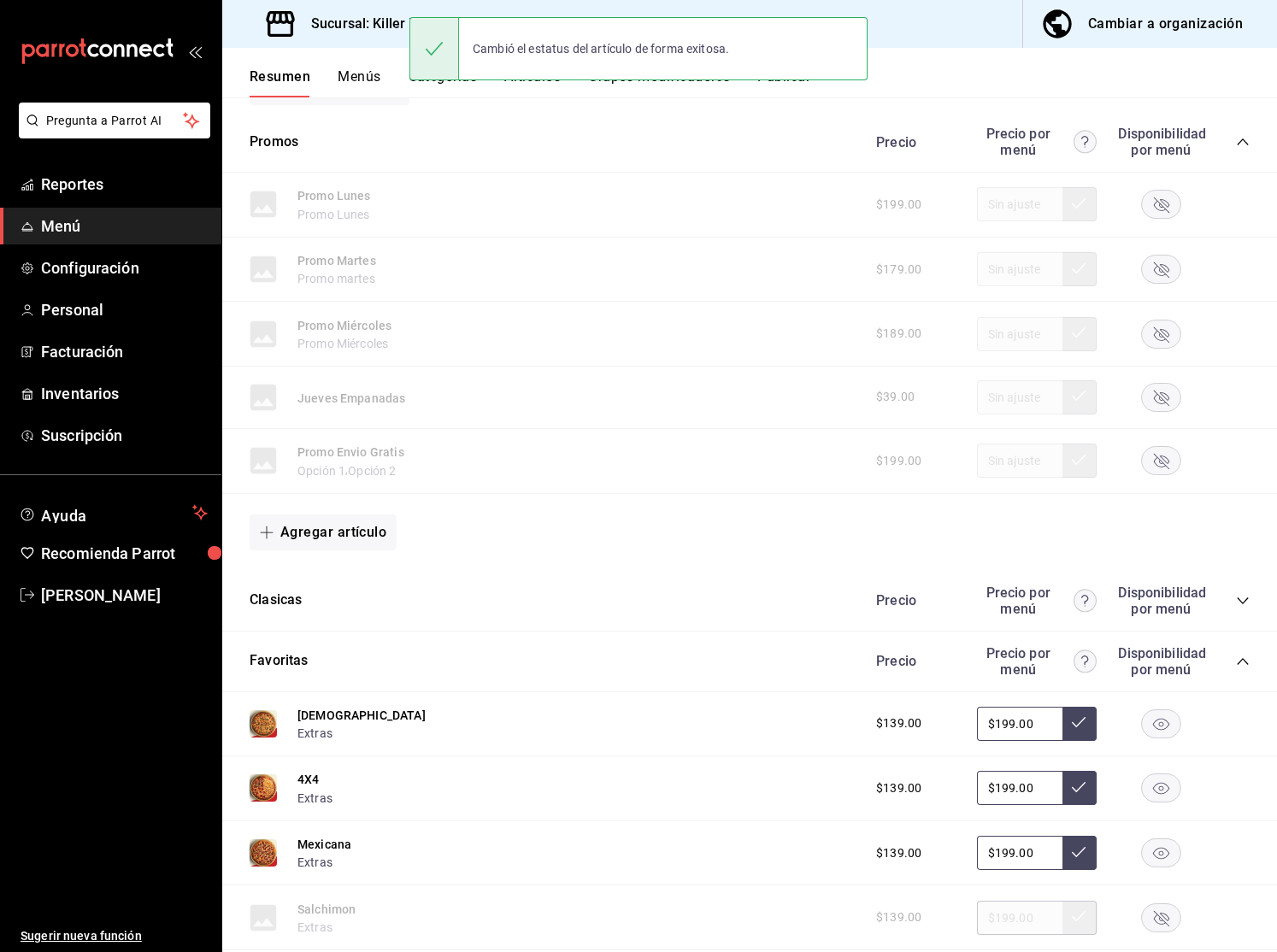
scroll to position [0, 0]
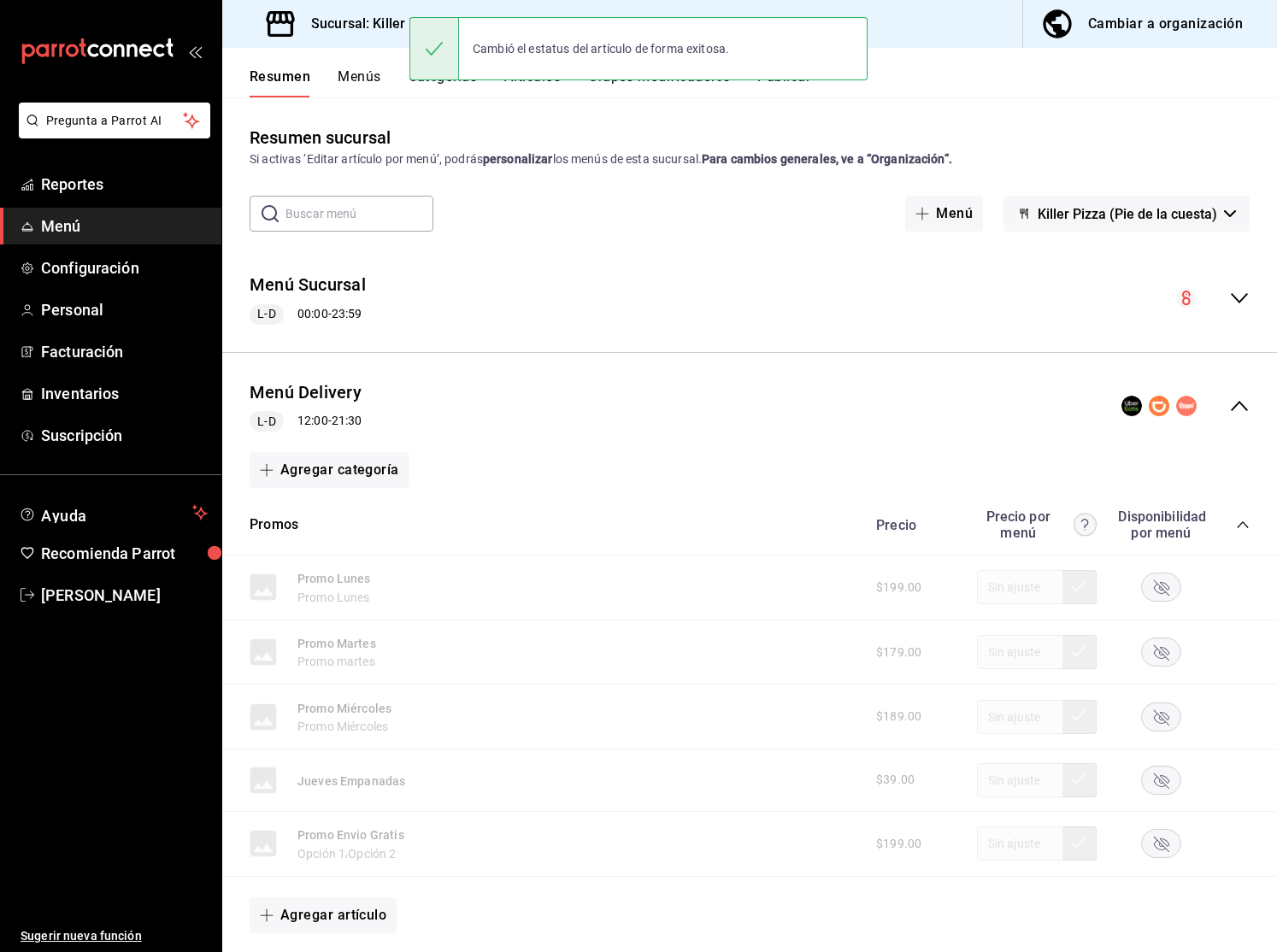
click at [1242, 521] on icon "collapse-category-row" at bounding box center [1243, 524] width 14 height 14
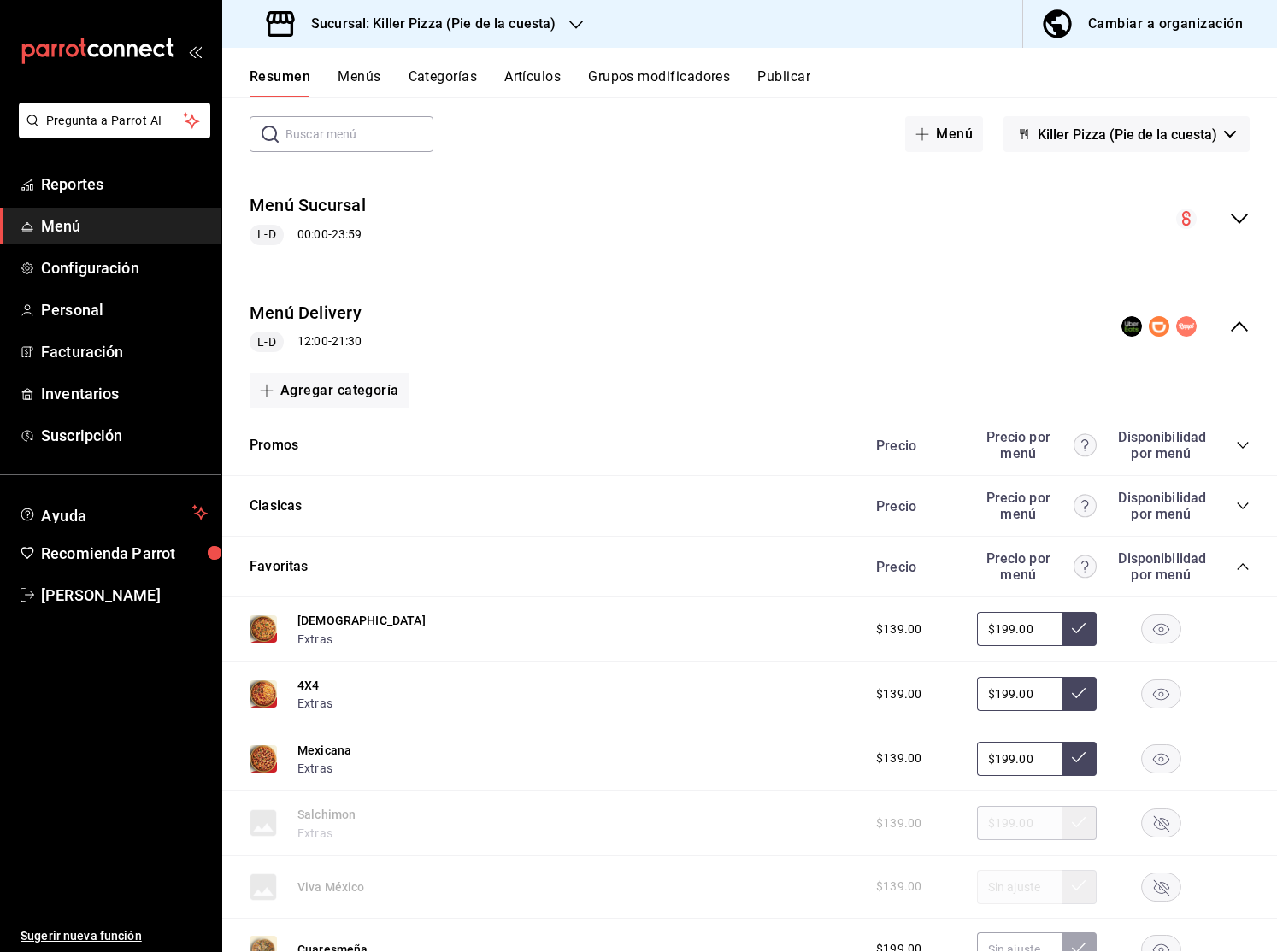
scroll to position [81, 0]
click at [1244, 565] on icon "collapse-category-row" at bounding box center [1243, 565] width 14 height 14
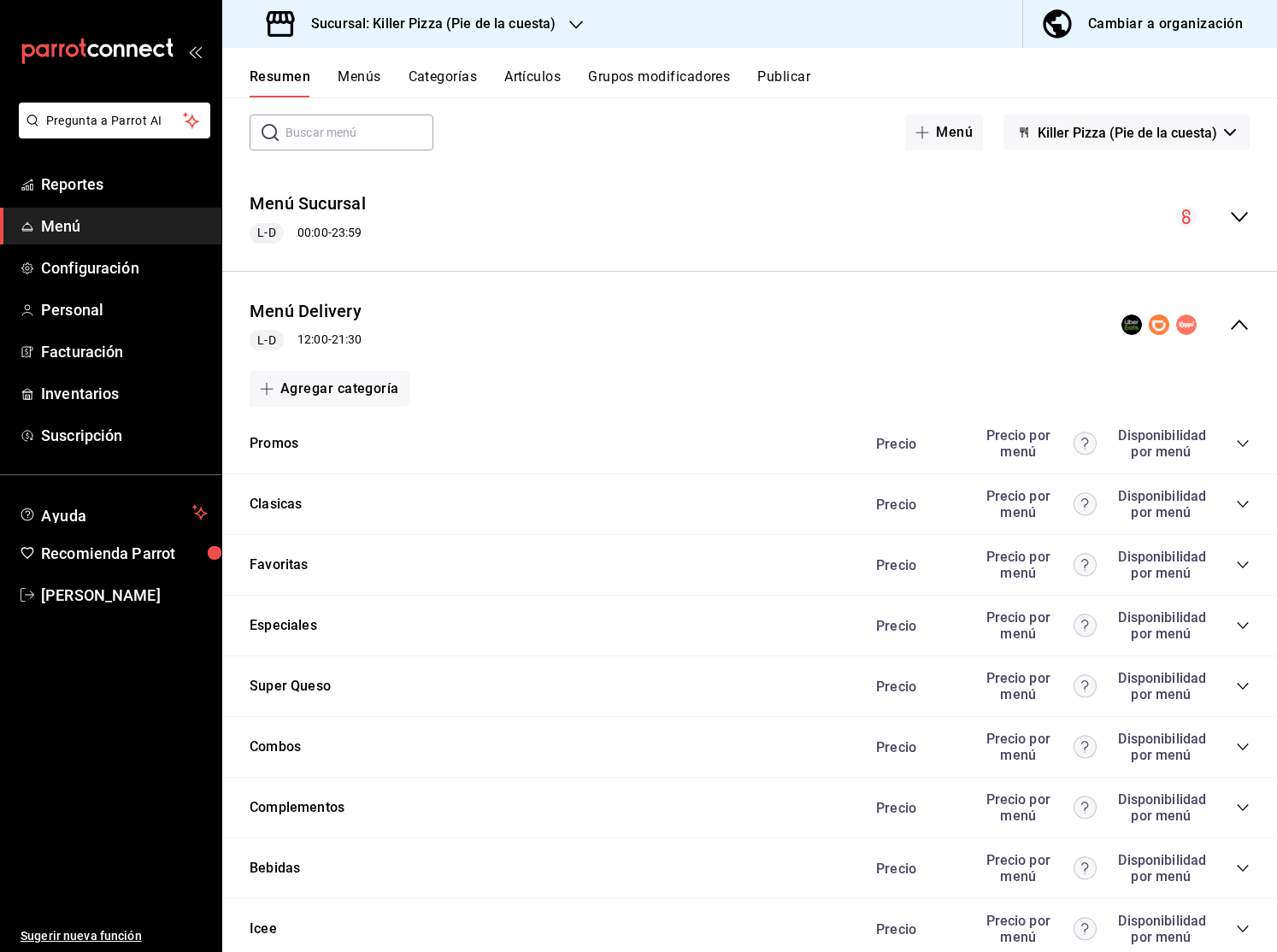
scroll to position [199, 0]
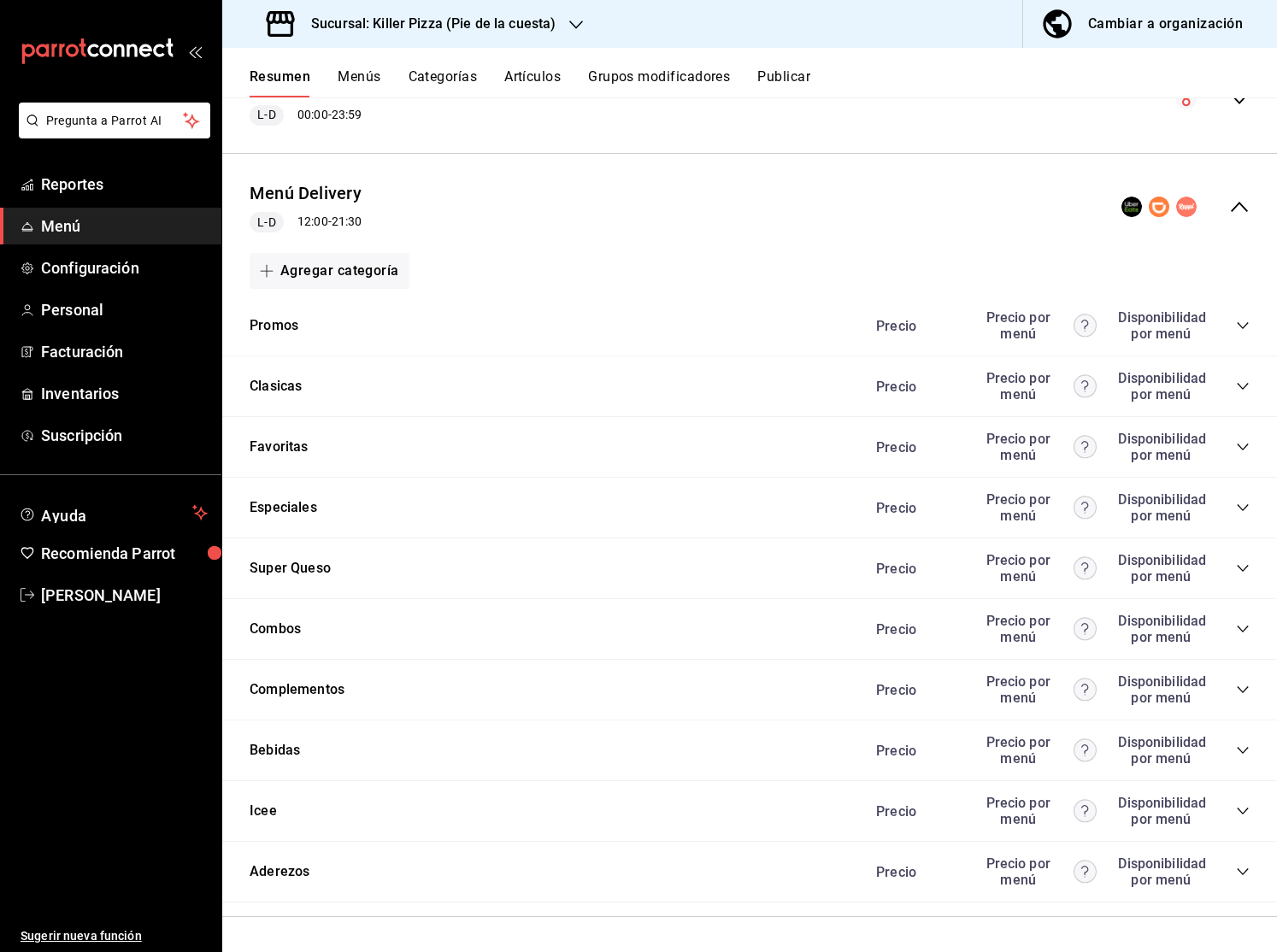
click at [1243, 681] on div "Precio Precio por menú Disponibilidad por menú" at bounding box center [1054, 689] width 390 height 32
click at [1245, 689] on icon "collapse-category-row" at bounding box center [1241, 689] width 11 height 7
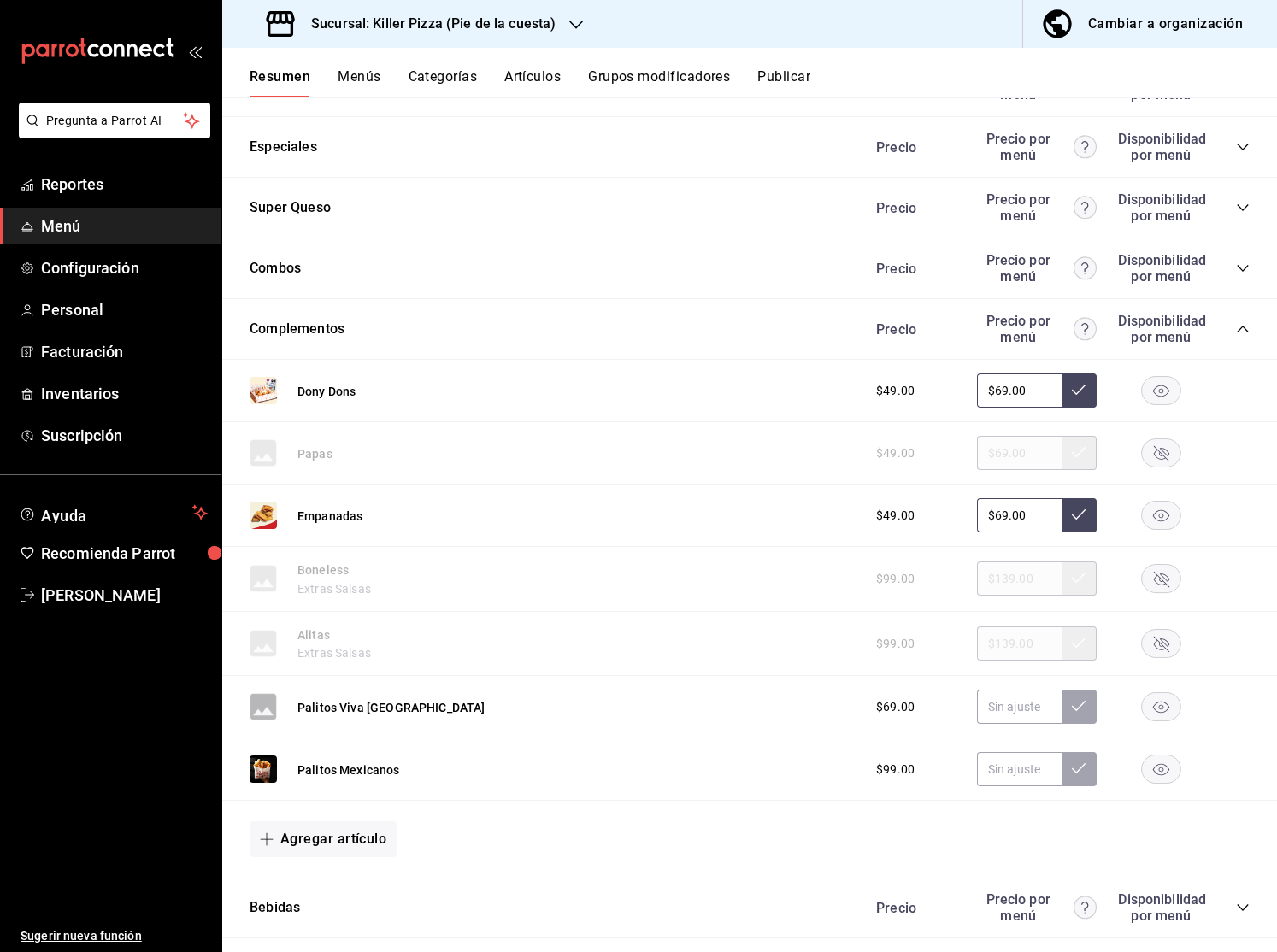
scroll to position [626, 0]
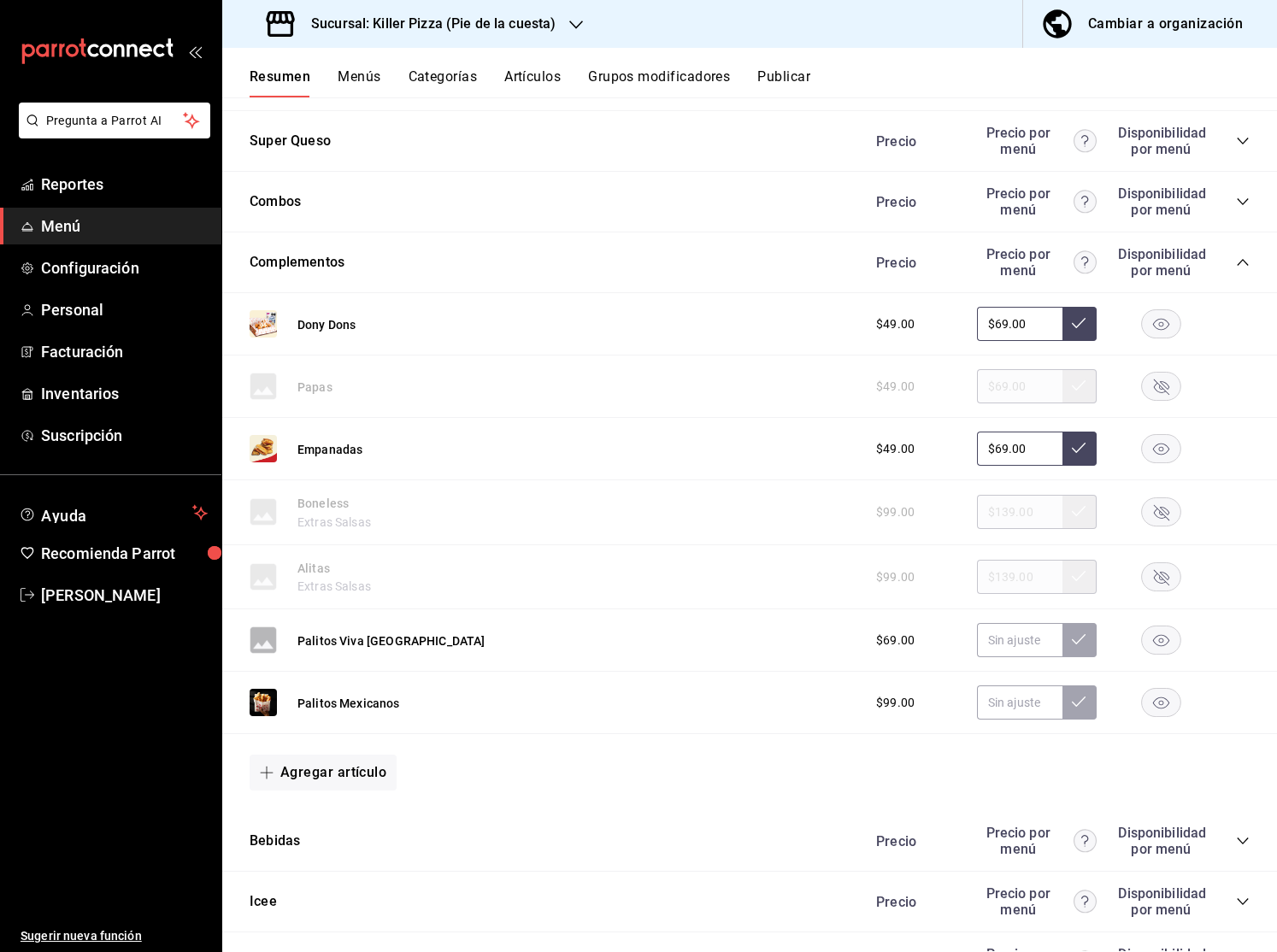
click at [1166, 640] on icon "button" at bounding box center [1161, 640] width 40 height 29
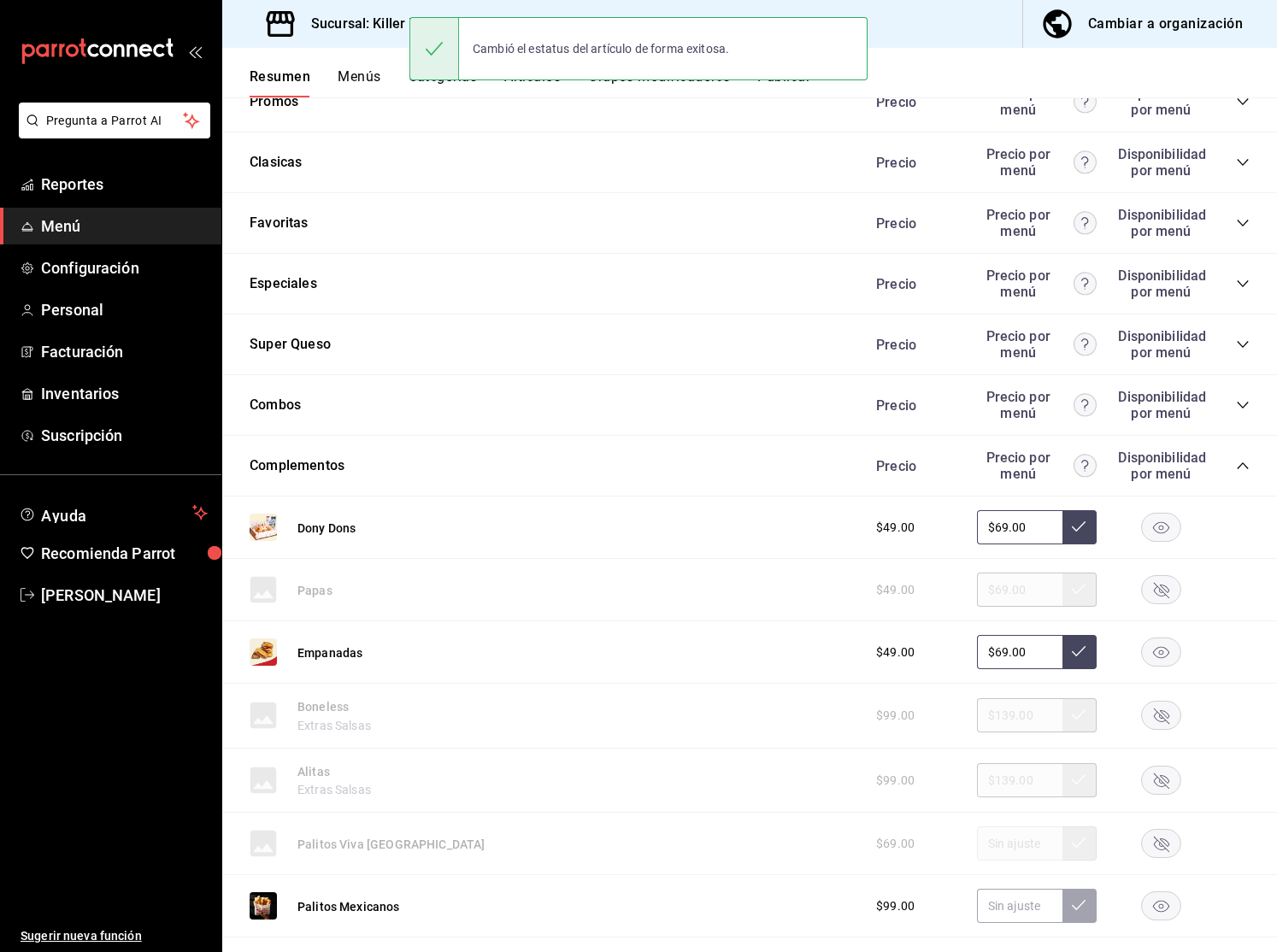
scroll to position [226, 0]
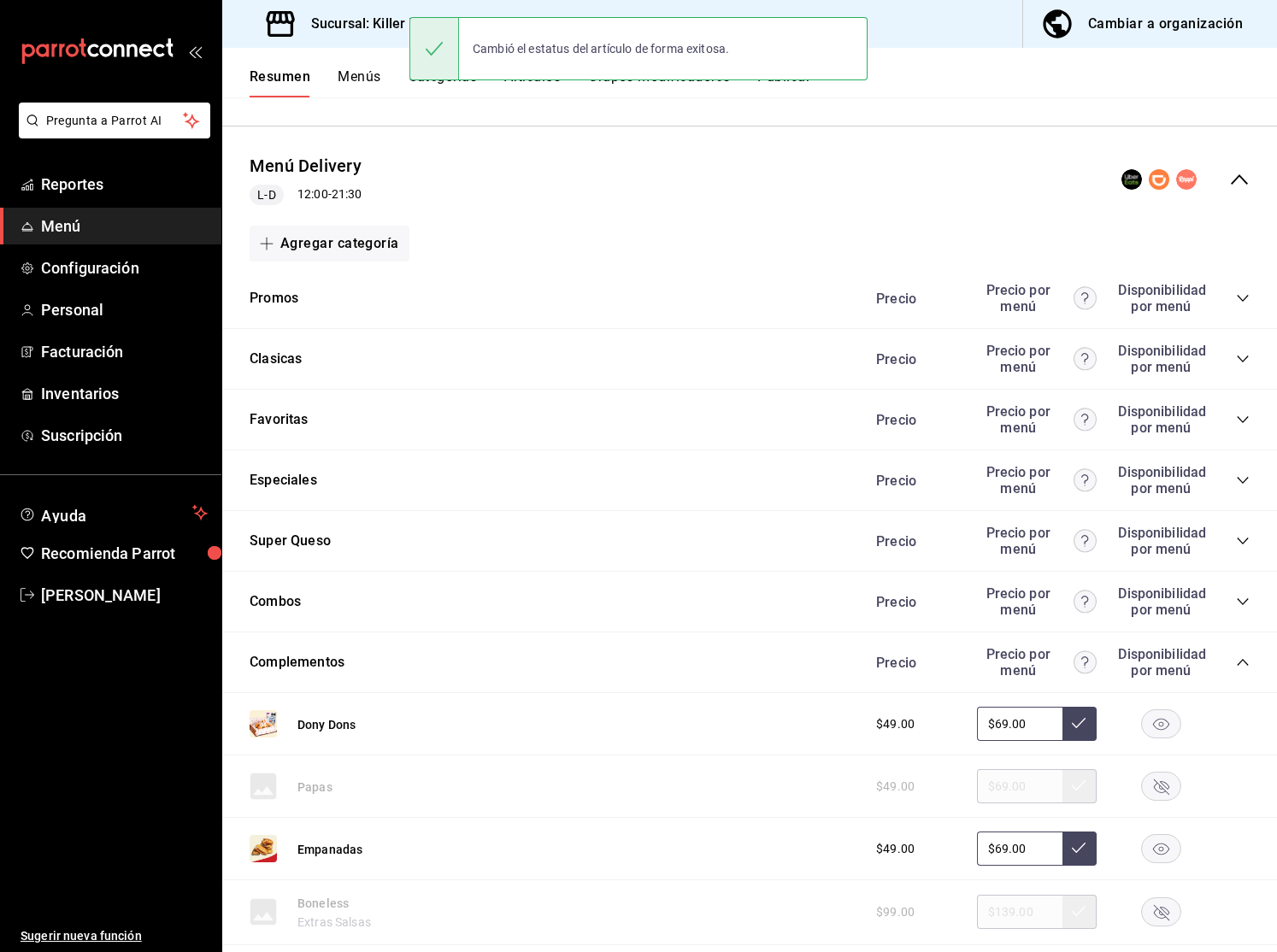
click at [1241, 654] on div "Precio Precio por menú Disponibilidad por menú" at bounding box center [1054, 661] width 390 height 32
click at [1243, 661] on icon "collapse-category-row" at bounding box center [1243, 662] width 14 height 14
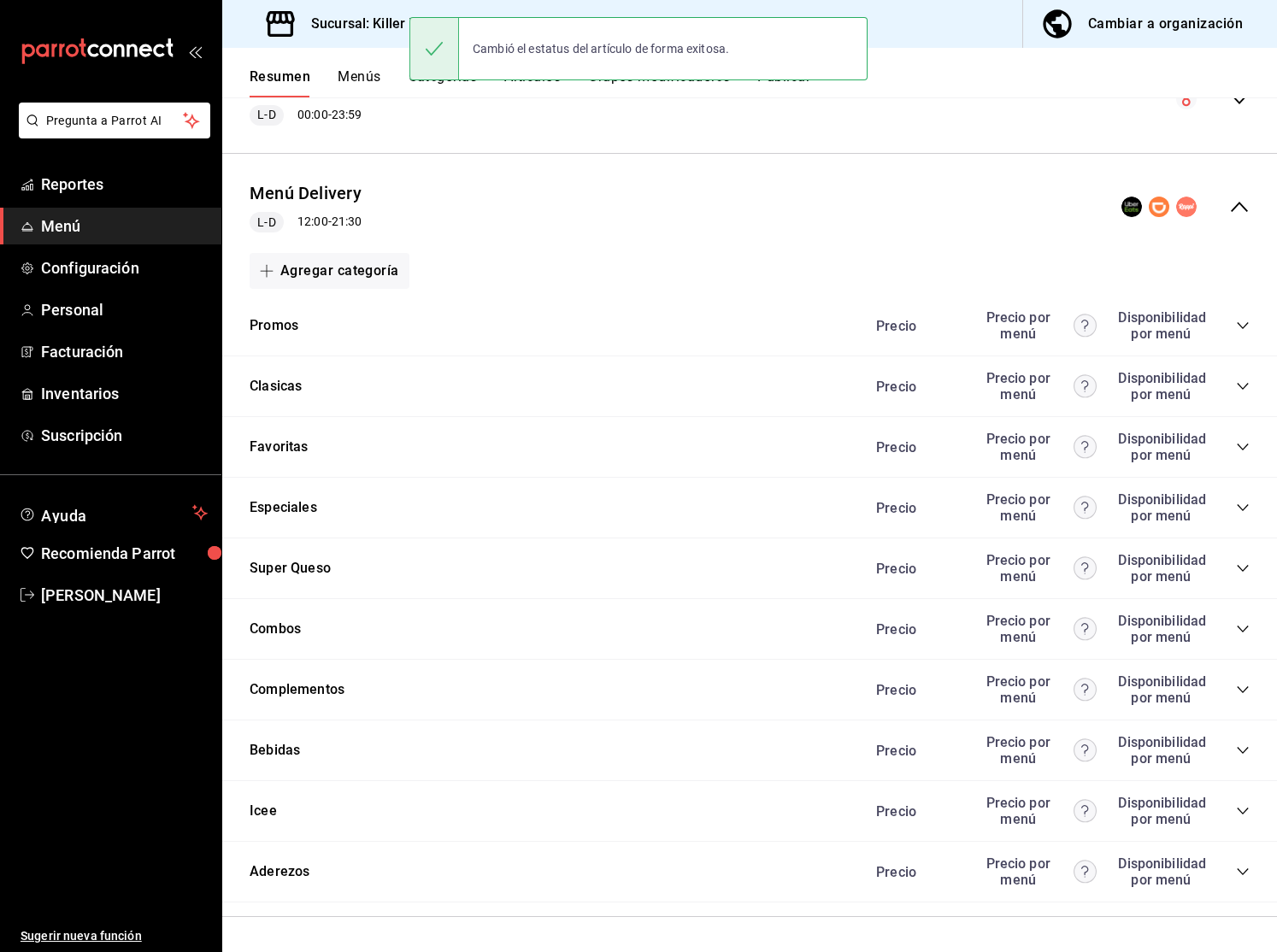
scroll to position [0, 0]
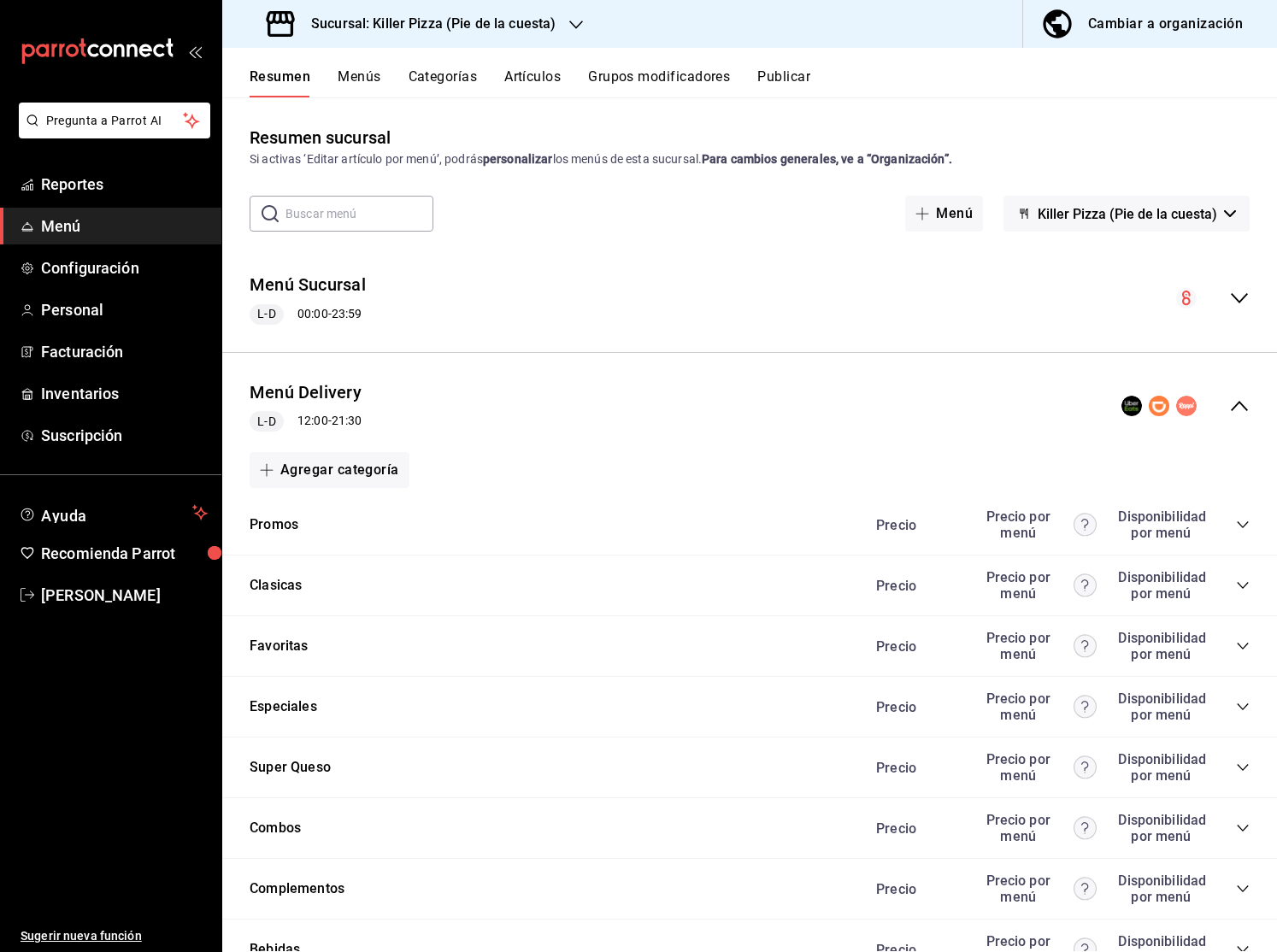
click at [789, 77] on button "Publicar" at bounding box center [784, 83] width 53 height 29
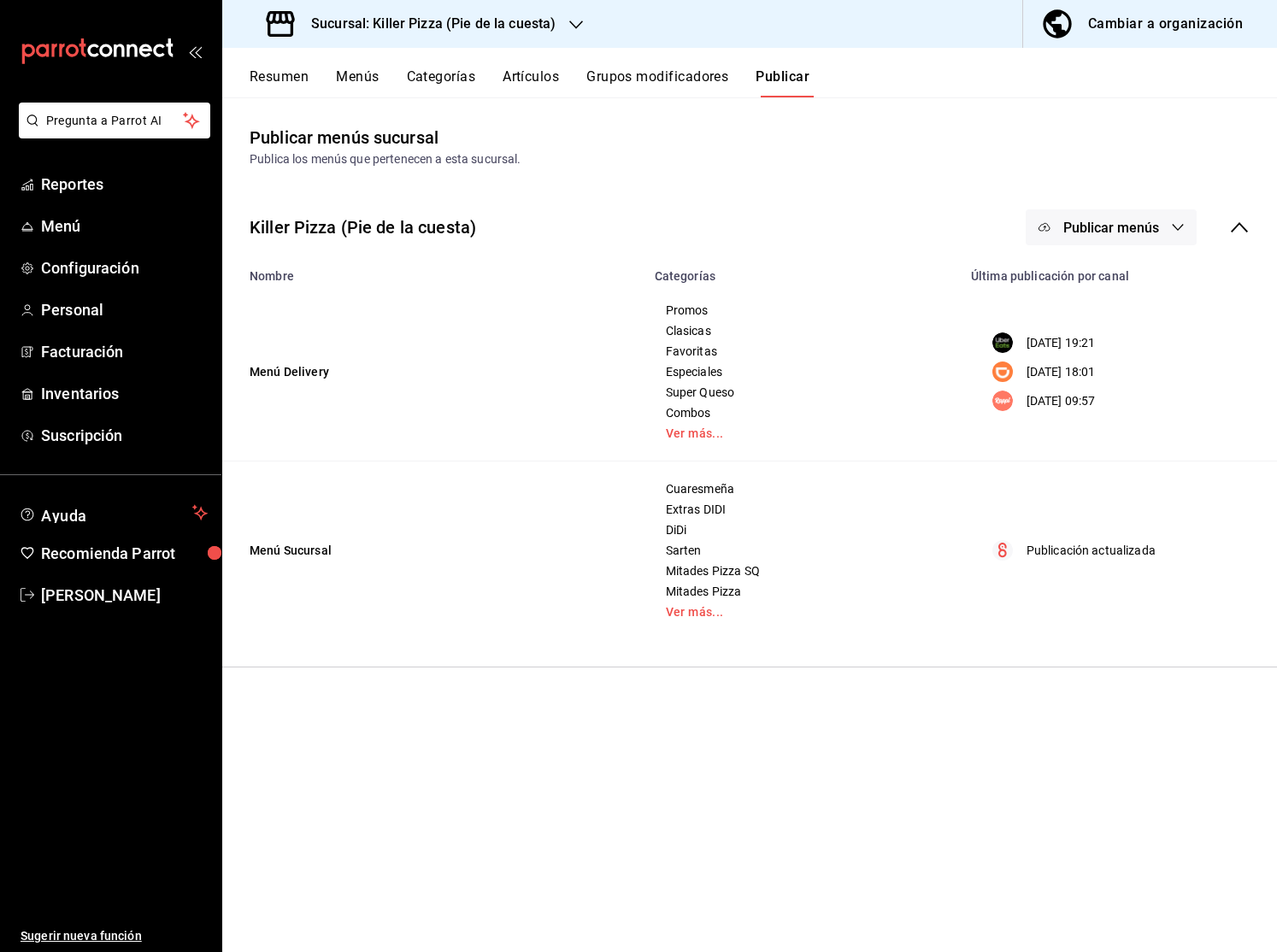
click at [1137, 235] on button "Publicar menús" at bounding box center [1111, 227] width 171 height 36
click at [1092, 374] on div at bounding box center [1071, 379] width 48 height 27
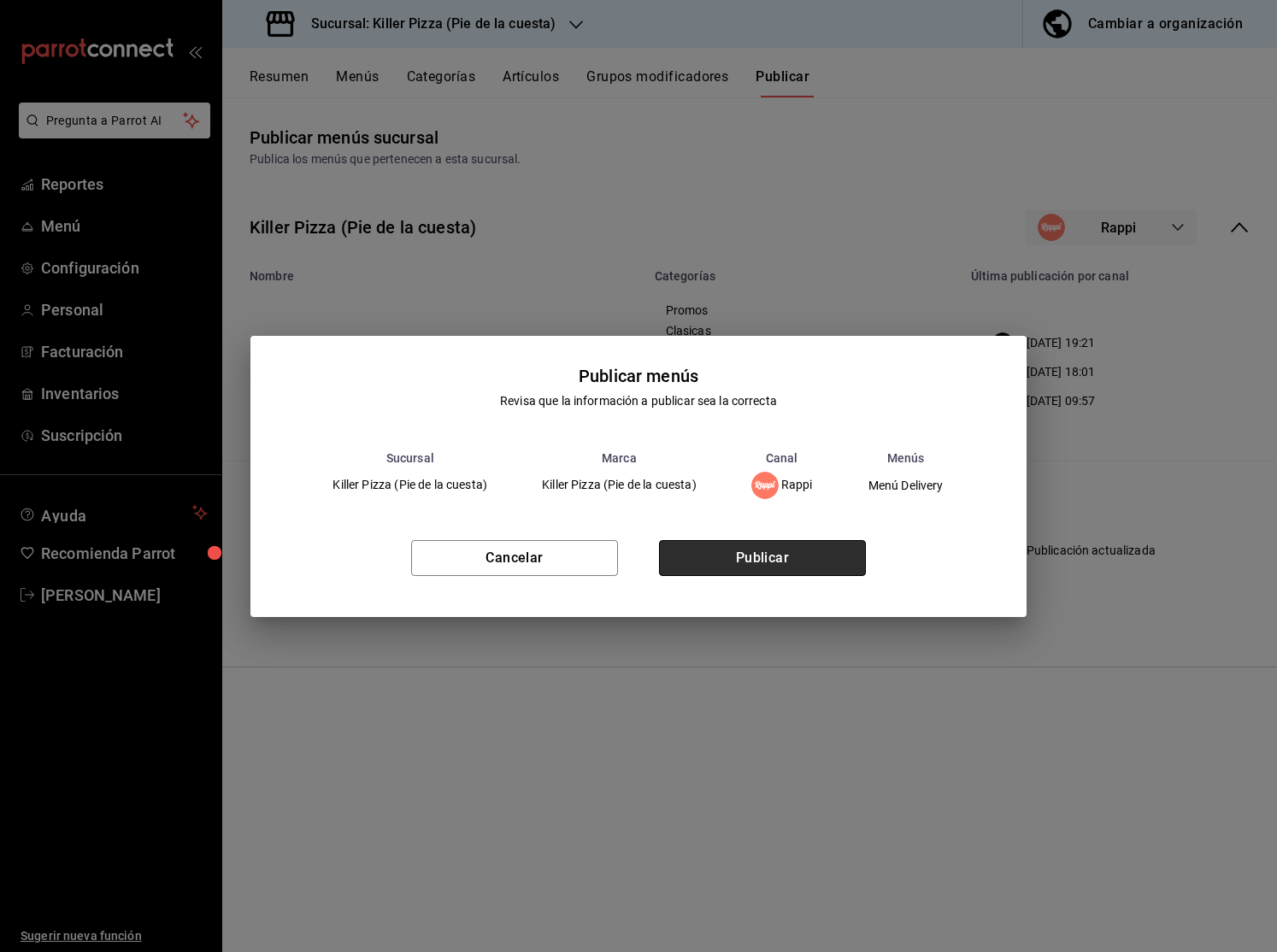
click at [749, 560] on button "Publicar" at bounding box center [761, 558] width 206 height 36
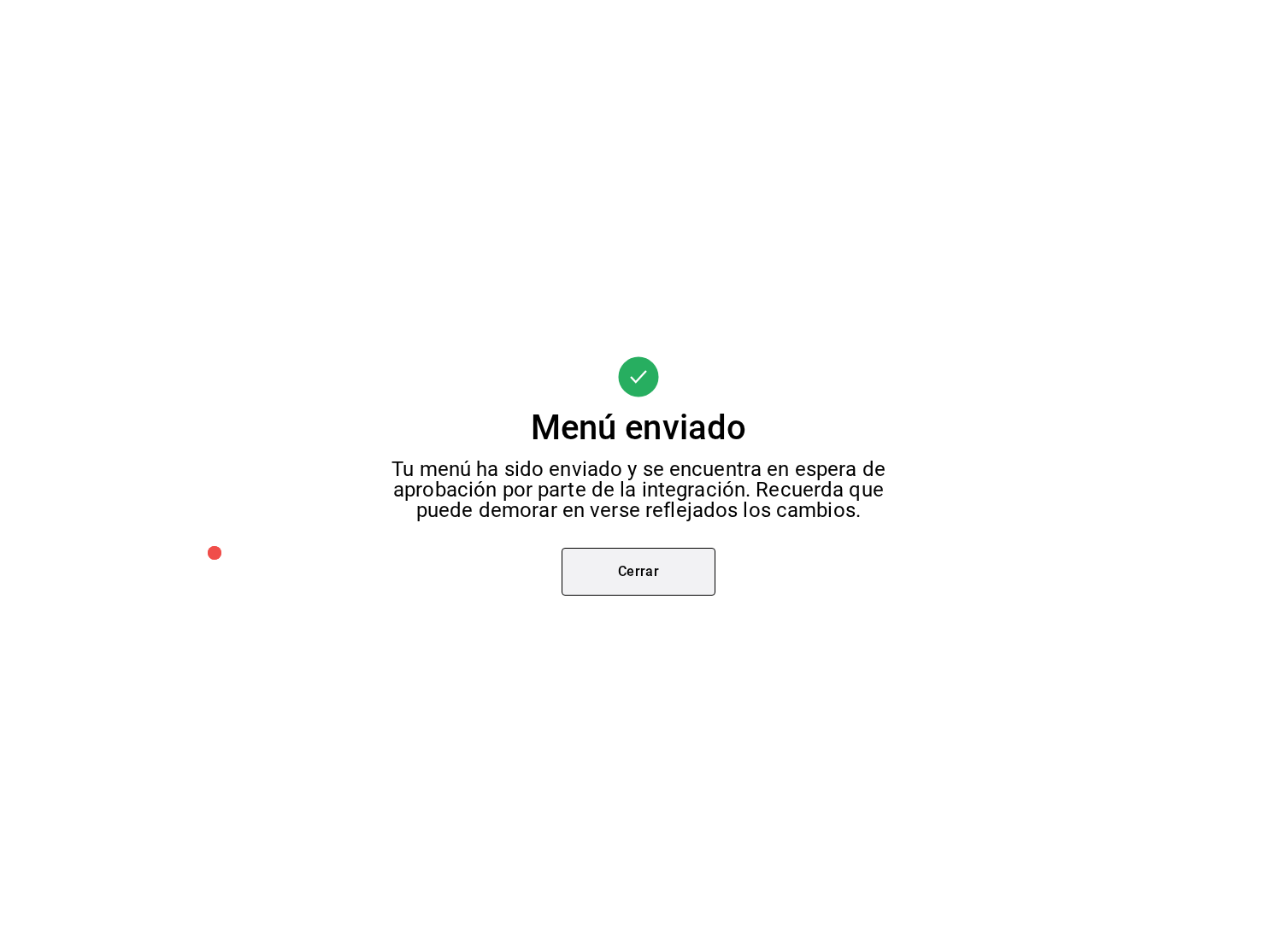
click at [659, 564] on button "Cerrar" at bounding box center [638, 571] width 154 height 48
